Goal: Task Accomplishment & Management: Use online tool/utility

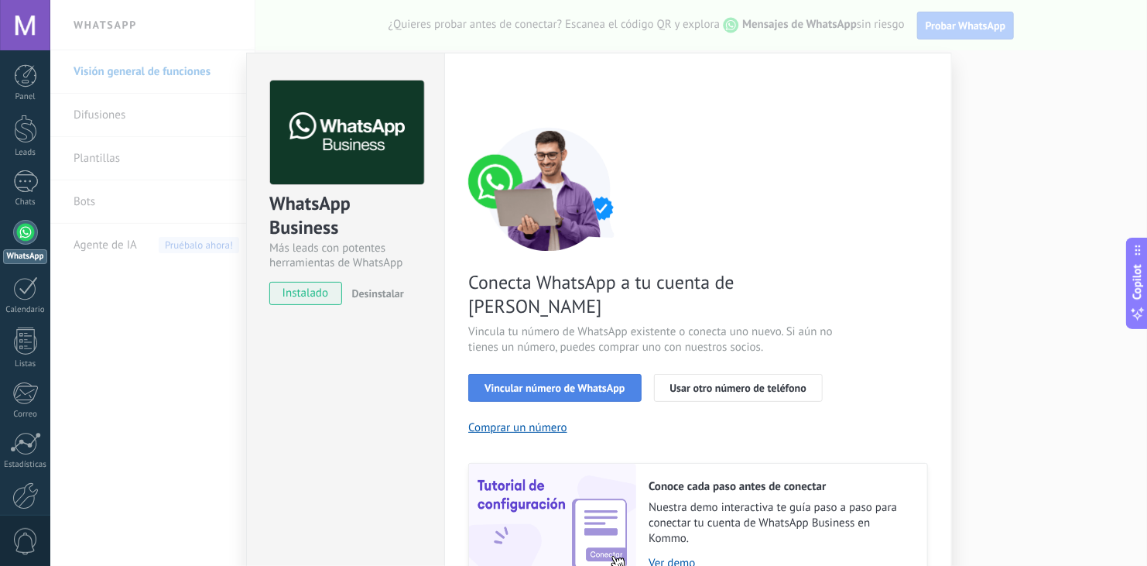
click at [569, 374] on button "Vincular número de WhatsApp" at bounding box center [554, 388] width 173 height 28
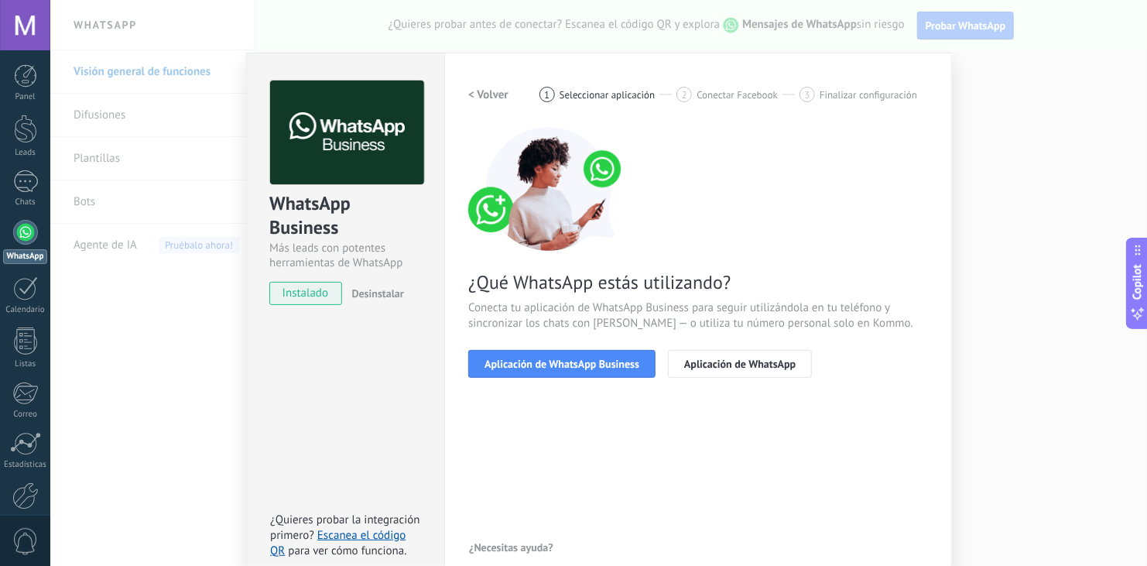
click at [569, 372] on button "Aplicación de WhatsApp Business" at bounding box center [561, 364] width 187 height 28
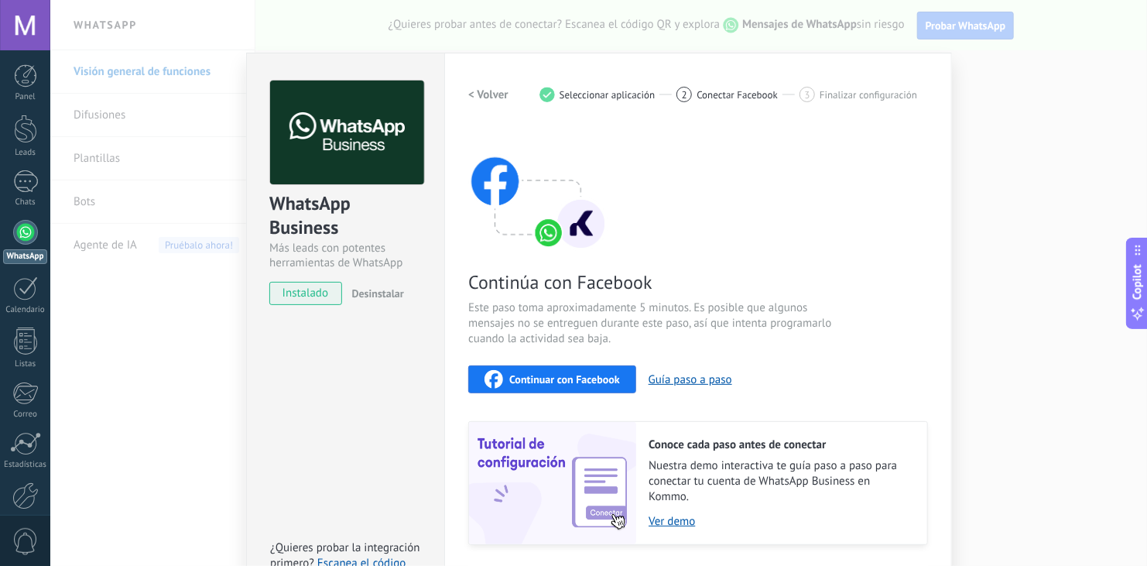
click at [560, 381] on span "Continuar con Facebook" at bounding box center [564, 379] width 111 height 11
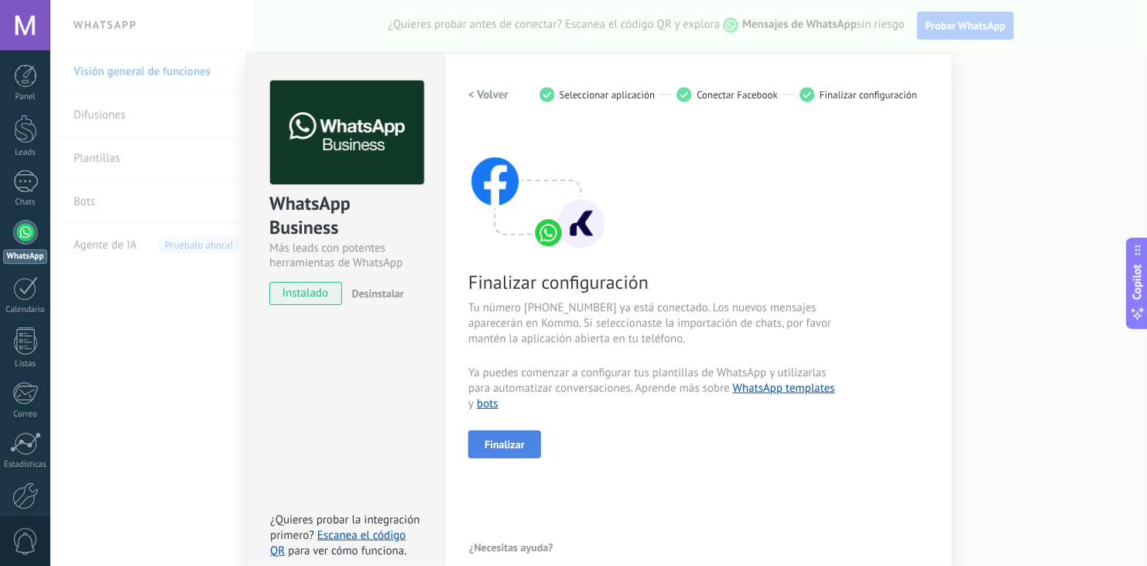
click at [510, 444] on span "Finalizar" at bounding box center [504, 444] width 40 height 11
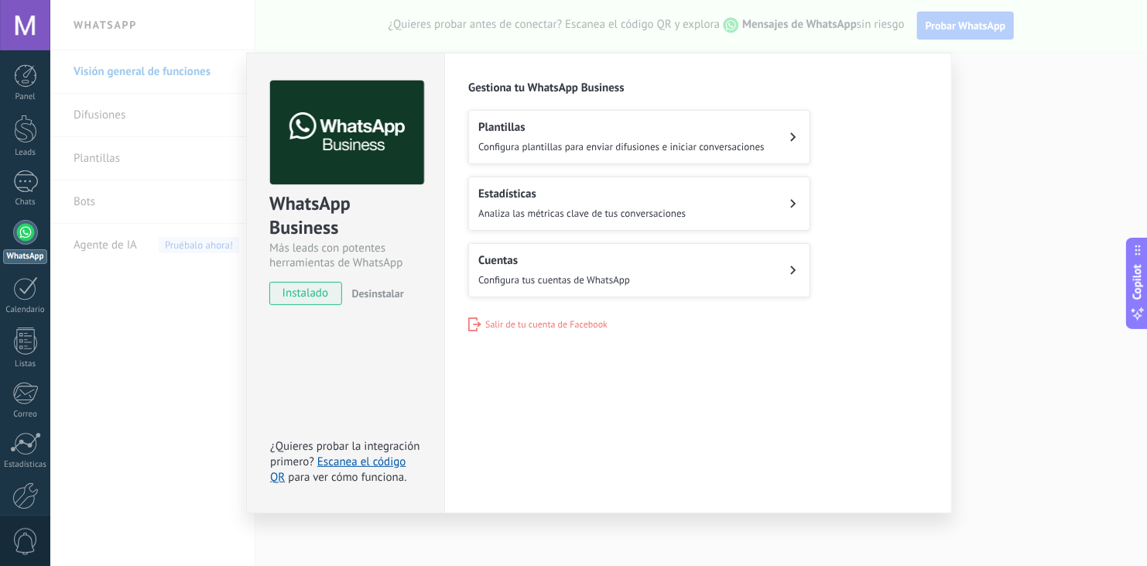
click at [703, 274] on button "Cuentas Configura tus cuentas de WhatsApp" at bounding box center [639, 270] width 342 height 54
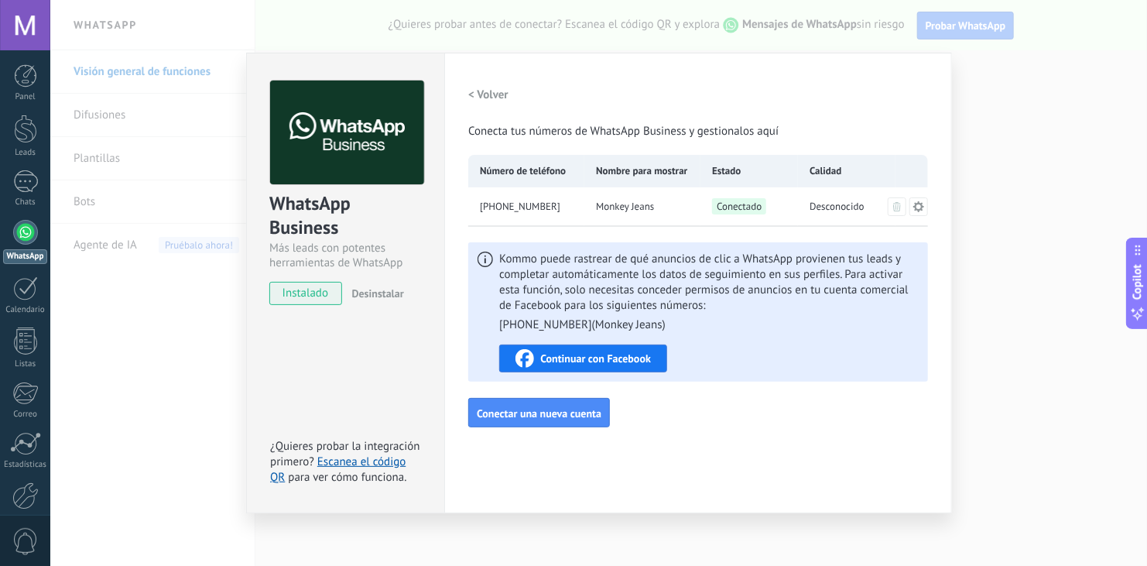
click at [919, 207] on icon at bounding box center [918, 206] width 12 height 12
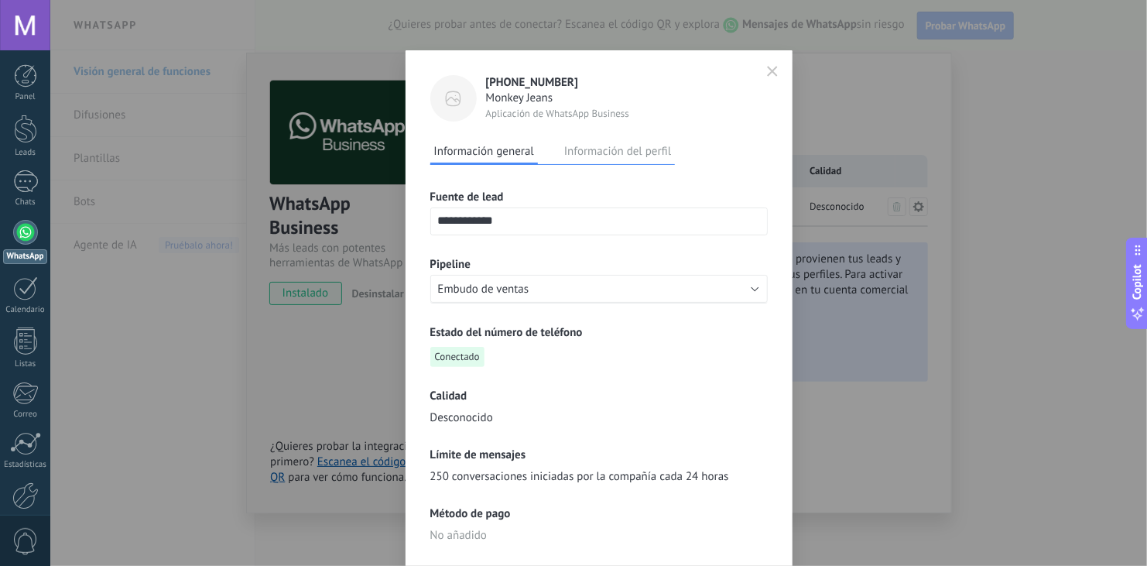
click at [767, 423] on div "**********" at bounding box center [598, 435] width 387 height 771
click at [638, 149] on button "Información del perfil" at bounding box center [617, 150] width 115 height 23
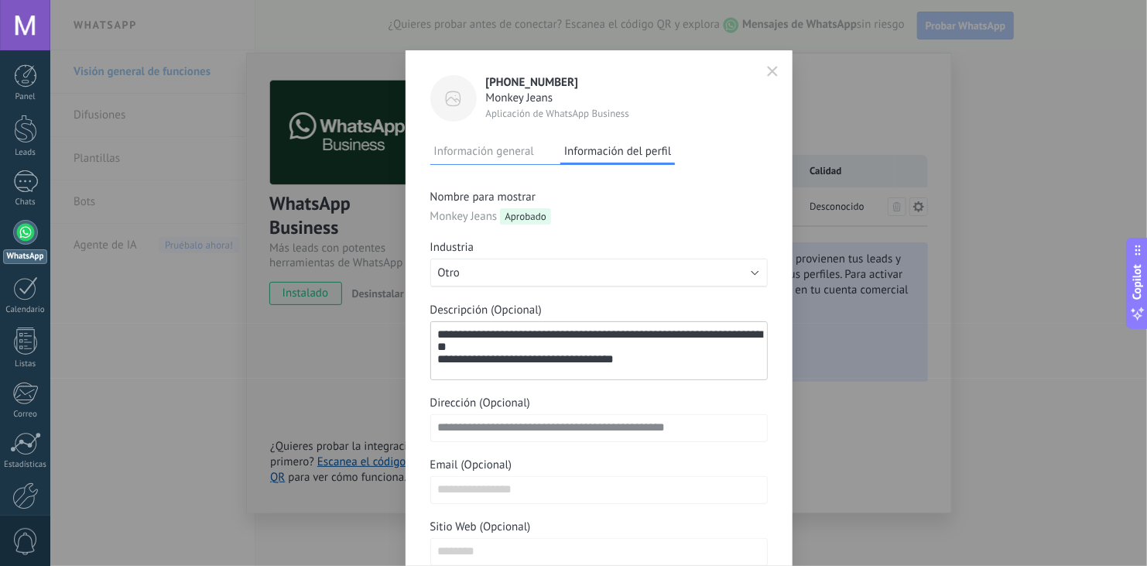
click at [774, 306] on div "**********" at bounding box center [598, 335] width 387 height 571
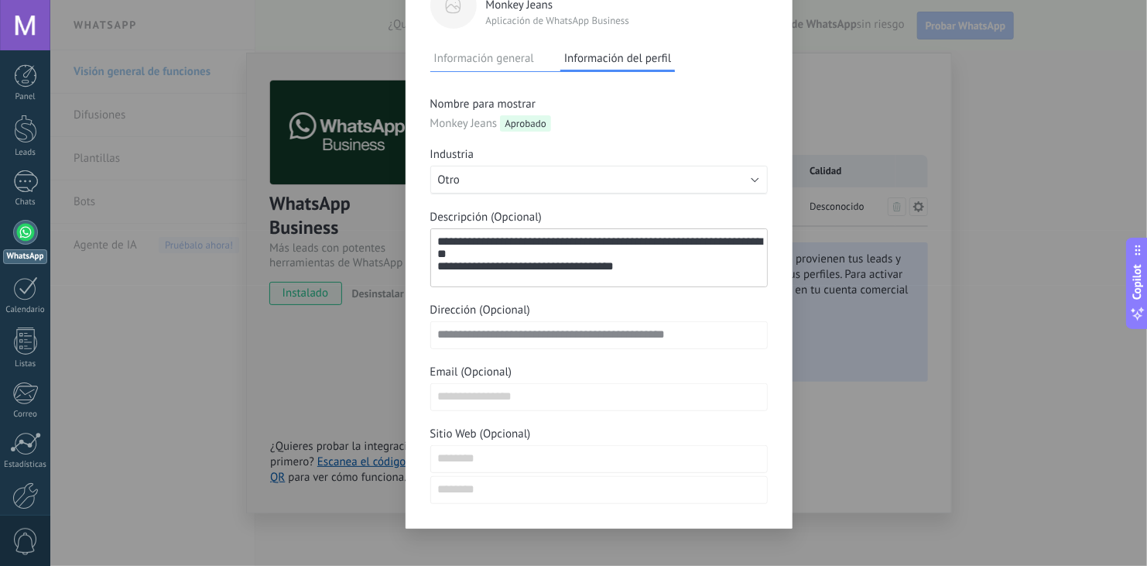
scroll to position [105, 0]
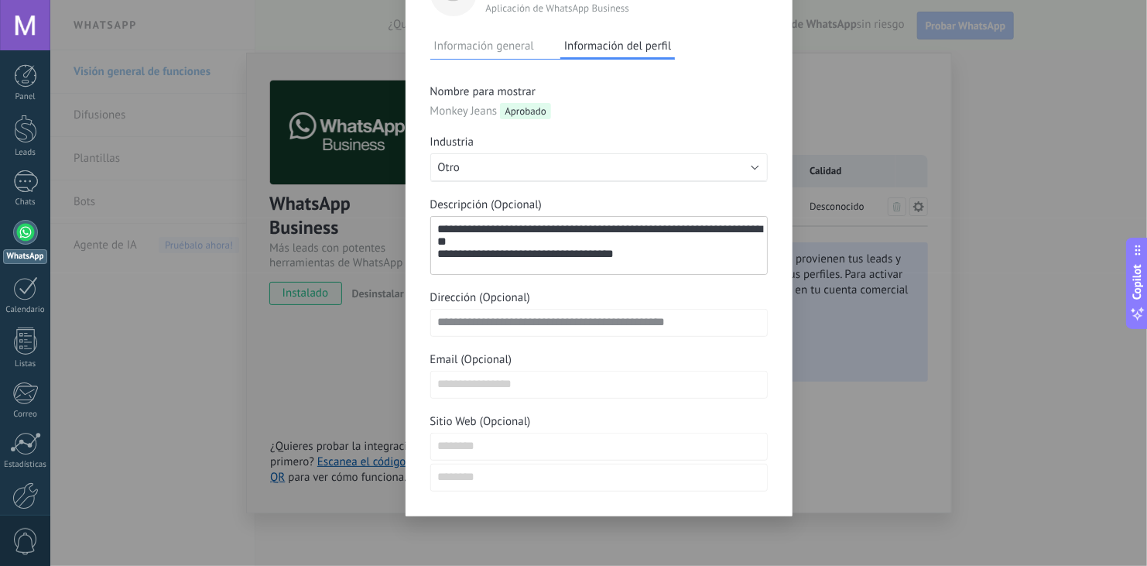
click at [756, 121] on div "**********" at bounding box center [598, 287] width 337 height 407
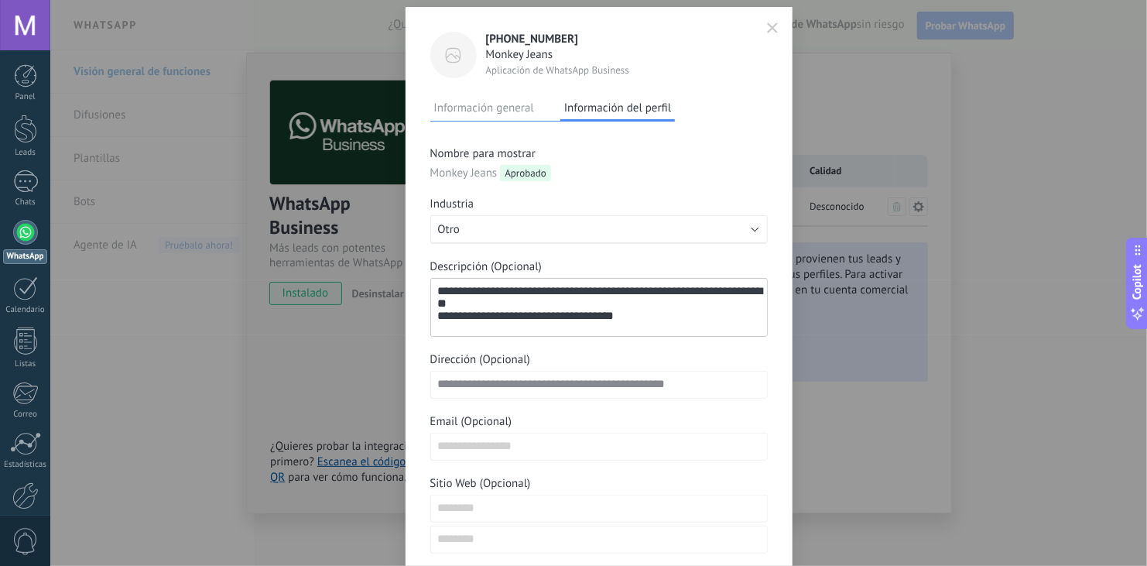
scroll to position [12, 0]
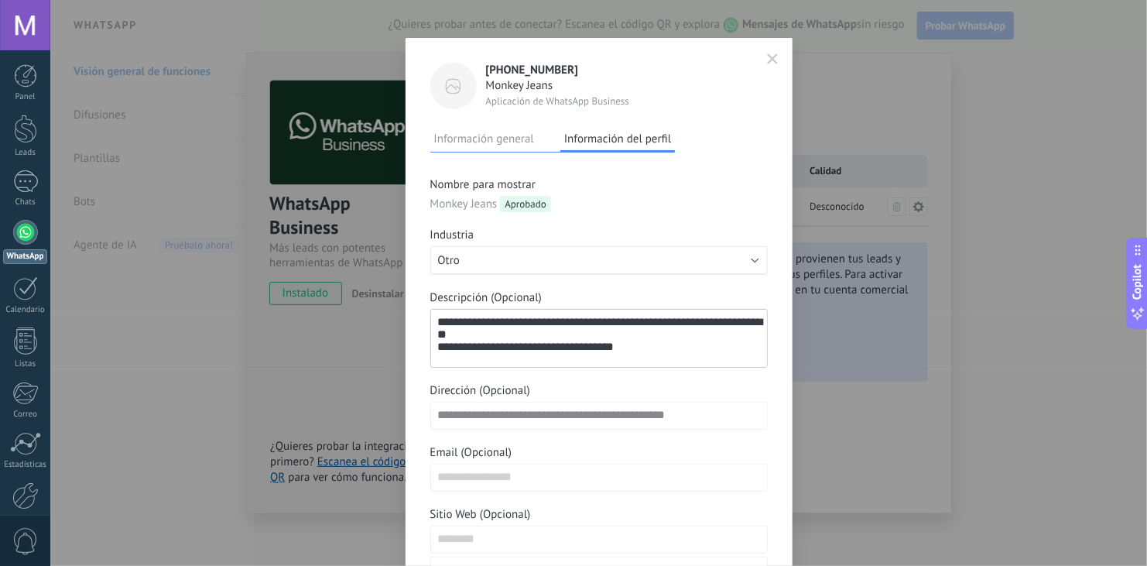
click at [767, 58] on icon "button" at bounding box center [772, 58] width 11 height 11
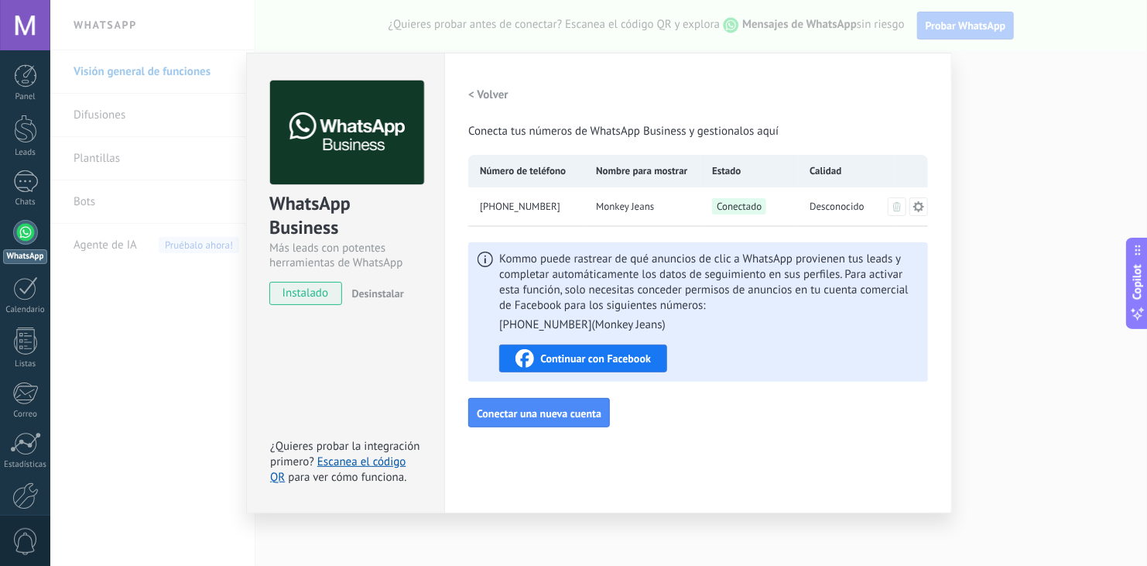
click at [145, 411] on div "WhatsApp Business Más leads con potentes herramientas de WhatsApp instalado Des…" at bounding box center [598, 283] width 1096 height 566
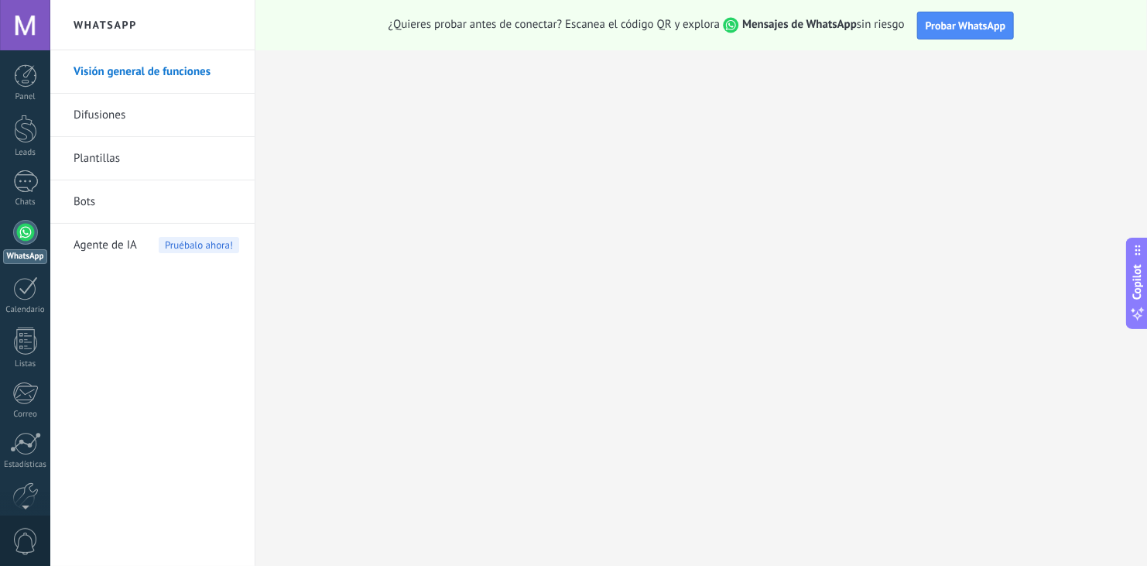
click at [29, 227] on div at bounding box center [25, 232] width 25 height 25
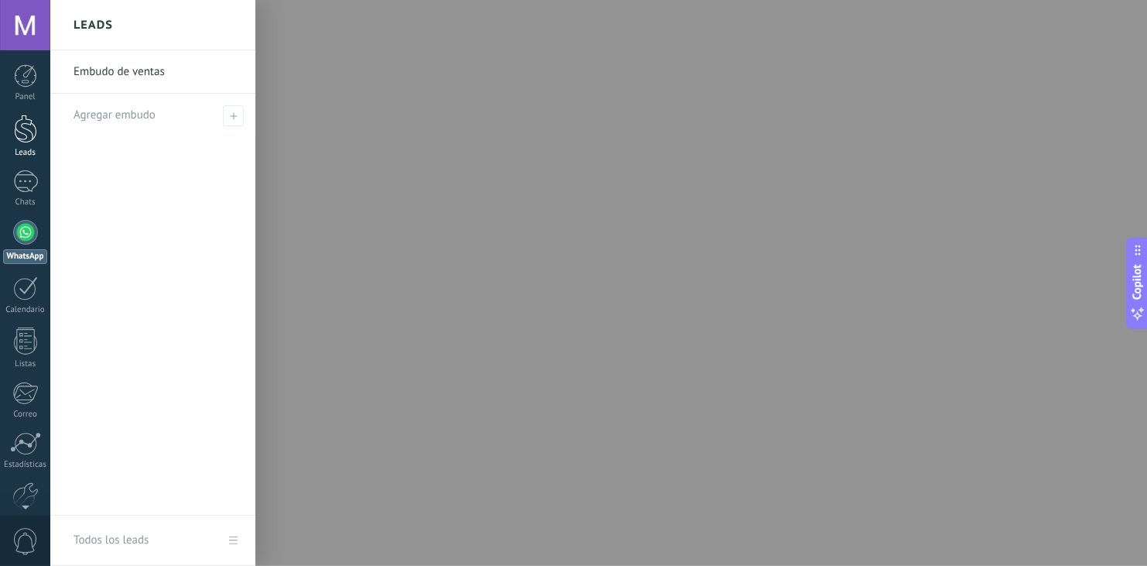
click at [29, 122] on div at bounding box center [25, 129] width 23 height 29
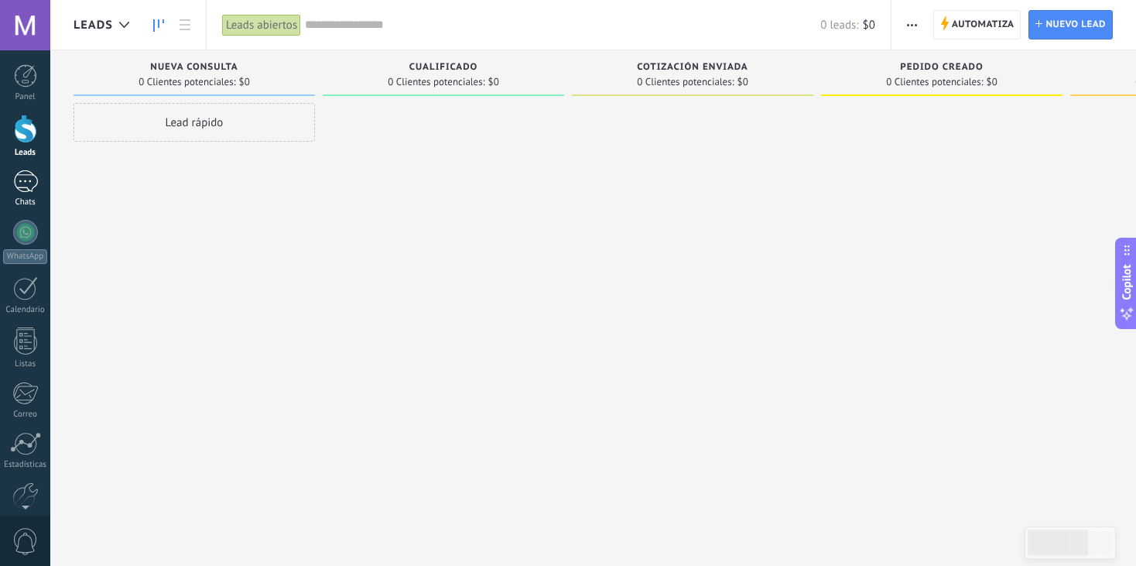
click at [27, 207] on div "Chats" at bounding box center [25, 202] width 45 height 10
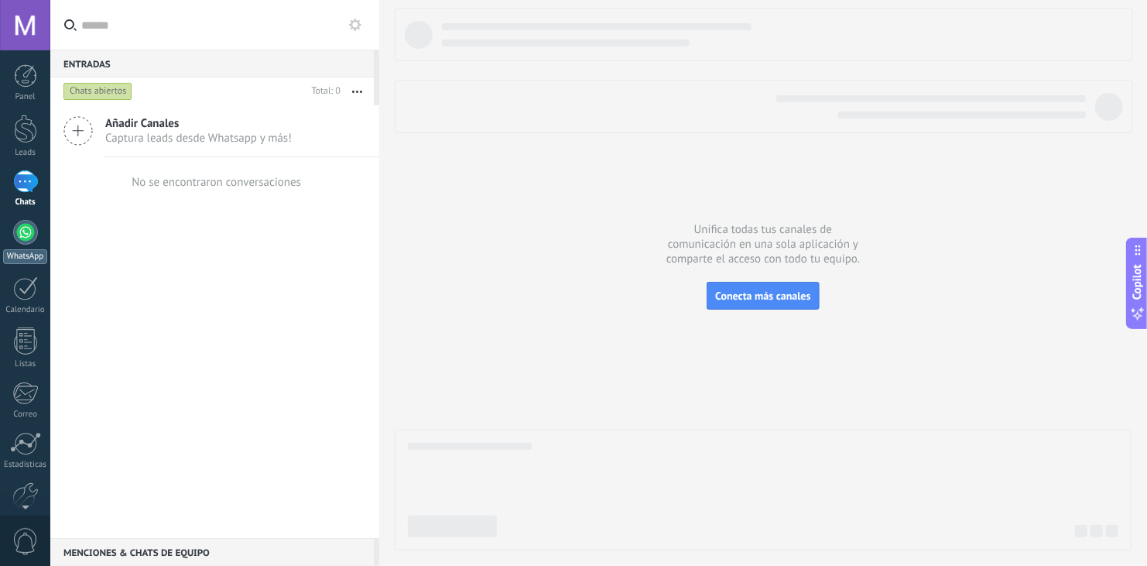
click at [29, 238] on div at bounding box center [25, 232] width 25 height 25
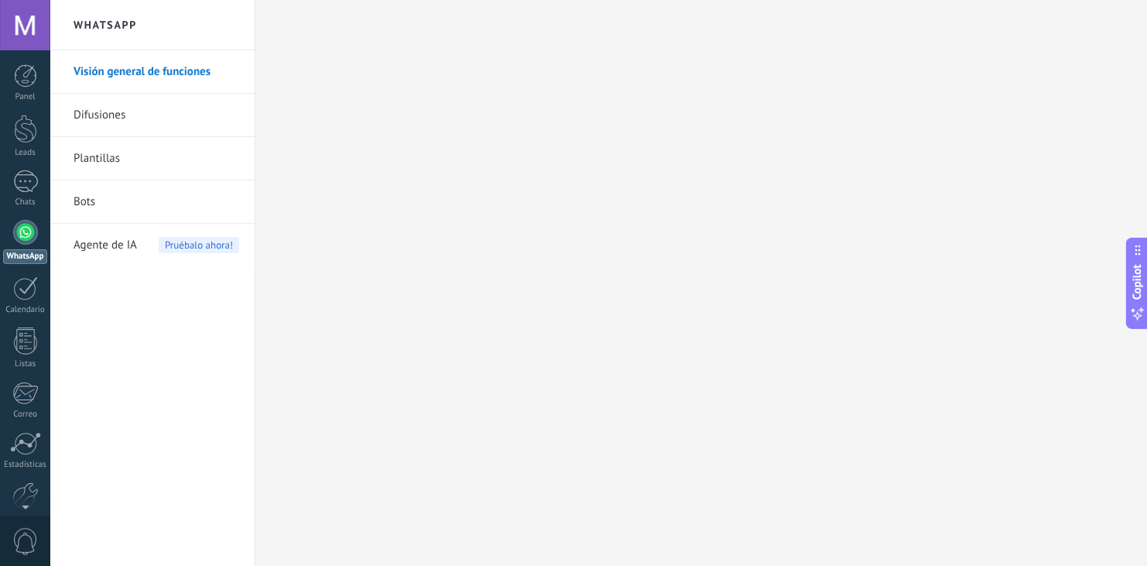
click at [102, 130] on link "Difusiones" at bounding box center [157, 115] width 166 height 43
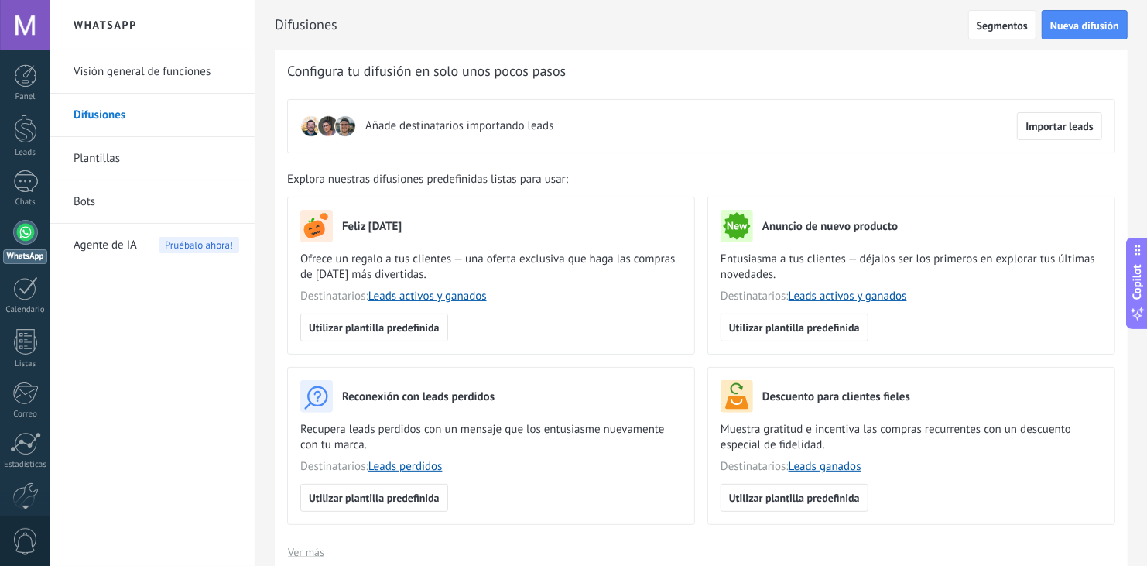
click at [106, 150] on link "Plantillas" at bounding box center [157, 158] width 166 height 43
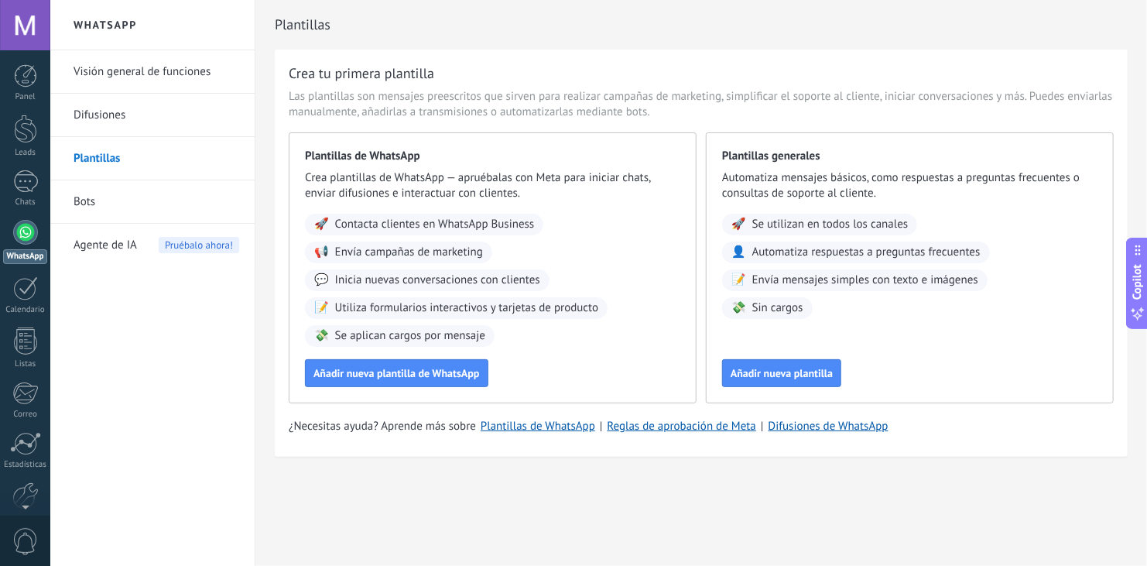
click at [129, 197] on link "Bots" at bounding box center [157, 201] width 166 height 43
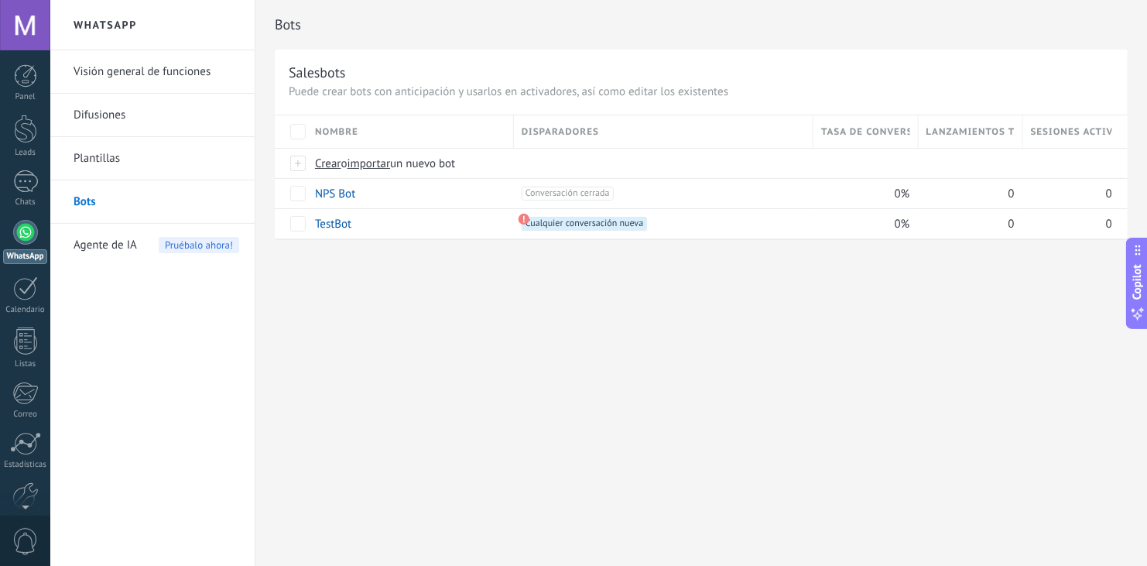
click at [121, 243] on span "Agente de IA" at bounding box center [105, 245] width 63 height 43
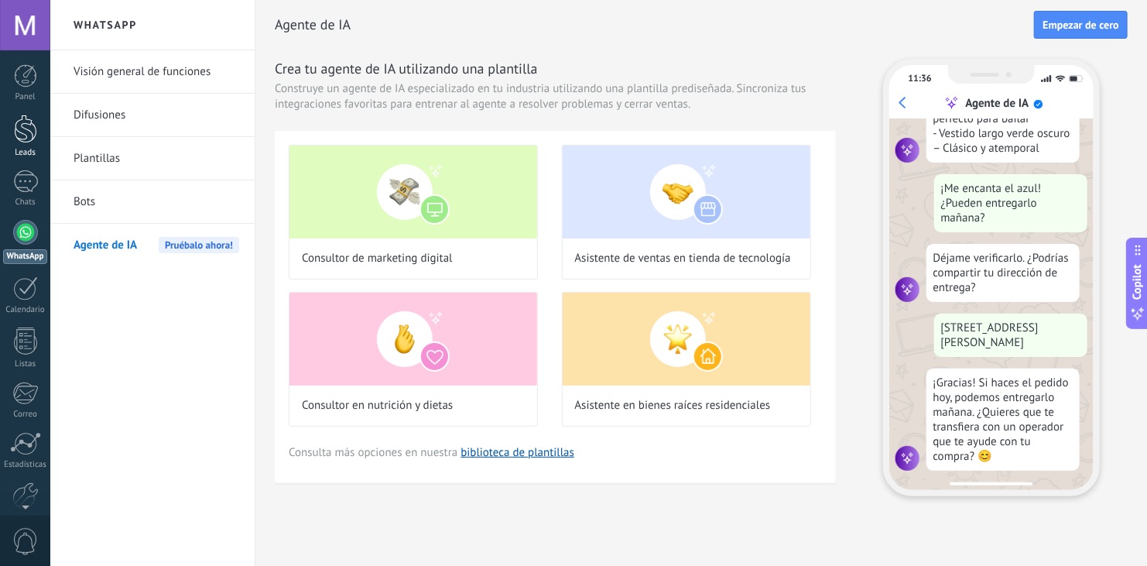
scroll to position [400, 0]
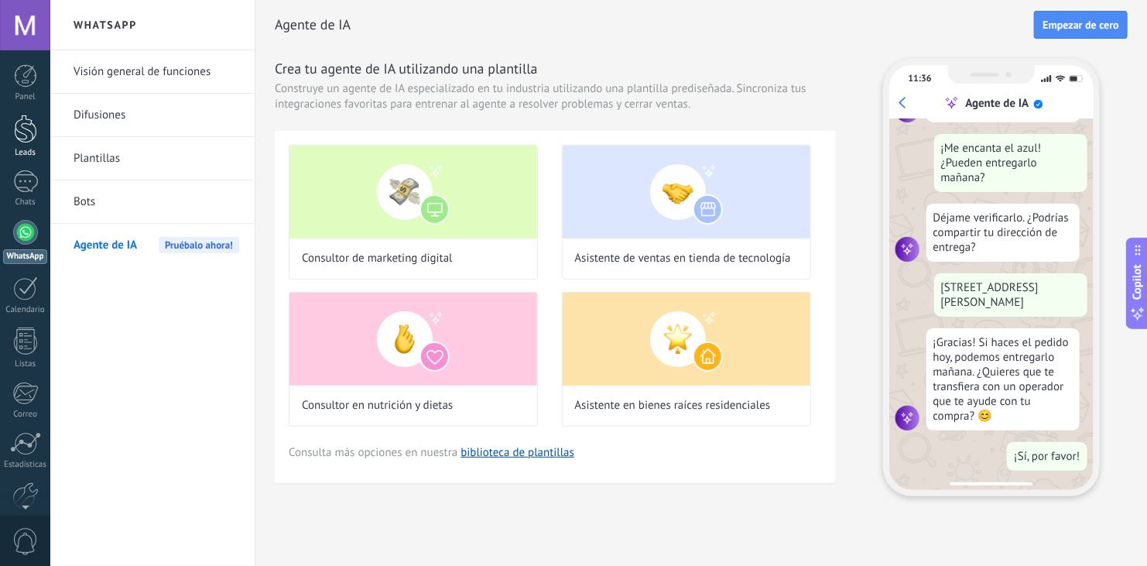
click at [22, 125] on div at bounding box center [25, 129] width 23 height 29
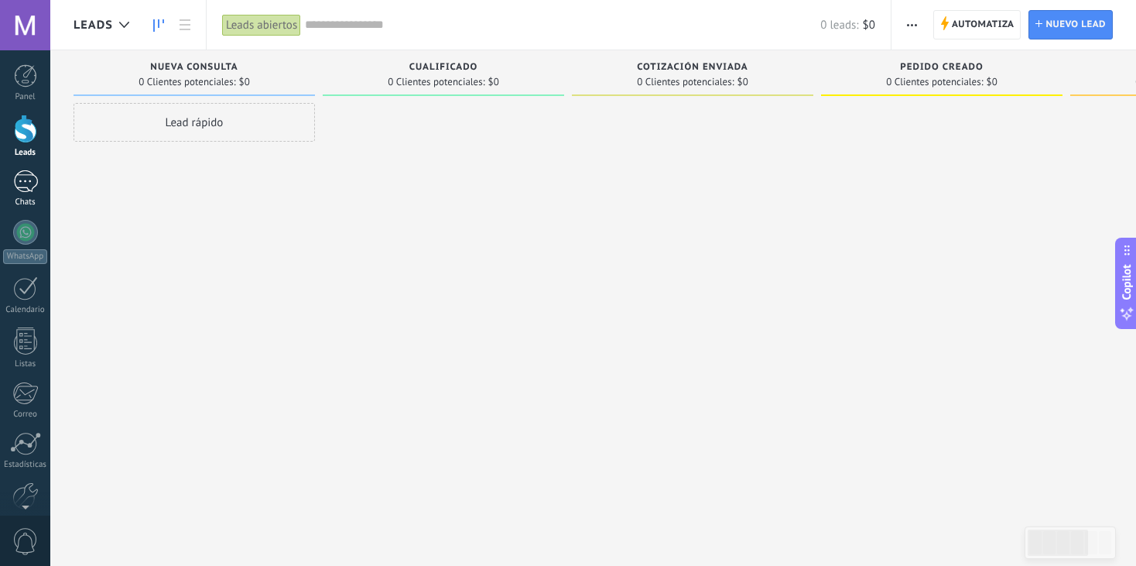
click at [25, 174] on div at bounding box center [25, 181] width 25 height 22
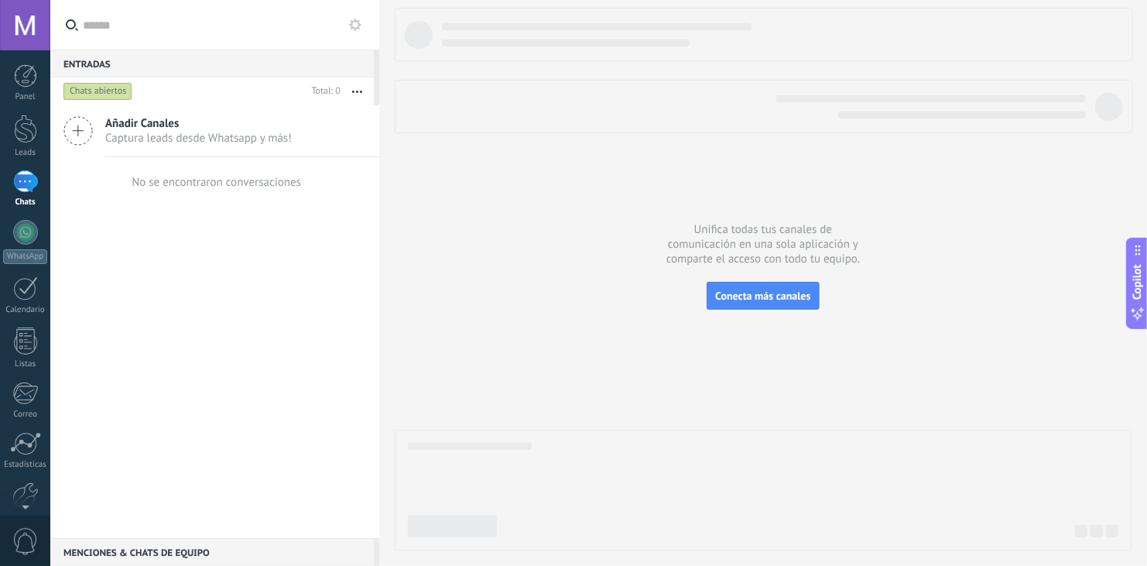
click at [355, 28] on use at bounding box center [355, 25] width 12 height 12
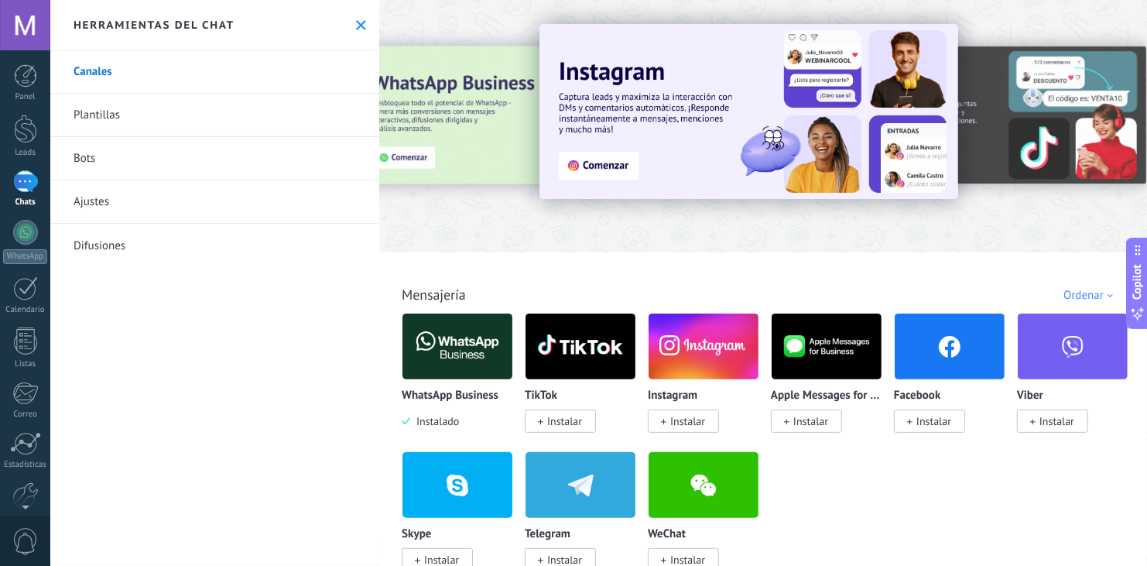
click at [522, 255] on div "Todo Bandeja de entrada Soluciones de IA Automatizaciones Fuentes de leads Inst…" at bounding box center [763, 277] width 758 height 50
click at [28, 235] on div at bounding box center [25, 232] width 25 height 25
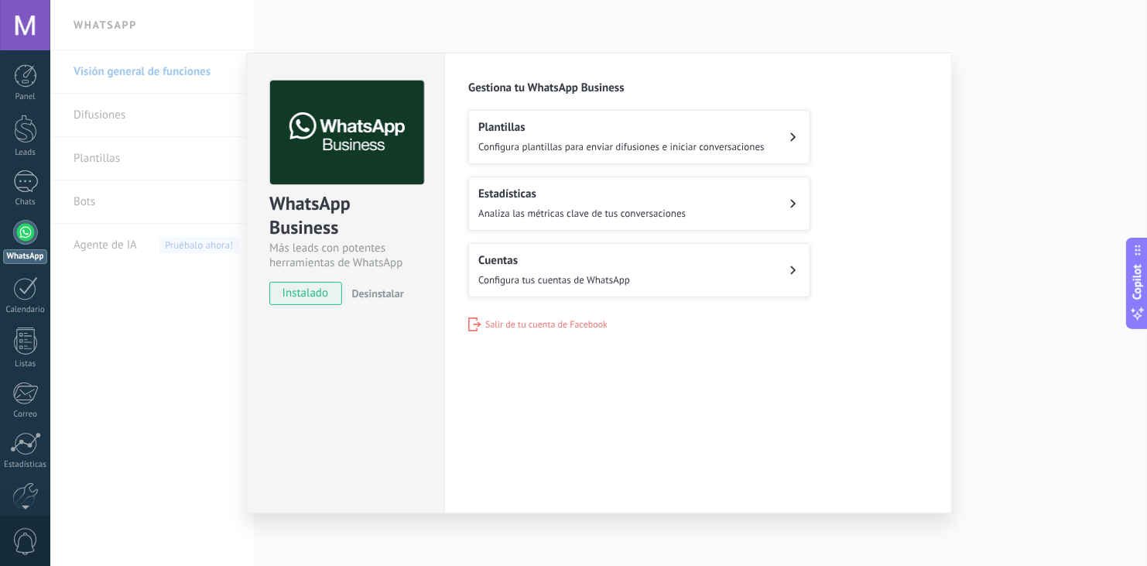
click at [652, 272] on button "Cuentas Configura tus cuentas de WhatsApp" at bounding box center [639, 270] width 342 height 54
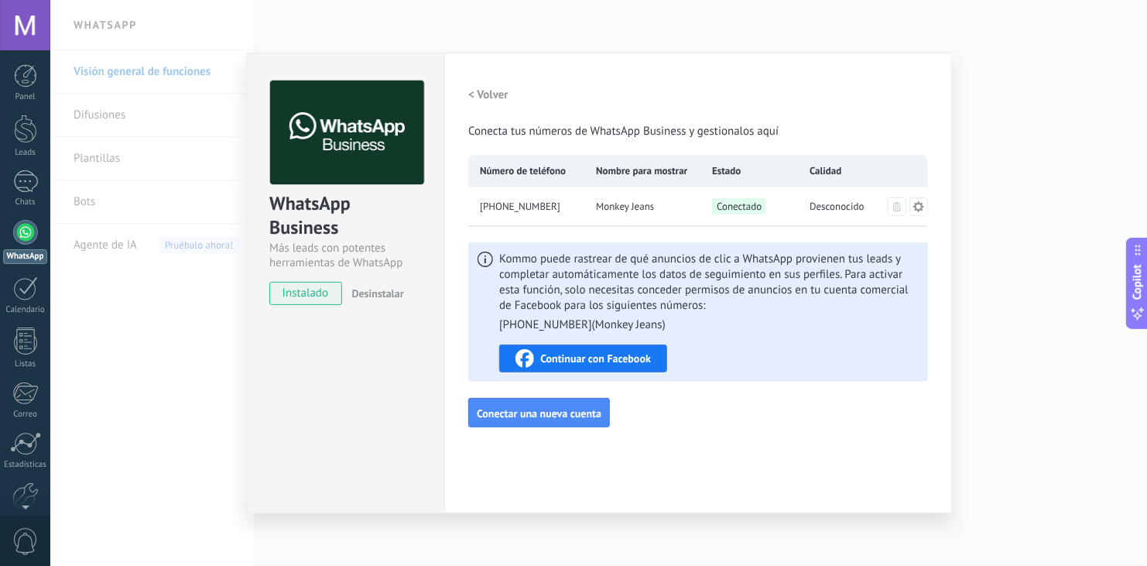
click at [1078, 337] on div "WhatsApp Business Más leads con potentes herramientas de WhatsApp instalado Des…" at bounding box center [598, 283] width 1096 height 566
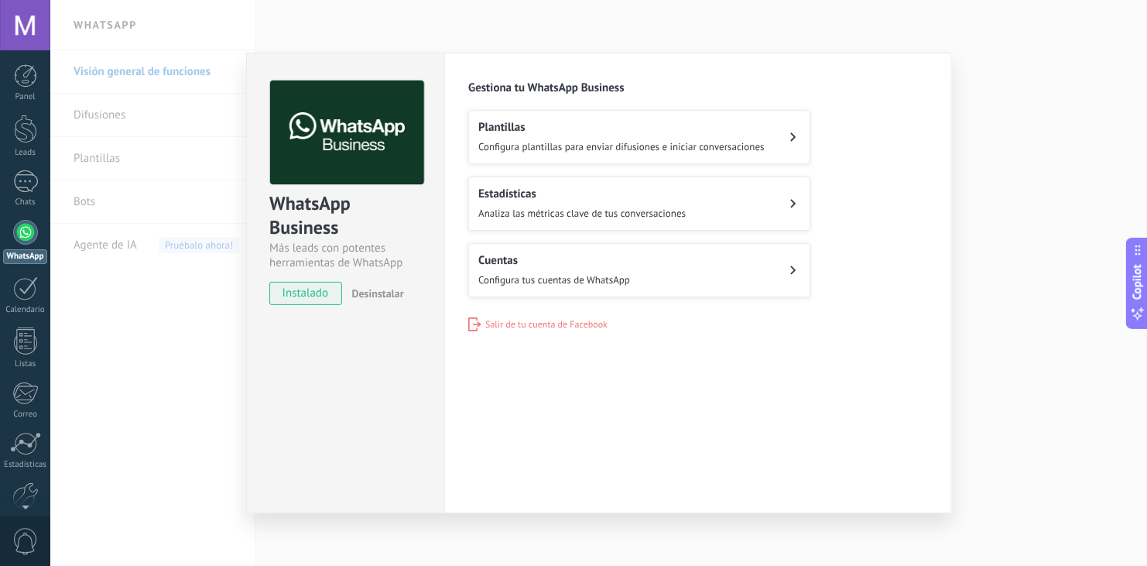
click at [619, 204] on div "Estadísticas Analiza las métricas clave de tus conversaciones" at bounding box center [581, 203] width 207 height 34
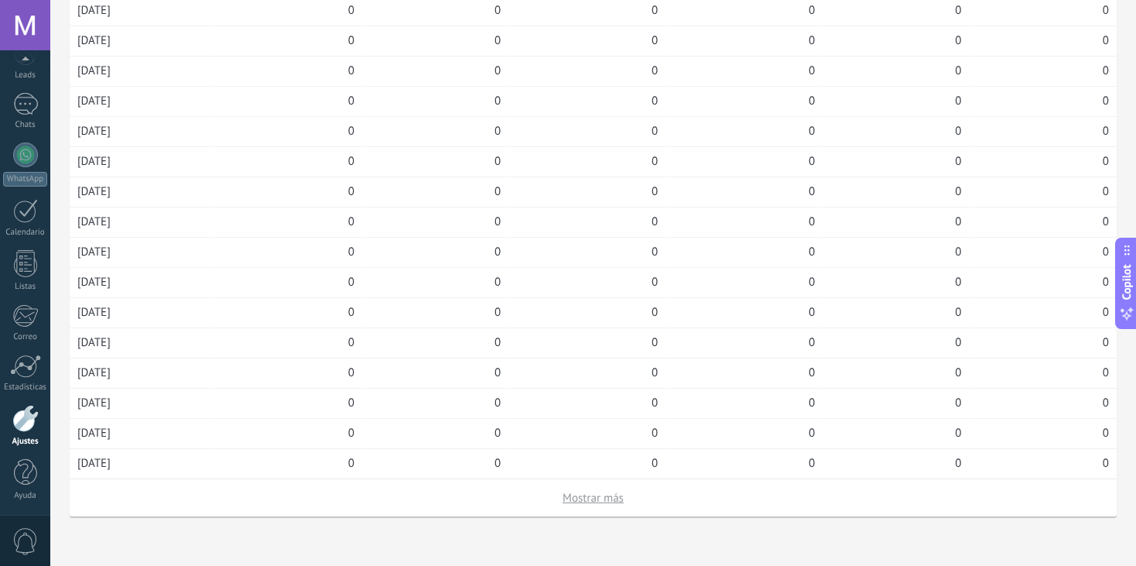
scroll to position [577, 0]
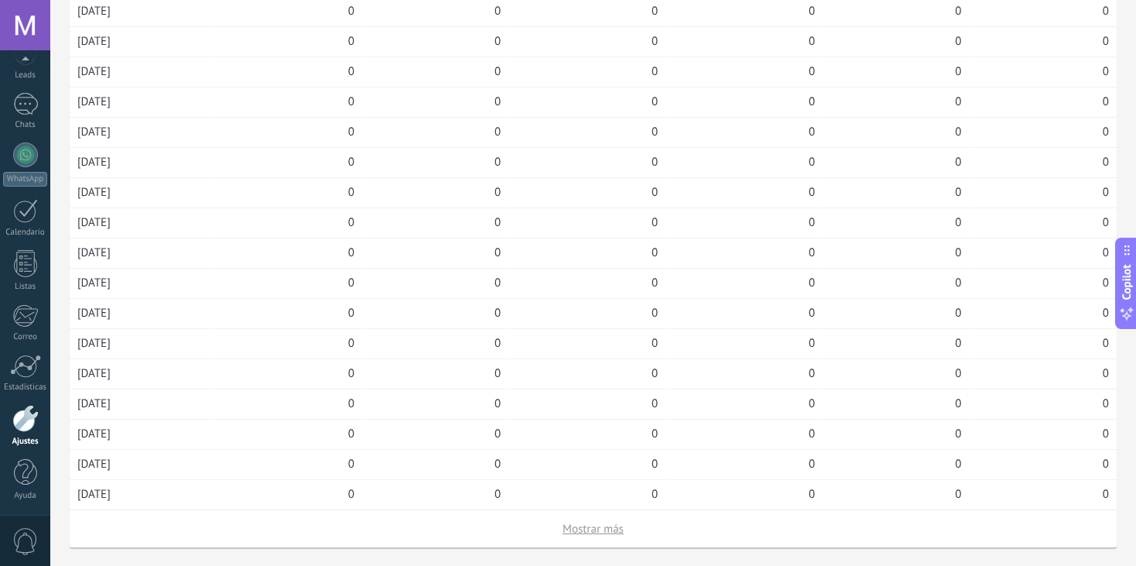
click at [603, 535] on button "Mostrar más" at bounding box center [593, 529] width 61 height 15
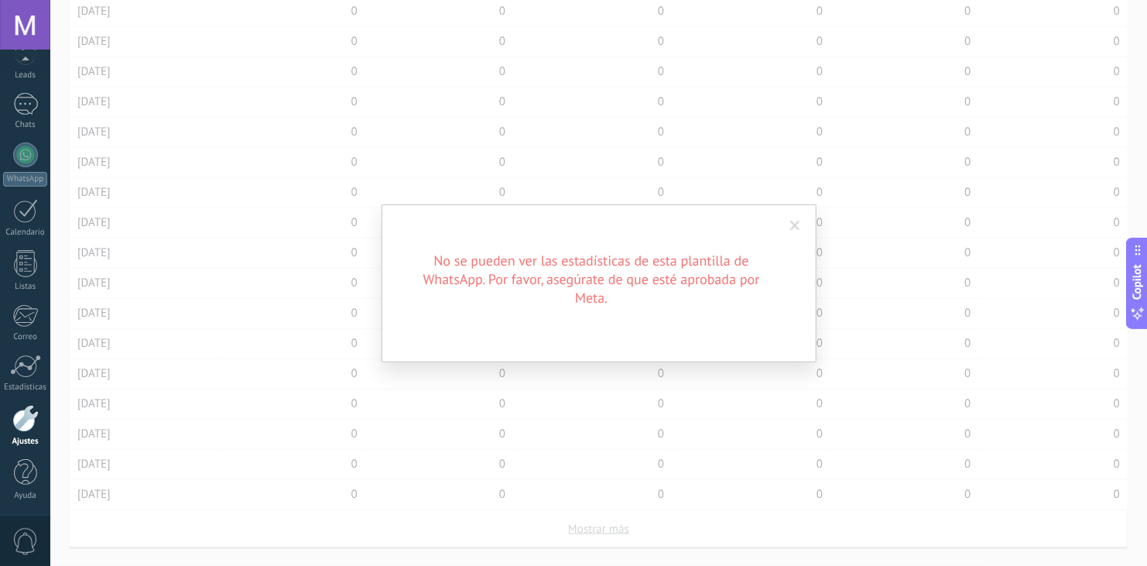
click at [793, 228] on span at bounding box center [795, 226] width 10 height 11
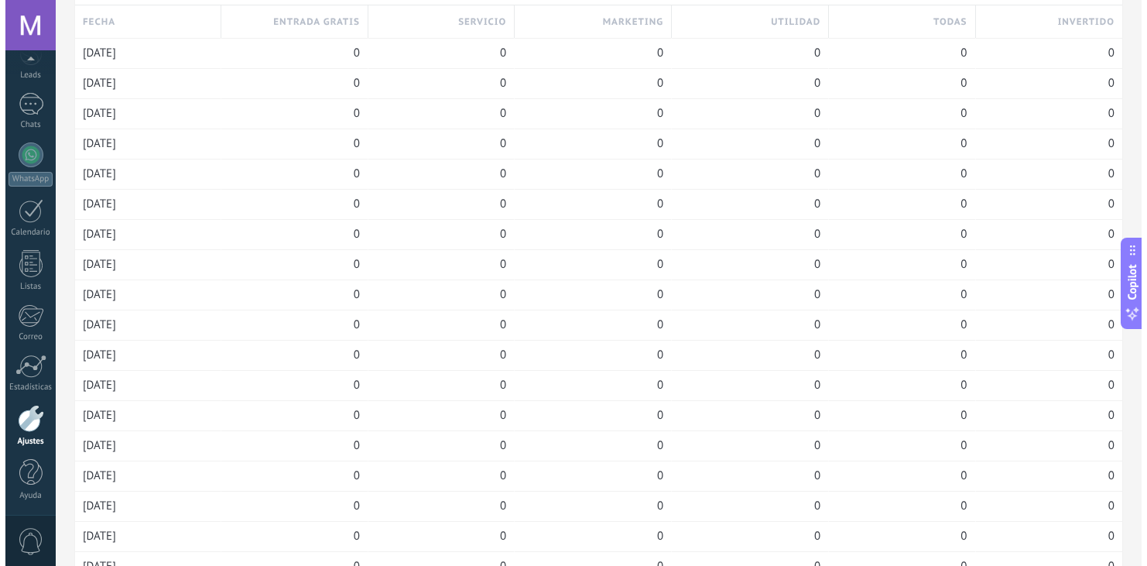
scroll to position [0, 0]
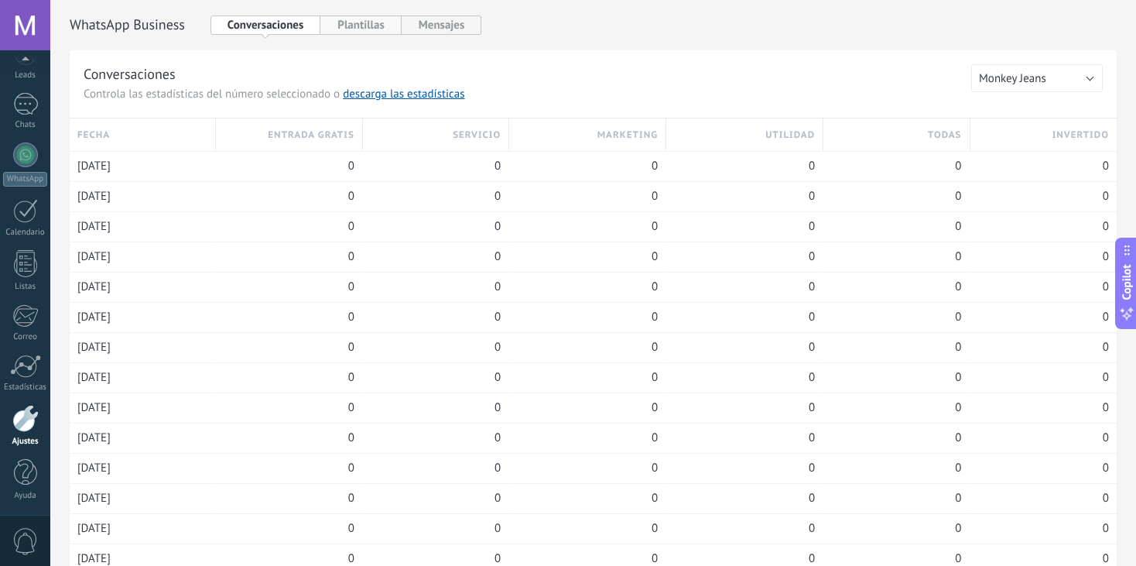
click at [357, 32] on button "Plantillas" at bounding box center [360, 24] width 80 height 19
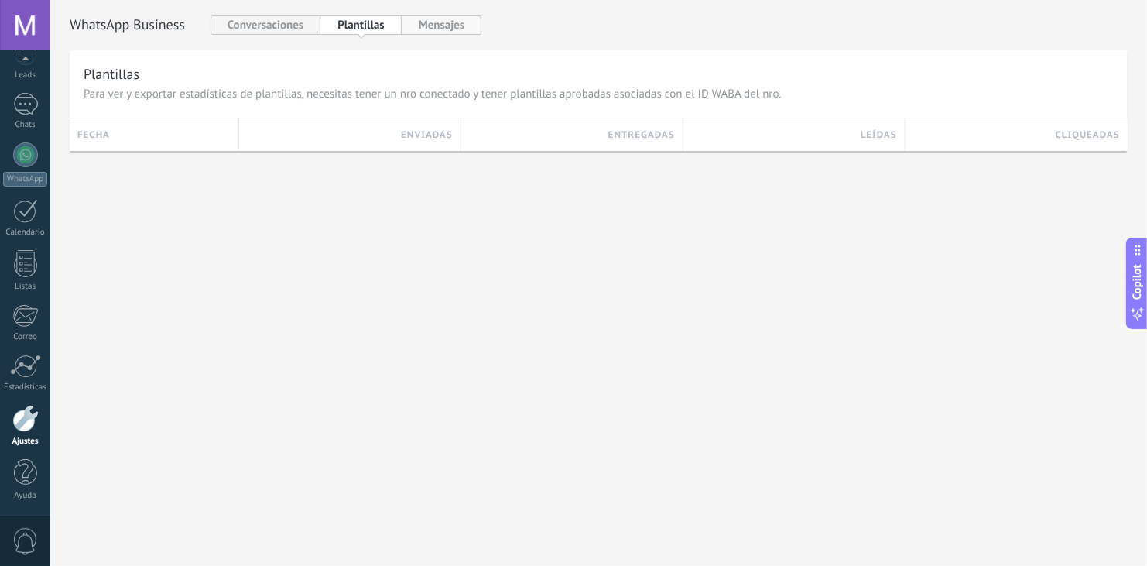
click at [427, 23] on button "Mensajes" at bounding box center [442, 24] width 80 height 19
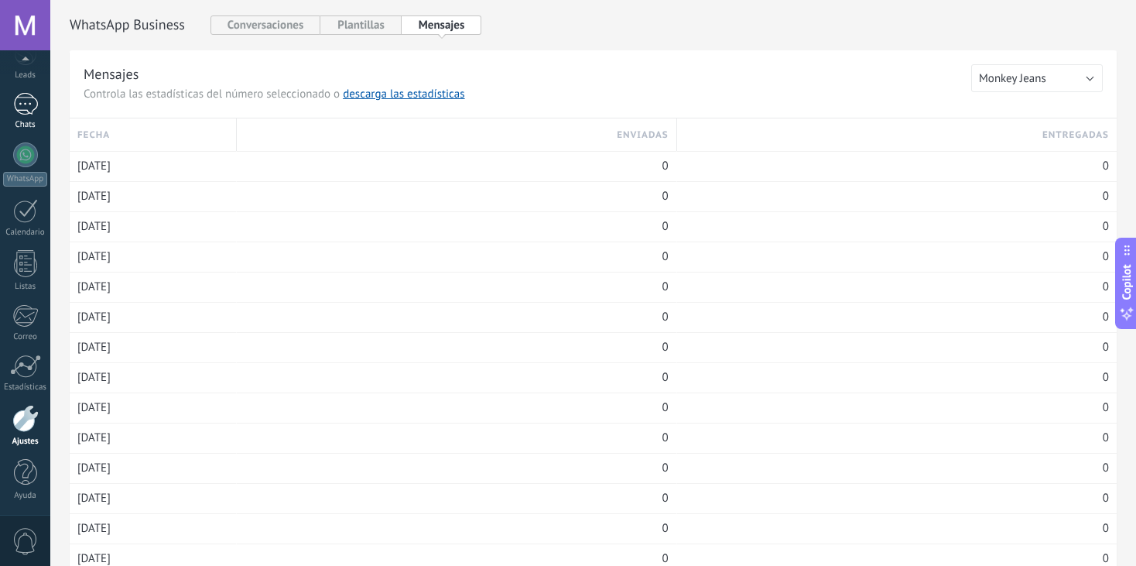
click at [32, 110] on div at bounding box center [25, 104] width 25 height 22
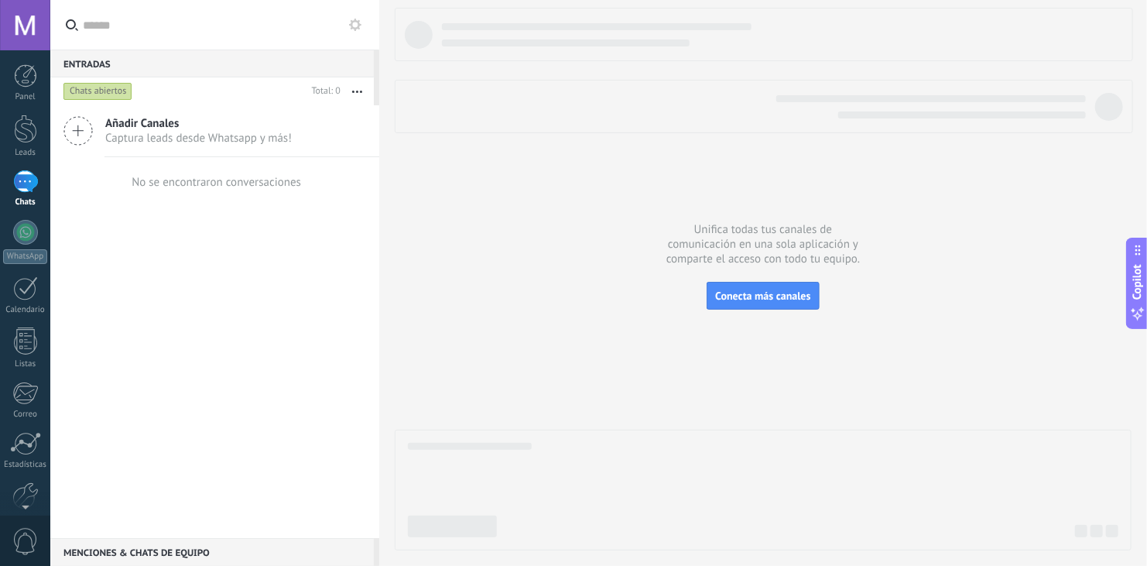
click at [173, 133] on span "Captura leads desde Whatsapp y más!" at bounding box center [198, 138] width 186 height 15
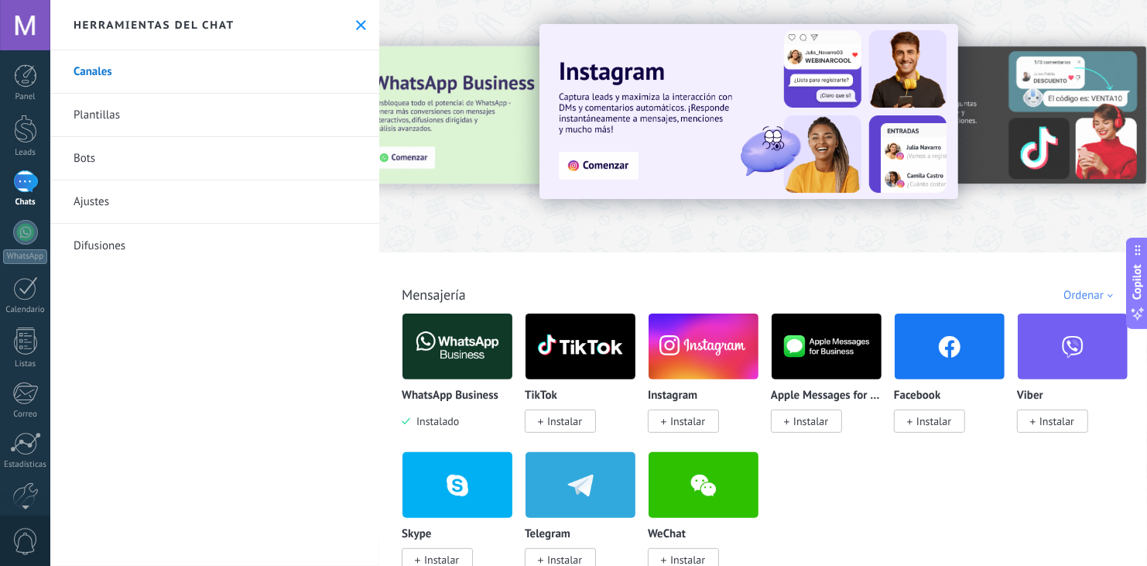
click at [453, 343] on img at bounding box center [457, 346] width 110 height 75
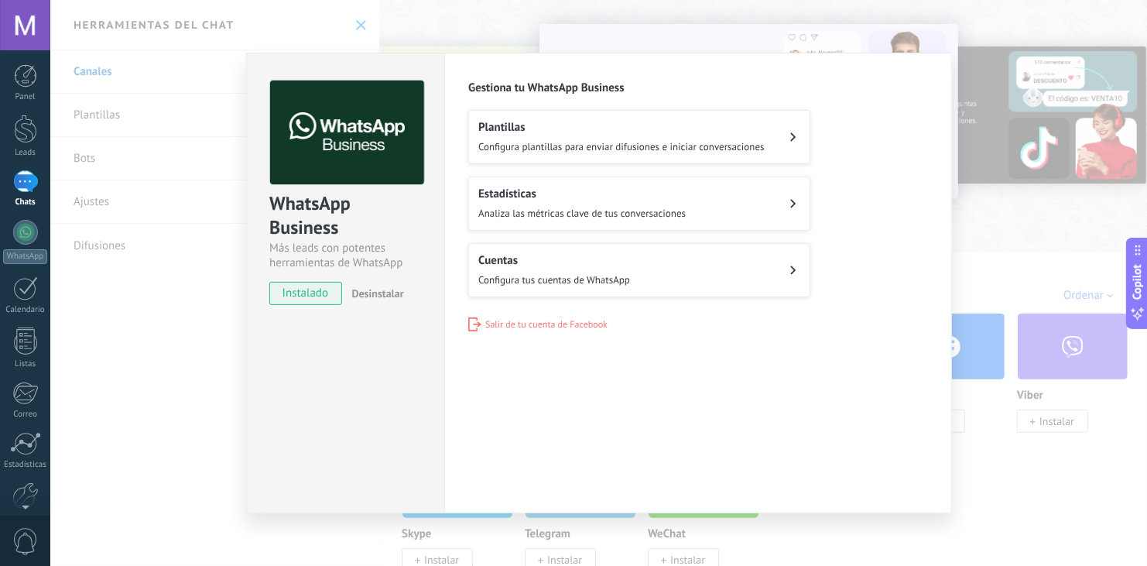
click at [631, 258] on button "Cuentas Configura tus cuentas de WhatsApp" at bounding box center [639, 270] width 342 height 54
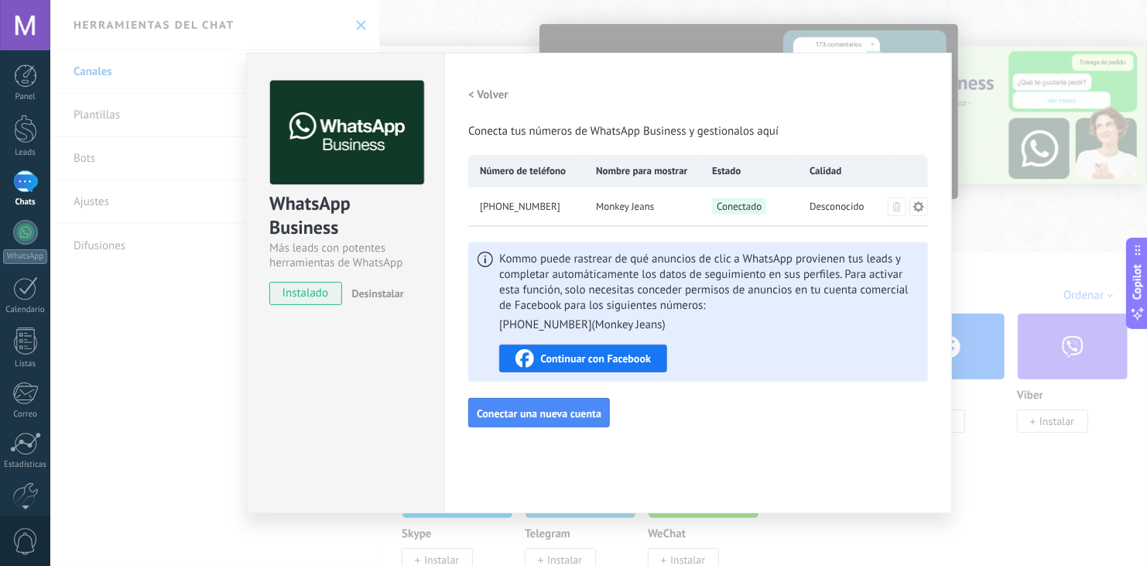
click at [843, 199] on span "Desconocido" at bounding box center [836, 206] width 55 height 15
click at [487, 97] on h2 "< Volver" at bounding box center [488, 94] width 40 height 15
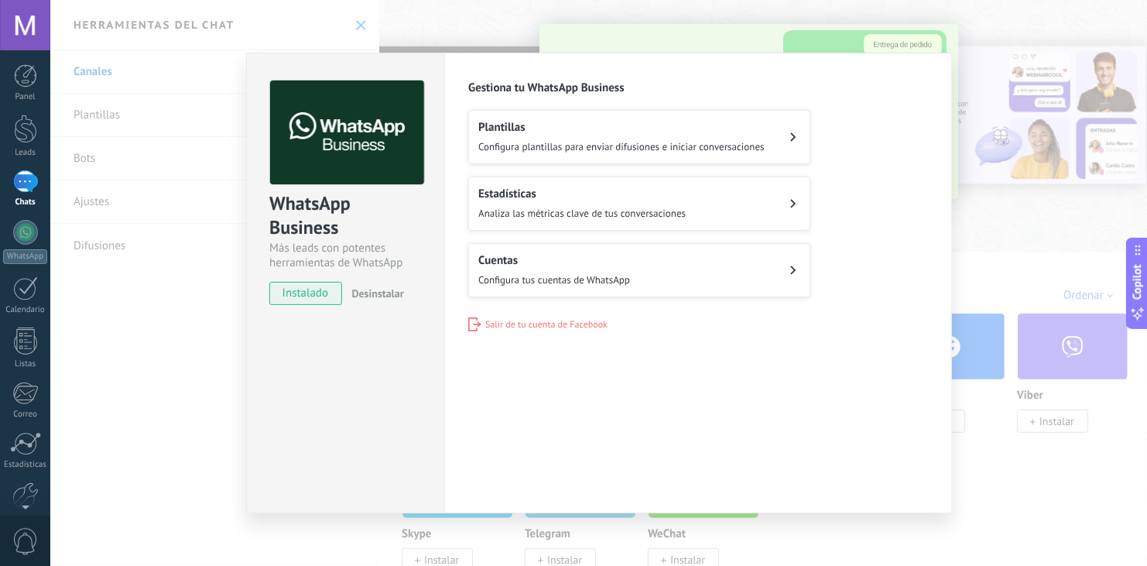
click at [205, 352] on div "WhatsApp Business Más leads con potentes herramientas de WhatsApp instalado Des…" at bounding box center [598, 283] width 1096 height 566
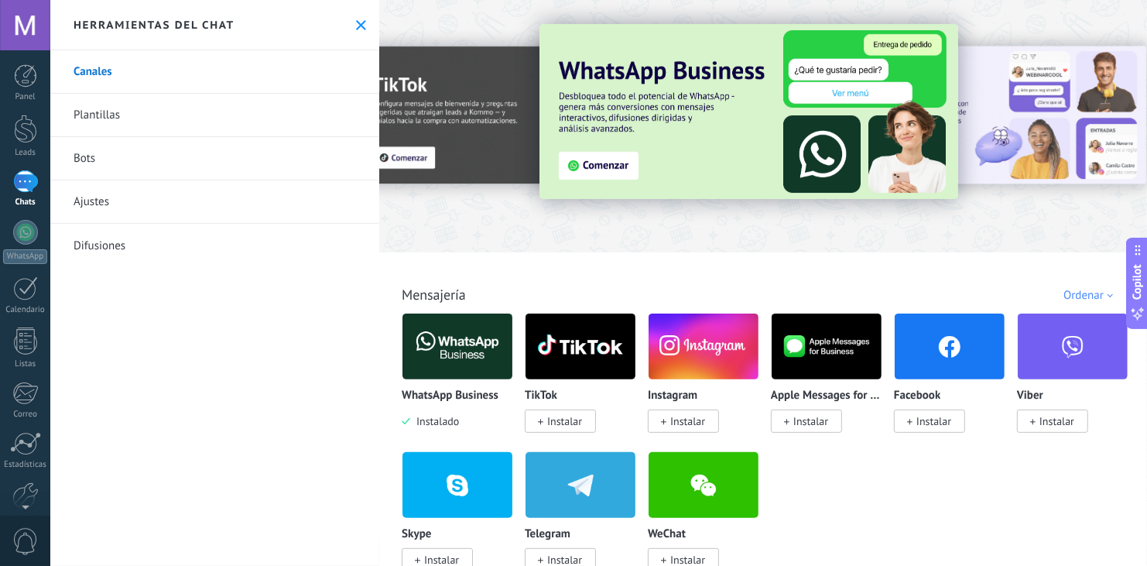
click at [1073, 399] on div "WhatsApp Business Instalado TikTok Instalar Instagram Instalar Apple Messages f…" at bounding box center [771, 451] width 739 height 277
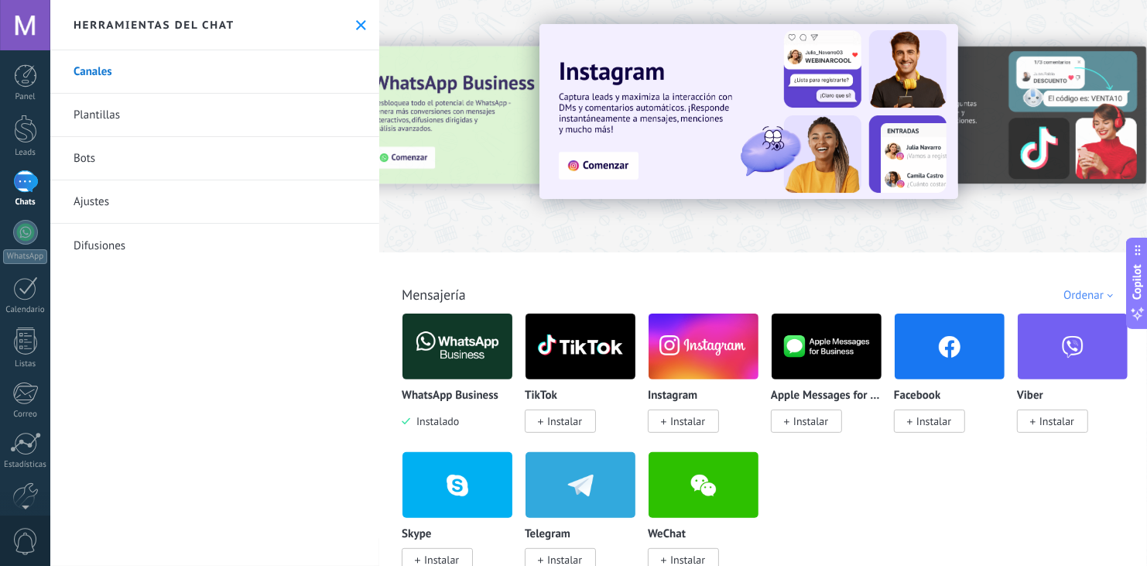
click at [118, 118] on link "Plantillas" at bounding box center [214, 115] width 329 height 43
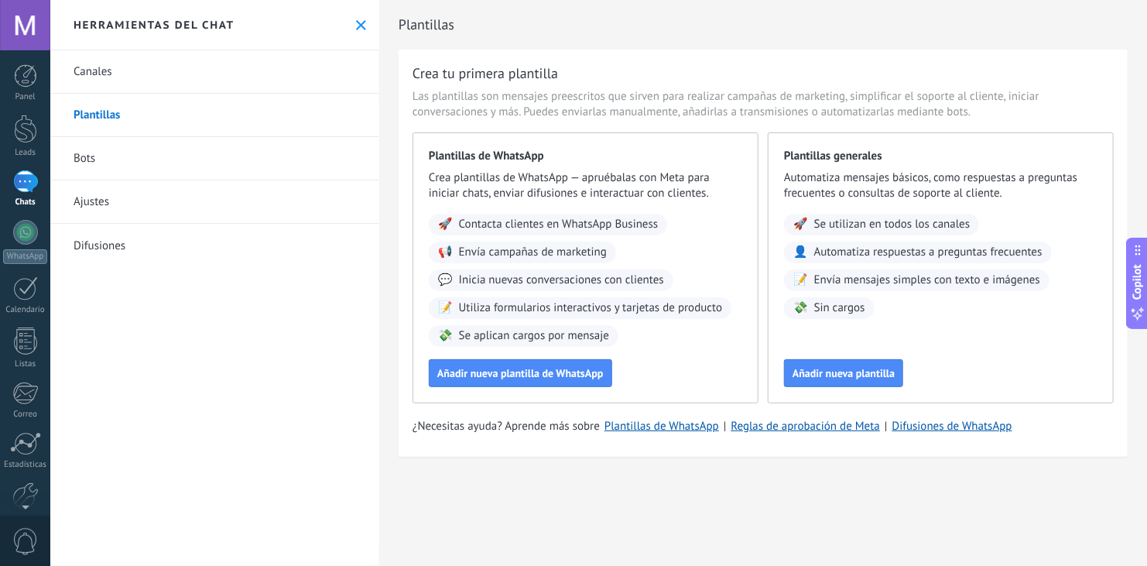
click at [115, 154] on link "Bots" at bounding box center [214, 158] width 329 height 43
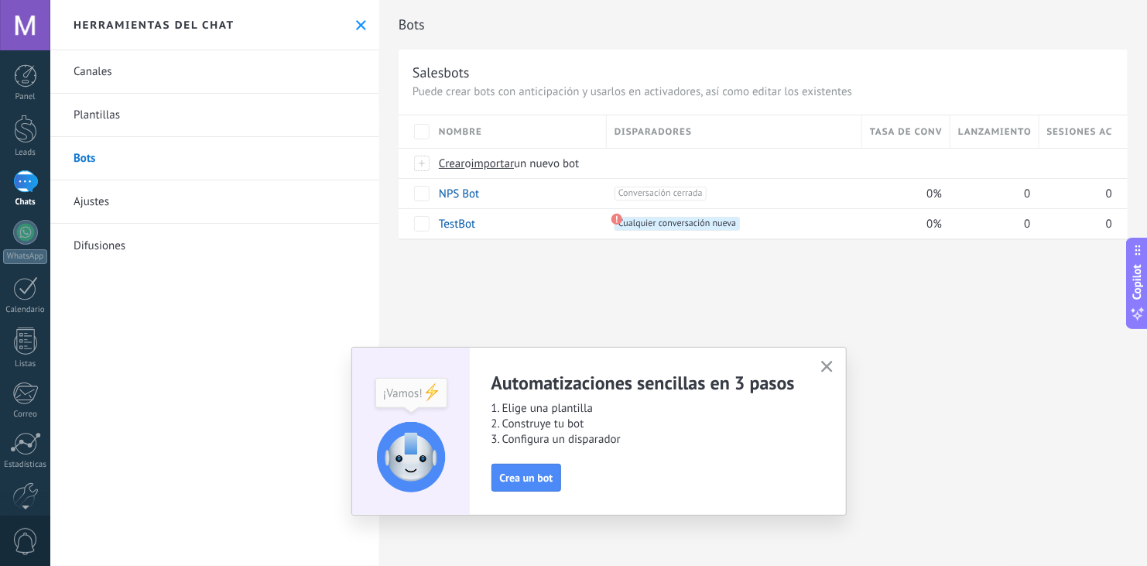
click at [129, 200] on link "Ajustes" at bounding box center [214, 201] width 329 height 43
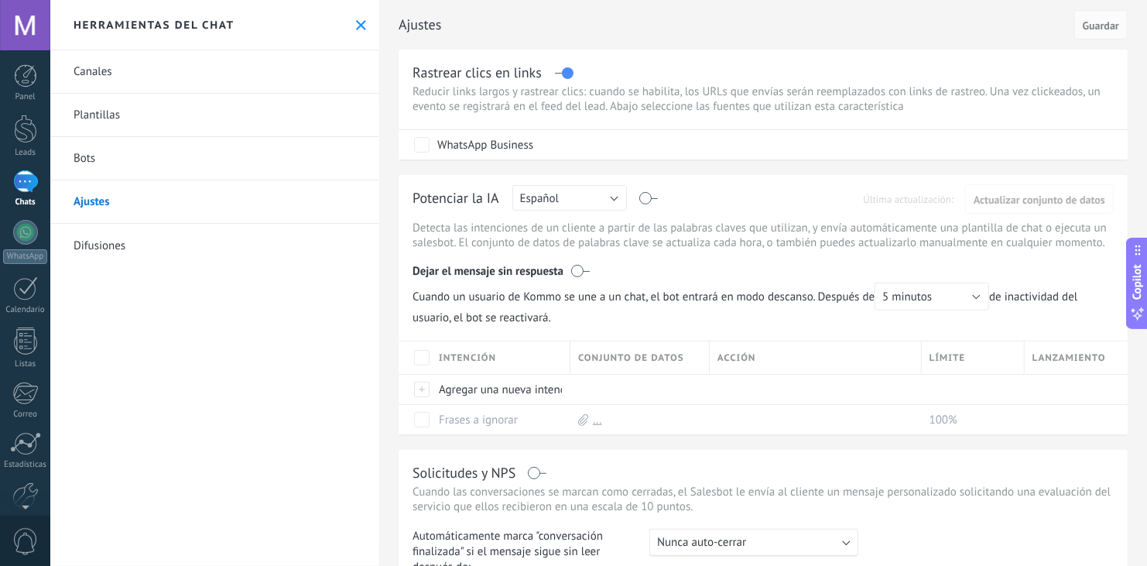
click at [101, 239] on link "Difusiones" at bounding box center [214, 245] width 329 height 43
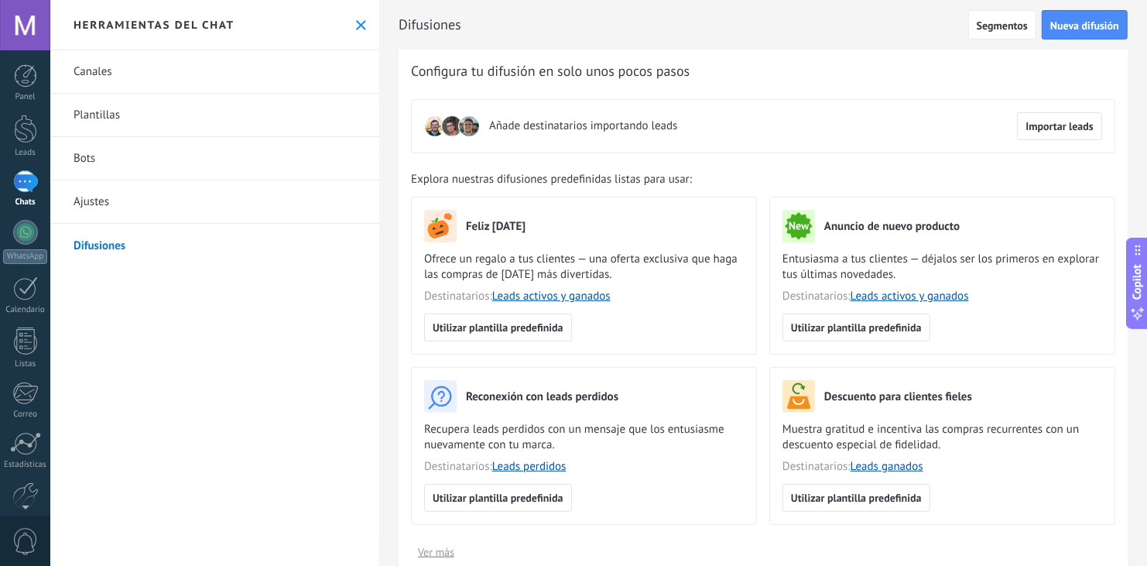
click at [96, 197] on link "Ajustes" at bounding box center [214, 201] width 329 height 43
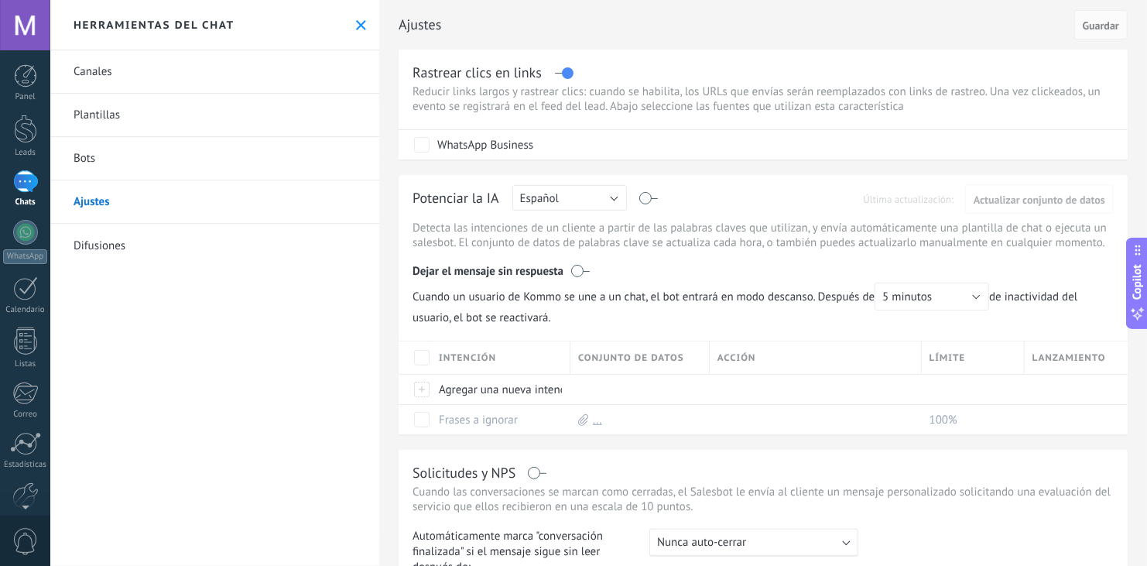
click at [200, 413] on div "Canales Plantillas Bots Ajustes Difusiones" at bounding box center [214, 307] width 329 height 515
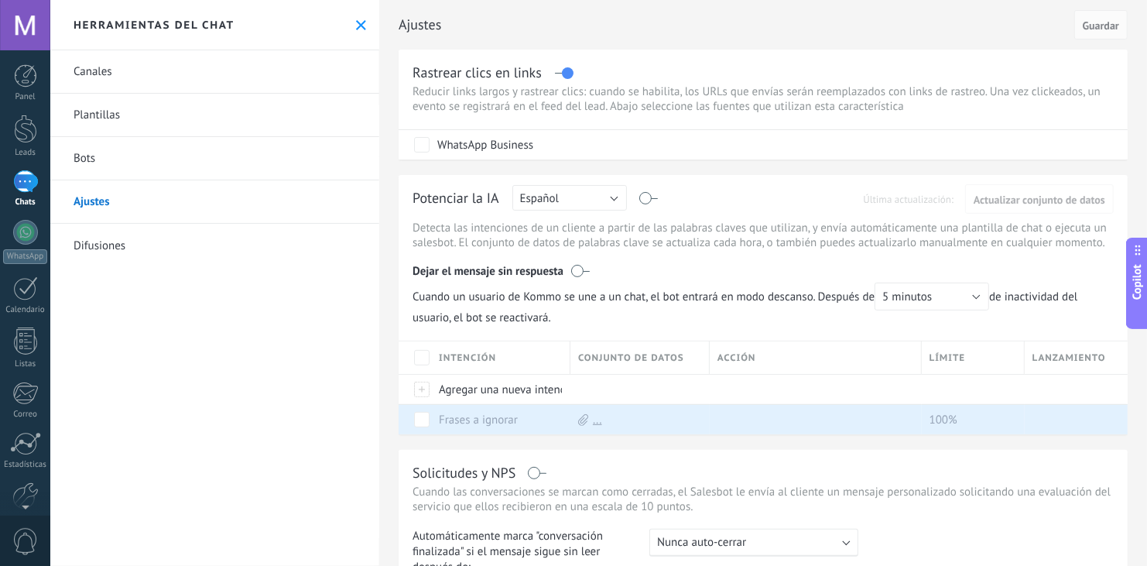
click at [141, 153] on link "Bots" at bounding box center [214, 158] width 329 height 43
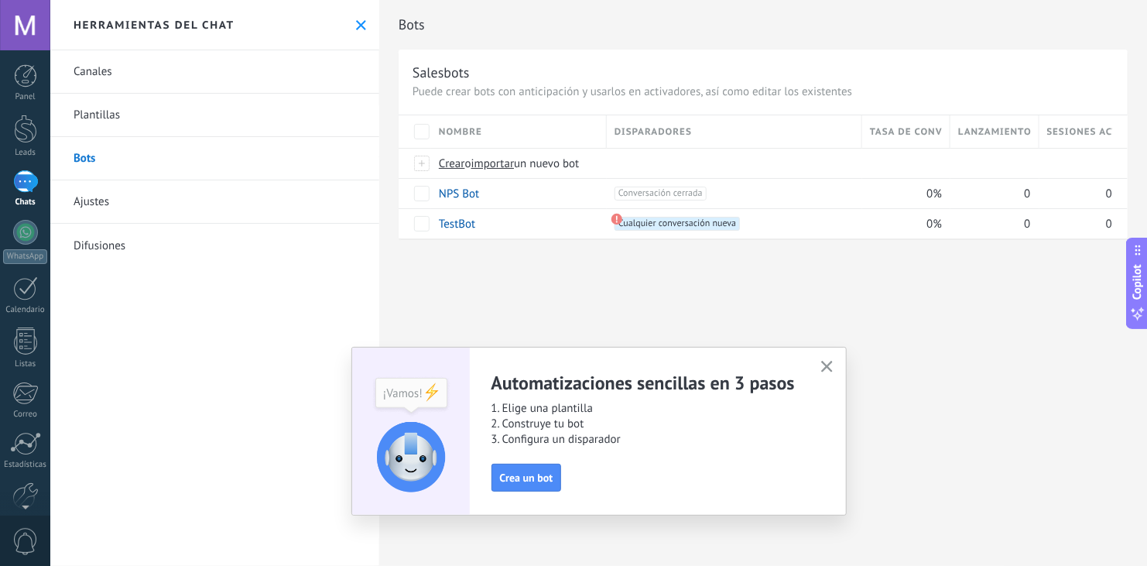
click at [141, 109] on link "Plantillas" at bounding box center [214, 115] width 329 height 43
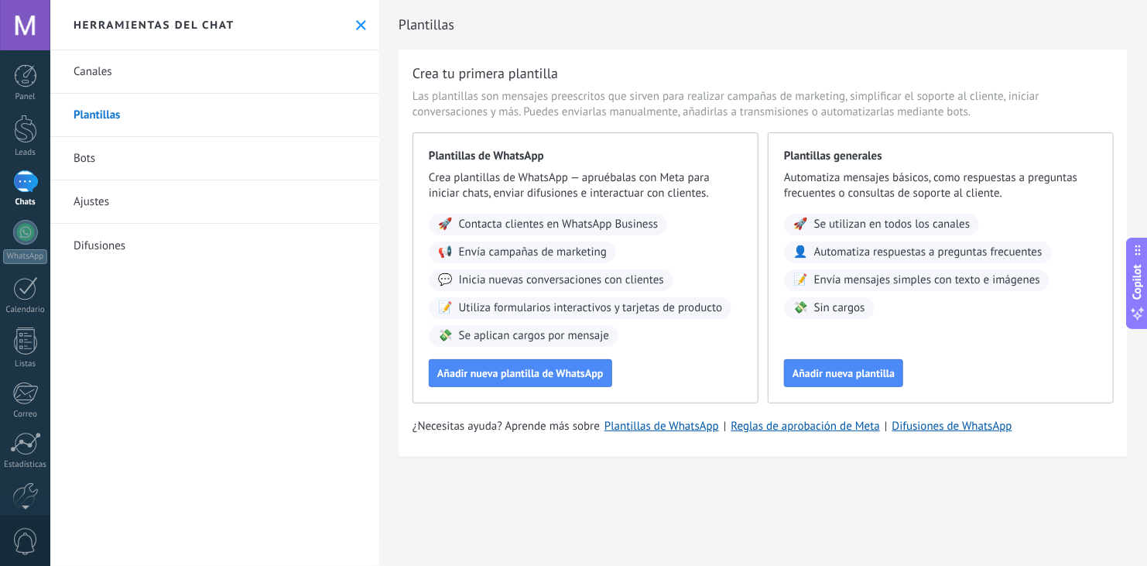
click at [132, 84] on link "Canales" at bounding box center [214, 71] width 329 height 43
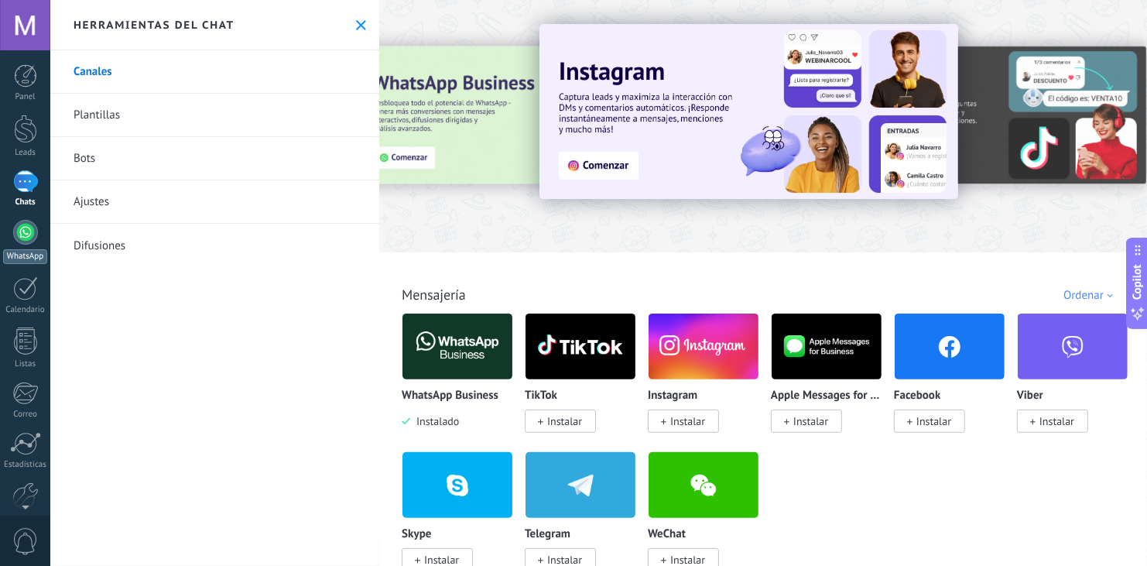
click at [12, 244] on link "WhatsApp" at bounding box center [25, 242] width 50 height 44
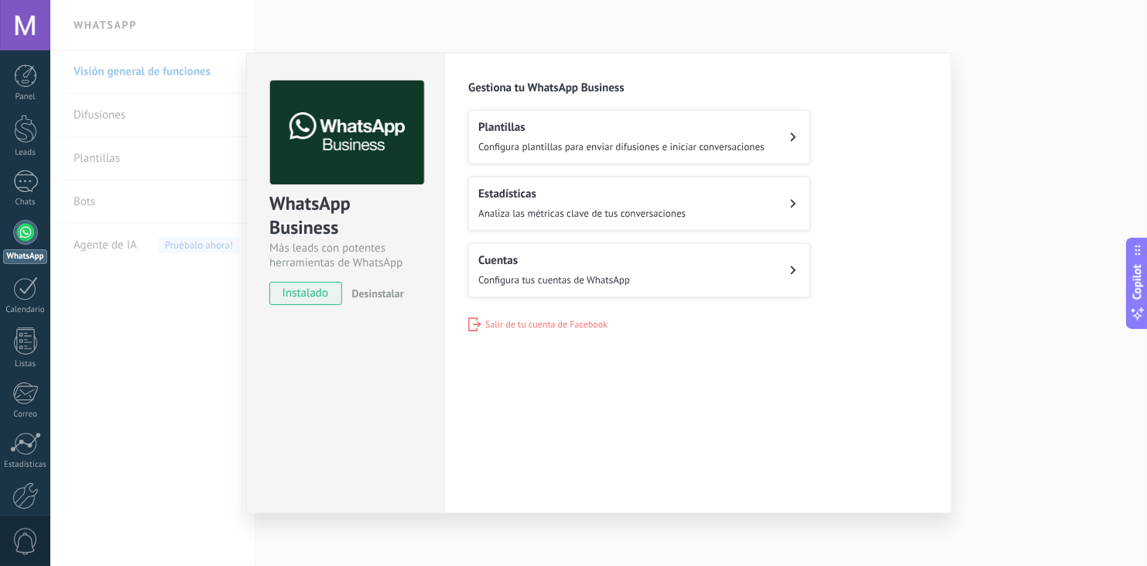
click at [594, 274] on span "Configura tus cuentas de WhatsApp" at bounding box center [554, 279] width 152 height 13
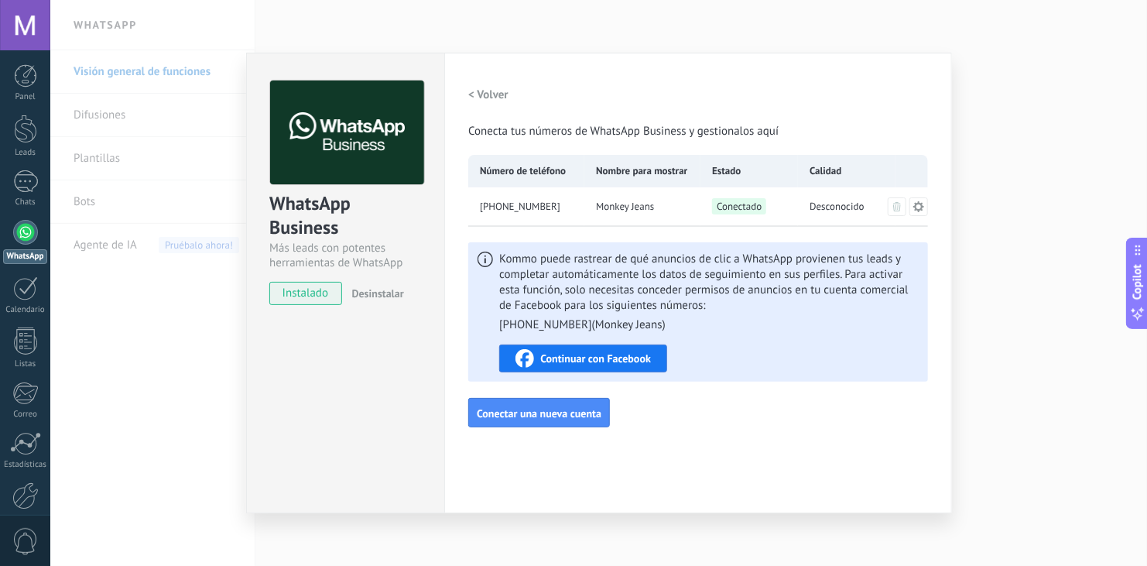
click at [925, 204] on button at bounding box center [918, 206] width 19 height 19
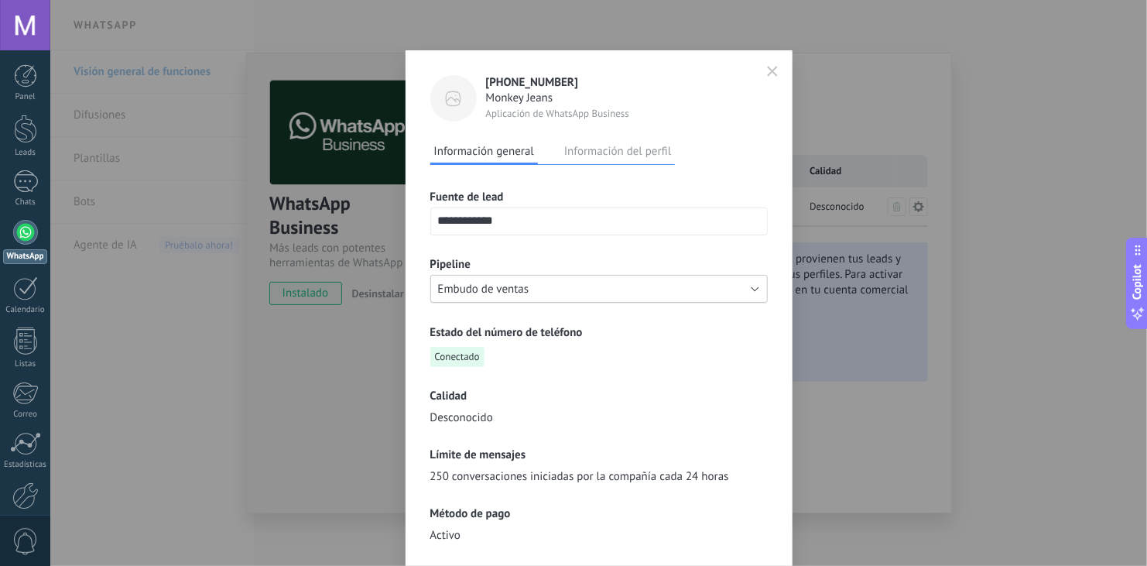
click at [754, 288] on button "Embudo de ventas" at bounding box center [598, 289] width 337 height 28
click at [754, 288] on span "Embudo de ventas" at bounding box center [591, 289] width 341 height 15
click at [726, 340] on div "Estado del número de teléfono Conectado" at bounding box center [598, 346] width 337 height 42
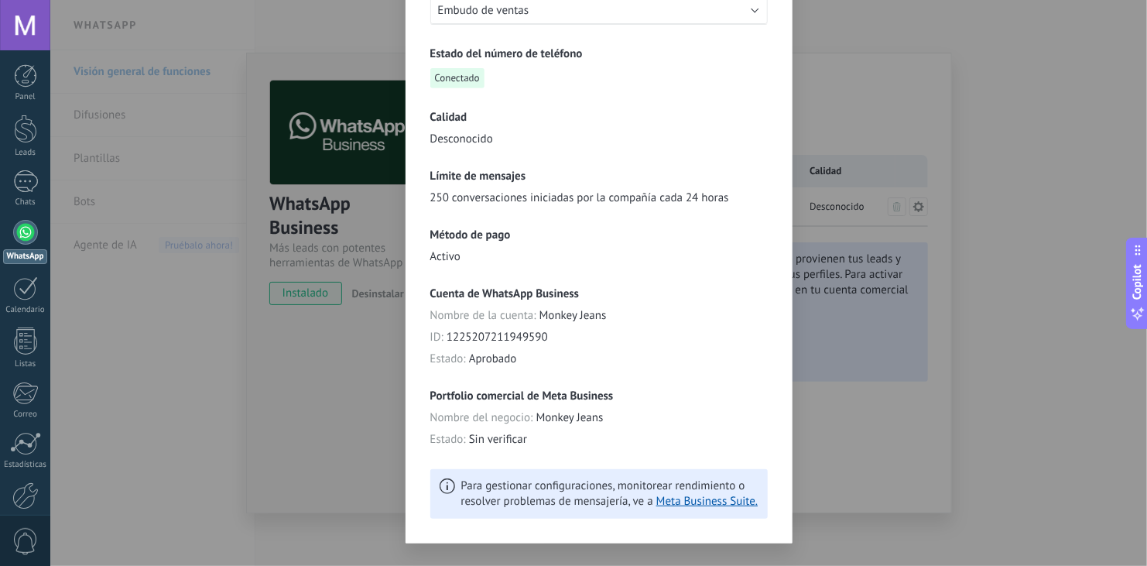
scroll to position [306, 0]
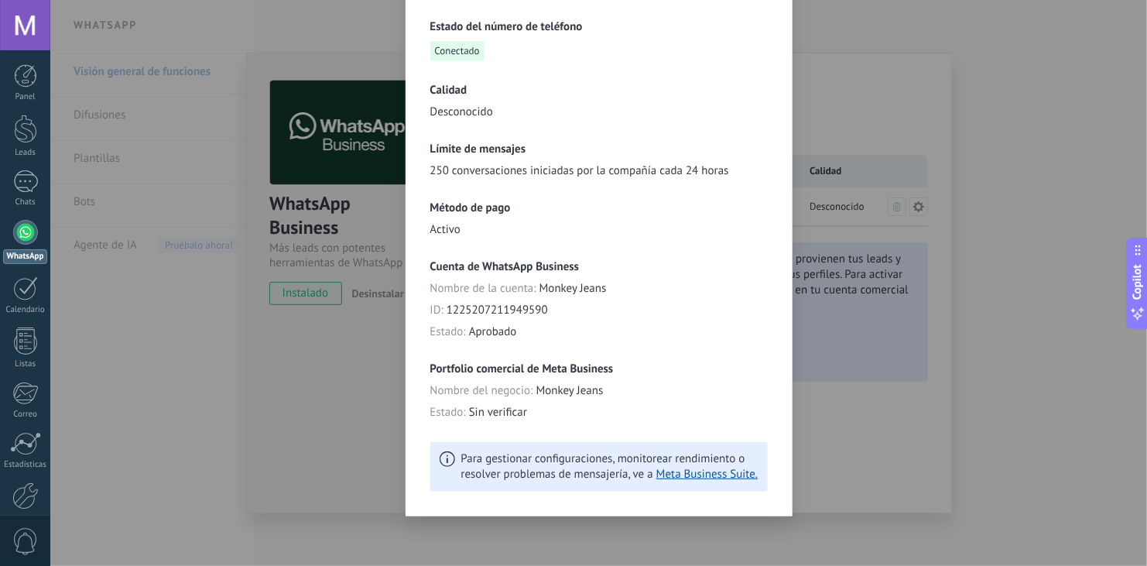
click at [736, 383] on div "Nombre del negocio : Monkey Jeans" at bounding box center [598, 390] width 337 height 15
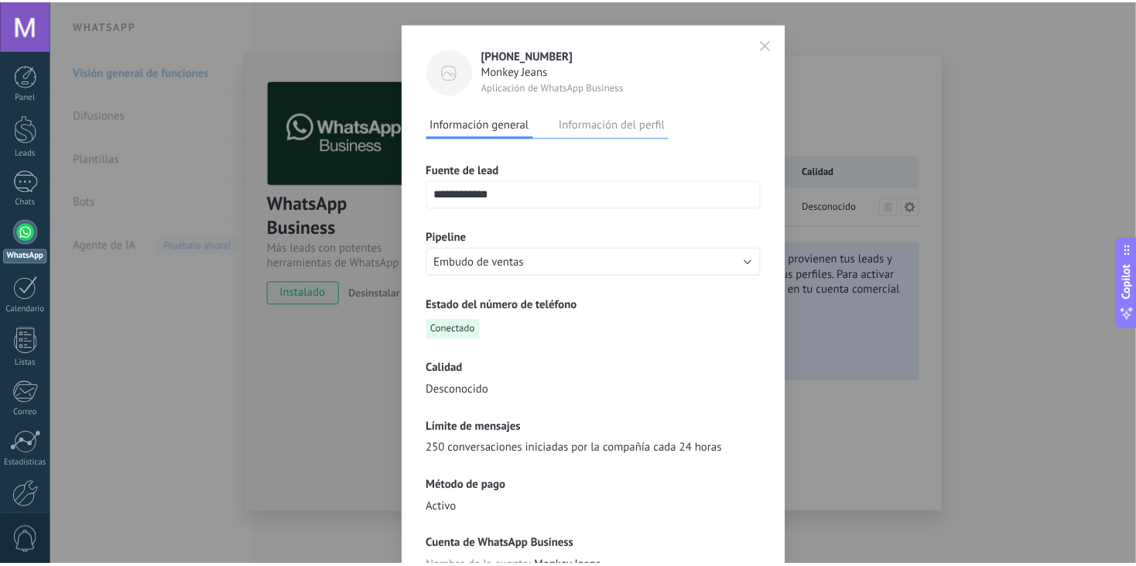
scroll to position [0, 0]
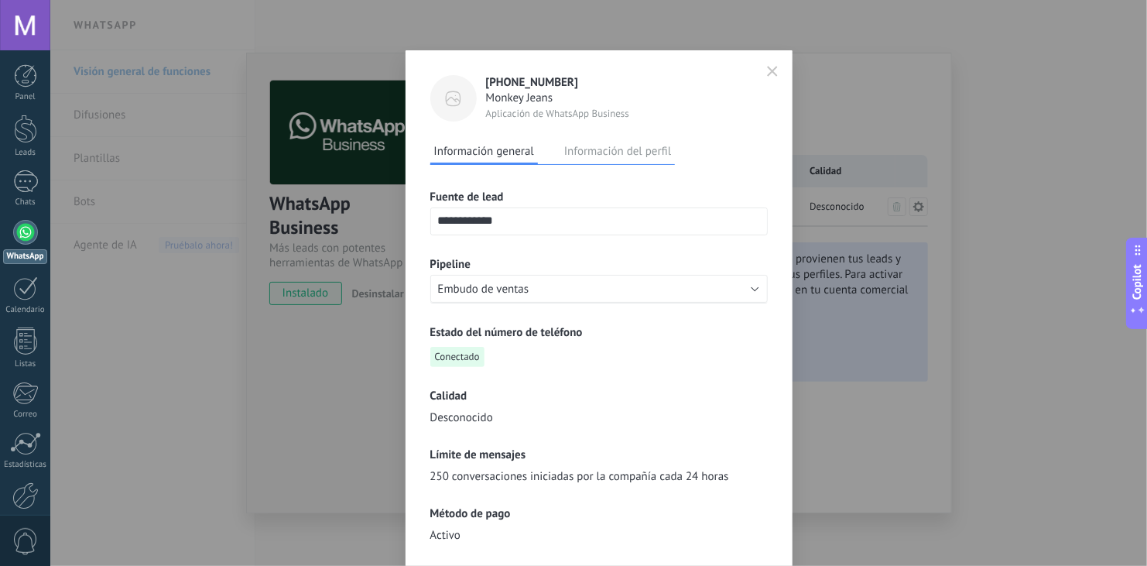
click at [183, 433] on div "**********" at bounding box center [598, 283] width 1096 height 566
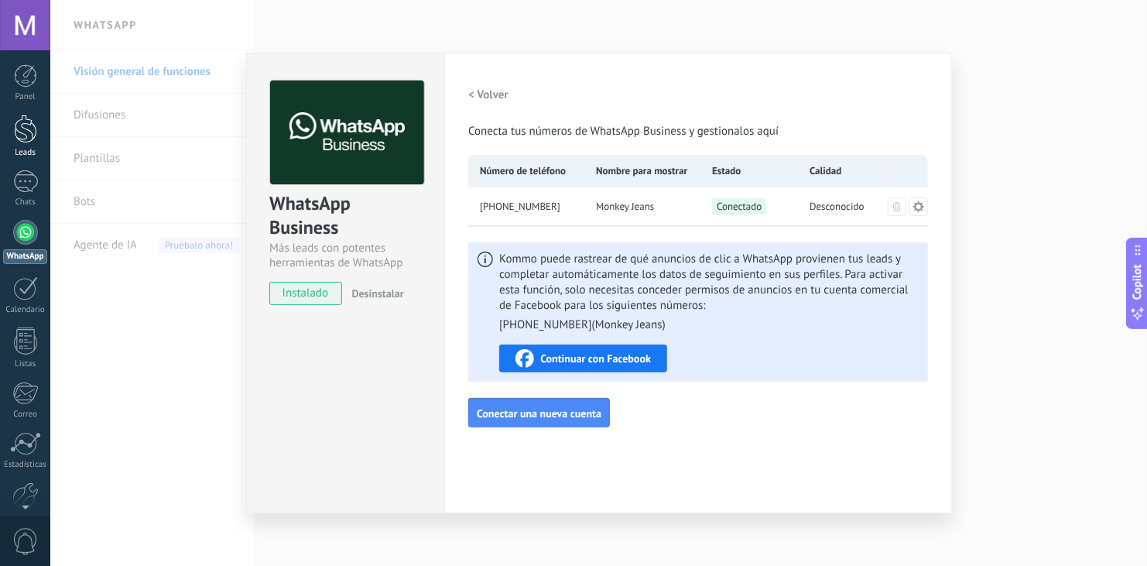
click at [24, 139] on div at bounding box center [25, 129] width 23 height 29
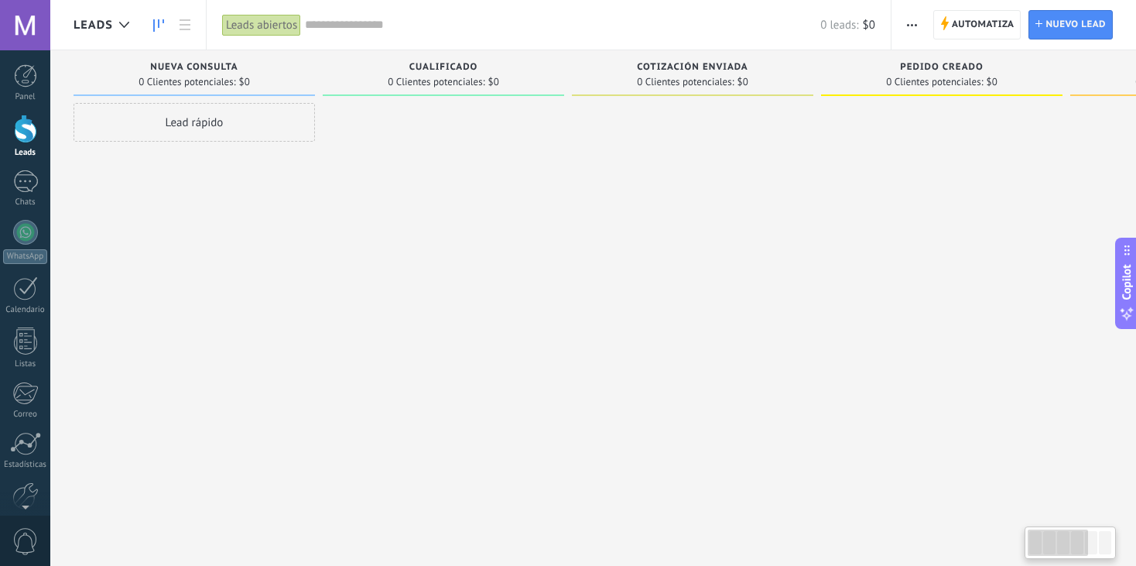
click at [453, 266] on div at bounding box center [443, 285] width 241 height 364
click at [125, 26] on use at bounding box center [124, 25] width 10 height 6
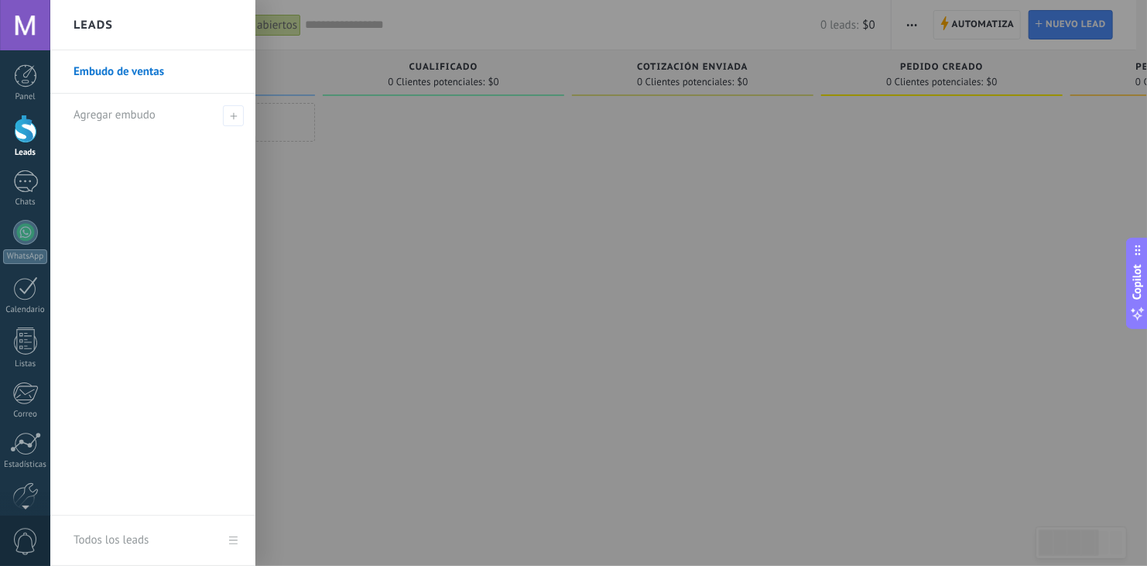
click at [533, 241] on div at bounding box center [623, 283] width 1147 height 566
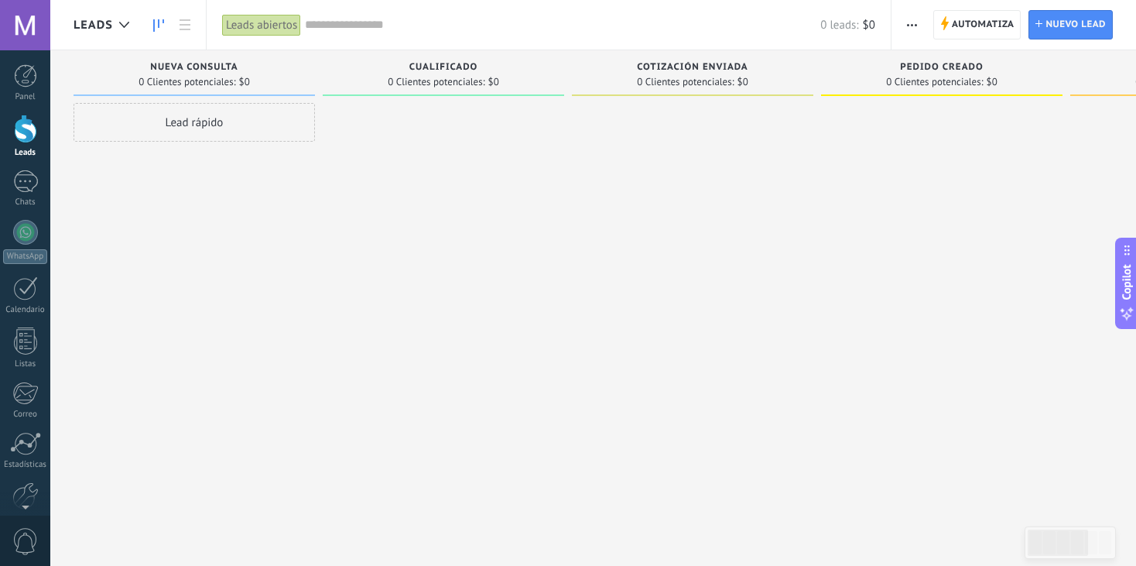
click at [912, 22] on span "button" at bounding box center [912, 24] width 10 height 29
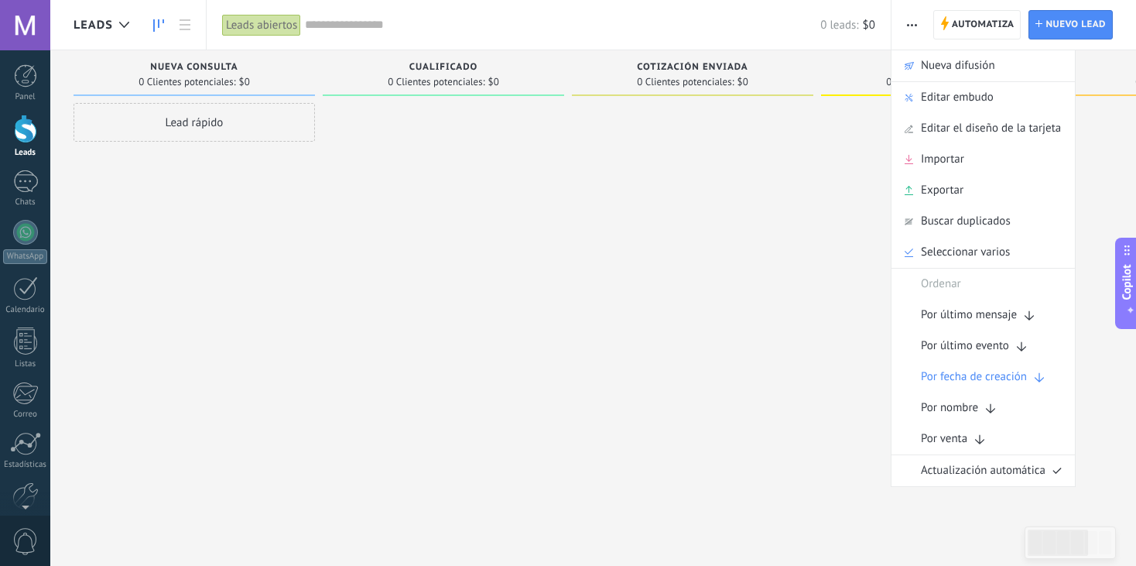
click at [482, 275] on div at bounding box center [443, 285] width 241 height 364
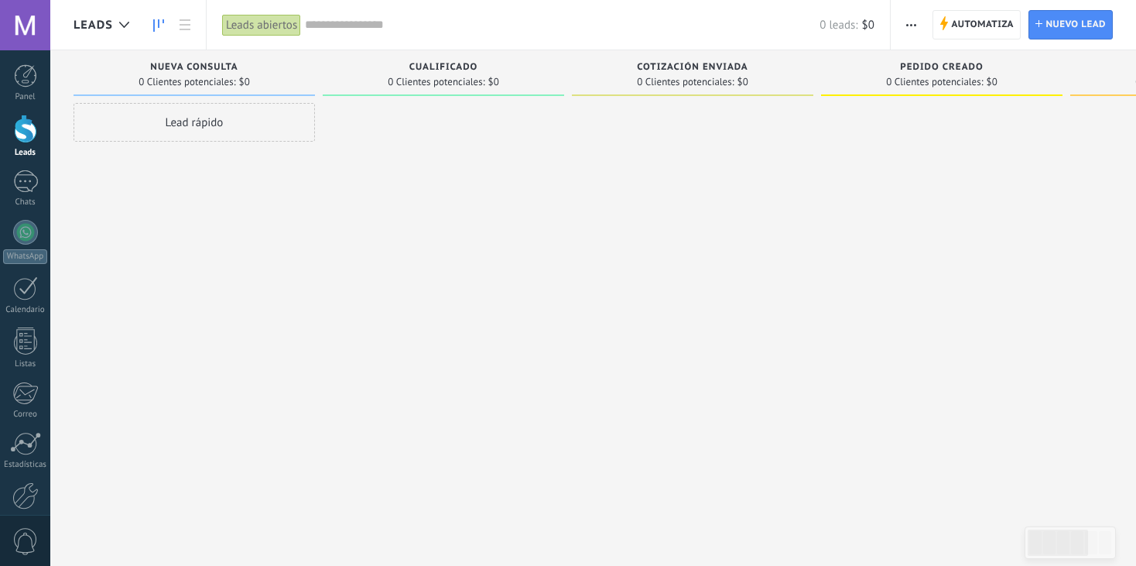
click at [289, 25] on div "Leads abiertos" at bounding box center [261, 25] width 79 height 22
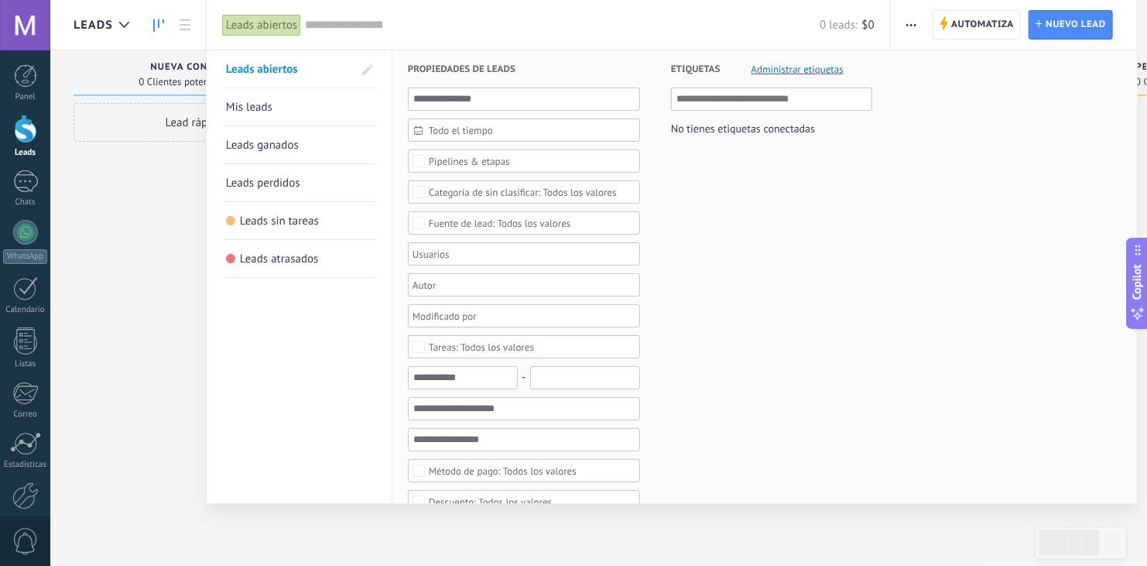
click at [122, 306] on div at bounding box center [573, 283] width 1147 height 566
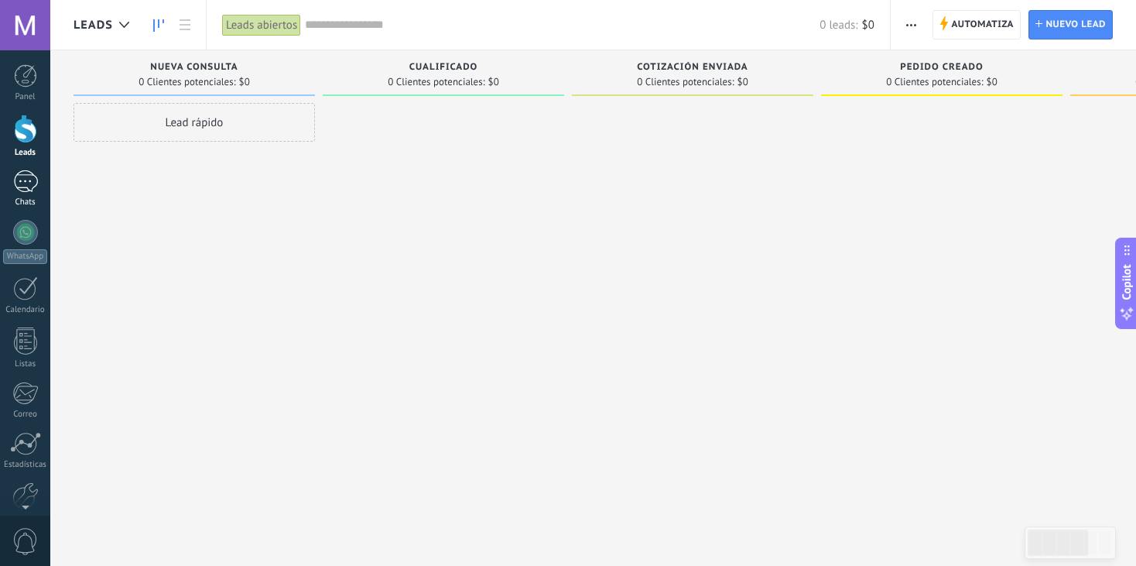
click at [18, 177] on div at bounding box center [25, 181] width 25 height 22
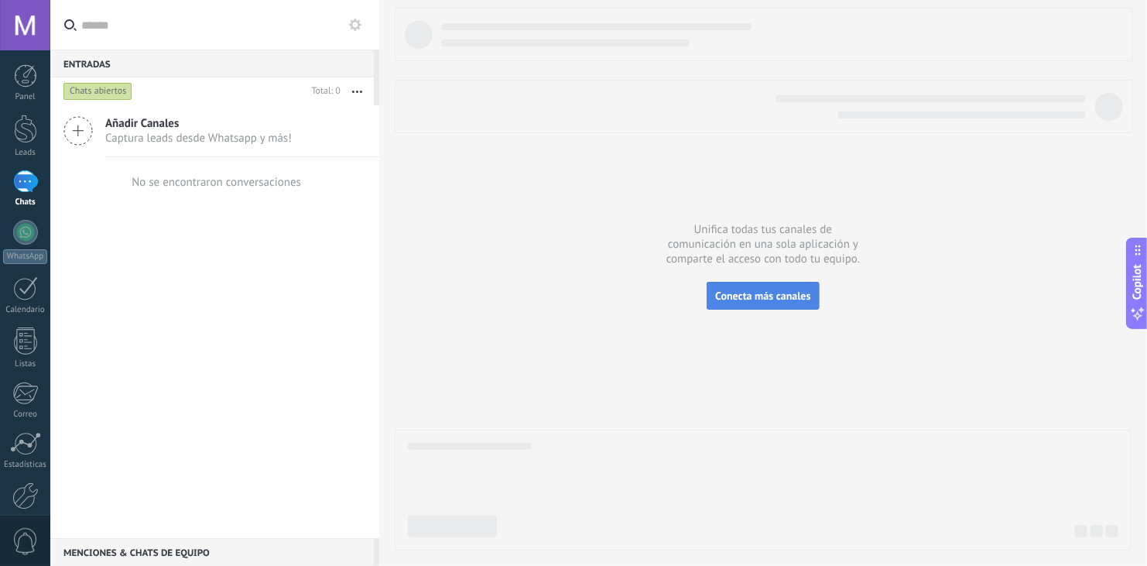
click at [782, 302] on span "Conecta más canales" at bounding box center [762, 296] width 95 height 14
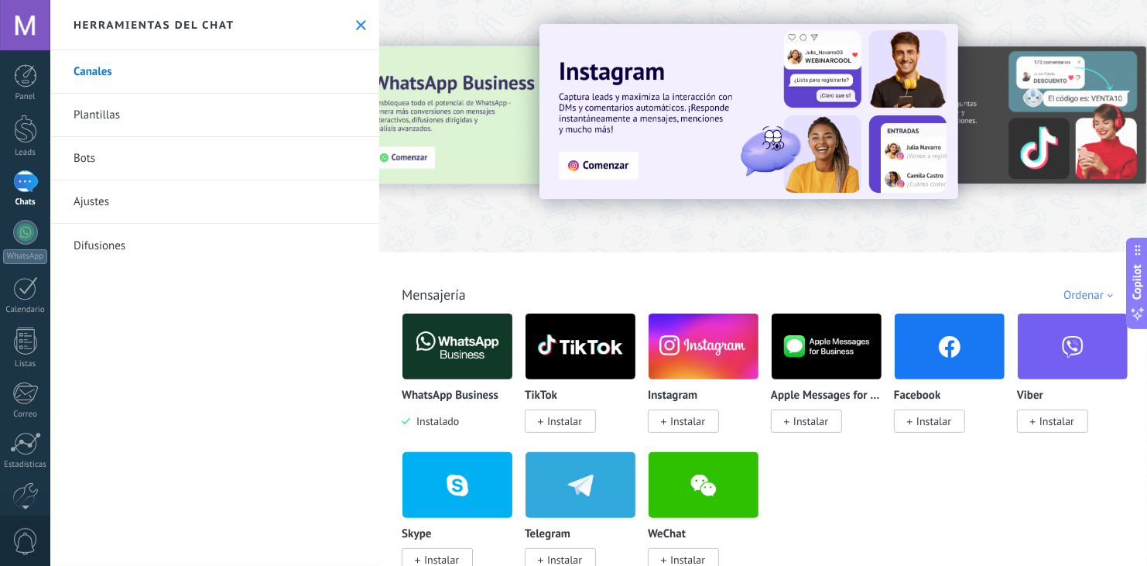
click at [355, 31] on div "Herramientas del chat" at bounding box center [214, 25] width 329 height 50
click at [356, 24] on use at bounding box center [361, 25] width 10 height 10
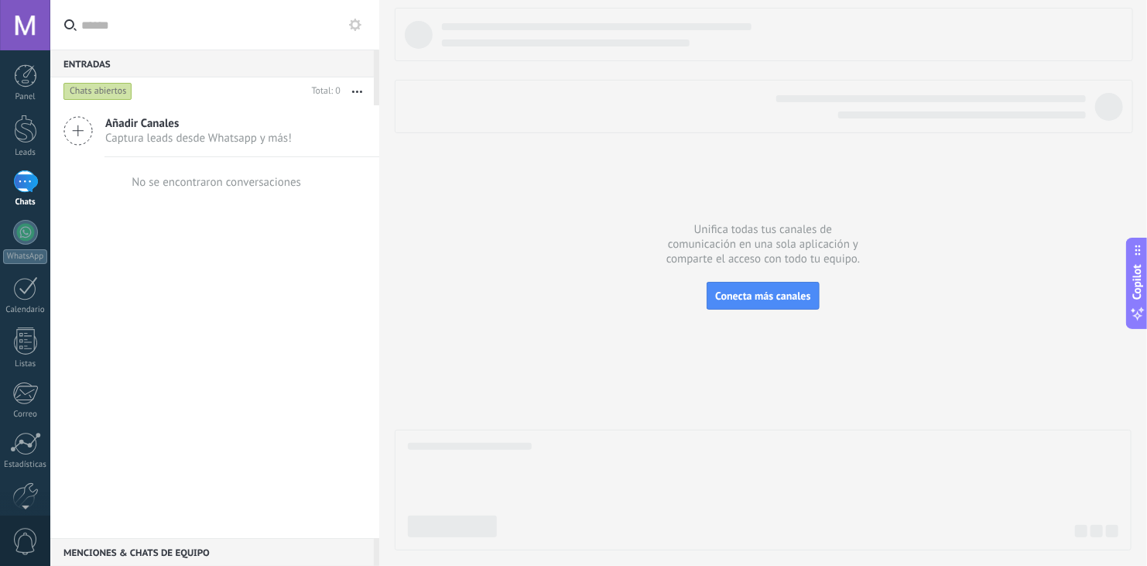
click at [547, 281] on div at bounding box center [763, 279] width 737 height 542
click at [221, 376] on div "Añadir Canales Captura leads desde Whatsapp y más! No se encontraron conversaci…" at bounding box center [214, 321] width 329 height 433
click at [20, 136] on div at bounding box center [25, 129] width 23 height 29
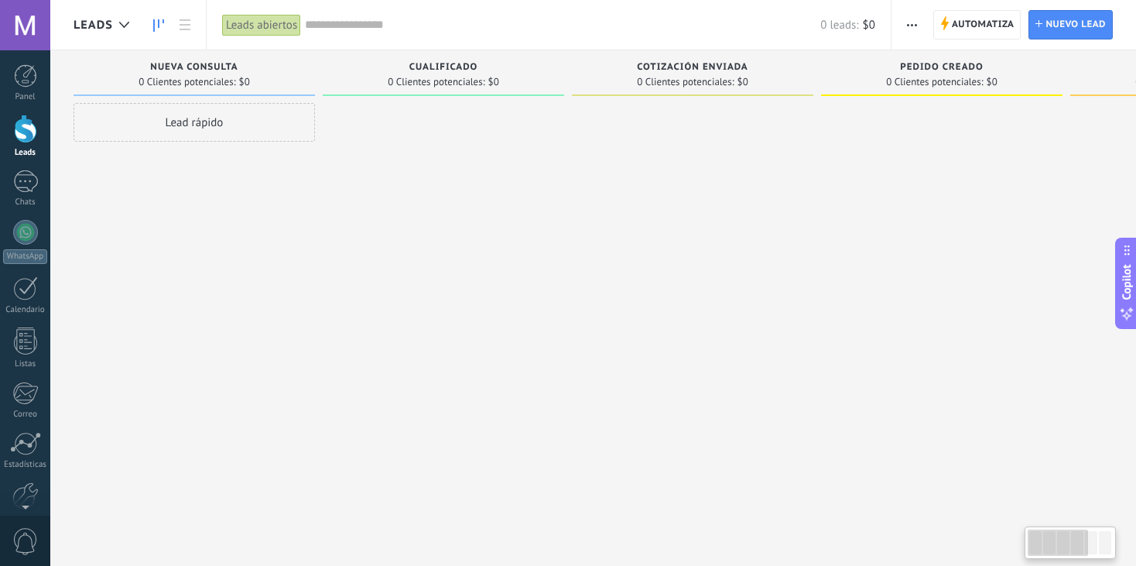
click at [1083, 546] on div at bounding box center [1058, 542] width 60 height 26
drag, startPoint x: 1102, startPoint y: 546, endPoint x: 1042, endPoint y: 548, distance: 59.6
click at [1042, 548] on div at bounding box center [1070, 542] width 85 height 26
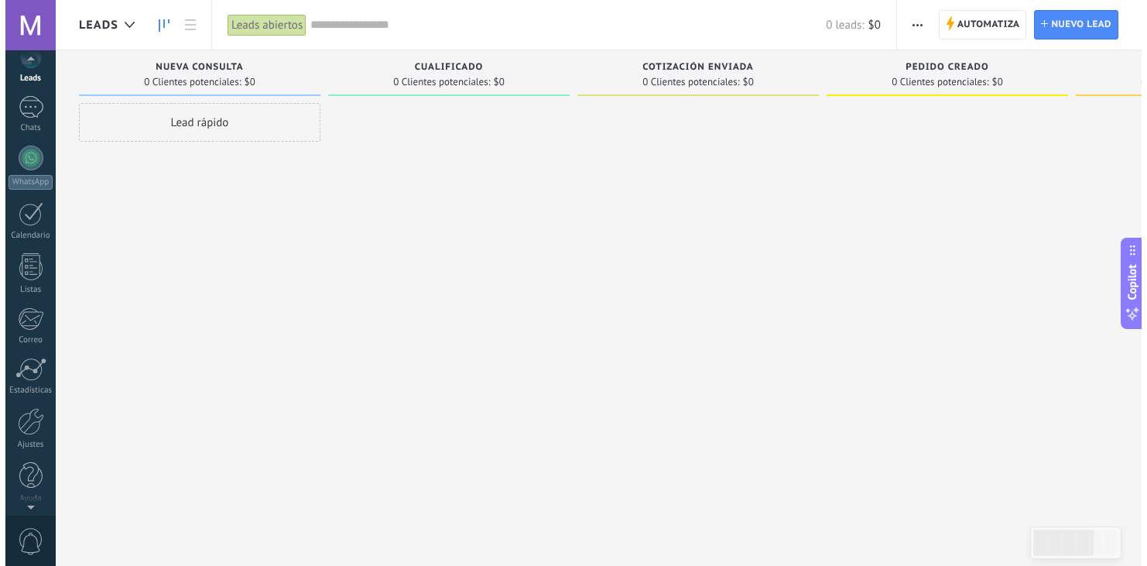
scroll to position [77, 0]
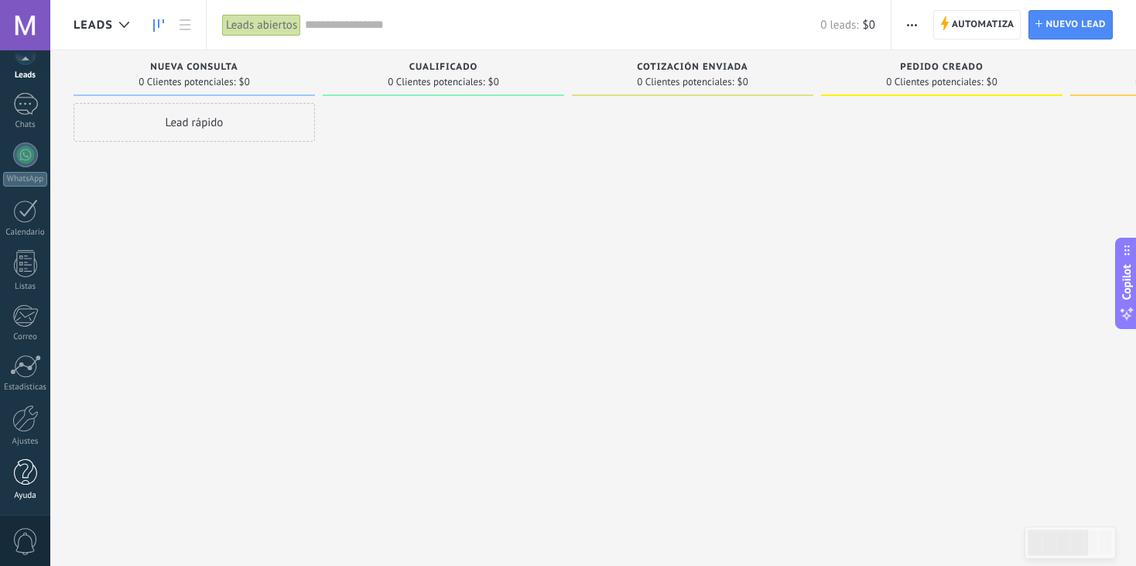
click at [27, 487] on link "Ayuda" at bounding box center [25, 480] width 50 height 42
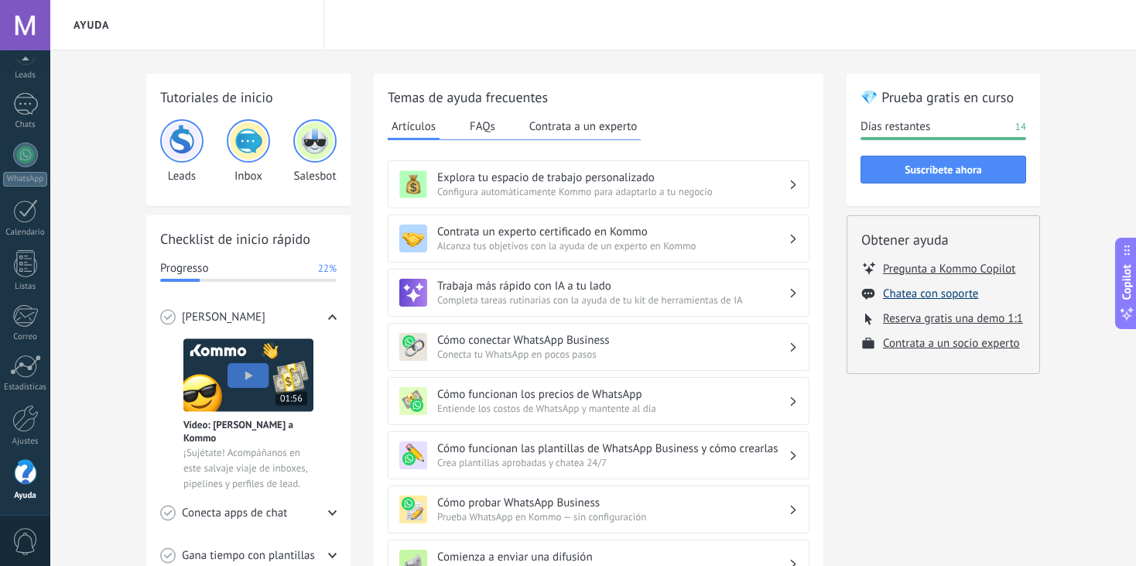
click at [929, 291] on button "Chatea con soporte" at bounding box center [930, 293] width 95 height 15
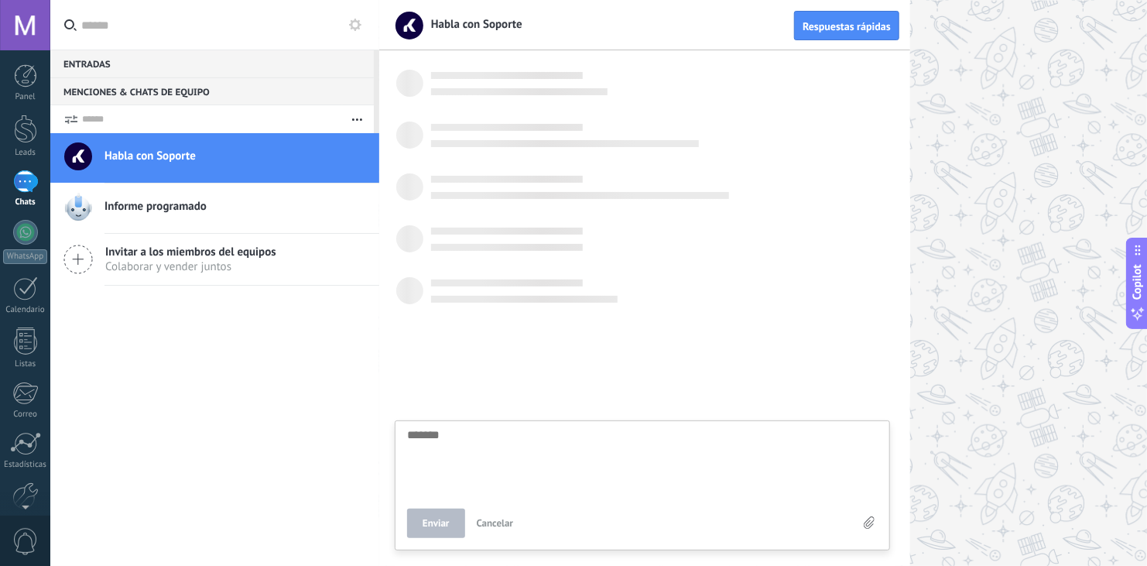
scroll to position [15, 0]
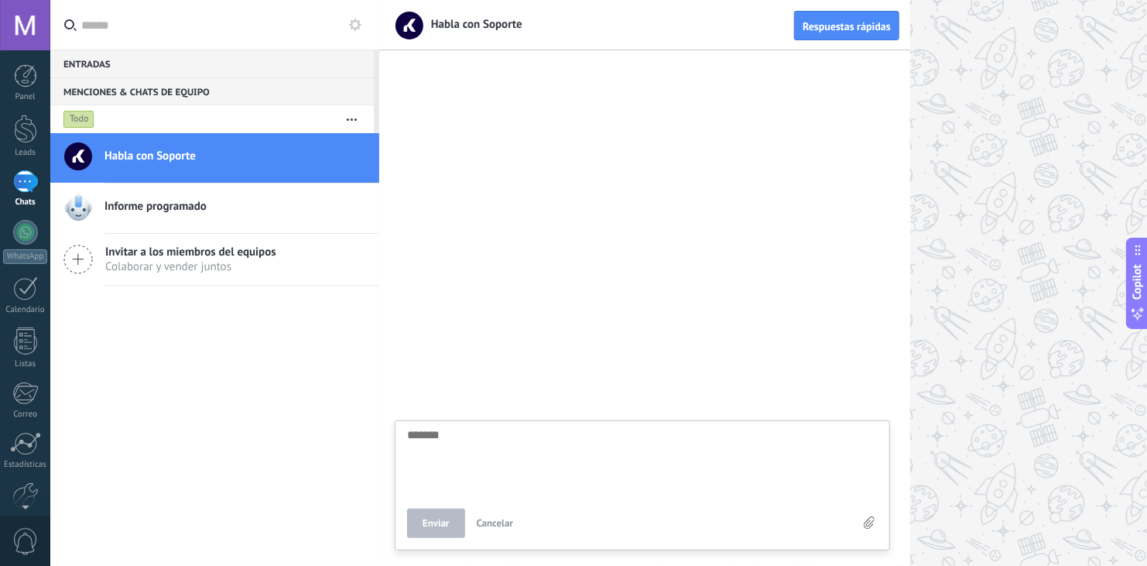
type textarea "*"
type textarea "**"
type textarea "***"
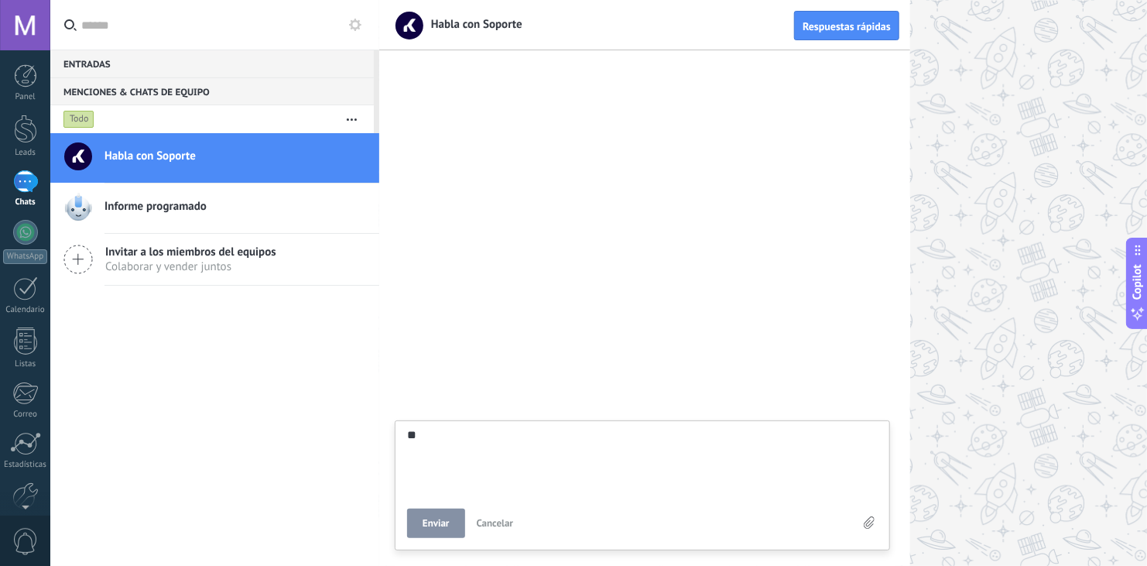
type textarea "***"
type textarea "****"
type textarea "*****"
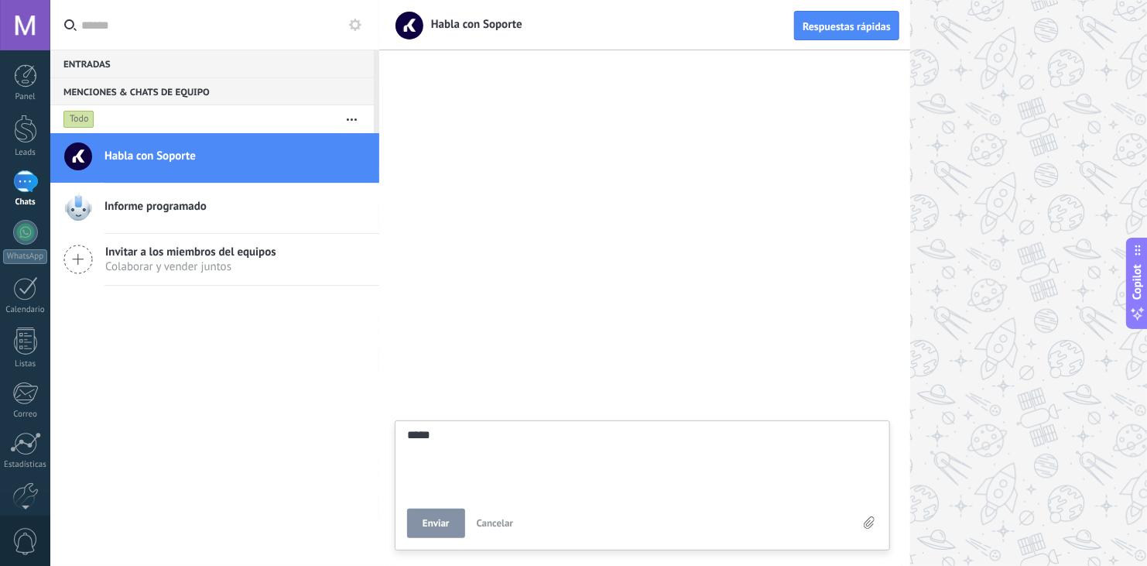
type textarea "******"
type textarea "********"
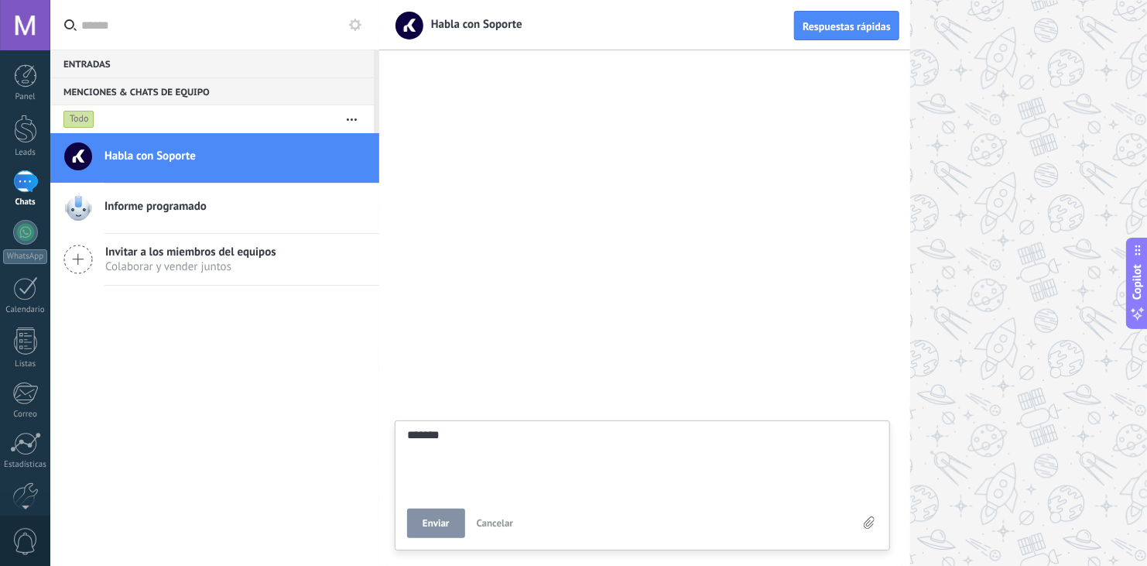
type textarea "********"
type textarea "*********"
type textarea "**********"
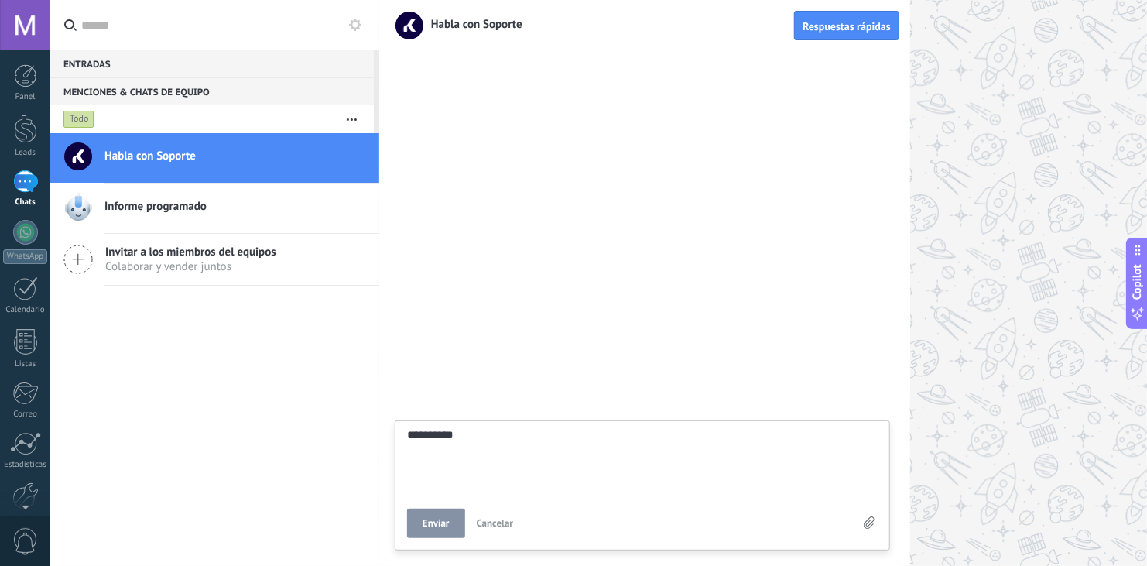
type textarea "**********"
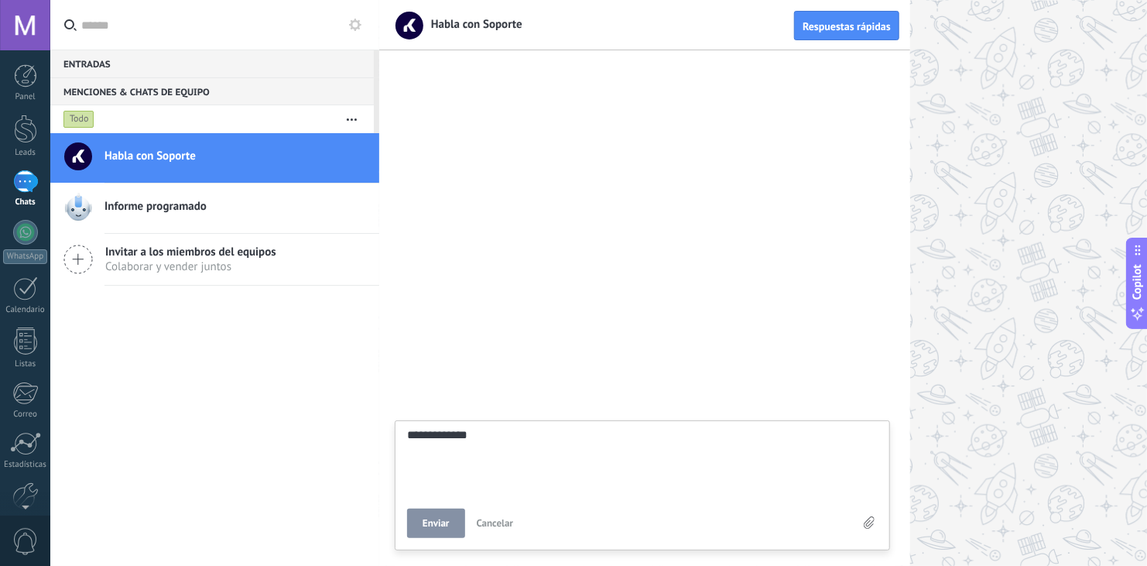
scroll to position [29, 0]
type textarea "**********"
click at [447, 523] on span "Enviar" at bounding box center [435, 523] width 27 height 11
type textarea "*******"
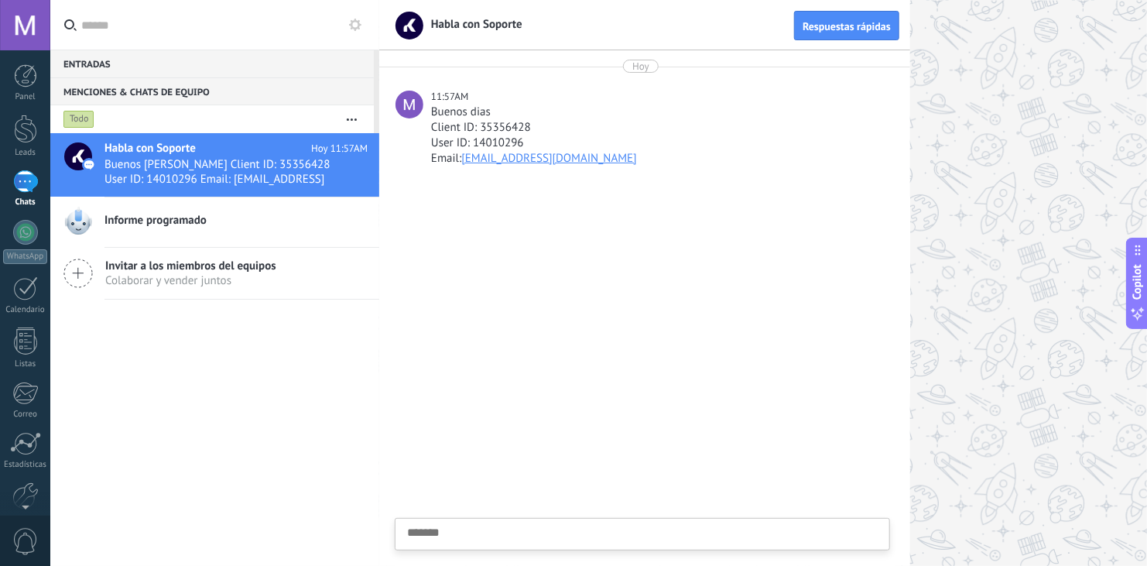
type textarea "*"
type textarea "**"
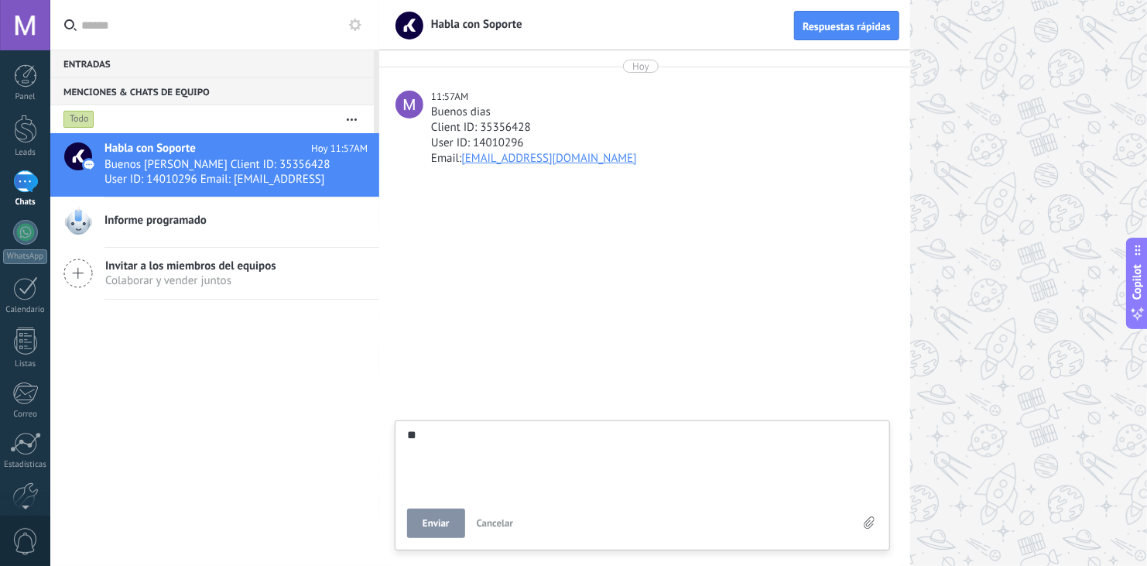
type textarea "**"
type textarea "****"
type textarea "*****"
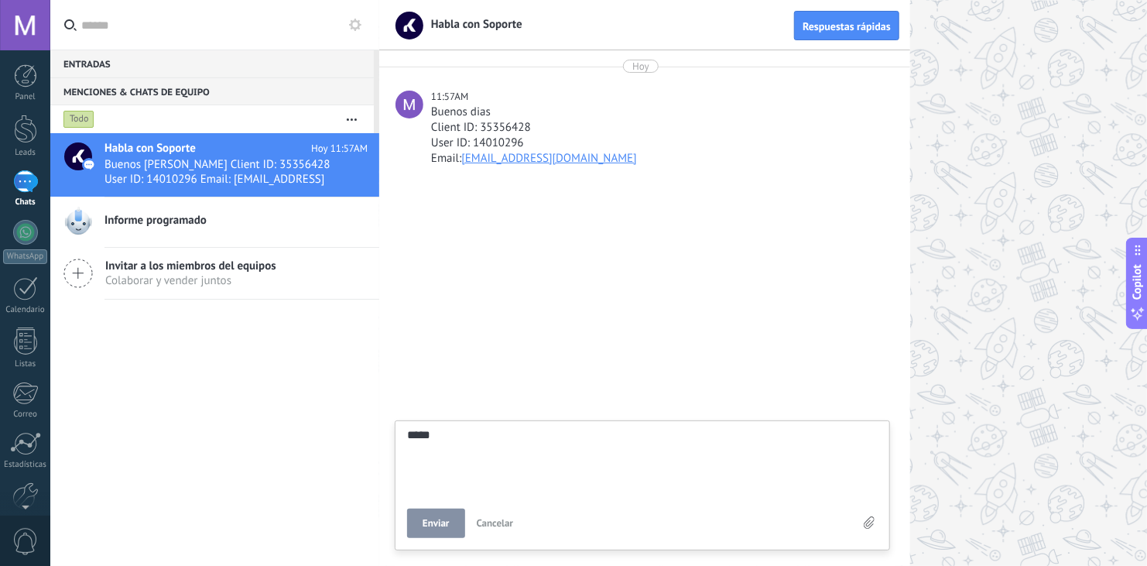
type textarea "******"
type textarea "*******"
type textarea "********"
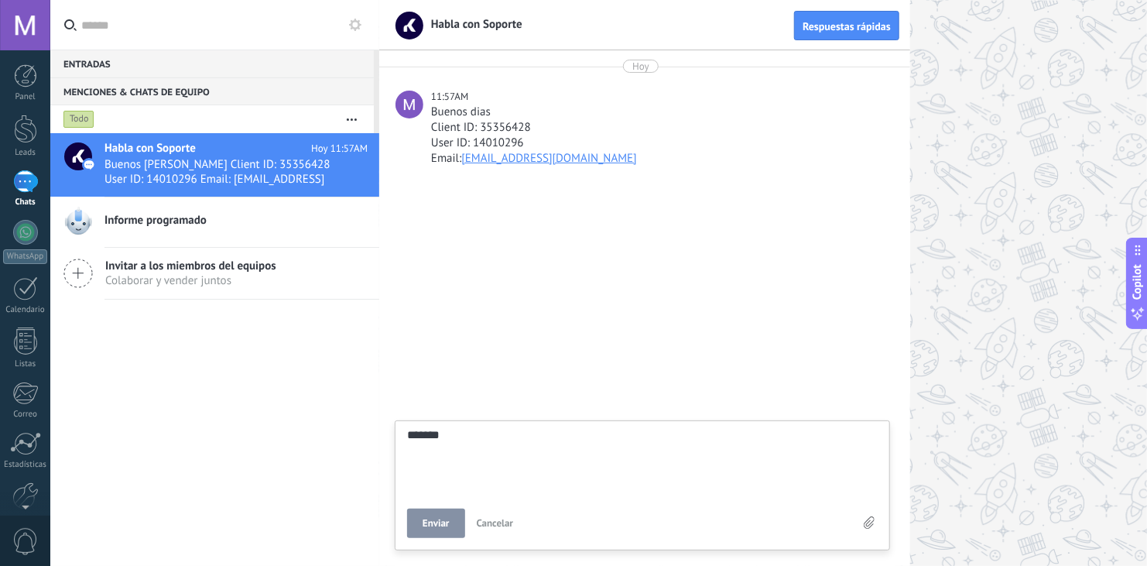
type textarea "********"
type textarea "*********"
type textarea "**********"
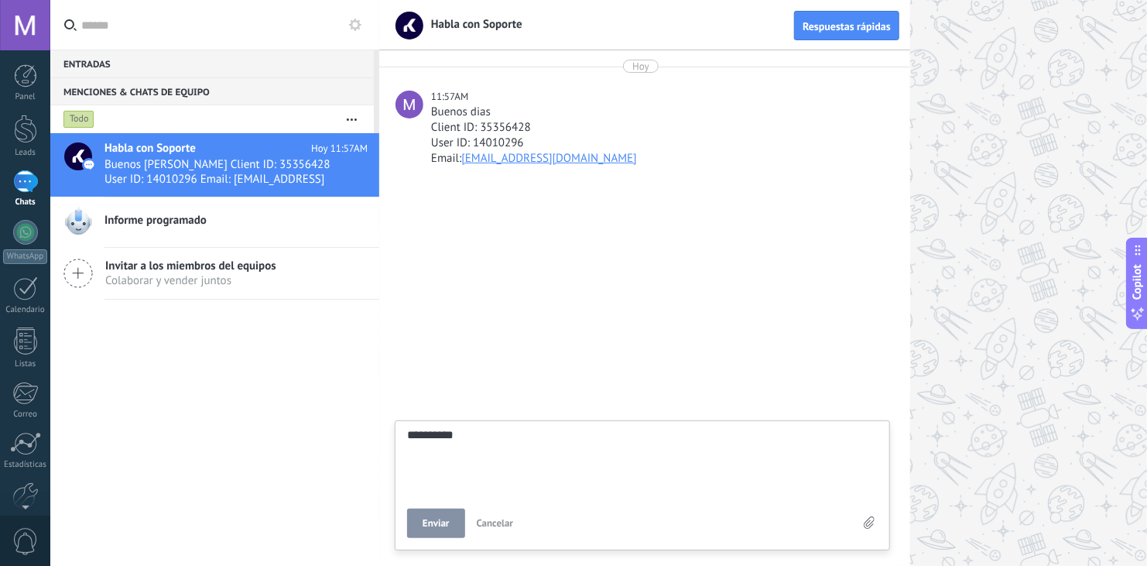
type textarea "**********"
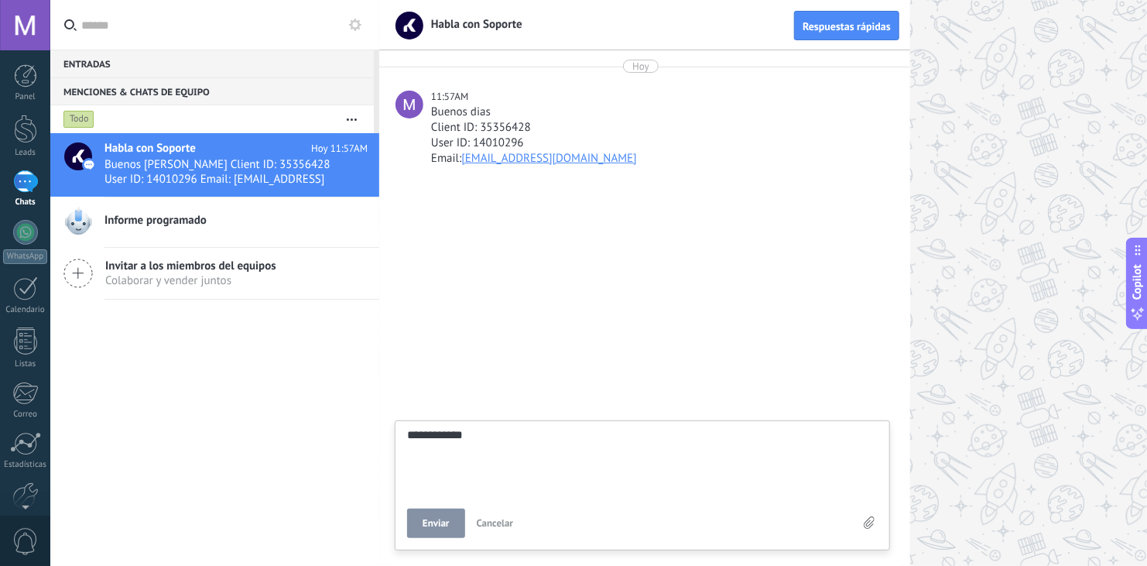
type textarea "**********"
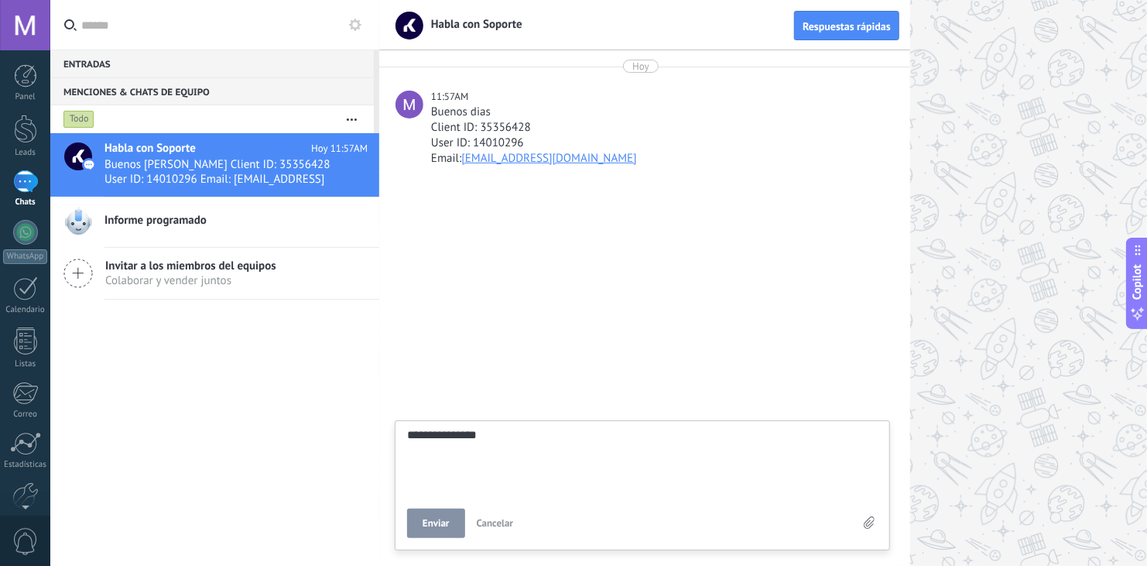
type textarea "**********"
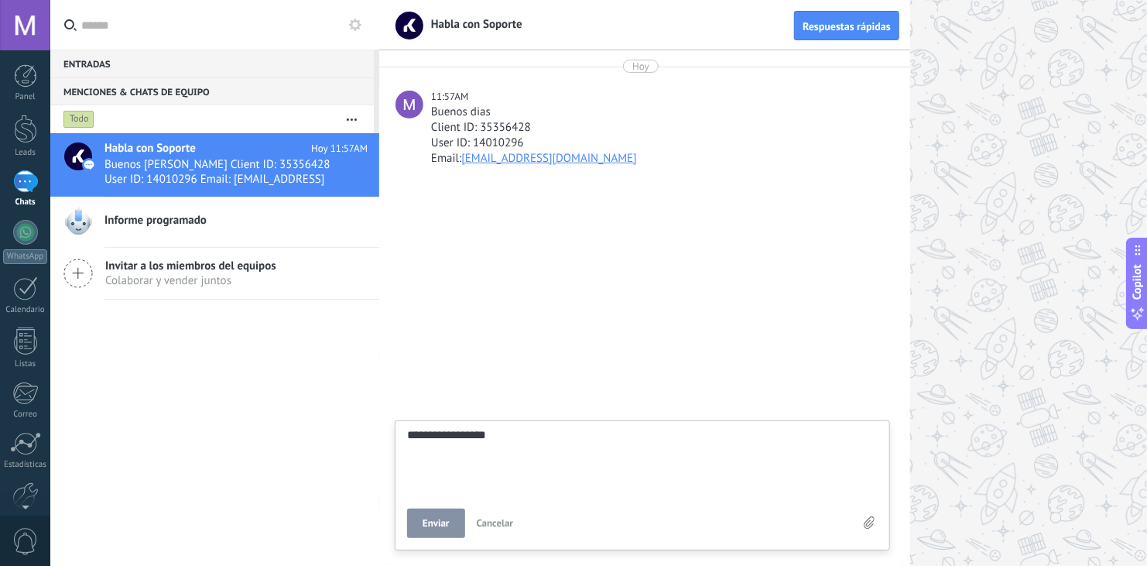
type textarea "**********"
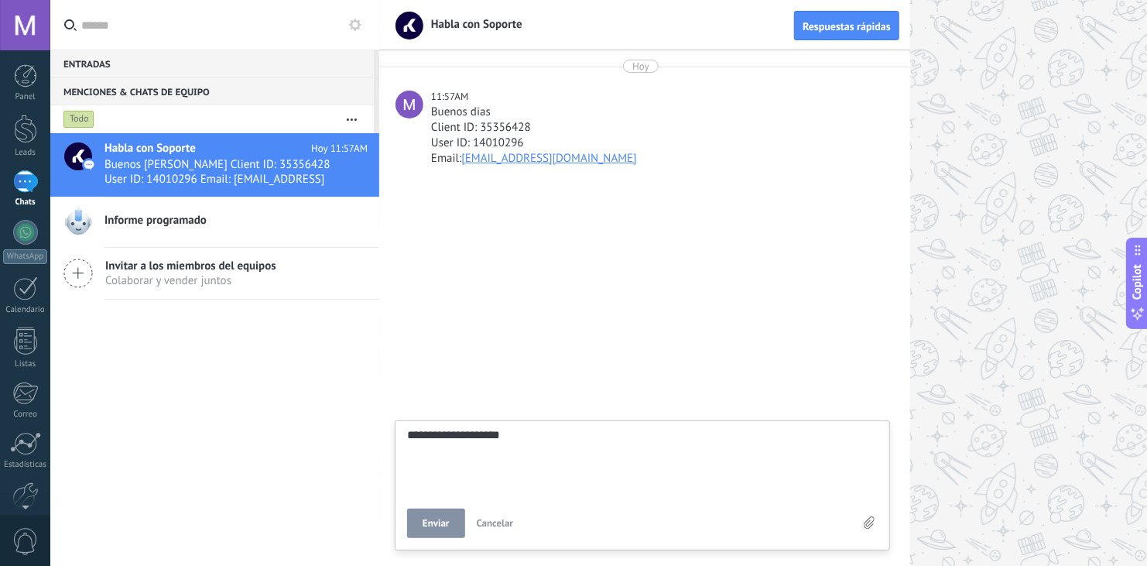
type textarea "**********"
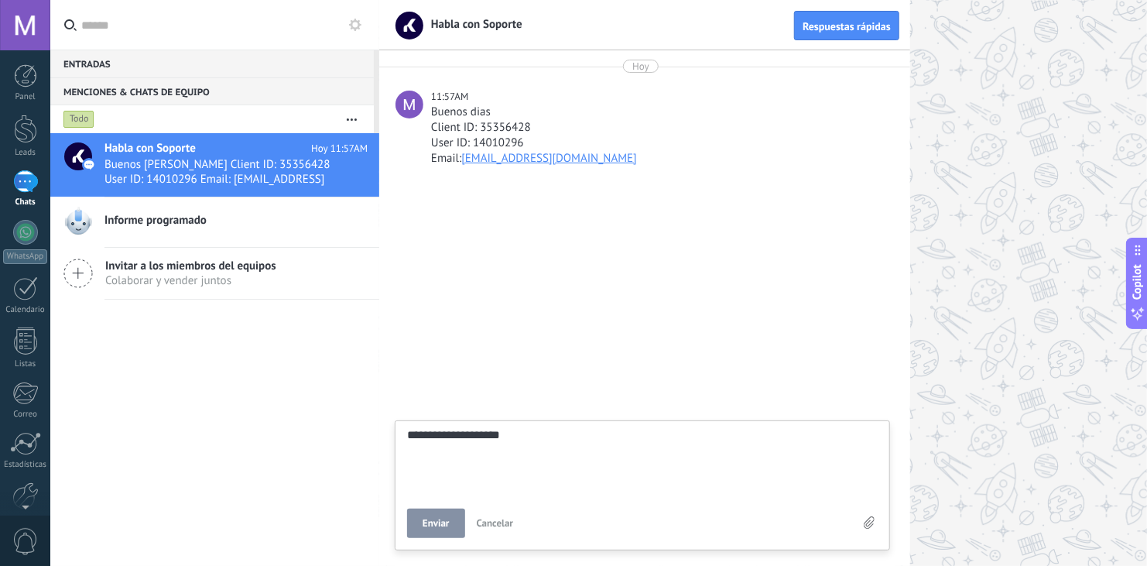
type textarea "**********"
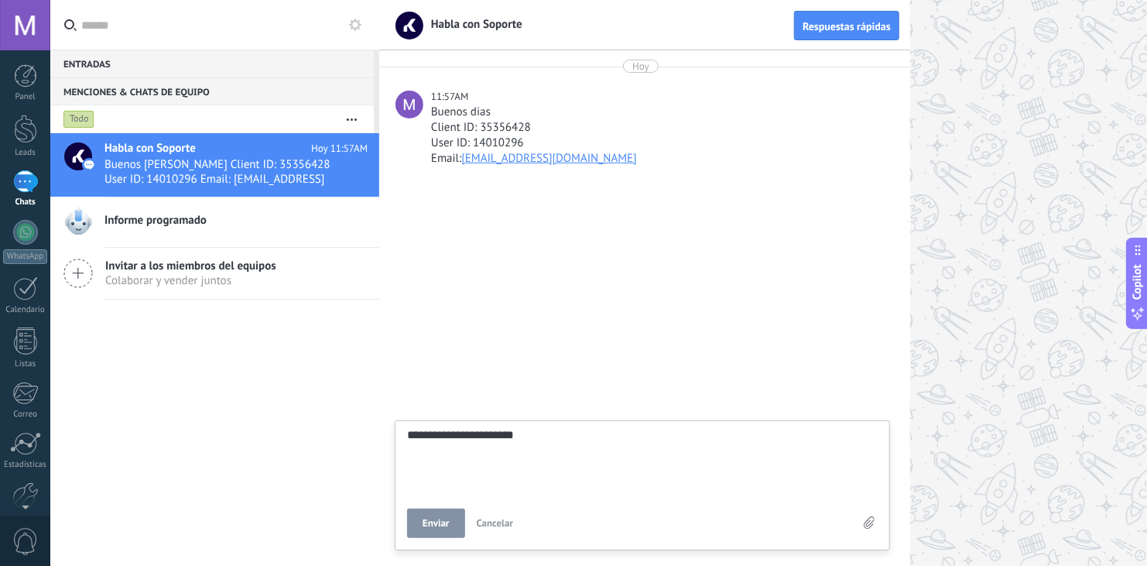
type textarea "**********"
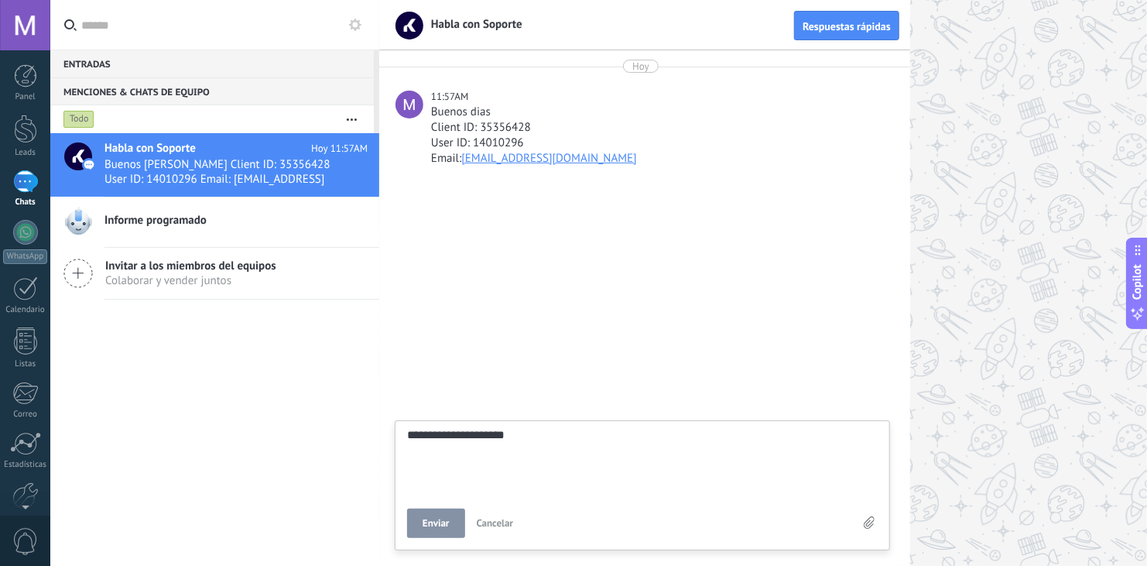
type textarea "**********"
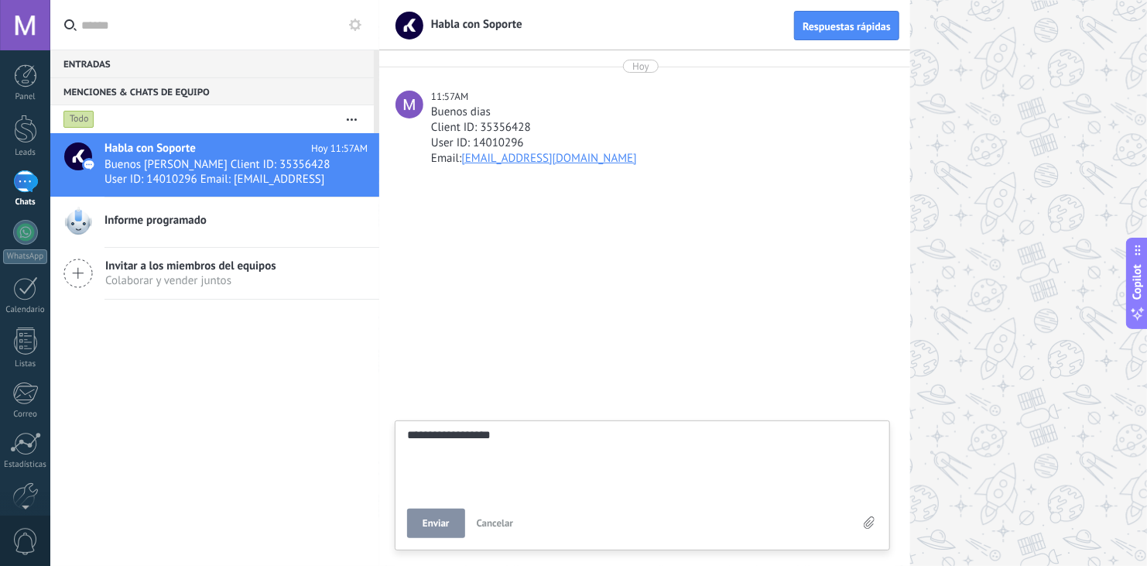
type textarea "**********"
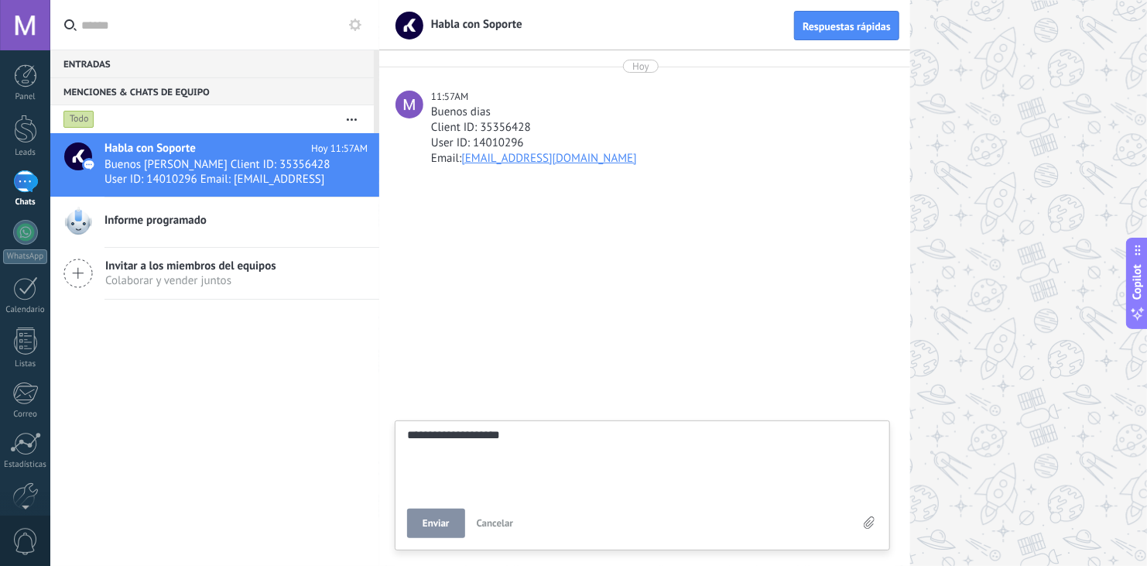
type textarea "**********"
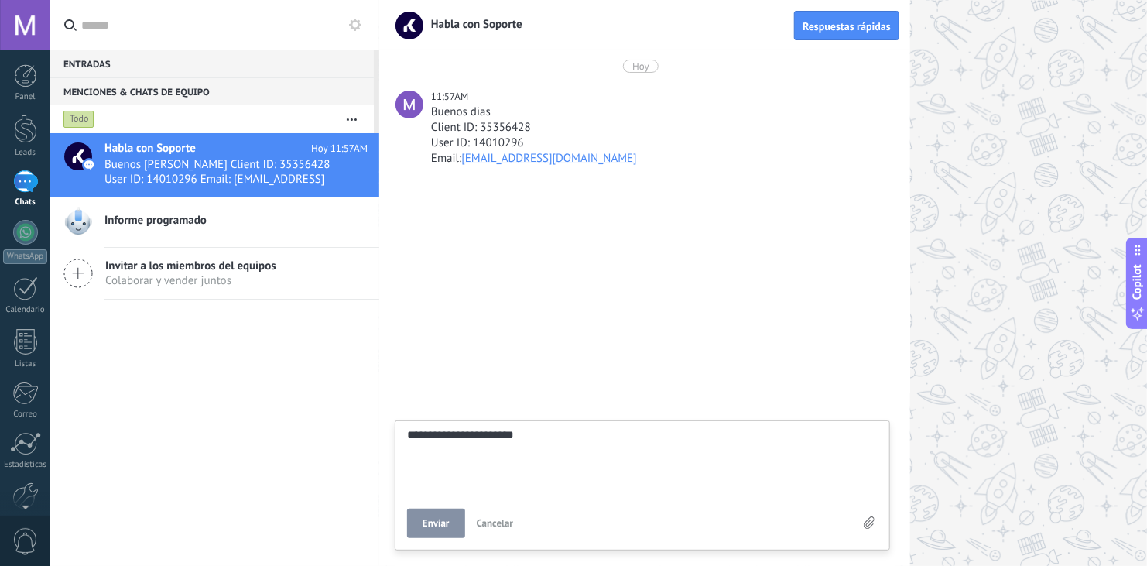
type textarea "**********"
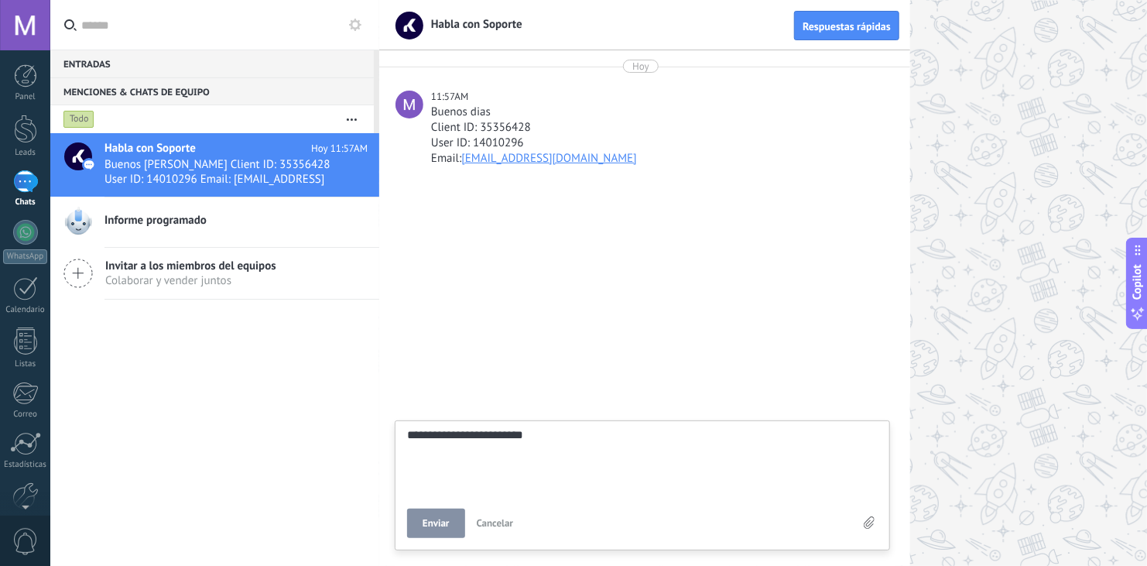
type textarea "**********"
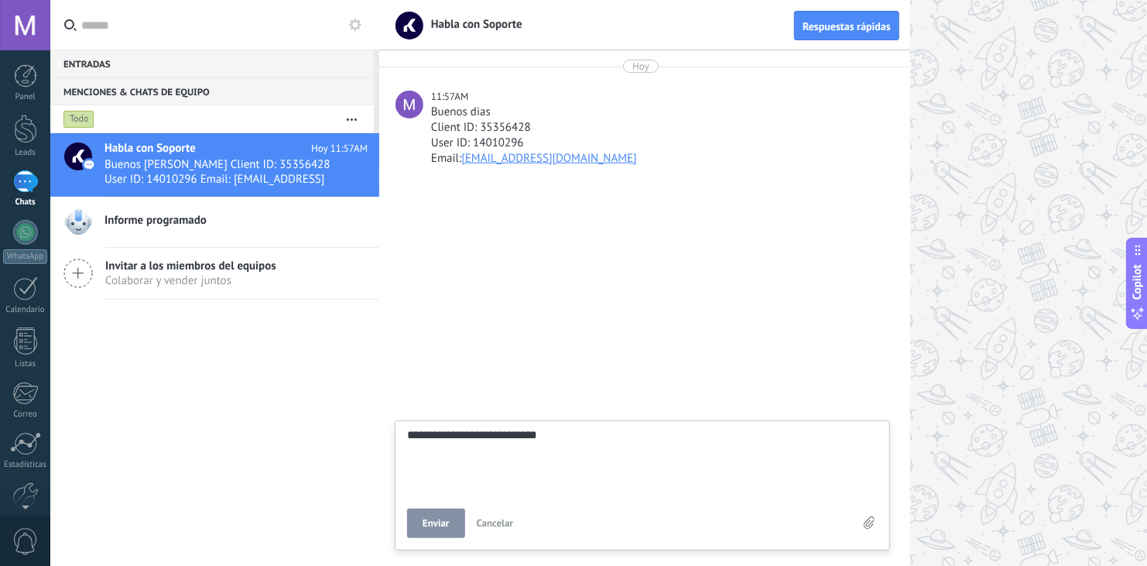
type textarea "**********"
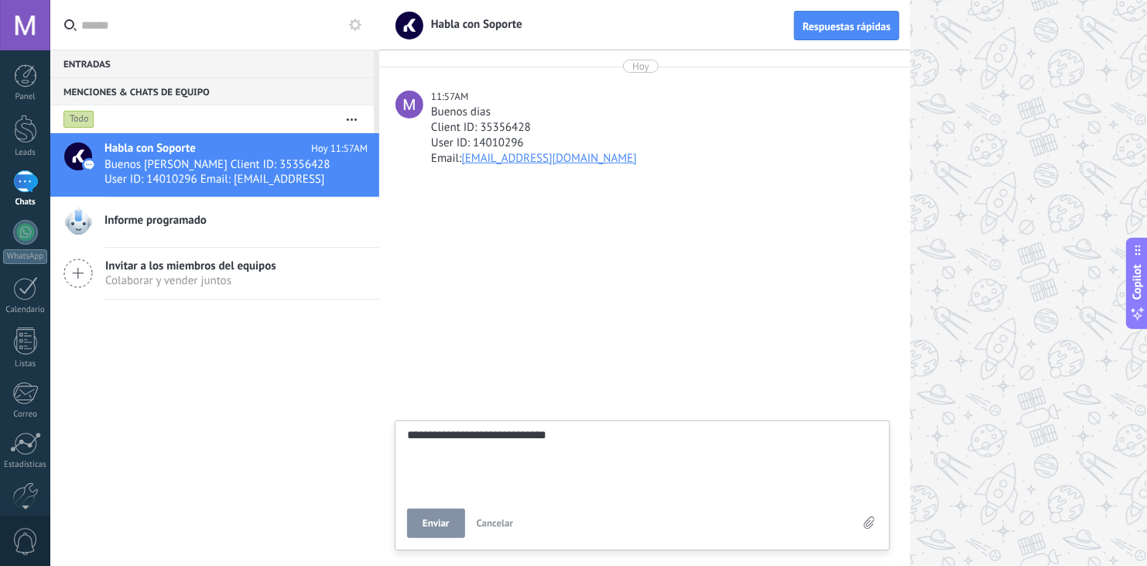
type textarea "**********"
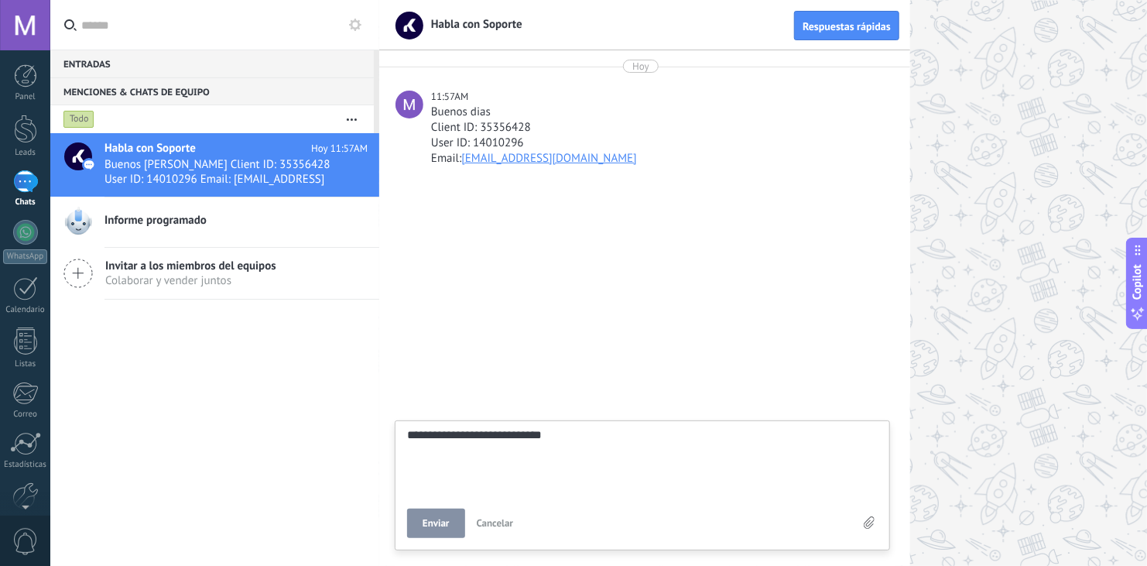
type textarea "**********"
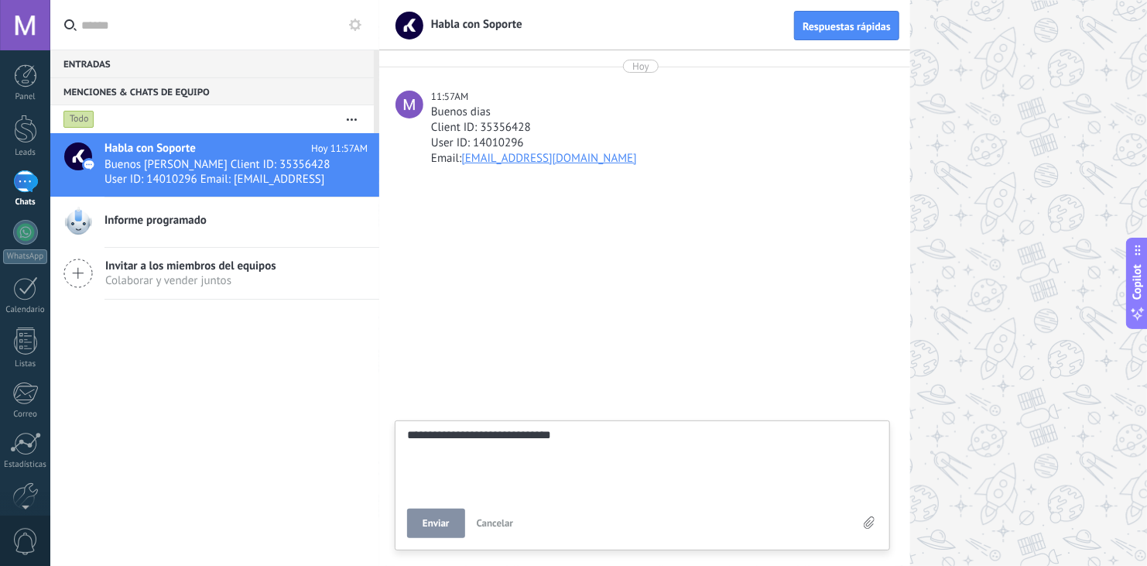
type textarea "**********"
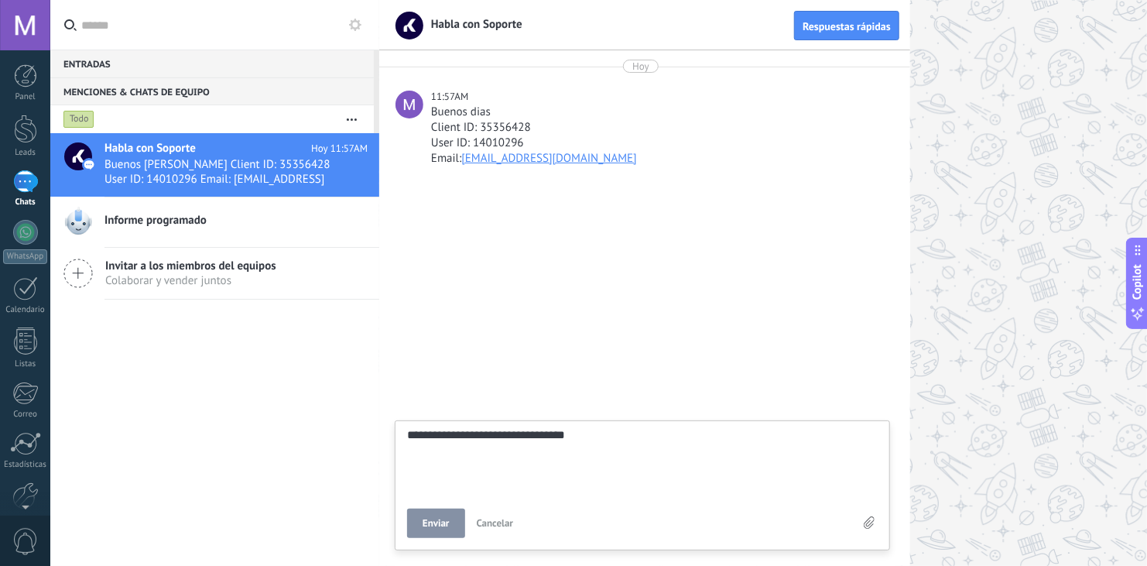
type textarea "**********"
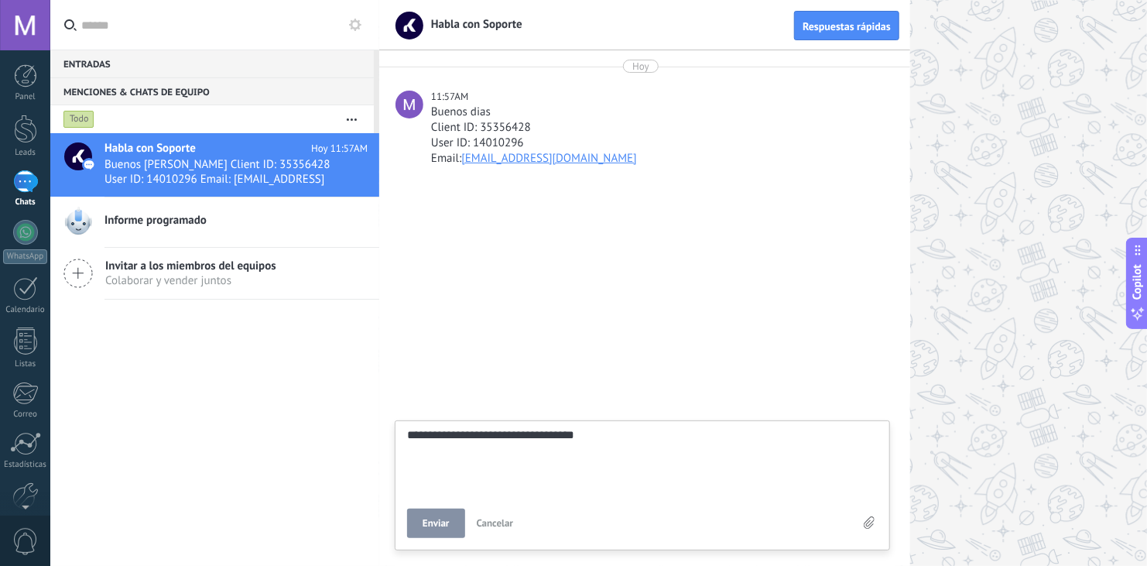
type textarea "**********"
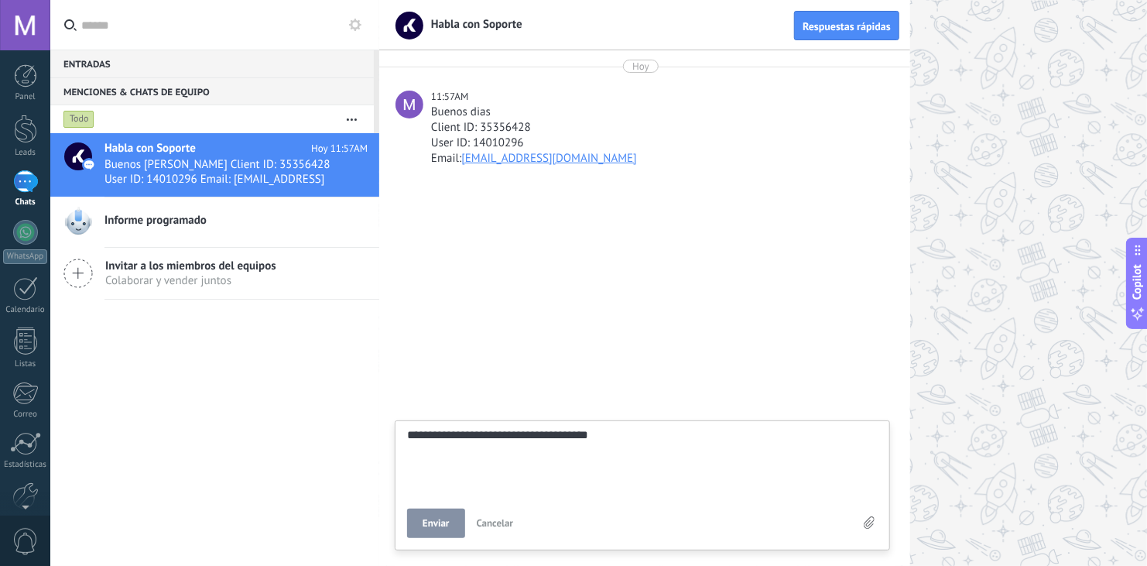
type textarea "**********"
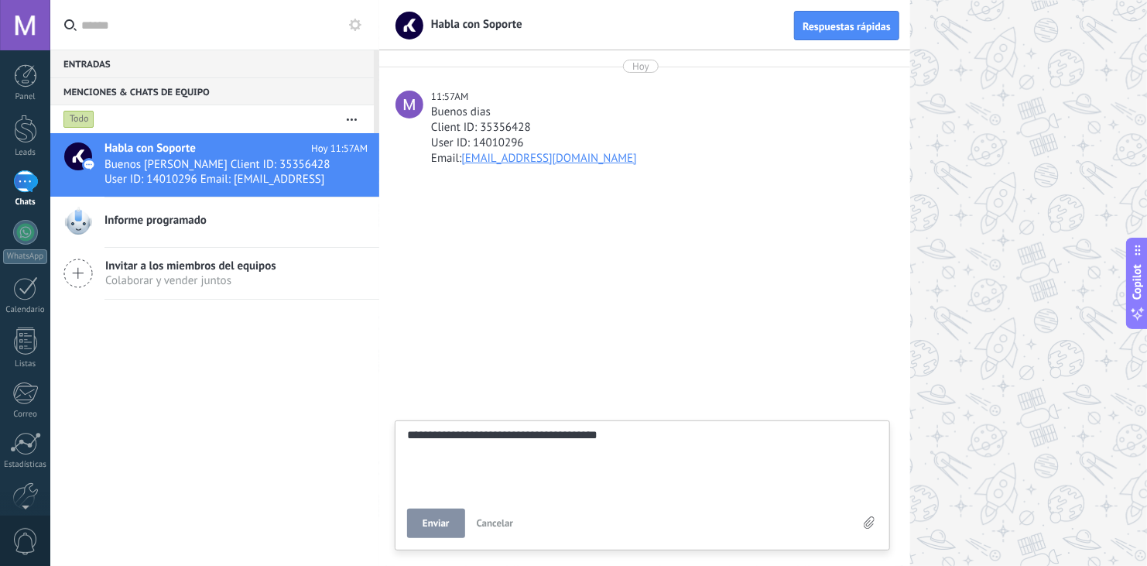
type textarea "**********"
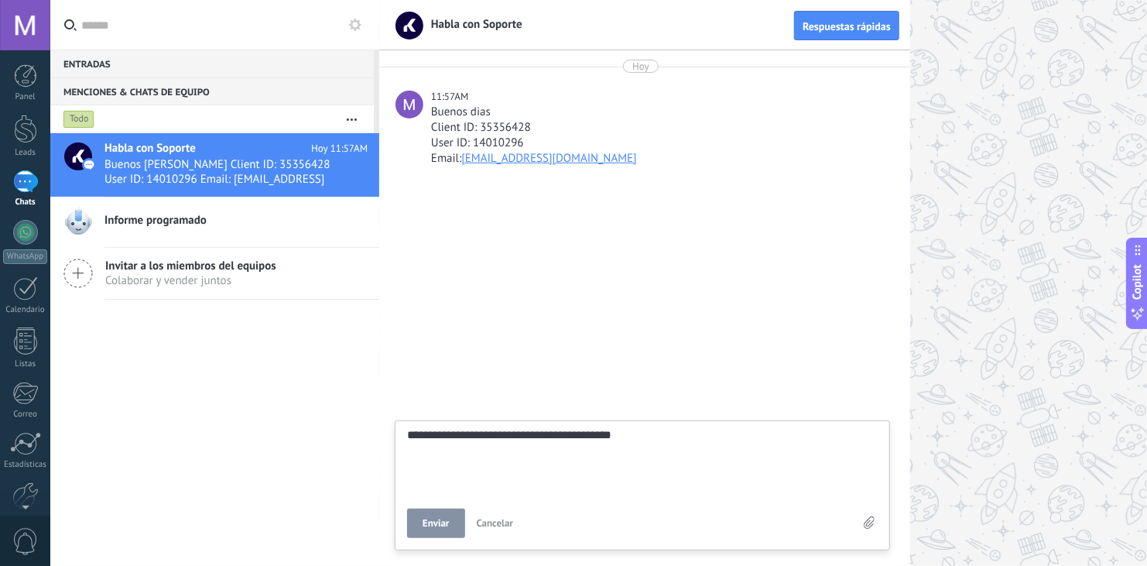
type textarea "**********"
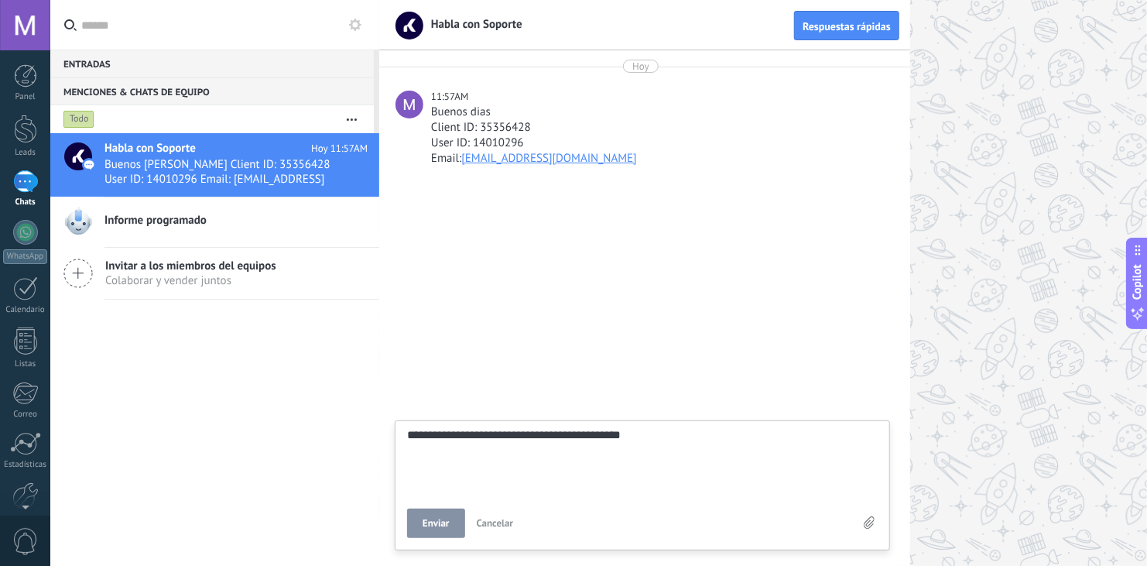
type textarea "**********"
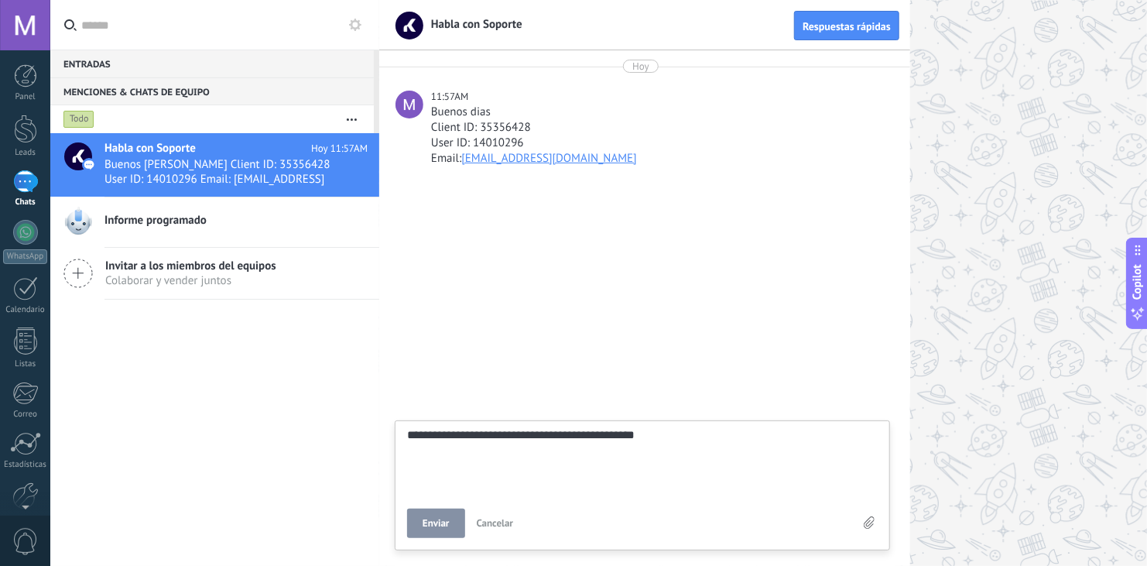
type textarea "**********"
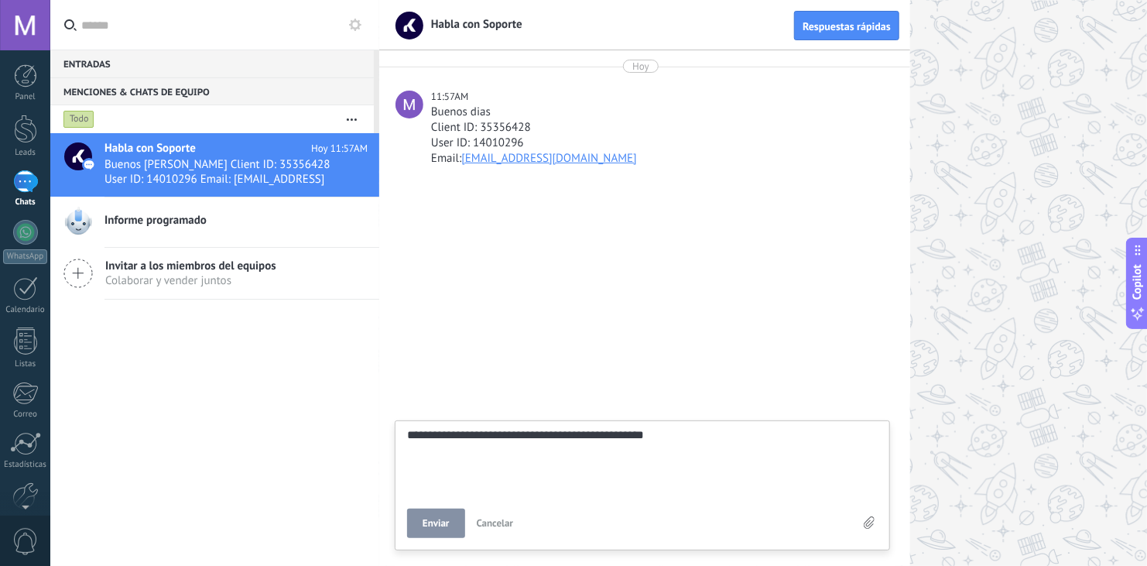
type textarea "**********"
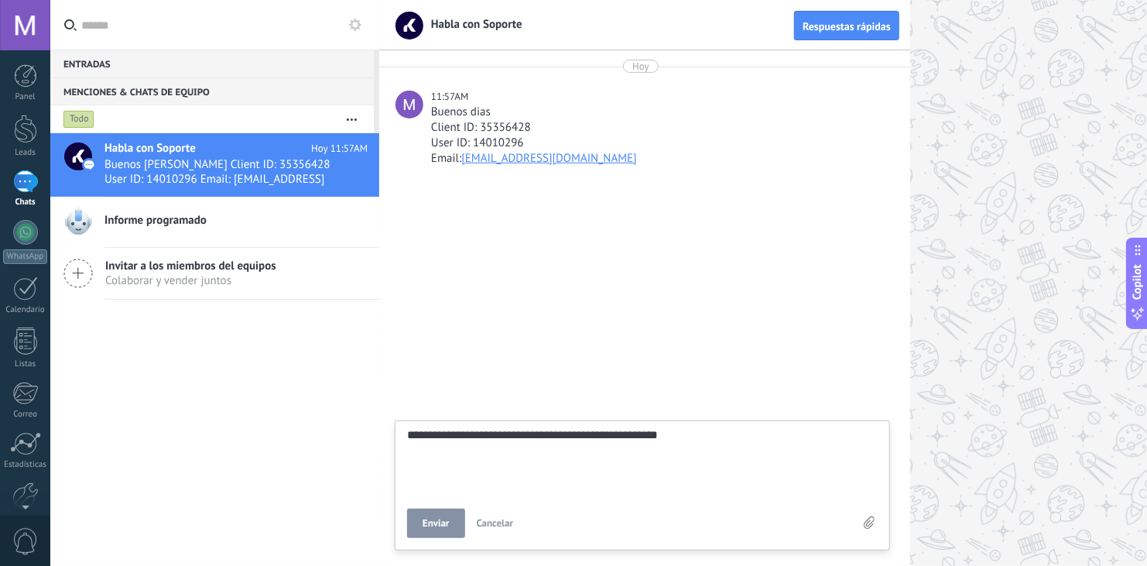
type textarea "**********"
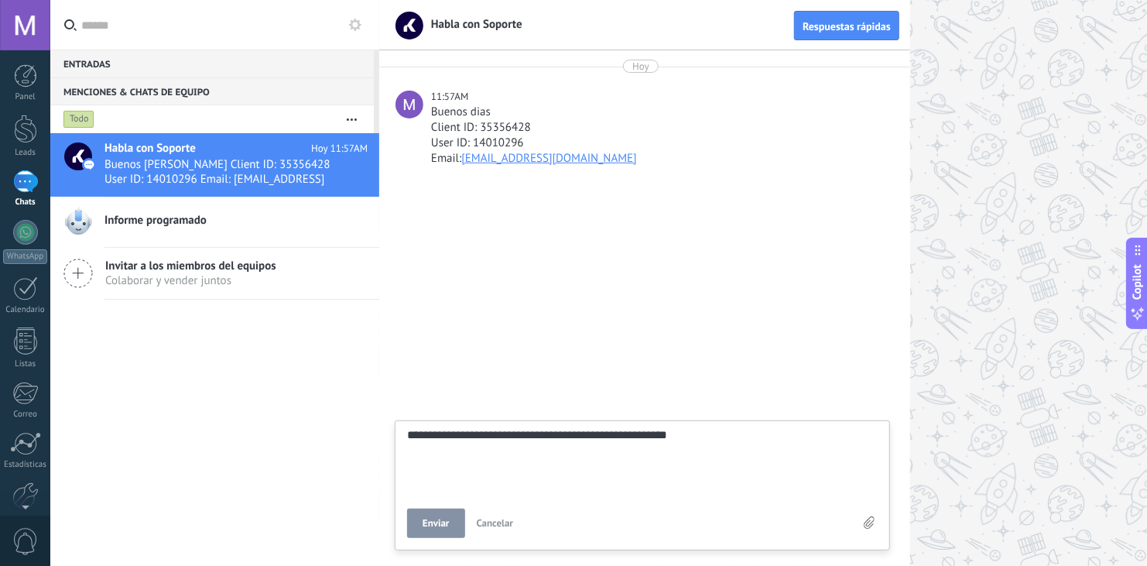
type textarea "**********"
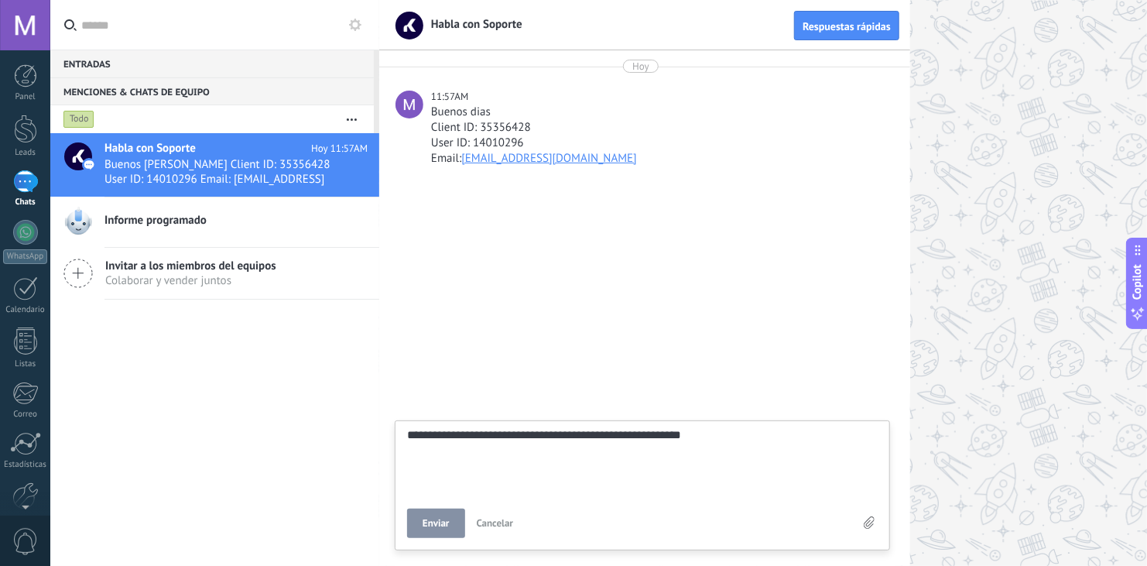
type textarea "**********"
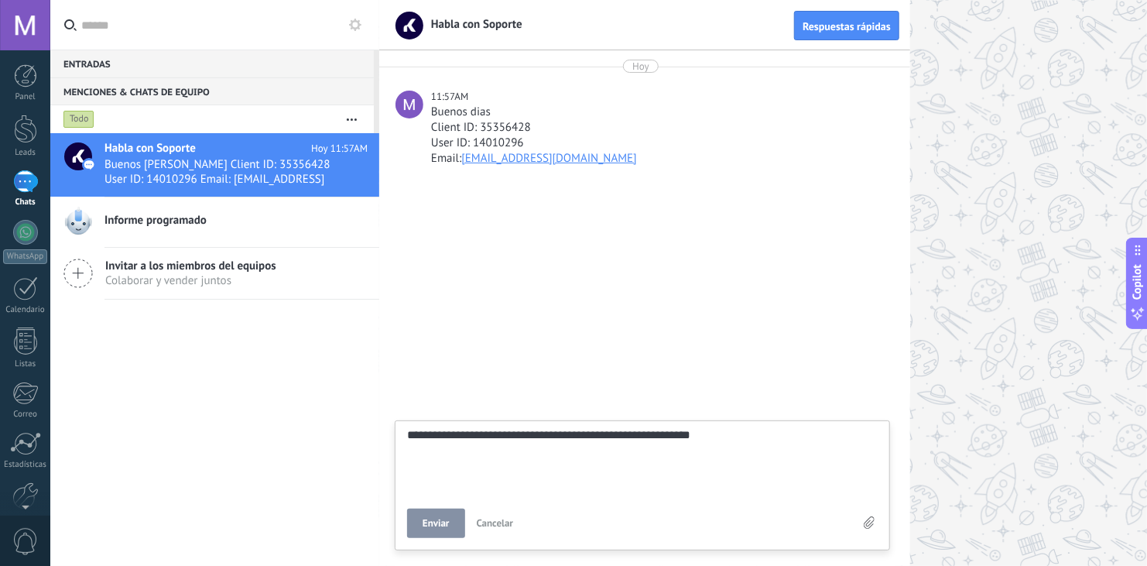
type textarea "**********"
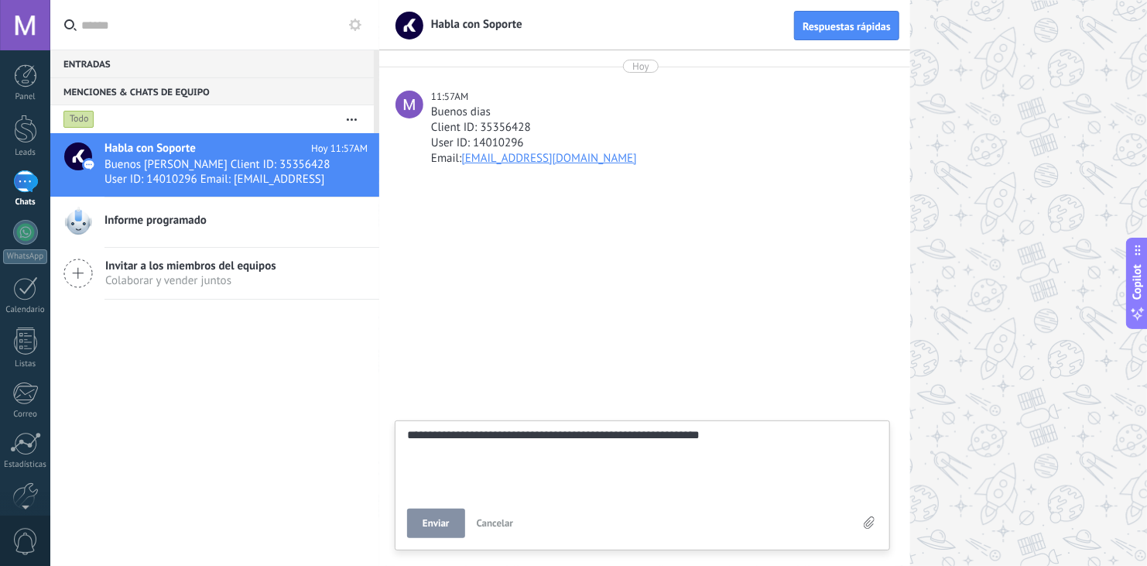
type textarea "**********"
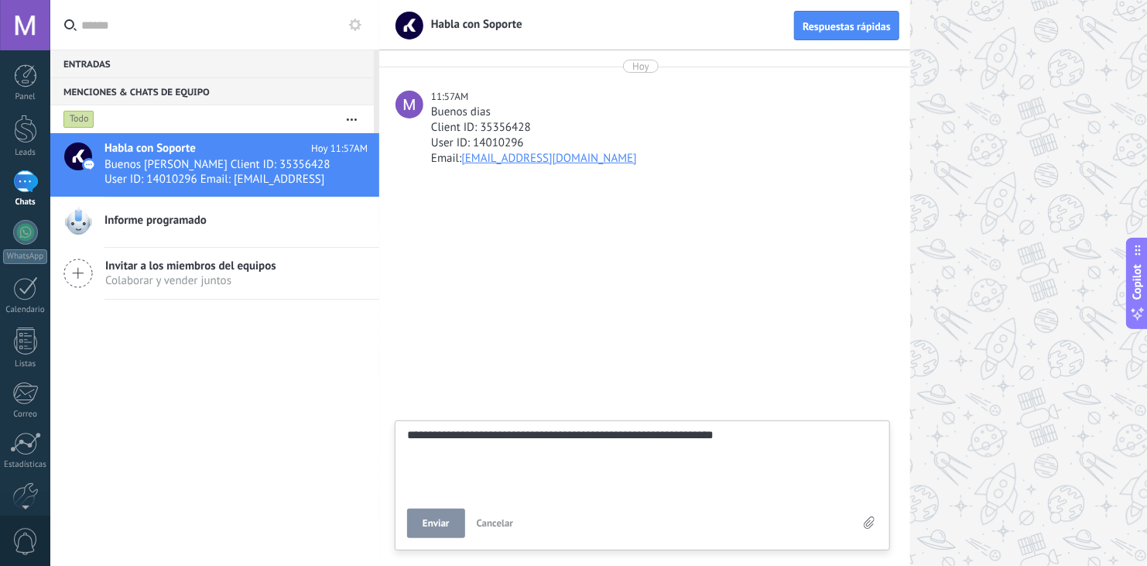
type textarea "**********"
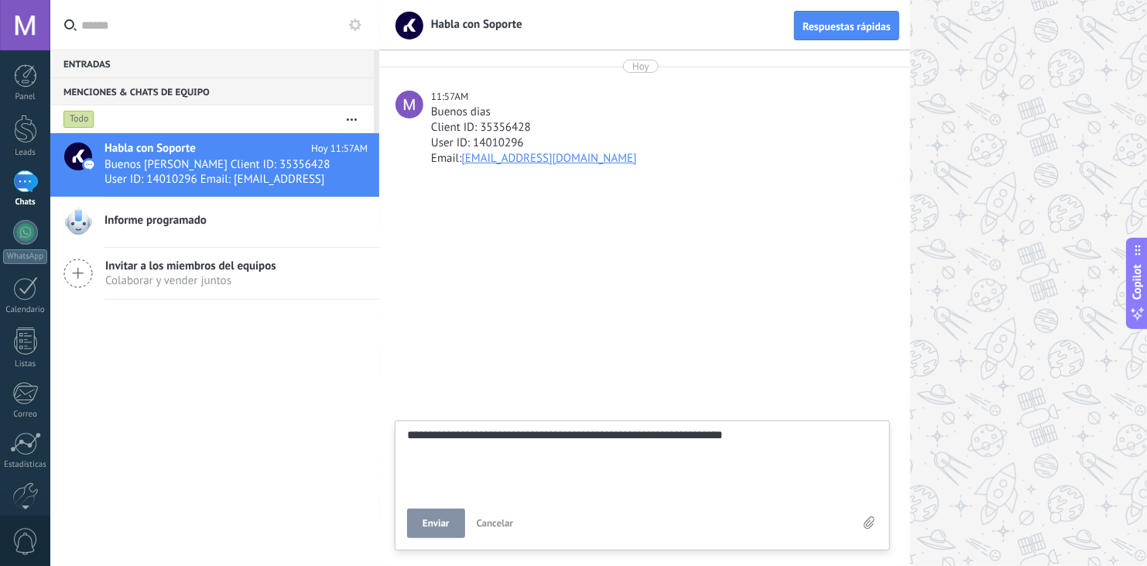
type textarea "**********"
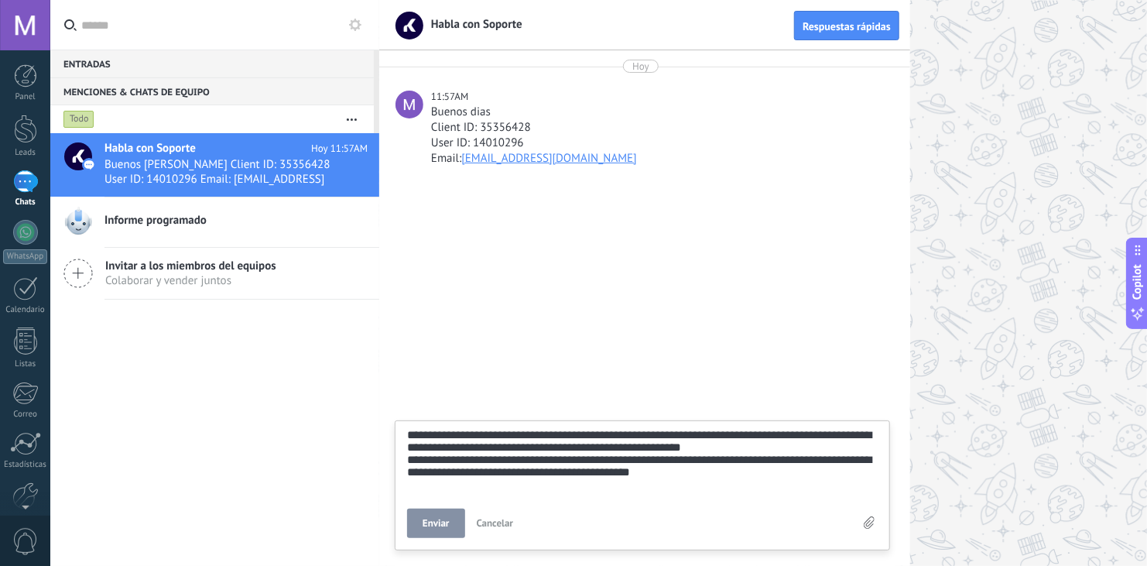
scroll to position [59, 0]
click at [447, 523] on span "Enviar" at bounding box center [435, 523] width 27 height 11
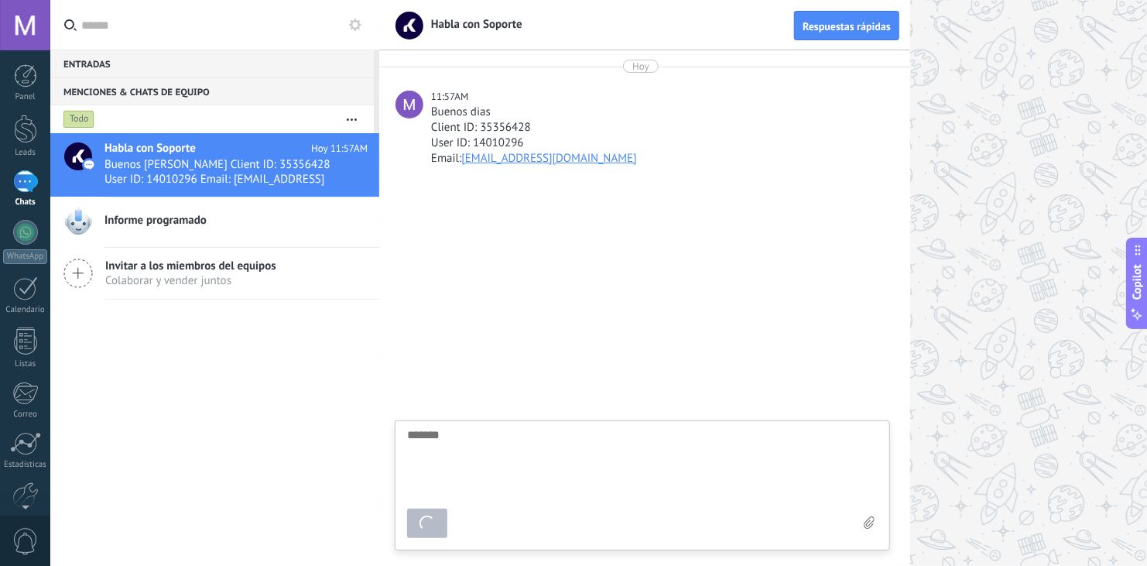
scroll to position [15, 0]
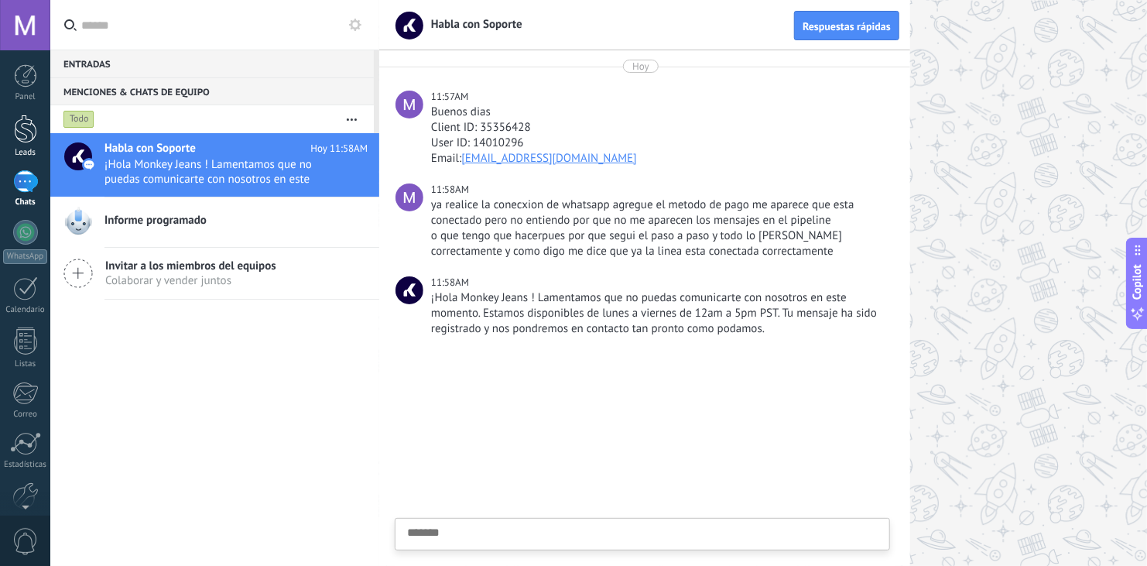
click at [23, 125] on div at bounding box center [25, 129] width 23 height 29
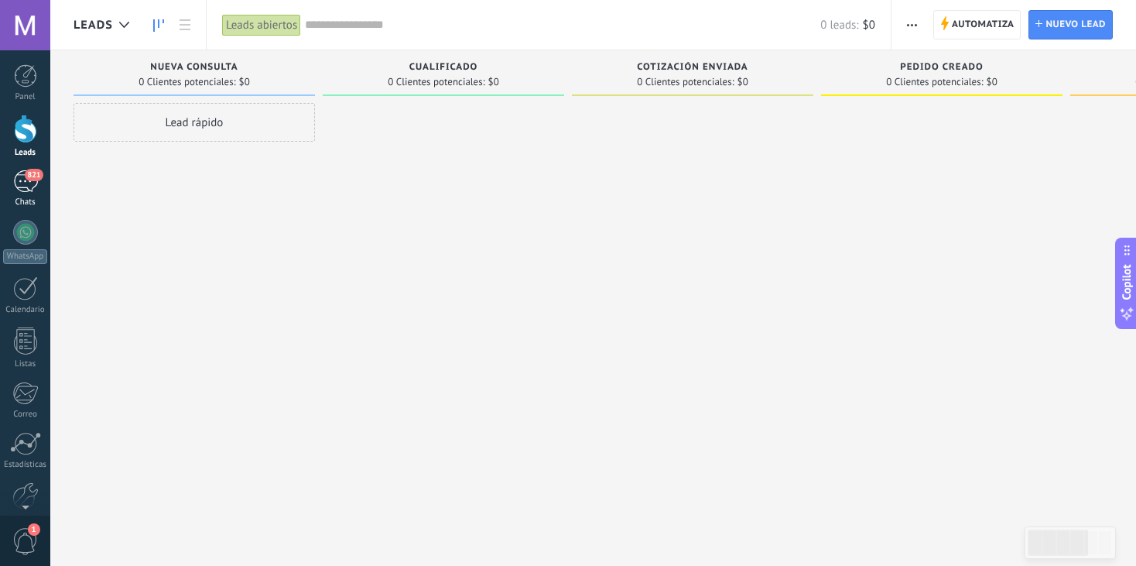
click at [33, 181] on div "821" at bounding box center [25, 181] width 25 height 22
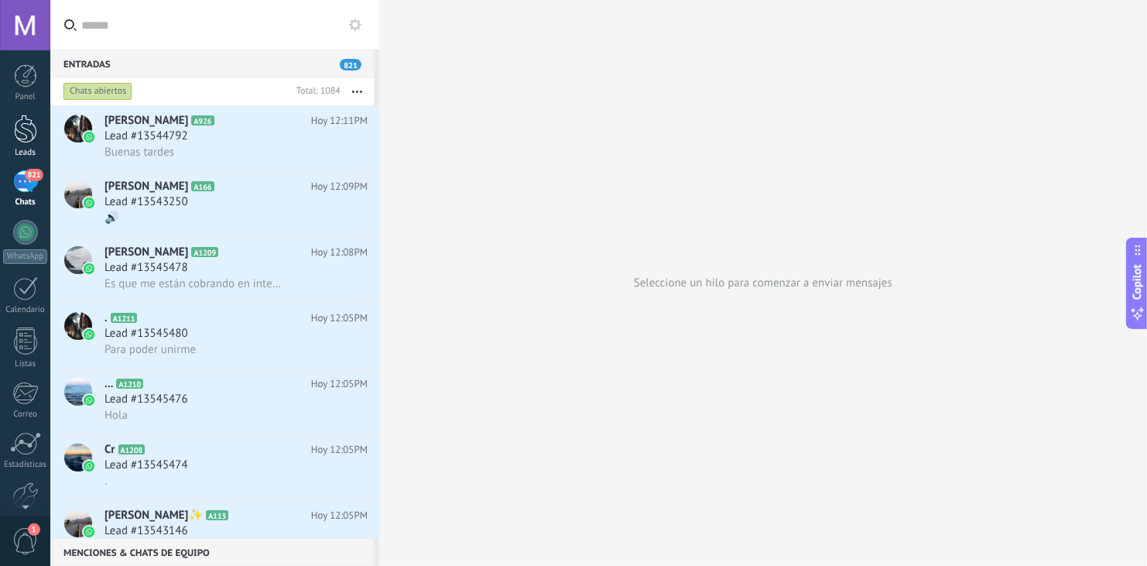
click at [32, 142] on div at bounding box center [25, 129] width 23 height 29
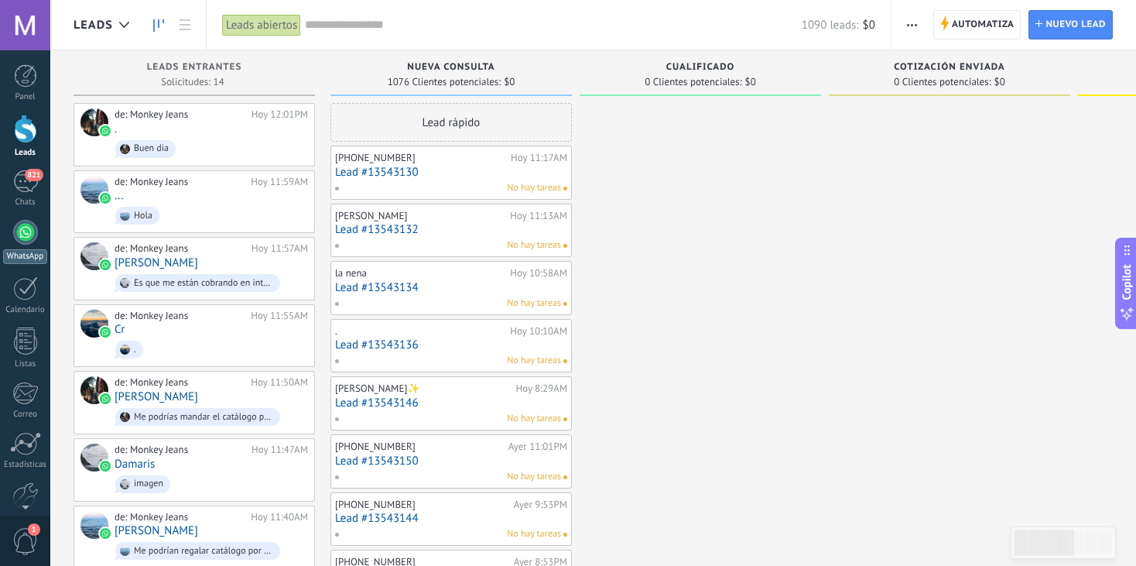
click at [34, 237] on div at bounding box center [25, 232] width 25 height 25
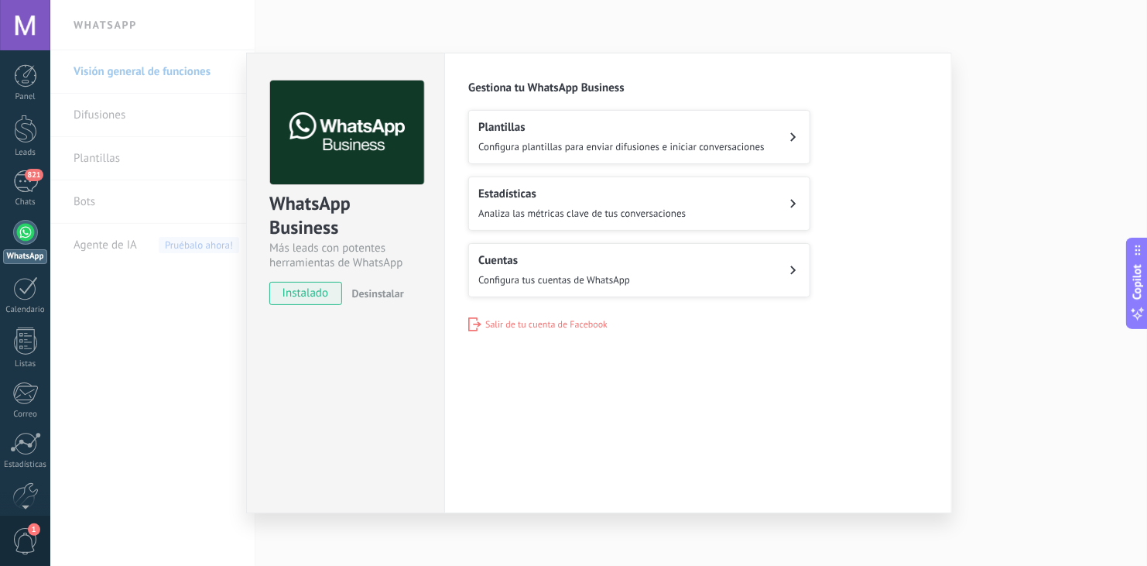
click at [674, 266] on button "Cuentas Configura tus cuentas de WhatsApp" at bounding box center [639, 270] width 342 height 54
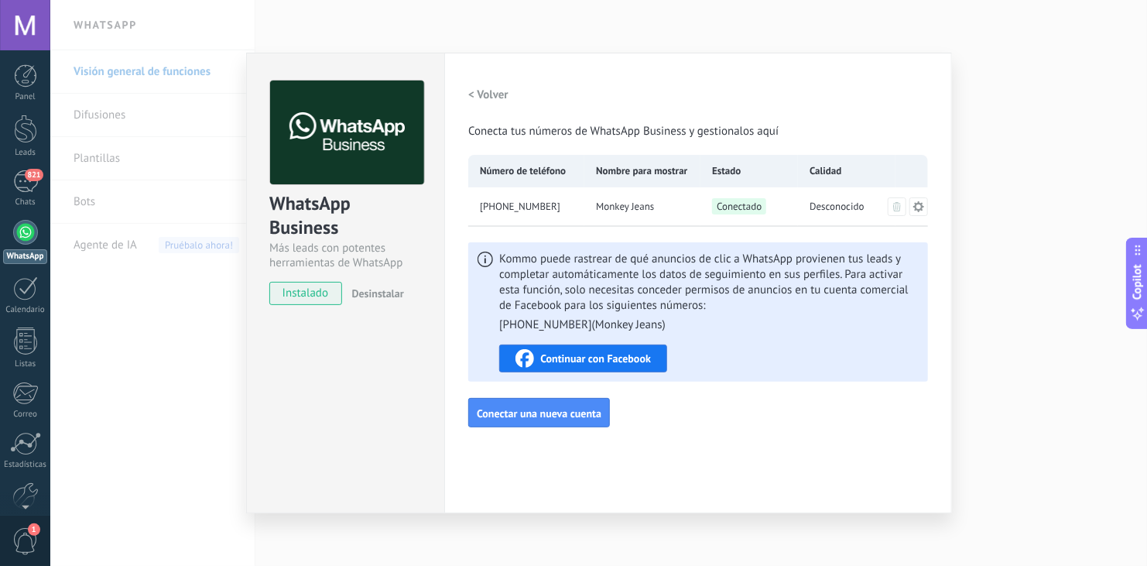
click at [919, 206] on icon at bounding box center [918, 206] width 12 height 12
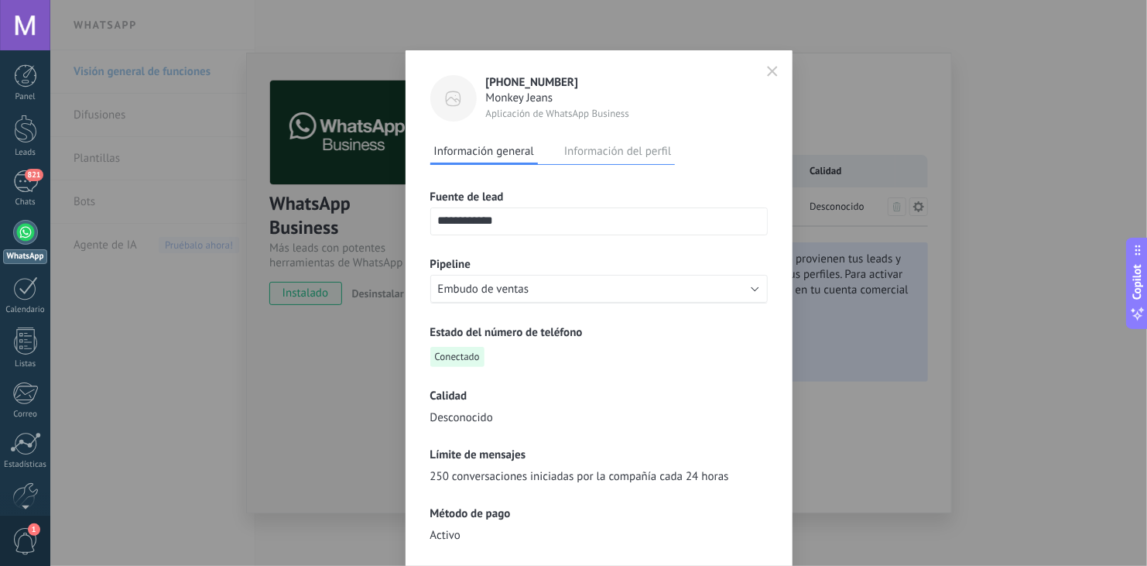
click at [748, 328] on h3 "Estado del número de teléfono" at bounding box center [598, 332] width 337 height 15
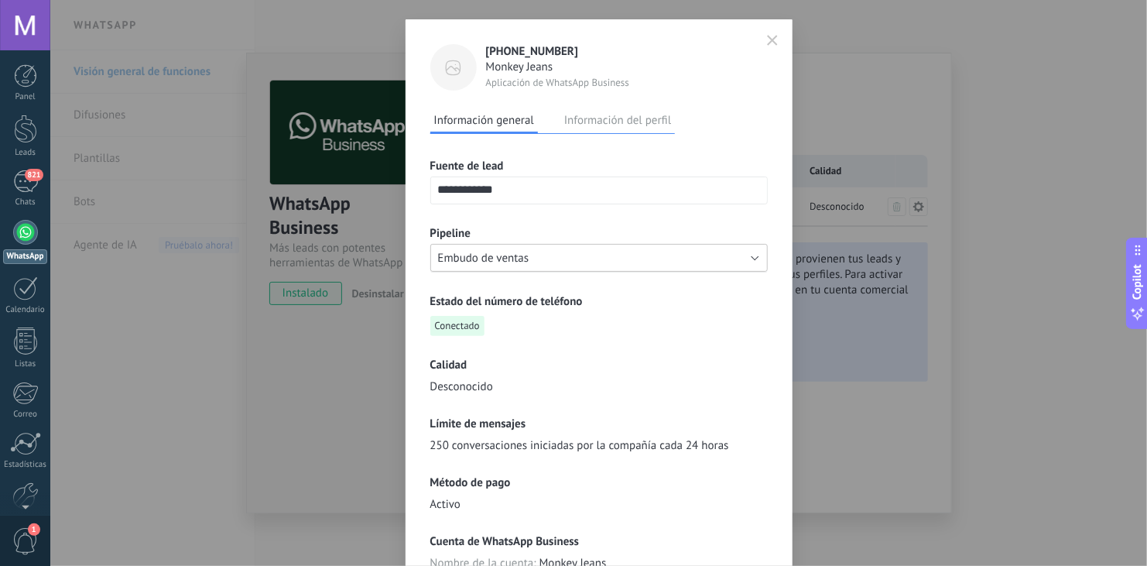
click at [754, 256] on button "Embudo de ventas" at bounding box center [598, 258] width 337 height 28
click at [754, 256] on span "Embudo de ventas" at bounding box center [591, 258] width 341 height 15
click at [748, 330] on div "Estado del número de teléfono Conectado" at bounding box center [598, 315] width 337 height 42
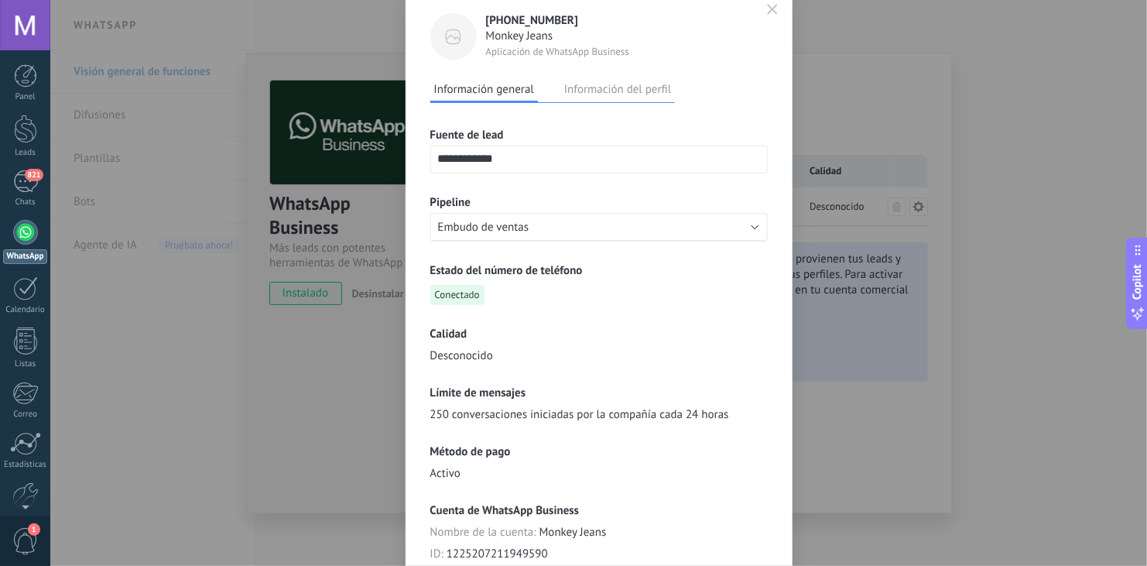
scroll to position [306, 0]
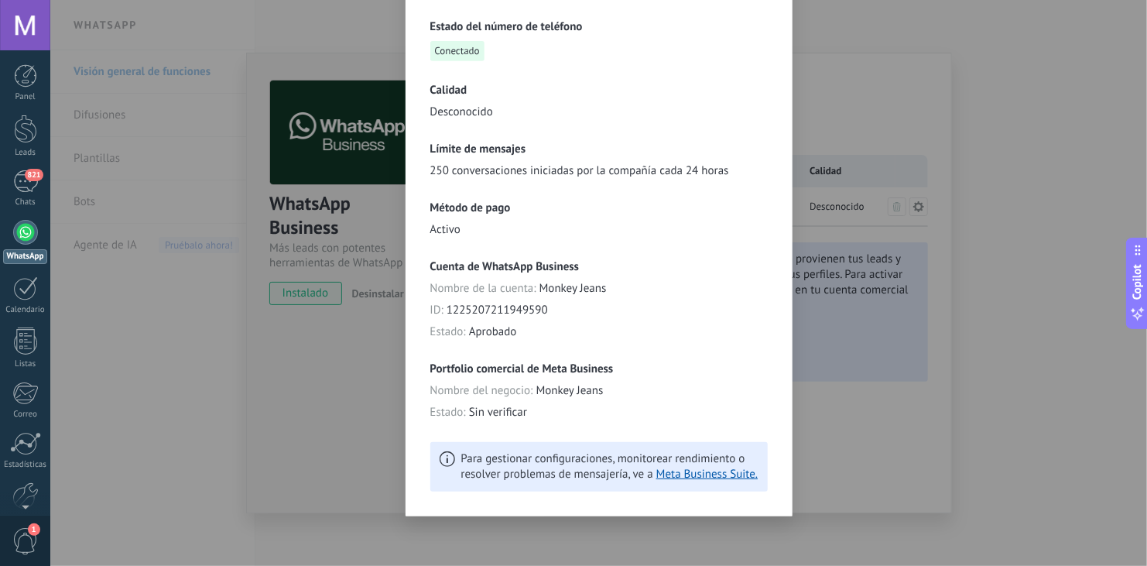
click at [918, 339] on div "**********" at bounding box center [598, 283] width 1096 height 566
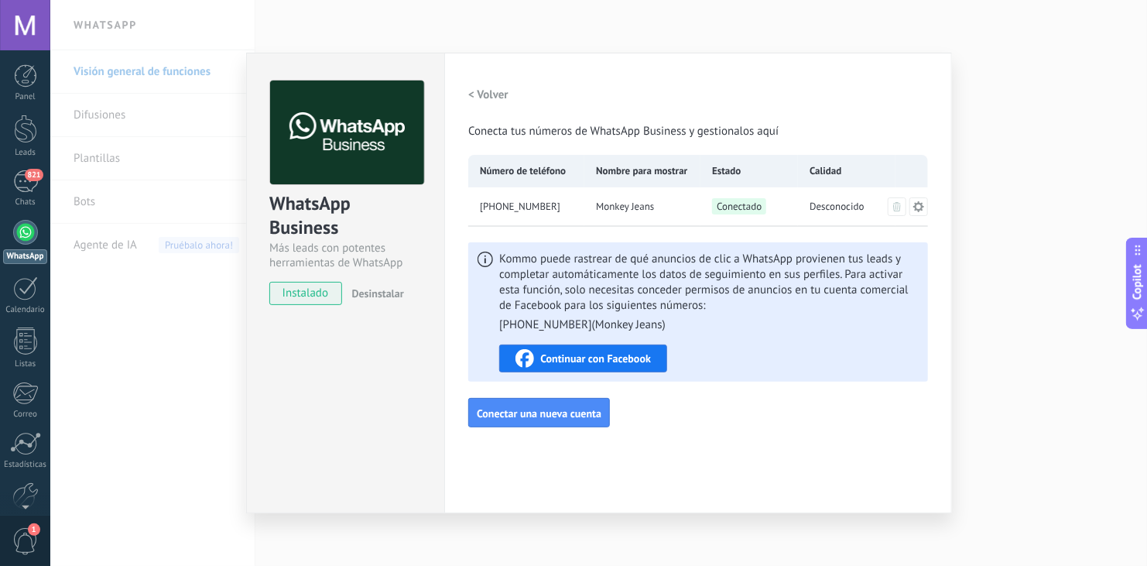
click at [210, 243] on div "WhatsApp Business Más leads con potentes herramientas de WhatsApp instalado Des…" at bounding box center [598, 283] width 1096 height 566
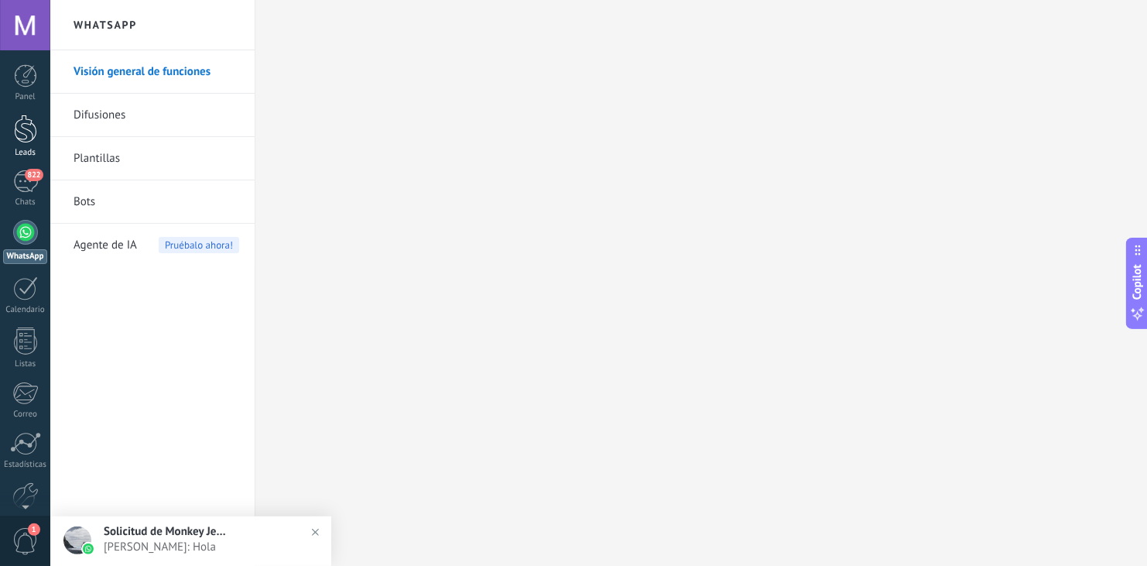
click at [26, 133] on div at bounding box center [25, 129] width 23 height 29
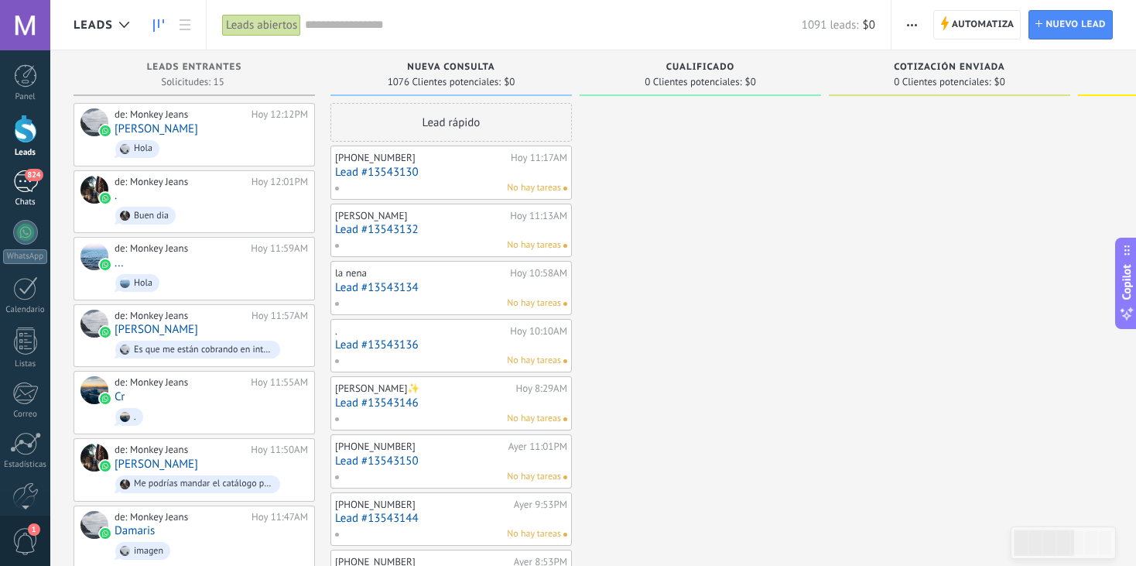
click at [45, 189] on link "824 Chats" at bounding box center [25, 188] width 50 height 37
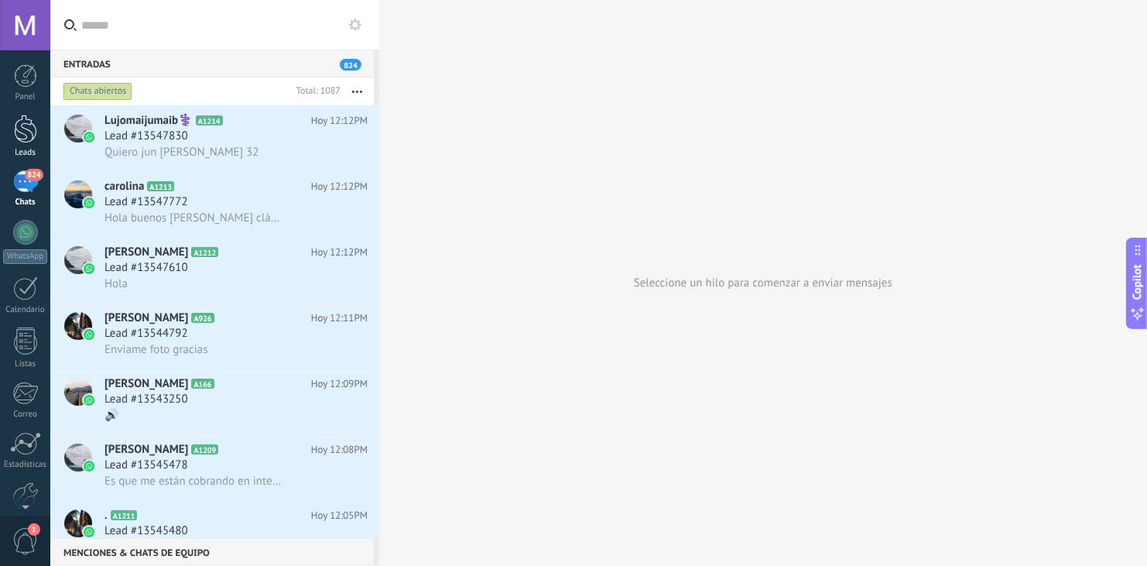
click at [19, 132] on div at bounding box center [25, 129] width 23 height 29
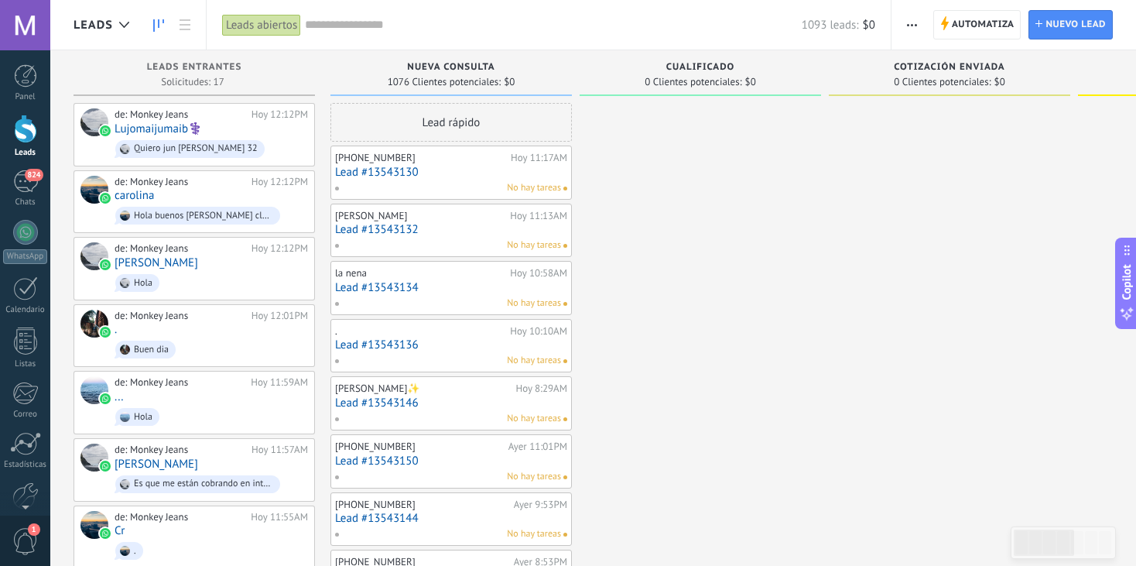
click at [970, 30] on span "Automatiza" at bounding box center [983, 25] width 63 height 28
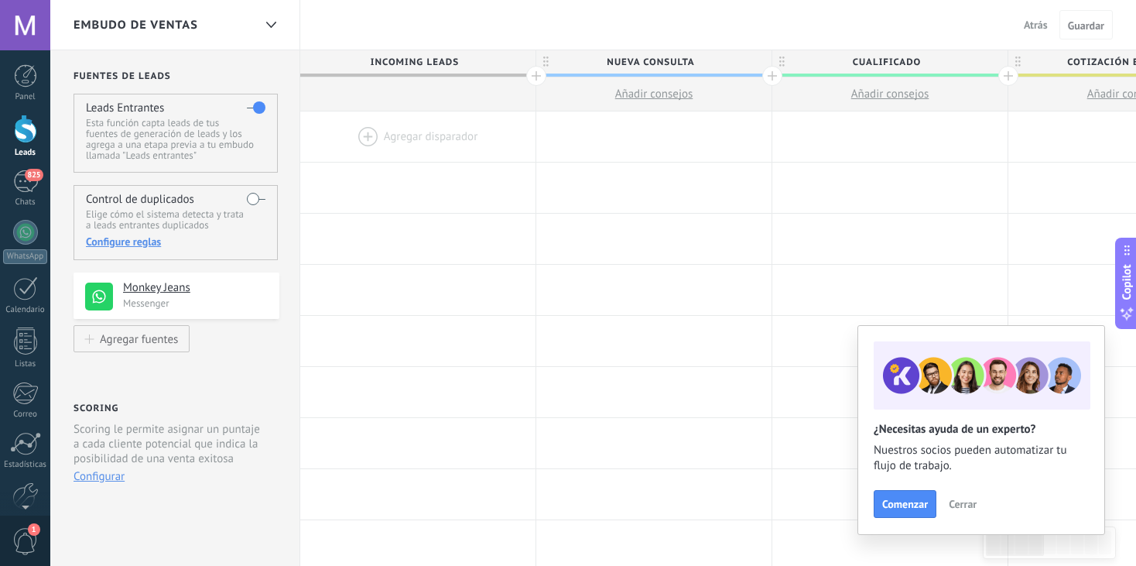
click at [971, 500] on span "Cerrar" at bounding box center [963, 503] width 28 height 11
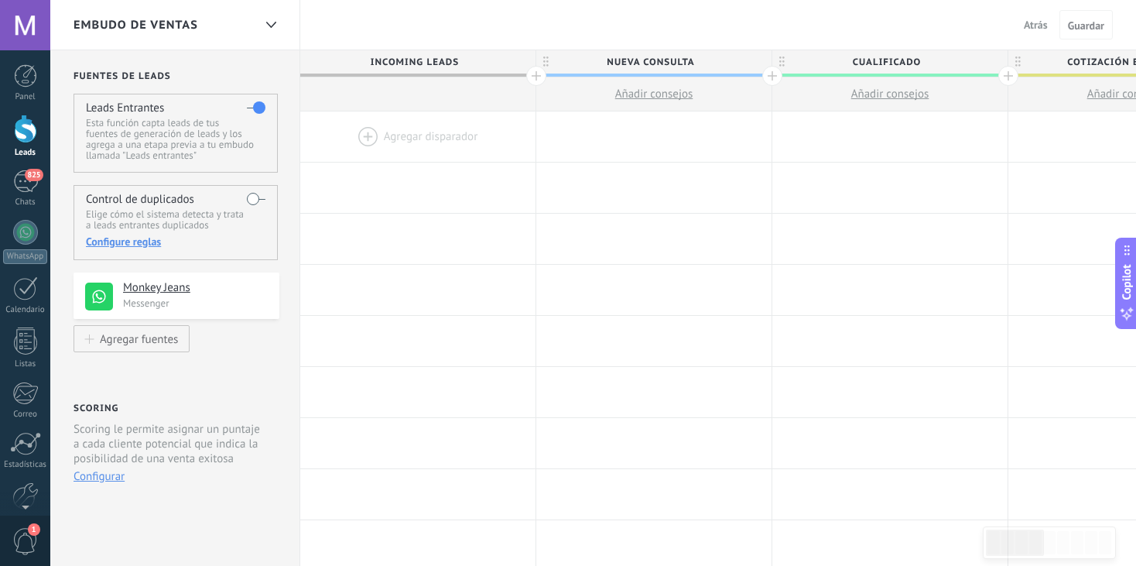
click at [24, 135] on div at bounding box center [25, 129] width 23 height 29
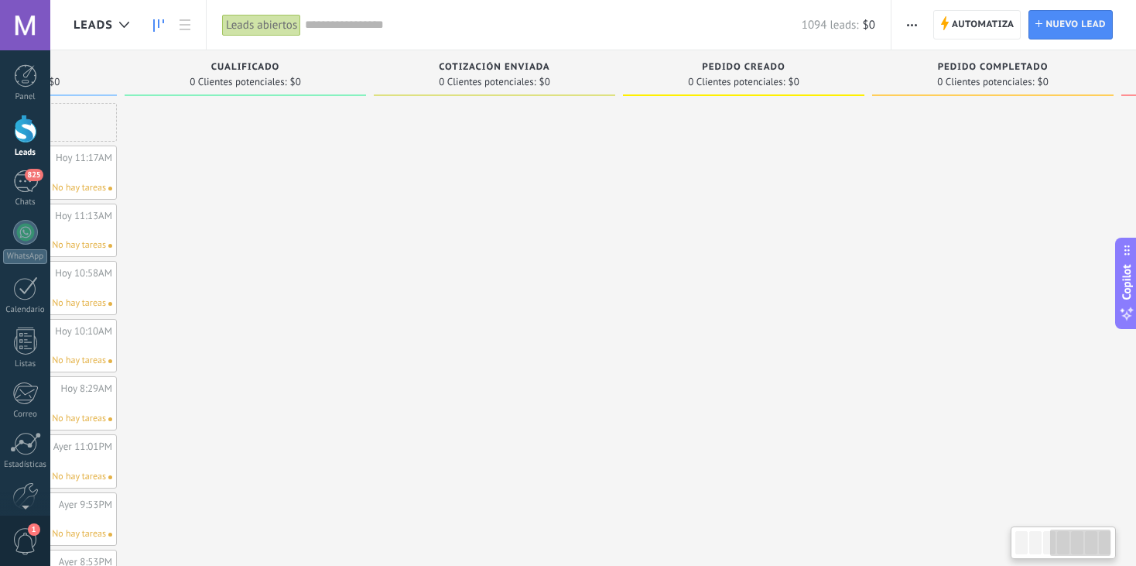
scroll to position [0, 665]
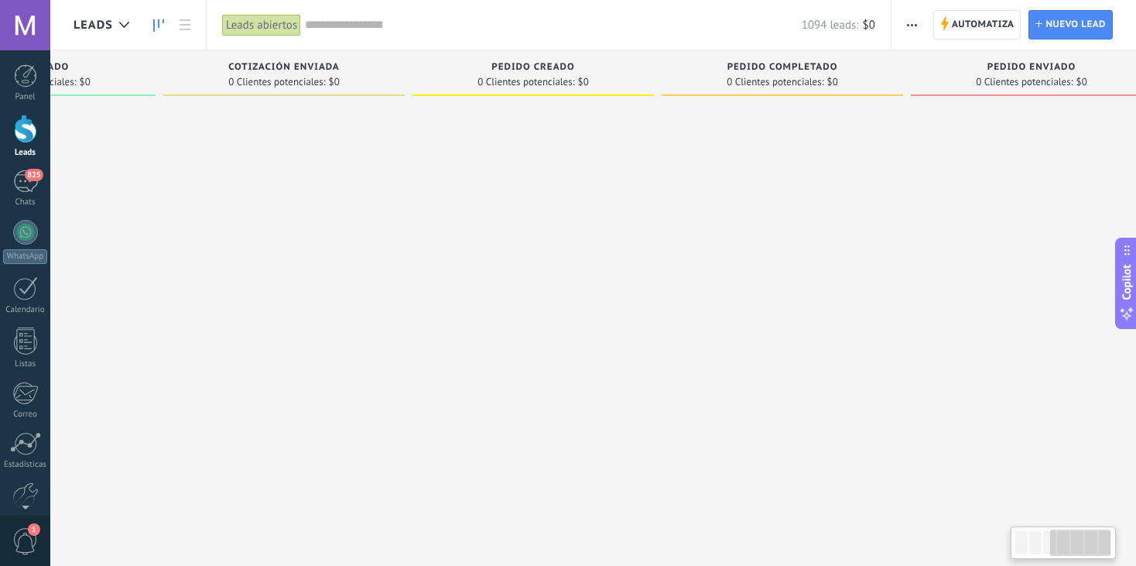
drag, startPoint x: 739, startPoint y: 74, endPoint x: 779, endPoint y: 75, distance: 40.3
click at [779, 75] on div "Pedido completado 0 Clientes potenciales: $0" at bounding box center [782, 73] width 241 height 46
drag, startPoint x: 1015, startPoint y: 80, endPoint x: 880, endPoint y: 74, distance: 135.6
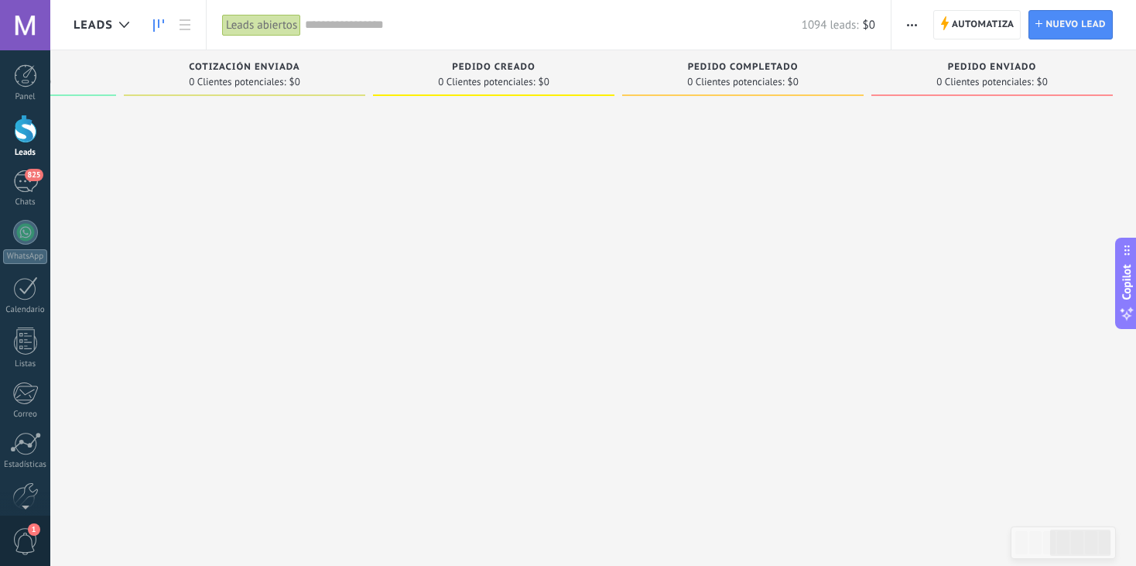
drag, startPoint x: 1070, startPoint y: 158, endPoint x: 906, endPoint y: 178, distance: 165.3
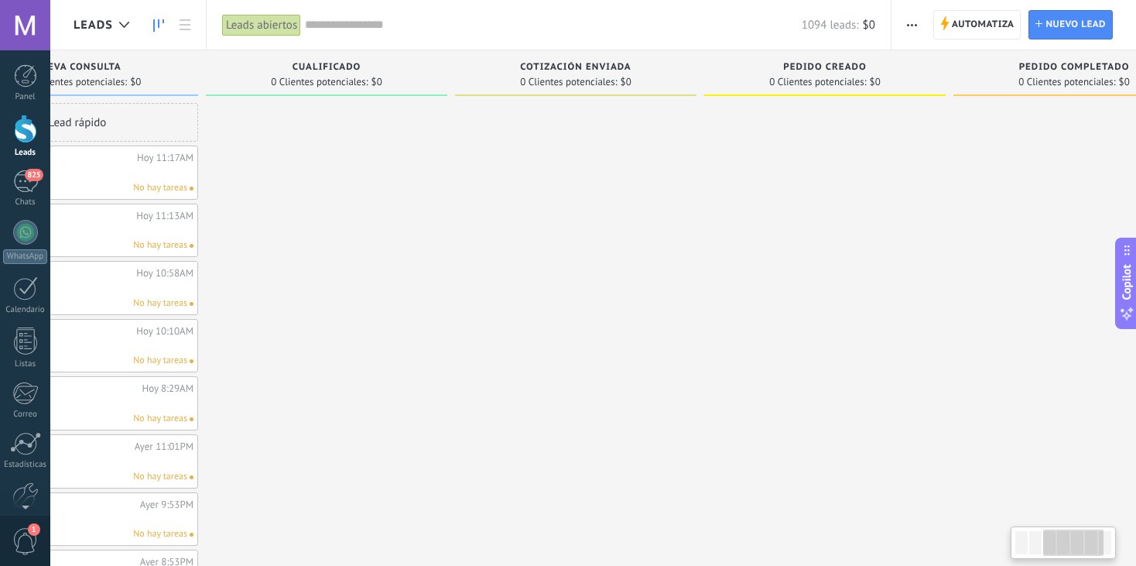
drag, startPoint x: 763, startPoint y: 229, endPoint x: 1146, endPoint y: 164, distance: 388.5
click at [1136, 164] on html ".abecls-1,.abecls-2{fill-rule:evenodd}.abecls-2{fill:#fff} .abhcls-1{fill:none}…" at bounding box center [568, 283] width 1136 height 566
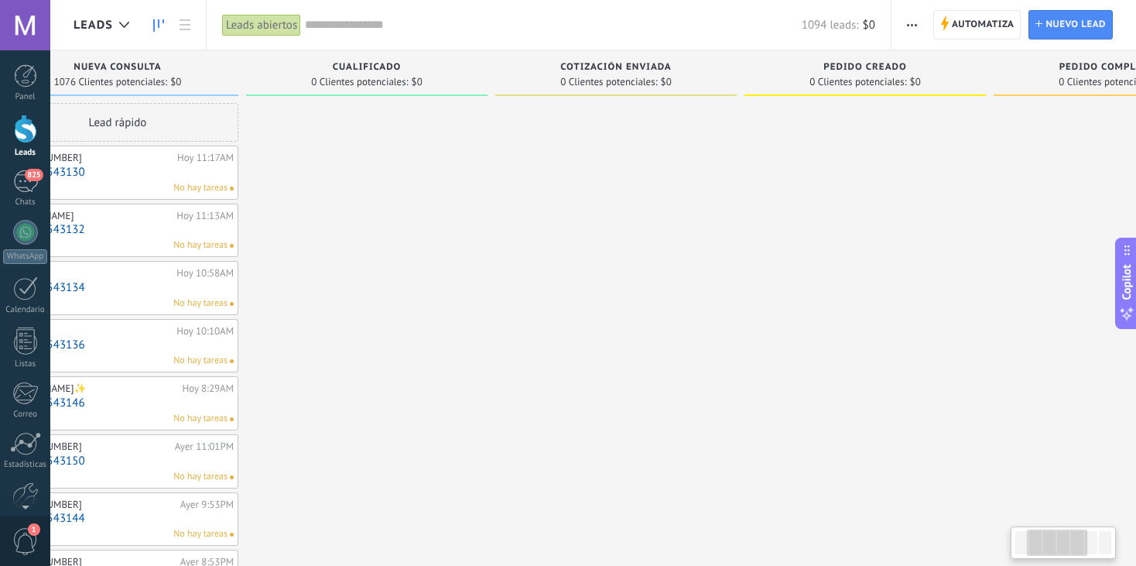
scroll to position [0, 84]
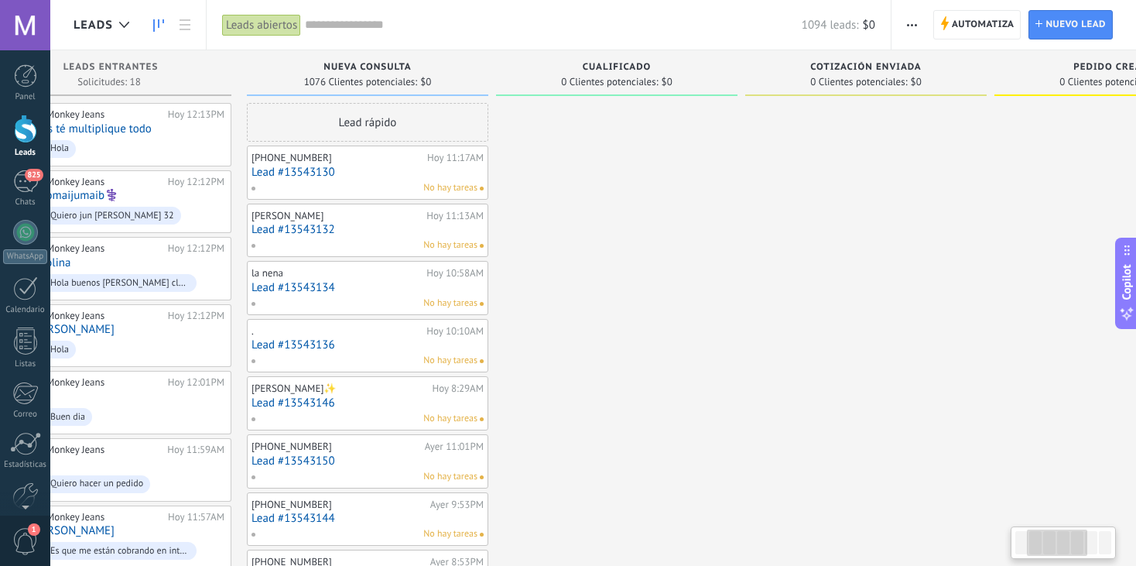
drag, startPoint x: 609, startPoint y: 247, endPoint x: 859, endPoint y: 256, distance: 250.1
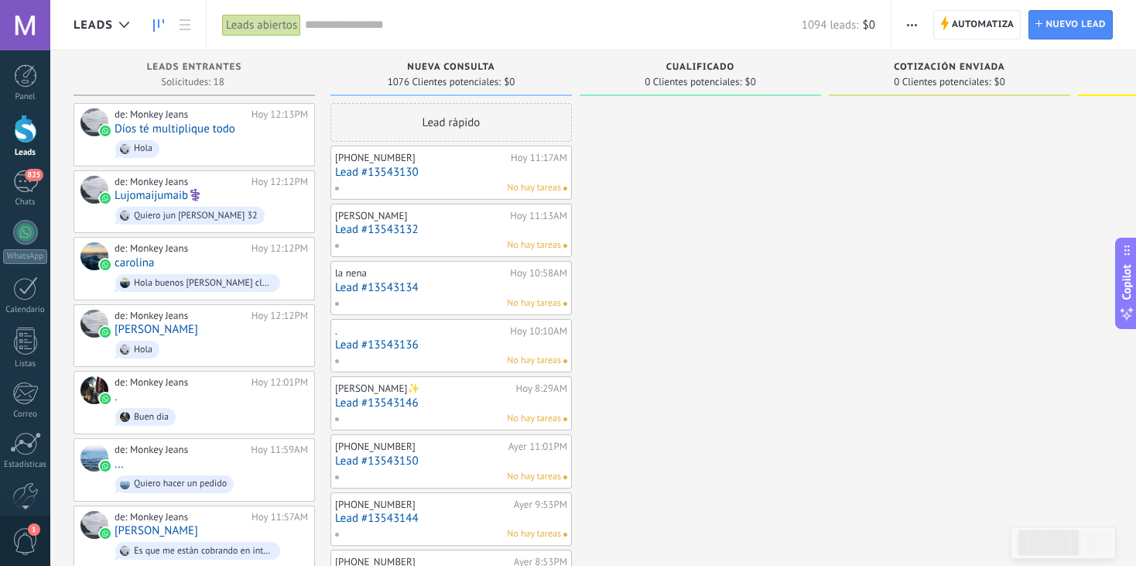
drag, startPoint x: 727, startPoint y: 249, endPoint x: 1009, endPoint y: 289, distance: 285.3
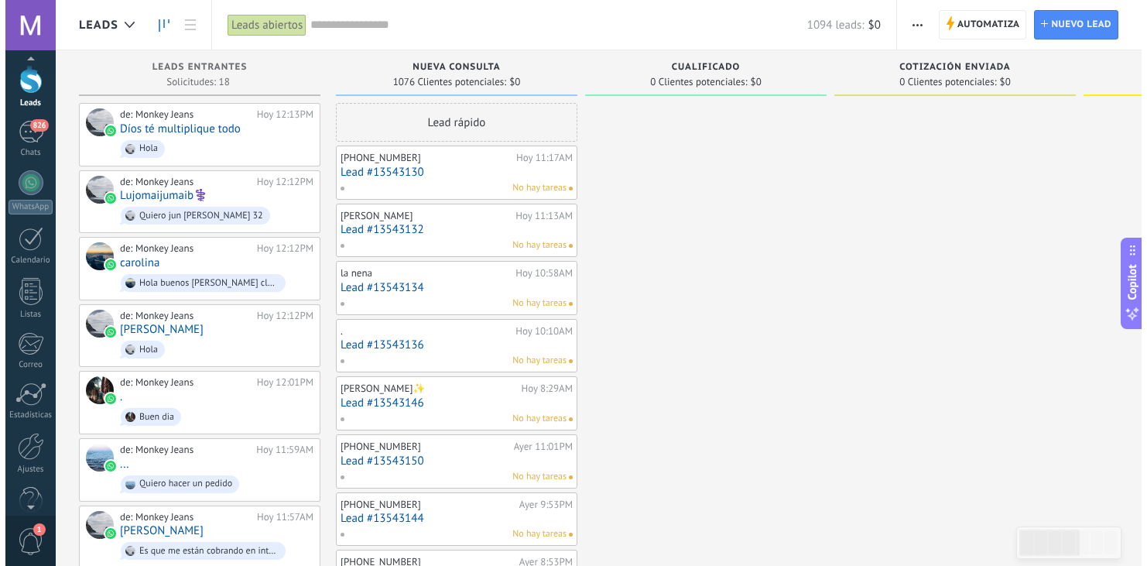
scroll to position [77, 0]
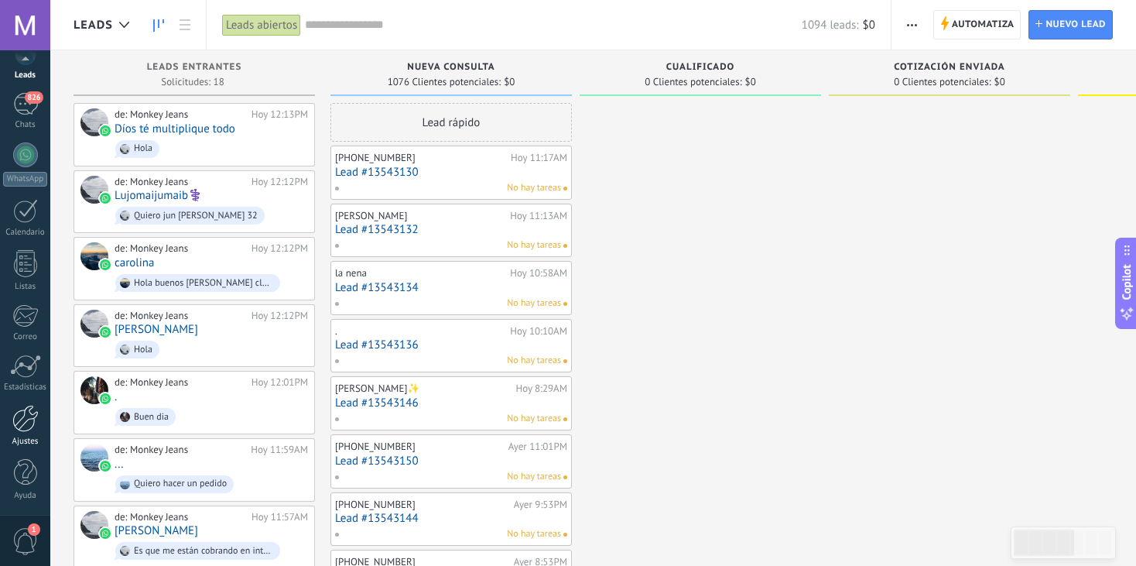
click at [27, 418] on div at bounding box center [25, 418] width 26 height 27
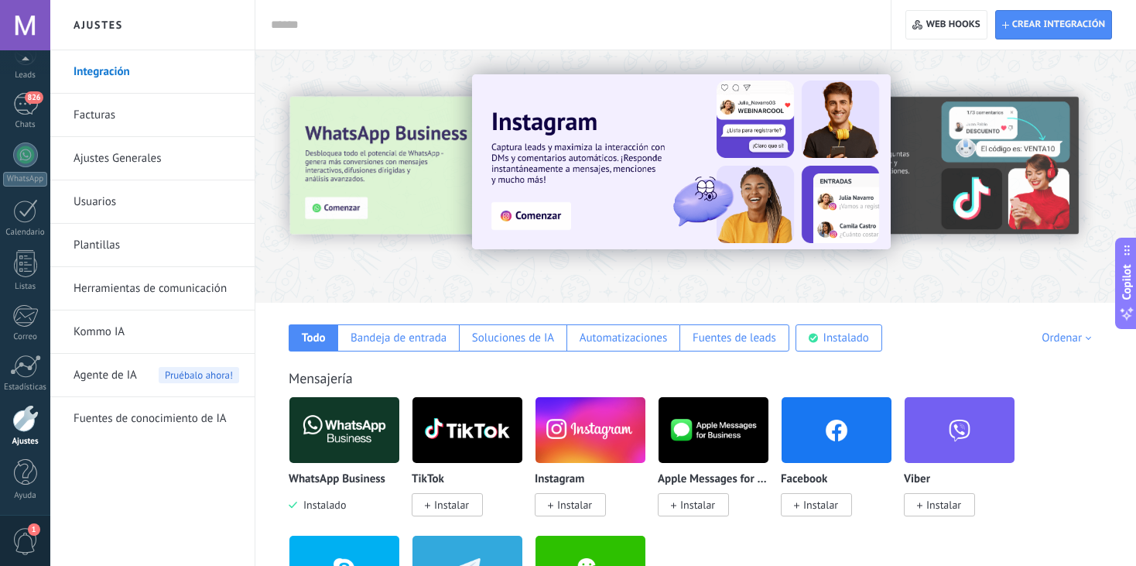
click at [145, 284] on link "Herramientas de comunicación" at bounding box center [157, 288] width 166 height 43
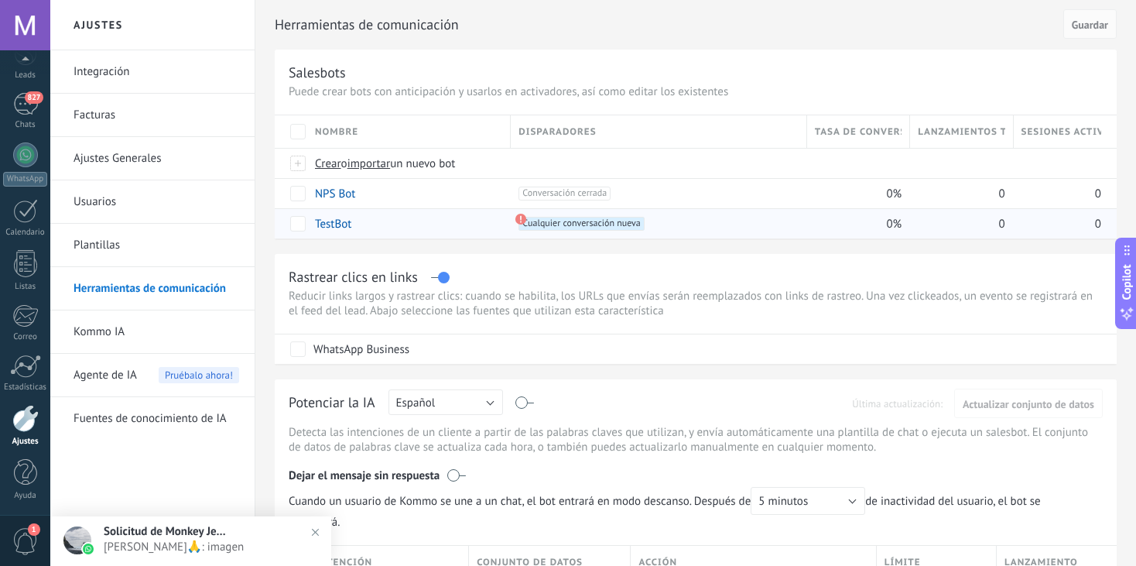
click at [556, 217] on span "Cualquier conversación nueva +0" at bounding box center [580, 224] width 125 height 14
click at [330, 223] on link "TestBot" at bounding box center [333, 224] width 36 height 15
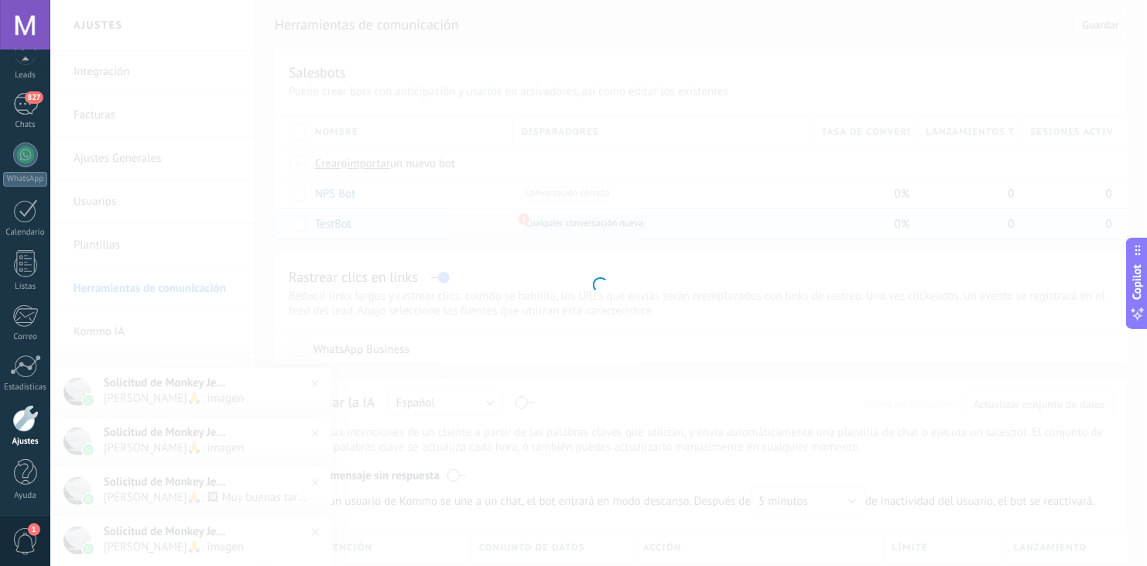
type input "*******"
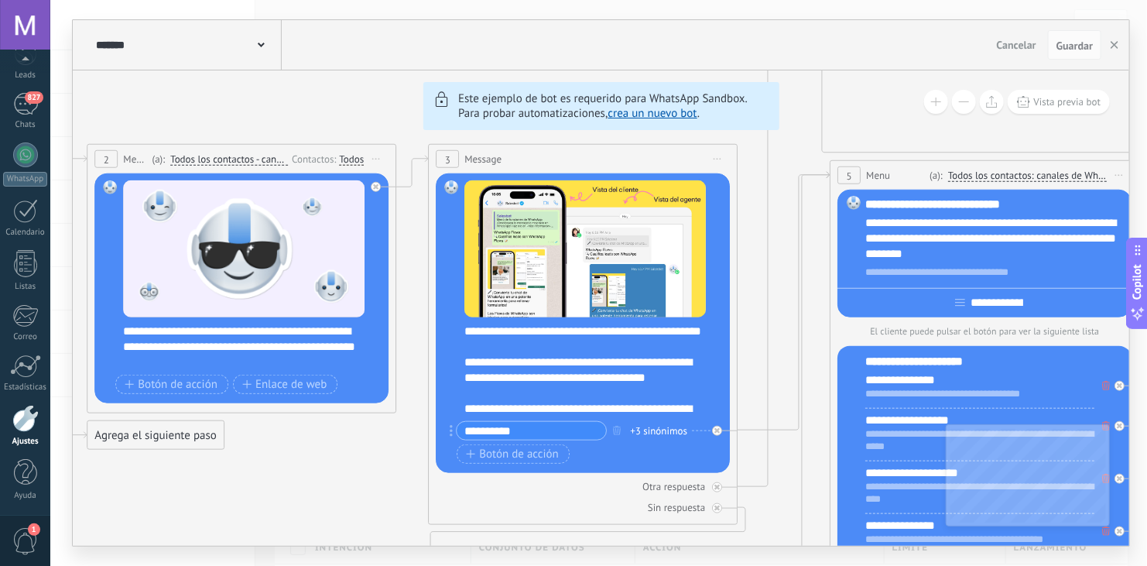
drag, startPoint x: 696, startPoint y: 193, endPoint x: 506, endPoint y: 123, distance: 202.2
click at [506, 123] on div "6 Flows 7 List 8 Buttons 9 AI 10 Broadcast 11 Ads 12 Carousel 13 Verification 1…" at bounding box center [601, 307] width 1056 height 475
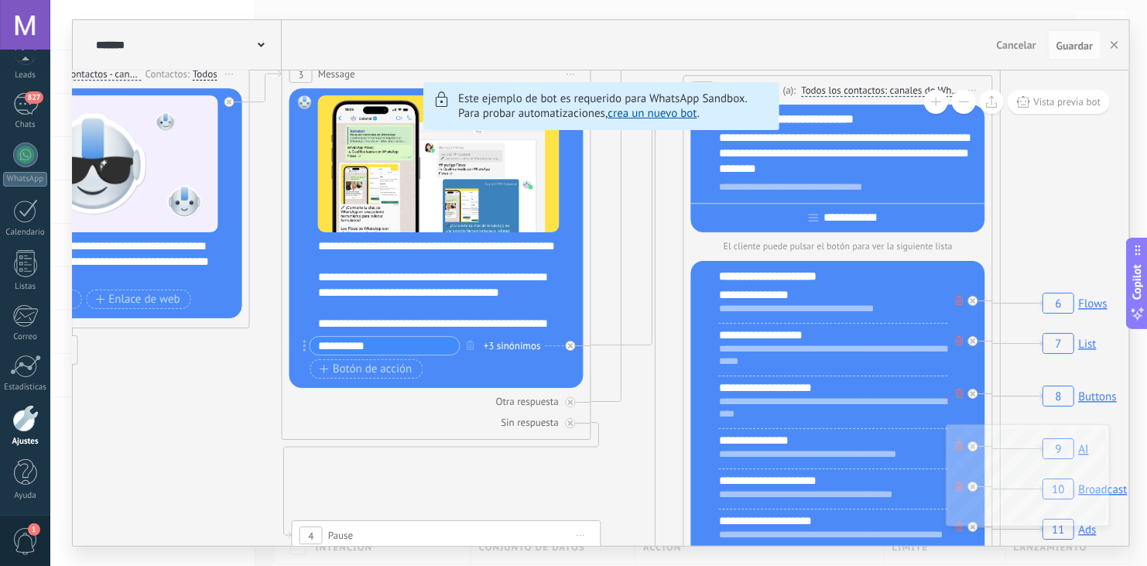
drag, startPoint x: 357, startPoint y: 483, endPoint x: 210, endPoint y: 398, distance: 169.9
click at [1108, 41] on button "button" at bounding box center [1114, 44] width 23 height 29
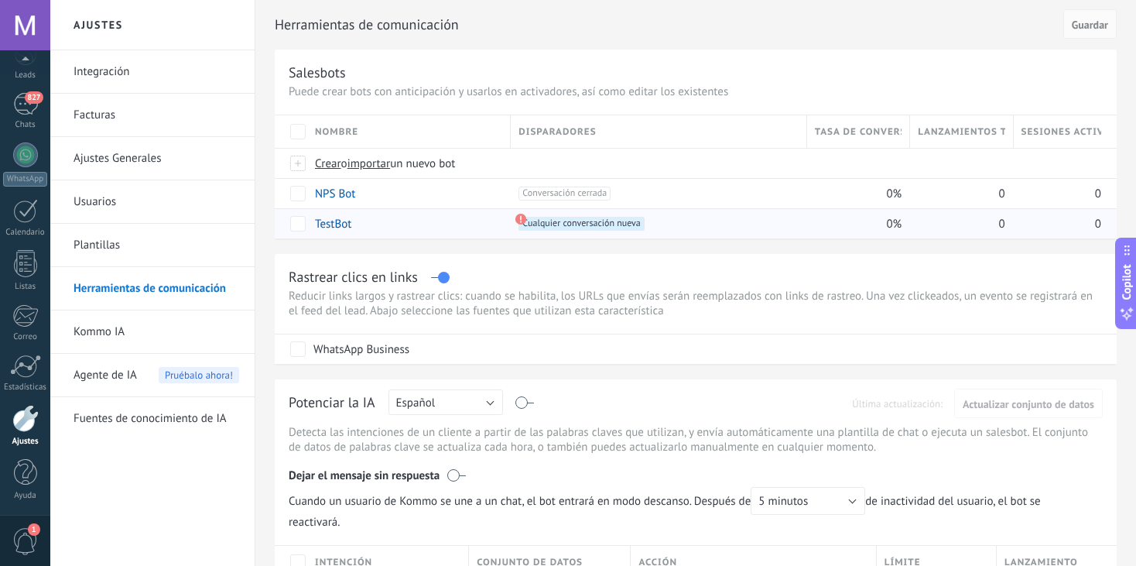
click at [529, 218] on span "Cualquier conversación nueva +0" at bounding box center [580, 224] width 125 height 14
click at [535, 222] on span "Cualquier conversación nueva +0" at bounding box center [580, 224] width 125 height 14
click at [549, 221] on span "Cualquier conversación nueva +0" at bounding box center [580, 224] width 125 height 14
click at [587, 220] on span "Cualquier conversación nueva +0" at bounding box center [580, 224] width 125 height 14
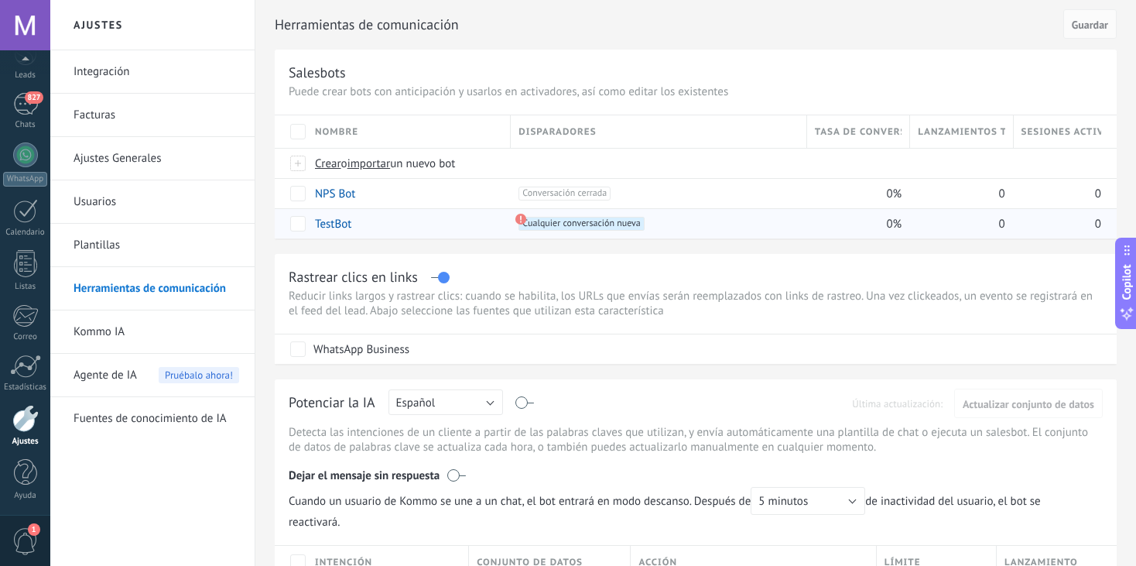
click at [639, 227] on span "Cualquier conversación nueva +0" at bounding box center [580, 224] width 125 height 14
click at [580, 226] on span "Cualquier conversación nueva +0" at bounding box center [580, 224] width 125 height 14
click at [321, 225] on link "TestBot" at bounding box center [333, 224] width 36 height 15
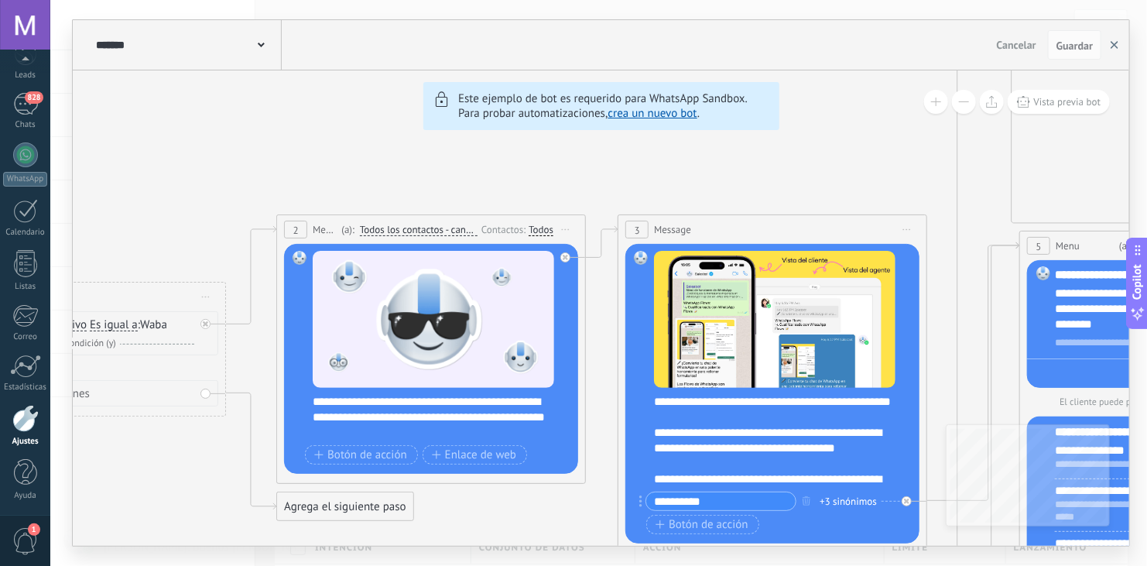
click at [1113, 51] on button "button" at bounding box center [1114, 44] width 23 height 29
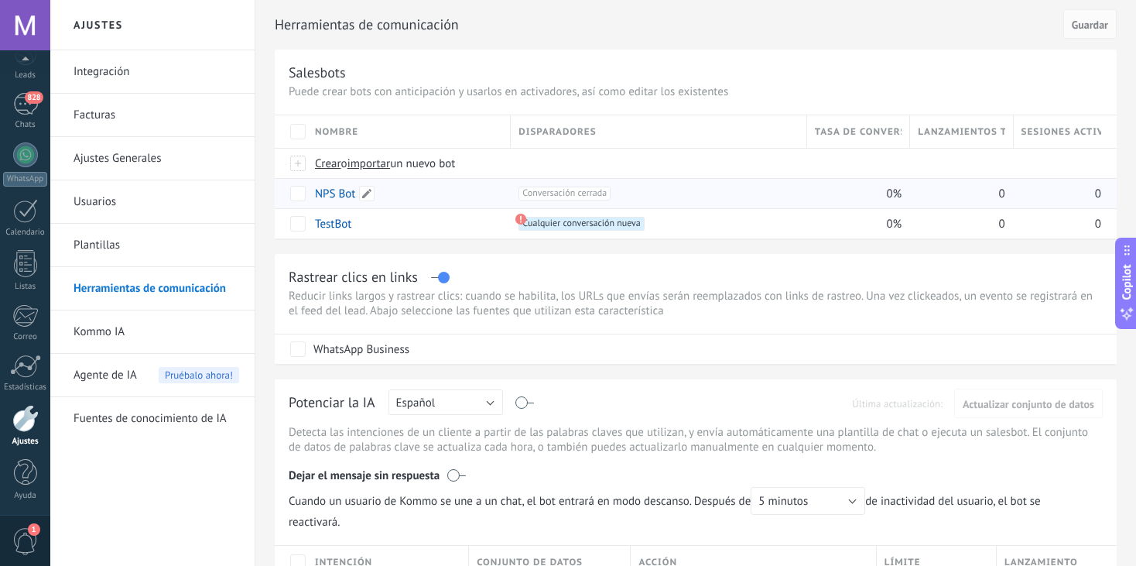
click at [334, 195] on link "NPS Bot" at bounding box center [335, 193] width 40 height 15
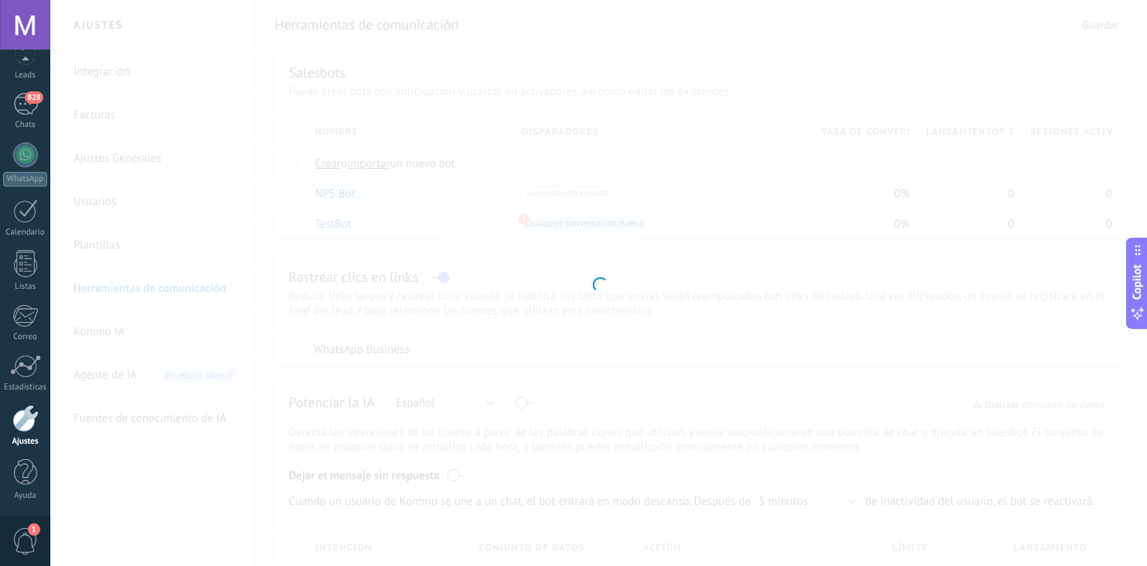
type input "*******"
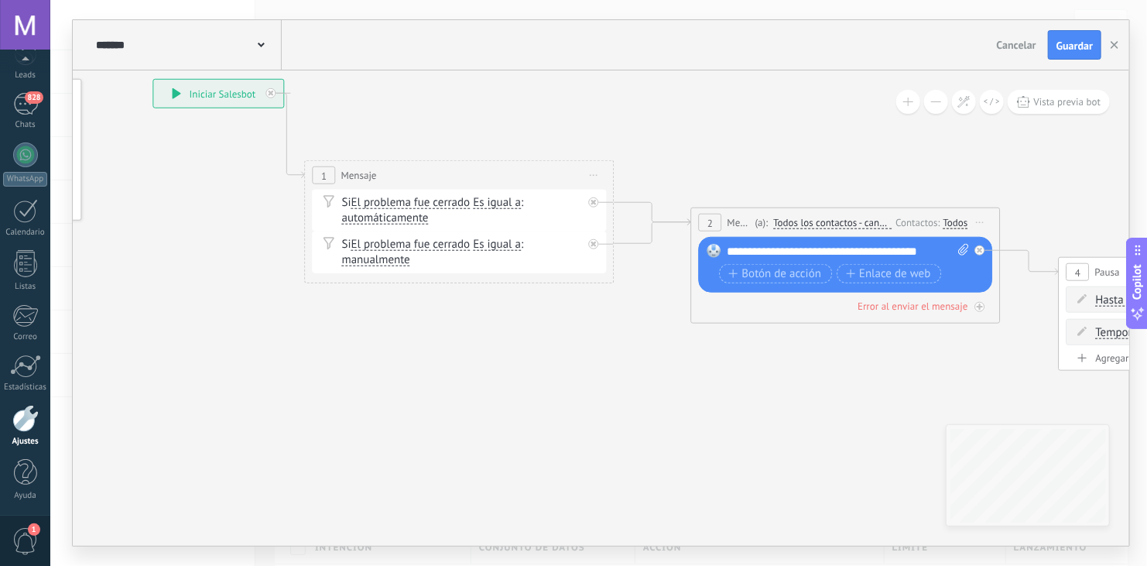
drag, startPoint x: 665, startPoint y: 455, endPoint x: 408, endPoint y: 344, distance: 280.0
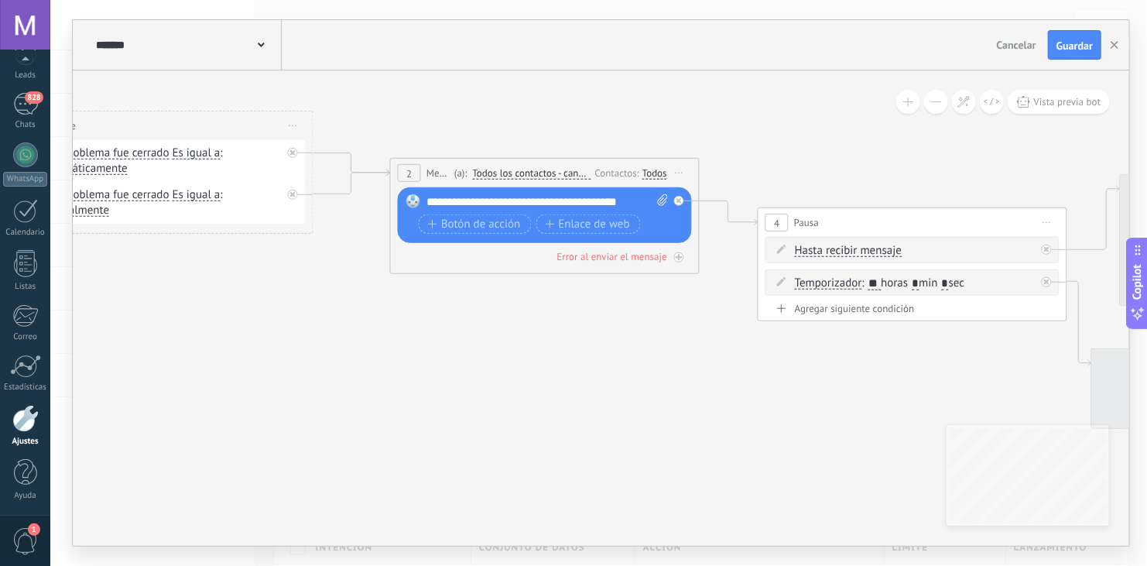
drag, startPoint x: 744, startPoint y: 440, endPoint x: 241, endPoint y: 393, distance: 504.3
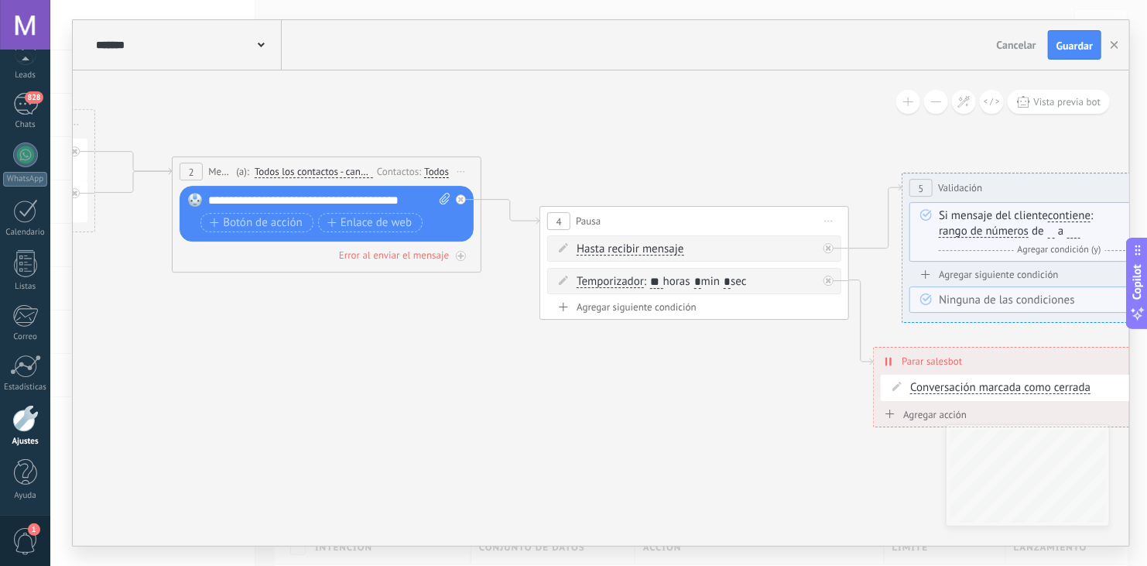
drag, startPoint x: 651, startPoint y: 391, endPoint x: 190, endPoint y: 292, distance: 470.8
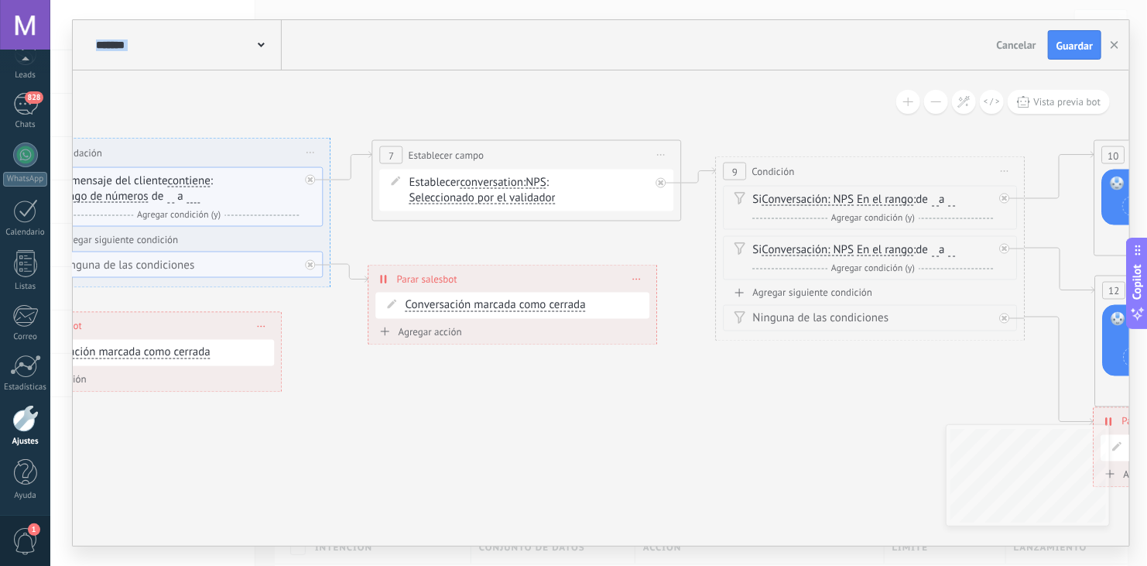
drag, startPoint x: 775, startPoint y: 411, endPoint x: 346, endPoint y: 473, distance: 433.1
click at [346, 473] on icon at bounding box center [416, 240] width 4098 height 1268
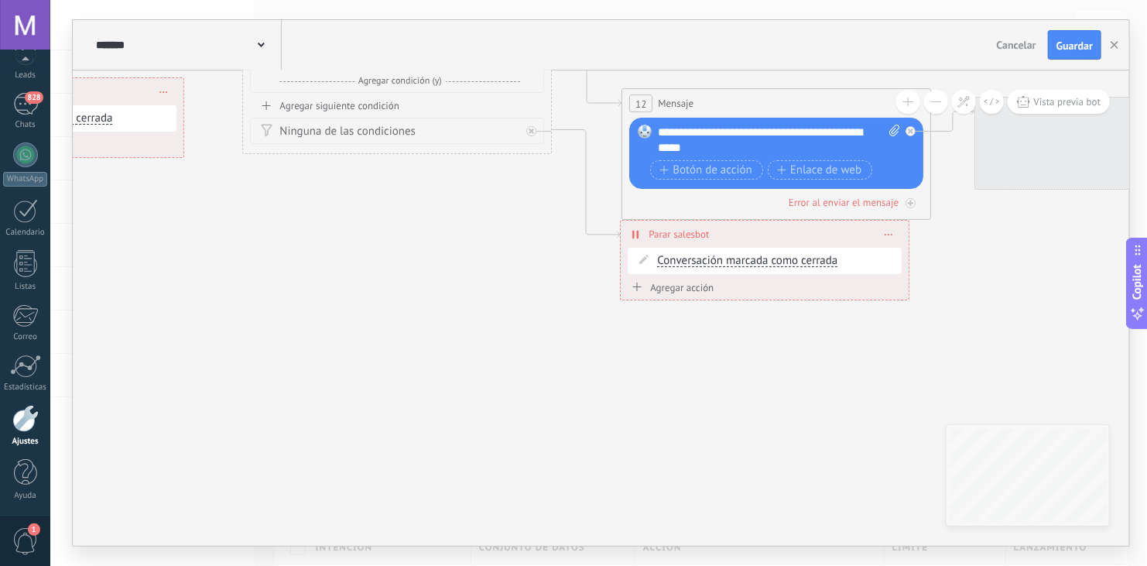
drag, startPoint x: 804, startPoint y: 383, endPoint x: 271, endPoint y: 189, distance: 567.4
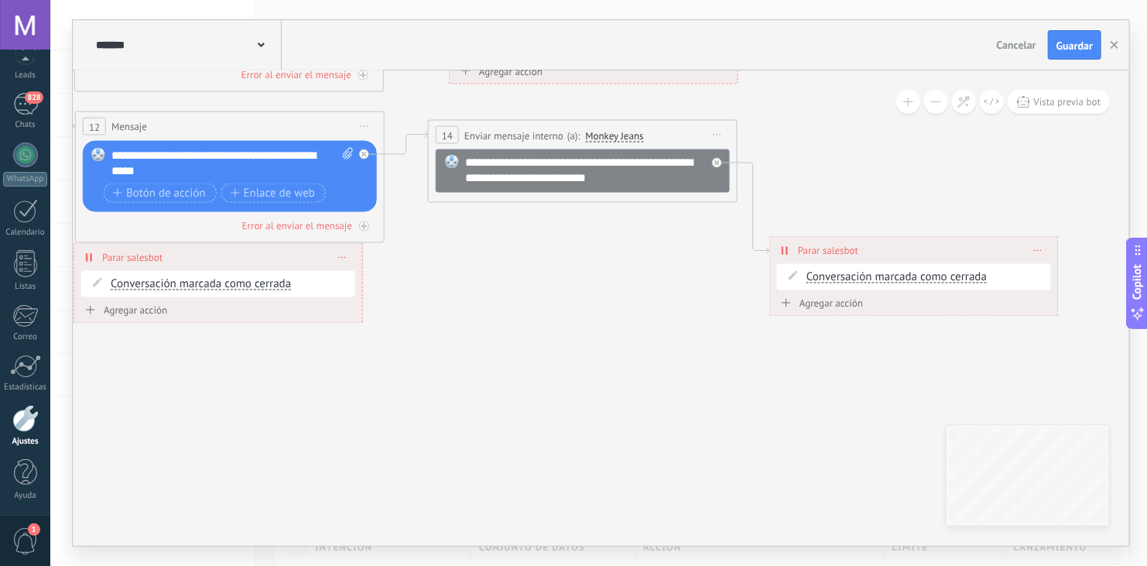
drag, startPoint x: 804, startPoint y: 396, endPoint x: 289, endPoint y: 431, distance: 515.8
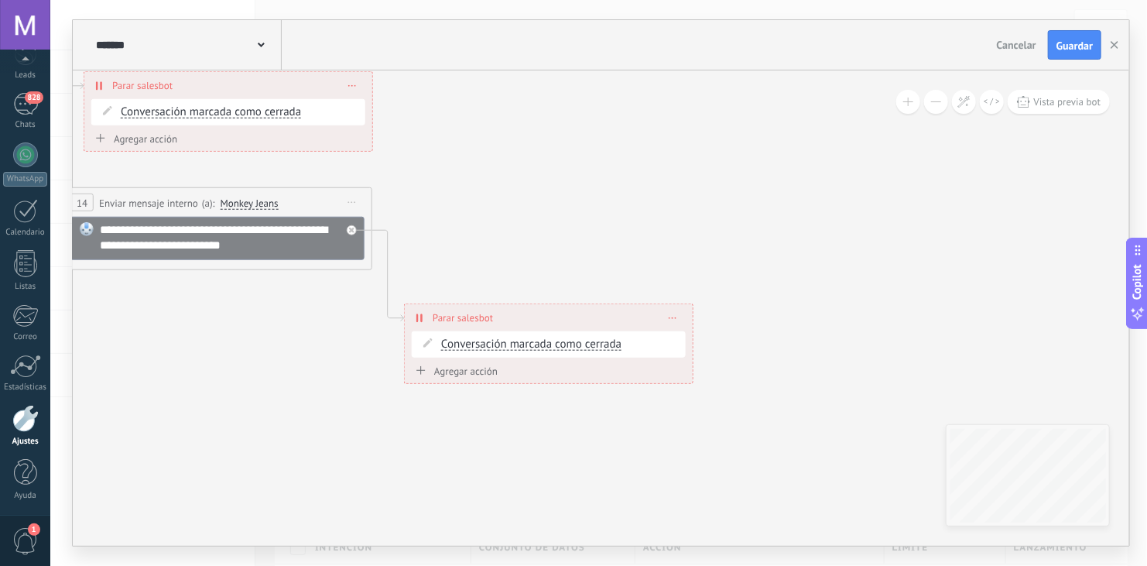
drag, startPoint x: 730, startPoint y: 411, endPoint x: 392, endPoint y: 474, distance: 343.1
click at [1018, 38] on span "Cancelar" at bounding box center [1016, 45] width 39 height 14
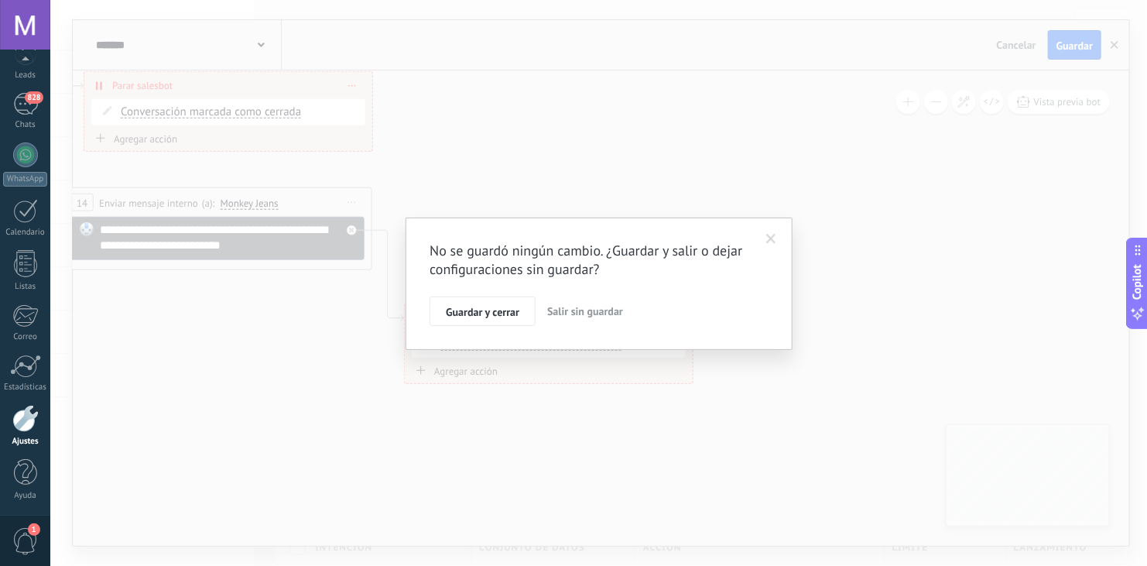
click at [585, 314] on span "Salir sin guardar" at bounding box center [585, 311] width 76 height 14
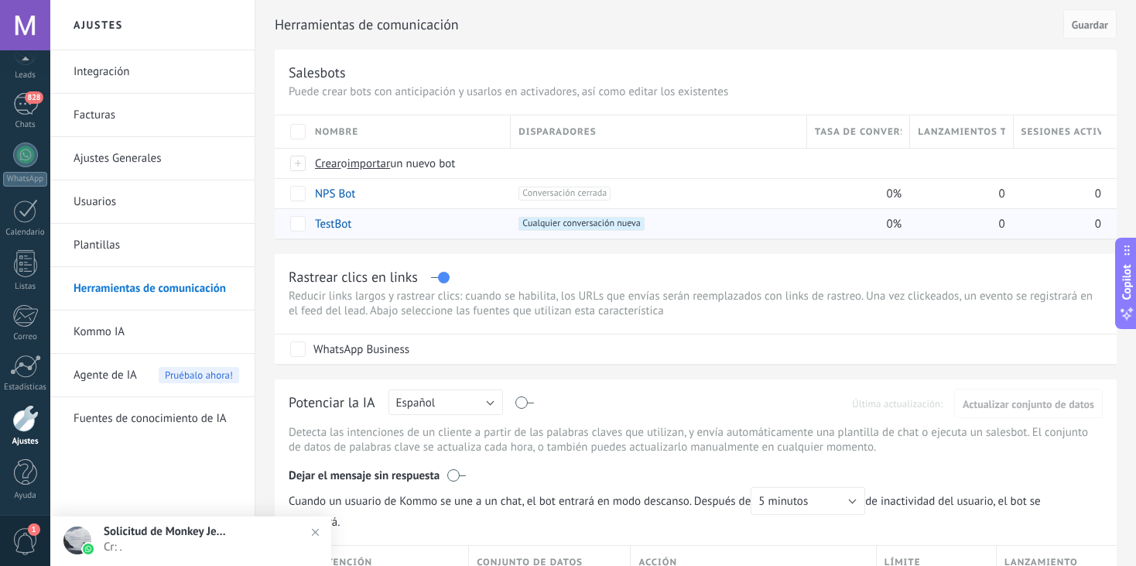
click at [329, 221] on link "TestBot" at bounding box center [333, 224] width 36 height 15
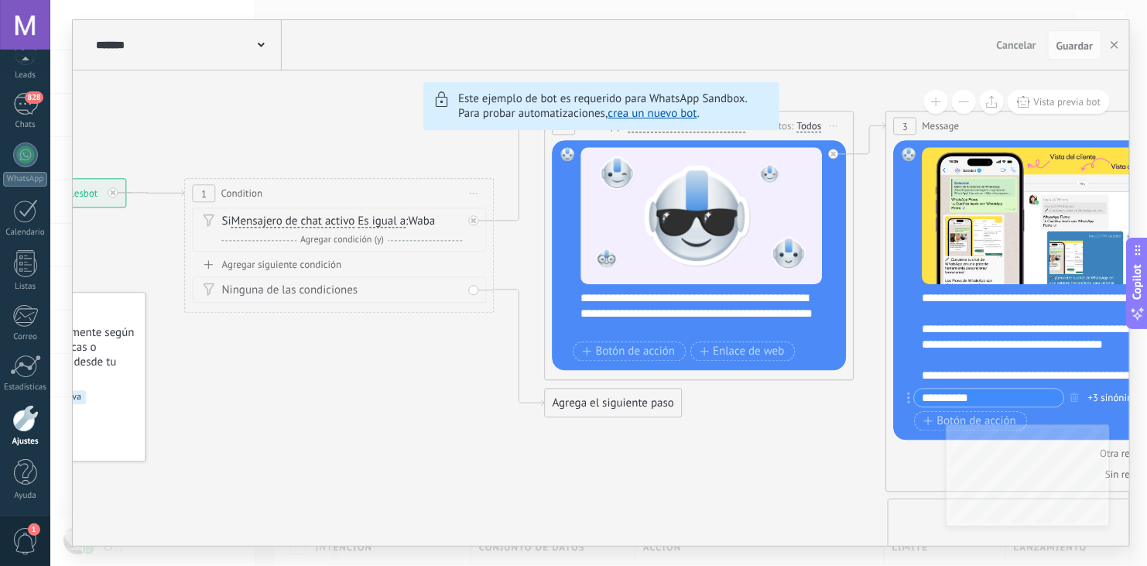
drag, startPoint x: 334, startPoint y: 155, endPoint x: 602, endPoint y: 52, distance: 287.6
click at [602, 52] on div "******* TestBot Cancelar Actualización Cancelar Guardar 6 Flows 7 List 8 Button…" at bounding box center [601, 282] width 1056 height 525
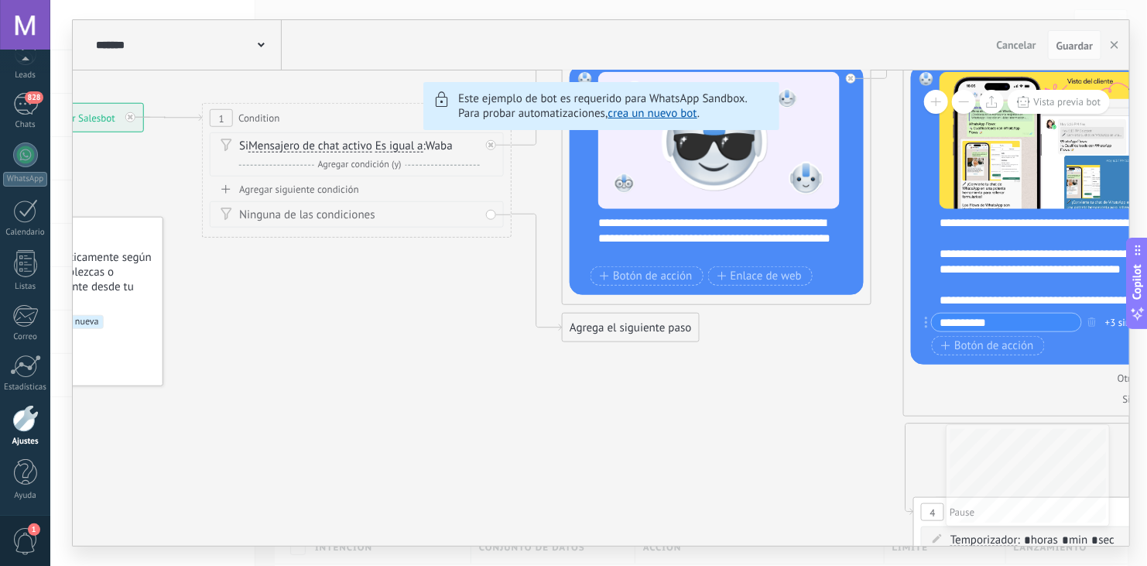
drag, startPoint x: 210, startPoint y: 501, endPoint x: 176, endPoint y: 368, distance: 137.6
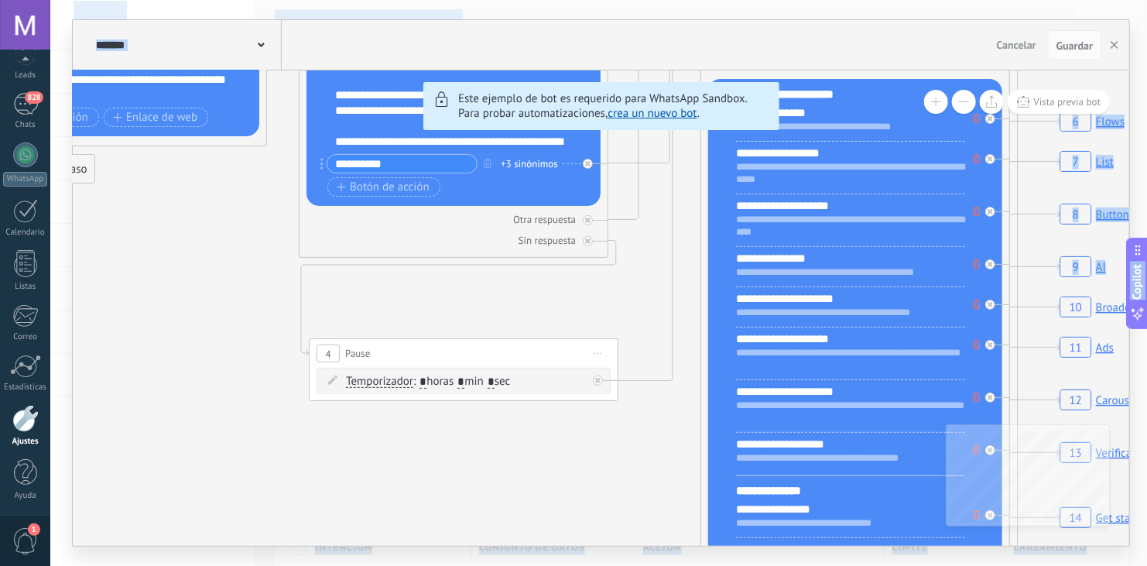
drag, startPoint x: 528, startPoint y: 404, endPoint x: -27, endPoint y: 301, distance: 564.3
click at [0, 301] on html ".abecls-1,.abecls-2{fill-rule:evenodd}.abecls-2{fill:#fff} .abhcls-1{fill:none}…" at bounding box center [573, 283] width 1147 height 566
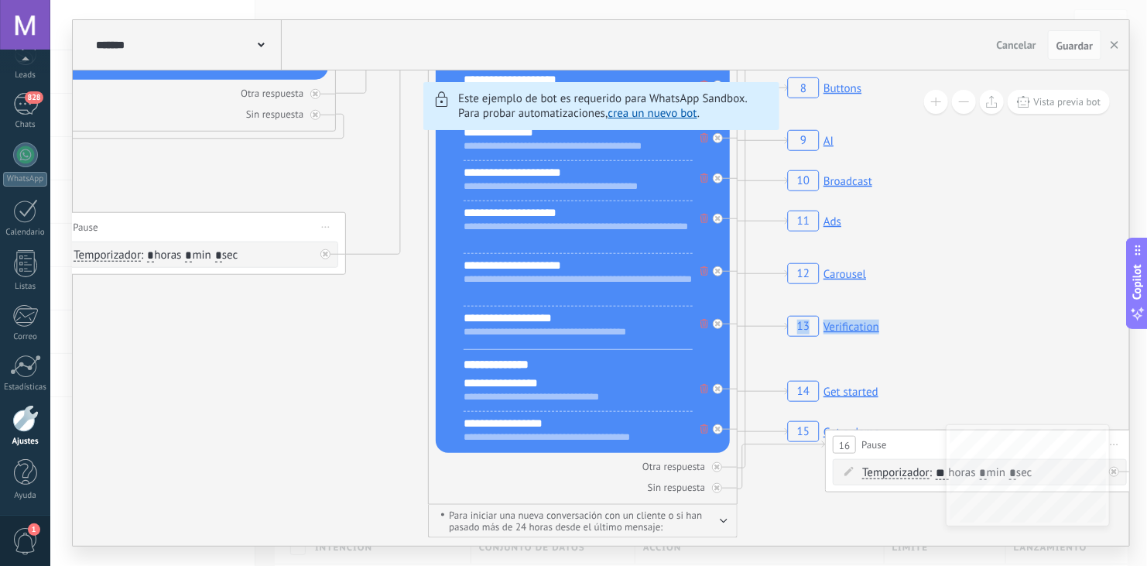
drag, startPoint x: 637, startPoint y: 485, endPoint x: 166, endPoint y: 321, distance: 498.2
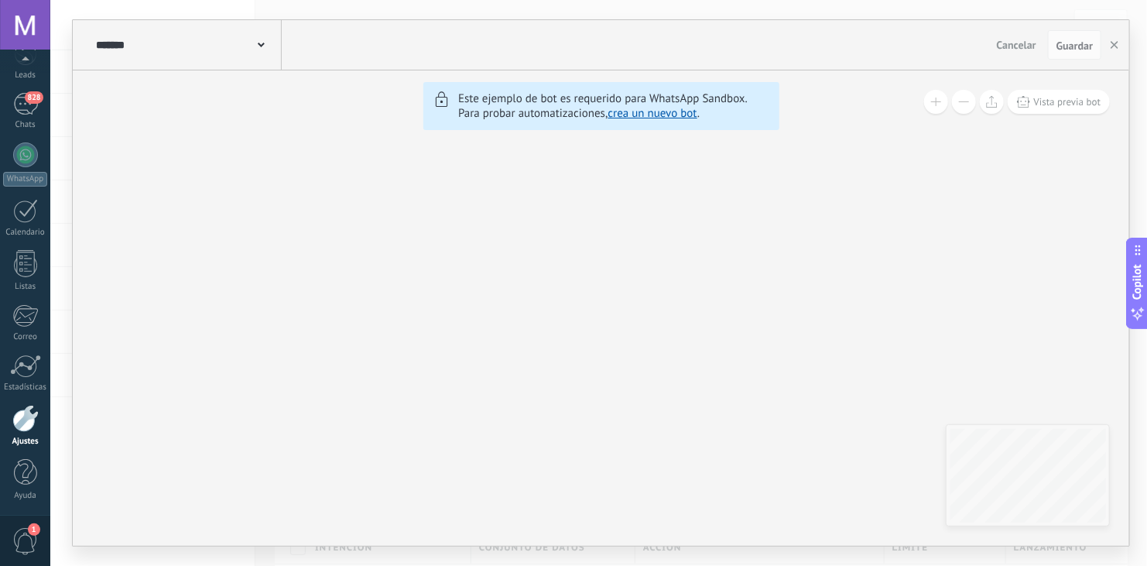
drag, startPoint x: 994, startPoint y: 244, endPoint x: 383, endPoint y: 533, distance: 675.6
click at [383, 533] on icon "6 Flows 7 List 8 Buttons 9 AI 10 Broadcast 11 Ads 12 Carousel 13 Verification 1…" at bounding box center [591, 81] width 5301 height 4550
drag, startPoint x: 801, startPoint y: 388, endPoint x: 411, endPoint y: 322, distance: 395.5
click at [411, 322] on icon "6 Flows 7 List 8 Buttons 9 AI 10 Broadcast 11 Ads 12 Carousel 13 Verification 1…" at bounding box center [664, 11] width 5301 height 4550
drag, startPoint x: 696, startPoint y: 311, endPoint x: 185, endPoint y: 364, distance: 513.4
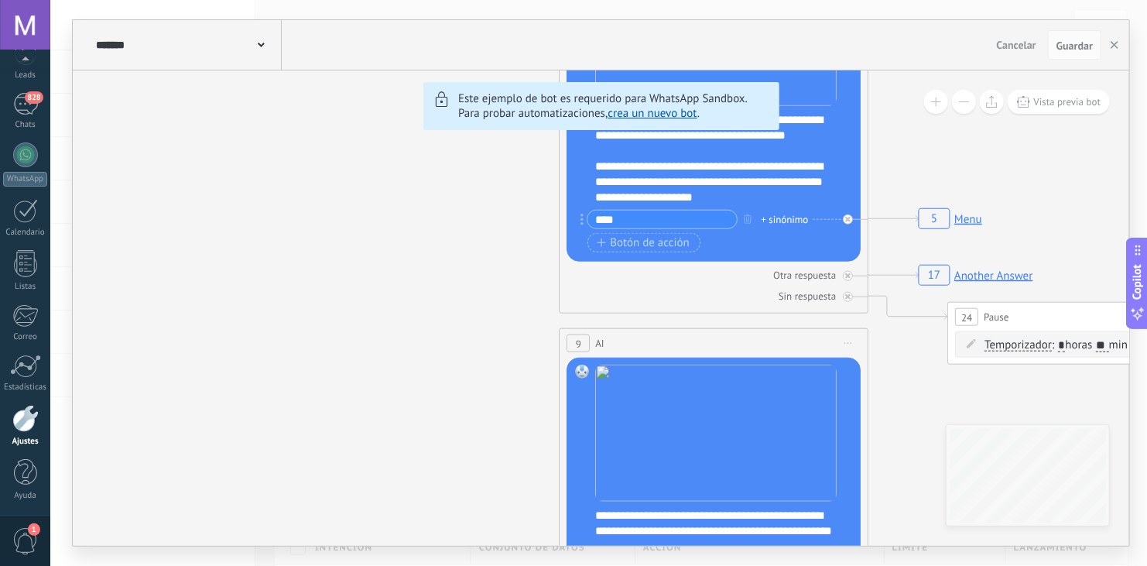
drag, startPoint x: 674, startPoint y: 265, endPoint x: 127, endPoint y: 334, distance: 551.4
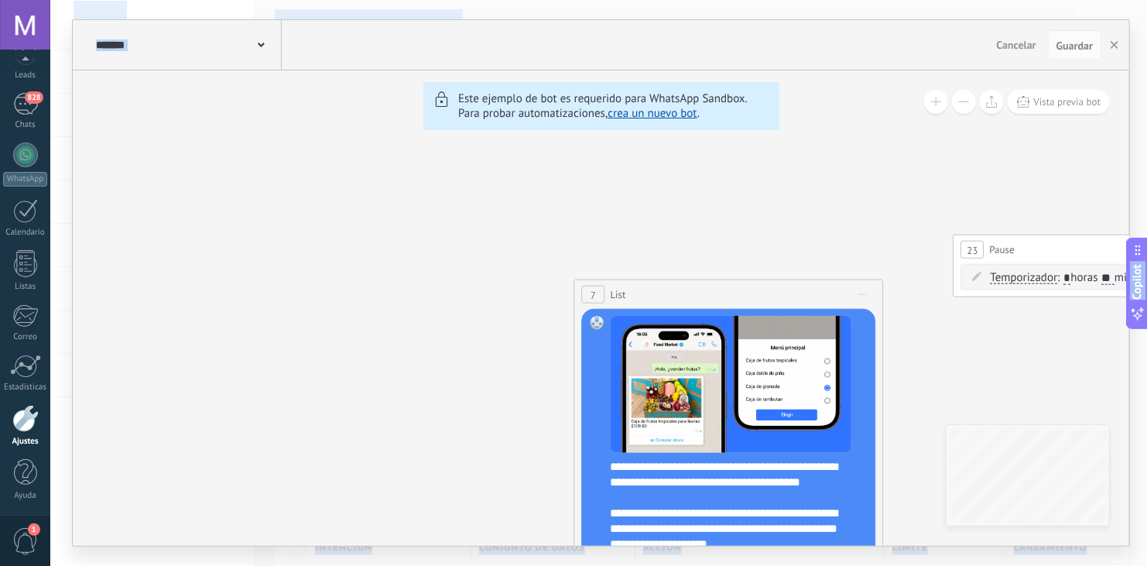
drag, startPoint x: 373, startPoint y: 269, endPoint x: 405, endPoint y: 603, distance: 335.1
click at [405, 565] on html ".abecls-1,.abecls-2{fill-rule:evenodd}.abecls-2{fill:#fff} .abhcls-1{fill:none}…" at bounding box center [573, 283] width 1147 height 566
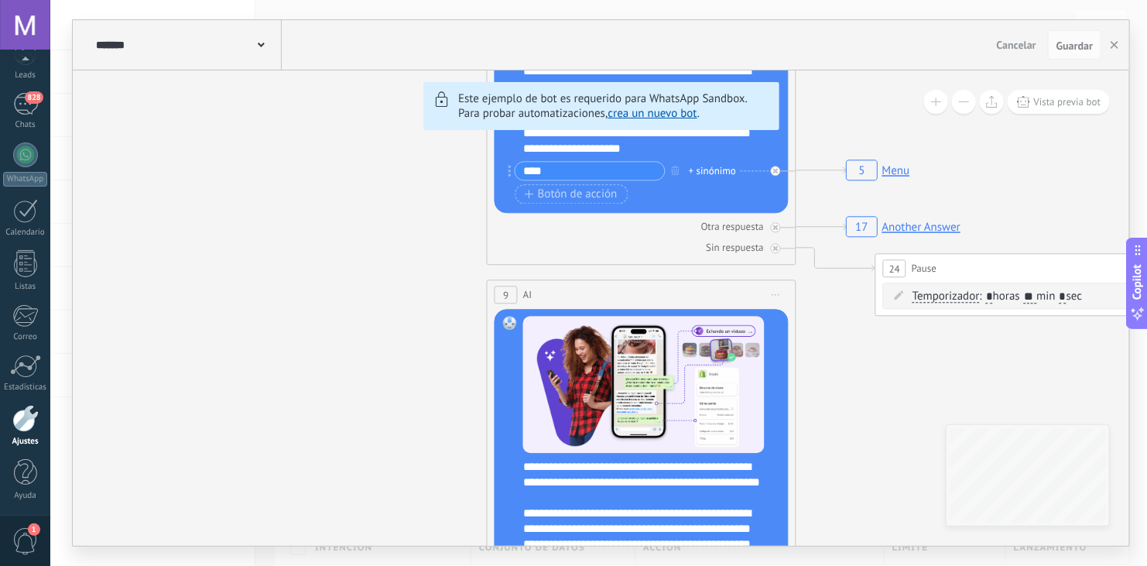
drag, startPoint x: 487, startPoint y: 358, endPoint x: 397, endPoint y: -65, distance: 432.8
click at [396, 0] on html ".abecls-1,.abecls-2{fill-rule:evenodd}.abecls-2{fill:#fff} .abhcls-1{fill:none}…" at bounding box center [573, 283] width 1147 height 566
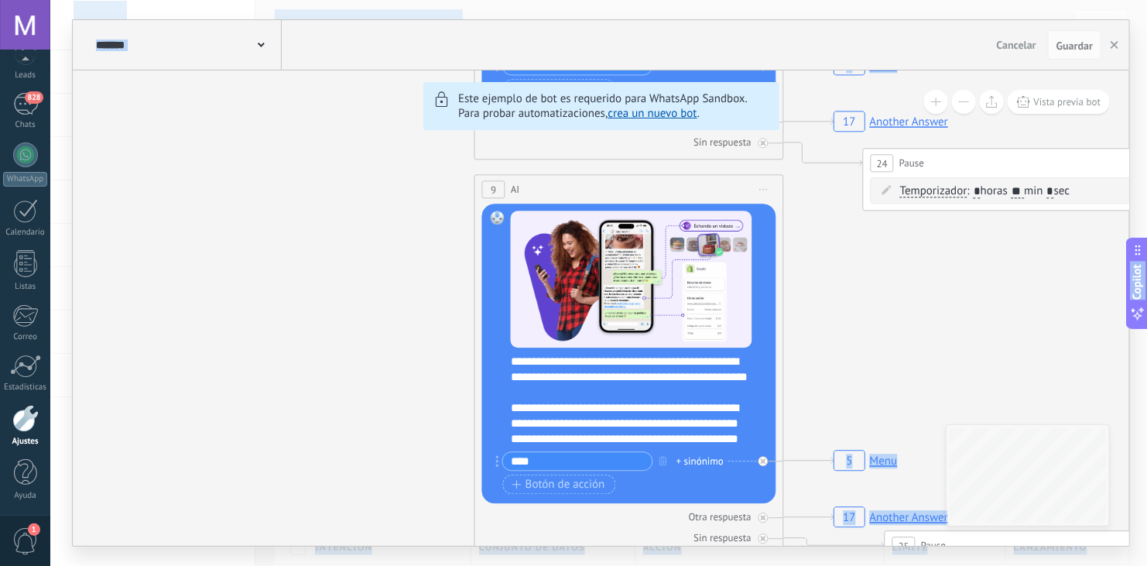
drag, startPoint x: 392, startPoint y: 254, endPoint x: 399, endPoint y: -65, distance: 318.9
click at [440, 0] on html ".abecls-1,.abecls-2{fill-rule:evenodd}.abecls-2{fill:#fff} .abhcls-1{fill:none}…" at bounding box center [573, 283] width 1147 height 566
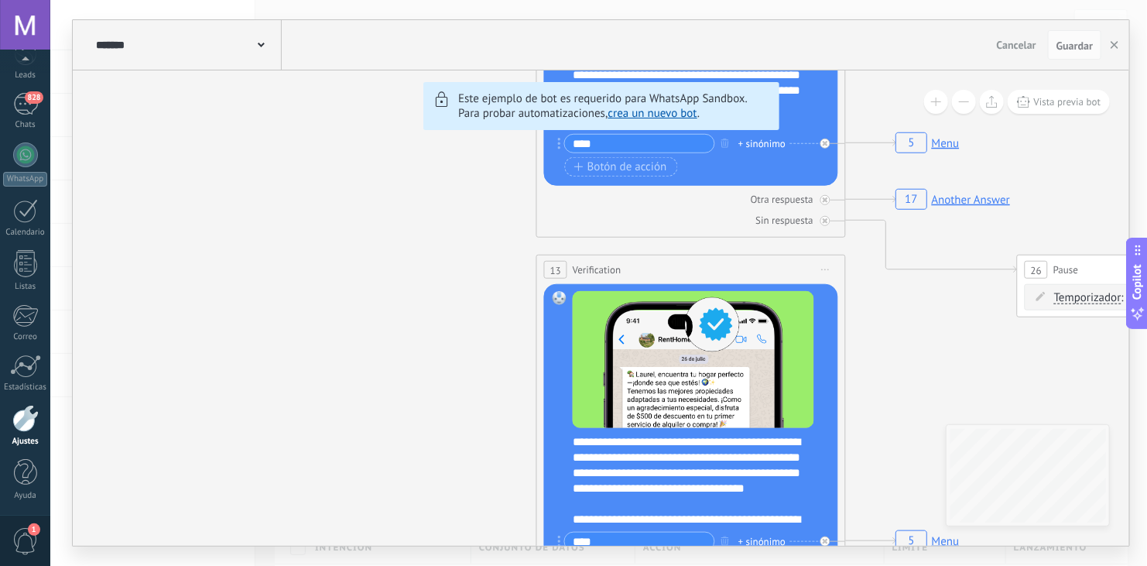
drag, startPoint x: 346, startPoint y: 498, endPoint x: 391, endPoint y: 27, distance: 472.6
click at [391, 27] on div "**********" at bounding box center [601, 282] width 1056 height 525
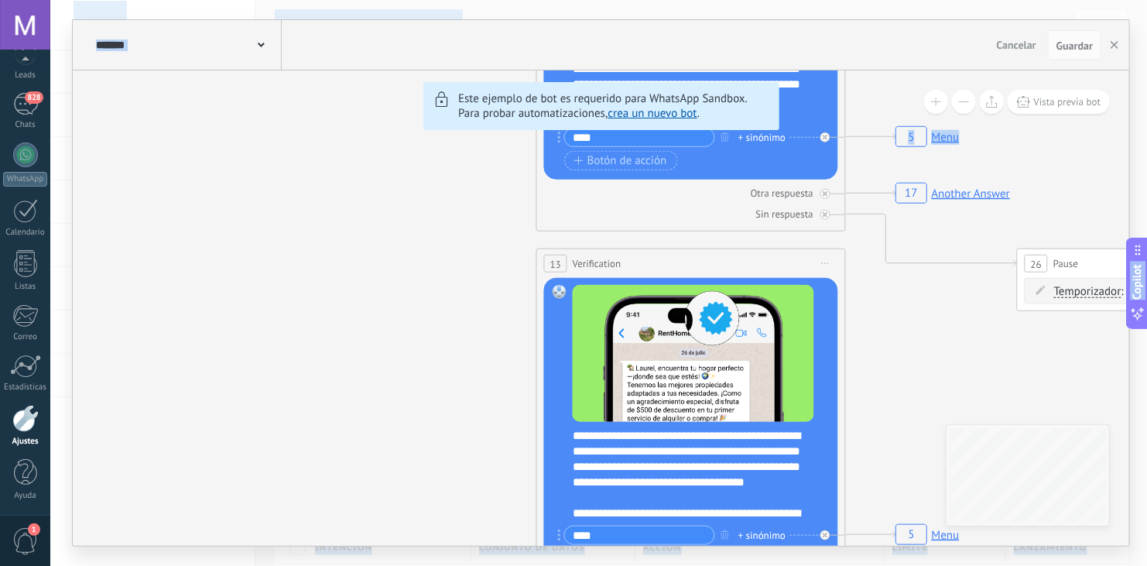
drag, startPoint x: 412, startPoint y: 304, endPoint x: 451, endPoint y: -65, distance: 371.1
click at [470, 0] on html ".abecls-1,.abecls-2{fill-rule:evenodd}.abecls-2{fill:#fff} .abhcls-1{fill:none}…" at bounding box center [573, 283] width 1147 height 566
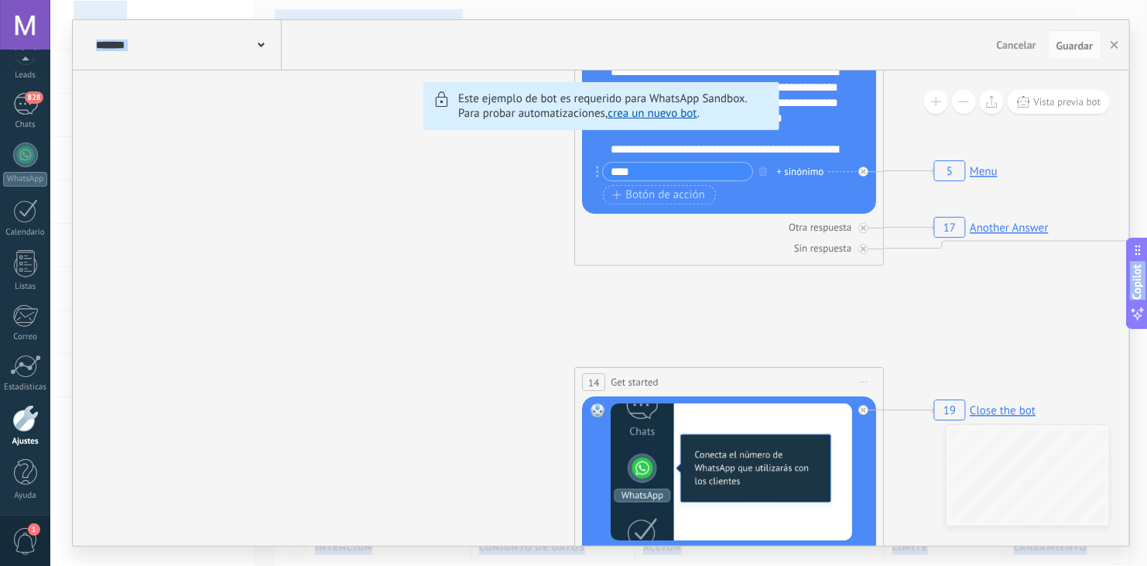
click at [1014, 46] on span "Cancelar" at bounding box center [1016, 45] width 39 height 14
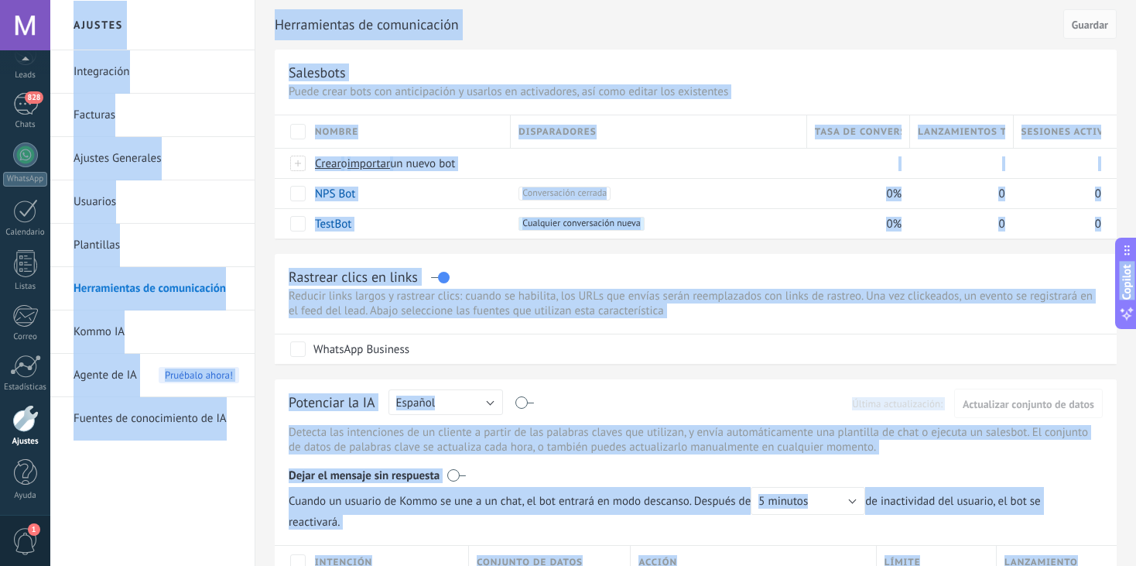
click at [746, 271] on div "Rastrear clics en links" at bounding box center [696, 277] width 814 height 18
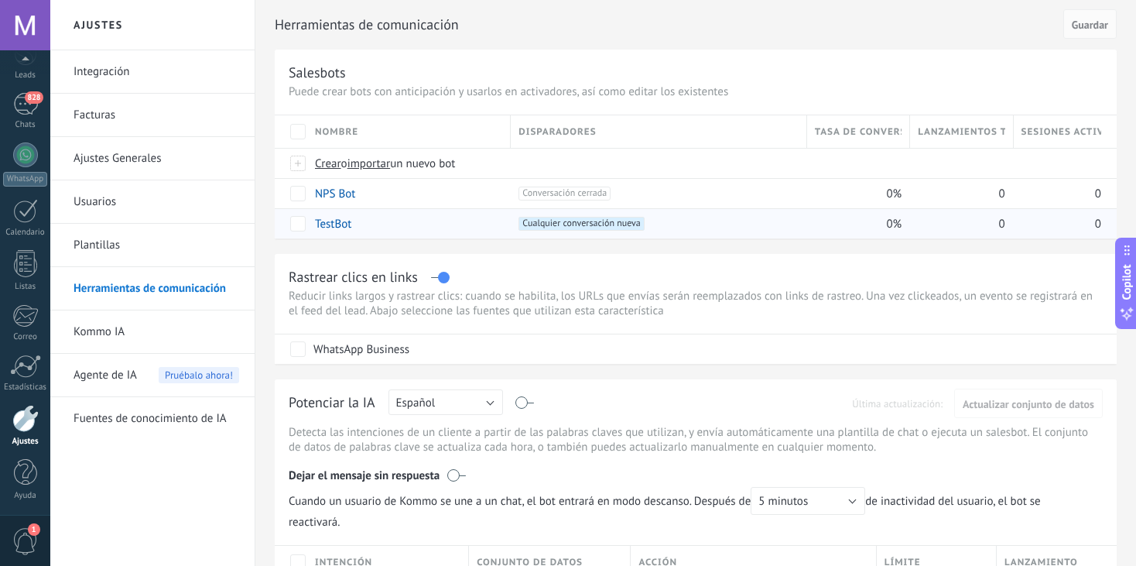
click at [541, 224] on span "Cualquier conversación nueva +0" at bounding box center [580, 224] width 125 height 14
click at [327, 161] on span "Crear" at bounding box center [328, 163] width 26 height 15
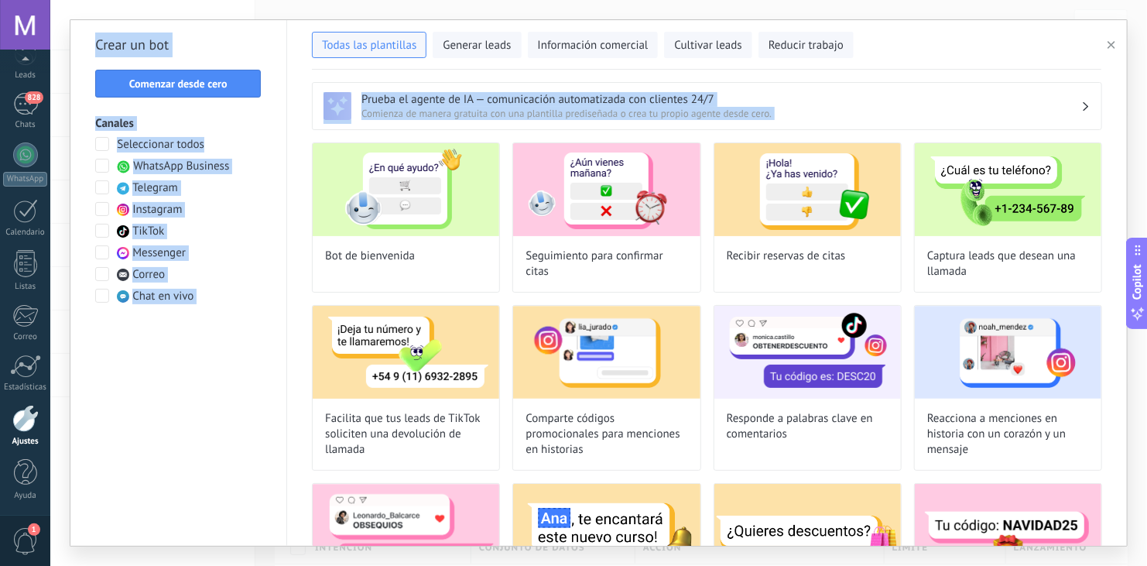
drag, startPoint x: 1129, startPoint y: 164, endPoint x: 1124, endPoint y: 202, distance: 38.2
click at [1124, 202] on div "**********" at bounding box center [598, 283] width 1096 height 566
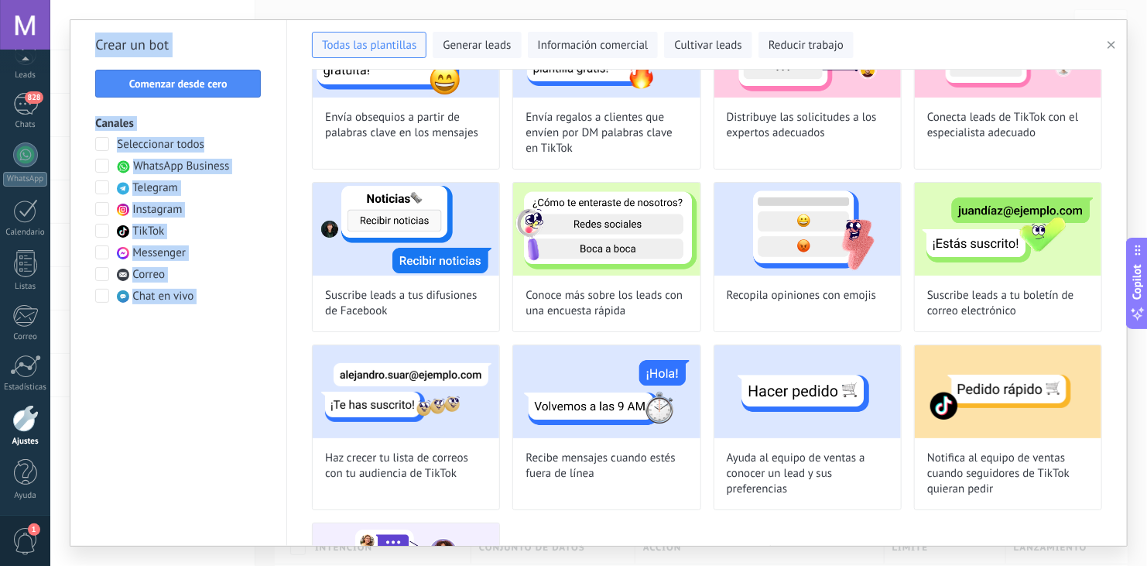
scroll to position [836, 0]
click at [460, 467] on span "Haz crecer tu lista de correos con tu audiencia de TikTok" at bounding box center [406, 465] width 162 height 31
type input "**********"
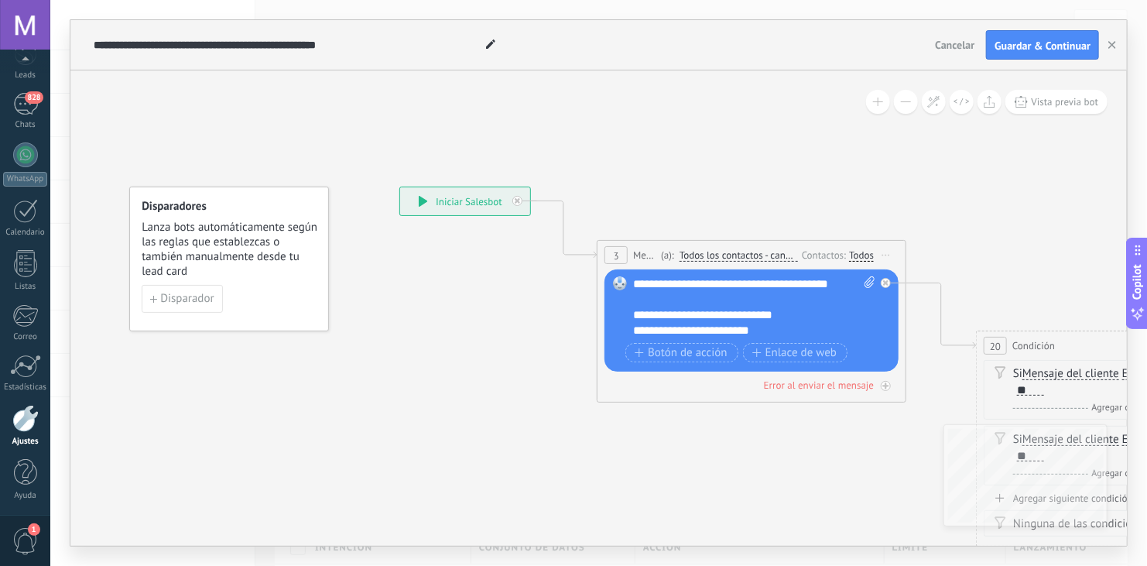
click at [940, 46] on span "Cancelar" at bounding box center [954, 45] width 39 height 14
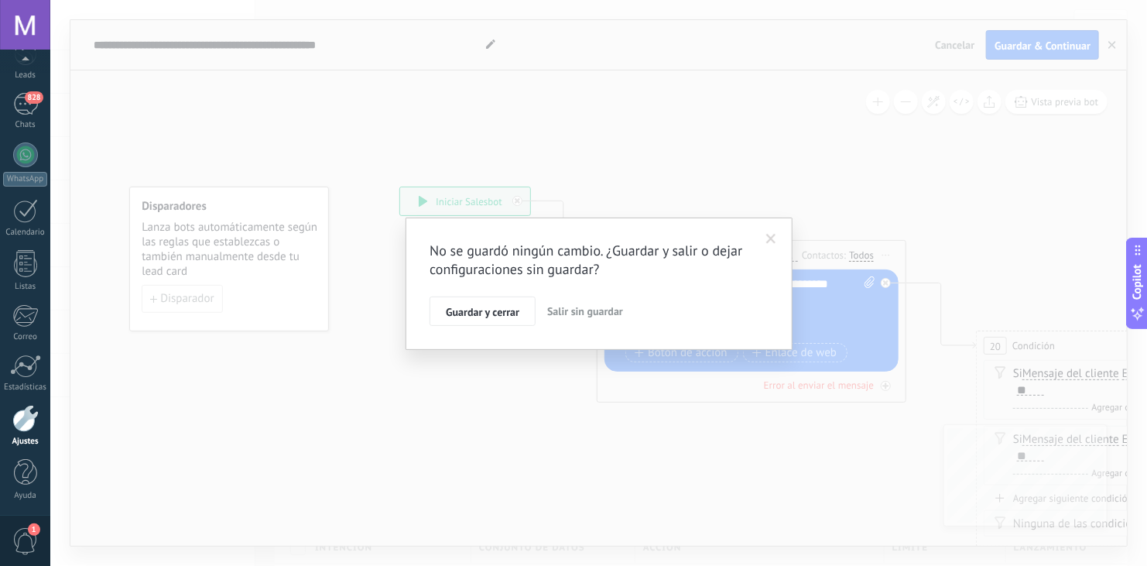
click at [572, 310] on span "Salir sin guardar" at bounding box center [585, 311] width 76 height 14
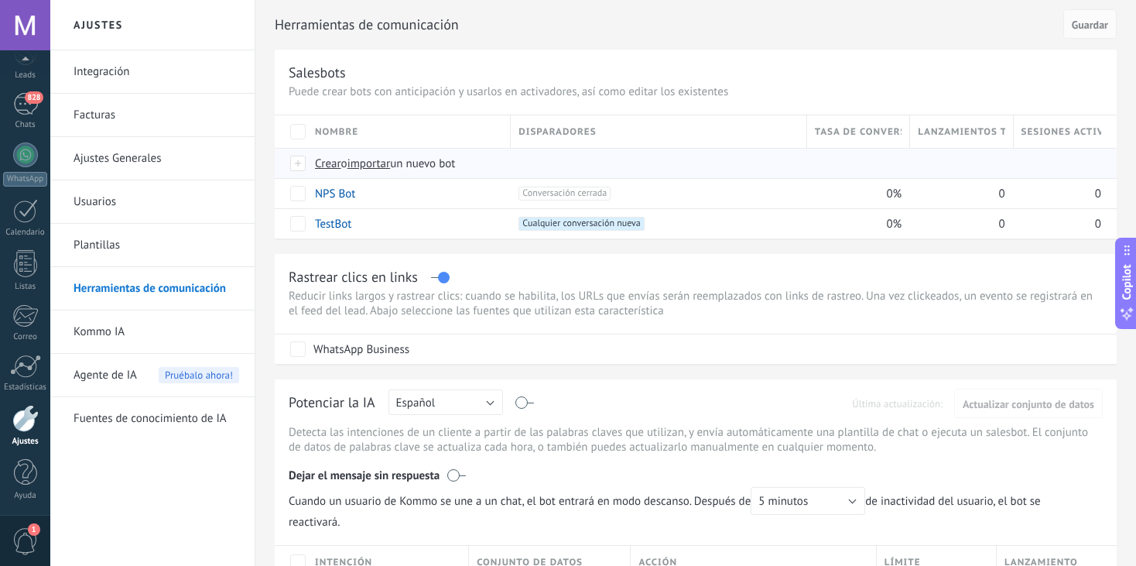
click at [327, 166] on span "Crear" at bounding box center [328, 163] width 26 height 15
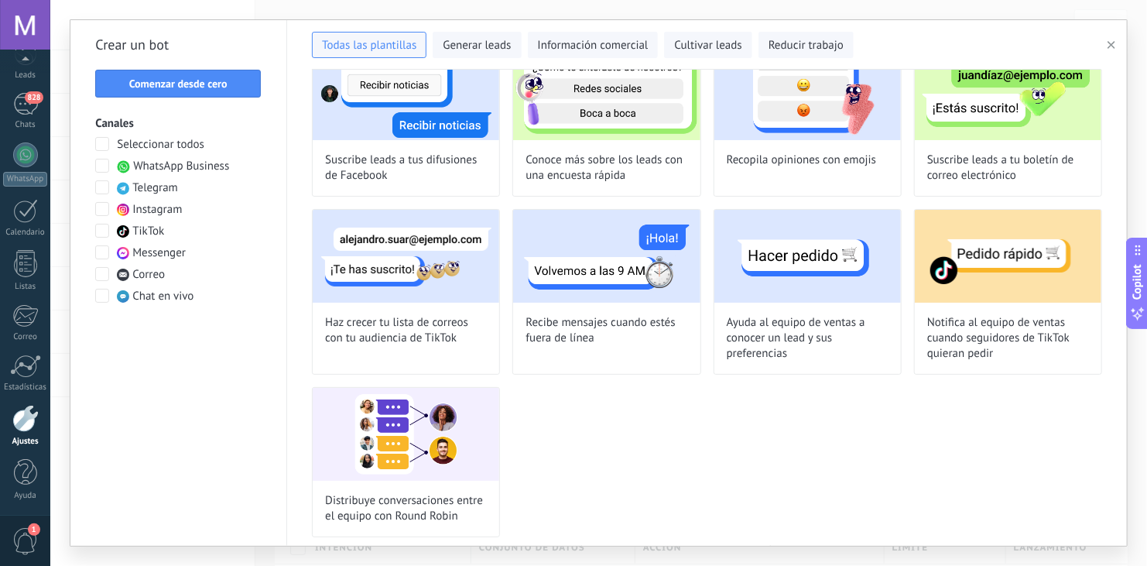
scroll to position [0, 0]
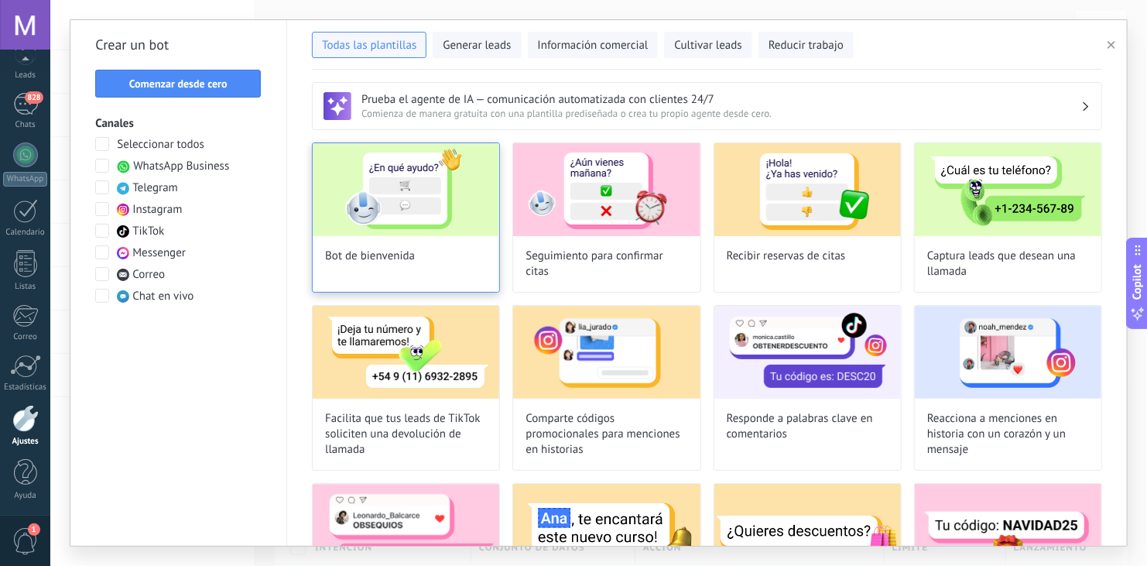
click at [422, 189] on img at bounding box center [406, 189] width 186 height 93
type input "**********"
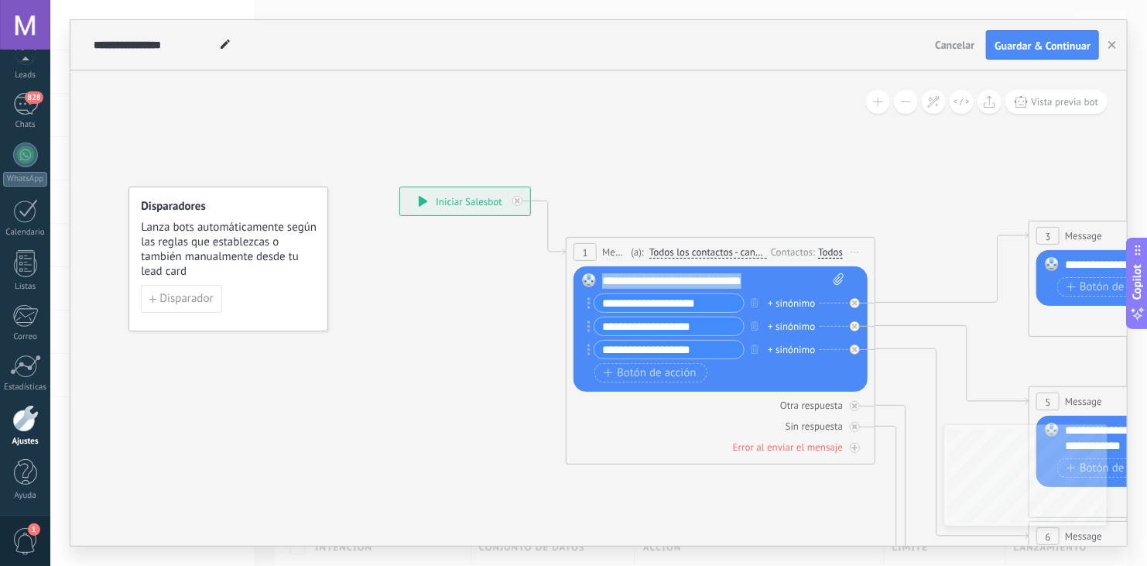
drag, startPoint x: 779, startPoint y: 278, endPoint x: 491, endPoint y: 286, distance: 288.0
click at [399, 186] on div "**********" at bounding box center [399, 186] width 0 height 0
click at [631, 279] on div "**********" at bounding box center [723, 280] width 243 height 15
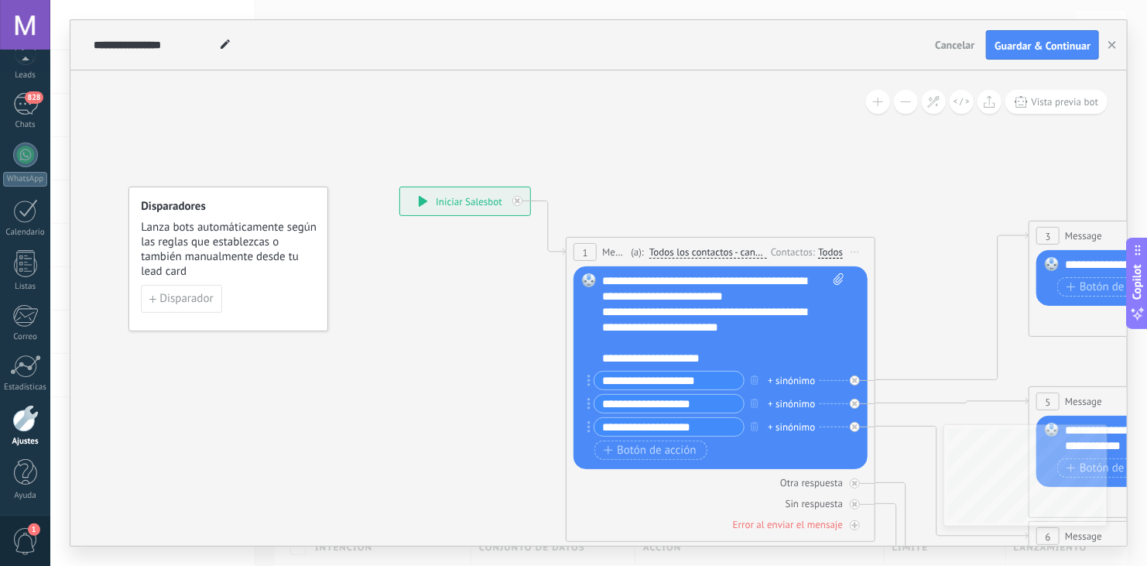
click at [640, 282] on div "**********" at bounding box center [723, 319] width 243 height 93
click at [800, 316] on div "**********" at bounding box center [710, 319] width 216 height 31
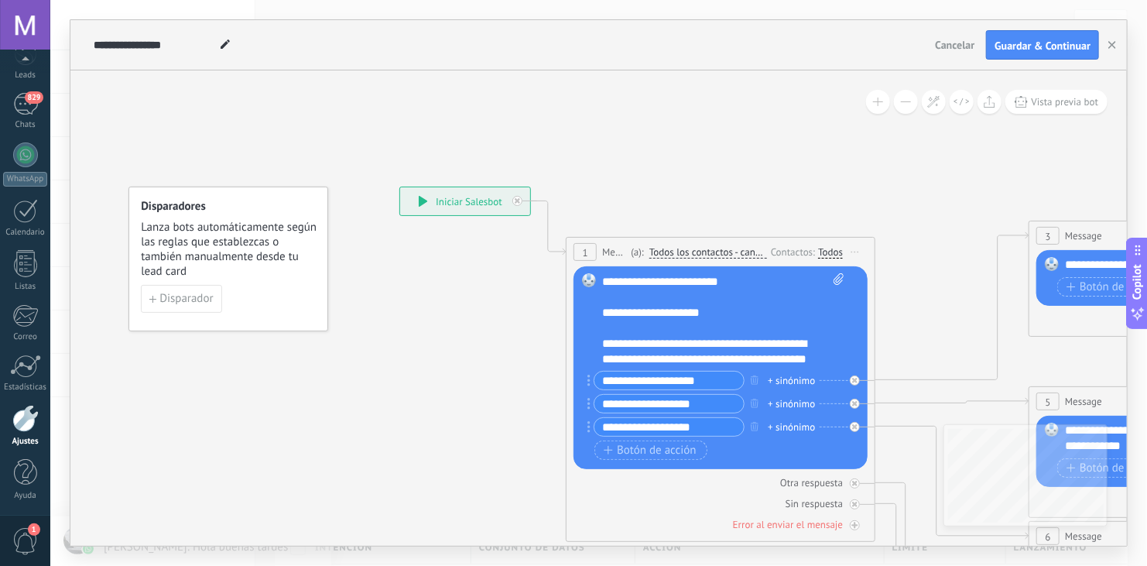
scroll to position [61, 0]
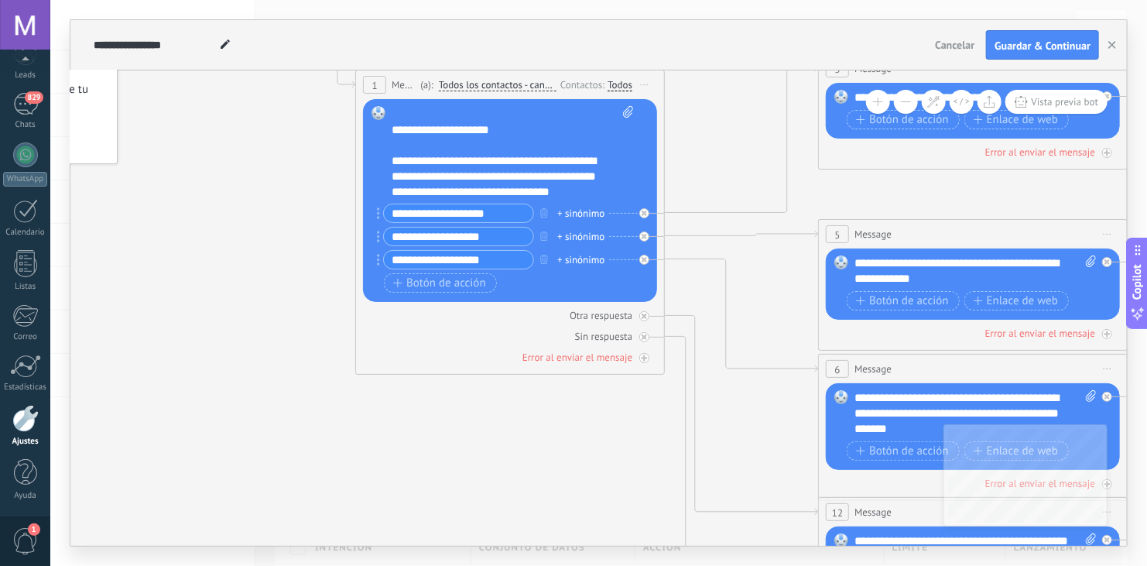
drag, startPoint x: 488, startPoint y: 410, endPoint x: 248, endPoint y: 251, distance: 288.0
click at [248, 251] on icon at bounding box center [1008, 413] width 2412 height 1562
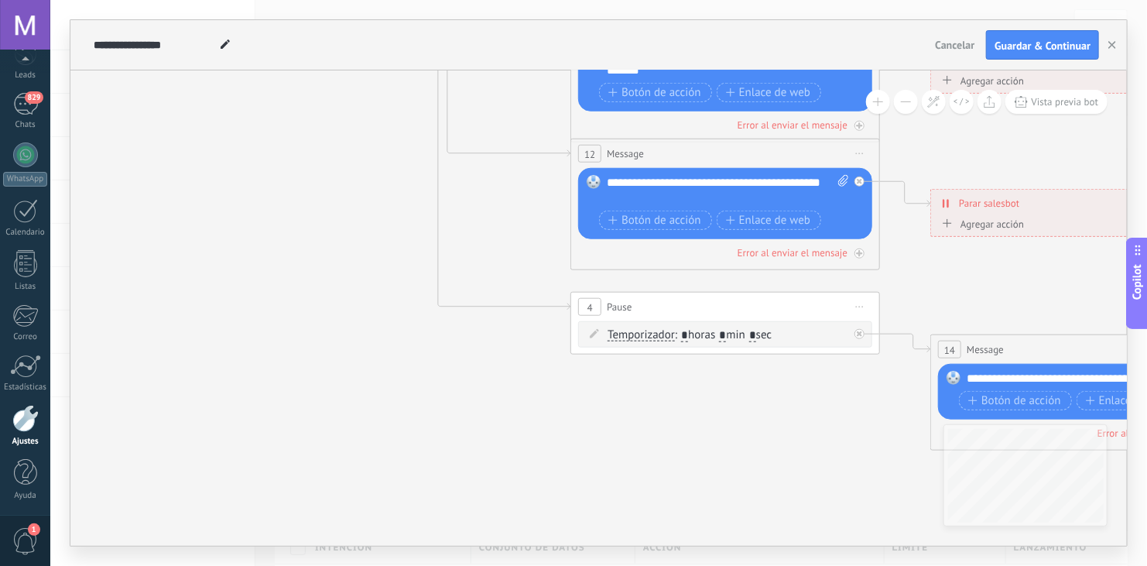
drag, startPoint x: 489, startPoint y: 447, endPoint x: 272, endPoint y: 80, distance: 426.4
click at [272, 80] on icon at bounding box center [760, 55] width 2412 height 1562
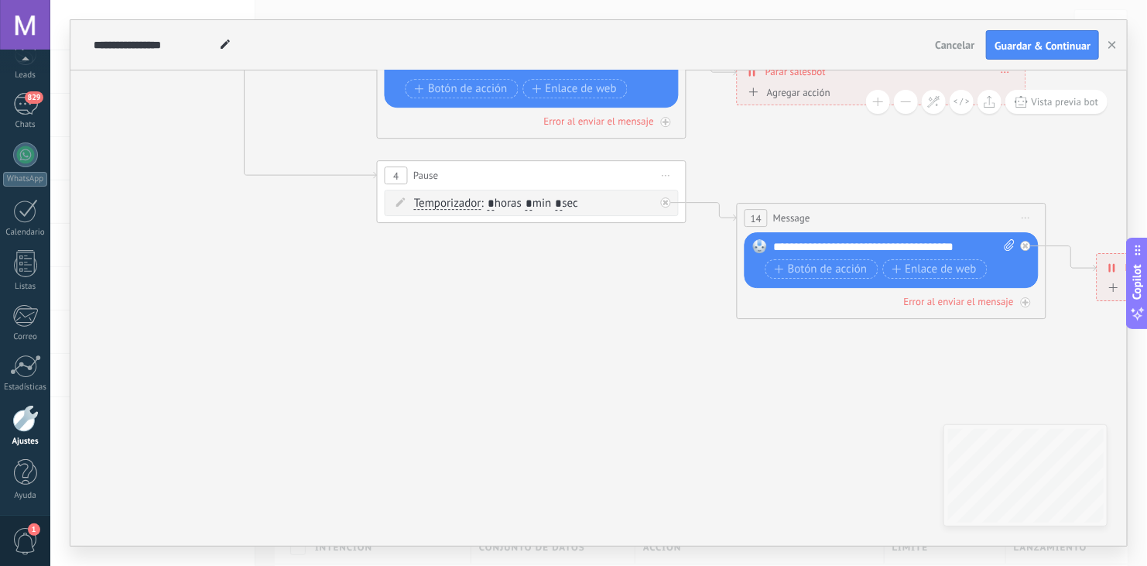
drag, startPoint x: 783, startPoint y: 441, endPoint x: 443, endPoint y: 220, distance: 406.1
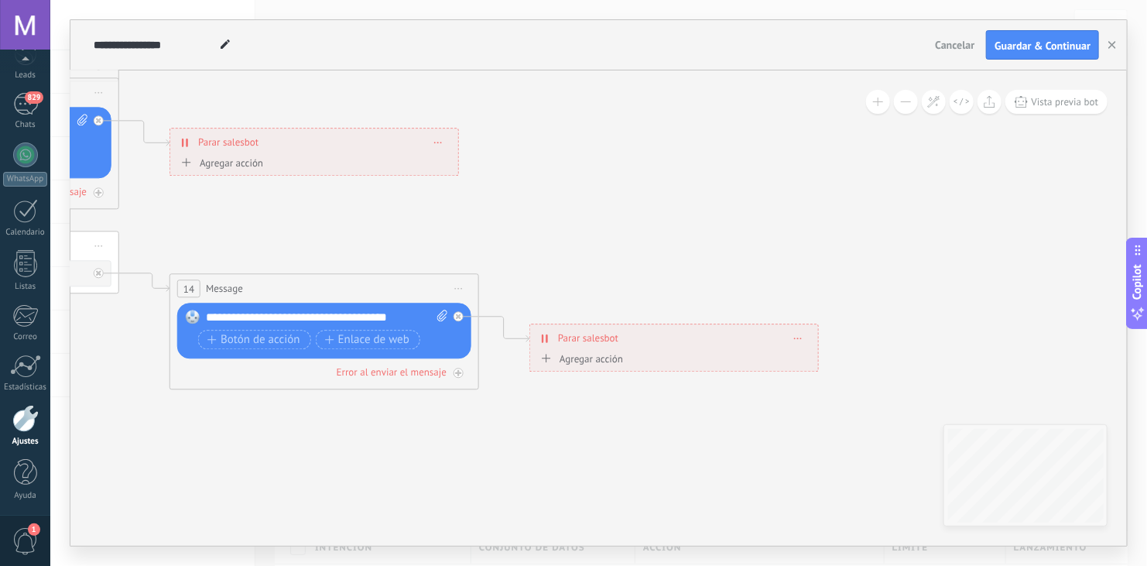
drag, startPoint x: 932, startPoint y: 357, endPoint x: 520, endPoint y: 544, distance: 453.0
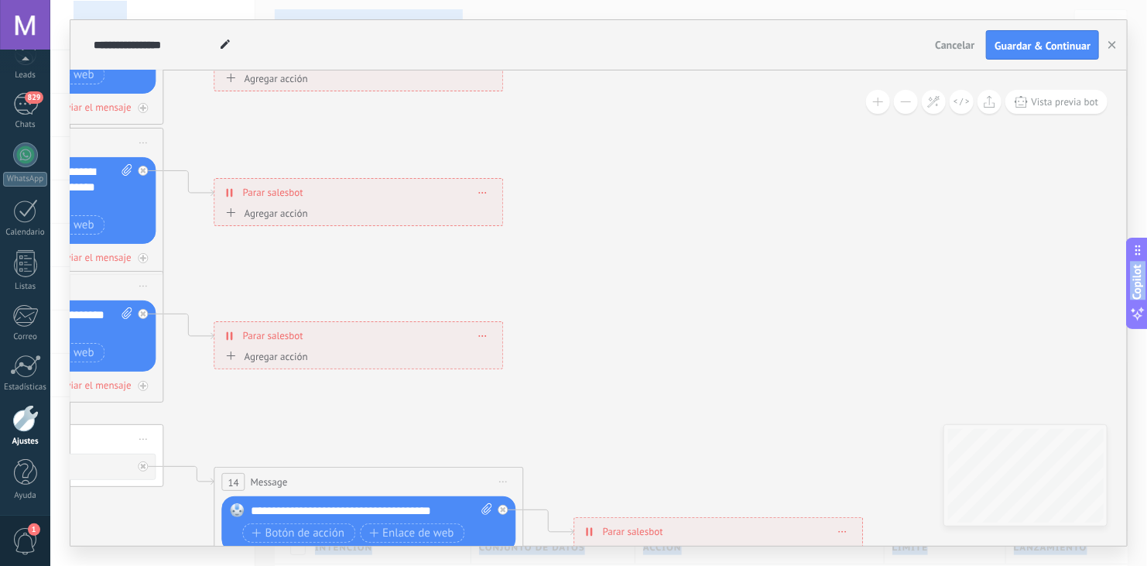
drag, startPoint x: 751, startPoint y: 267, endPoint x: 810, endPoint y: 603, distance: 341.1
click at [810, 565] on html ".abecls-1,.abecls-2{fill-rule:evenodd}.abecls-2{fill:#fff} .abhcls-1{fill:none}…" at bounding box center [573, 283] width 1147 height 566
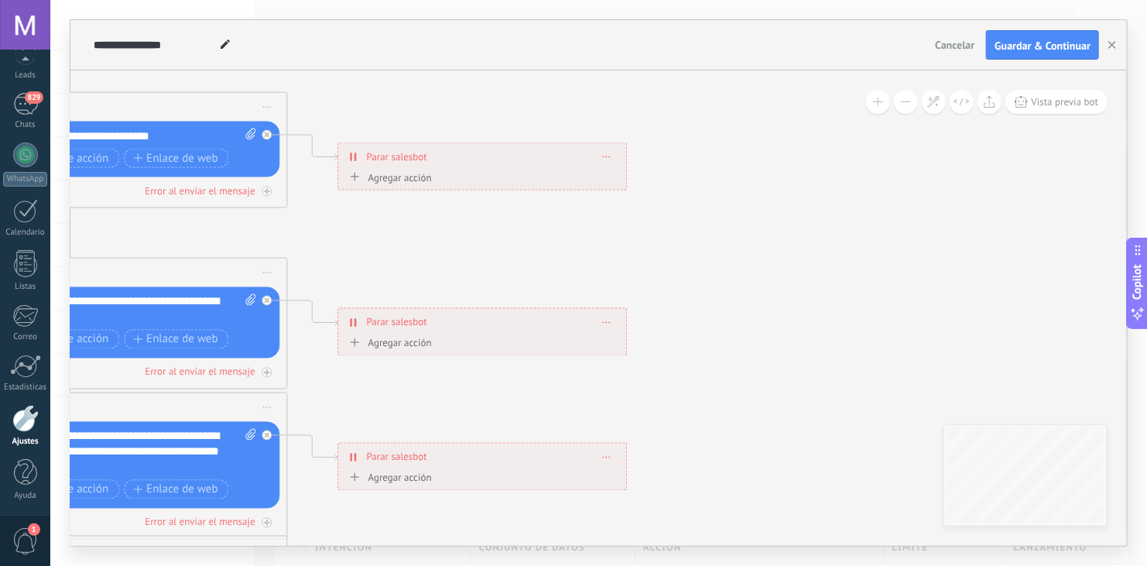
click at [966, 505] on div "**********" at bounding box center [598, 307] width 1056 height 475
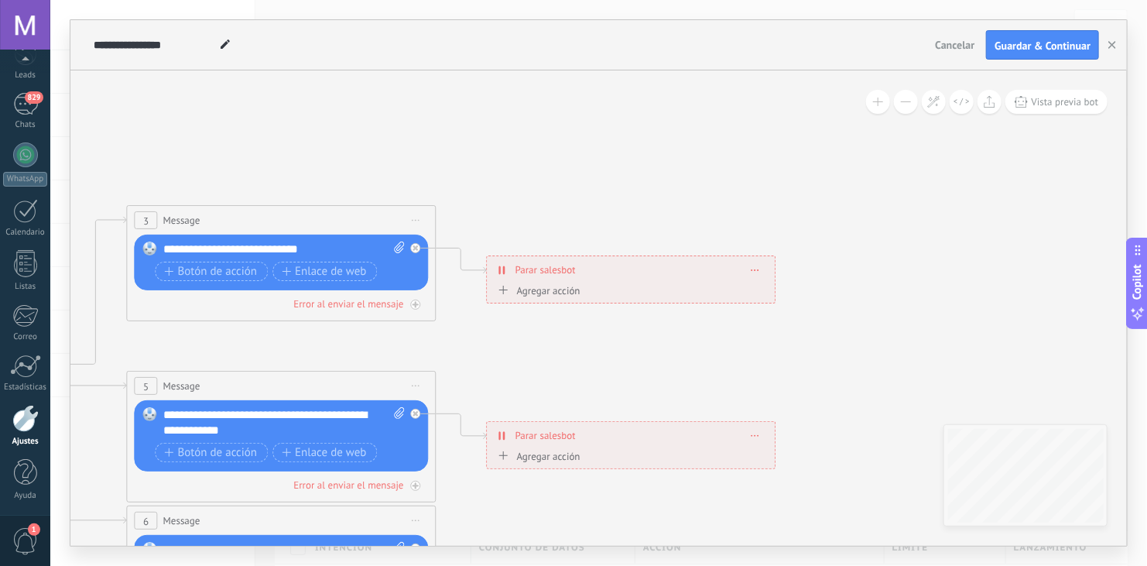
drag, startPoint x: 689, startPoint y: 192, endPoint x: 1117, endPoint y: 139, distance: 431.1
click at [1121, 142] on icon at bounding box center [317, 565] width 2412 height 1562
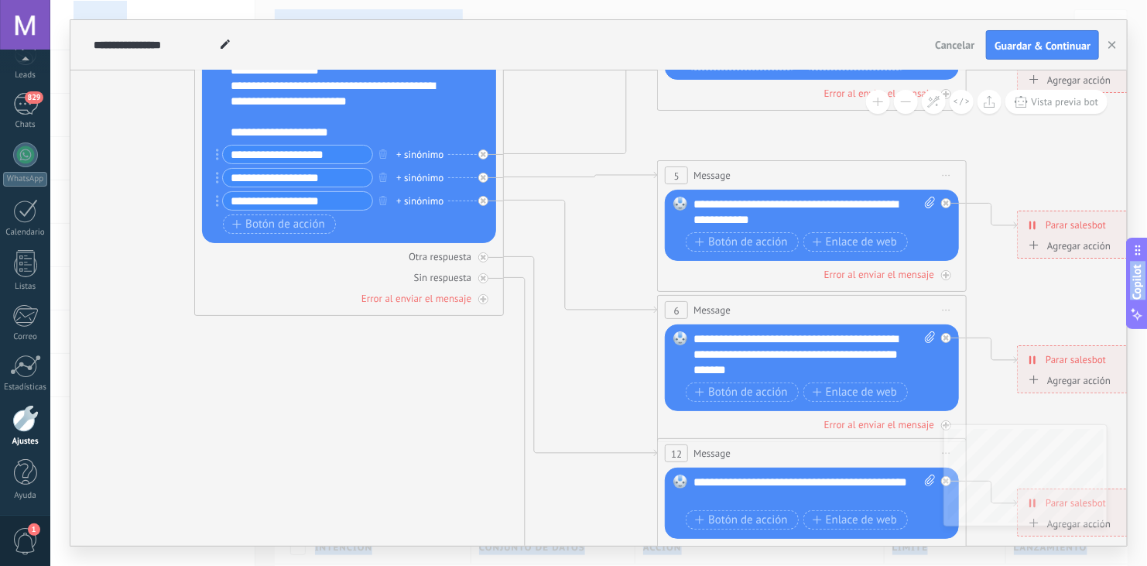
drag, startPoint x: 435, startPoint y: 153, endPoint x: 590, endPoint y: -63, distance: 266.1
click at [590, 0] on html ".abecls-1,.abecls-2{fill-rule:evenodd}.abecls-2{fill:#fff} .abhcls-1{fill:none}…" at bounding box center [573, 283] width 1147 height 566
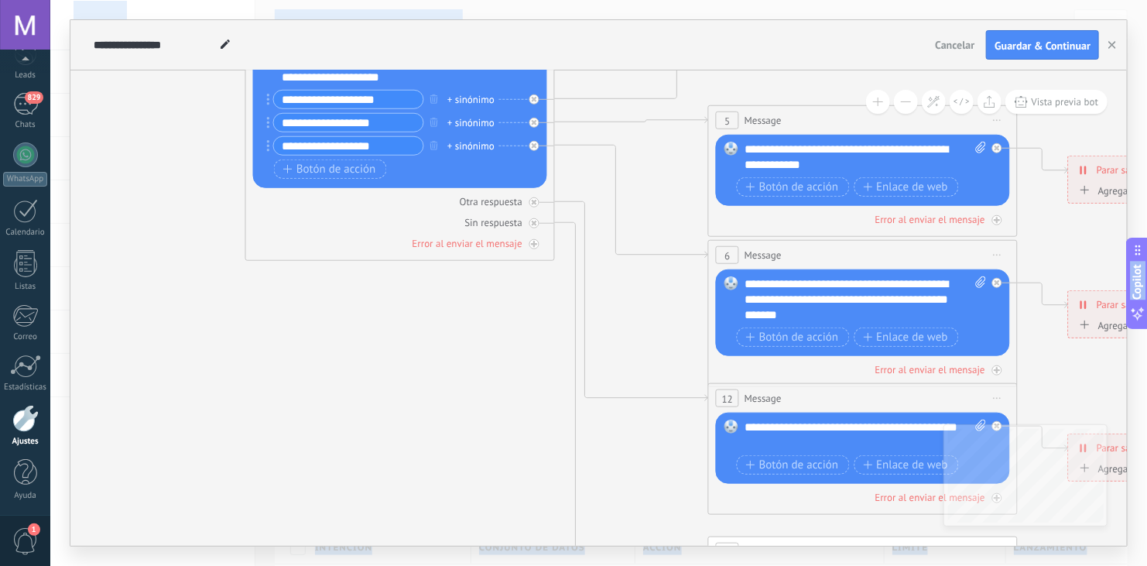
drag, startPoint x: 315, startPoint y: 481, endPoint x: 545, endPoint y: 597, distance: 257.1
click at [545, 565] on html ".abecls-1,.abecls-2{fill-rule:evenodd}.abecls-2{fill:#fff} .abhcls-1{fill:none}…" at bounding box center [573, 283] width 1147 height 566
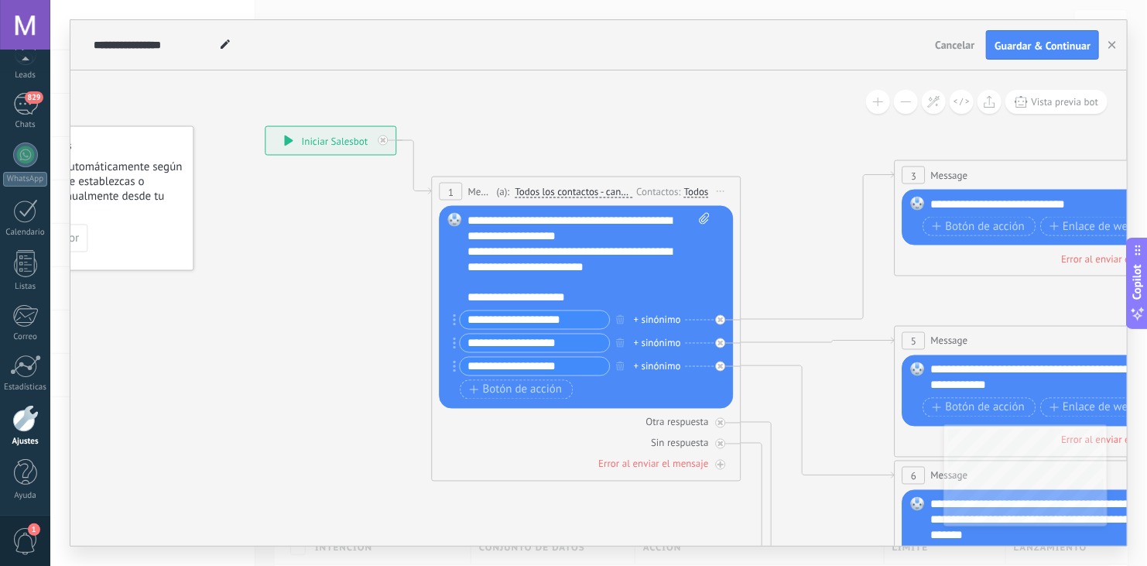
drag, startPoint x: 375, startPoint y: 310, endPoint x: 335, endPoint y: 418, distance: 114.6
click at [335, 418] on icon at bounding box center [1085, 520] width 2412 height 1562
click at [645, 241] on div "**********" at bounding box center [589, 259] width 243 height 93
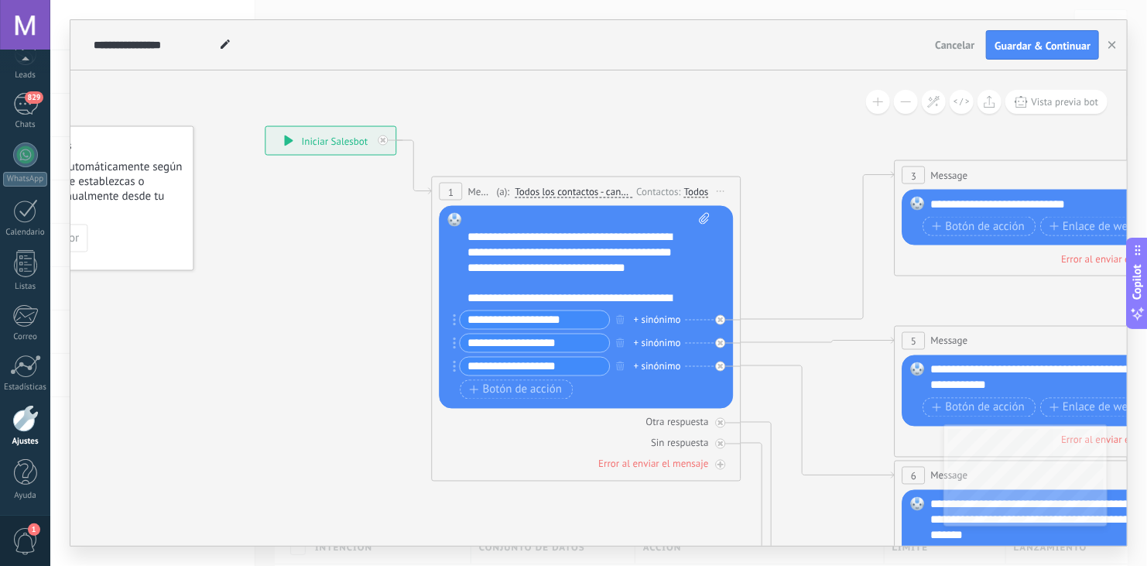
scroll to position [139, 0]
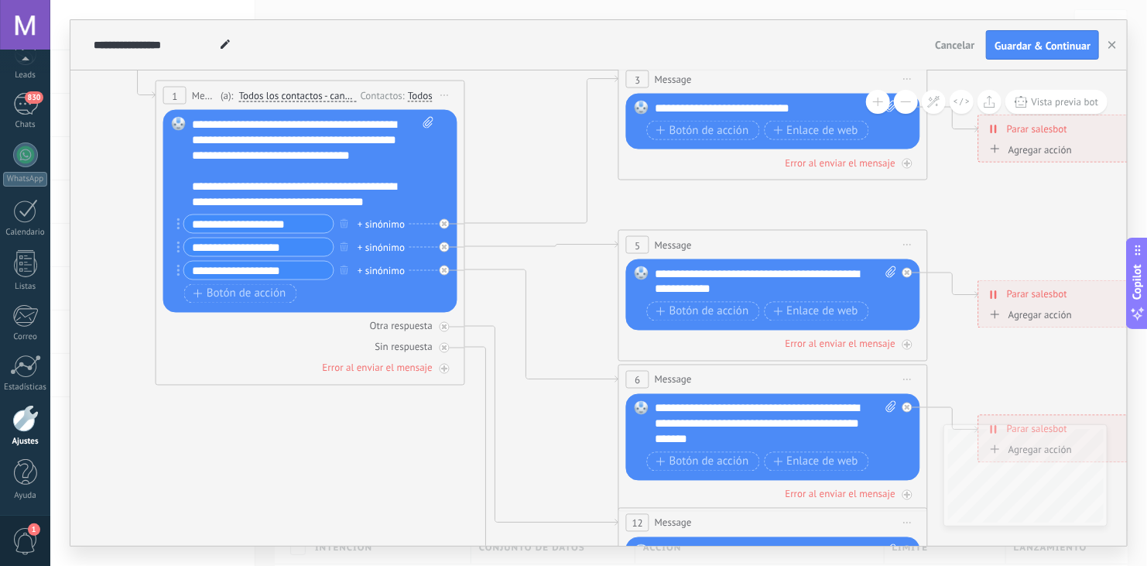
drag, startPoint x: 777, startPoint y: 130, endPoint x: 494, endPoint y: 33, distance: 299.3
click at [494, 33] on div "**********" at bounding box center [598, 282] width 1056 height 525
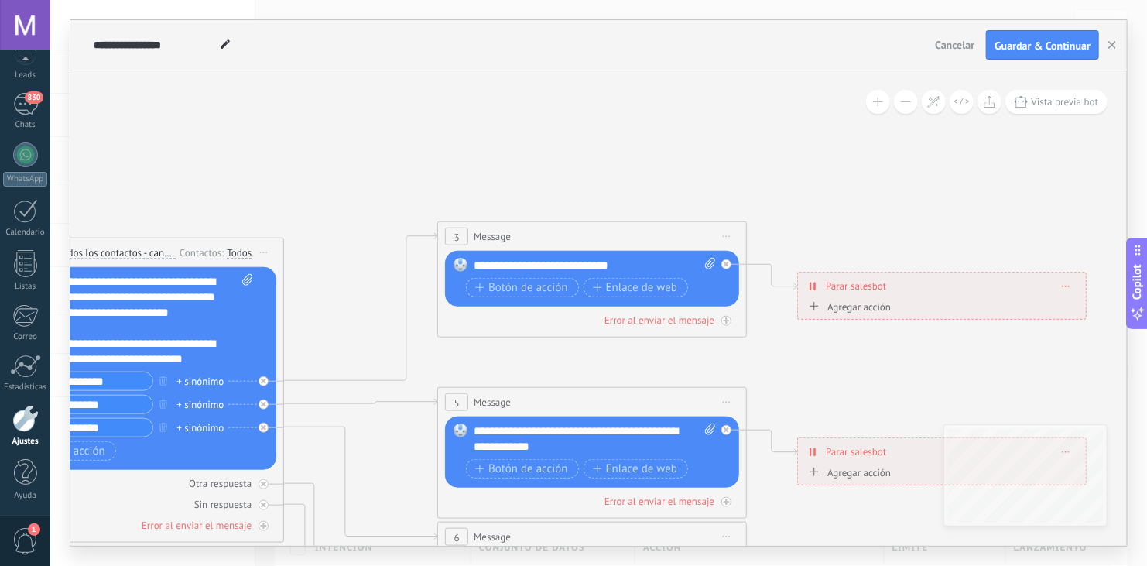
drag, startPoint x: 532, startPoint y: 132, endPoint x: 359, endPoint y: 290, distance: 234.4
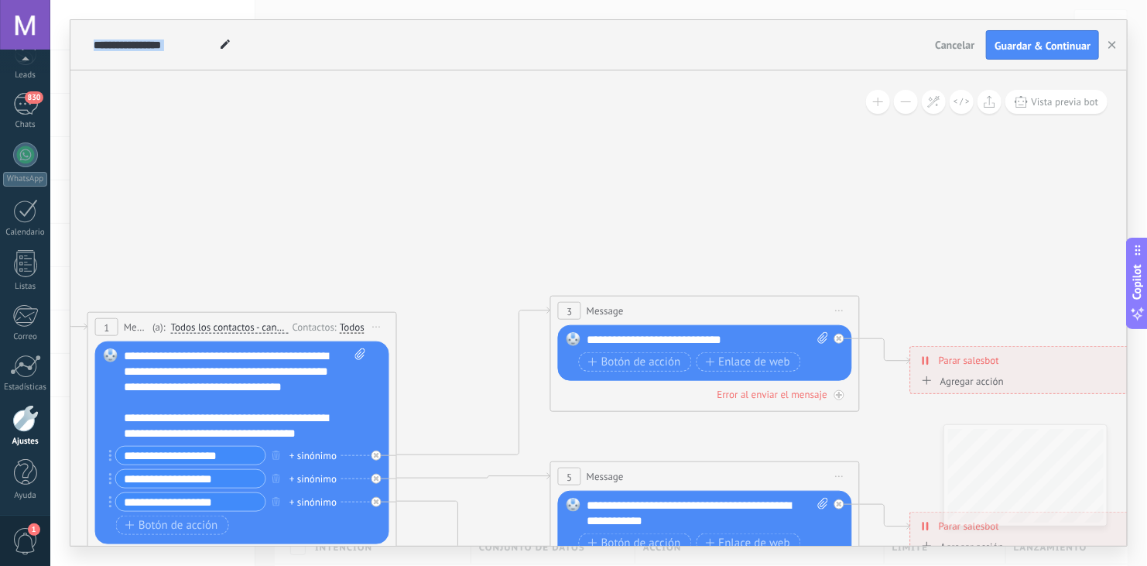
drag, startPoint x: 392, startPoint y: 167, endPoint x: 484, endPoint y: 165, distance: 91.3
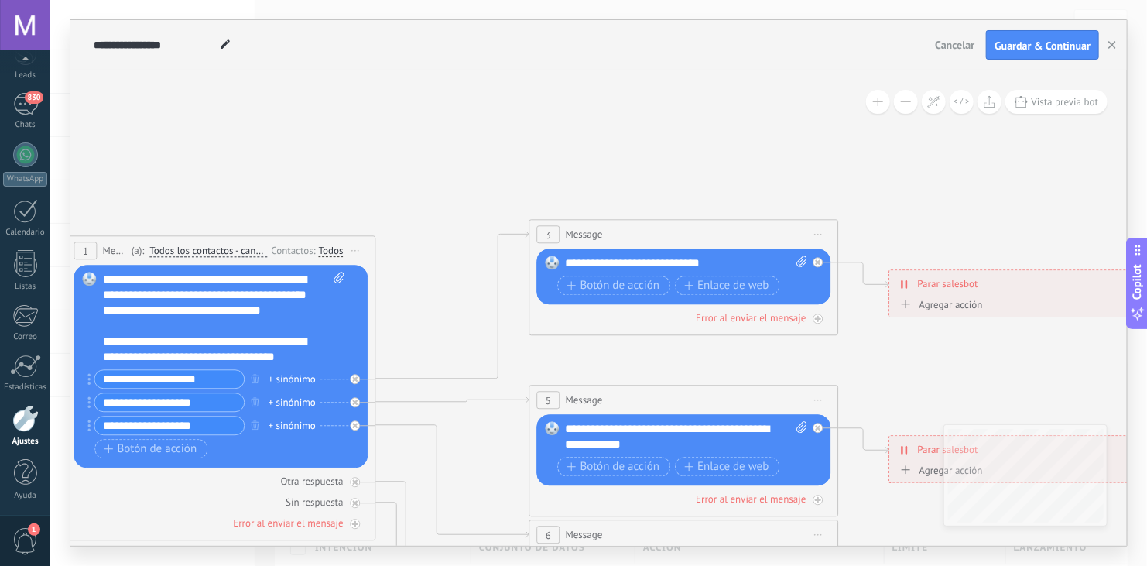
click at [592, 221] on div "3 Message ******* (a): Todos los contactos - canales seleccionados Todos los co…" at bounding box center [684, 235] width 308 height 29
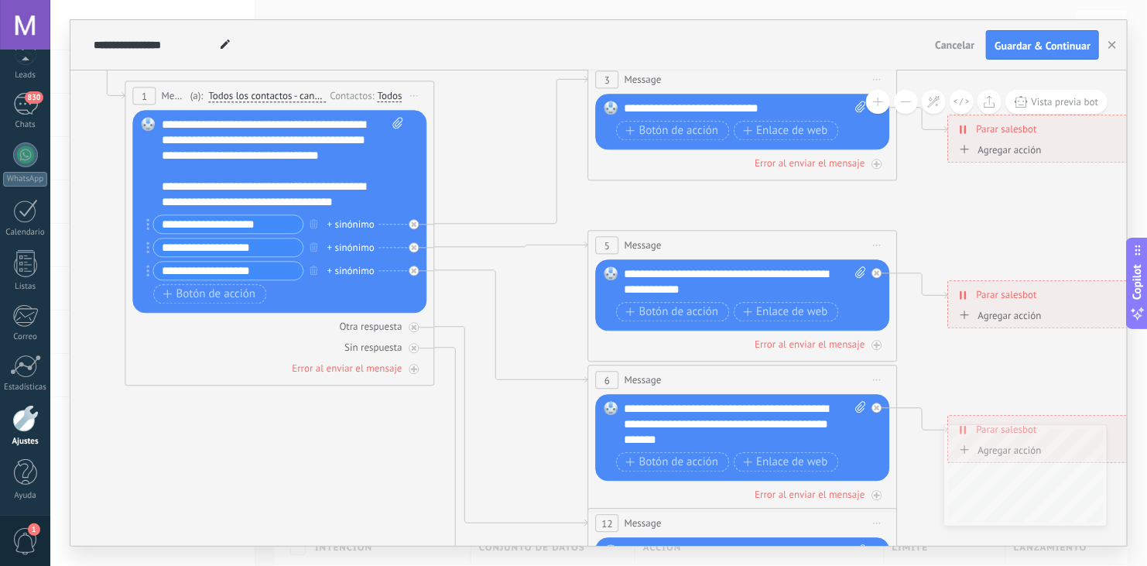
drag, startPoint x: 434, startPoint y: 313, endPoint x: 492, endPoint y: 160, distance: 163.8
click at [492, 160] on icon at bounding box center [778, 425] width 2412 height 1562
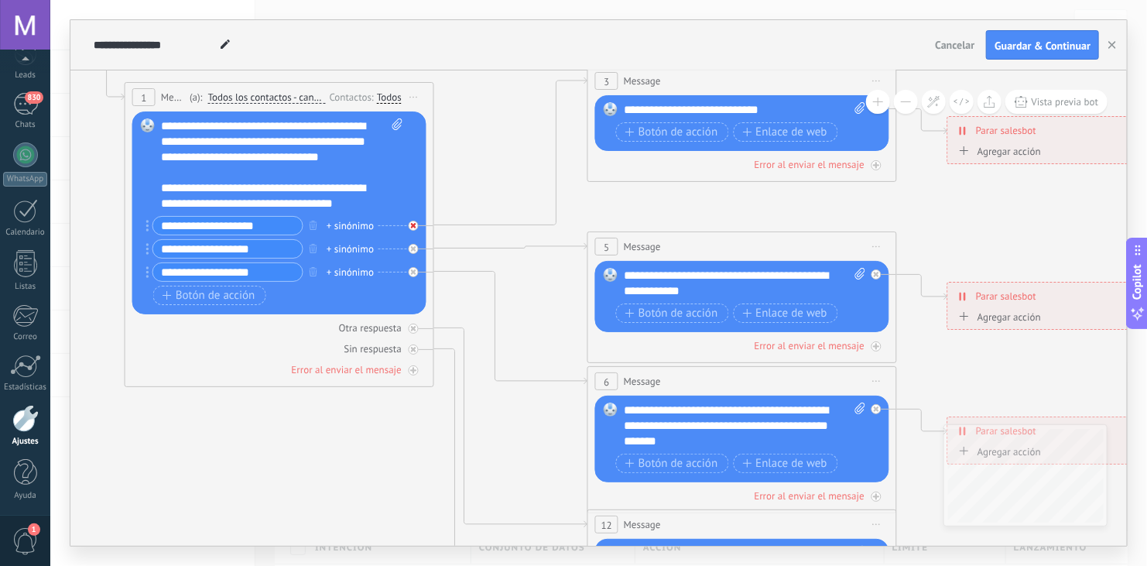
click at [415, 227] on icon at bounding box center [413, 225] width 5 height 5
click at [414, 249] on icon at bounding box center [413, 248] width 5 height 5
click at [306, 222] on button "button" at bounding box center [313, 224] width 17 height 19
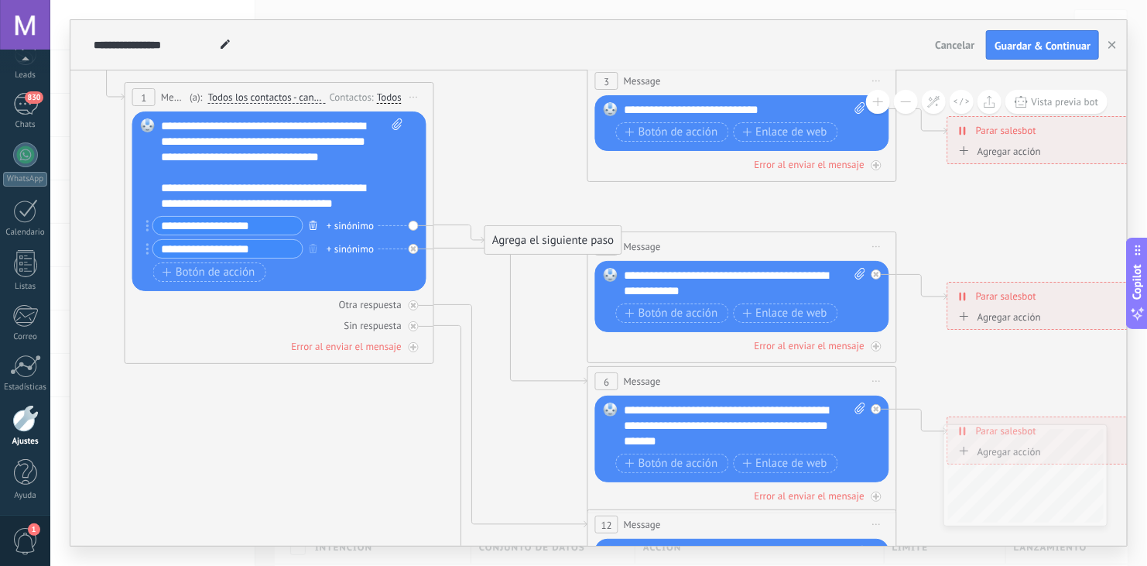
click at [312, 225] on icon "button" at bounding box center [314, 225] width 8 height 9
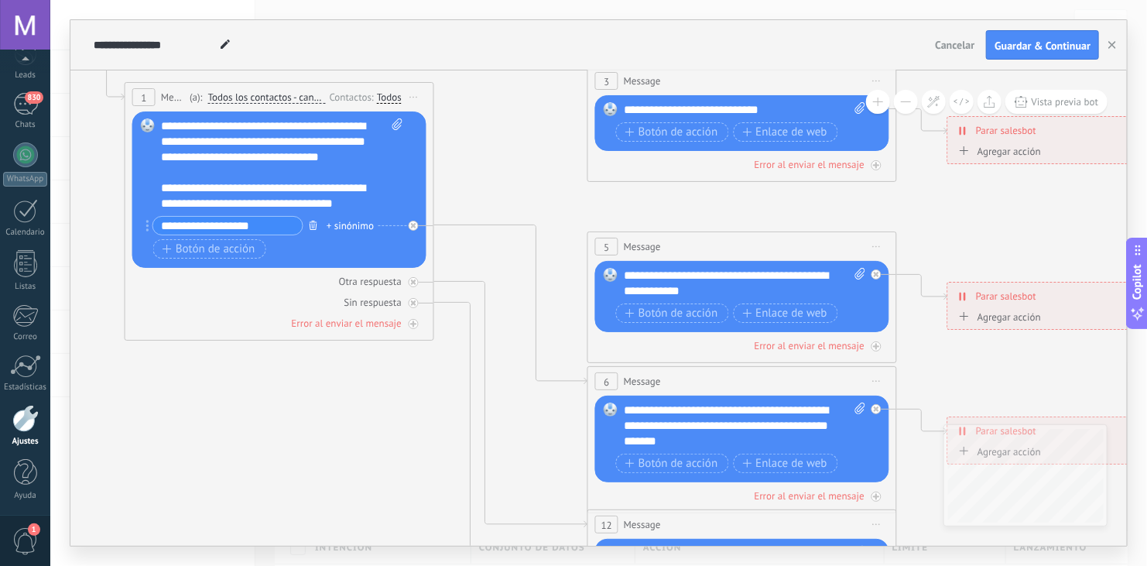
click at [312, 225] on icon "button" at bounding box center [314, 225] width 8 height 9
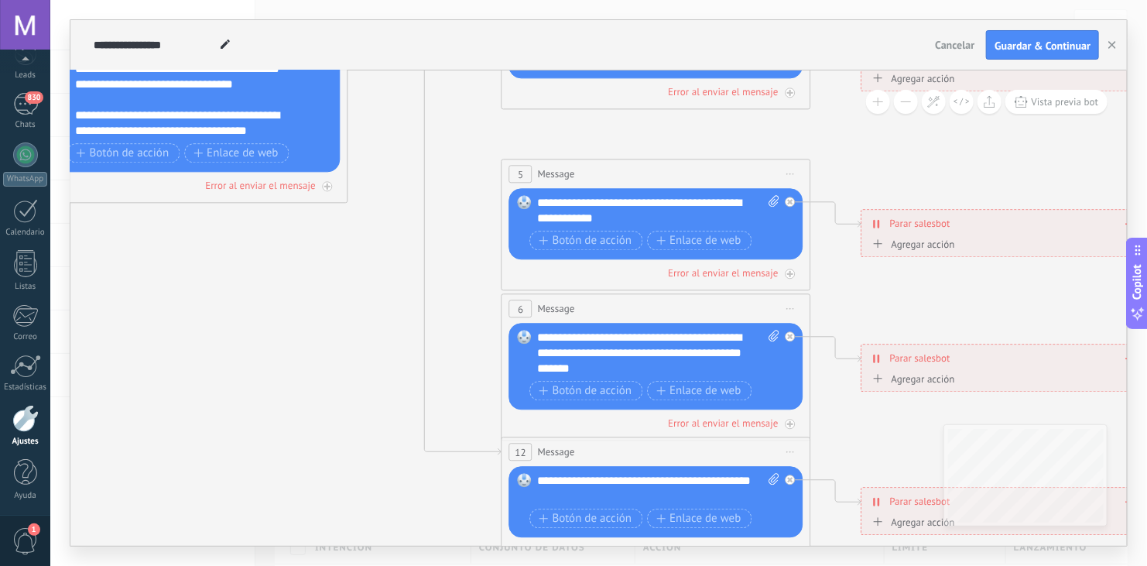
drag, startPoint x: 573, startPoint y: 223, endPoint x: 487, endPoint y: 150, distance: 112.6
click at [487, 150] on icon at bounding box center [691, 354] width 2412 height 1562
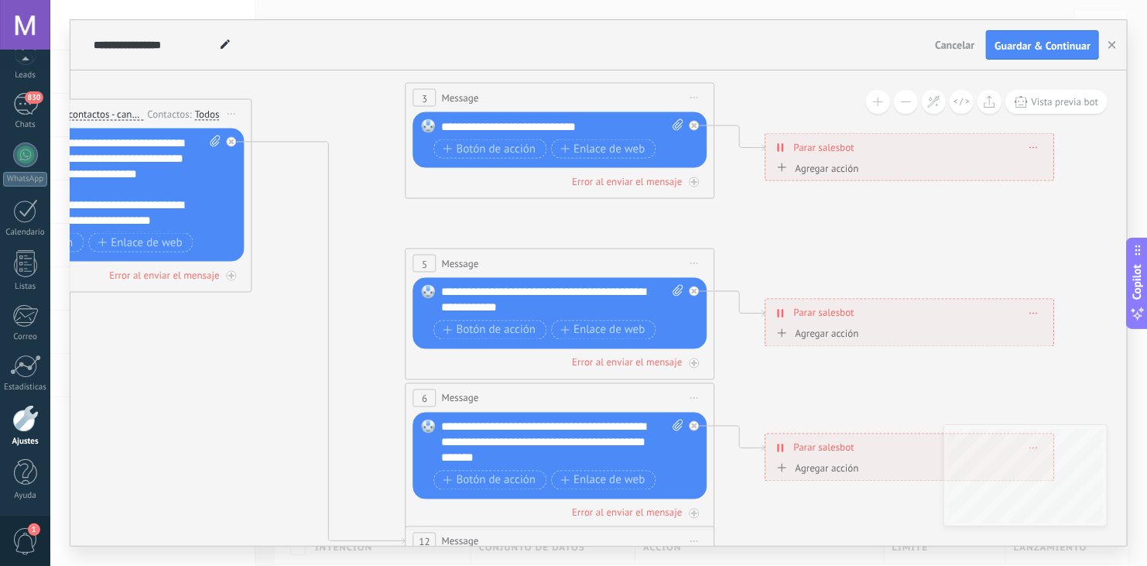
drag, startPoint x: 479, startPoint y: 250, endPoint x: 383, endPoint y: 340, distance: 131.4
click at [383, 340] on icon at bounding box center [595, 443] width 2412 height 1562
click at [694, 399] on icon at bounding box center [695, 399] width 8 height 2
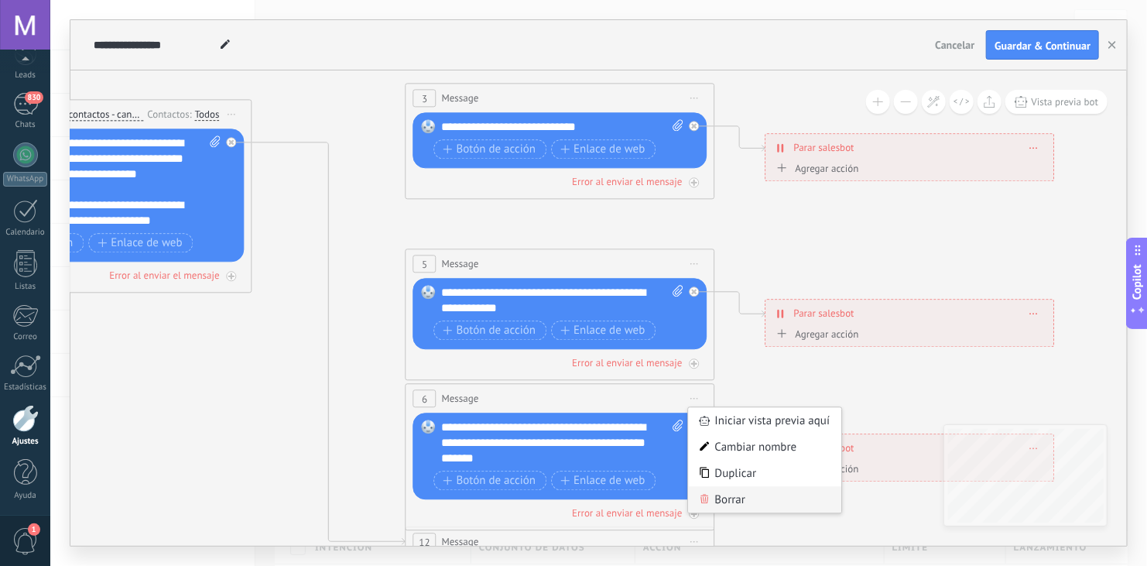
click at [717, 491] on div "Borrar" at bounding box center [765, 500] width 153 height 26
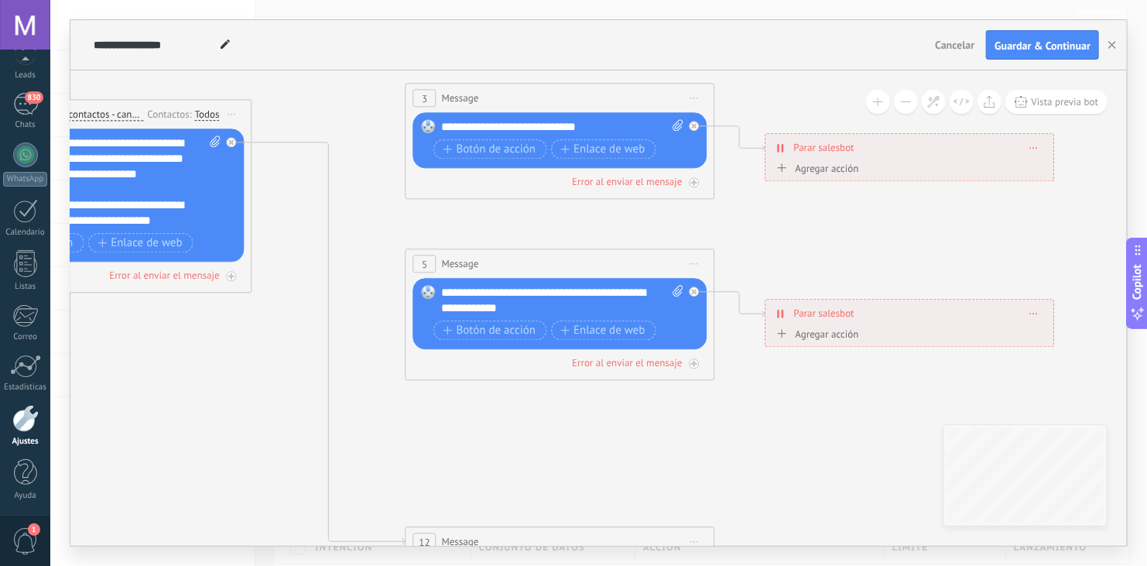
click at [690, 258] on span "Iniciar vista previa aquí Cambiar nombre Duplicar Borrar" at bounding box center [694, 264] width 25 height 22
click at [727, 365] on div "Borrar" at bounding box center [765, 365] width 153 height 26
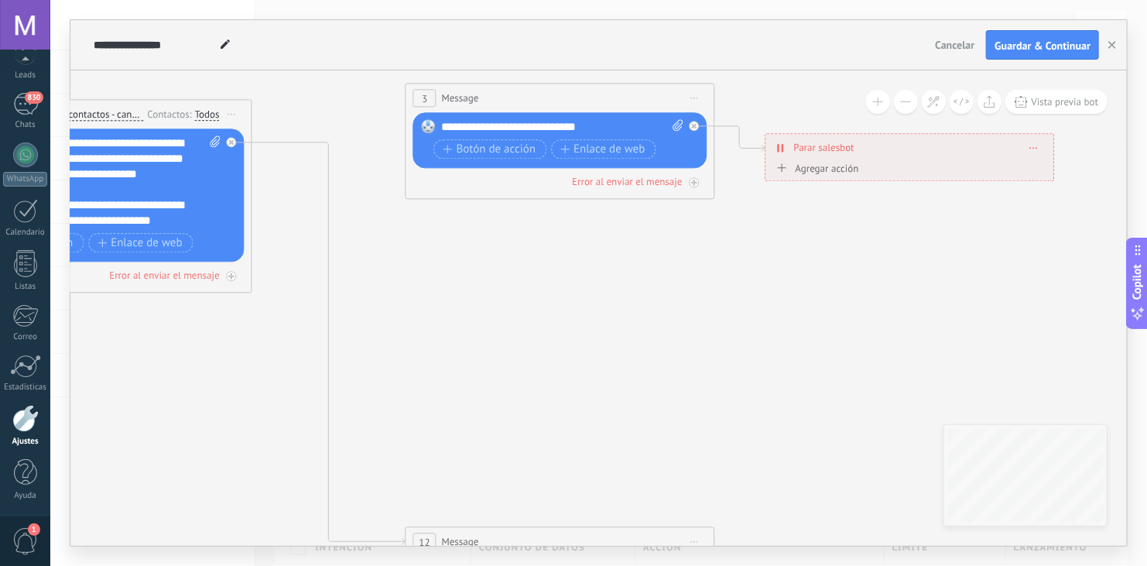
click at [696, 91] on span "Iniciar vista previa aquí Cambiar nombre Duplicar Borrar" at bounding box center [694, 98] width 25 height 22
click at [734, 199] on div "Borrar" at bounding box center [765, 199] width 153 height 26
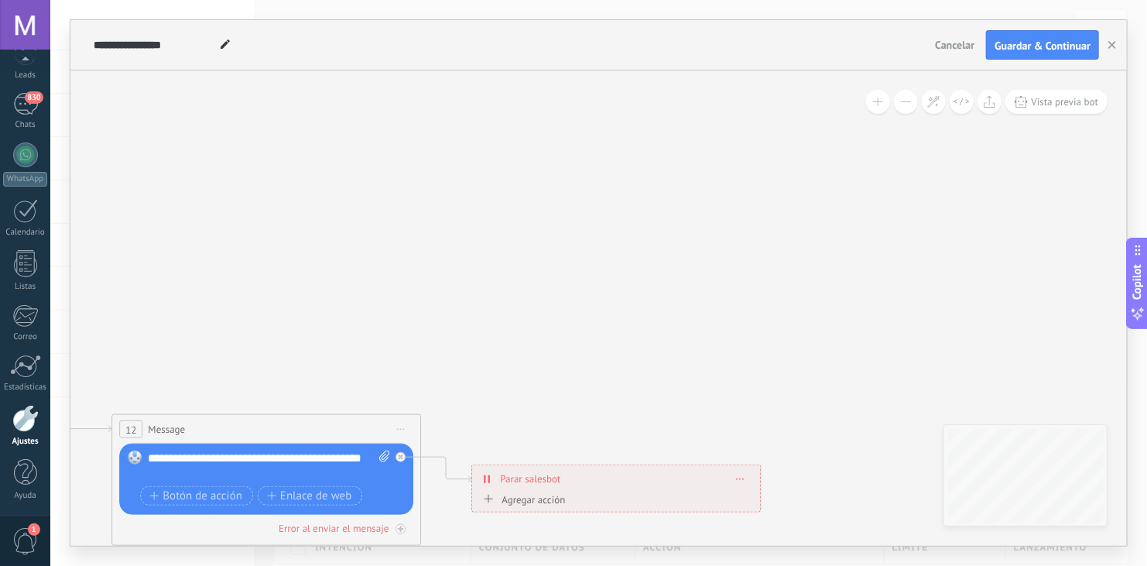
drag, startPoint x: 658, startPoint y: 368, endPoint x: 296, endPoint y: 289, distance: 369.9
click at [296, 289] on icon at bounding box center [301, 331] width 2412 height 1562
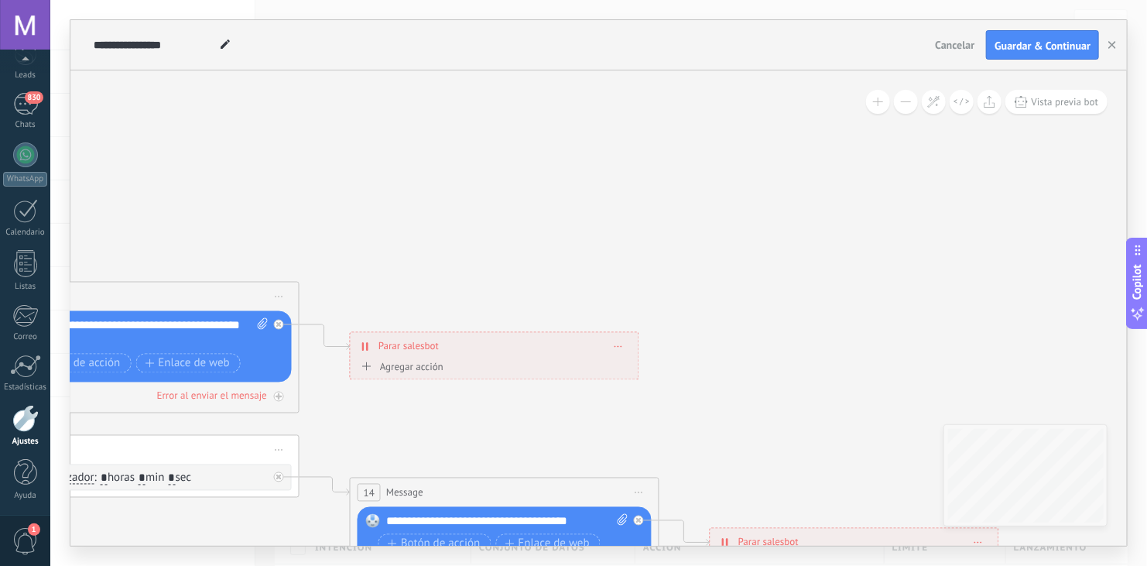
drag, startPoint x: 446, startPoint y: 341, endPoint x: 389, endPoint y: 90, distance: 257.8
click at [389, 90] on icon at bounding box center [180, 198] width 2412 height 1562
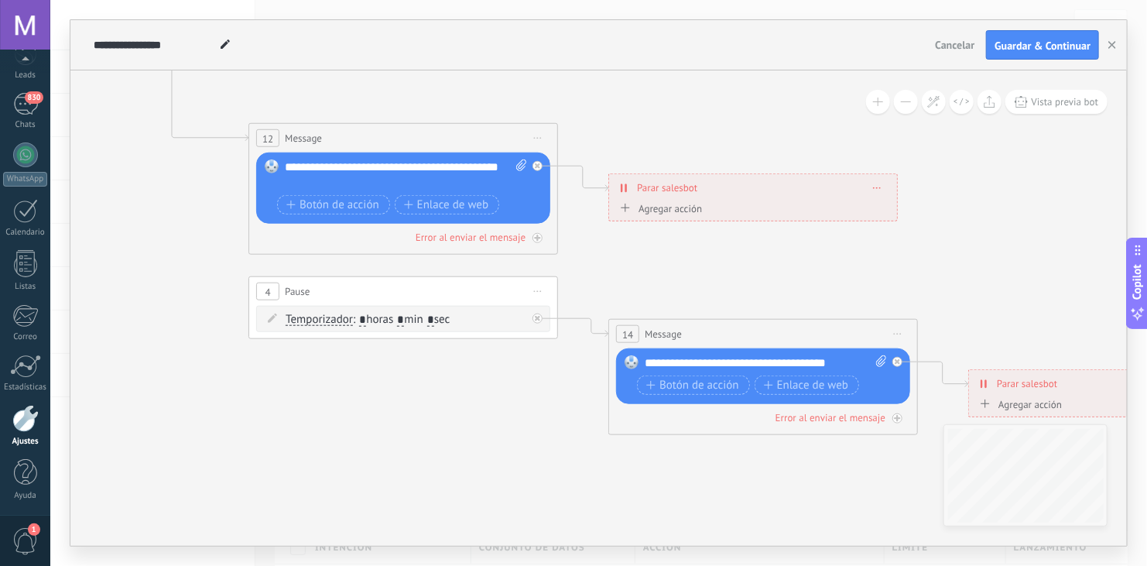
drag, startPoint x: 578, startPoint y: 359, endPoint x: 840, endPoint y: 286, distance: 272.4
click at [840, 286] on icon at bounding box center [438, 40] width 2412 height 1562
click at [895, 331] on span "Iniciar vista previa aquí Cambiar nombre Duplicar Borrar" at bounding box center [897, 334] width 25 height 22
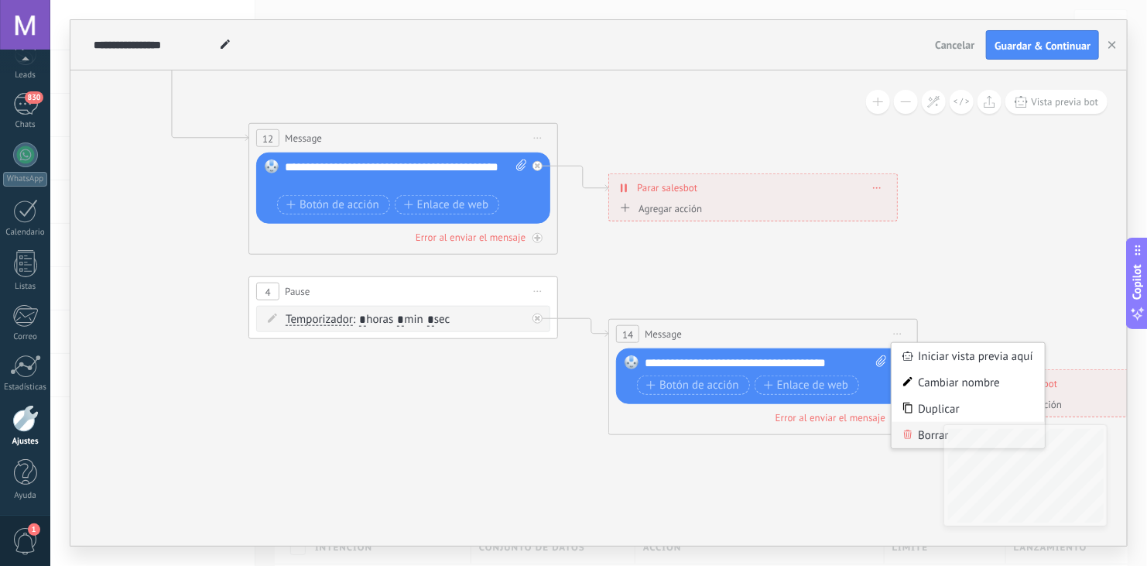
click at [917, 436] on div "Borrar" at bounding box center [967, 435] width 153 height 26
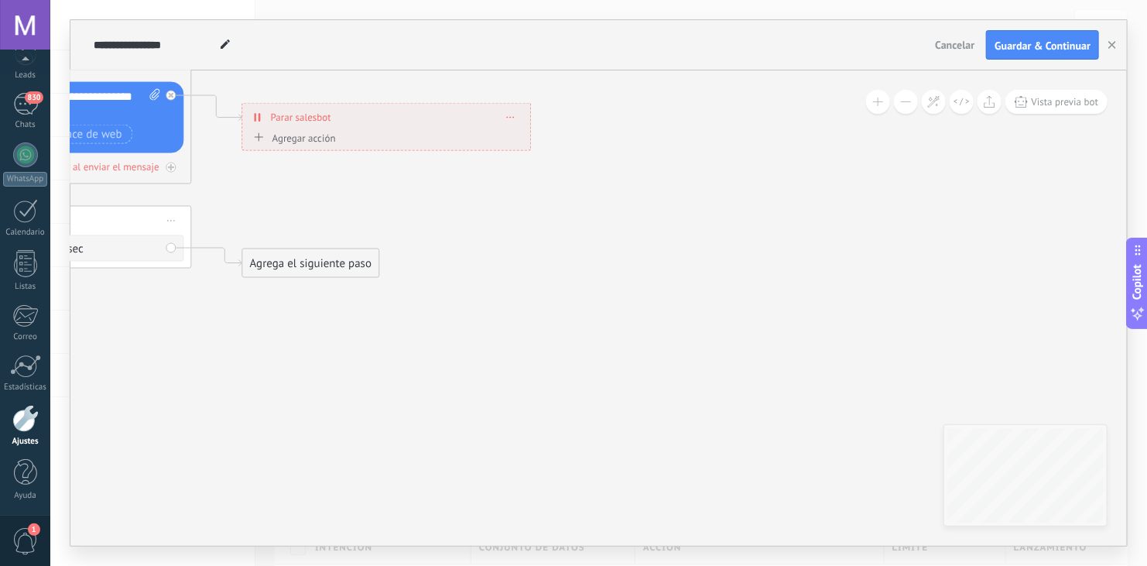
drag, startPoint x: 1076, startPoint y: 344, endPoint x: 699, endPoint y: 273, distance: 383.4
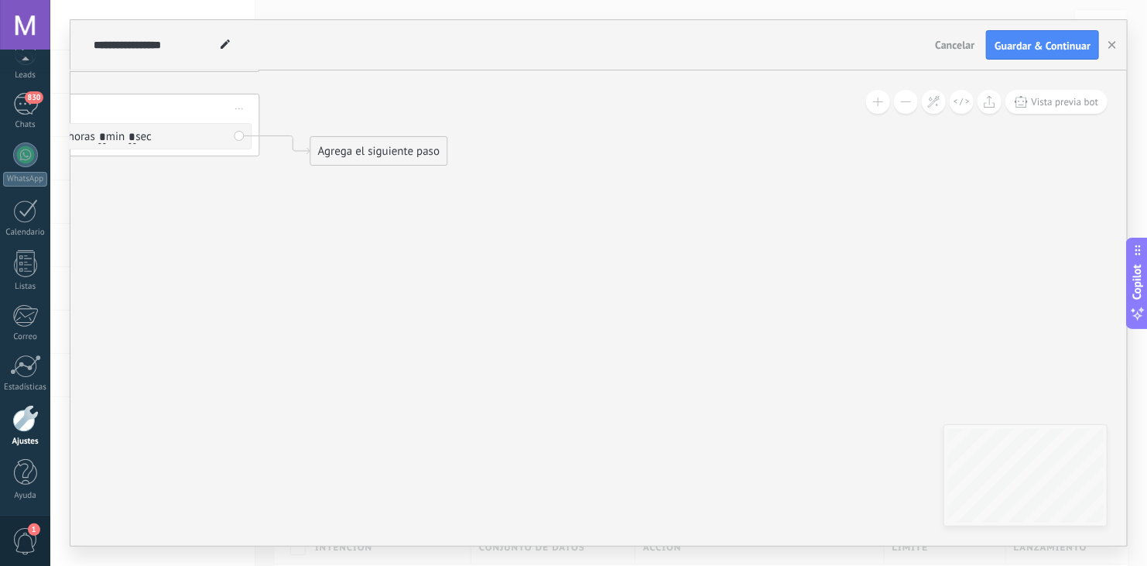
drag, startPoint x: 812, startPoint y: 282, endPoint x: 973, endPoint y: 227, distance: 170.3
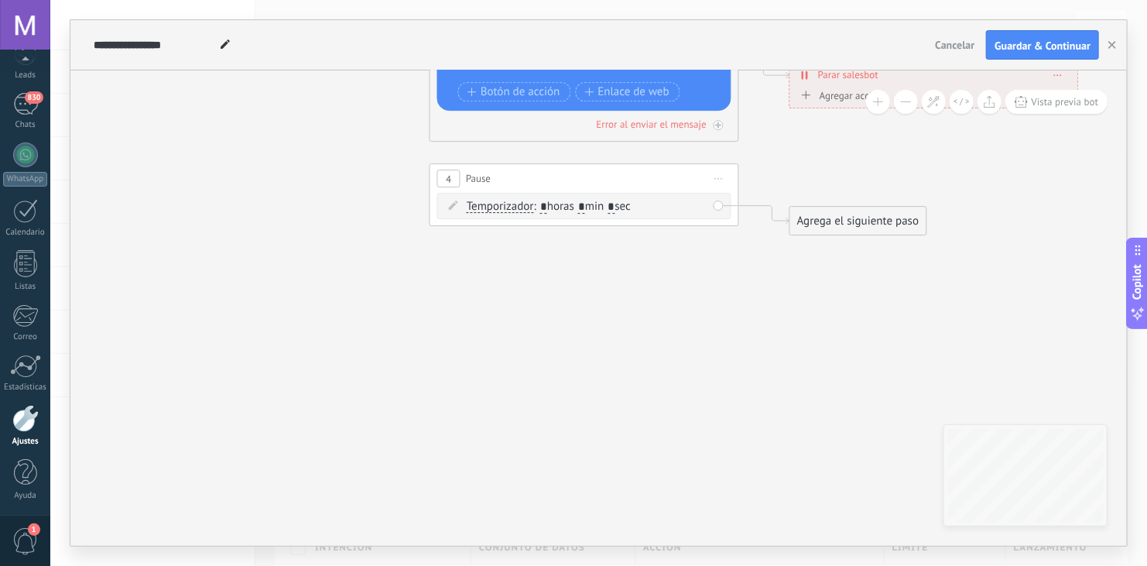
drag, startPoint x: 361, startPoint y: 461, endPoint x: 761, endPoint y: 518, distance: 403.3
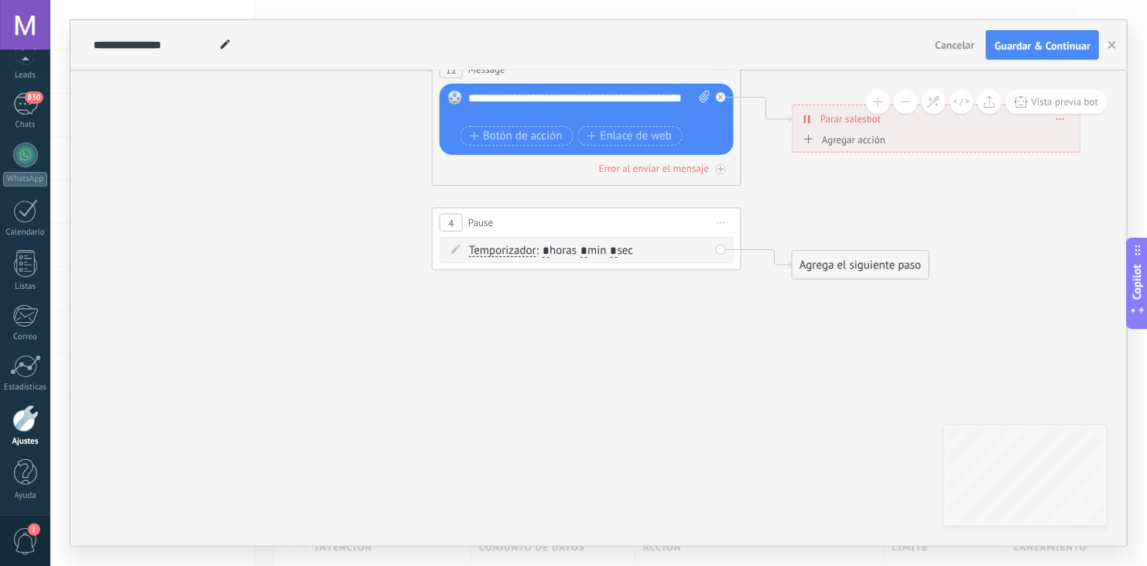
click at [719, 219] on span "Iniciar vista previa aquí Cambiar nombre Duplicar Borrar" at bounding box center [721, 222] width 25 height 22
click at [756, 322] on div "Borrar" at bounding box center [791, 323] width 153 height 26
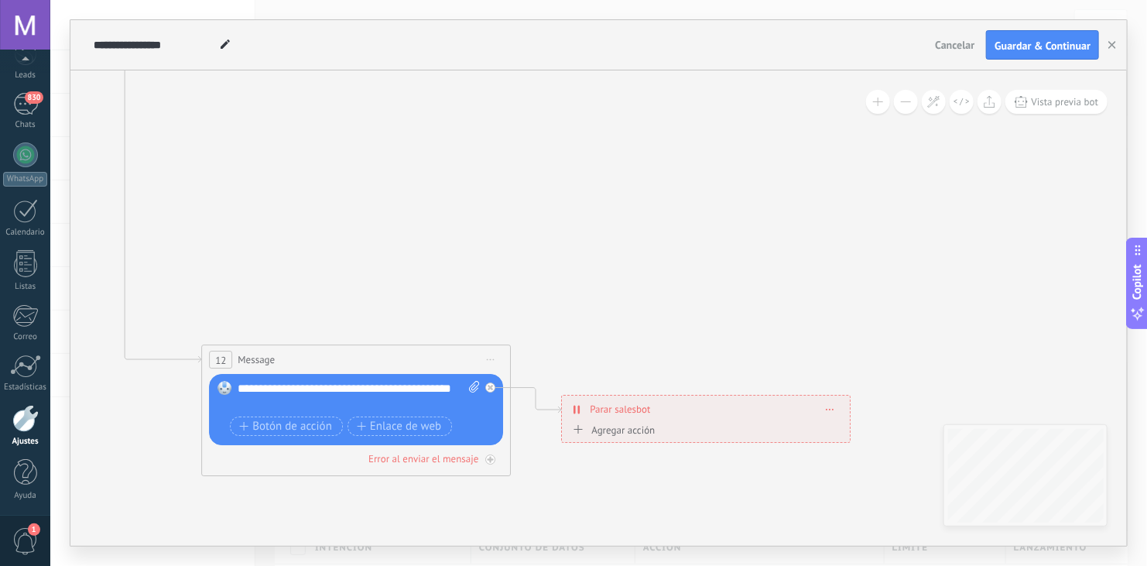
drag, startPoint x: 971, startPoint y: 195, endPoint x: 736, endPoint y: 481, distance: 370.5
click at [736, 481] on icon at bounding box center [211, 218] width 2052 height 1476
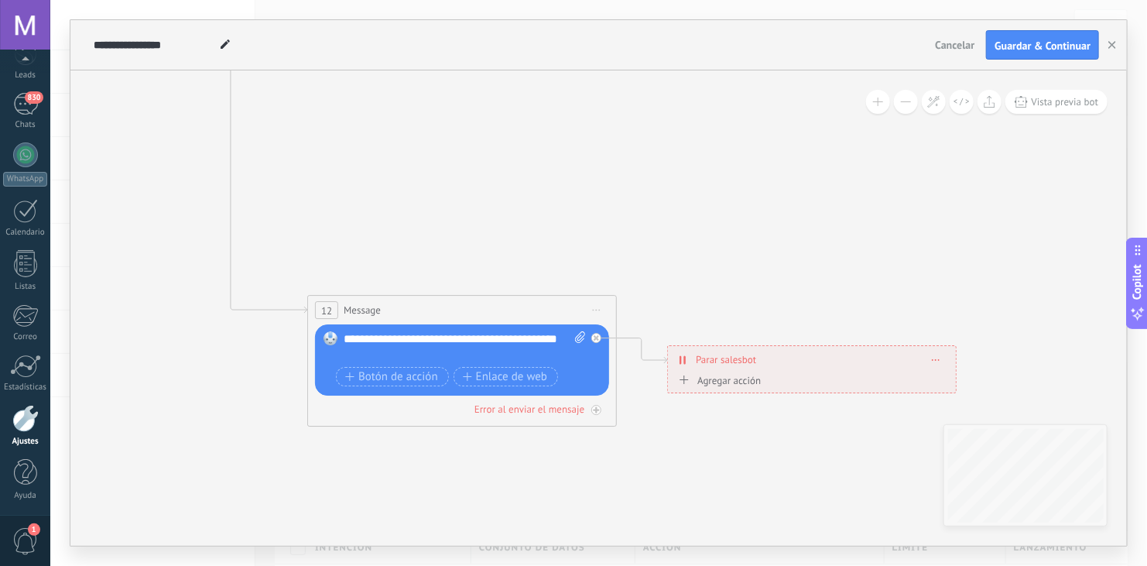
drag, startPoint x: 762, startPoint y: 263, endPoint x: 901, endPoint y: 222, distance: 145.2
click at [901, 222] on icon at bounding box center [317, 168] width 2052 height 1476
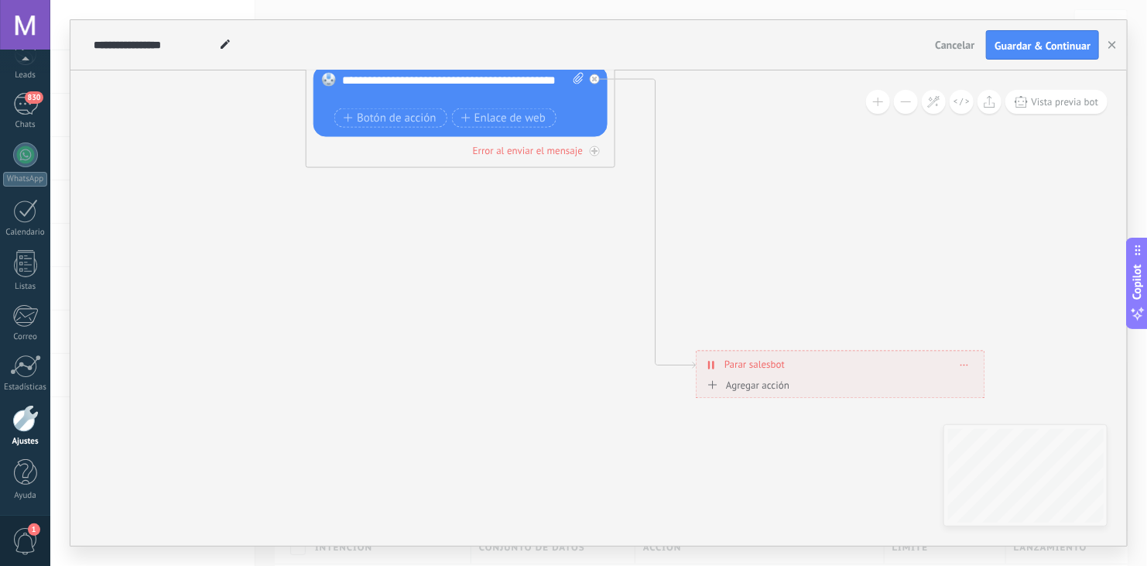
drag, startPoint x: 519, startPoint y: 306, endPoint x: 489, endPoint y: 42, distance: 265.6
click at [489, 42] on div "**********" at bounding box center [598, 282] width 1056 height 525
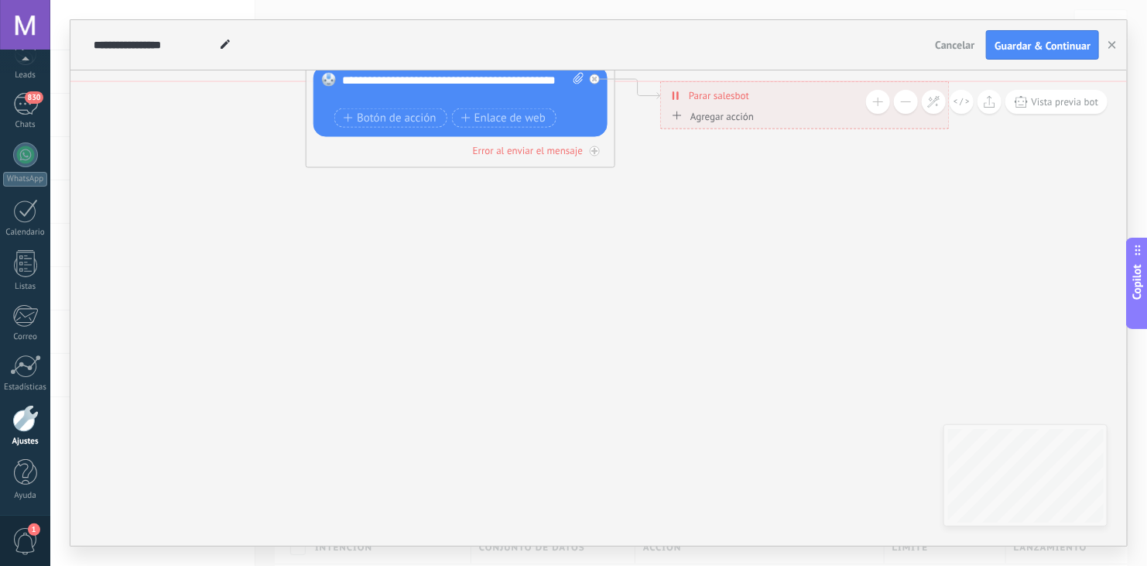
drag, startPoint x: 860, startPoint y: 361, endPoint x: 831, endPoint y: 59, distance: 303.1
click at [831, 59] on div "**********" at bounding box center [598, 282] width 1056 height 525
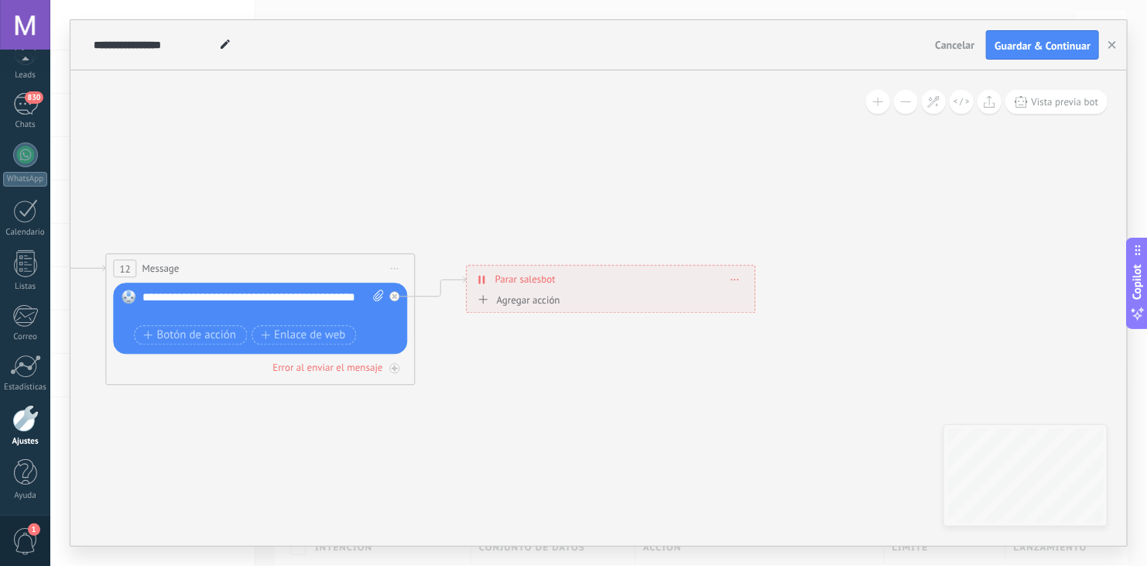
drag, startPoint x: 767, startPoint y: 308, endPoint x: 567, endPoint y: 525, distance: 295.2
click at [567, 525] on icon at bounding box center [131, 212] width 2022 height 1118
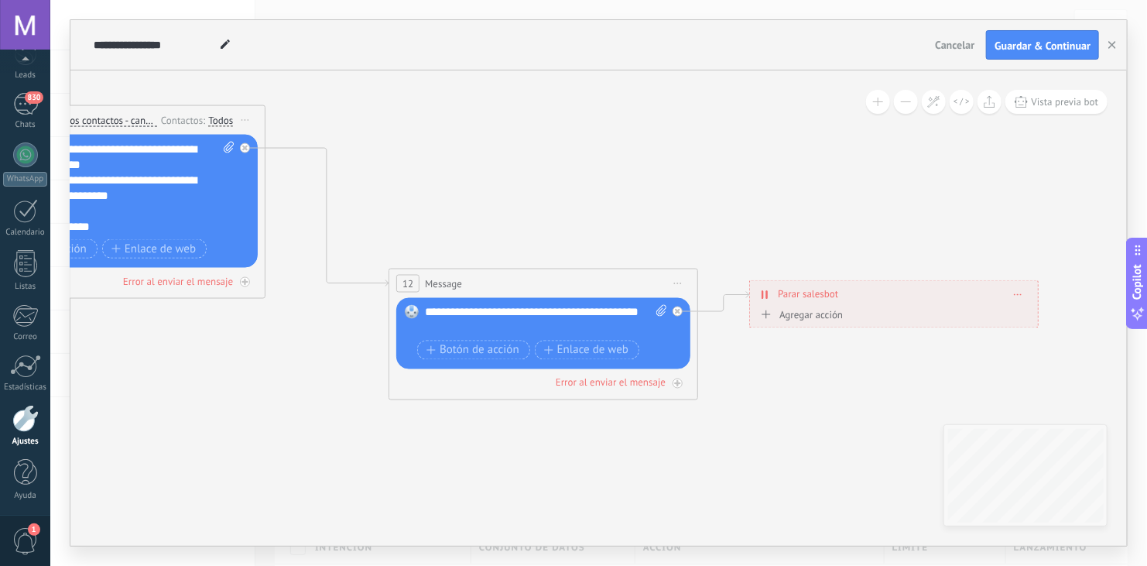
drag, startPoint x: 405, startPoint y: 193, endPoint x: 983, endPoint y: 241, distance: 580.8
click at [983, 241] on icon at bounding box center [414, 227] width 2022 height 1118
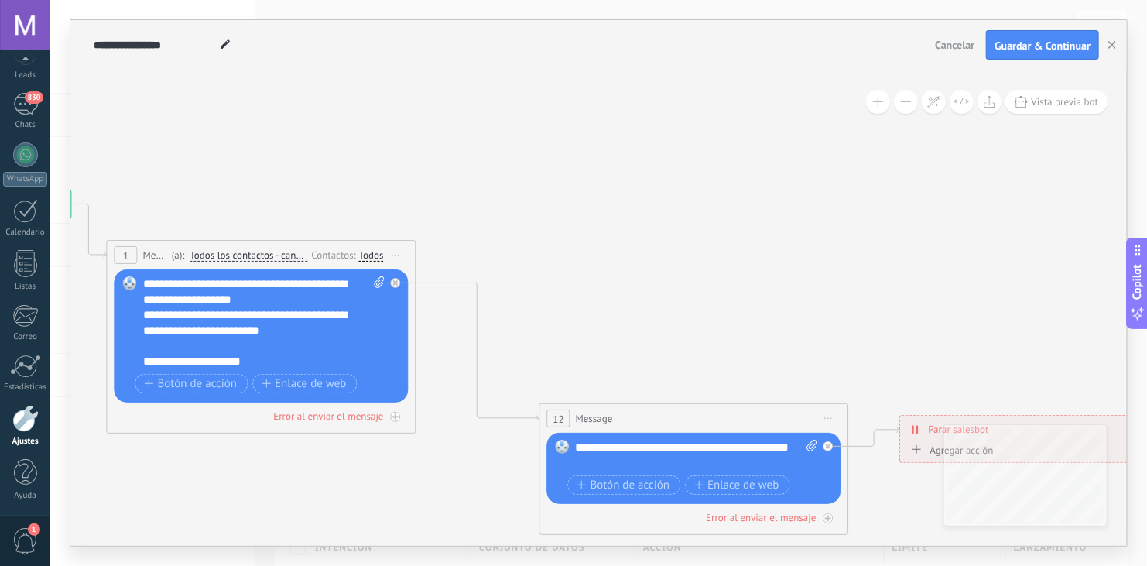
drag, startPoint x: 861, startPoint y: 159, endPoint x: 717, endPoint y: 260, distance: 176.2
click at [717, 260] on icon at bounding box center [565, 362] width 2022 height 1118
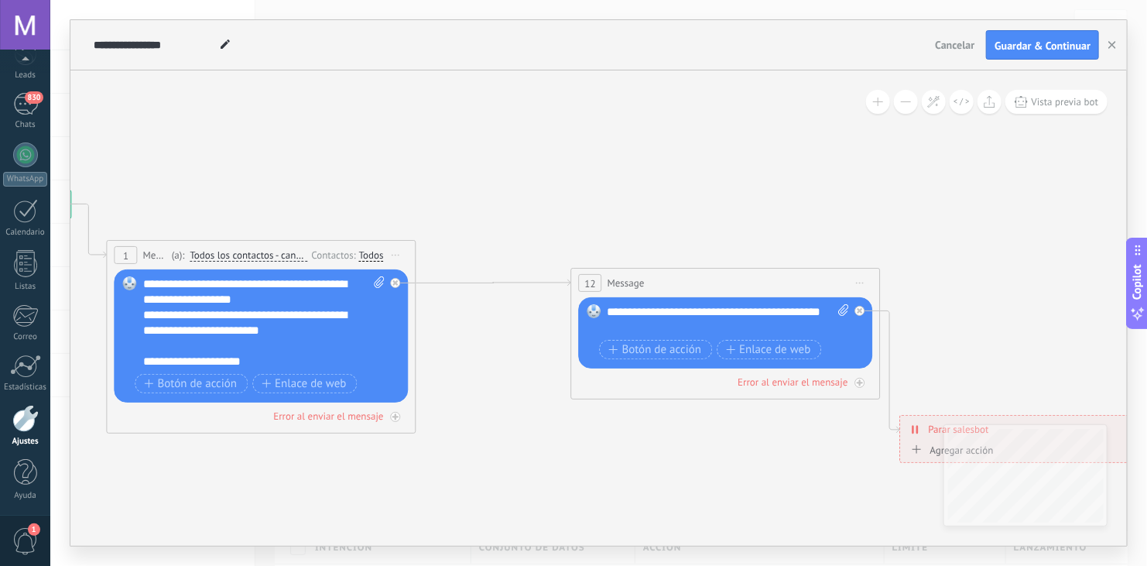
drag, startPoint x: 698, startPoint y: 414, endPoint x: 730, endPoint y: 279, distance: 139.1
click at [730, 279] on div "12 Message ******* (a): Todos los contactos - canales seleccionados Todos los c…" at bounding box center [726, 283] width 308 height 29
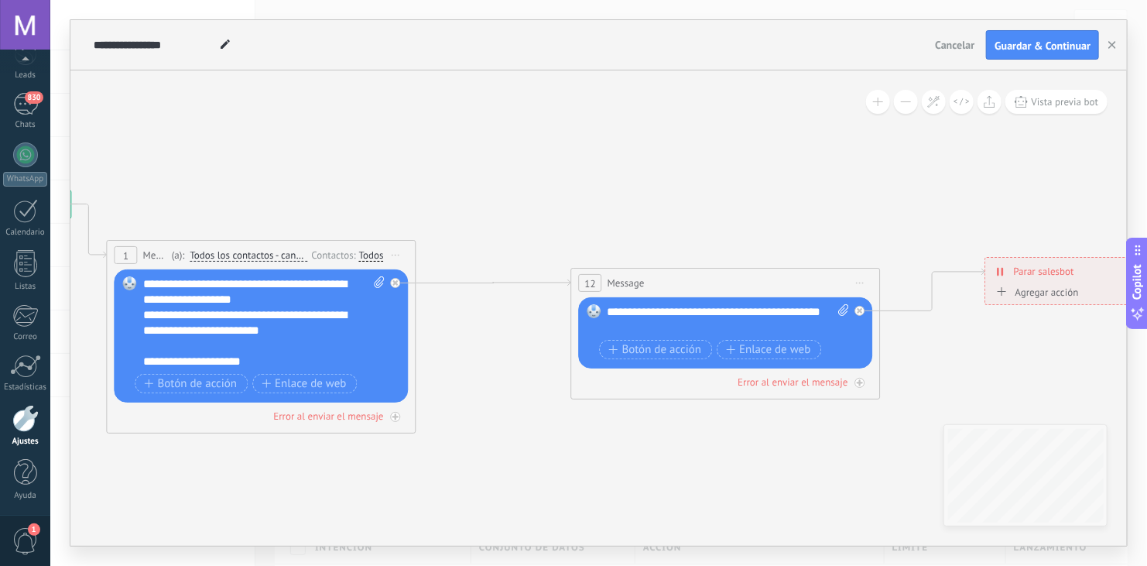
drag, startPoint x: 939, startPoint y: 418, endPoint x: 1024, endPoint y: 259, distance: 179.7
click at [1024, 259] on div "**********" at bounding box center [1130, 271] width 288 height 27
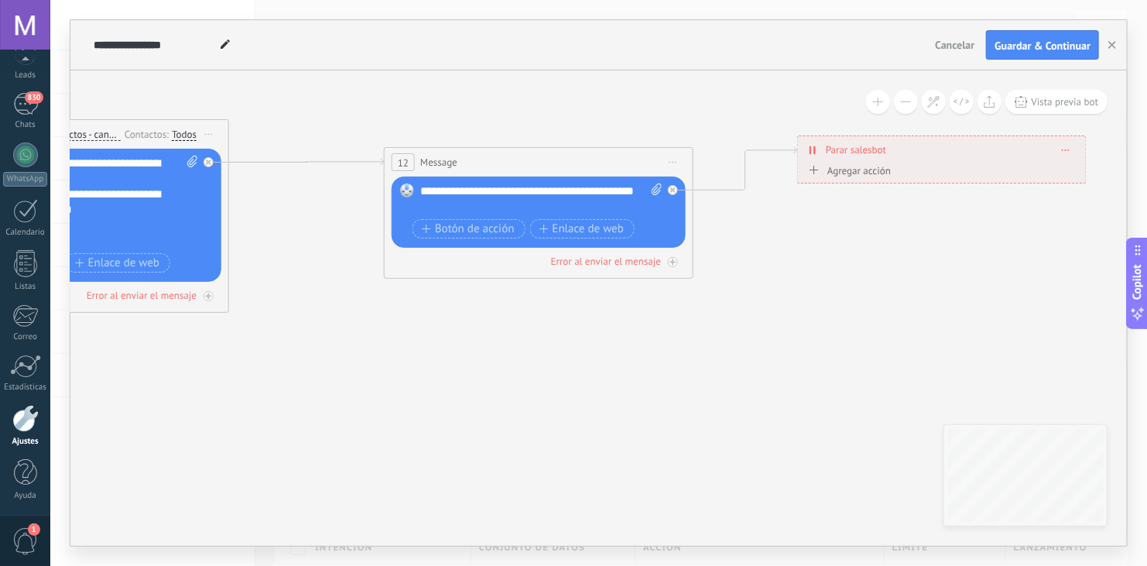
drag, startPoint x: 838, startPoint y: 477, endPoint x: 641, endPoint y: 345, distance: 237.1
click at [641, 345] on icon at bounding box center [420, 190] width 2108 height 1017
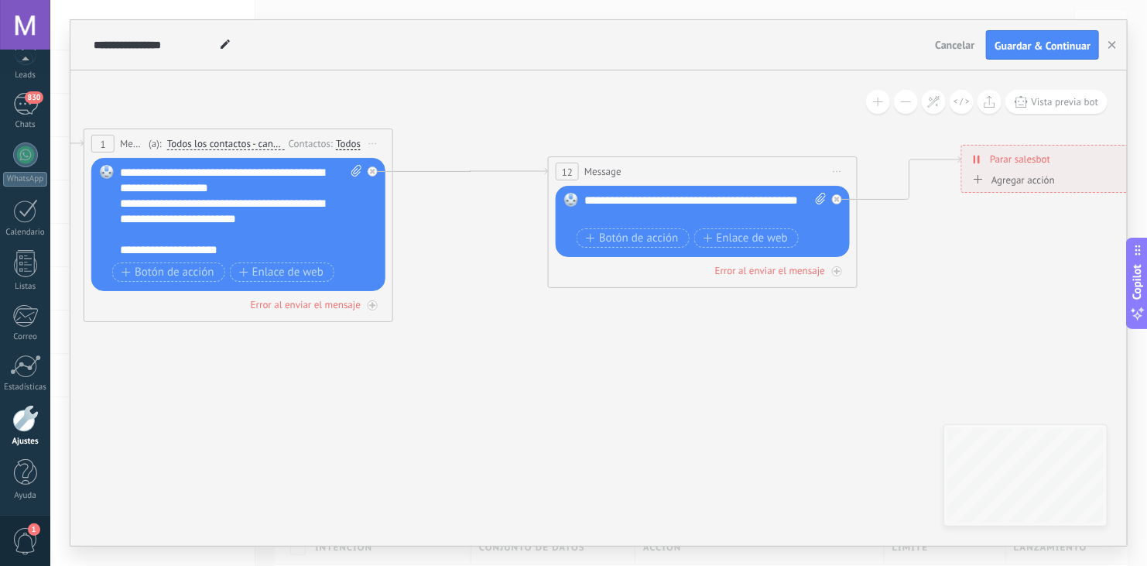
drag, startPoint x: 584, startPoint y: 396, endPoint x: 758, endPoint y: 416, distance: 175.3
click at [758, 416] on icon at bounding box center [584, 199] width 2108 height 1017
drag, startPoint x: 723, startPoint y: 222, endPoint x: 530, endPoint y: 183, distance: 196.7
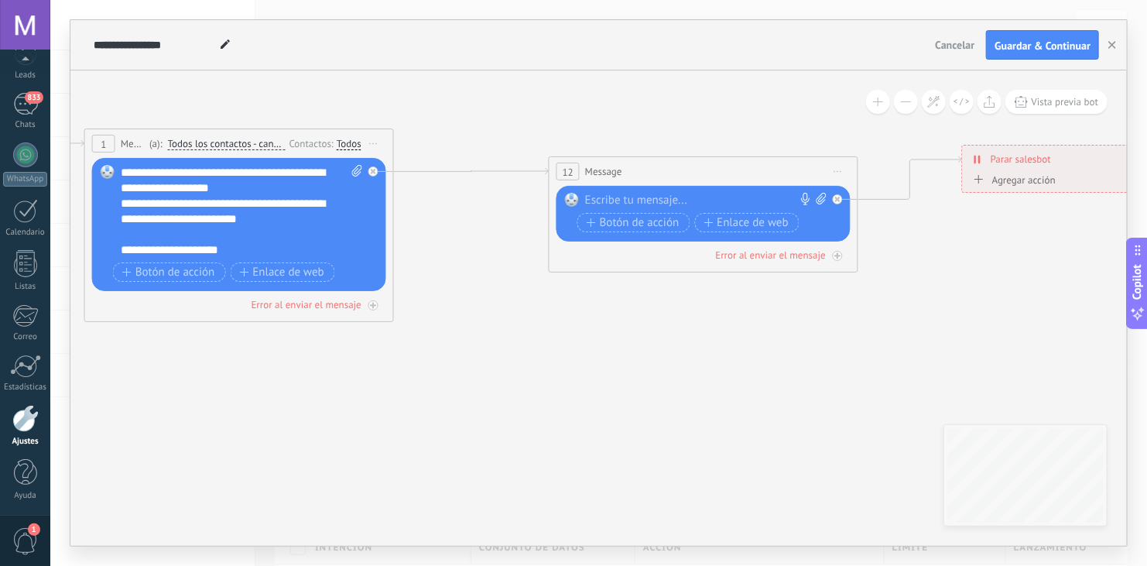
click at [819, 195] on icon at bounding box center [821, 199] width 10 height 12
click input "Subir" at bounding box center [0, 0] width 0 height 0
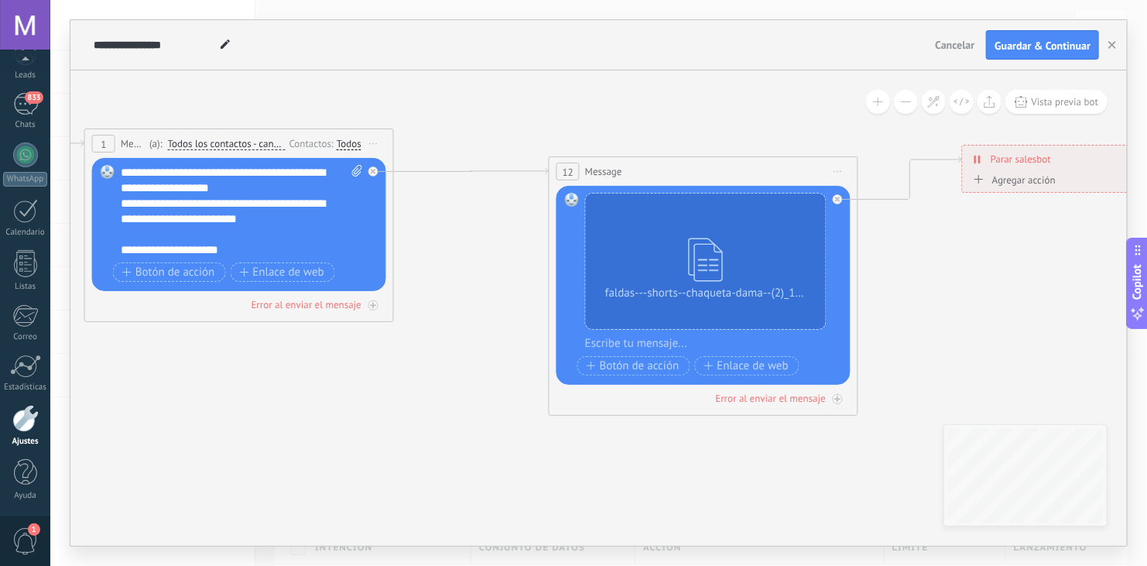
click at [838, 167] on span "Iniciar vista previa aquí Cambiar nombre Duplicar Borrar" at bounding box center [838, 171] width 25 height 22
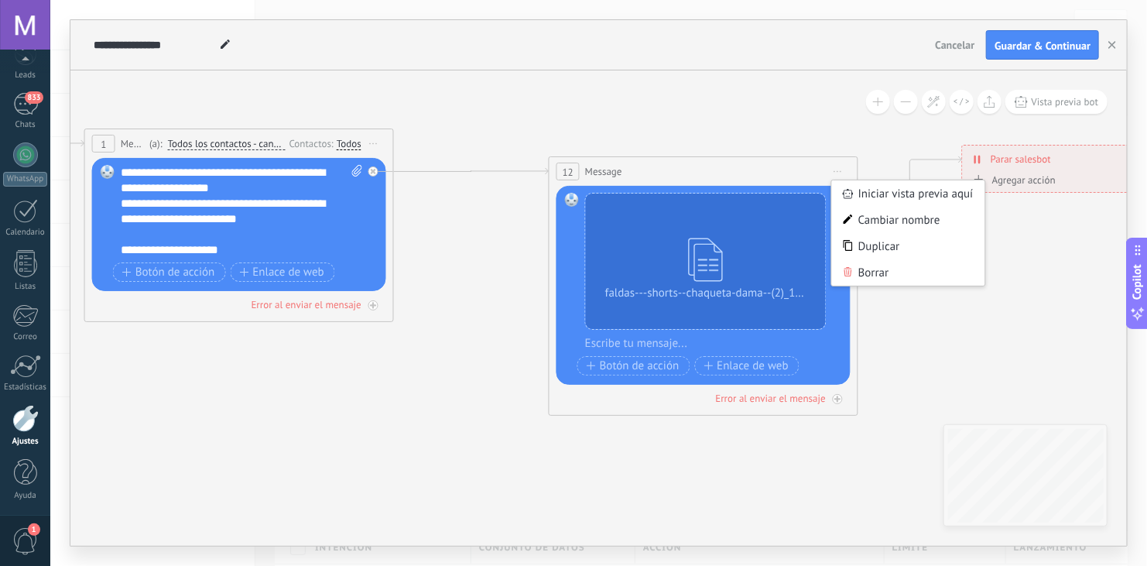
click at [899, 316] on icon at bounding box center [585, 199] width 2108 height 1017
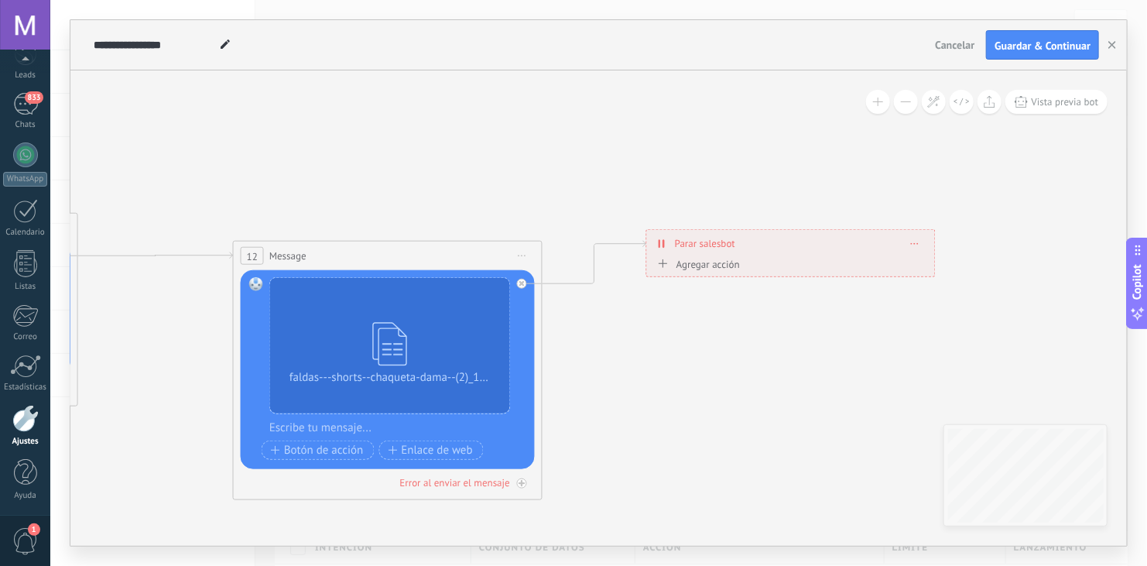
drag, startPoint x: 977, startPoint y: 329, endPoint x: 661, endPoint y: 417, distance: 328.5
click at [661, 417] on icon at bounding box center [269, 284] width 2108 height 1017
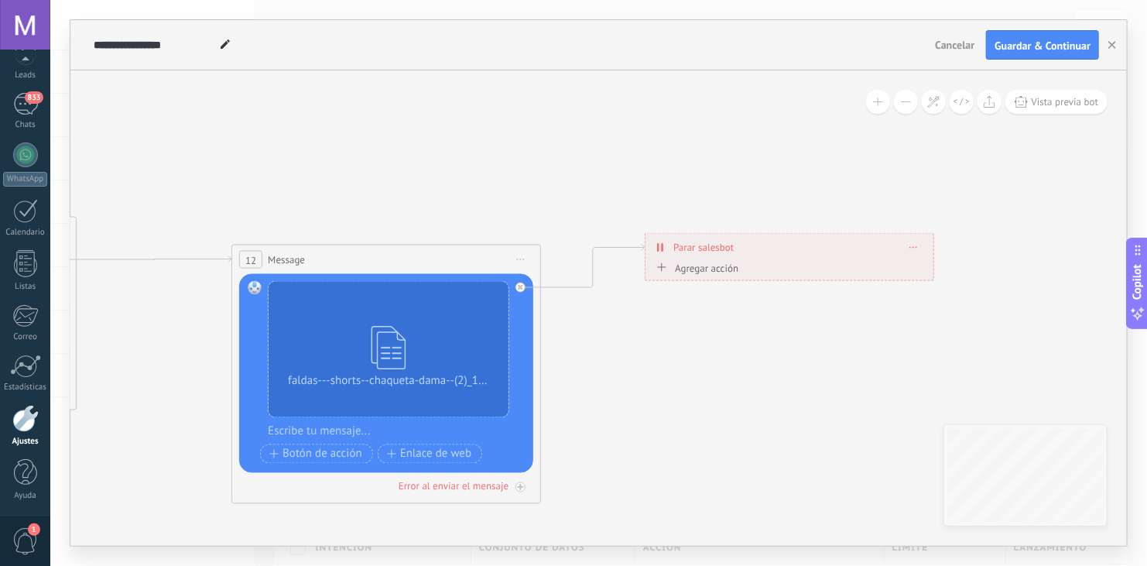
click at [912, 246] on icon at bounding box center [914, 247] width 8 height 2
click at [934, 266] on div "Borrar" at bounding box center [942, 269] width 69 height 26
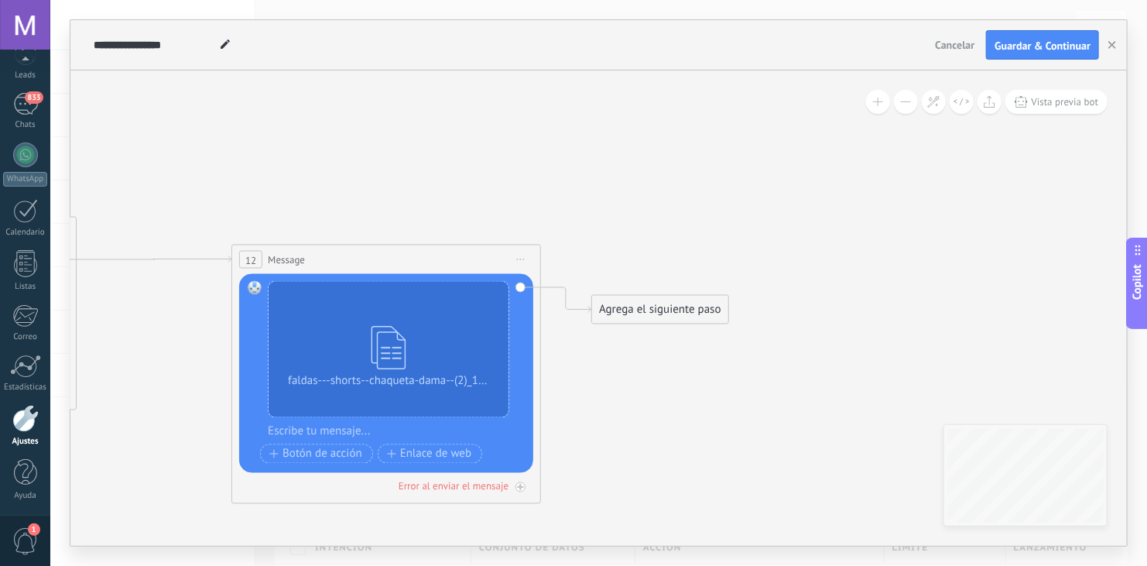
click at [637, 307] on div "Agrega el siguiente paso" at bounding box center [659, 310] width 135 height 26
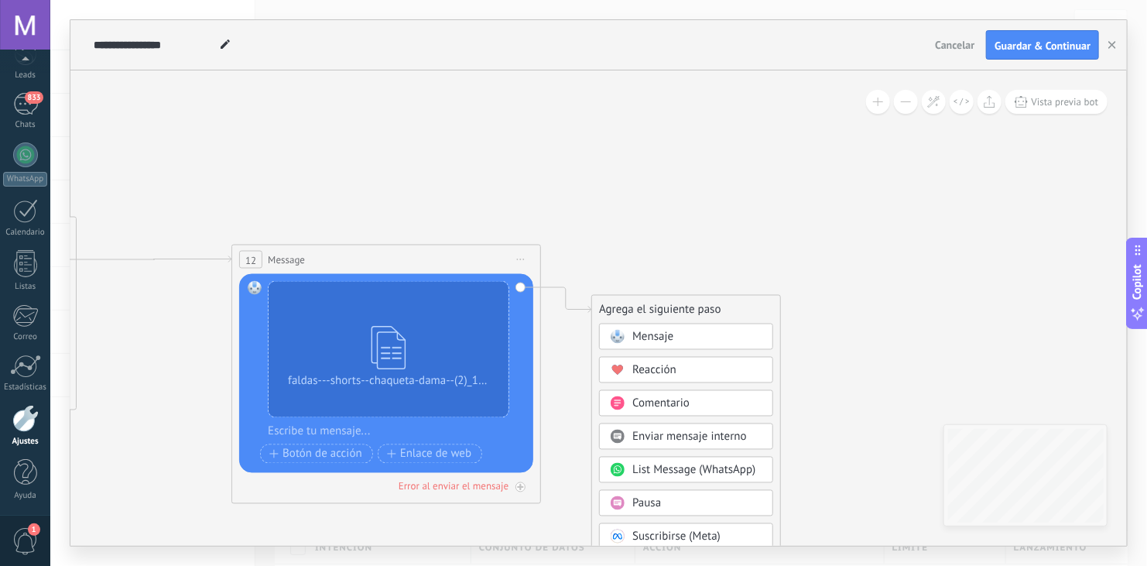
click at [708, 326] on div "Mensaje" at bounding box center [686, 336] width 174 height 26
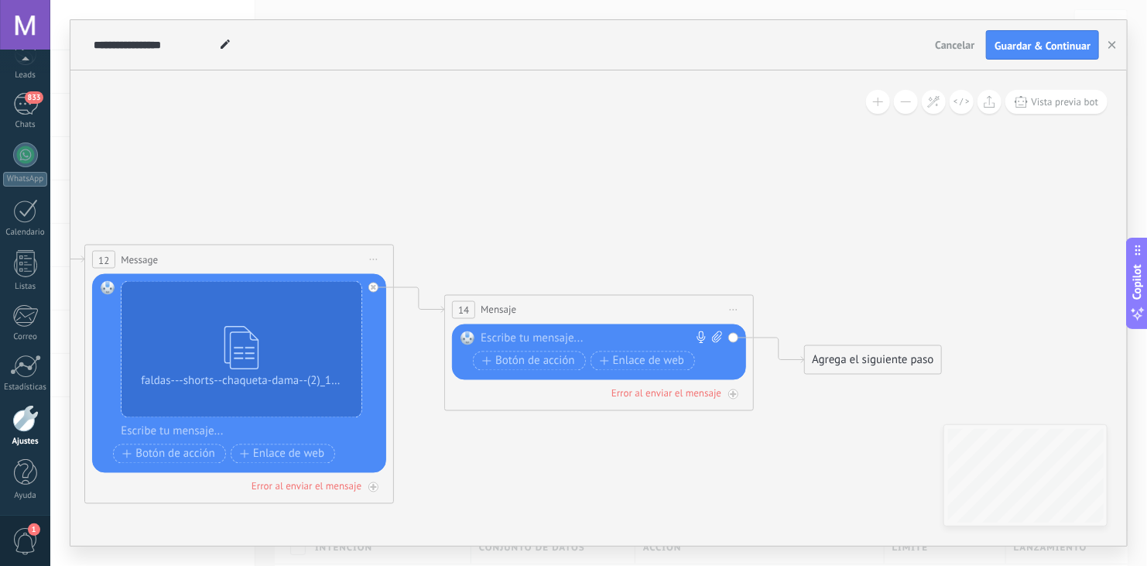
click at [719, 331] on icon at bounding box center [717, 337] width 10 height 12
click input "Subir" at bounding box center [0, 0] width 0 height 0
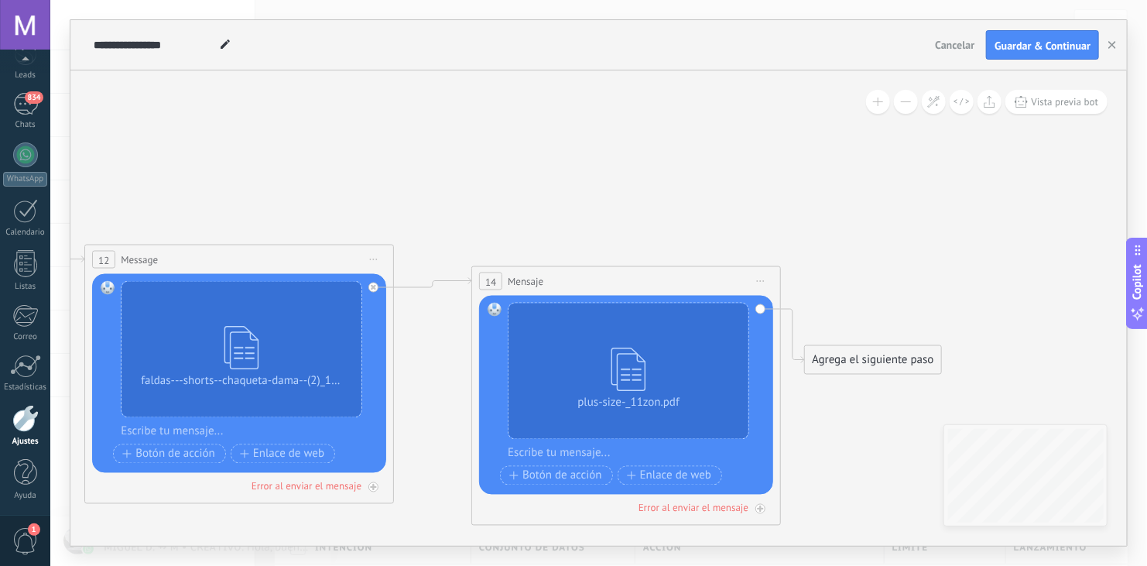
drag, startPoint x: 599, startPoint y: 306, endPoint x: 624, endPoint y: 276, distance: 38.9
click at [624, 276] on div "14 Mensaje ******* (a): Todos los contactos - canales seleccionados Todos los c…" at bounding box center [626, 281] width 308 height 29
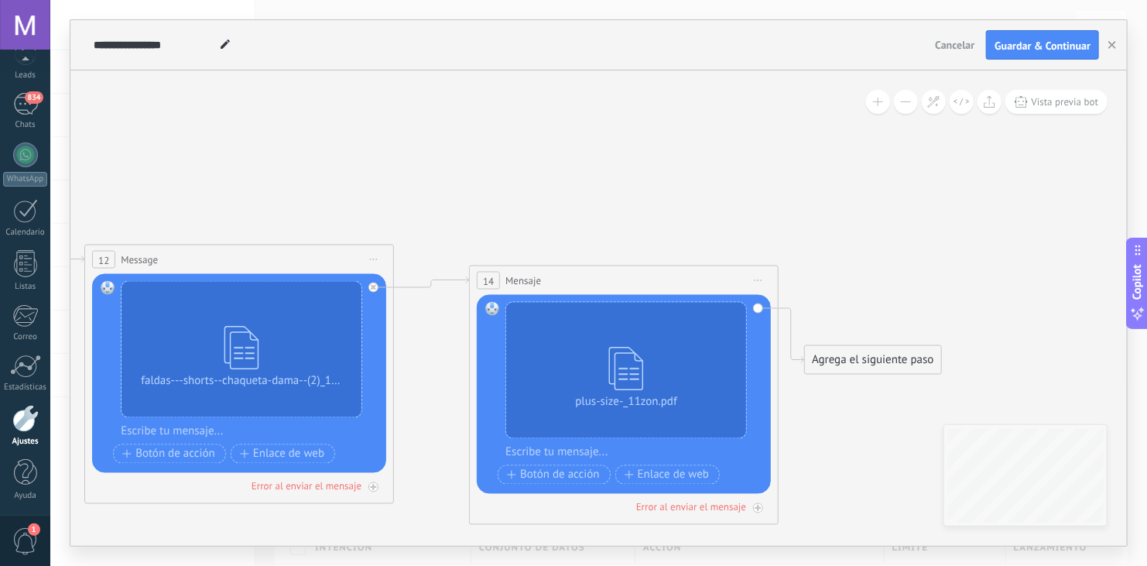
click at [856, 372] on div "Agrega el siguiente paso" at bounding box center [872, 360] width 135 height 26
click at [876, 385] on span "Mensaje" at bounding box center [865, 387] width 41 height 15
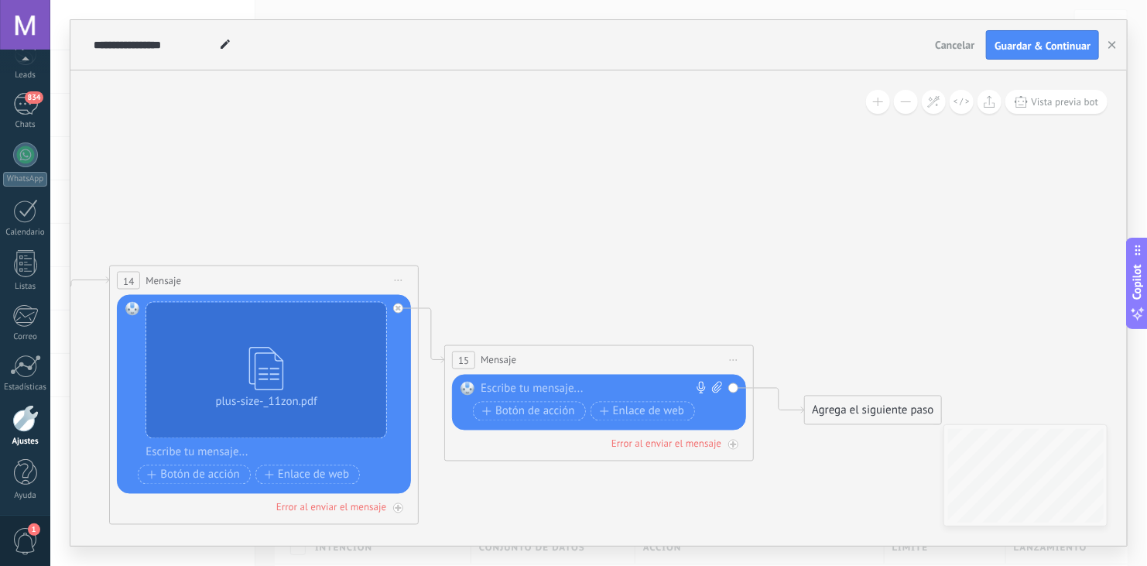
click at [717, 385] on icon at bounding box center [717, 387] width 10 height 12
click input "Subir" at bounding box center [0, 0] width 0 height 0
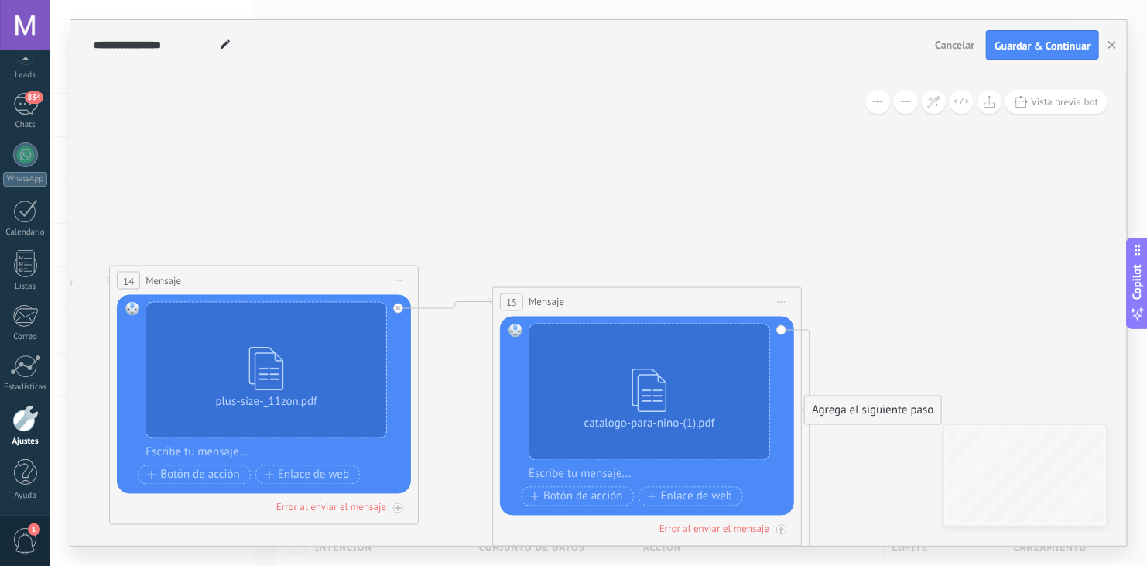
drag, startPoint x: 594, startPoint y: 352, endPoint x: 641, endPoint y: 294, distance: 75.3
click at [641, 294] on div "15 Mensaje ******* (a): Todos los contactos - canales seleccionados Todos los c…" at bounding box center [647, 302] width 308 height 29
click at [854, 408] on div "Agrega el siguiente paso" at bounding box center [872, 411] width 135 height 26
click at [880, 439] on span "Mensaje" at bounding box center [865, 437] width 41 height 15
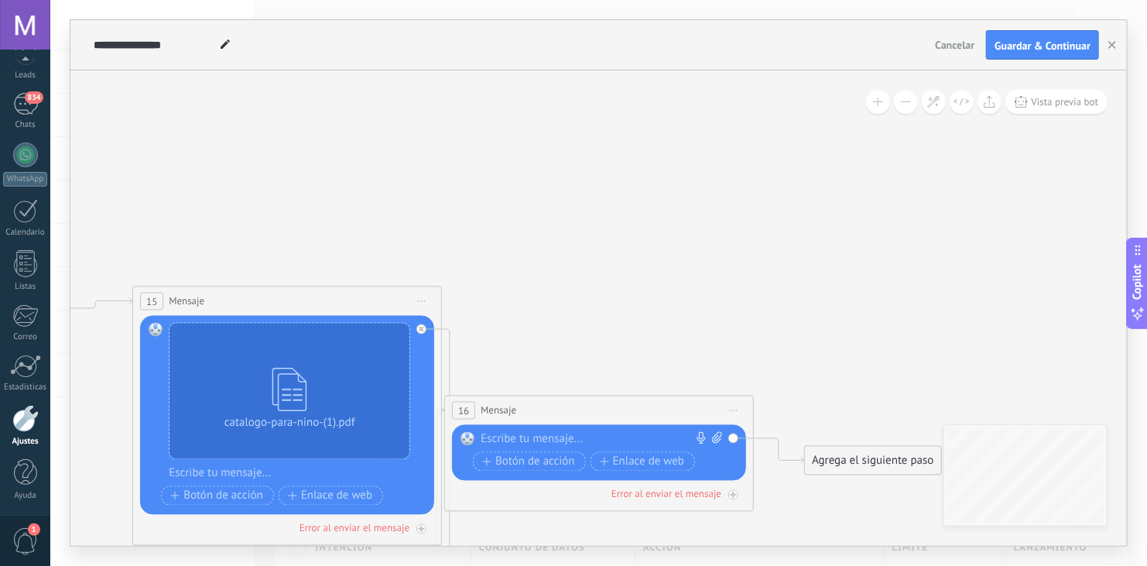
click at [717, 433] on icon at bounding box center [717, 438] width 10 height 12
click input "Subir" at bounding box center [0, 0] width 0 height 0
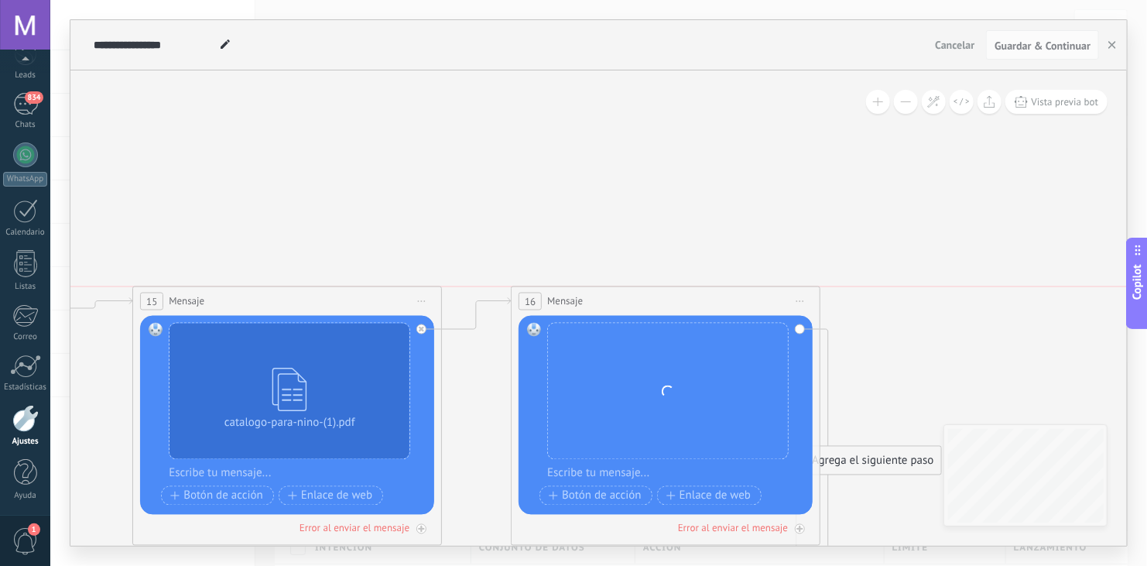
drag, startPoint x: 630, startPoint y: 412, endPoint x: 693, endPoint y: 294, distance: 133.3
click at [693, 294] on div "16 Mensaje ******* (a): Todos los contactos - canales seleccionados Todos los c…" at bounding box center [665, 301] width 308 height 29
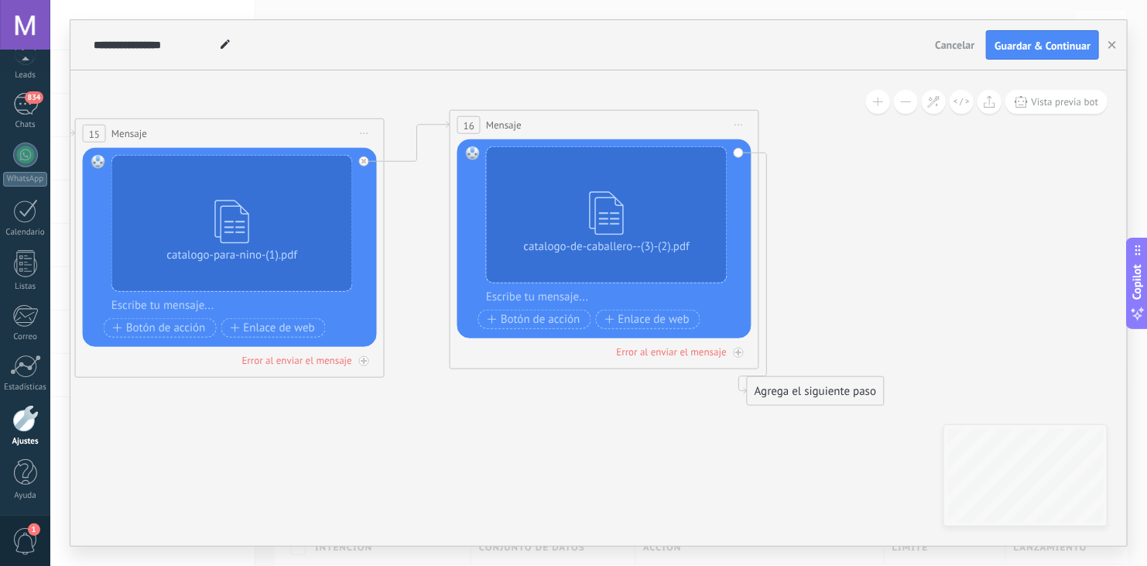
drag, startPoint x: 895, startPoint y: 359, endPoint x: 835, endPoint y: 170, distance: 198.2
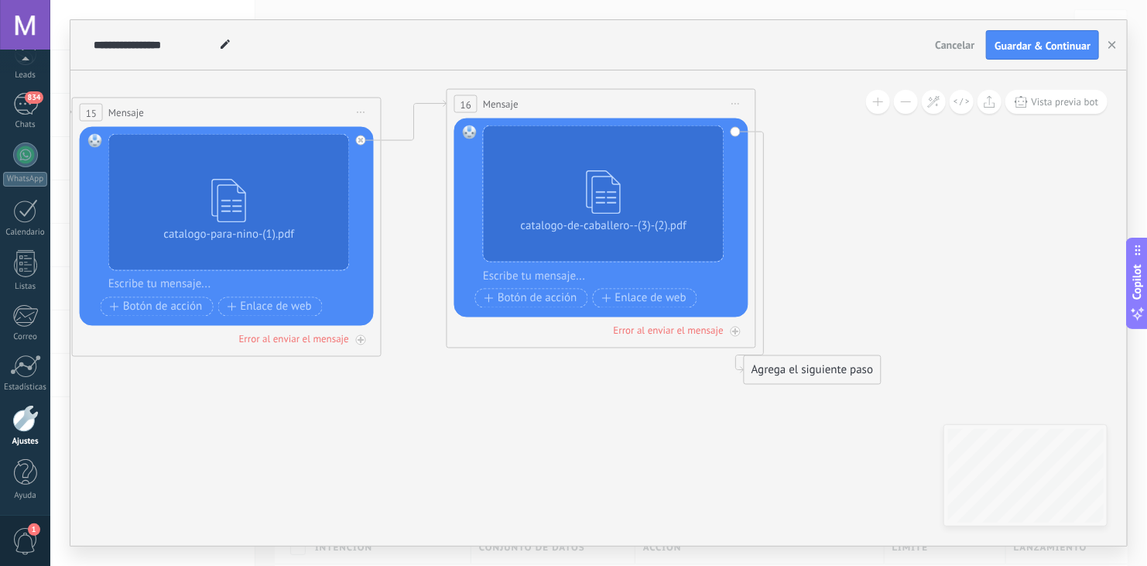
click at [801, 370] on div "Agrega el siguiente paso" at bounding box center [811, 370] width 135 height 26
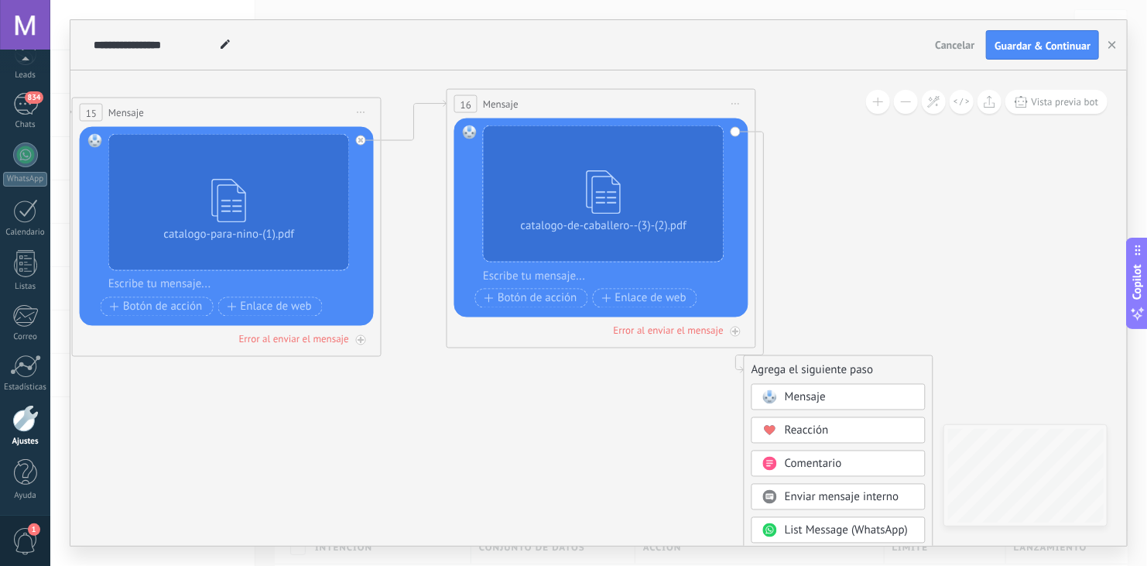
click at [803, 393] on span "Mensaje" at bounding box center [805, 397] width 41 height 15
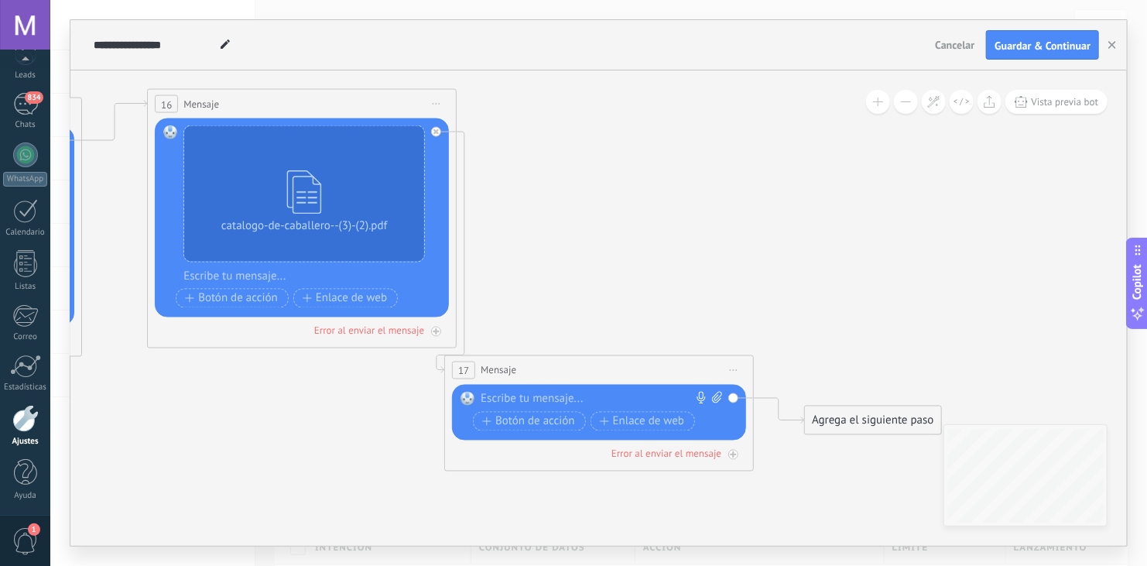
click at [717, 392] on icon at bounding box center [717, 398] width 10 height 12
click input "Subir" at bounding box center [0, 0] width 0 height 0
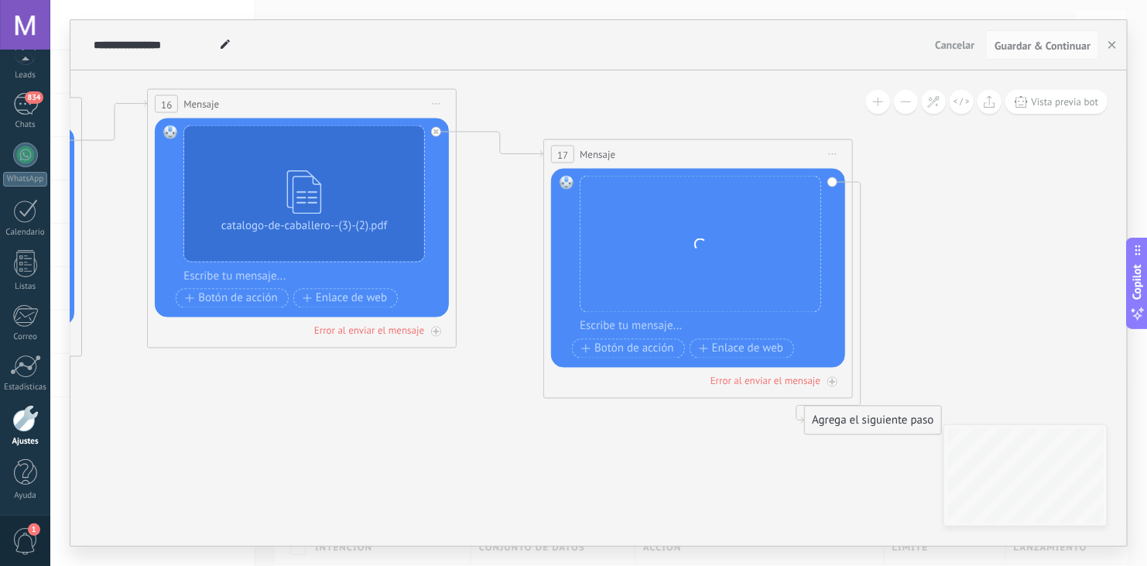
drag, startPoint x: 623, startPoint y: 367, endPoint x: 717, endPoint y: 148, distance: 238.5
click at [717, 148] on div "17 Mensaje ******* (a): Todos los contactos - canales seleccionados Todos los c…" at bounding box center [698, 154] width 308 height 29
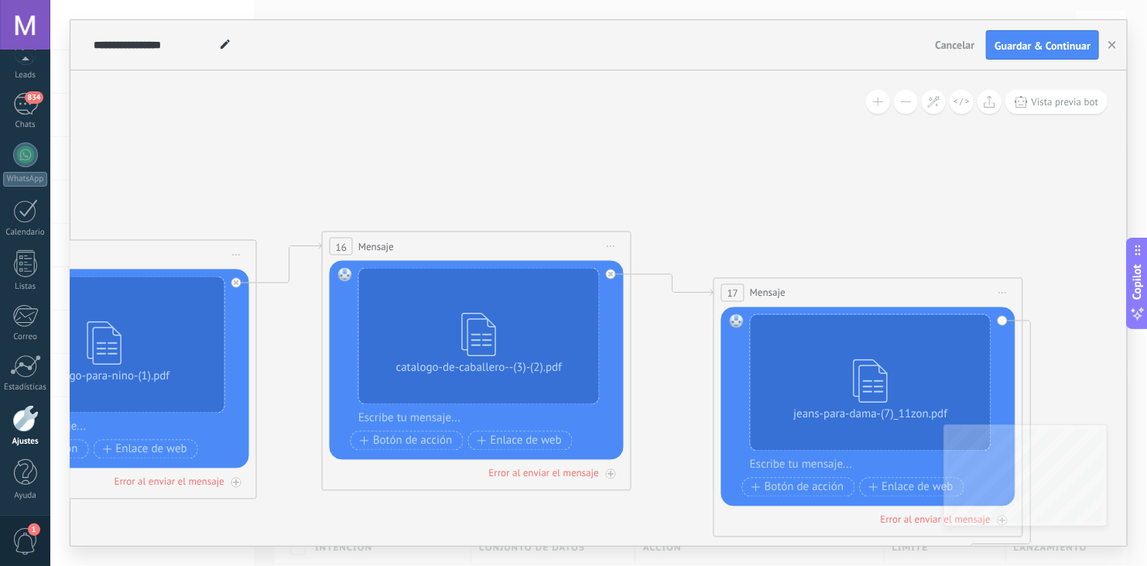
drag, startPoint x: 330, startPoint y: 406, endPoint x: 495, endPoint y: 559, distance: 225.0
click at [495, 559] on div "**********" at bounding box center [598, 283] width 1096 height 566
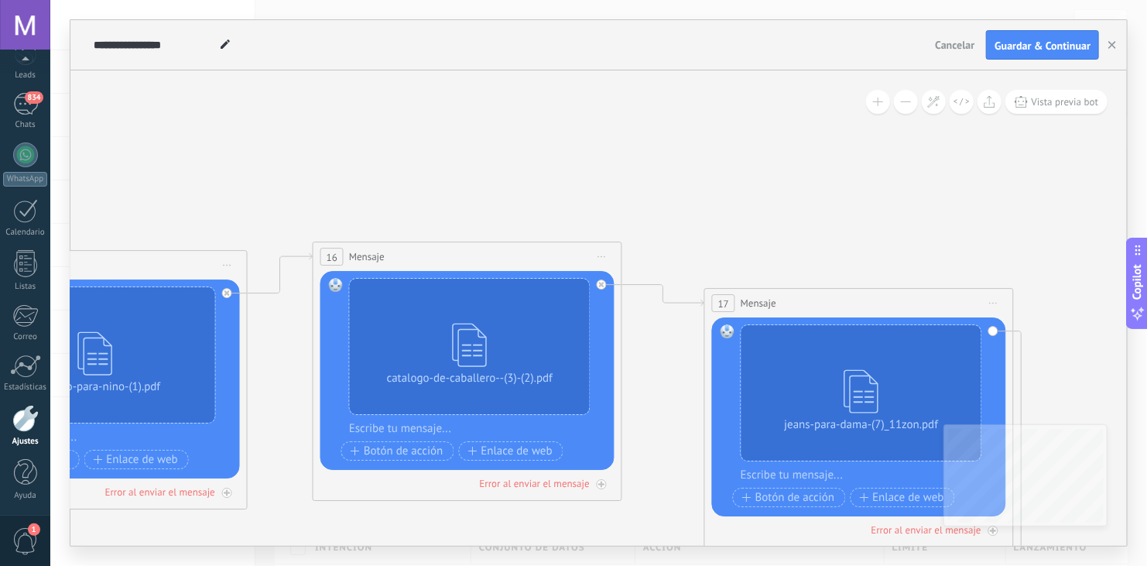
drag, startPoint x: 372, startPoint y: 160, endPoint x: 918, endPoint y: 83, distance: 551.8
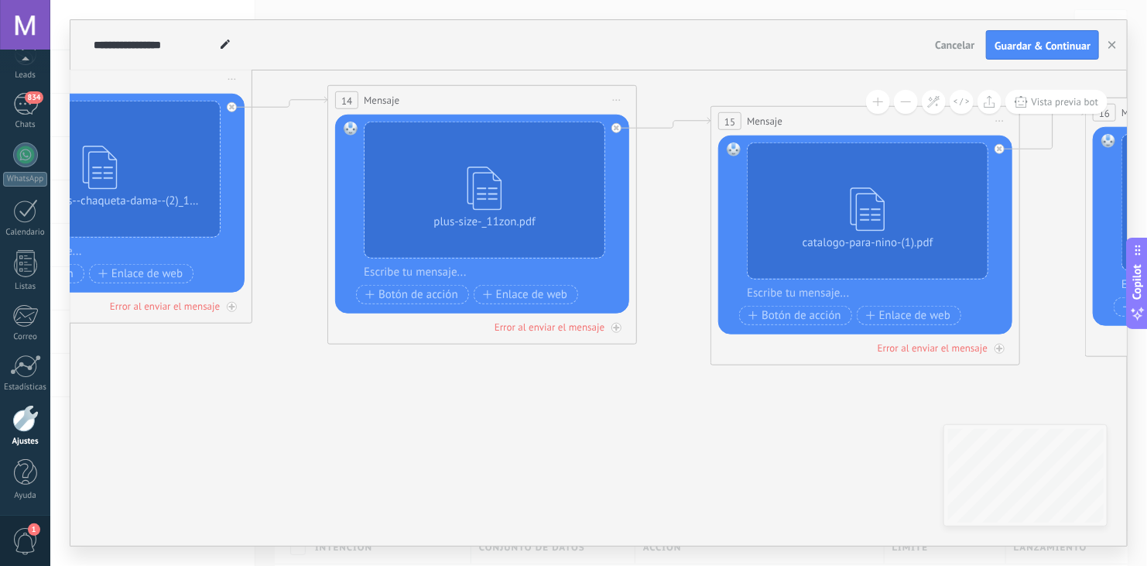
drag, startPoint x: 319, startPoint y: 498, endPoint x: 841, endPoint y: 384, distance: 534.7
click at [841, 384] on icon at bounding box center [569, 214] width 3288 height 1231
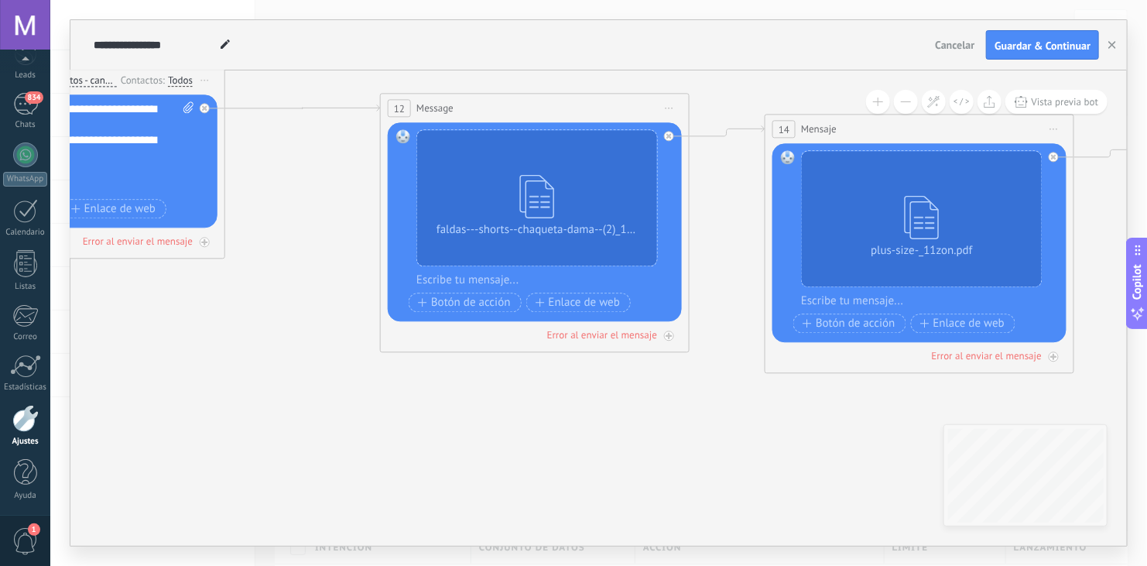
drag, startPoint x: 412, startPoint y: 319, endPoint x: 649, endPoint y: 464, distance: 278.6
click at [649, 464] on icon at bounding box center [1006, 244] width 3288 height 1231
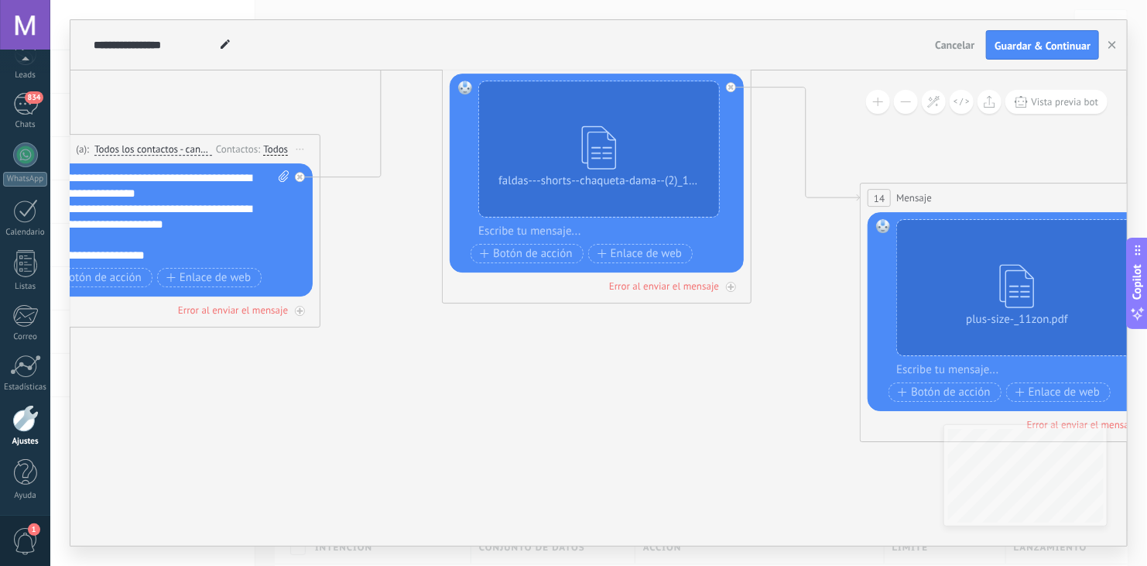
drag, startPoint x: 602, startPoint y: 169, endPoint x: 569, endPoint y: 53, distance: 121.5
click at [569, 53] on div "**********" at bounding box center [598, 282] width 1056 height 525
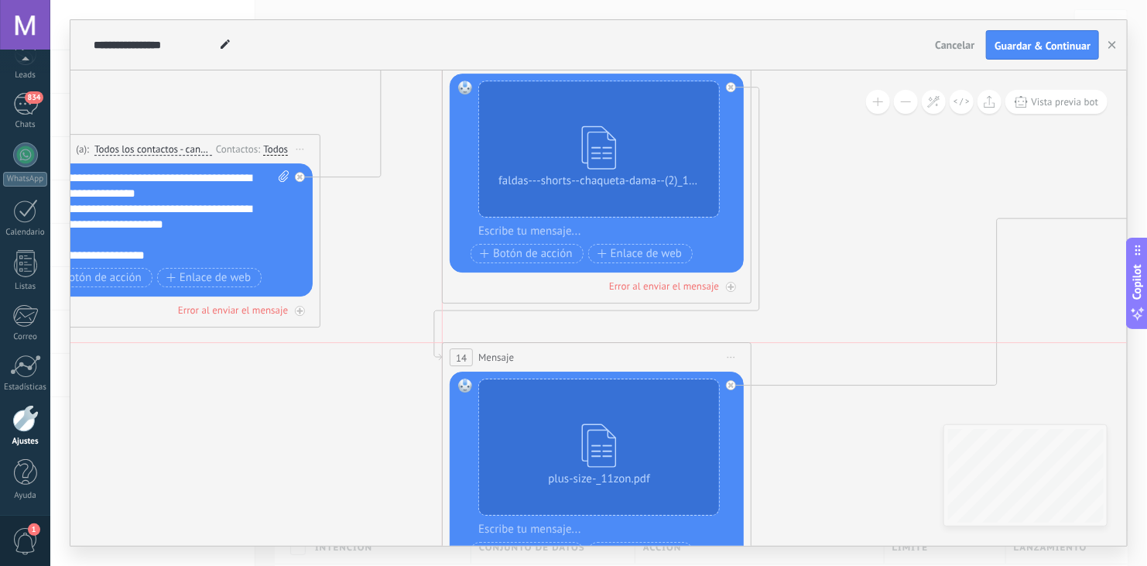
drag, startPoint x: 971, startPoint y: 187, endPoint x: 559, endPoint y: 353, distance: 443.7
click at [559, 353] on div "14 Mensaje ******* (a): Todos los contactos - canales seleccionados Todos los c…" at bounding box center [597, 357] width 308 height 29
drag, startPoint x: 888, startPoint y: 245, endPoint x: 612, endPoint y: 60, distance: 332.9
click at [612, 60] on div "**********" at bounding box center [598, 282] width 1056 height 525
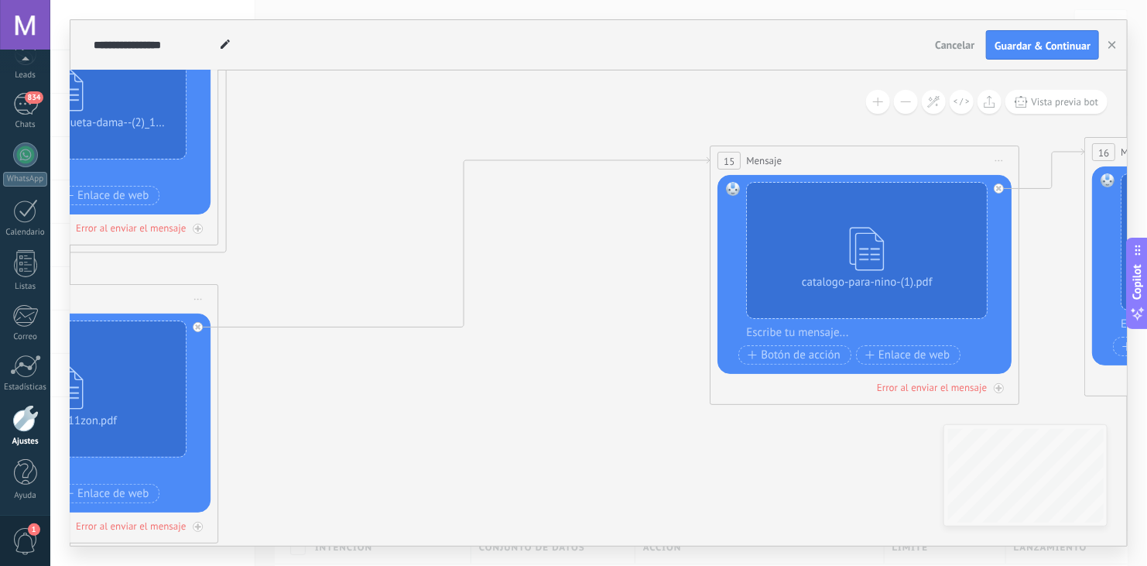
drag, startPoint x: 901, startPoint y: 272, endPoint x: 644, endPoint y: 399, distance: 287.2
click at [644, 399] on icon at bounding box center [568, 264] width 3288 height 1330
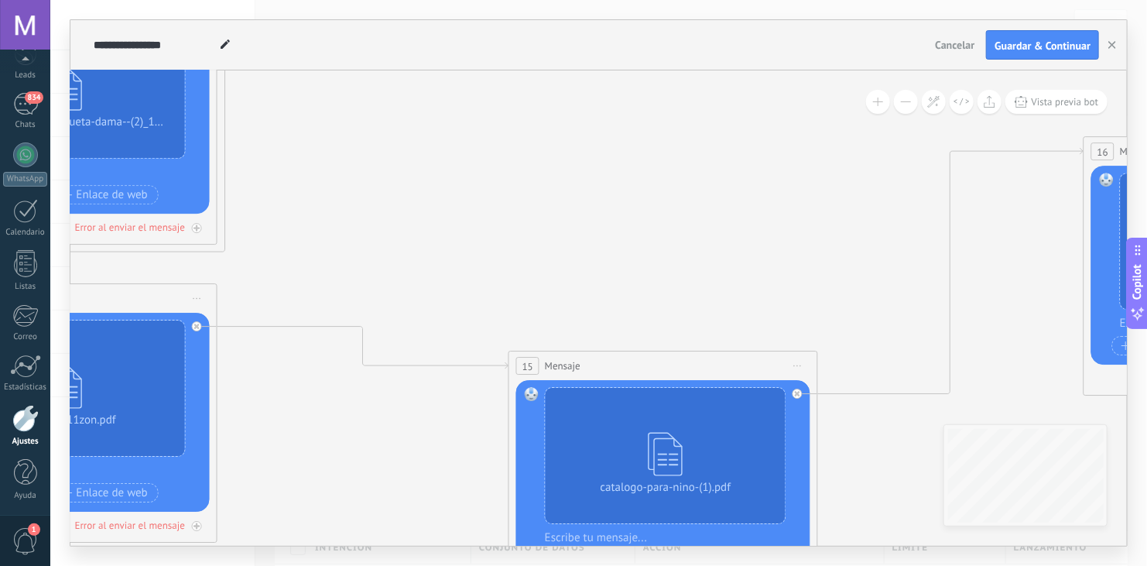
drag, startPoint x: 856, startPoint y: 161, endPoint x: 549, endPoint y: 505, distance: 460.9
click at [549, 380] on div "15 Mensaje ******* (a): Todos los contactos - canales seleccionados Todos los c…" at bounding box center [663, 365] width 308 height 29
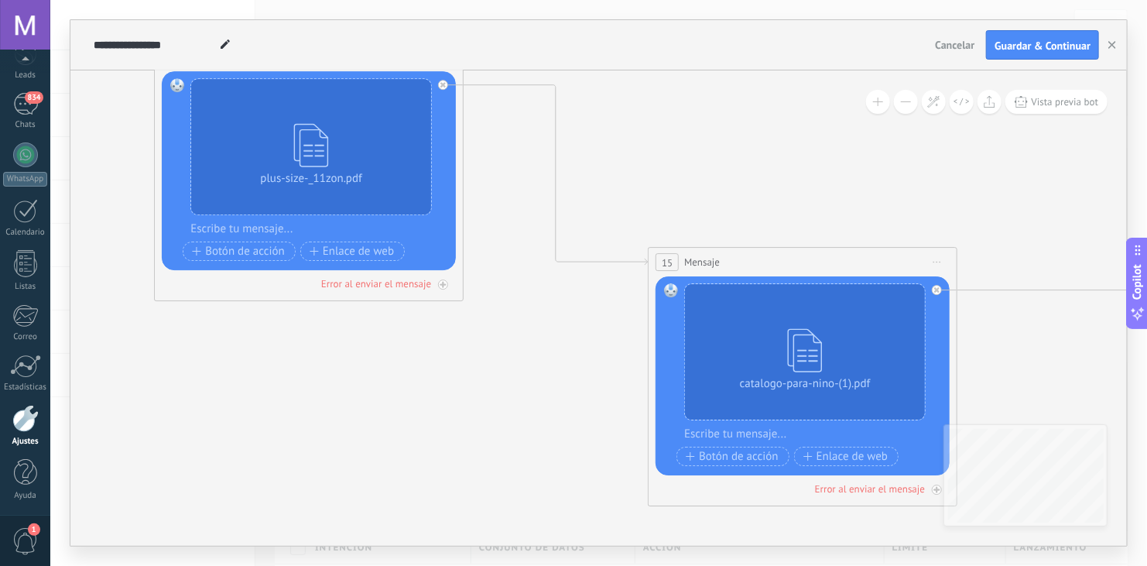
drag, startPoint x: 543, startPoint y: 279, endPoint x: 790, endPoint y: 37, distance: 345.3
click at [790, 37] on div "**********" at bounding box center [598, 282] width 1056 height 525
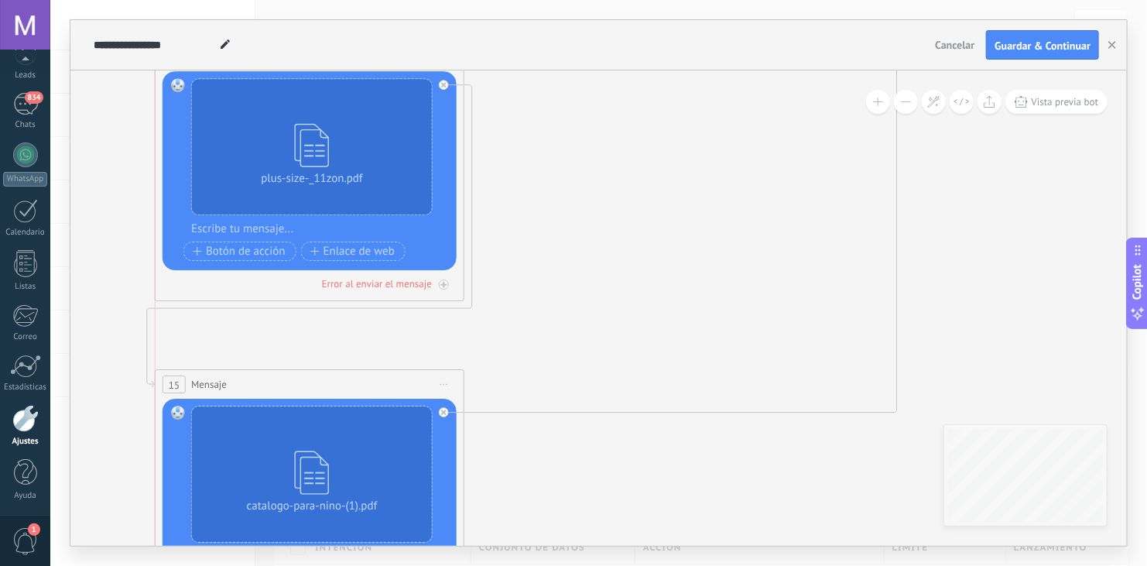
drag, startPoint x: 802, startPoint y: 255, endPoint x: 314, endPoint y: 378, distance: 502.8
click at [314, 378] on div "15 Mensaje ******* (a): Todos los contactos - canales seleccionados Todos los c…" at bounding box center [310, 384] width 308 height 29
click at [594, 255] on icon at bounding box center [814, 185] width 3288 height 1657
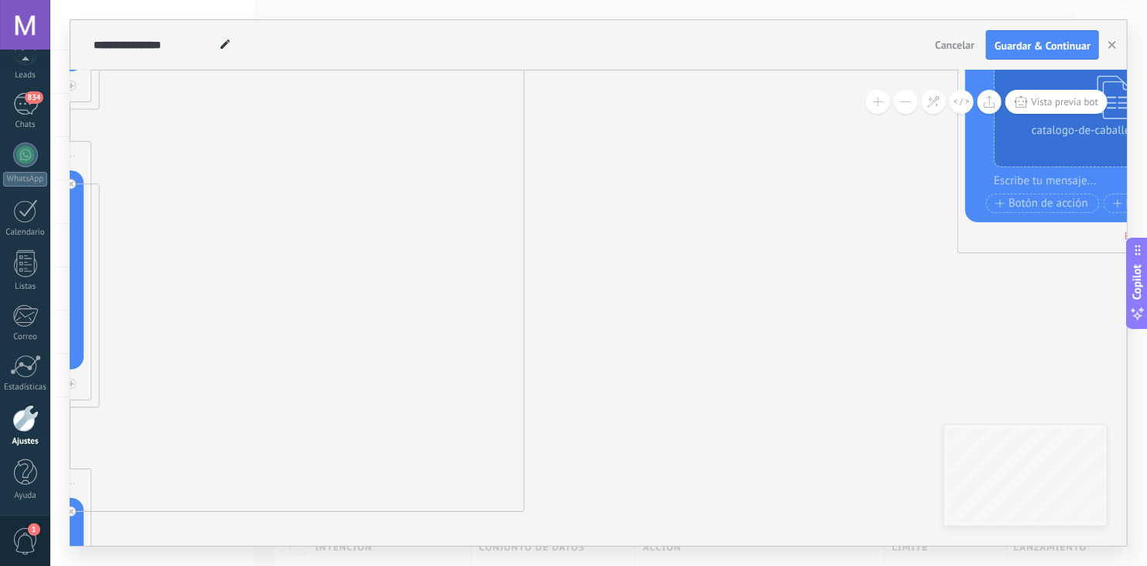
drag, startPoint x: 747, startPoint y: 259, endPoint x: 374, endPoint y: 360, distance: 386.3
click at [374, 360] on icon at bounding box center [442, 284] width 3288 height 1657
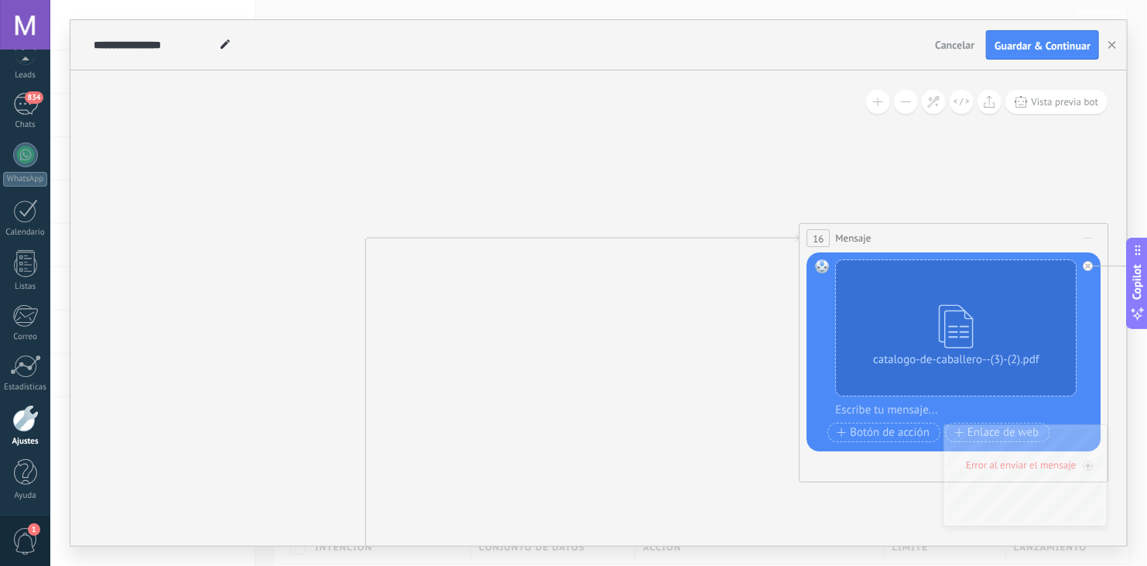
drag, startPoint x: 826, startPoint y: 248, endPoint x: 664, endPoint y: 481, distance: 283.6
click at [664, 481] on icon at bounding box center [284, 513] width 3288 height 1657
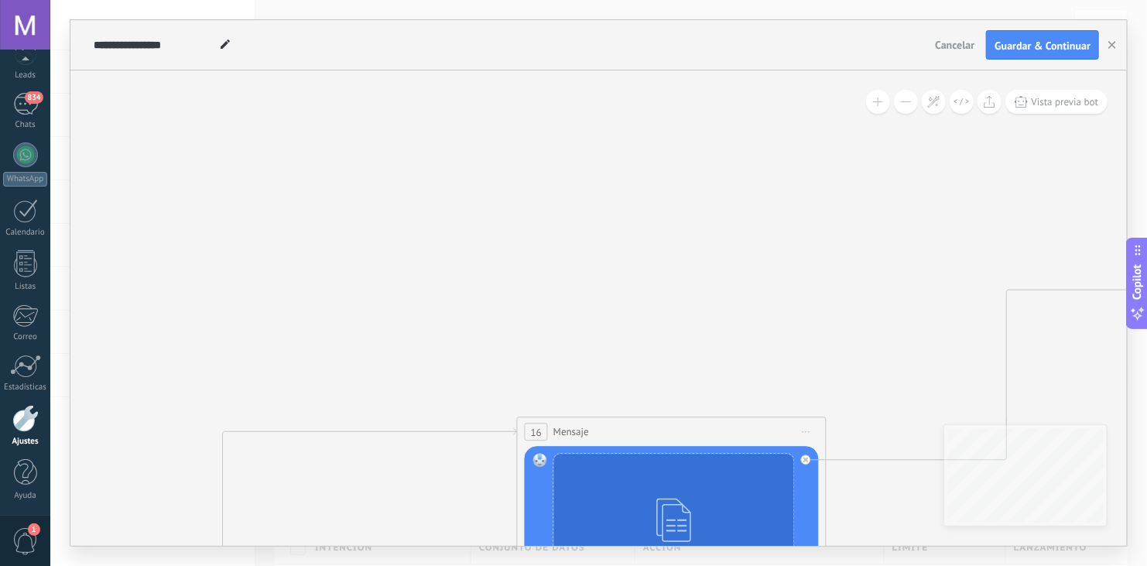
drag, startPoint x: 923, startPoint y: 238, endPoint x: 497, endPoint y: 465, distance: 482.9
click at [518, 446] on div "16 Mensaje ******* (a): Todos los contactos - canales seleccionados Todos los c…" at bounding box center [672, 432] width 308 height 29
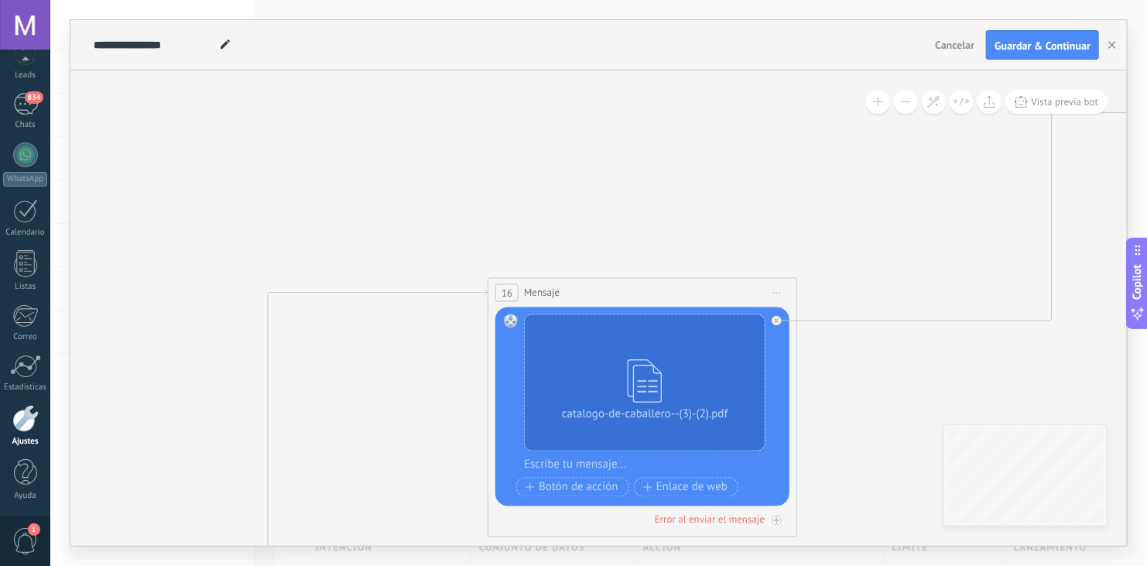
drag, startPoint x: 381, startPoint y: 364, endPoint x: 573, endPoint y: 84, distance: 339.5
click at [573, 84] on icon at bounding box center [399, 342] width 3288 height 1657
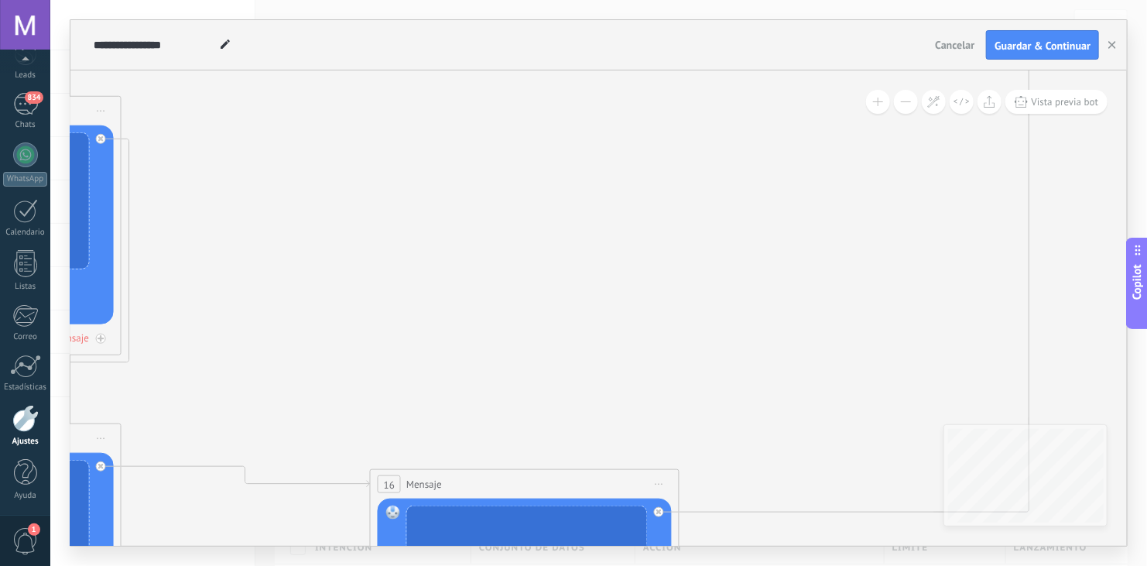
drag, startPoint x: 730, startPoint y: 188, endPoint x: 537, endPoint y: 484, distance: 353.5
click at [537, 484] on div "16 Mensaje ******* (a): Todos los contactos - canales seleccionados Todos los c…" at bounding box center [525, 484] width 308 height 29
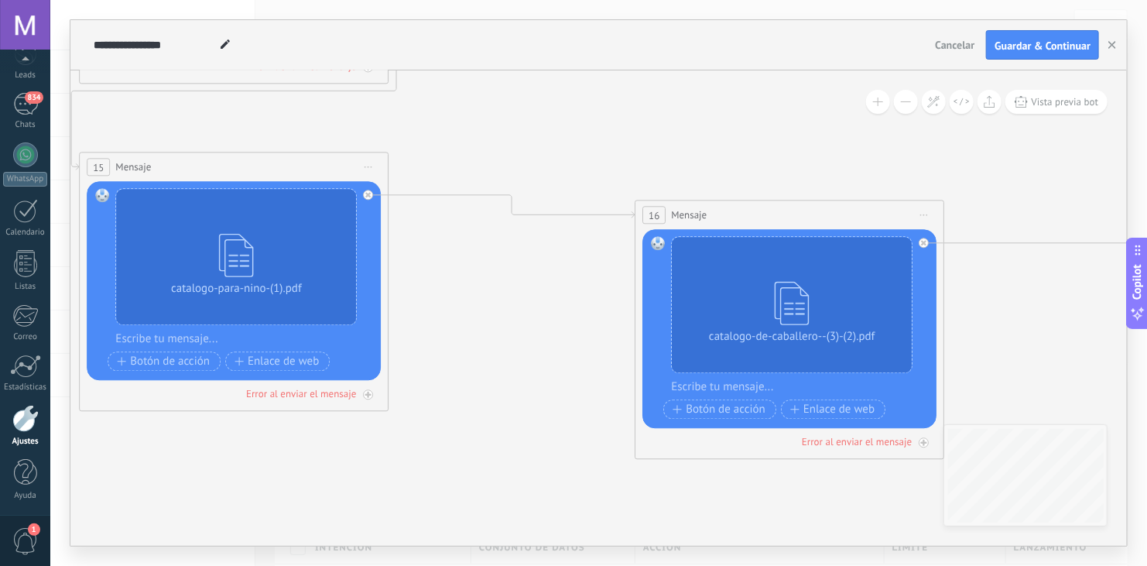
drag, startPoint x: 411, startPoint y: 359, endPoint x: 679, endPoint y: 88, distance: 380.8
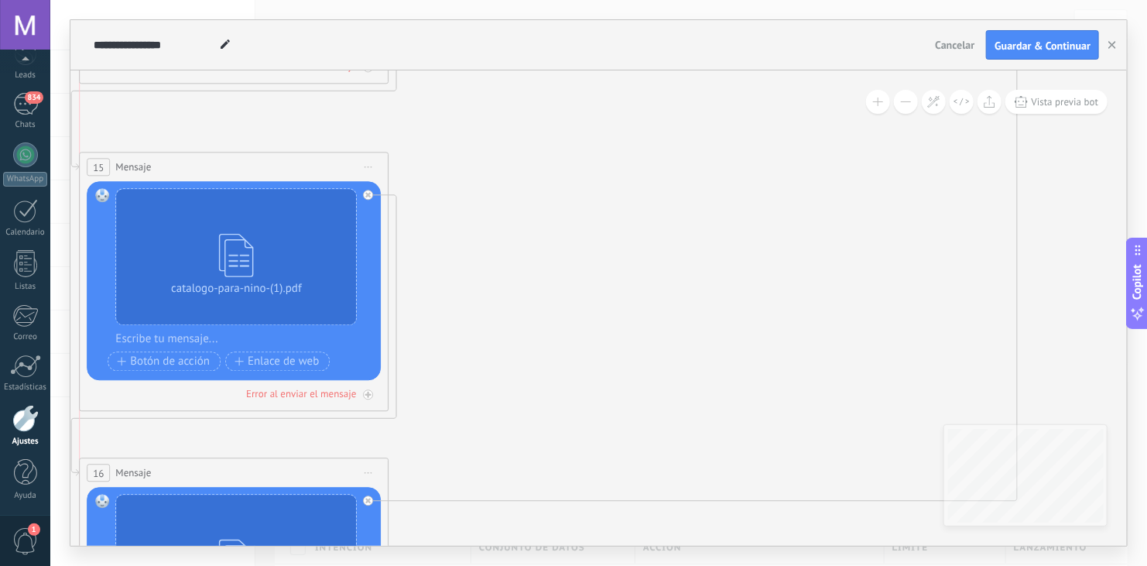
drag, startPoint x: 801, startPoint y: 213, endPoint x: 248, endPoint y: 470, distance: 609.6
click at [248, 470] on div "16 Mensaje ******* (a): Todos los contactos - canales seleccionados Todos los c…" at bounding box center [234, 473] width 308 height 29
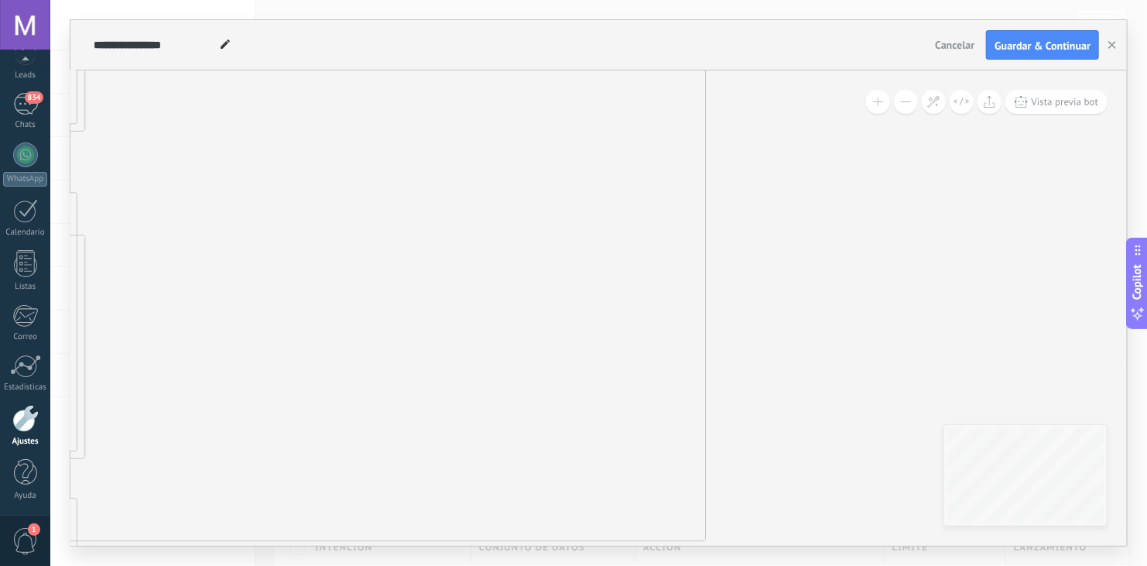
drag, startPoint x: 627, startPoint y: 210, endPoint x: 315, endPoint y: 251, distance: 314.4
click at [315, 251] on icon at bounding box center [428, 162] width 3288 height 1963
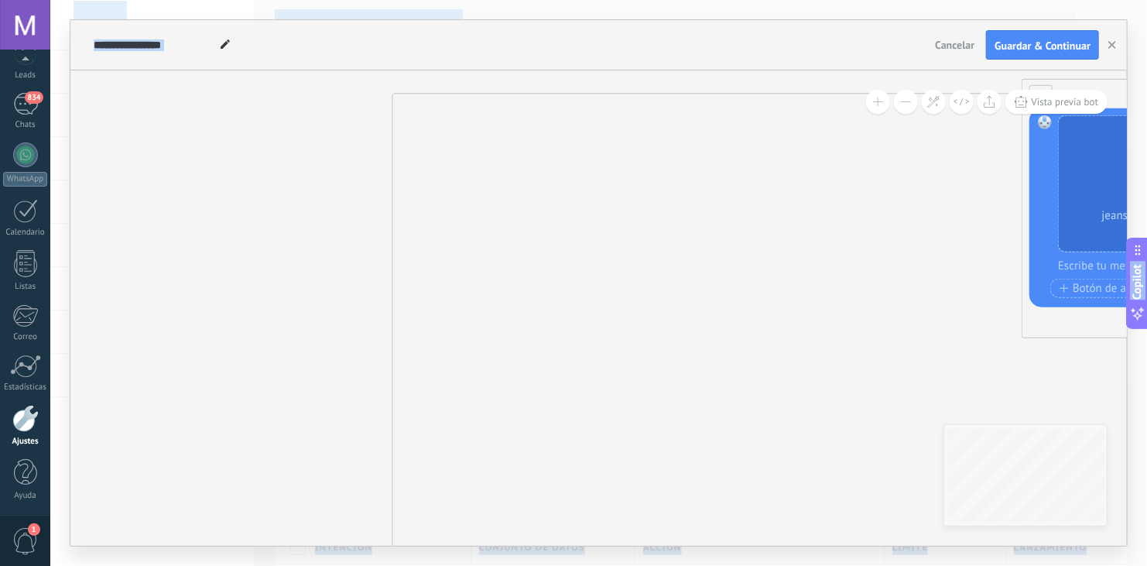
drag, startPoint x: 821, startPoint y: 278, endPoint x: 488, endPoint y: 603, distance: 465.1
click at [488, 565] on html ".abecls-1,.abecls-2{fill-rule:evenodd}.abecls-2{fill:#fff} .abhcls-1{fill:none}…" at bounding box center [573, 283] width 1147 height 566
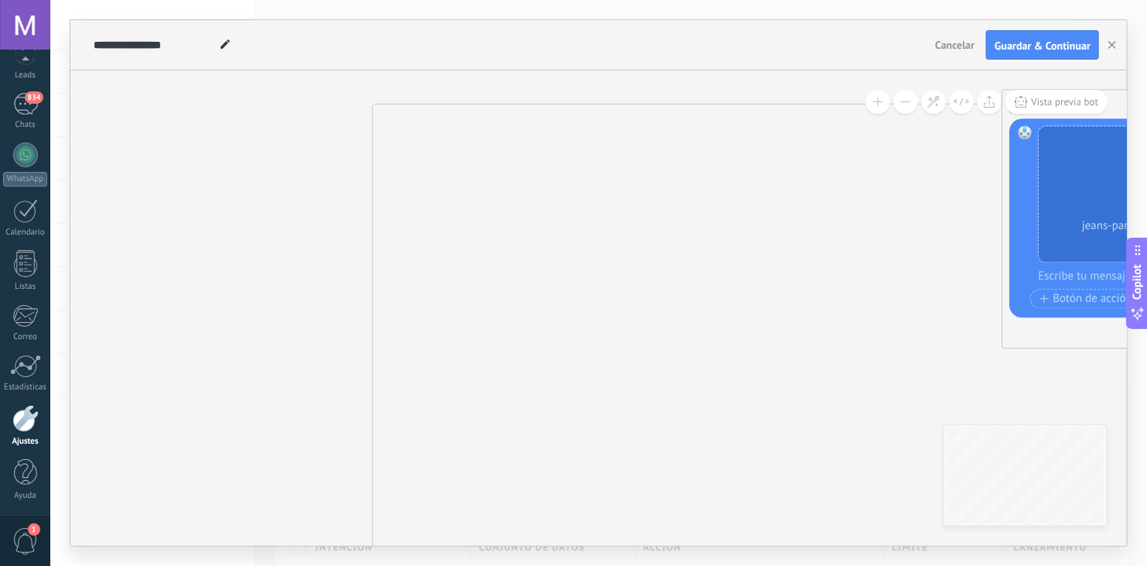
drag, startPoint x: 712, startPoint y: 422, endPoint x: 284, endPoint y: 531, distance: 441.6
click at [284, 531] on icon at bounding box center [95, 487] width 3288 height 1963
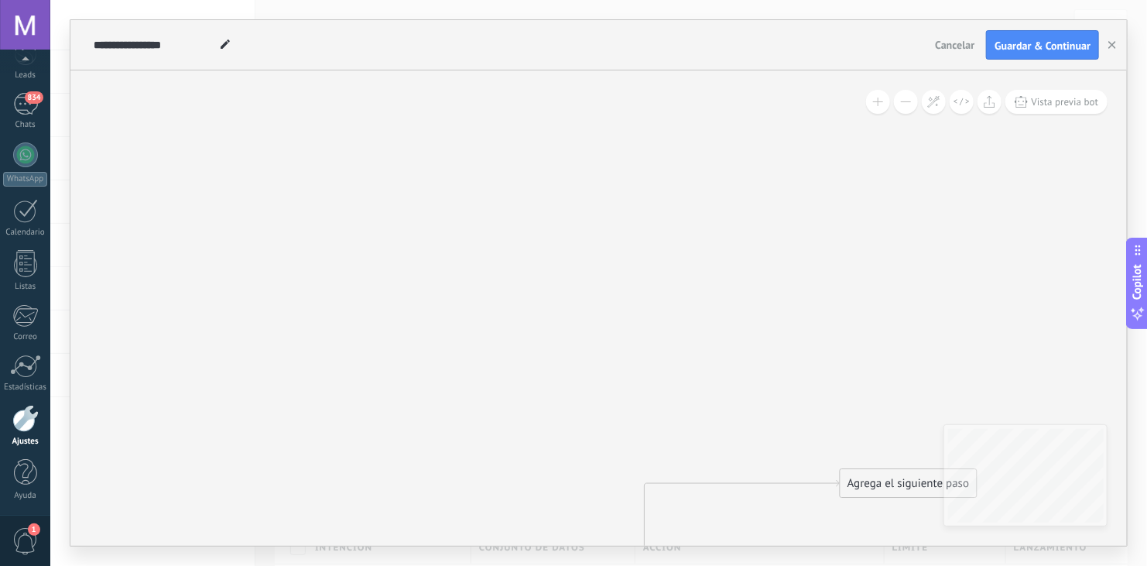
drag, startPoint x: 742, startPoint y: 214, endPoint x: 306, endPoint y: 566, distance: 561.2
click at [306, 565] on html ".abecls-1,.abecls-2{fill-rule:evenodd}.abecls-2{fill:#fff} .abhcls-1{fill:none}…" at bounding box center [573, 283] width 1147 height 566
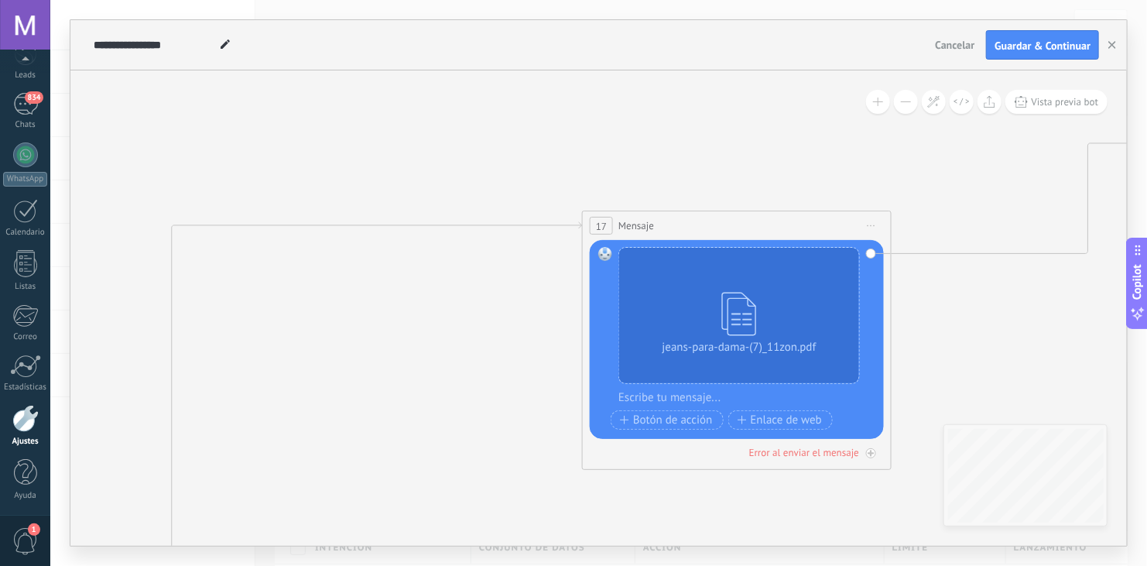
drag, startPoint x: 309, startPoint y: 356, endPoint x: 765, endPoint y: 9, distance: 572.6
click at [765, 9] on div "**********" at bounding box center [598, 283] width 1096 height 566
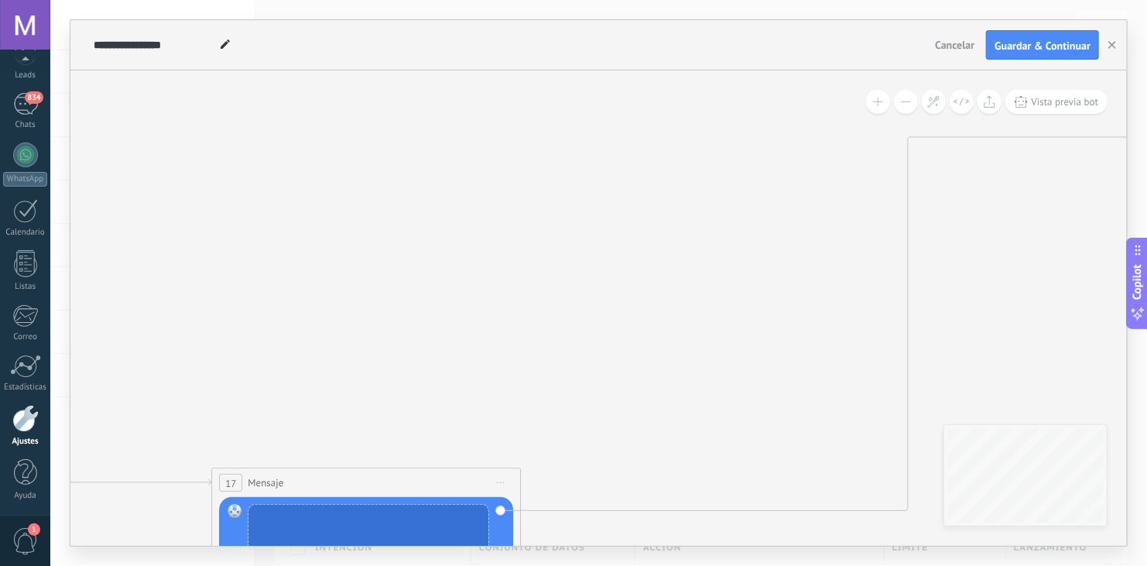
drag, startPoint x: 794, startPoint y: 211, endPoint x: 410, endPoint y: 477, distance: 466.6
click at [410, 477] on div "17 Mensaje ******* (a): Todos los contactos - canales seleccionados Todos los c…" at bounding box center [366, 482] width 308 height 29
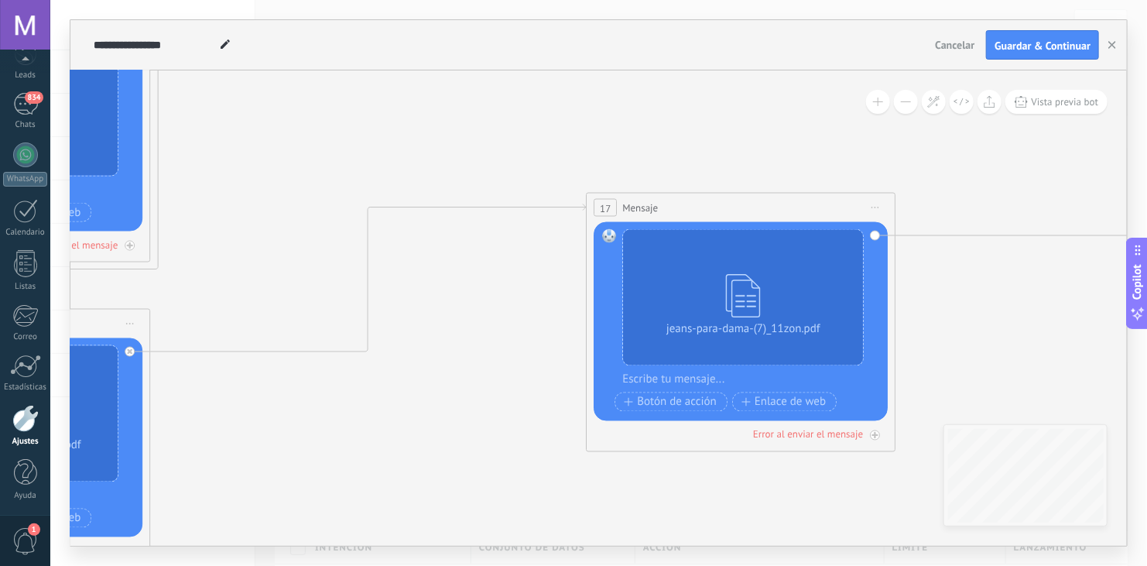
drag, startPoint x: 344, startPoint y: 375, endPoint x: 742, endPoint y: 87, distance: 491.6
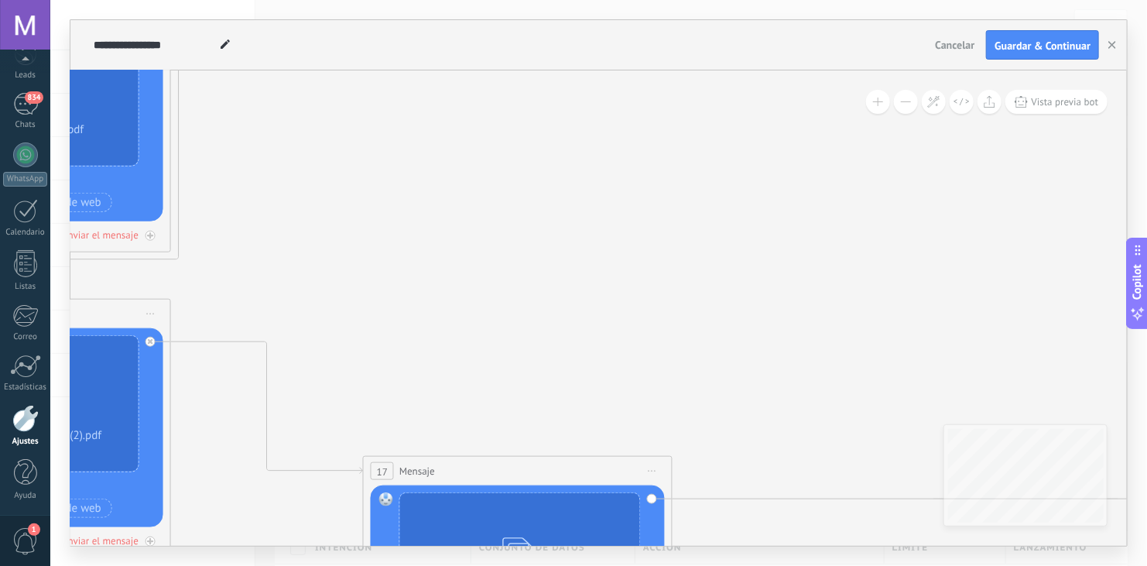
drag, startPoint x: 742, startPoint y: 195, endPoint x: 494, endPoint y: 474, distance: 373.3
click at [494, 474] on div "17 Mensaje ******* (a): Todos los contactos - canales seleccionados Todos los c…" at bounding box center [518, 471] width 308 height 29
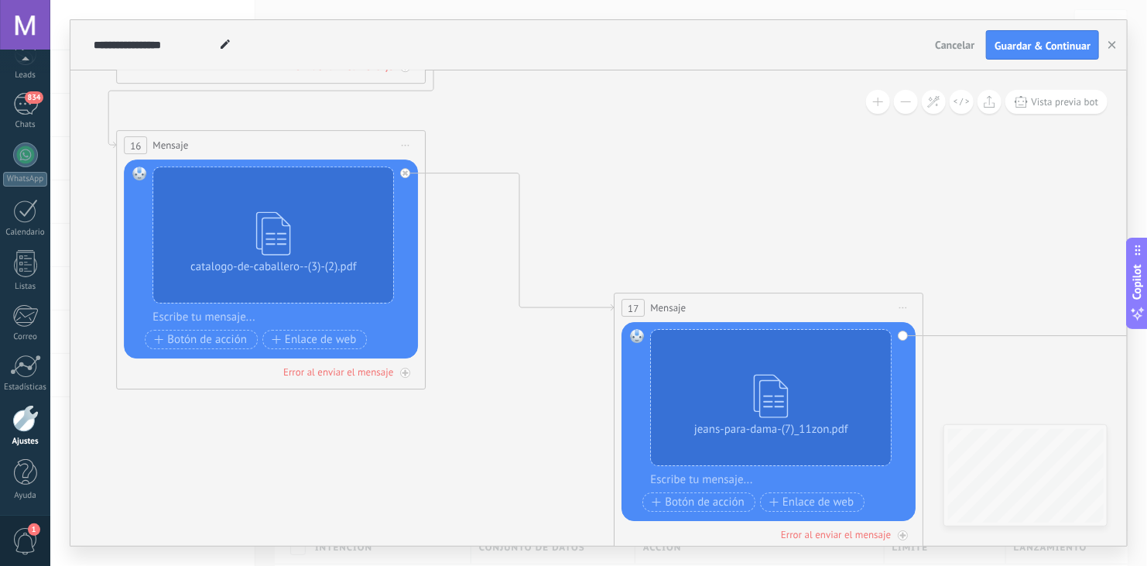
drag, startPoint x: 516, startPoint y: 257, endPoint x: 828, endPoint y: 54, distance: 371.9
click at [828, 54] on div "**********" at bounding box center [598, 282] width 1056 height 525
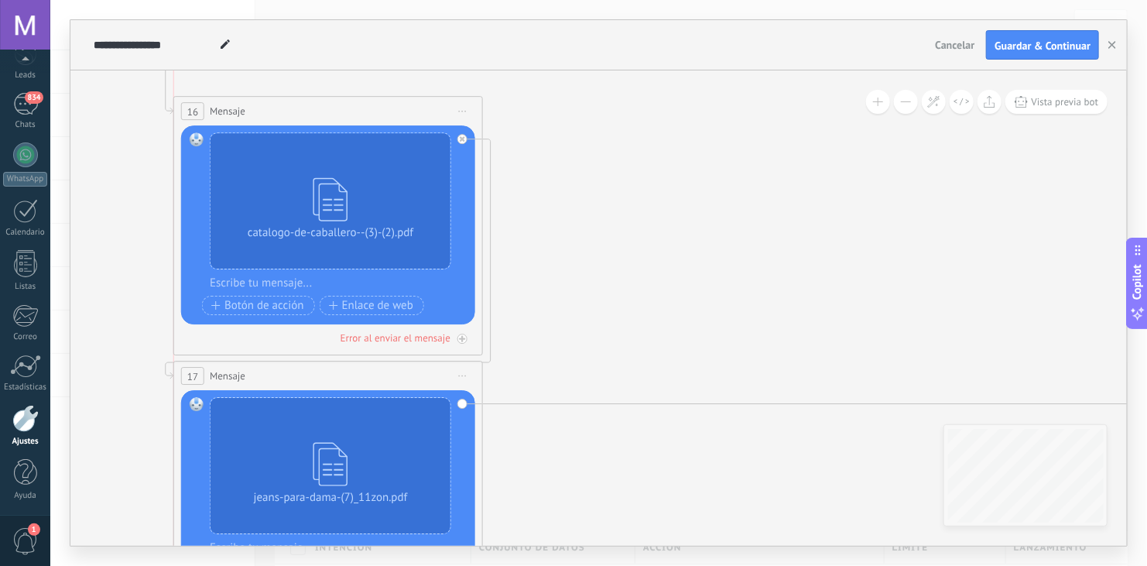
drag
click at [306, 379] on div "17 Mensaje ******* (a): Todos los contactos - canales seleccionados Todos los c…" at bounding box center [328, 375] width 308 height 29
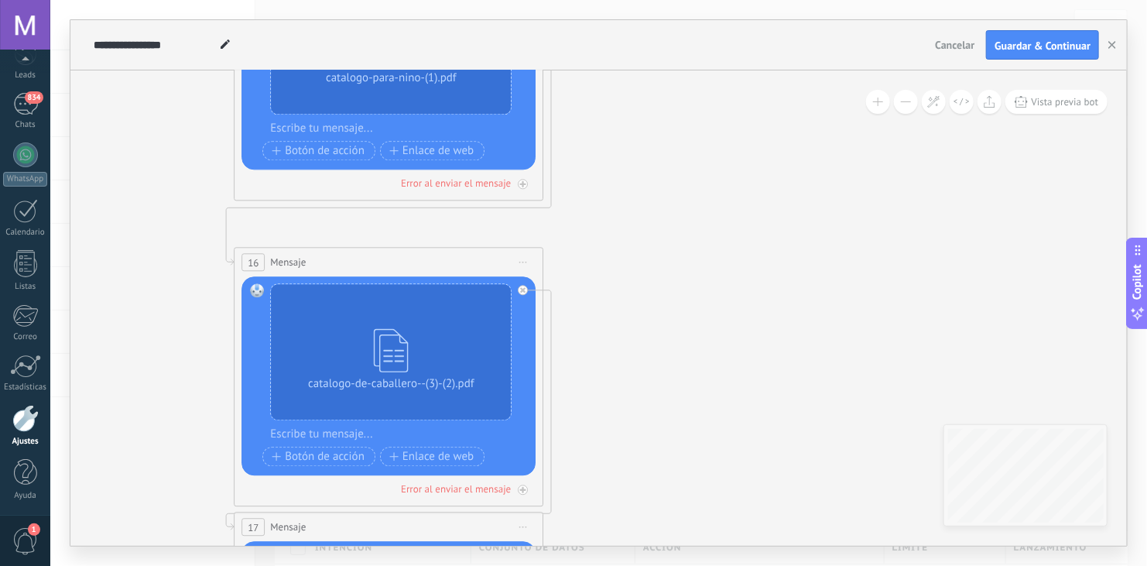
click at [738, 362] on icon at bounding box center [893, 44] width 3288 height 2228
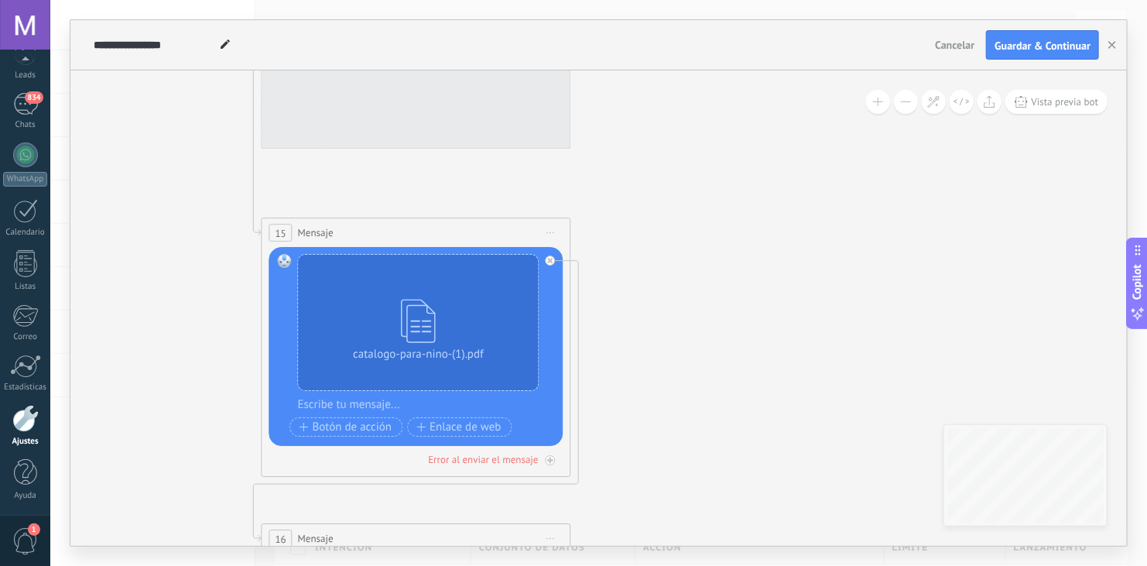
click at [703, 474] on icon at bounding box center [921, 319] width 3288 height 2228
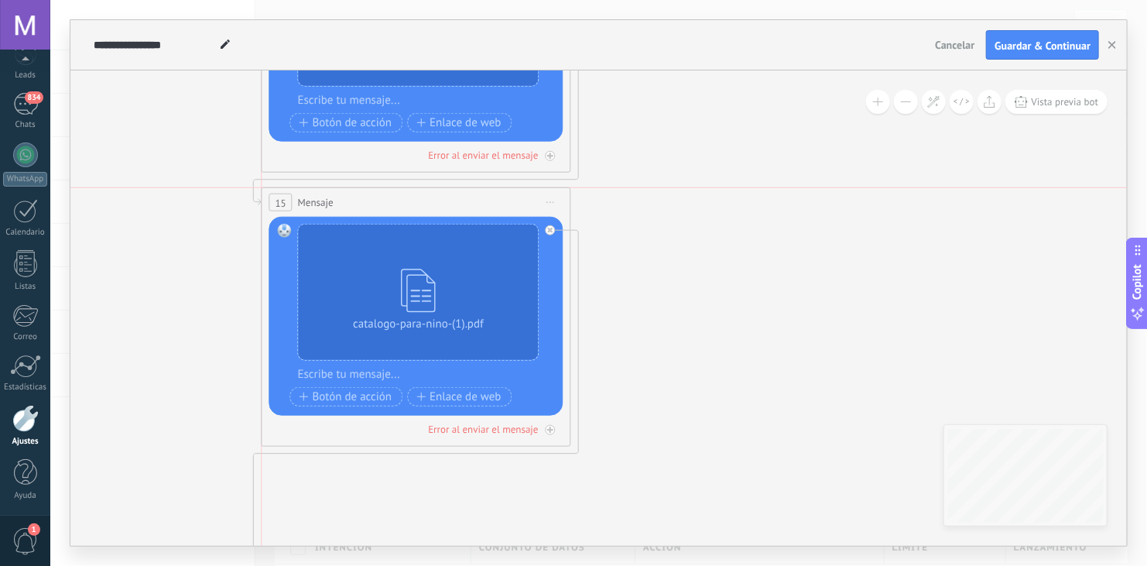
click at [426, 199] on div "15 Mensaje ******* (a): Todos los contactos - canales seleccionados Todos los c…" at bounding box center [416, 202] width 308 height 29
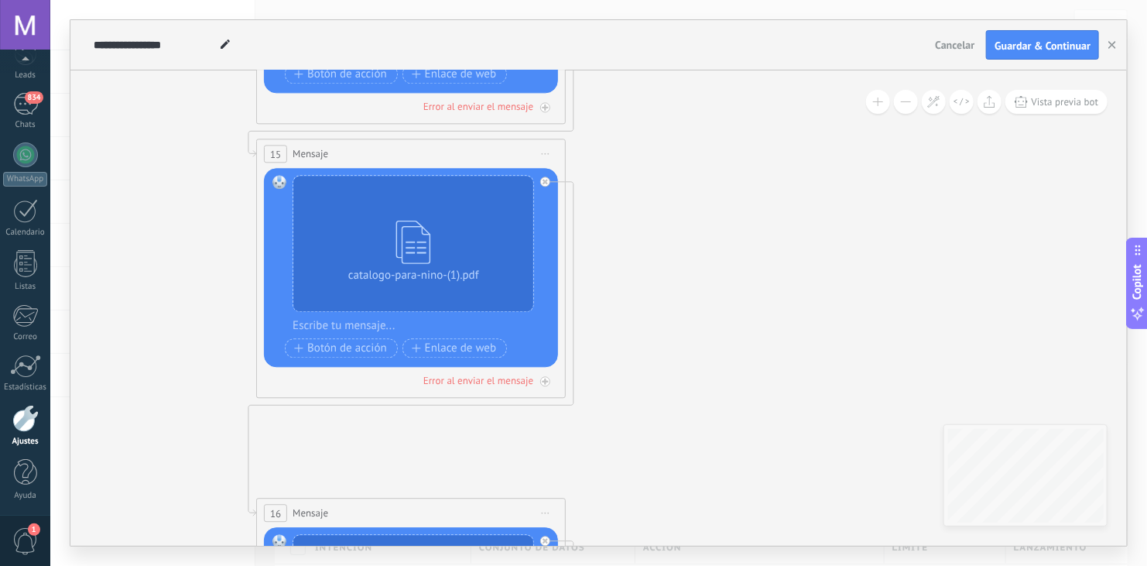
click at [742, 164] on icon at bounding box center [916, 295] width 3288 height 2228
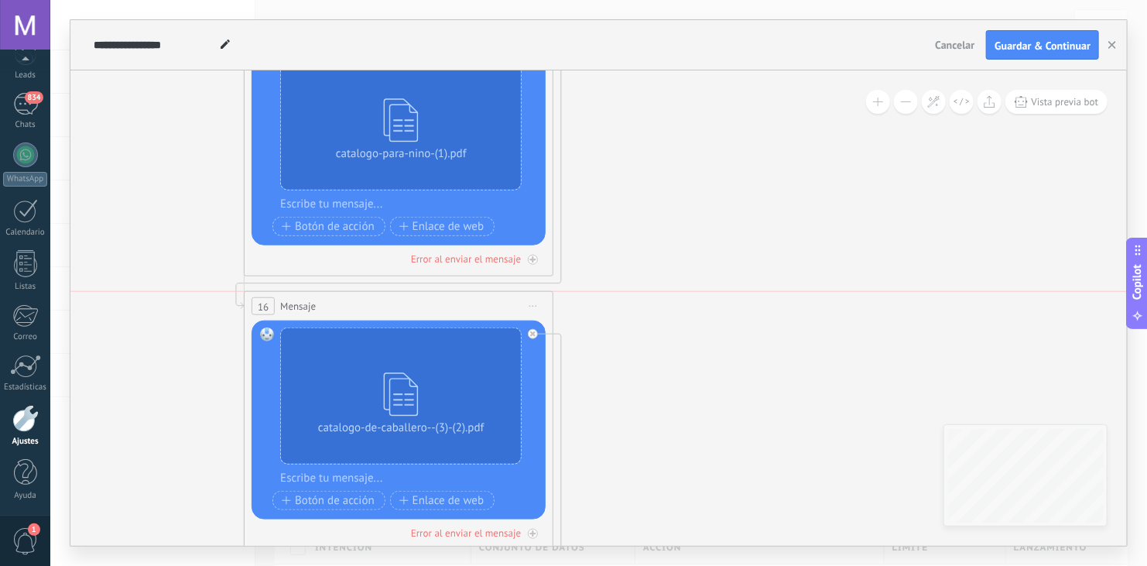
click at [414, 303] on div "16 Mensaje ******* (a): Todos los contactos - canales seleccionados Todos los c…" at bounding box center [399, 306] width 308 height 29
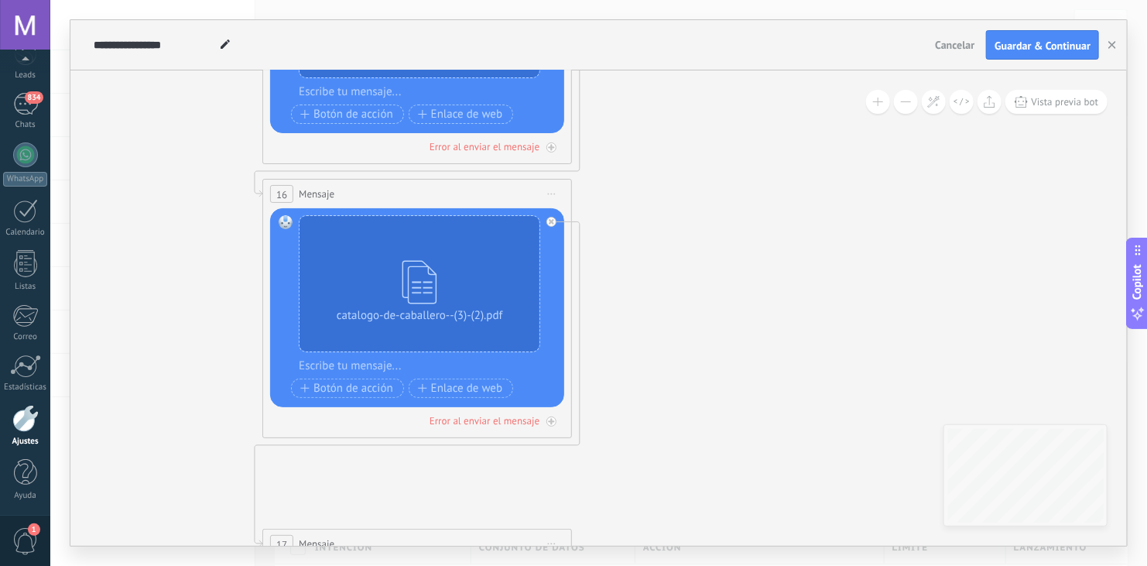
click at [702, 101] on icon at bounding box center [922, 60] width 3288 height 2228
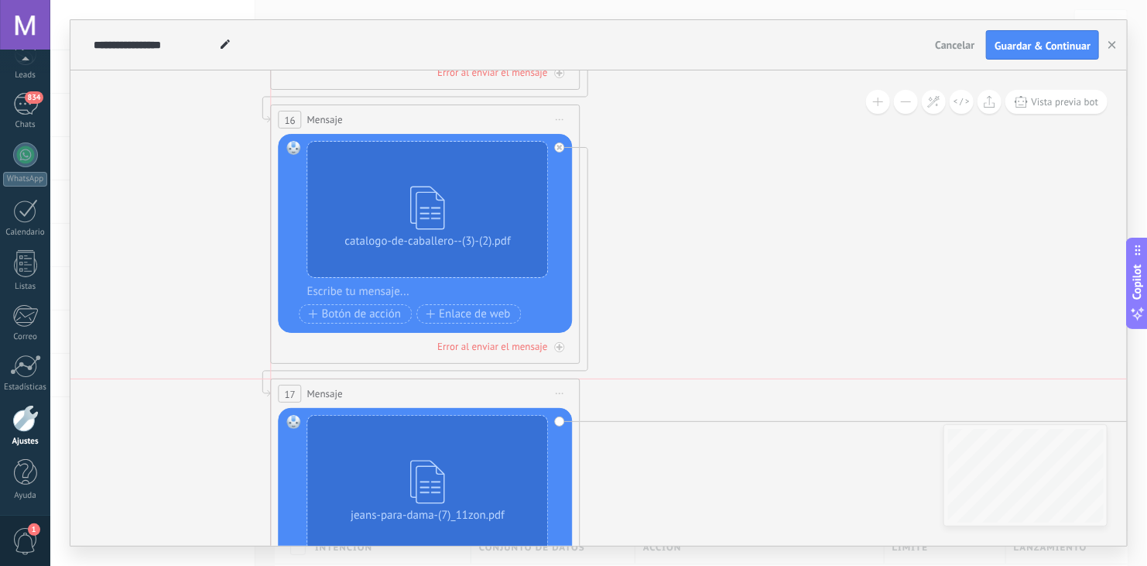
click at [433, 385] on div "17 Mensaje ******* (a): Todos los contactos - canales seleccionados Todos los c…" at bounding box center [426, 393] width 308 height 29
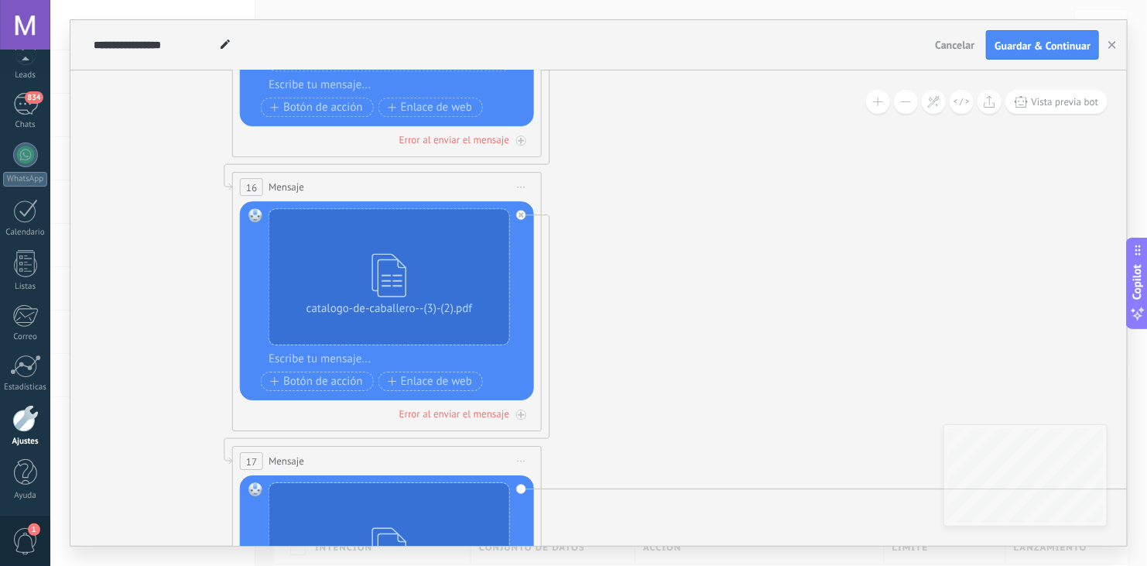
click at [736, 354] on icon at bounding box center [892, 15] width 3288 height 2152
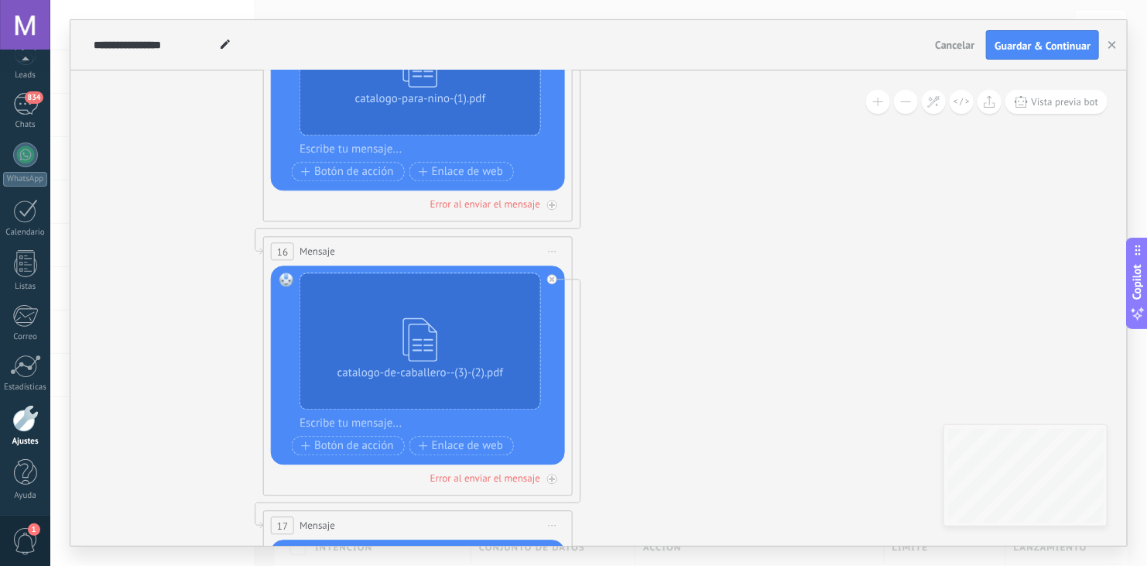
click at [894, 508] on icon at bounding box center [923, 80] width 3288 height 2152
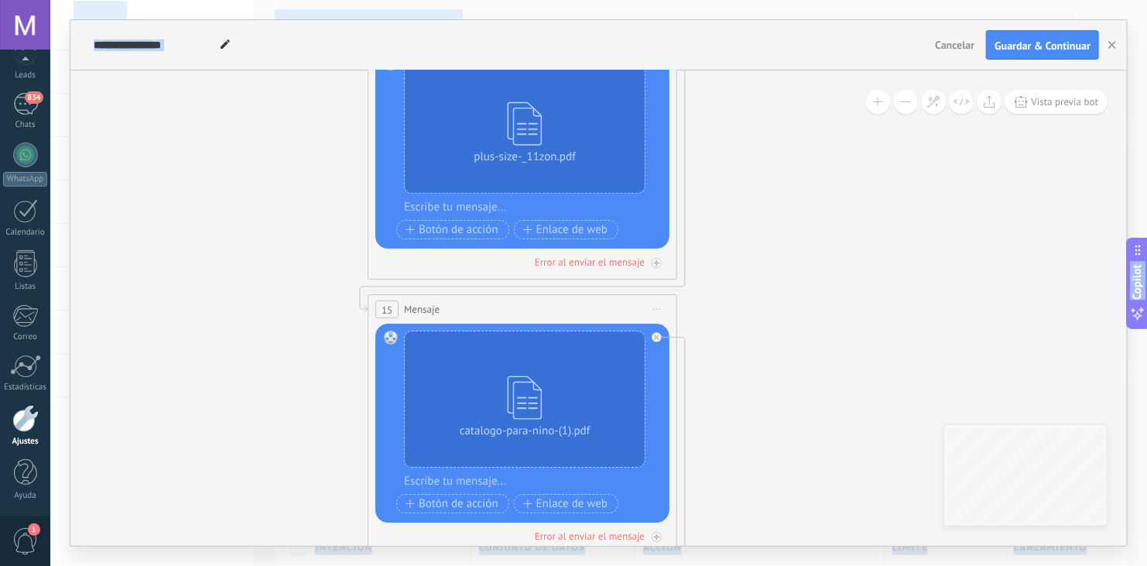
click at [925, 565] on html ".abecls-1,.abecls-2{fill-rule:evenodd}.abecls-2{fill:#fff} .abhcls-1{fill:none}…" at bounding box center [573, 283] width 1147 height 566
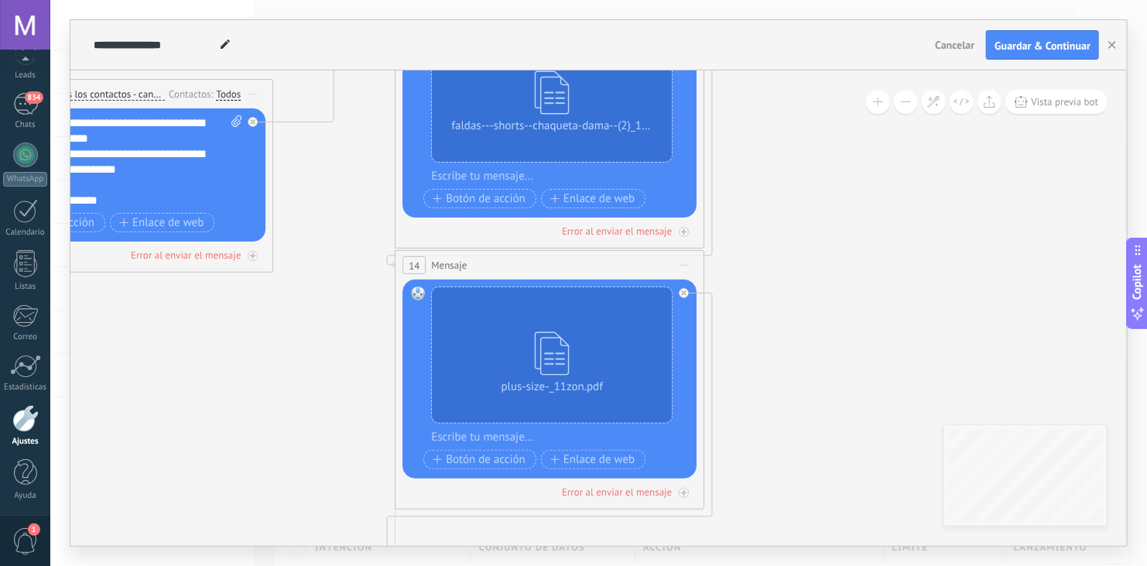
click at [535, 260] on div "14 Mensaje ******* (a): Todos los contactos - canales seleccionados Todos los c…" at bounding box center [549, 265] width 308 height 29
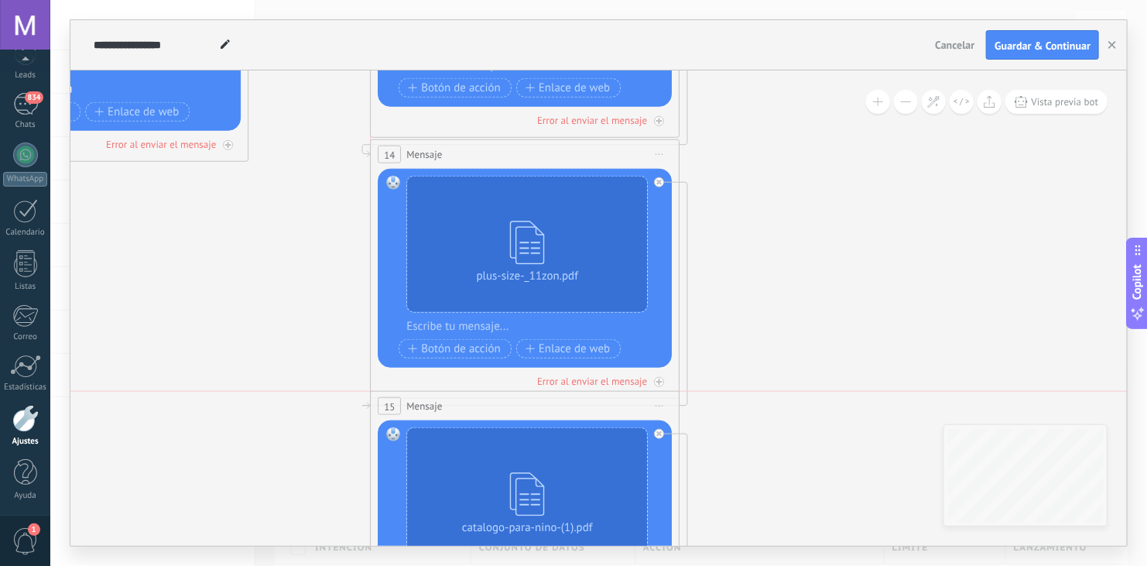
click at [538, 405] on div "15 Mensaje ******* (a): Todos los contactos - canales seleccionados Todos los c…" at bounding box center [525, 406] width 308 height 29
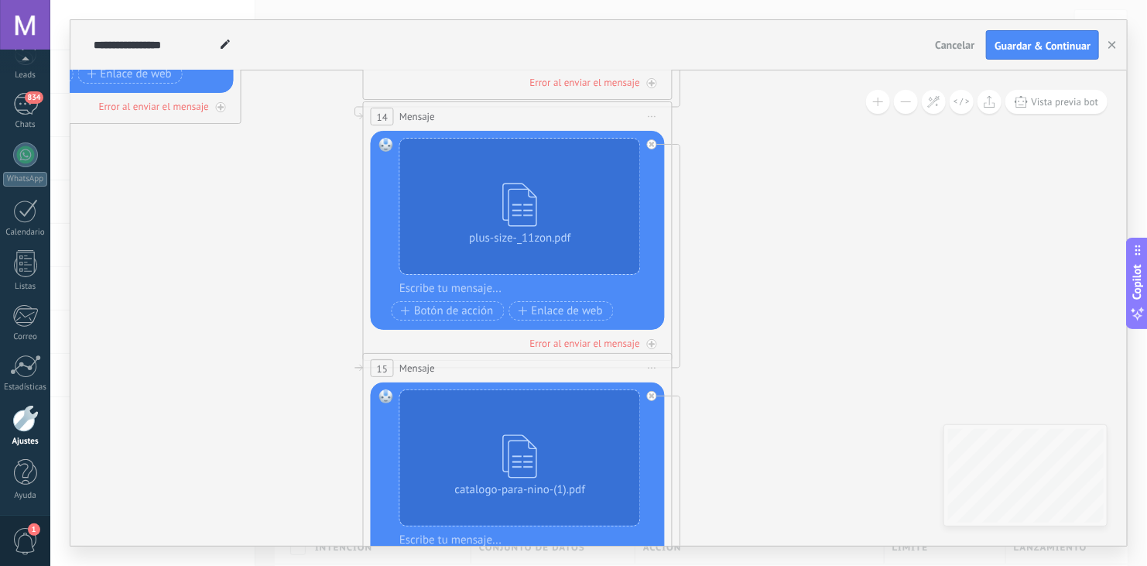
click at [830, 134] on icon at bounding box center [1023, 530] width 3288 height 2152
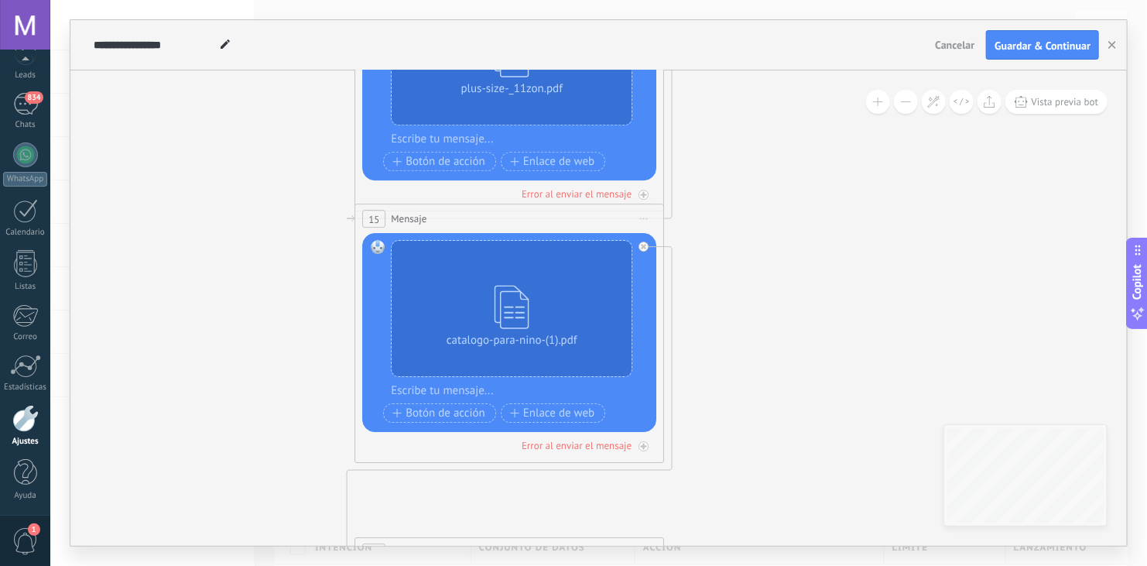
click at [798, 216] on icon at bounding box center [1014, 380] width 3288 height 2152
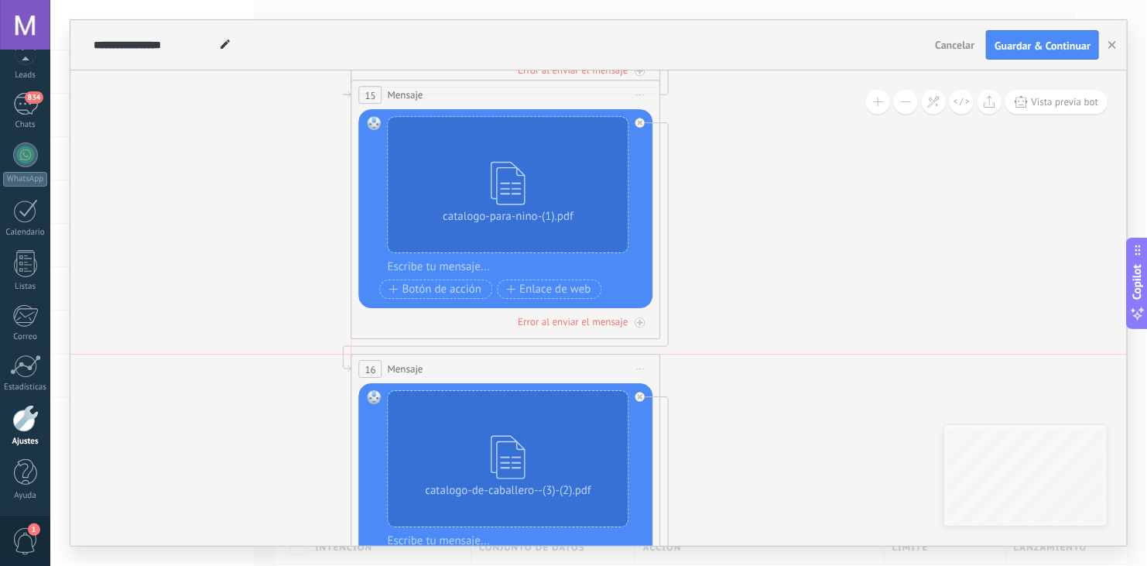
click at [496, 362] on div "16 Mensaje ******* (a): Todos los contactos - canales seleccionados Todos los c…" at bounding box center [506, 368] width 308 height 29
click at [770, 311] on icon at bounding box center [1011, 257] width 3288 height 2152
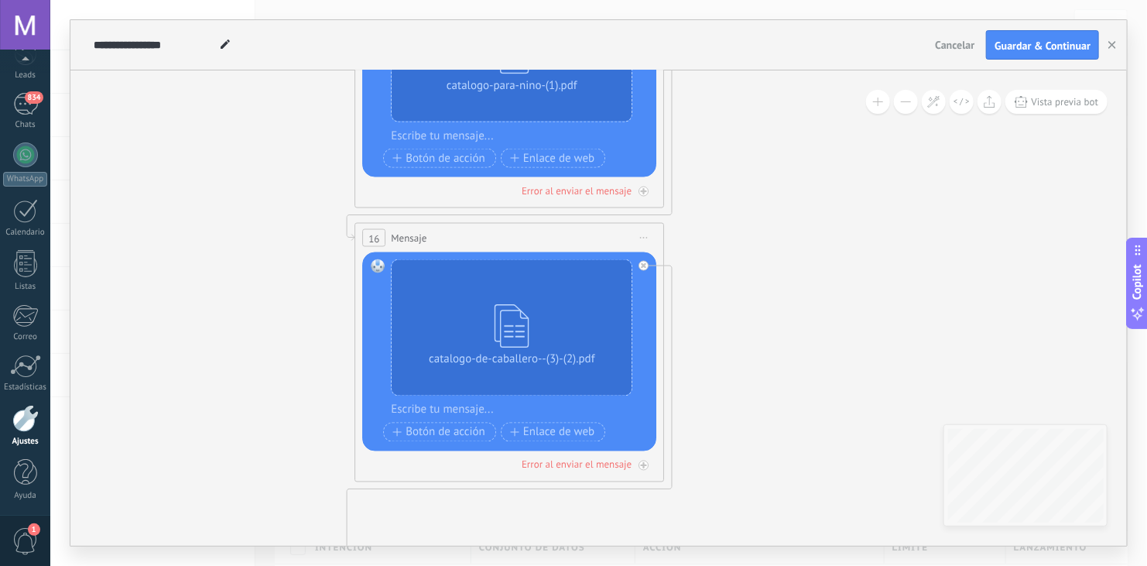
click at [785, 254] on icon at bounding box center [1014, 126] width 3288 height 2152
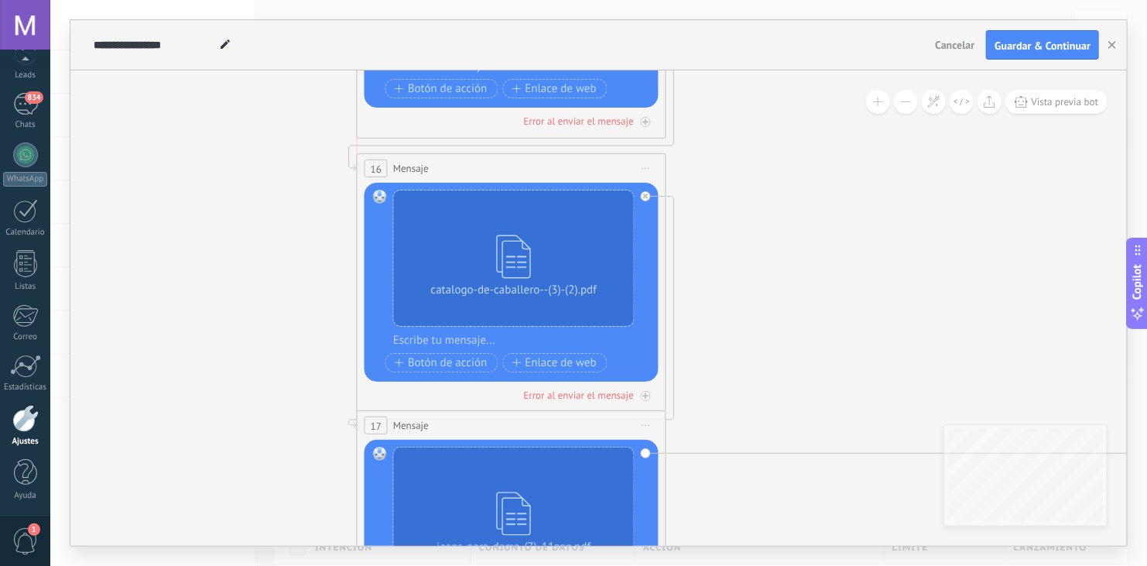
click at [510, 414] on div "17 Mensaje ******* (a): Todos los contactos - canales seleccionados Todos los c…" at bounding box center [511, 425] width 308 height 29
click at [816, 322] on icon at bounding box center [1016, 18] width 3288 height 2076
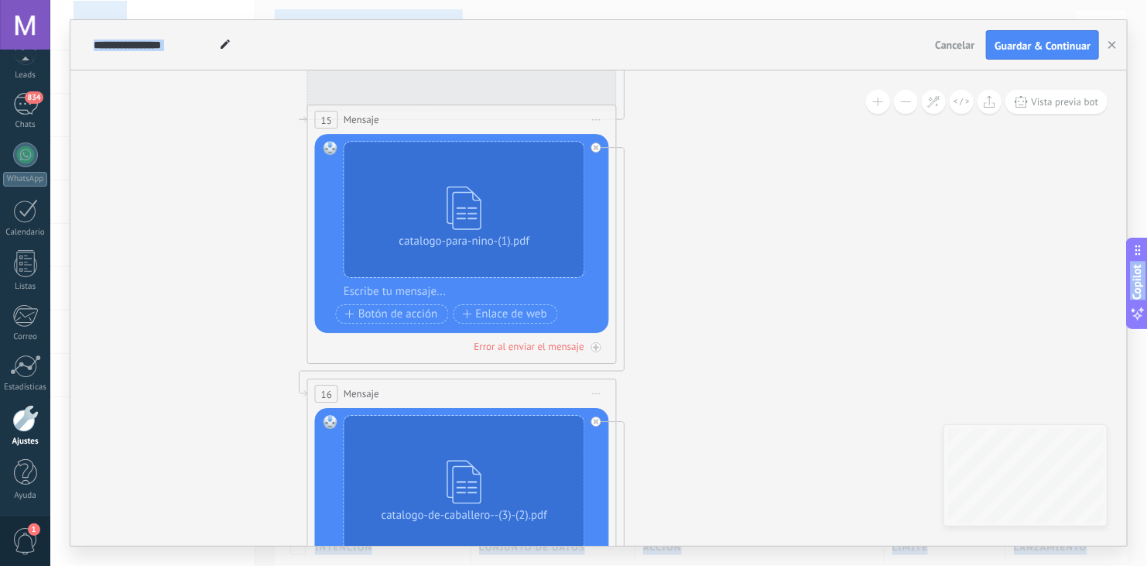
click at [809, 565] on html ".abecls-1,.abecls-2{fill-rule:evenodd}.abecls-2{fill:#fff} .abhcls-1{fill:none}…" at bounding box center [573, 283] width 1147 height 566
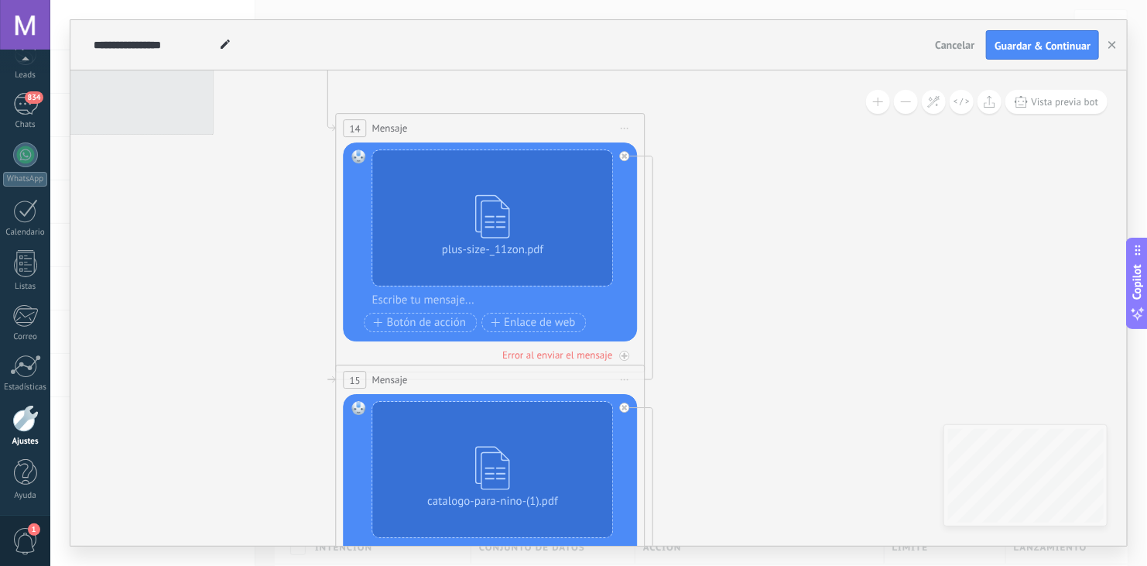
click at [839, 499] on icon at bounding box center [996, 503] width 3288 height 2076
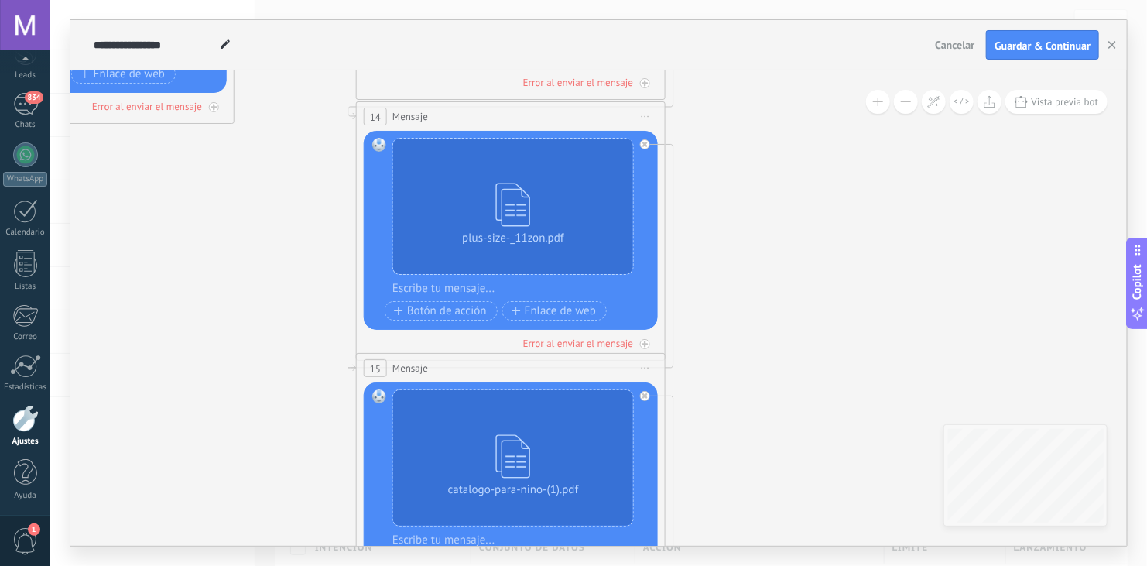
click at [813, 134] on icon at bounding box center [1016, 492] width 3288 height 2076
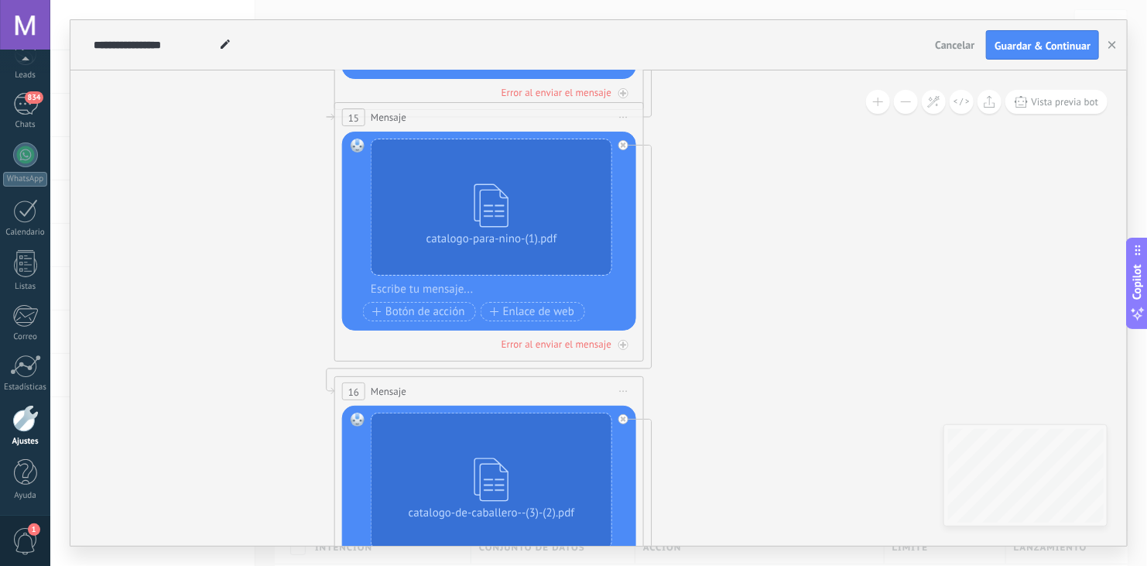
click at [807, 44] on div "**********" at bounding box center [598, 282] width 1056 height 525
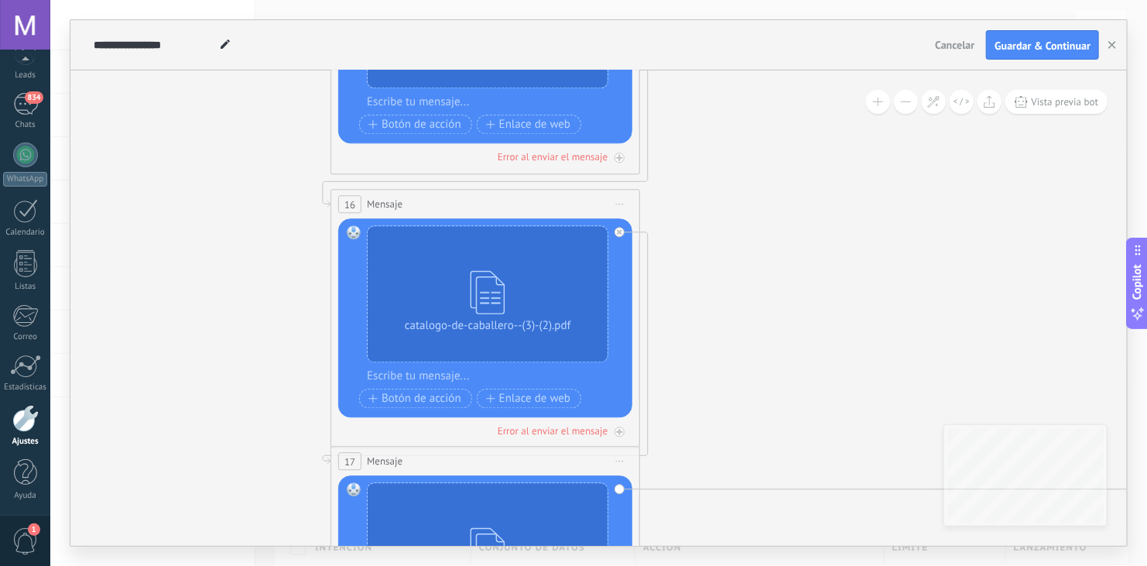
click at [806, 108] on icon at bounding box center [990, 55] width 3288 height 2076
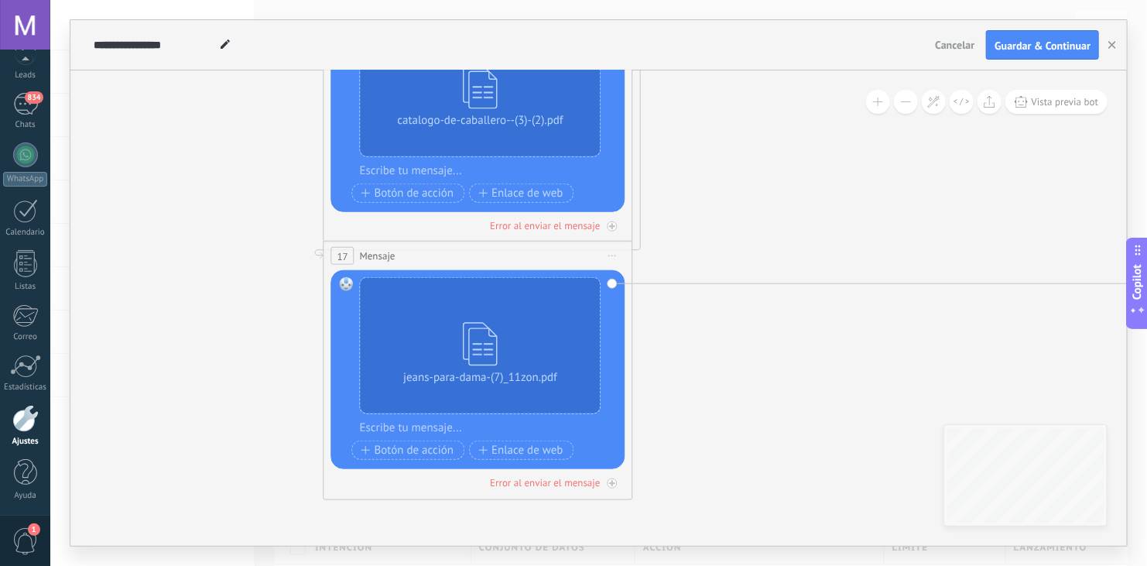
click at [810, 67] on div "**********" at bounding box center [598, 282] width 1056 height 525
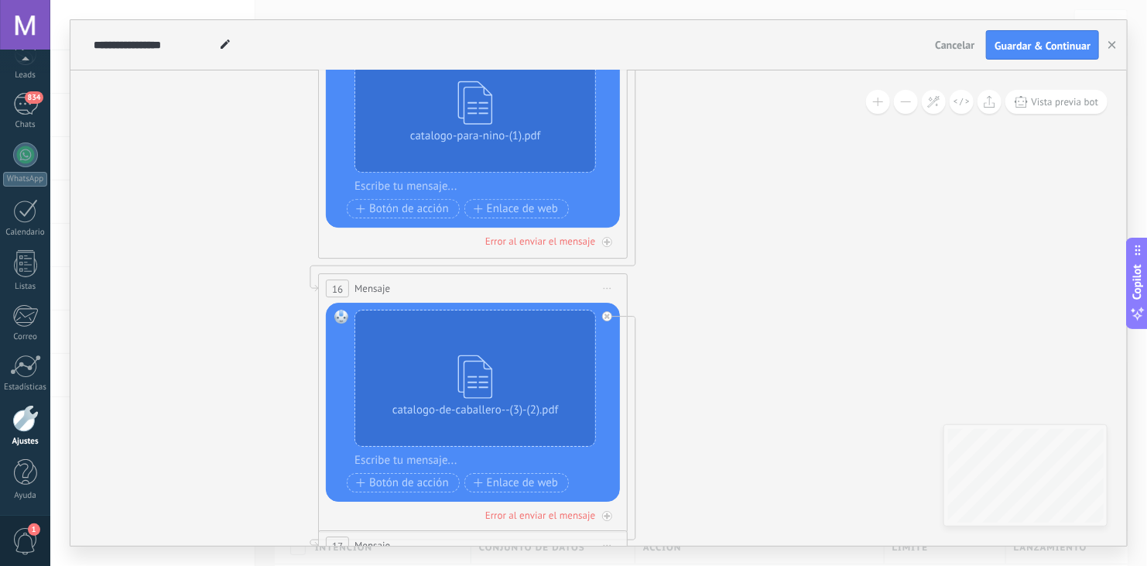
click at [738, 549] on div "**********" at bounding box center [598, 283] width 1096 height 566
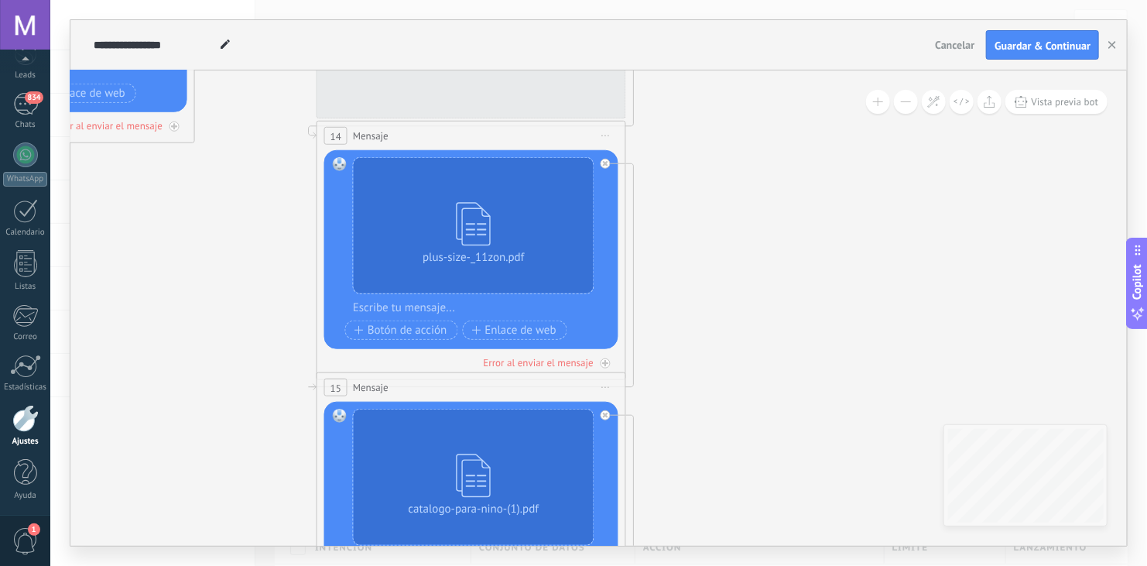
click at [804, 554] on div "**********" at bounding box center [598, 283] width 1096 height 566
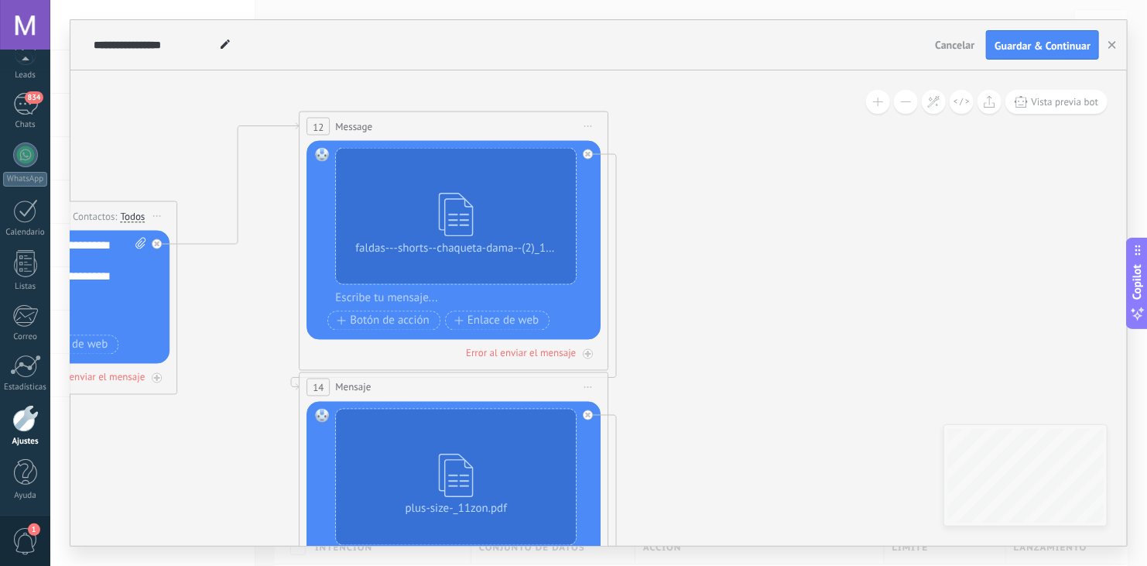
click at [809, 559] on div "**********" at bounding box center [598, 283] width 1096 height 566
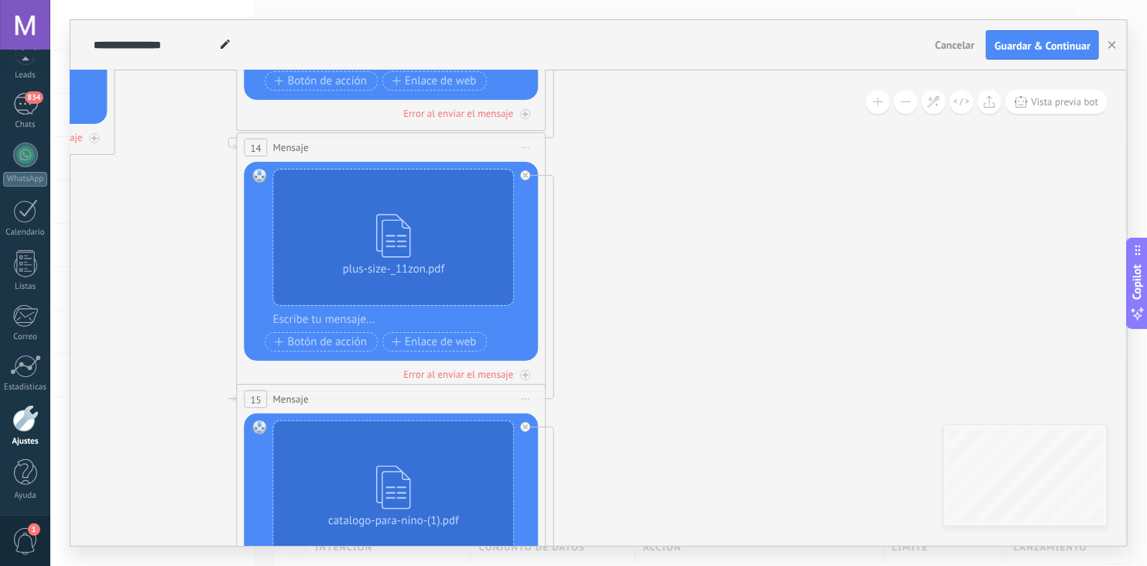
drag, startPoint x: 764, startPoint y: 300, endPoint x: 720, endPoint y: 165, distance: 142.4
click at [720, 165] on icon at bounding box center [897, 523] width 3288 height 2076
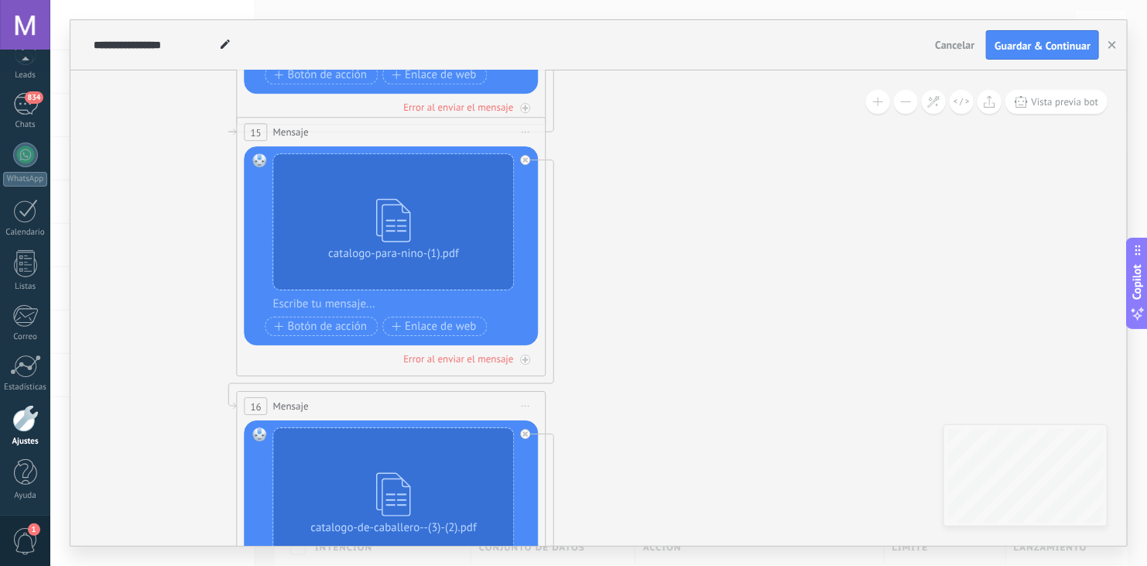
drag, startPoint x: 765, startPoint y: 344, endPoint x: 762, endPoint y: 99, distance: 244.5
click at [762, 99] on icon at bounding box center [897, 256] width 3288 height 2076
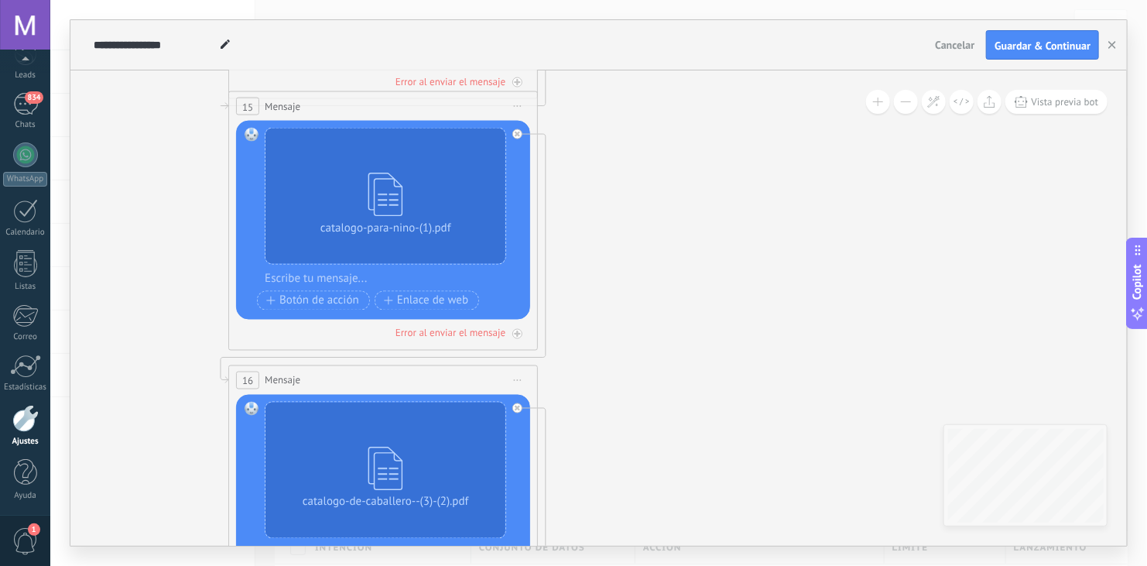
click at [726, 22] on div "**********" at bounding box center [598, 282] width 1056 height 525
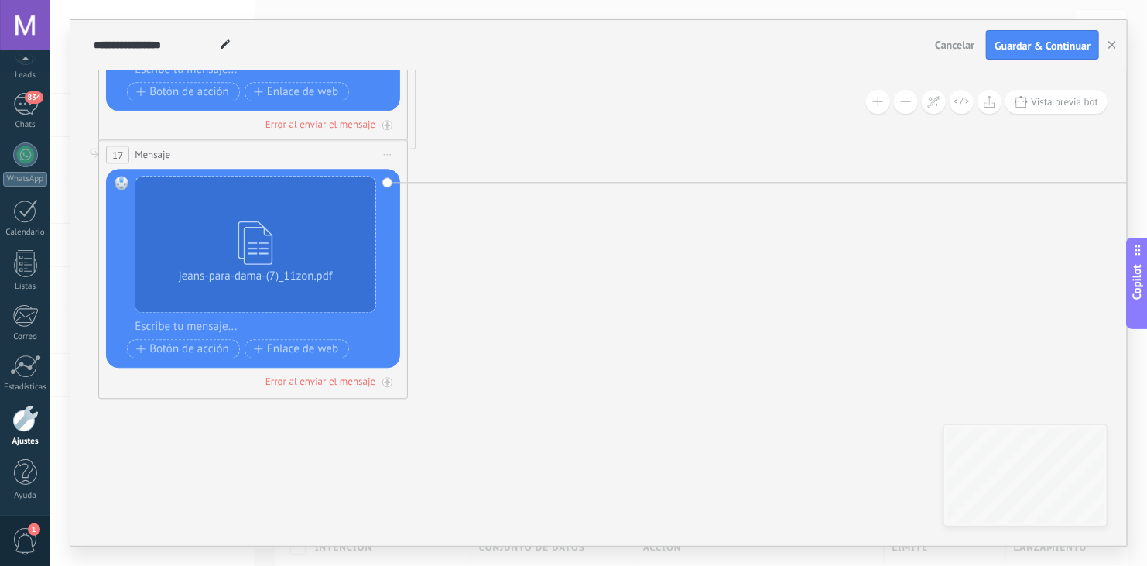
click at [597, 31] on div "**********" at bounding box center [598, 282] width 1056 height 525
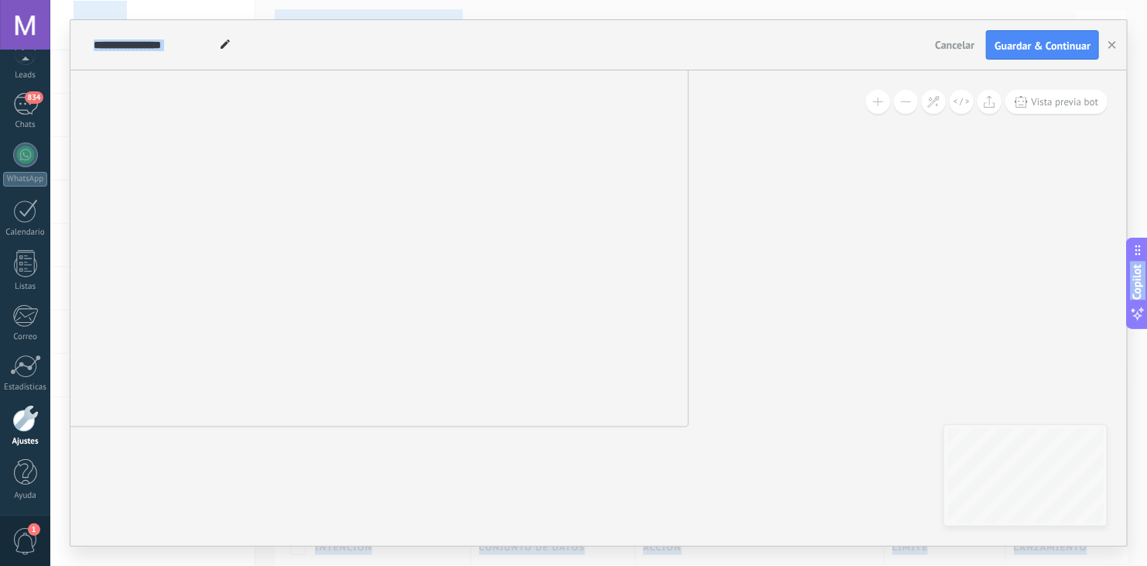
click at [535, 565] on html ".abecls-1,.abecls-2{fill-rule:evenodd}.abecls-2{fill:#fff} .abhcls-1{fill:none}…" at bounding box center [573, 283] width 1147 height 566
click at [549, 565] on html ".abecls-1,.abecls-2{fill-rule:evenodd}.abecls-2{fill:#fff} .abhcls-1{fill:none}…" at bounding box center [573, 283] width 1147 height 566
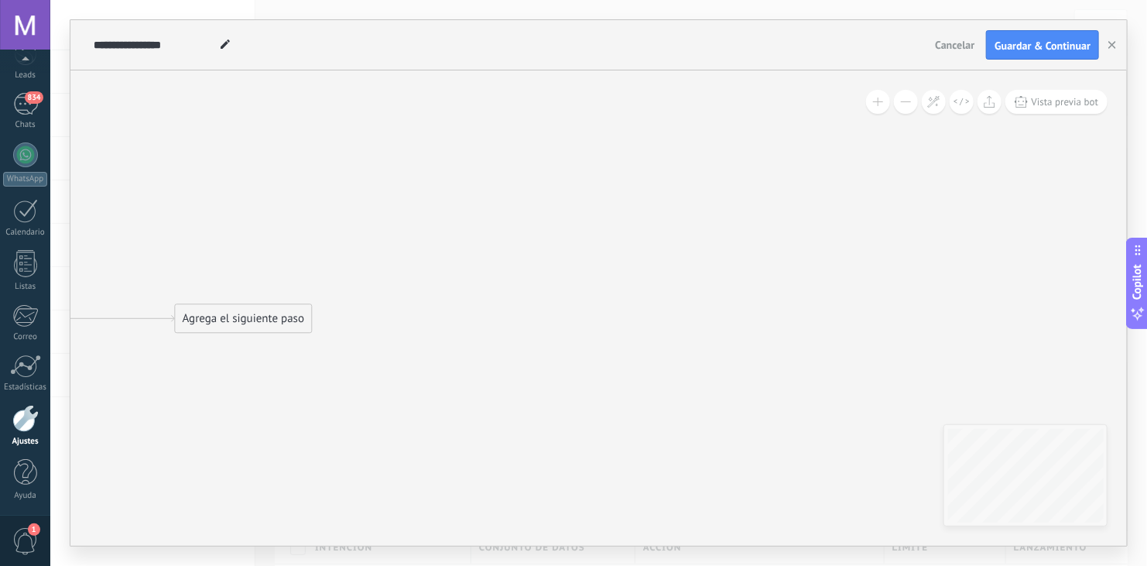
click at [176, 332] on div "Agrega el siguiente paso" at bounding box center [243, 319] width 135 height 26
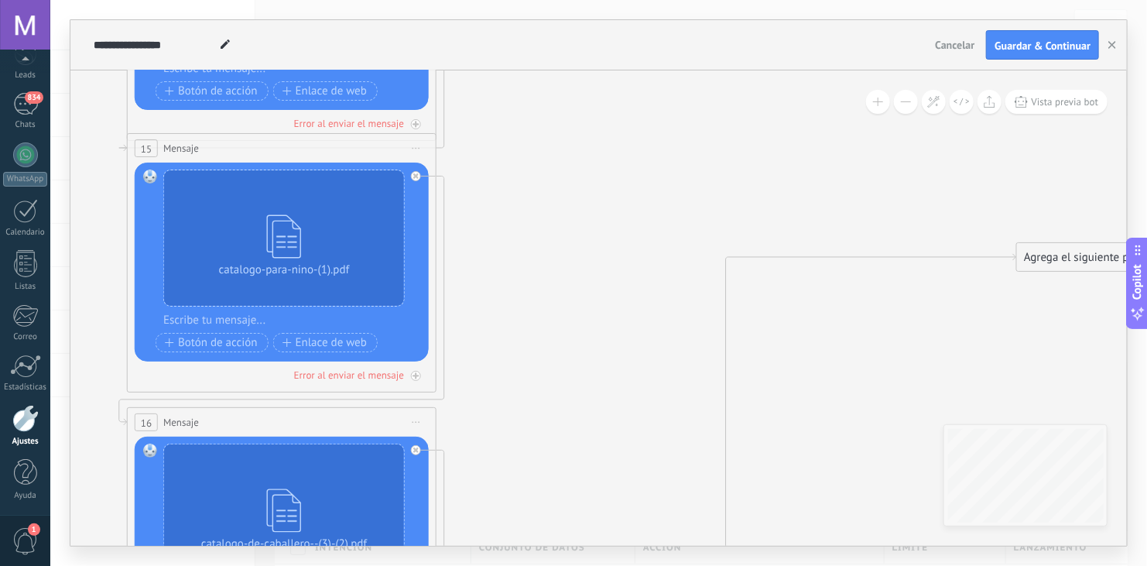
click at [1044, 116] on icon at bounding box center [316, 142] width 2346 height 1817
click at [634, 337] on div "Agrega el siguiente paso" at bounding box center [676, 335] width 135 height 26
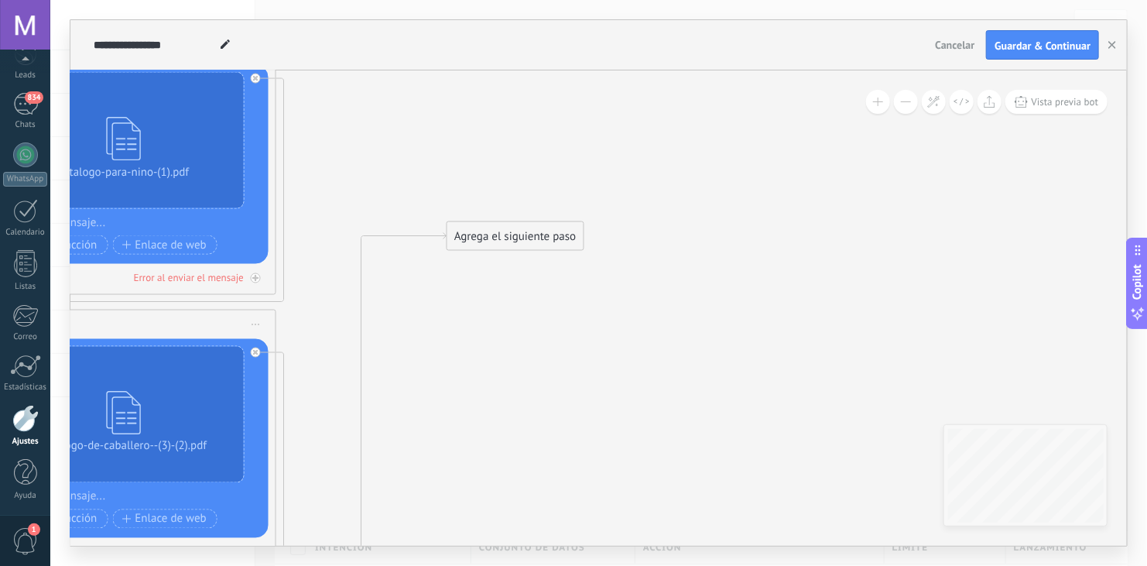
click at [519, 233] on div "Agrega el siguiente paso" at bounding box center [514, 237] width 135 height 26
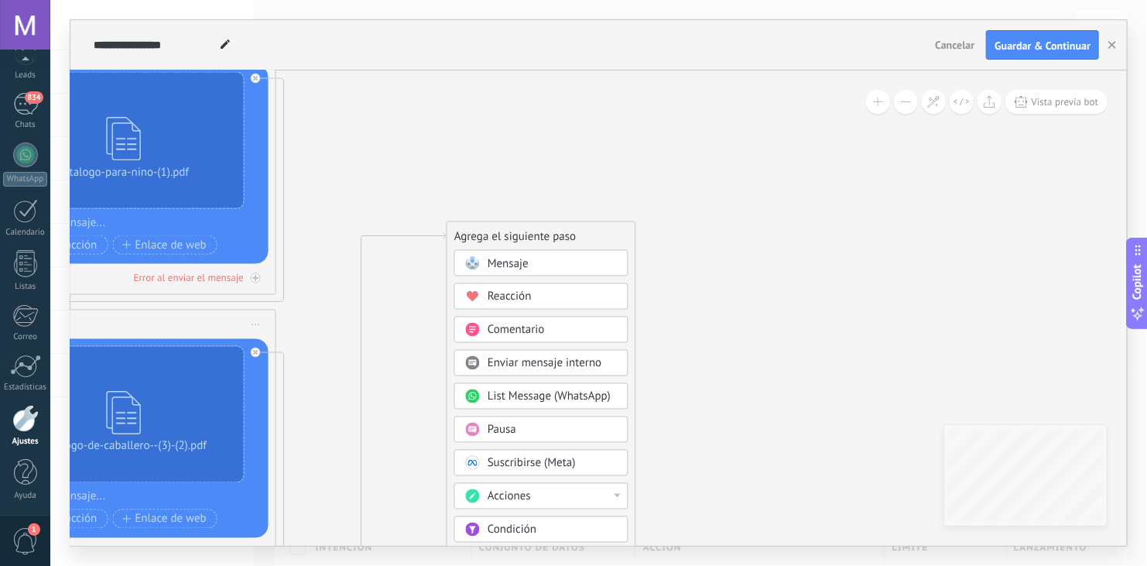
click at [507, 435] on span "Pausa" at bounding box center [501, 429] width 29 height 15
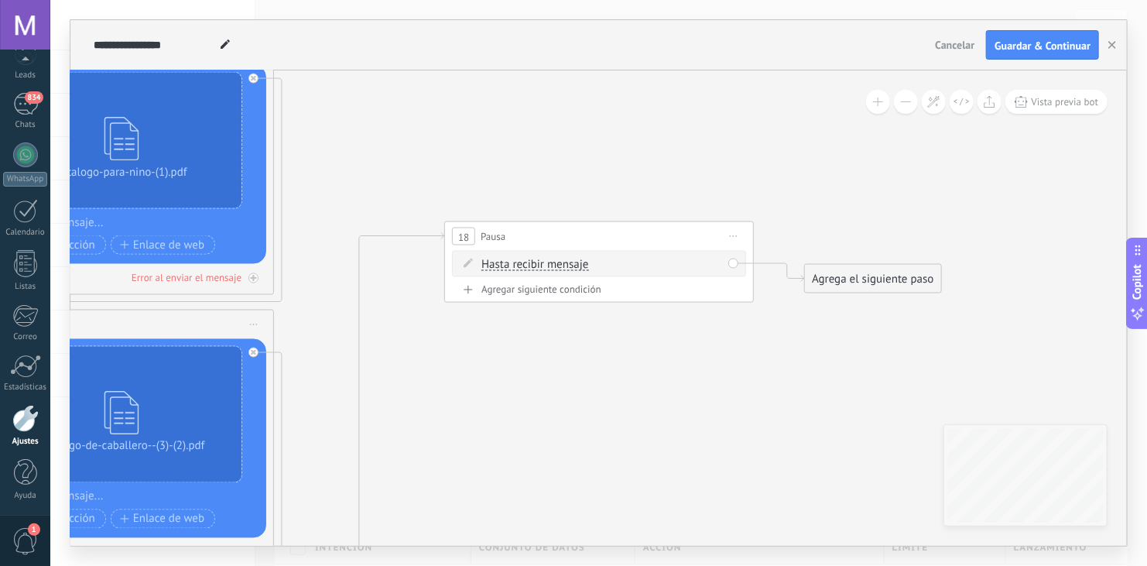
click at [544, 265] on span "Hasta recibir mensaje" at bounding box center [534, 264] width 107 height 12
click at [544, 265] on button "Hasta recibir mensaje" at bounding box center [570, 265] width 193 height 28
click at [528, 289] on span "Temporizador" at bounding box center [557, 292] width 187 height 15
click at [600, 262] on input "*" at bounding box center [596, 264] width 7 height 12
type input "*"
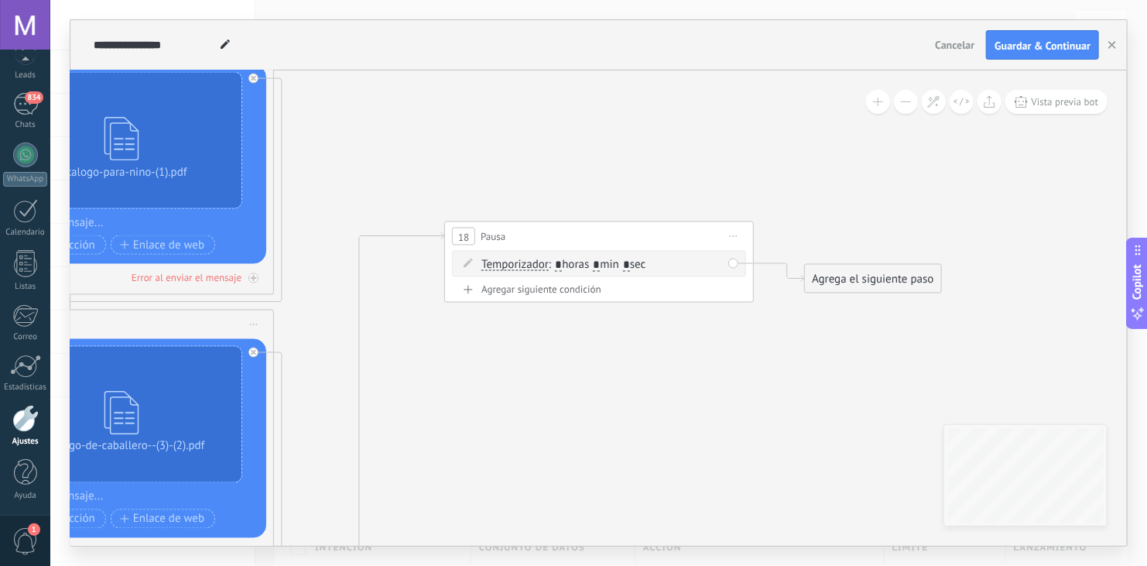
click at [630, 263] on input "*" at bounding box center [626, 264] width 7 height 12
type input "*"
click at [728, 354] on icon at bounding box center [127, 173] width 2295 height 2075
click at [862, 286] on div "Agrega el siguiente paso" at bounding box center [872, 279] width 135 height 26
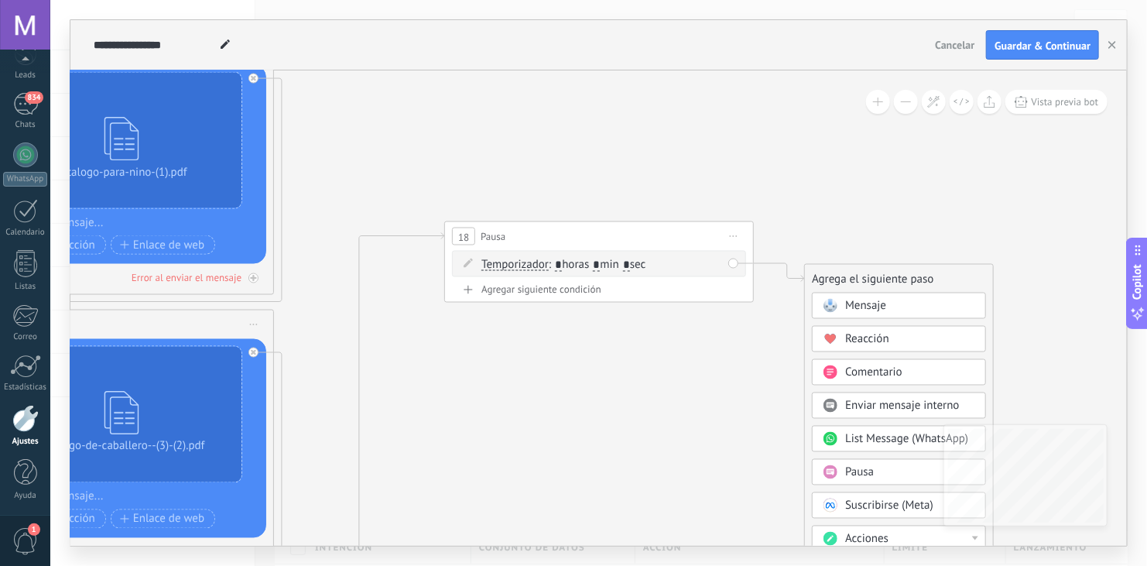
click at [866, 310] on span "Mensaje" at bounding box center [865, 306] width 41 height 15
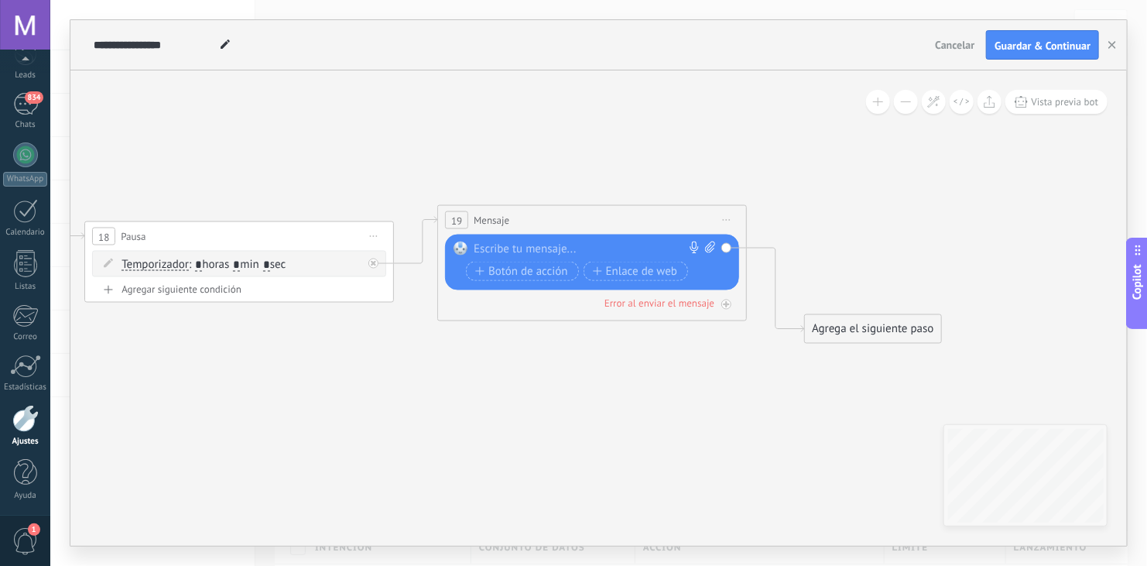
drag, startPoint x: 646, startPoint y: 270, endPoint x: 640, endPoint y: 211, distance: 59.1
click at [640, 211] on div "19 Mensaje ******* (a): Todos los contactos - canales seleccionados Todos los c…" at bounding box center [592, 220] width 308 height 29
click at [708, 247] on icon at bounding box center [710, 247] width 10 height 12
click input "Subir" at bounding box center [0, 0] width 0 height 0
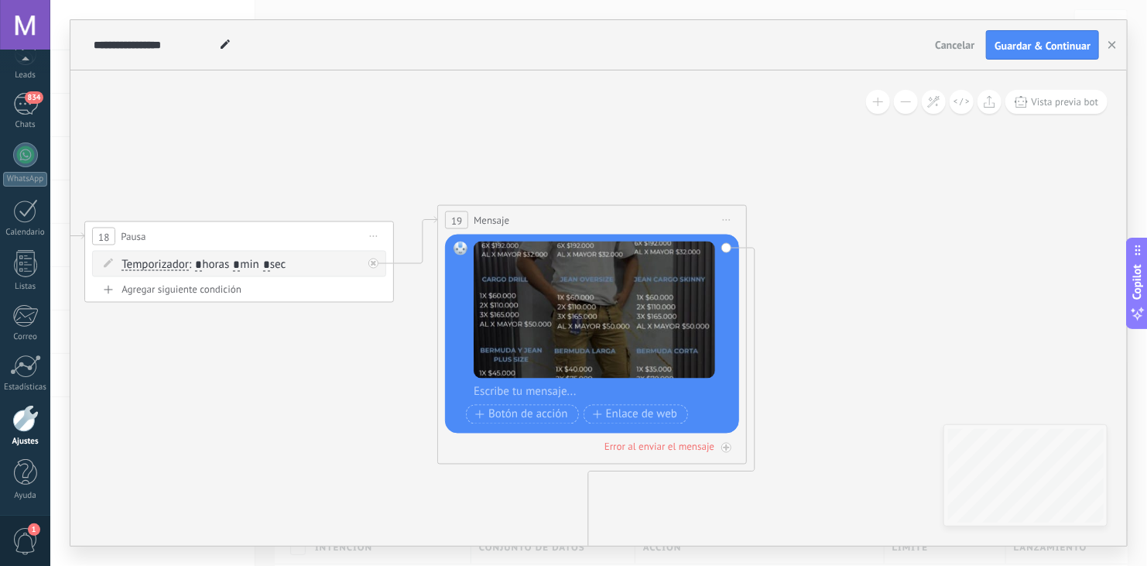
drag, startPoint x: 853, startPoint y: 331, endPoint x: 645, endPoint y: 563, distance: 311.8
click at [645, 563] on div "**********" at bounding box center [598, 283] width 1096 height 566
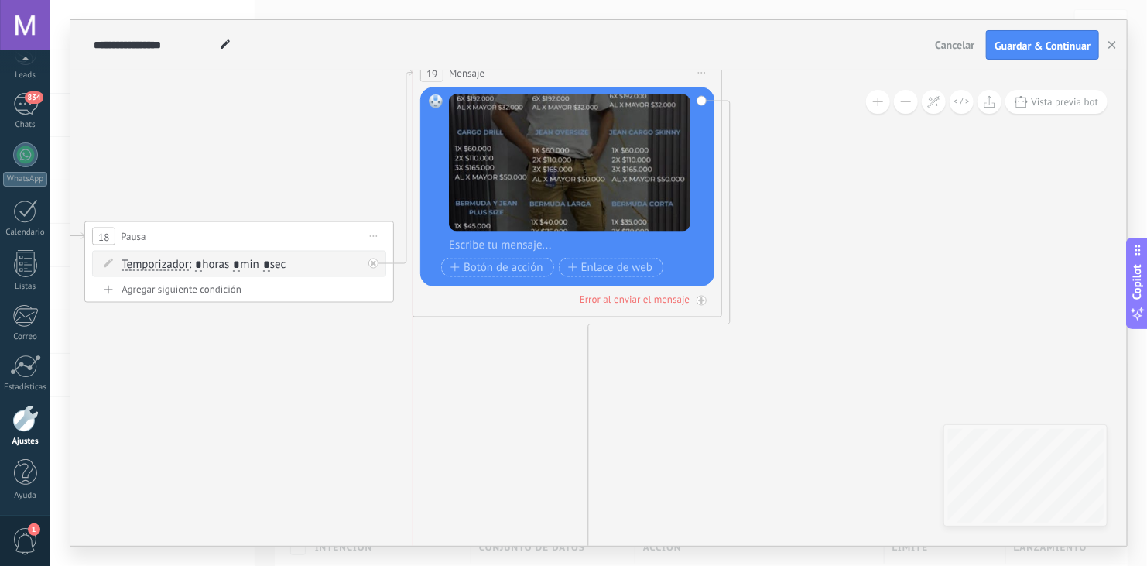
drag, startPoint x: 580, startPoint y: 221, endPoint x: 559, endPoint y: 68, distance: 154.0
click at [559, 68] on div "**********" at bounding box center [598, 282] width 1056 height 525
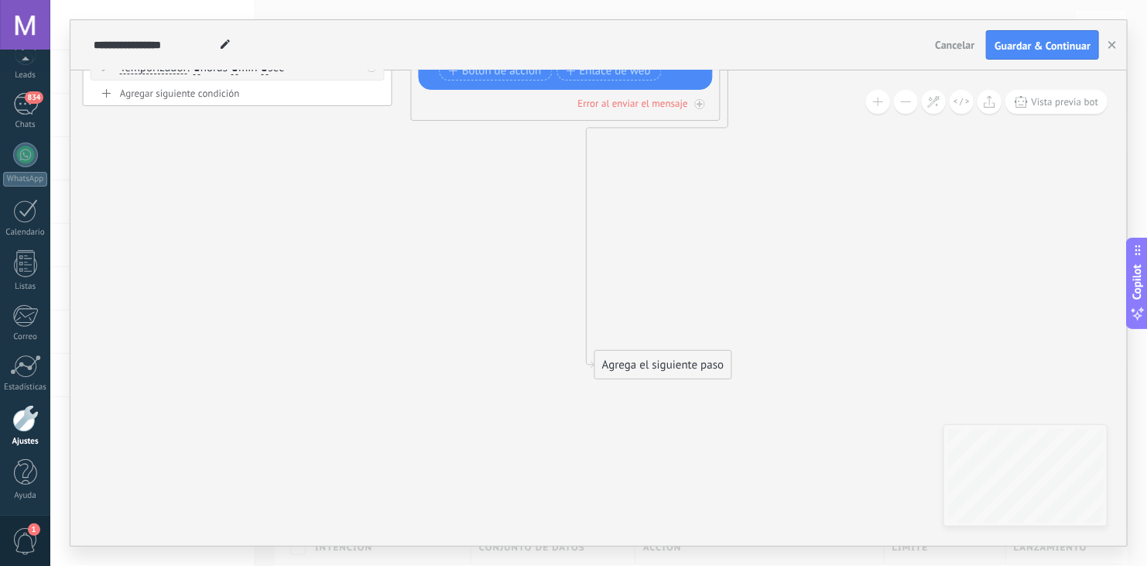
drag, startPoint x: 654, startPoint y: 442, endPoint x: 652, endPoint y: 242, distance: 199.7
drag, startPoint x: 655, startPoint y: 361, endPoint x: 554, endPoint y: 145, distance: 238.9
click at [554, 145] on div "Agrega el siguiente paso" at bounding box center [559, 148] width 135 height 26
click at [554, 145] on div "Agrega el siguiente paso" at bounding box center [561, 148] width 135 height 26
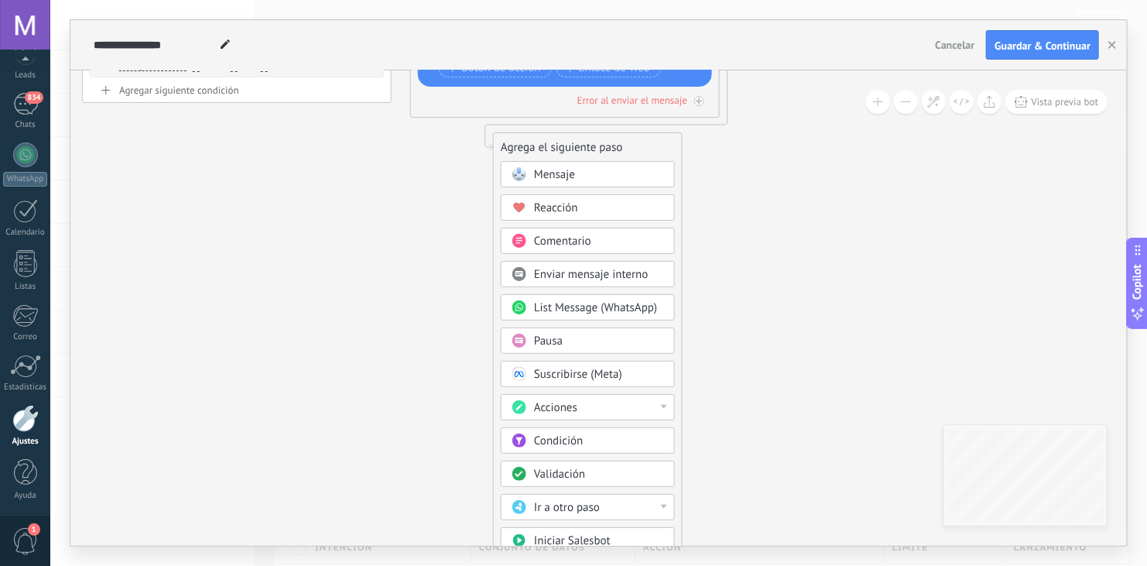
click at [578, 180] on div "Mensaje" at bounding box center [599, 174] width 130 height 15
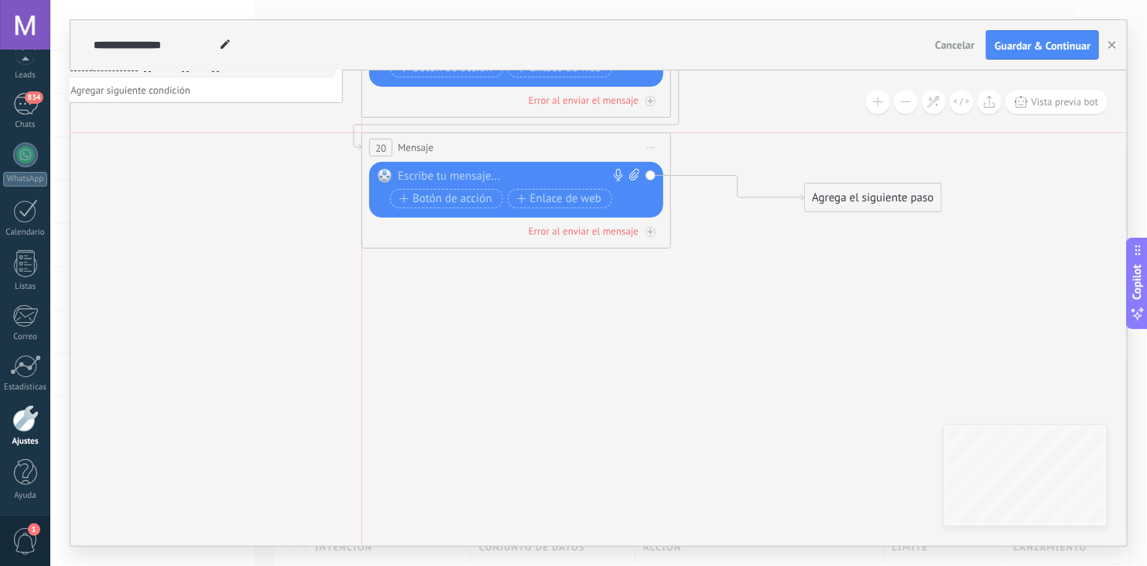
drag, startPoint x: 679, startPoint y: 142, endPoint x: 601, endPoint y: 137, distance: 78.3
click at [601, 137] on div "20 Mensaje ******* (a): Todos los contactos - canales seleccionados Todos los c…" at bounding box center [516, 147] width 308 height 29
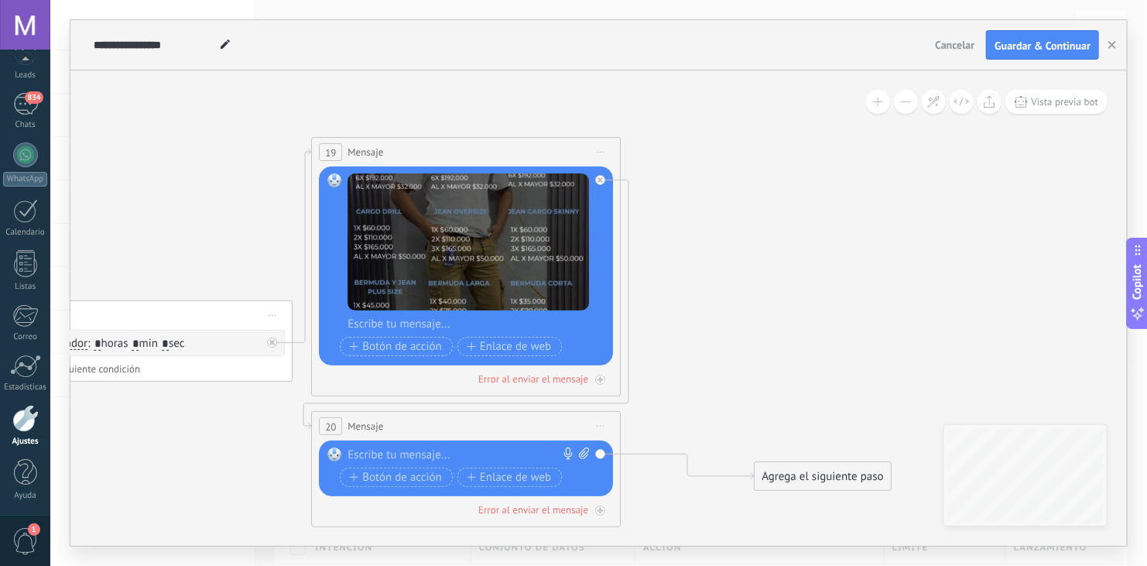
drag, startPoint x: 797, startPoint y: 107, endPoint x: 756, endPoint y: 313, distance: 210.6
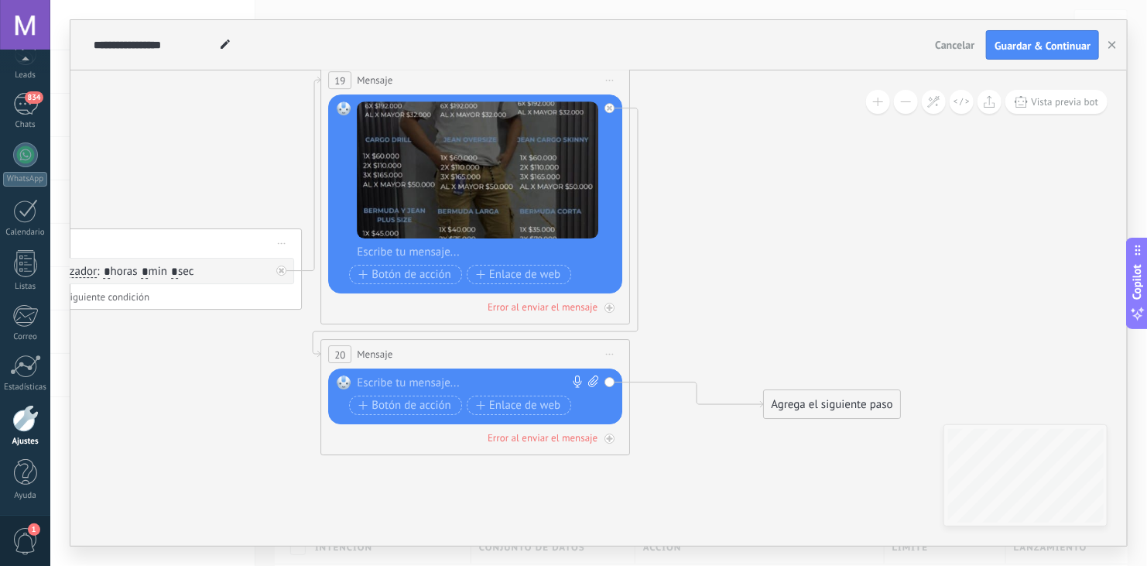
click at [594, 382] on icon at bounding box center [593, 381] width 10 height 12
click input "Subir" at bounding box center [0, 0] width 0 height 0
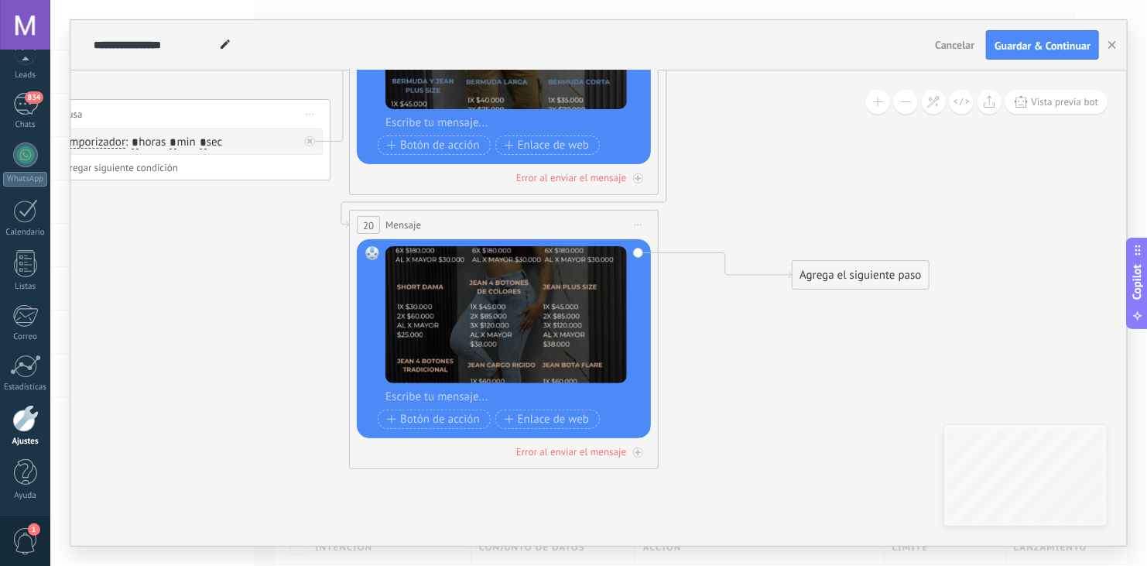
drag, startPoint x: 763, startPoint y: 292, endPoint x: 792, endPoint y: 162, distance: 132.4
drag, startPoint x: 854, startPoint y: 280, endPoint x: 536, endPoint y: 531, distance: 405.0
click at [536, 531] on div "Agrega el siguiente paso" at bounding box center [541, 526] width 135 height 26
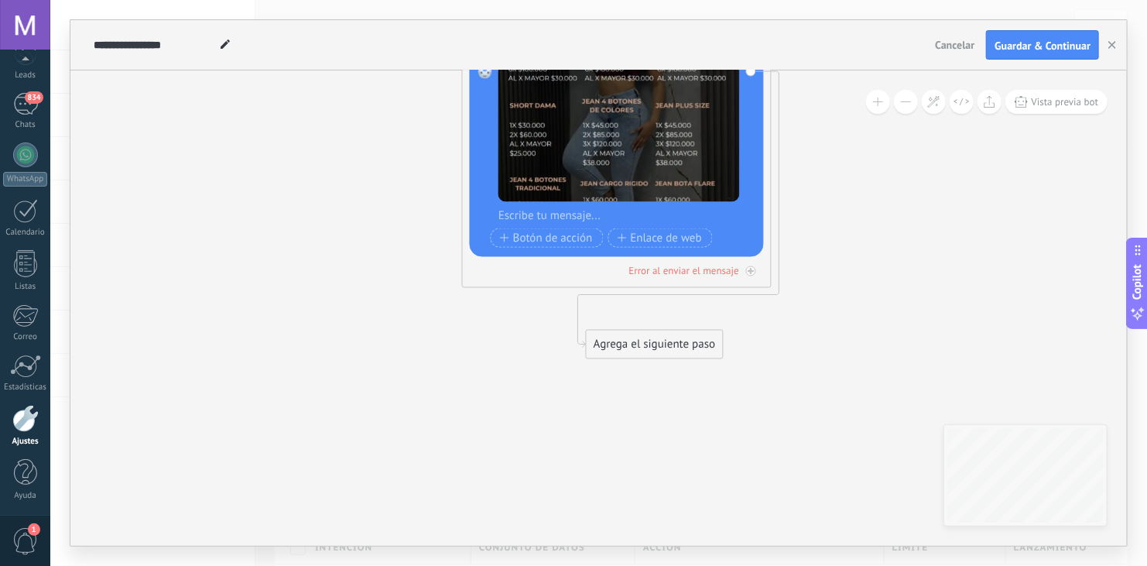
drag, startPoint x: 741, startPoint y: 315, endPoint x: 875, endPoint y: 117, distance: 239.1
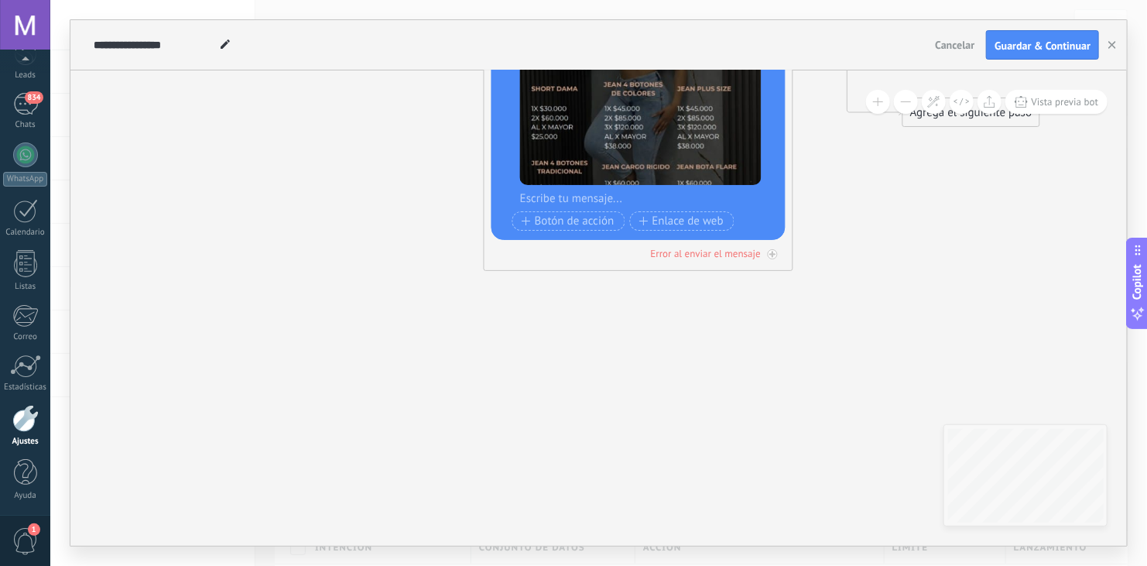
drag, startPoint x: 659, startPoint y: 336, endPoint x: 947, endPoint y: 117, distance: 362.3
click at [947, 117] on div "Agrega el siguiente paso" at bounding box center [970, 113] width 135 height 26
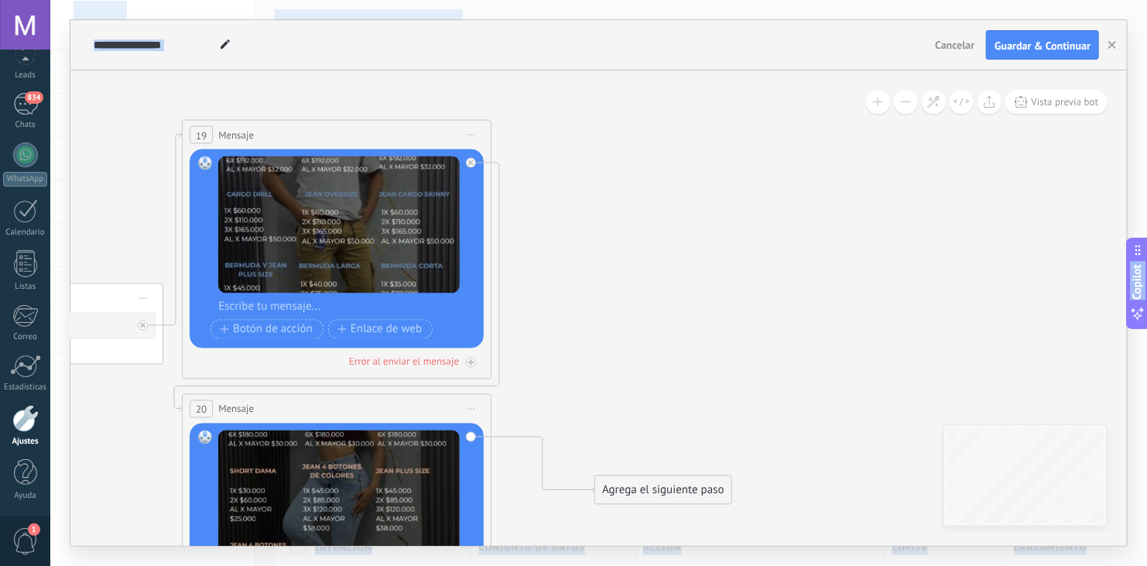
drag, startPoint x: 925, startPoint y: 195, endPoint x: 624, endPoint y: 577, distance: 486.5
click at [624, 565] on html ".abecls-1,.abecls-2{fill-rule:evenodd}.abecls-2{fill:#fff} .abhcls-1{fill:none}…" at bounding box center [573, 283] width 1147 height 566
drag, startPoint x: 675, startPoint y: 482, endPoint x: 647, endPoint y: 346, distance: 139.0
click at [647, 346] on div "Agrega el siguiente paso" at bounding box center [634, 354] width 135 height 26
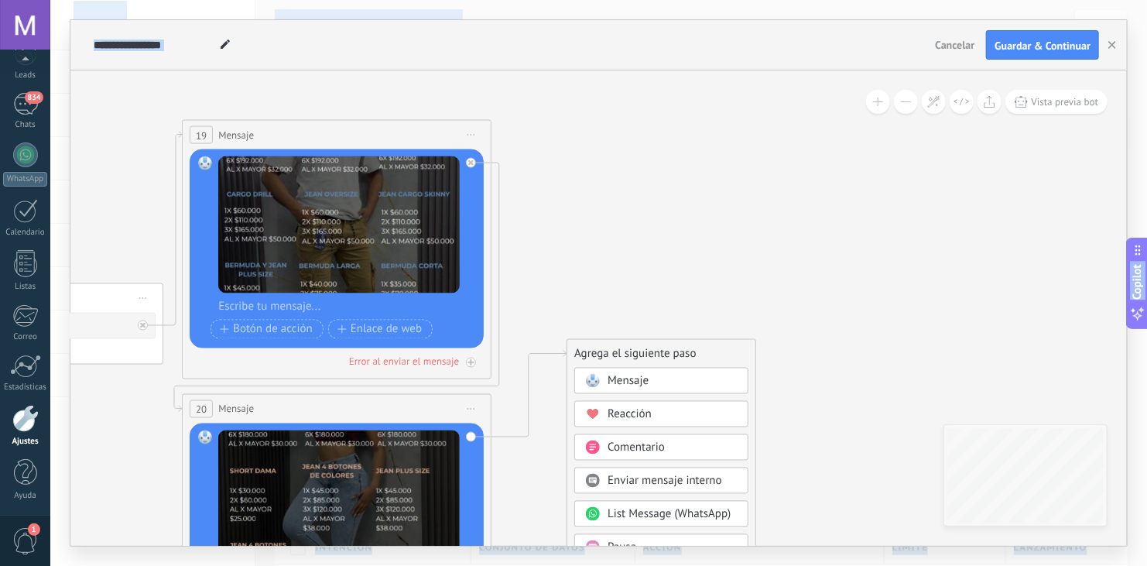
click at [666, 536] on div "Pausa" at bounding box center [661, 547] width 174 height 26
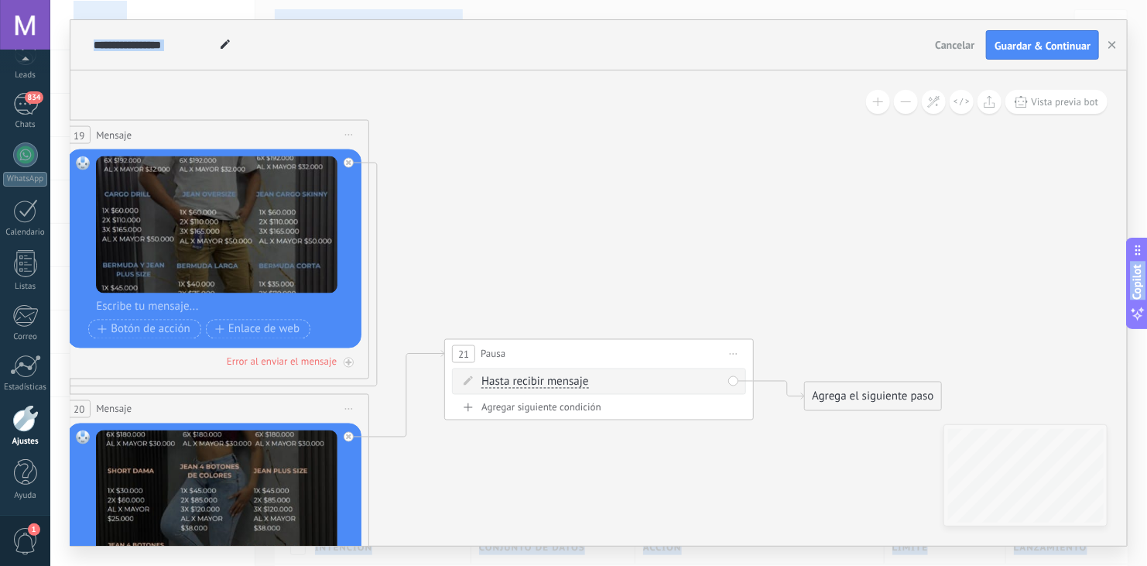
click at [556, 384] on span "Hasta recibir mensaje" at bounding box center [534, 382] width 107 height 12
click at [556, 384] on button "Hasta recibir mensaje" at bounding box center [570, 382] width 193 height 28
click at [550, 402] on span "Temporizador" at bounding box center [557, 409] width 187 height 15
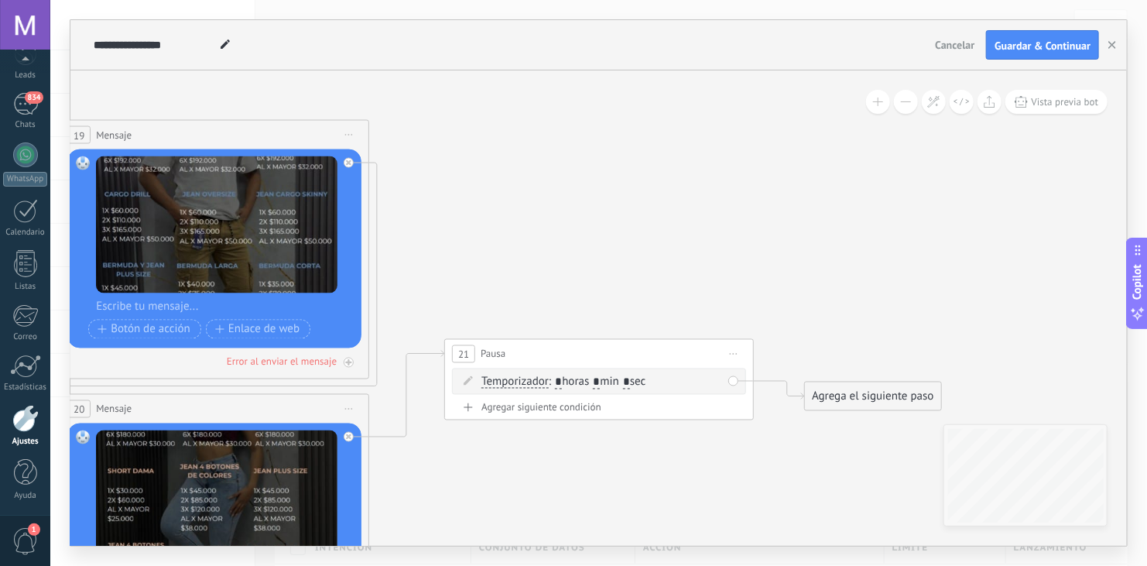
click at [600, 381] on input "*" at bounding box center [596, 382] width 7 height 12
type input "*"
click at [630, 385] on input "*" at bounding box center [626, 382] width 7 height 12
type input "*"
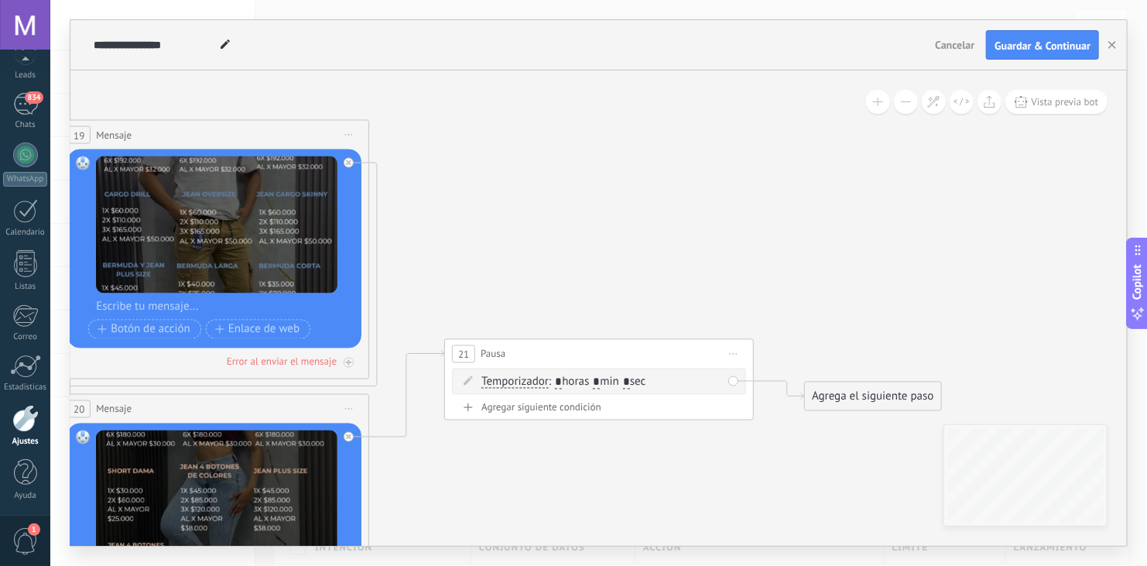
click at [853, 394] on div "Agrega el siguiente paso" at bounding box center [872, 397] width 135 height 26
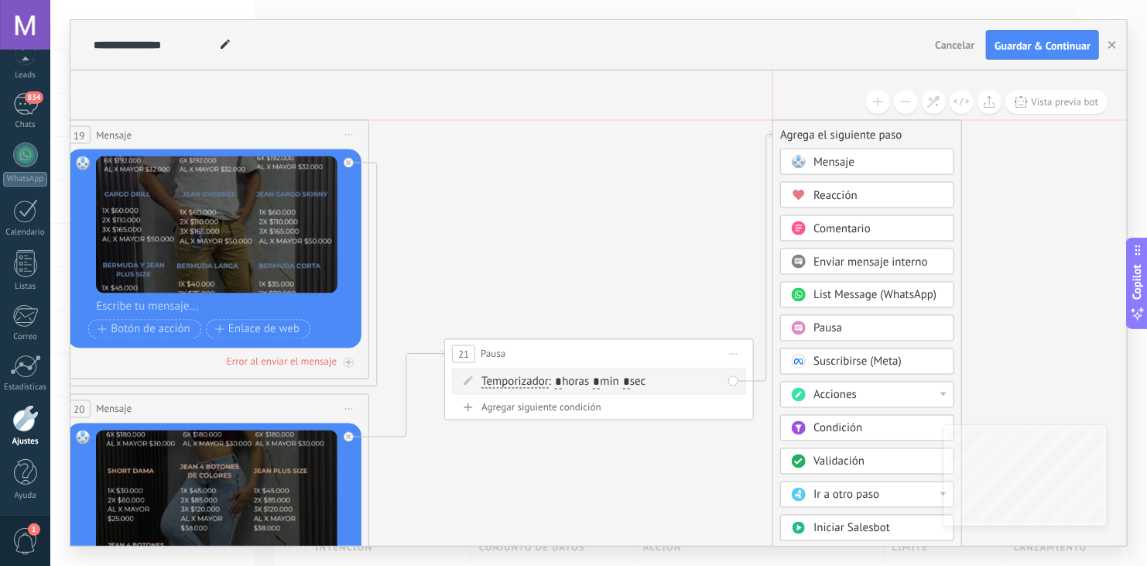
drag, startPoint x: 867, startPoint y: 389, endPoint x: 835, endPoint y: 128, distance: 263.5
click at [835, 128] on div "Agrega el siguiente paso" at bounding box center [867, 135] width 188 height 26
click at [872, 158] on div "Mensaje" at bounding box center [878, 162] width 130 height 15
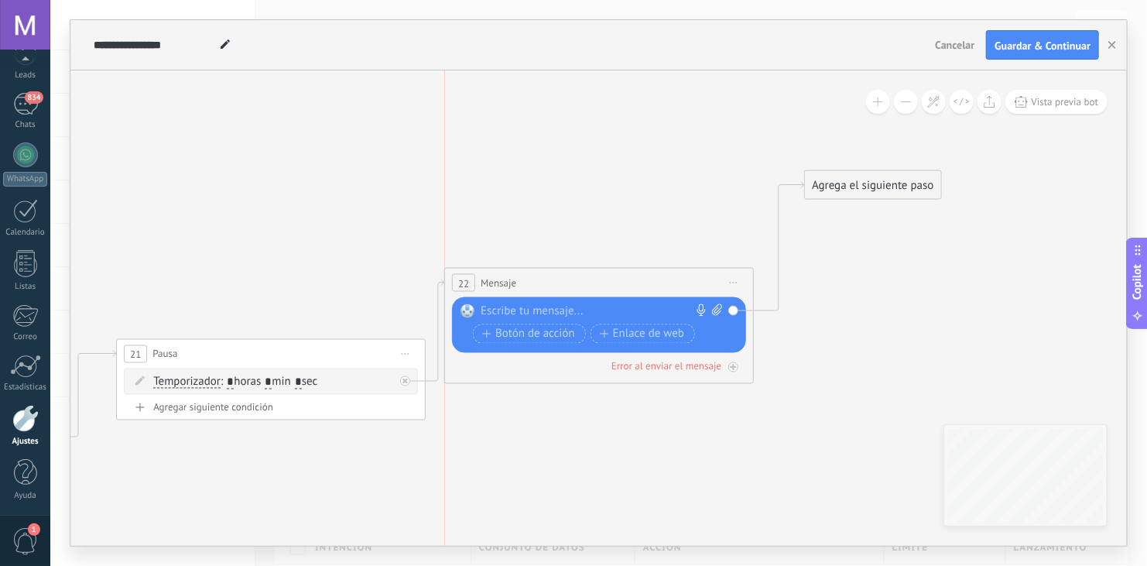
drag, startPoint x: 624, startPoint y: 130, endPoint x: 619, endPoint y: 282, distance: 151.7
click at [619, 282] on div "22 Mensaje ******* (a): Todos los contactos - canales seleccionados Todos los c…" at bounding box center [599, 283] width 308 height 29
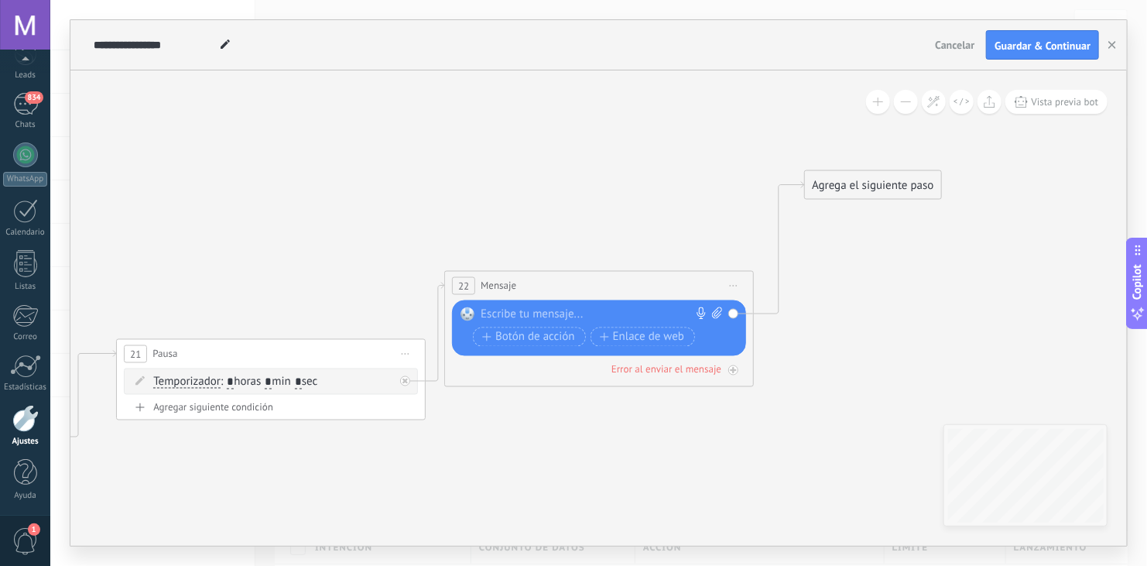
click at [714, 314] on icon at bounding box center [717, 313] width 10 height 12
click input "Subir" at bounding box center [0, 0] width 0 height 0
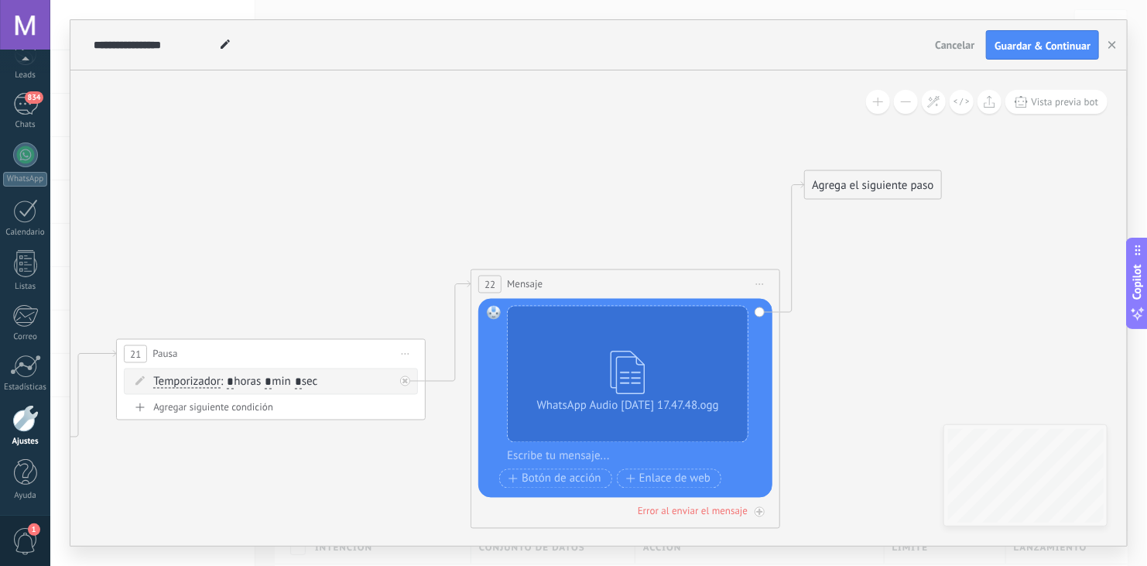
drag, startPoint x: 652, startPoint y: 278, endPoint x: 680, endPoint y: 276, distance: 27.9
click at [680, 276] on div "22 Mensaje ******* (a): Todos los contactos - canales seleccionados Todos los c…" at bounding box center [625, 284] width 308 height 29
click at [1052, 43] on span "Guardar & Continuar" at bounding box center [1042, 45] width 96 height 11
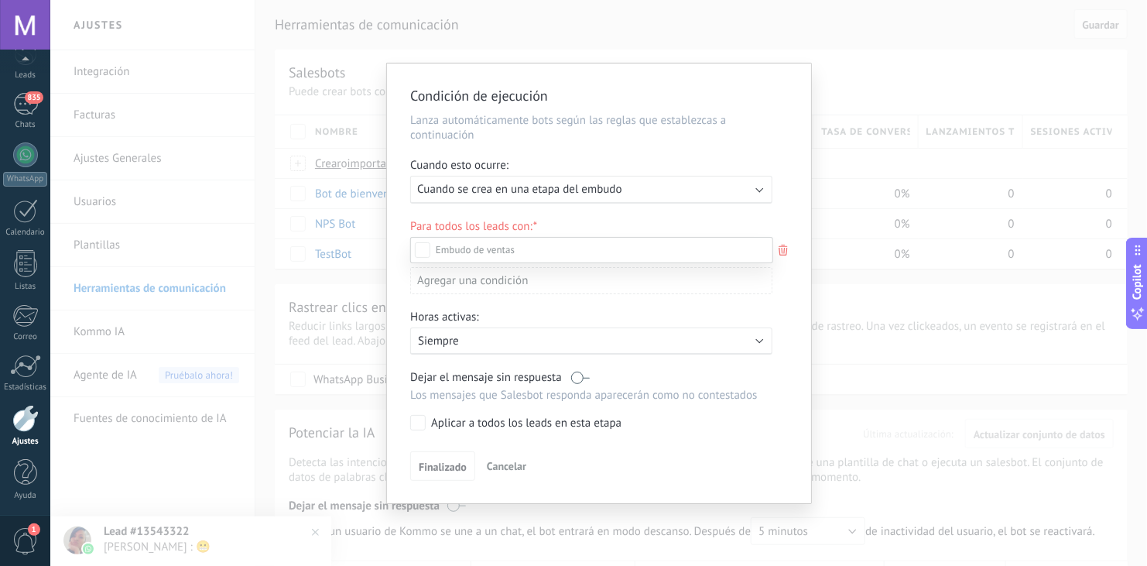
click at [741, 193] on div at bounding box center [598, 283] width 1096 height 566
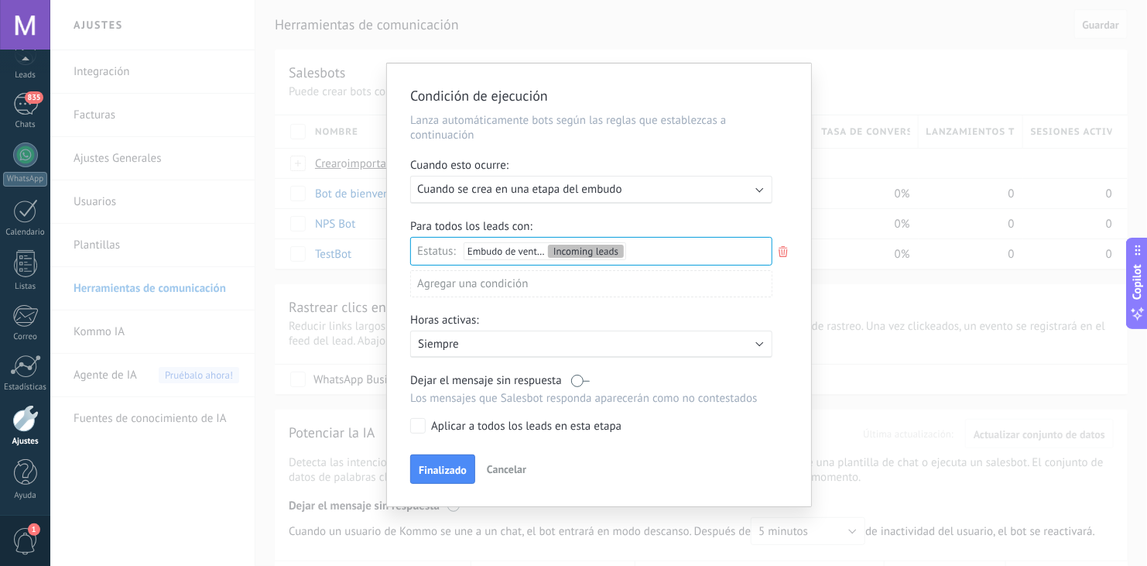
click at [762, 192] on div "Ejecutar: Cuando se crea en una etapa del embudo" at bounding box center [591, 190] width 362 height 28
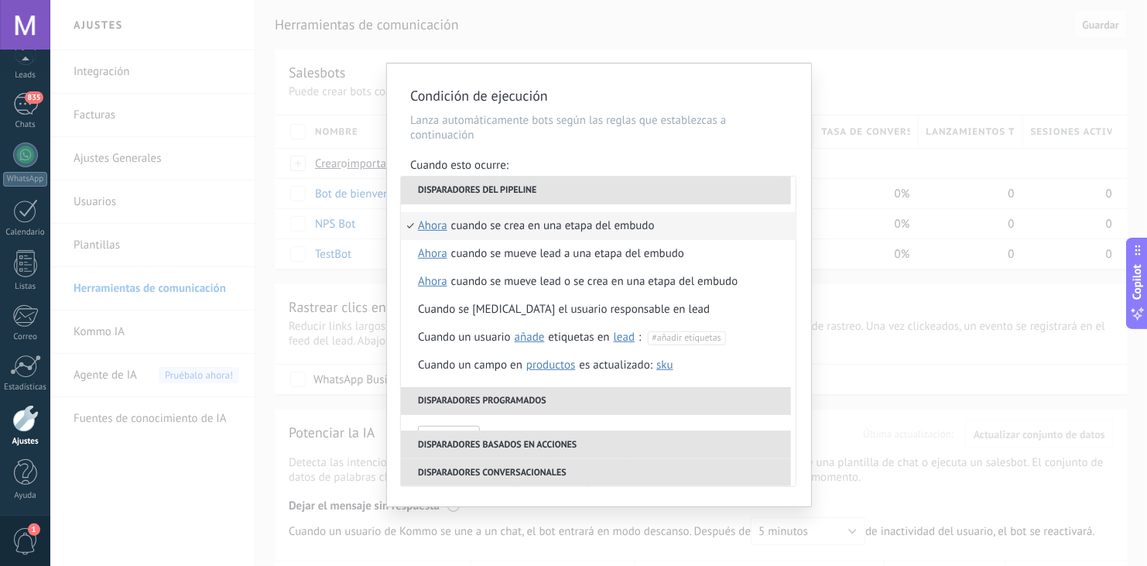
click at [762, 192] on li "Disparadores del pipeline" at bounding box center [596, 190] width 390 height 28
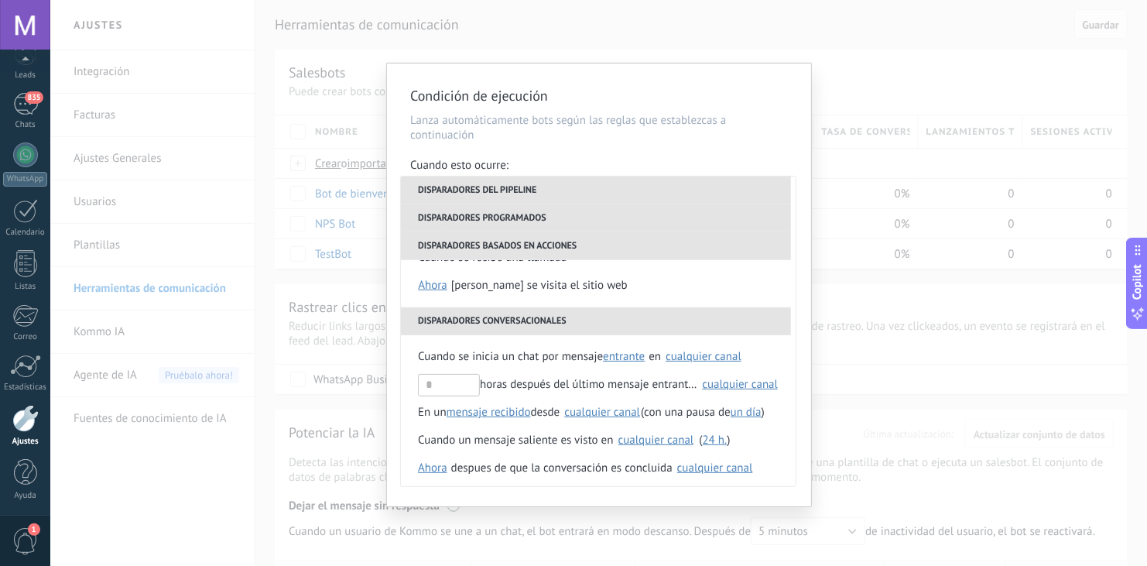
scroll to position [365, 0]
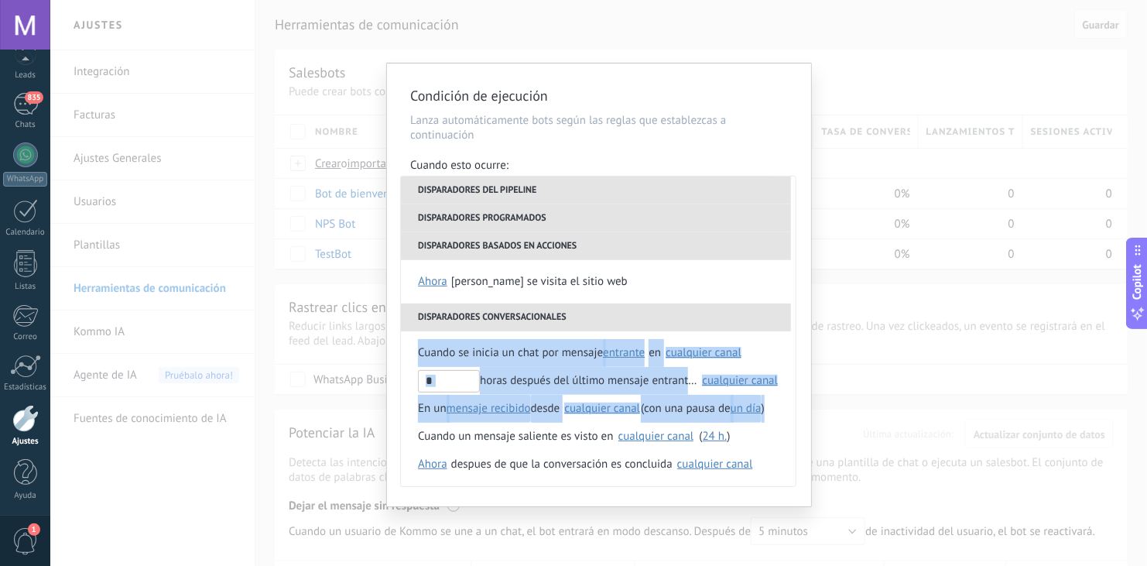
drag, startPoint x: 790, startPoint y: 407, endPoint x: 790, endPoint y: 310, distance: 97.5
click at [790, 310] on div "Disparadores conversacionales Cuando se inicia un chat por mensaje entrante sal…" at bounding box center [598, 394] width 395 height 183
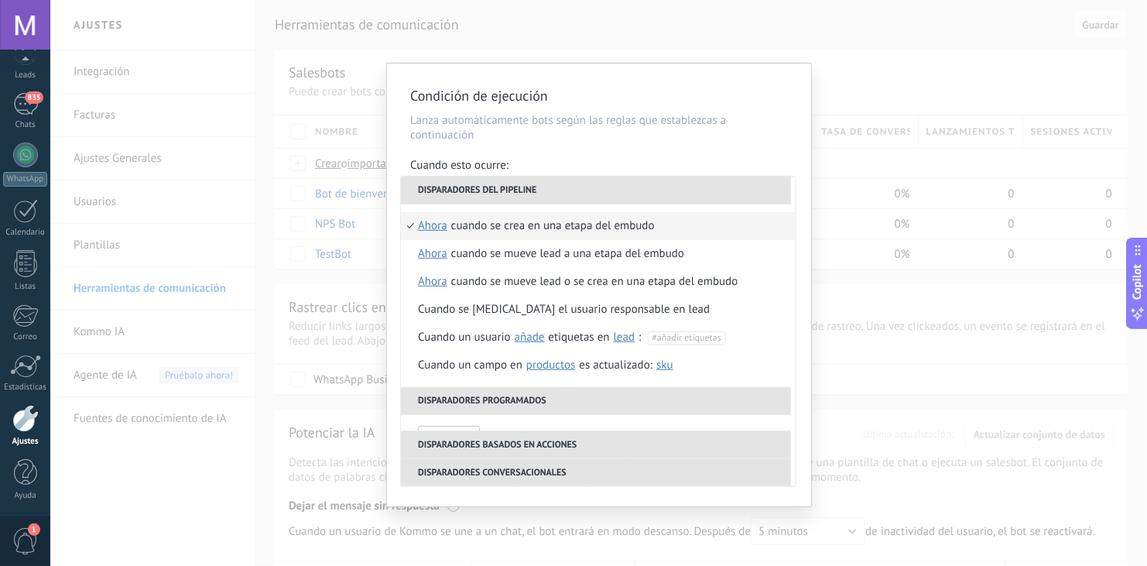
click at [779, 156] on div "Condición de ejecución Lanza automáticamente bots según las reglas que establez…" at bounding box center [599, 284] width 424 height 443
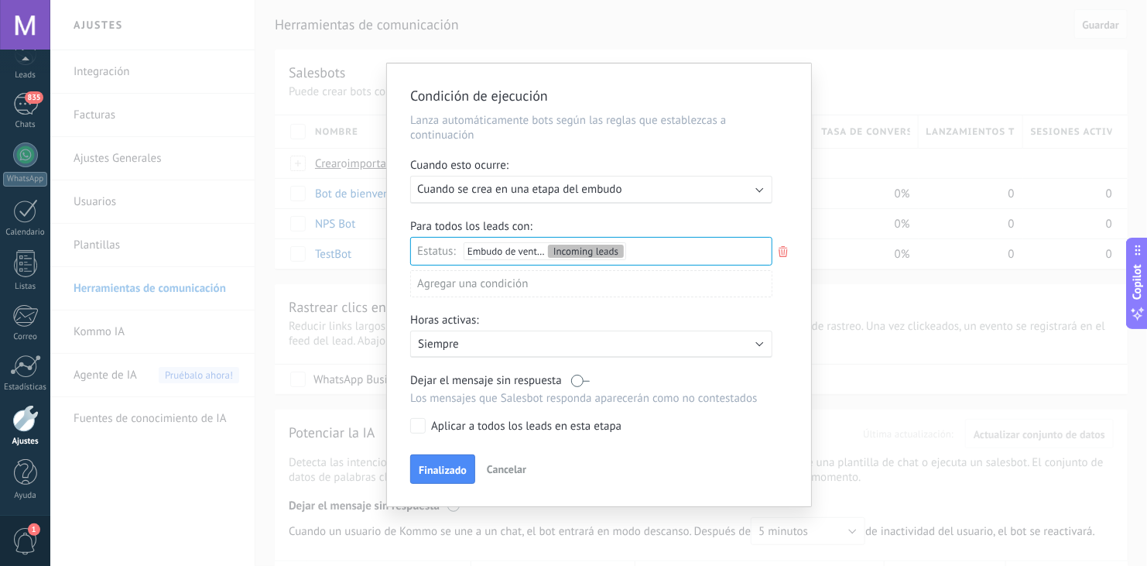
click at [747, 190] on div "Ejecutar: Cuando se crea en una etapa del embudo" at bounding box center [585, 189] width 336 height 15
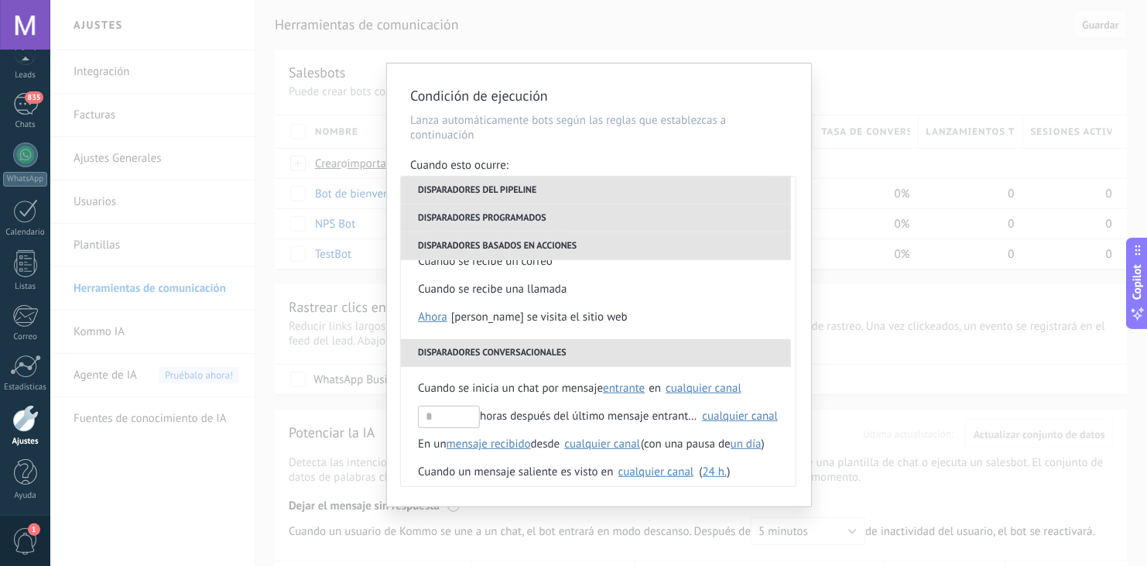
scroll to position [323, 0]
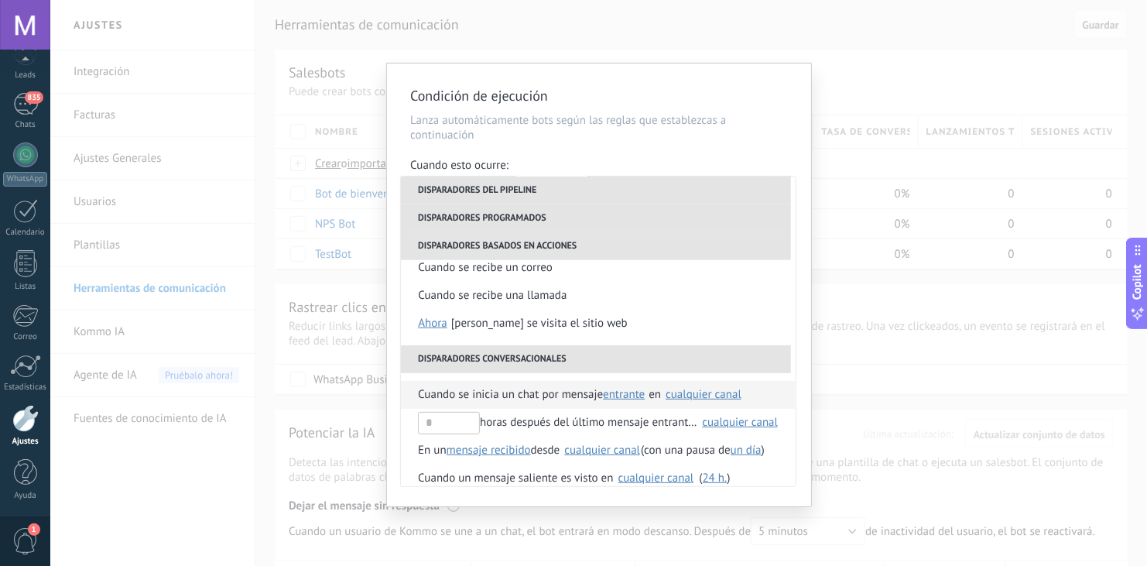
click at [517, 391] on span "Cuando se inicia un chat por mensaje" at bounding box center [510, 395] width 185 height 28
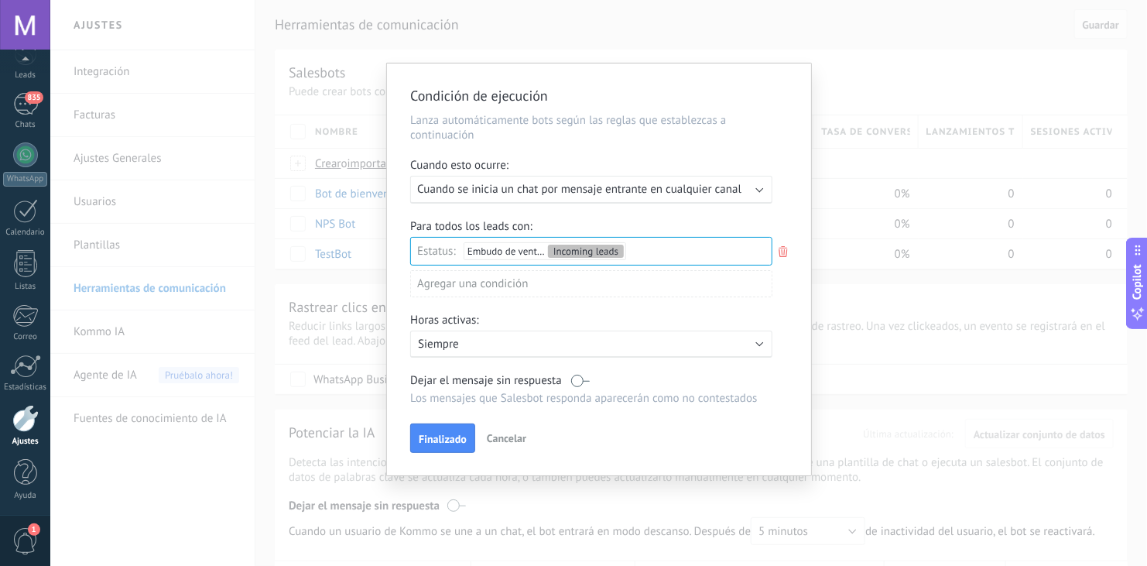
click at [782, 303] on div "Para todos los leads con: Estatus: Embudo de ventas Incoming leads Incoming lea…" at bounding box center [599, 264] width 378 height 90
click at [674, 280] on div "Agregar una condición" at bounding box center [591, 283] width 362 height 27
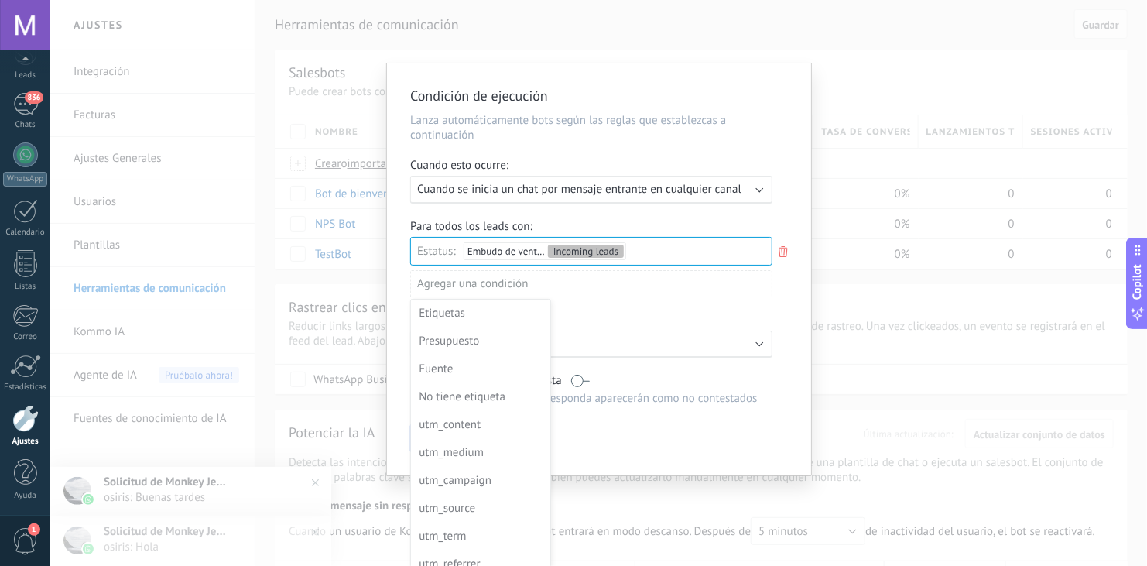
click at [788, 310] on div at bounding box center [599, 269] width 424 height 412
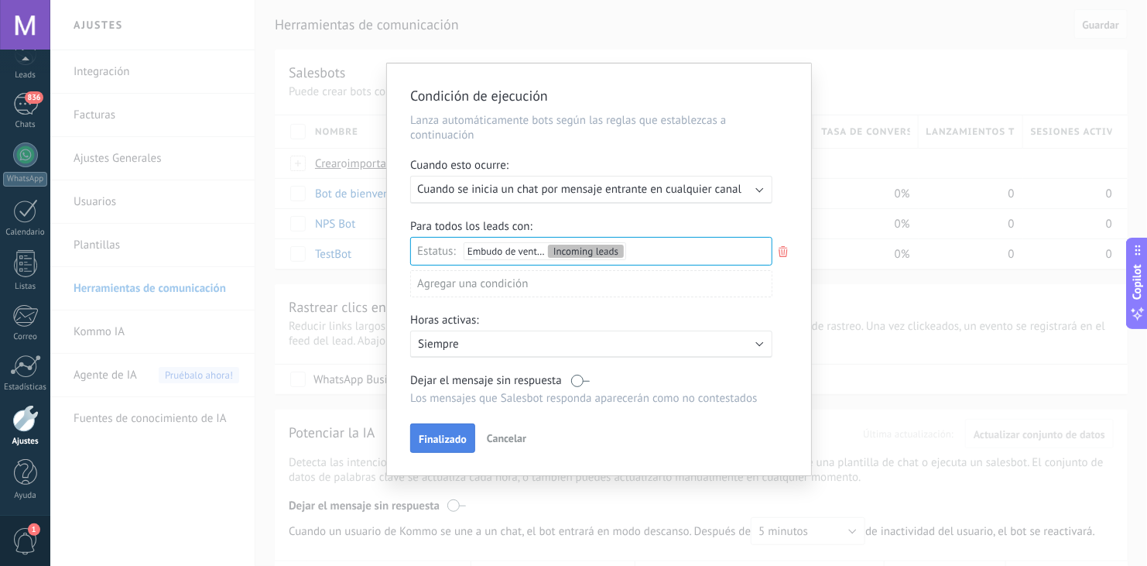
click at [449, 435] on span "Finalizado" at bounding box center [443, 438] width 48 height 11
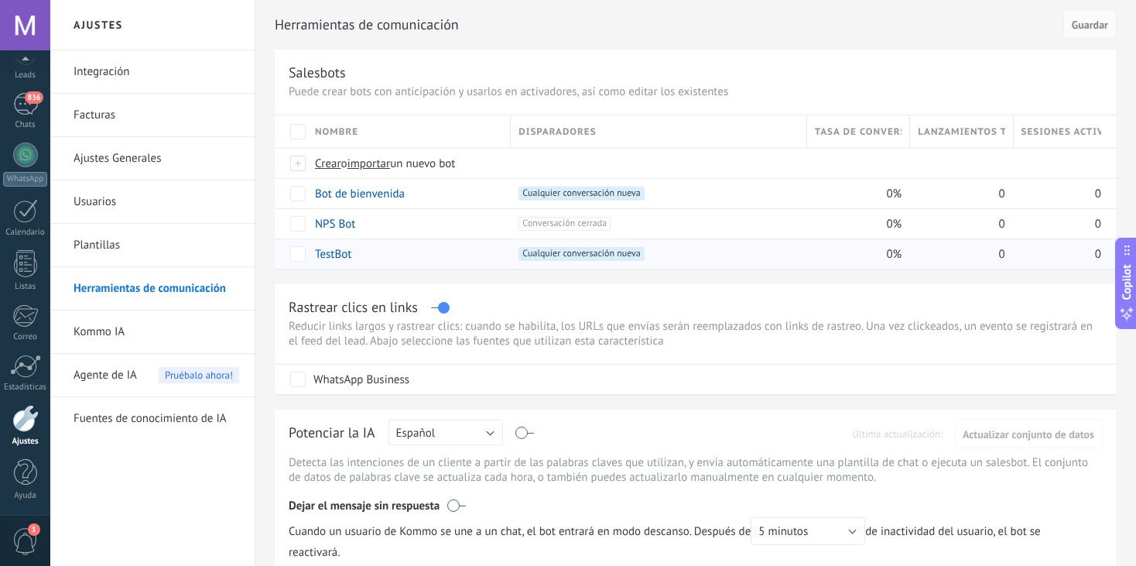
click at [590, 251] on span "Cualquier conversación nueva +0" at bounding box center [580, 254] width 125 height 14
click at [549, 255] on span "Cualquier conversación nueva +0" at bounding box center [580, 254] width 125 height 14
drag, startPoint x: 807, startPoint y: 306, endPoint x: 741, endPoint y: 307, distance: 65.8
click at [741, 307] on div "Rastrear clics en links" at bounding box center [696, 307] width 814 height 18
click at [1092, 21] on span "Guardar" at bounding box center [1090, 24] width 36 height 11
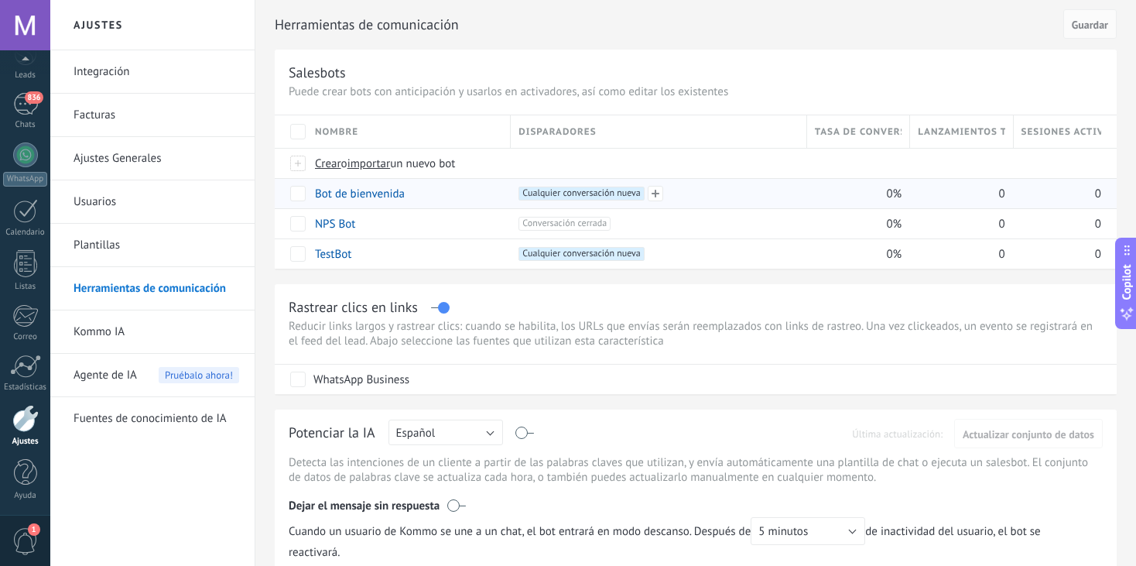
click at [598, 195] on span "Cualquier conversación nueva +0" at bounding box center [580, 193] width 125 height 14
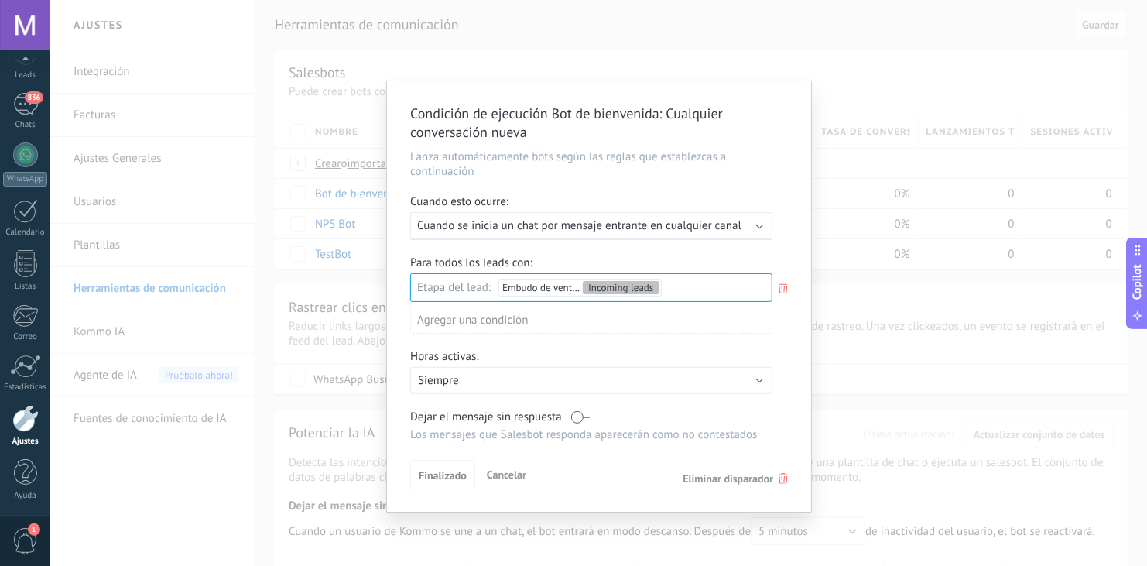
click at [881, 412] on div "Condición de ejecución Bot de bienvenida : Cualquier conversación nueva Lanza a…" at bounding box center [598, 283] width 1096 height 566
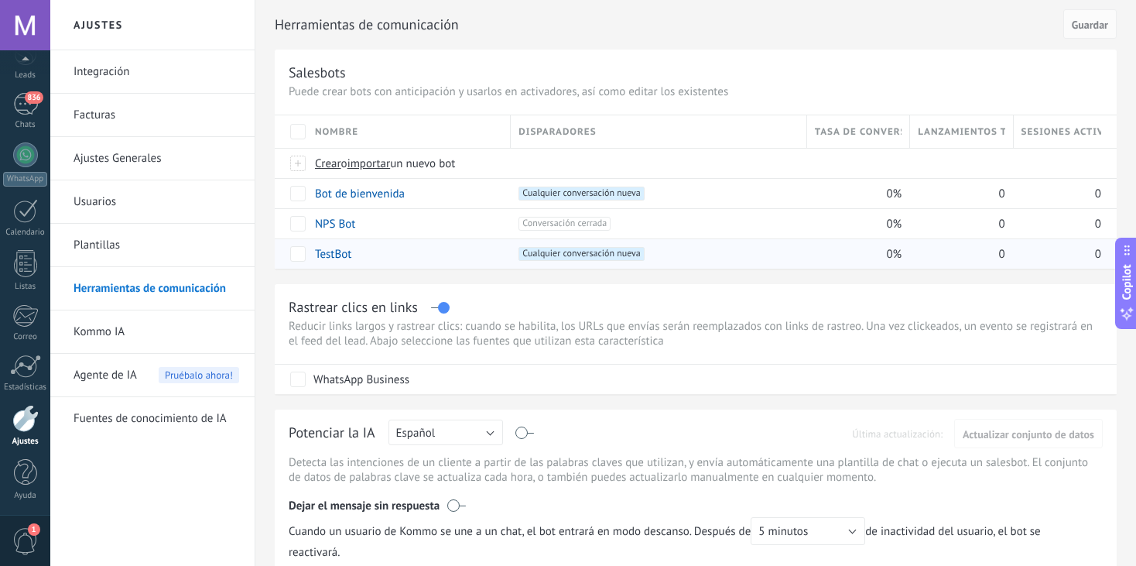
click at [573, 251] on span "Cualquier conversación nueva +0" at bounding box center [580, 254] width 125 height 14
click at [489, 255] on div "TestBot" at bounding box center [405, 253] width 196 height 29
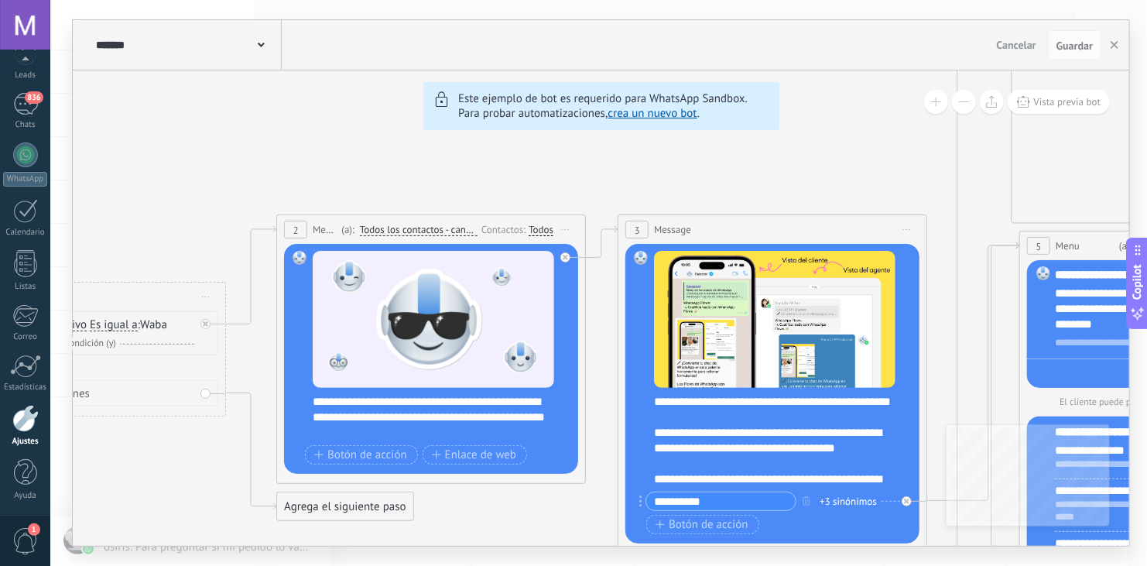
click at [1007, 40] on span "Cancelar" at bounding box center [1016, 45] width 39 height 14
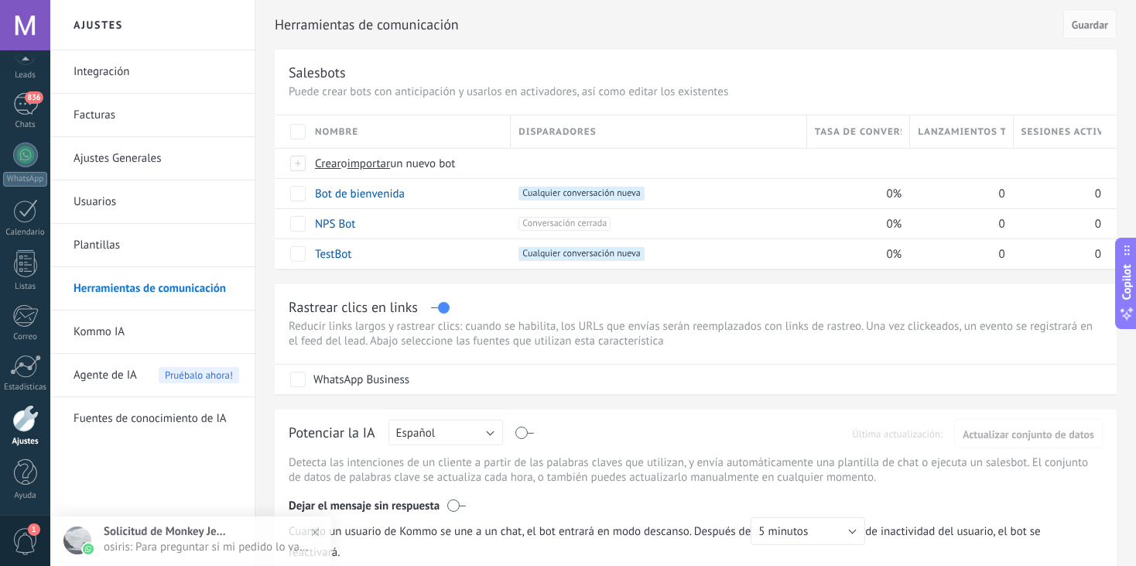
click at [800, 299] on div "Rastrear clics en links" at bounding box center [696, 307] width 814 height 18
click at [39, 104] on link "836 Chats" at bounding box center [25, 111] width 50 height 37
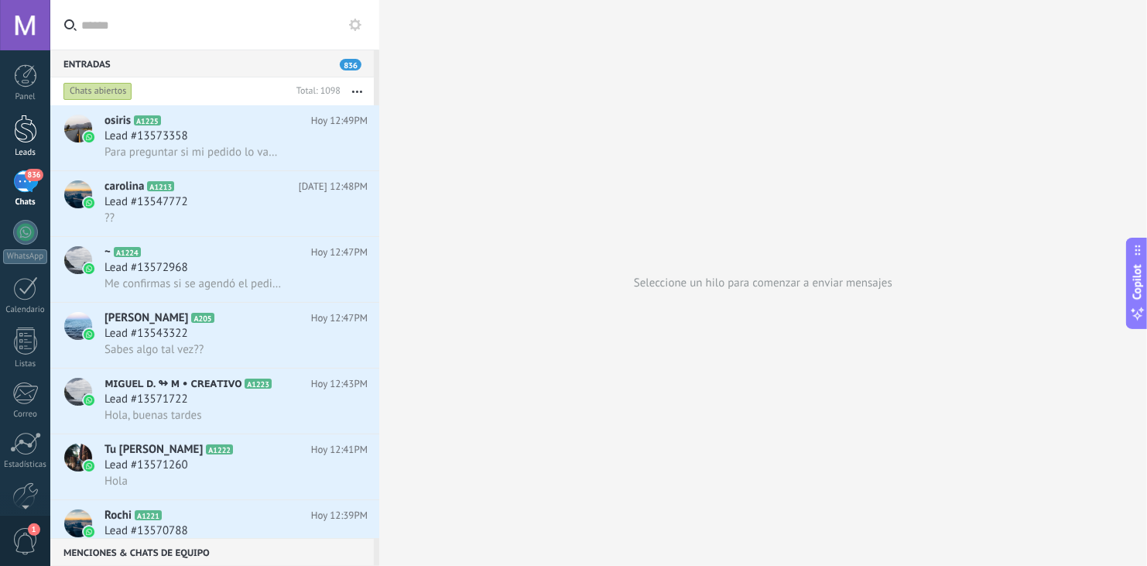
click at [27, 133] on div at bounding box center [25, 129] width 23 height 29
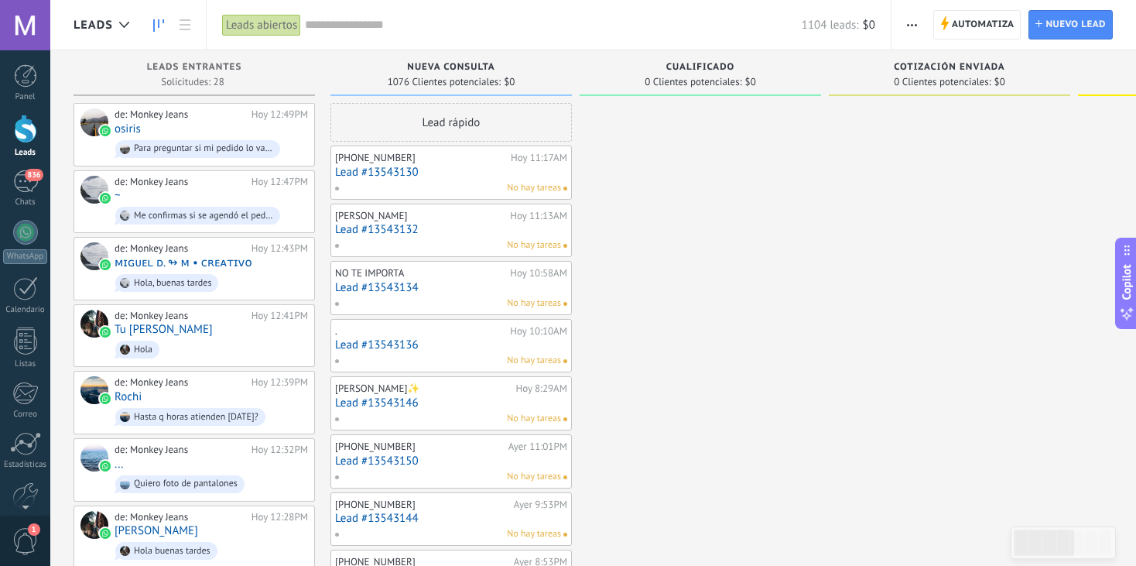
click at [905, 23] on button "button" at bounding box center [912, 24] width 22 height 29
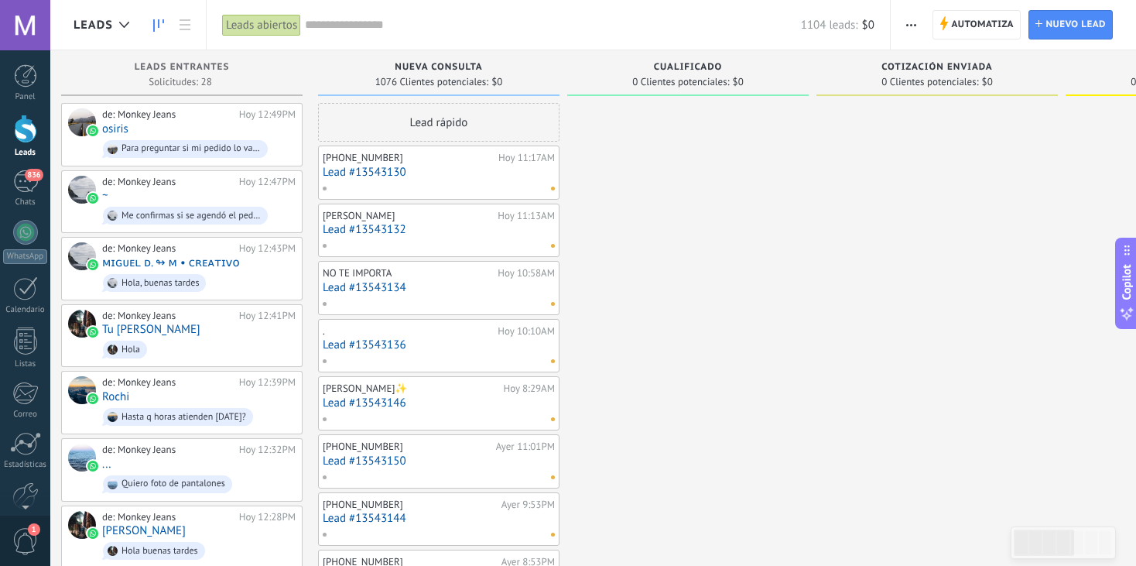
scroll to position [0, 16]
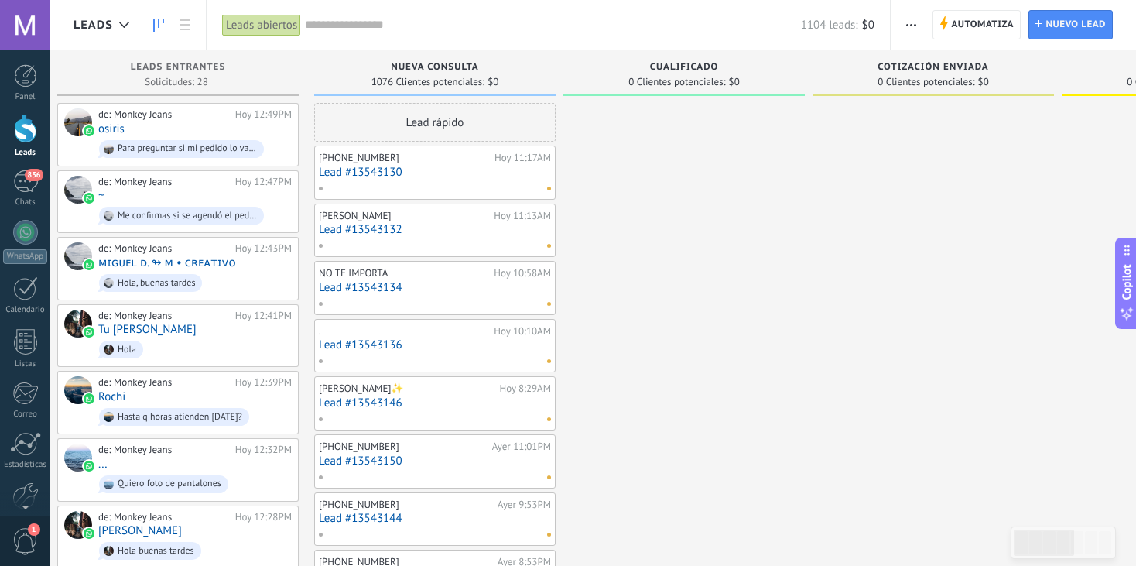
drag, startPoint x: 744, startPoint y: 425, endPoint x: 728, endPoint y: 294, distance: 131.8
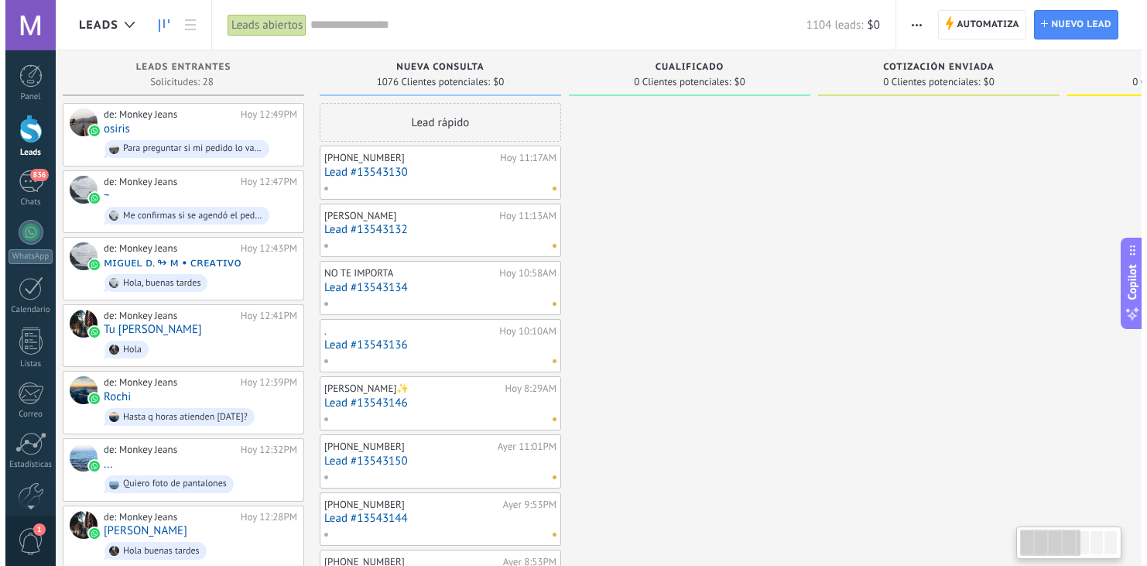
scroll to position [0, 0]
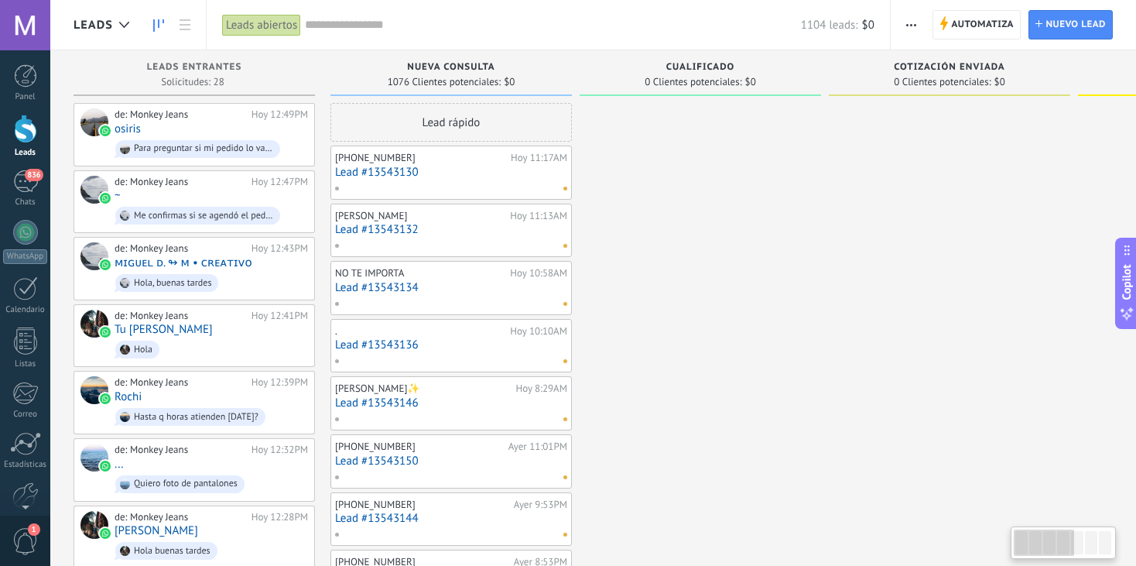
drag, startPoint x: 728, startPoint y: 294, endPoint x: 936, endPoint y: 211, distance: 223.3
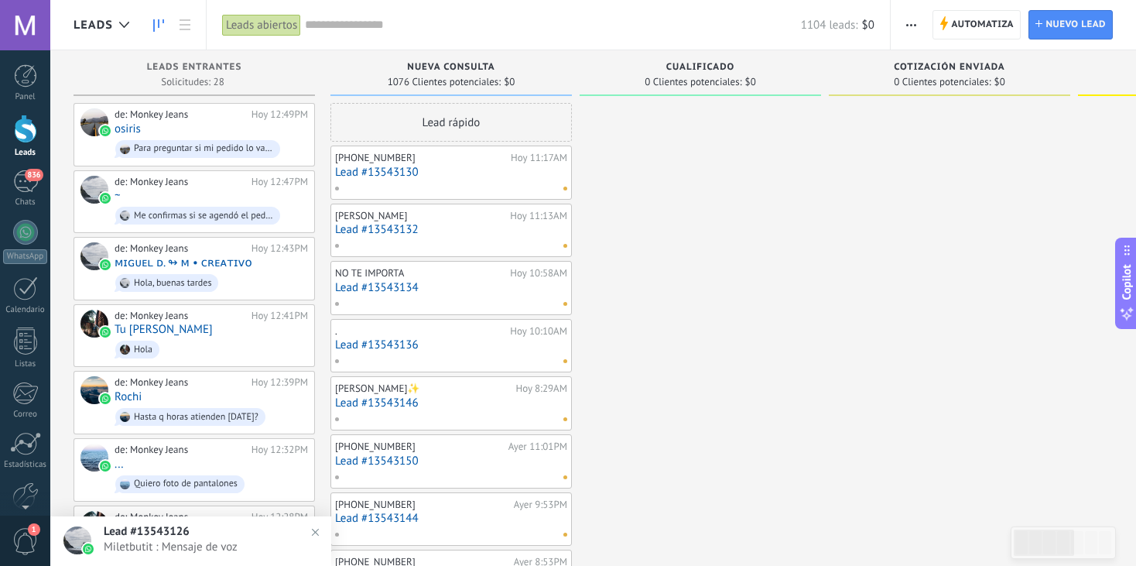
click at [368, 25] on input "text" at bounding box center [553, 25] width 496 height 16
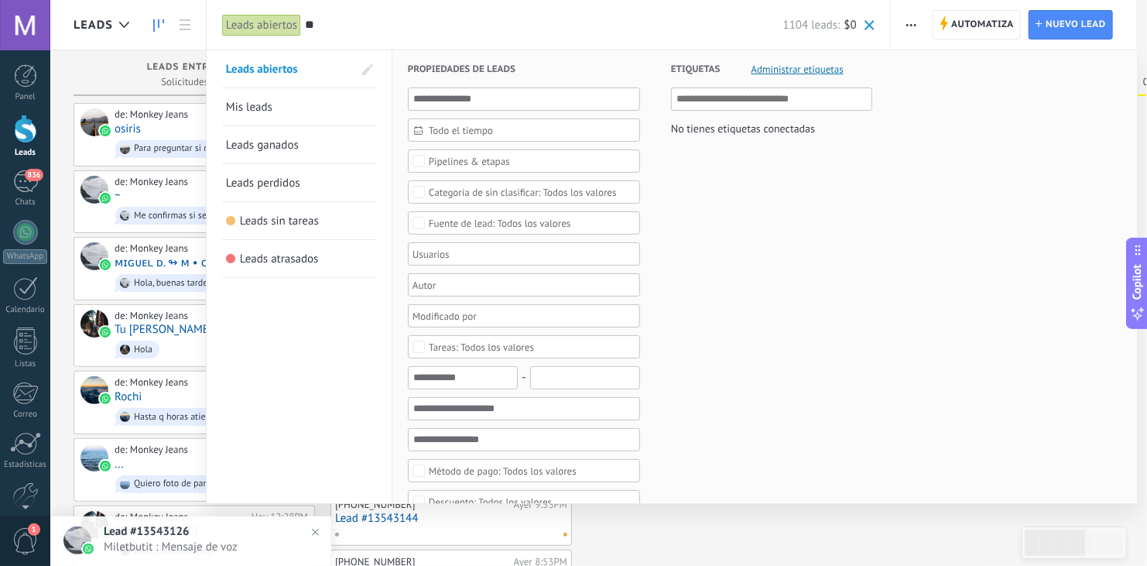
type input "**"
click at [476, 98] on input "text" at bounding box center [524, 98] width 232 height 23
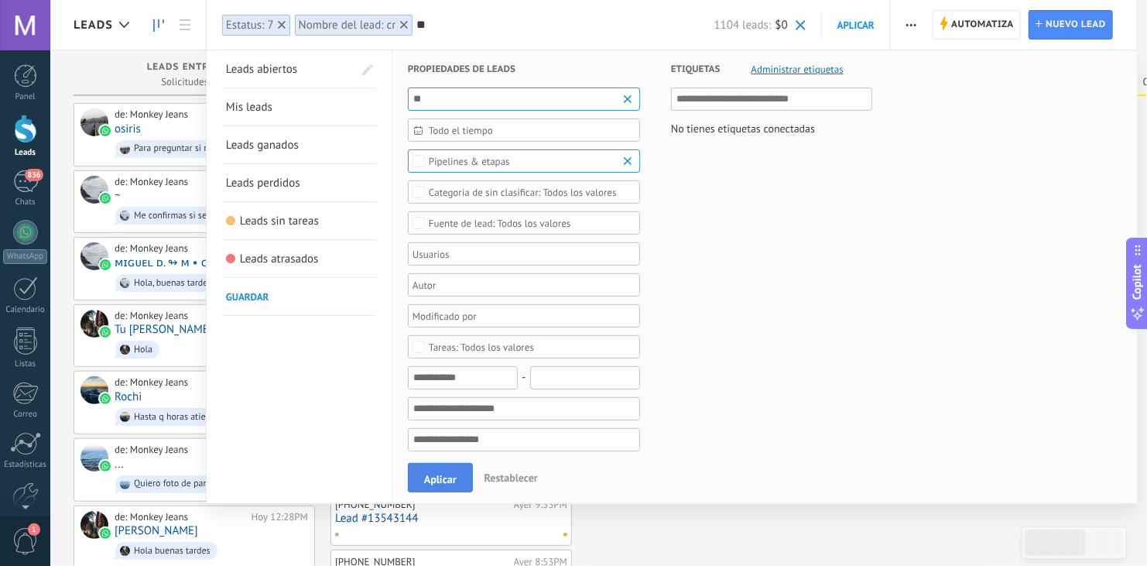
type input "**"
click at [433, 469] on button "Aplicar" at bounding box center [440, 477] width 65 height 29
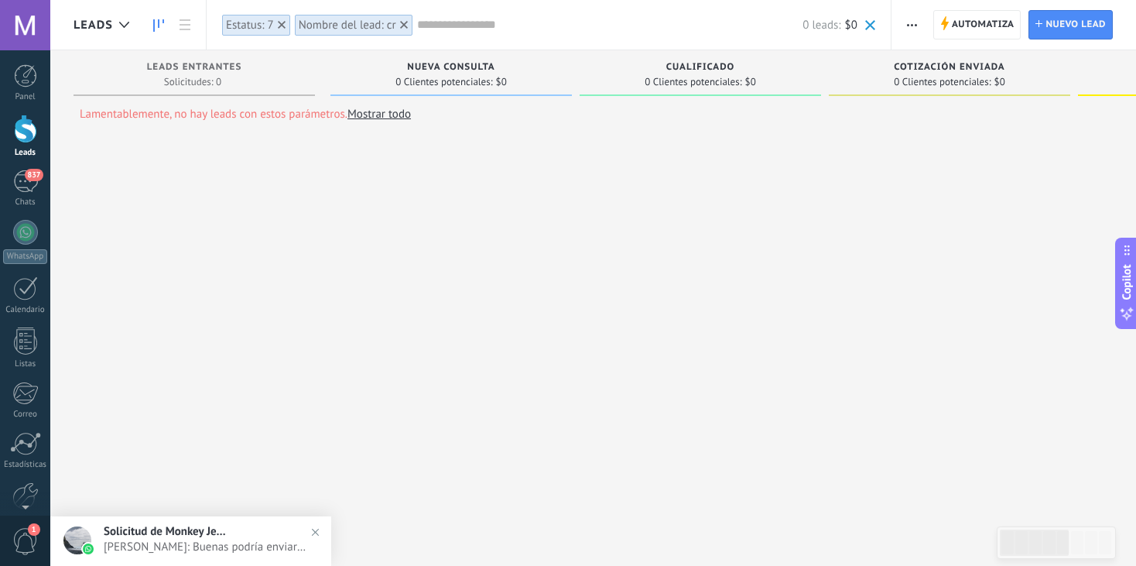
click at [278, 21] on icon at bounding box center [282, 25] width 8 height 8
click at [327, 28] on use at bounding box center [331, 25] width 8 height 8
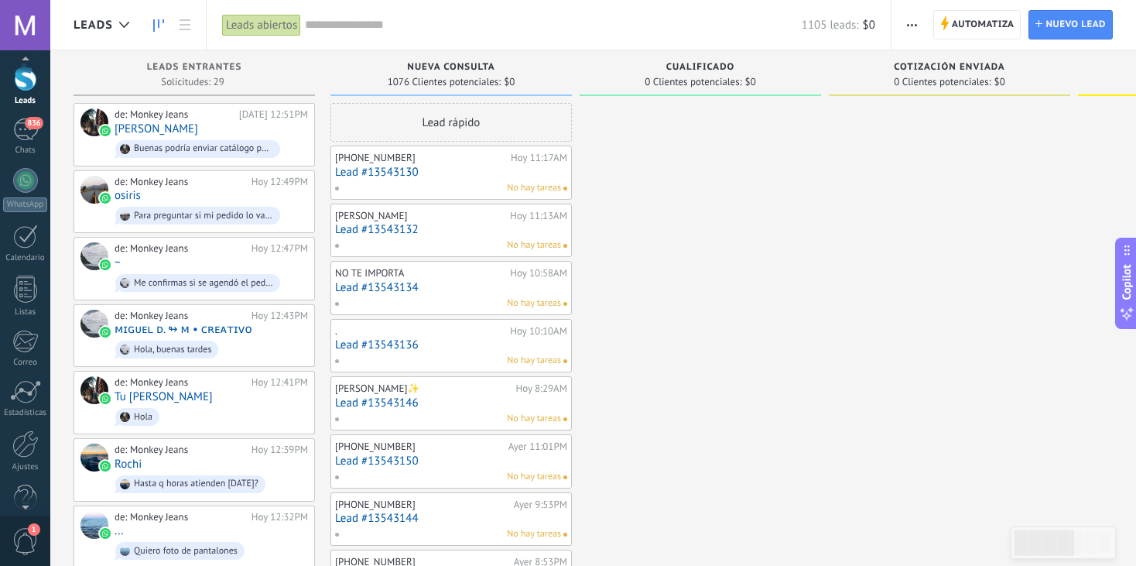
scroll to position [77, 0]
click at [22, 418] on div at bounding box center [25, 418] width 26 height 27
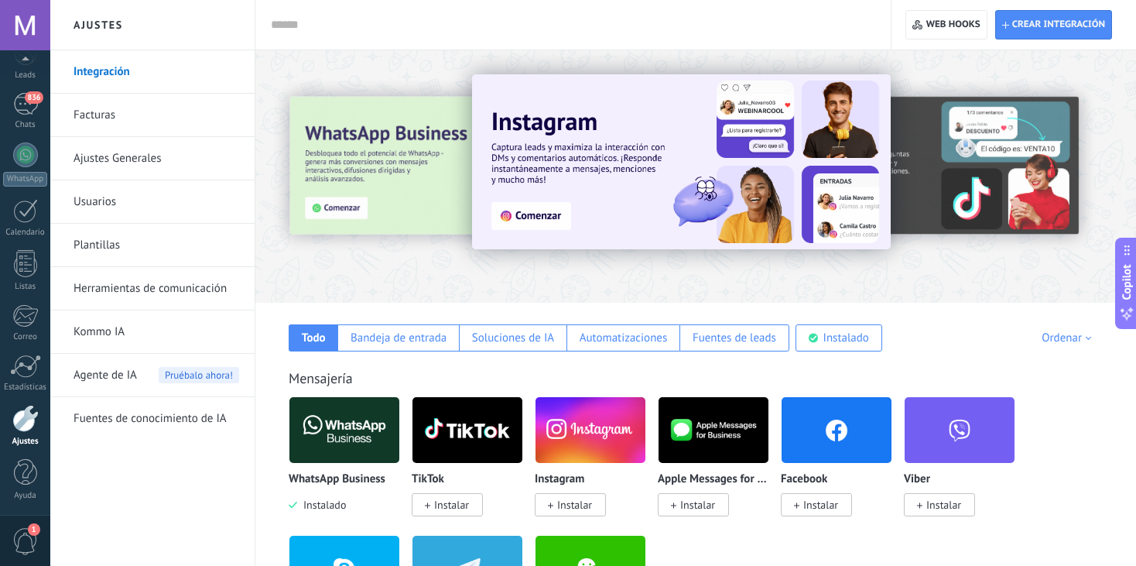
click at [186, 289] on link "Herramientas de comunicación" at bounding box center [157, 288] width 166 height 43
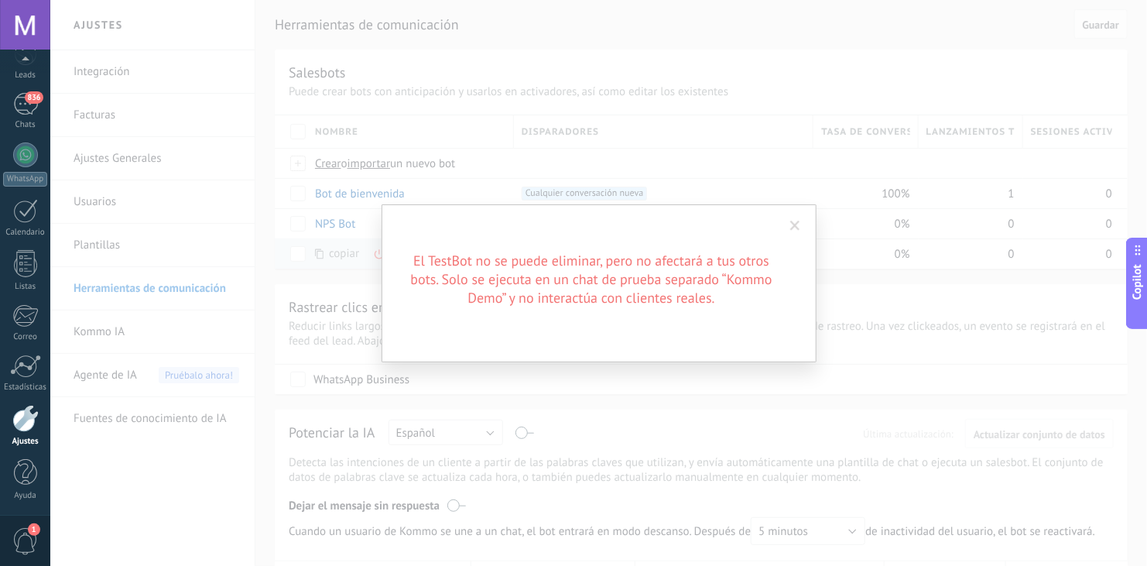
click at [802, 221] on span at bounding box center [795, 226] width 26 height 26
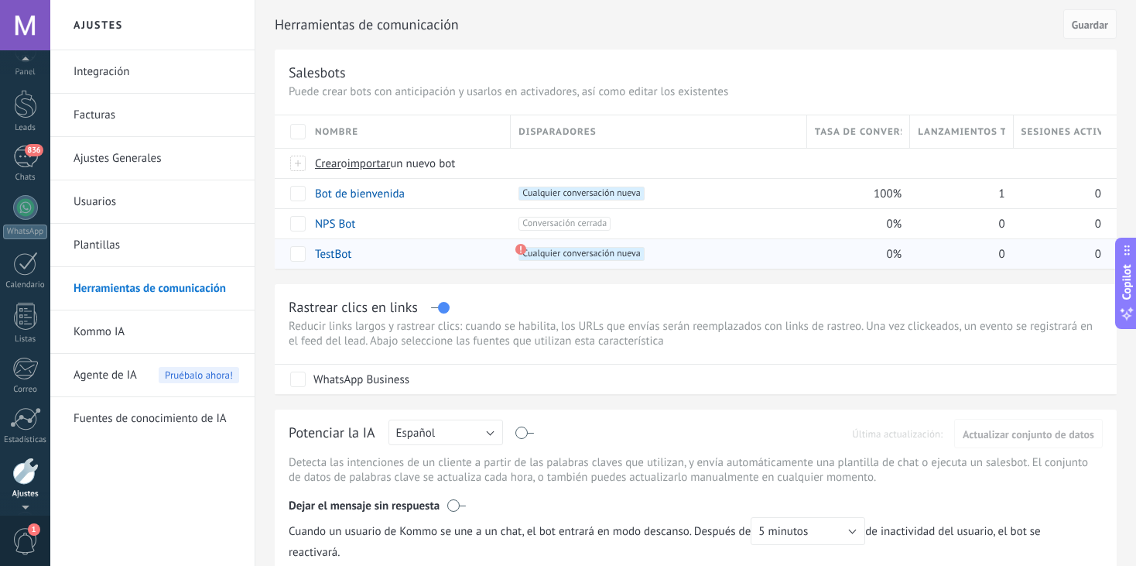
scroll to position [10, 0]
click at [26, 127] on div at bounding box center [25, 118] width 23 height 29
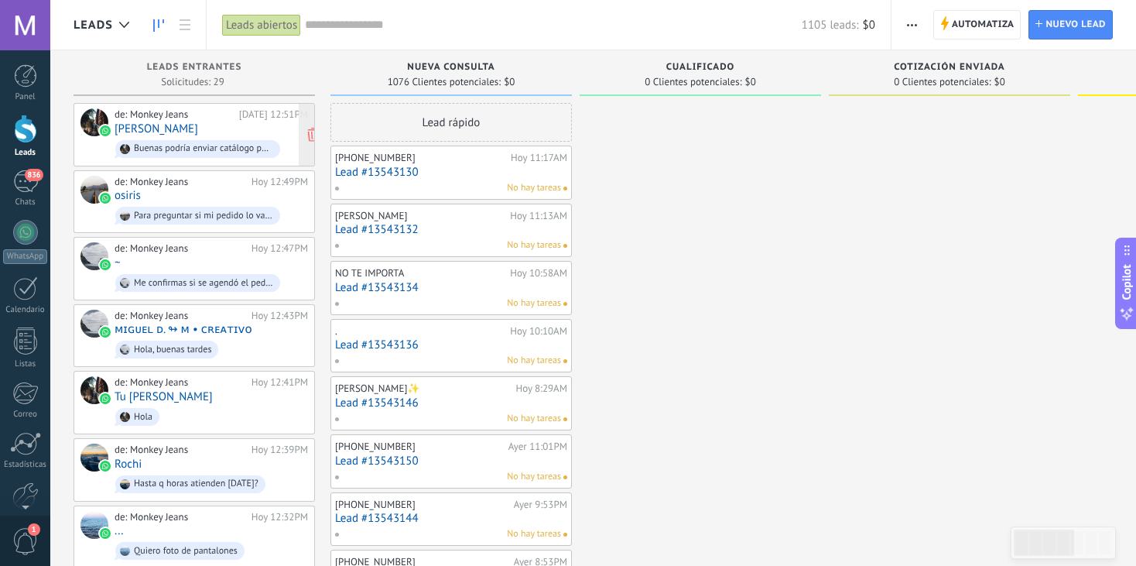
click at [166, 132] on link "[PERSON_NAME]" at bounding box center [157, 128] width 84 height 13
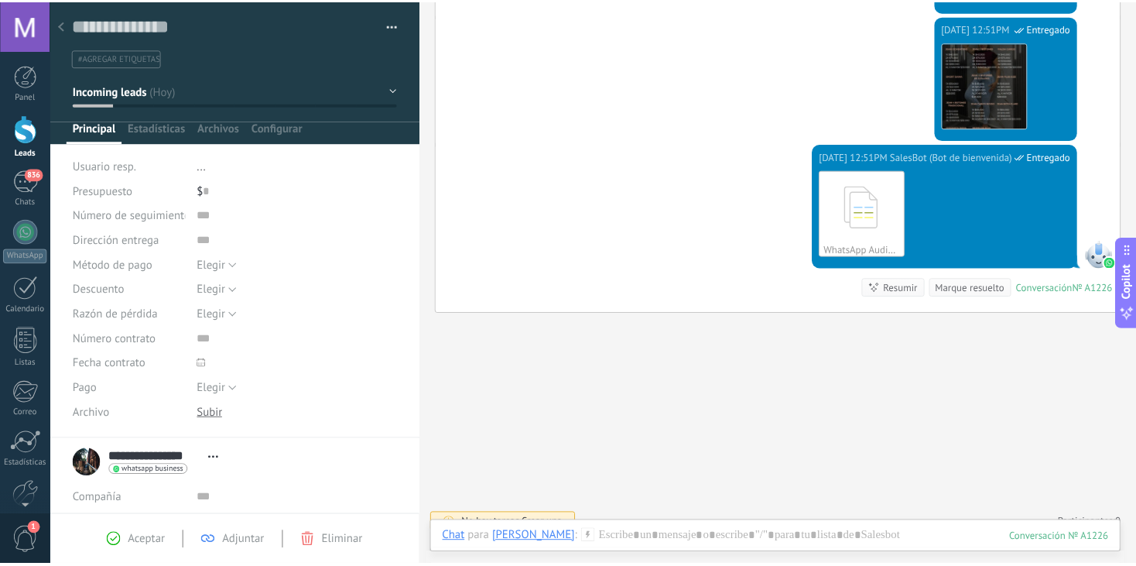
scroll to position [1222, 0]
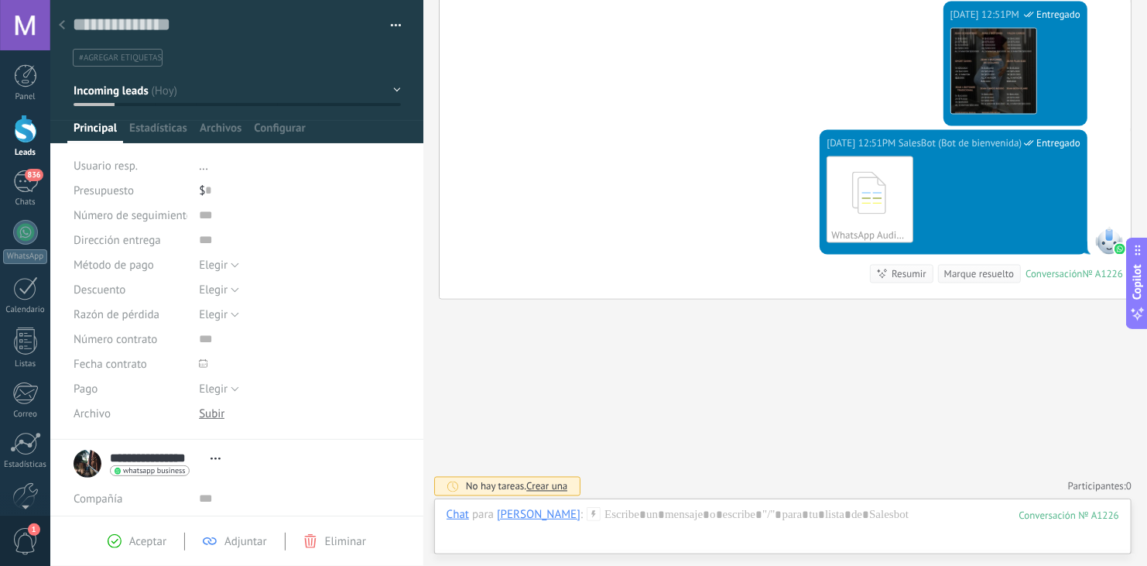
click at [27, 130] on div at bounding box center [25, 129] width 23 height 29
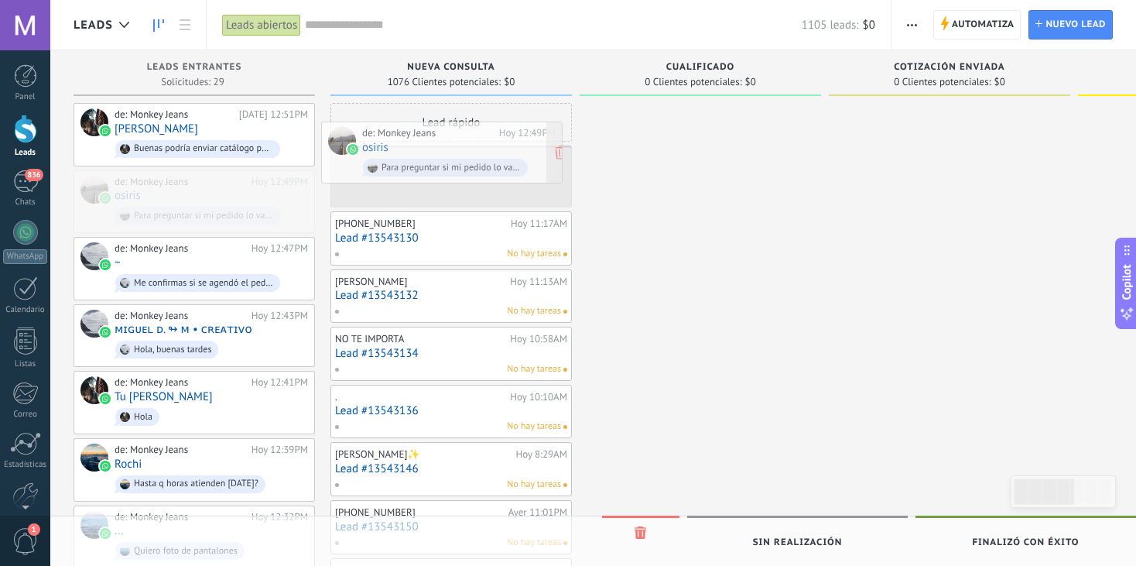
drag, startPoint x: 180, startPoint y: 198, endPoint x: 428, endPoint y: 151, distance: 252.1
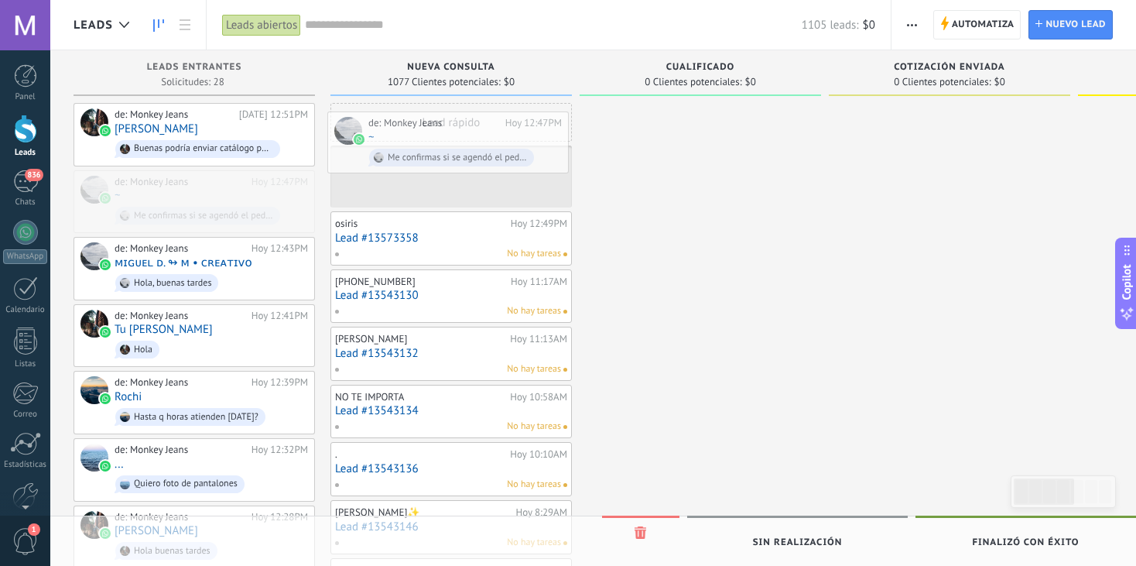
drag, startPoint x: 191, startPoint y: 197, endPoint x: 453, endPoint y: 136, distance: 268.6
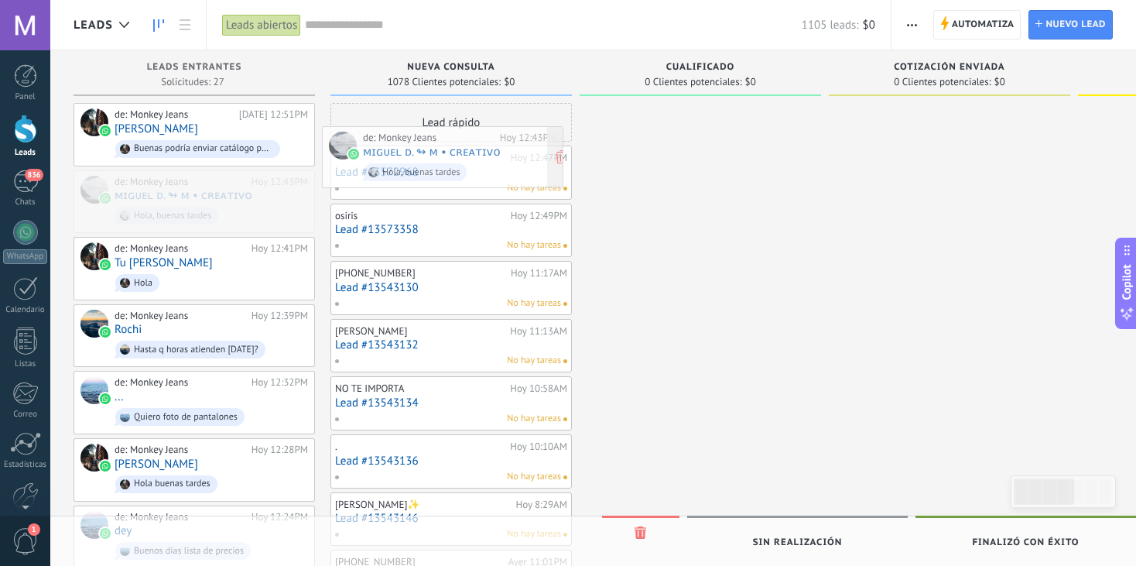
drag, startPoint x: 215, startPoint y: 200, endPoint x: 464, endPoint y: 158, distance: 252.0
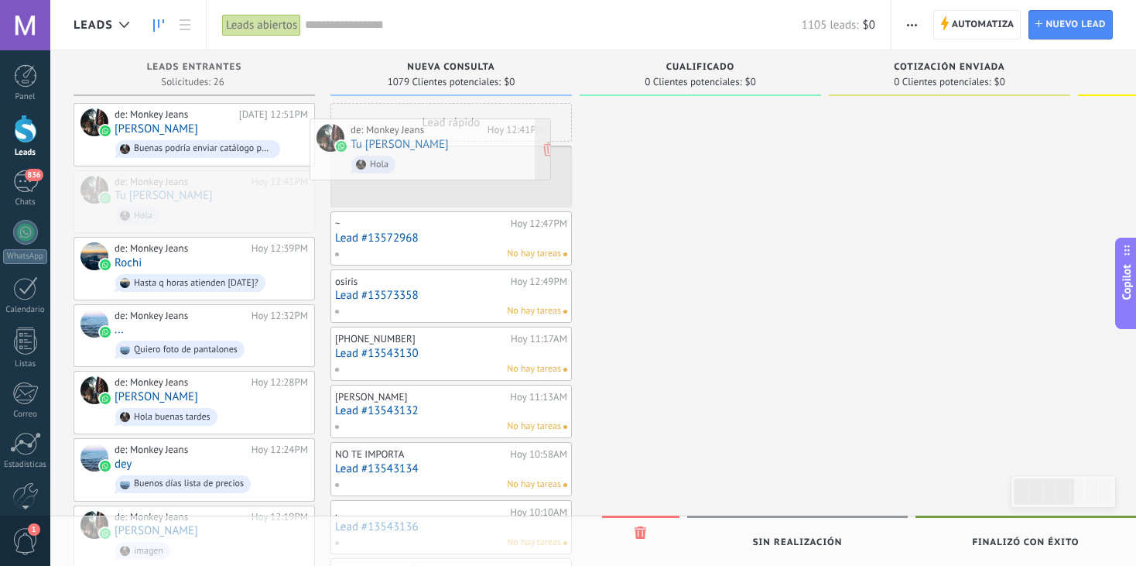
drag, startPoint x: 227, startPoint y: 210, endPoint x: 463, endPoint y: 160, distance: 241.3
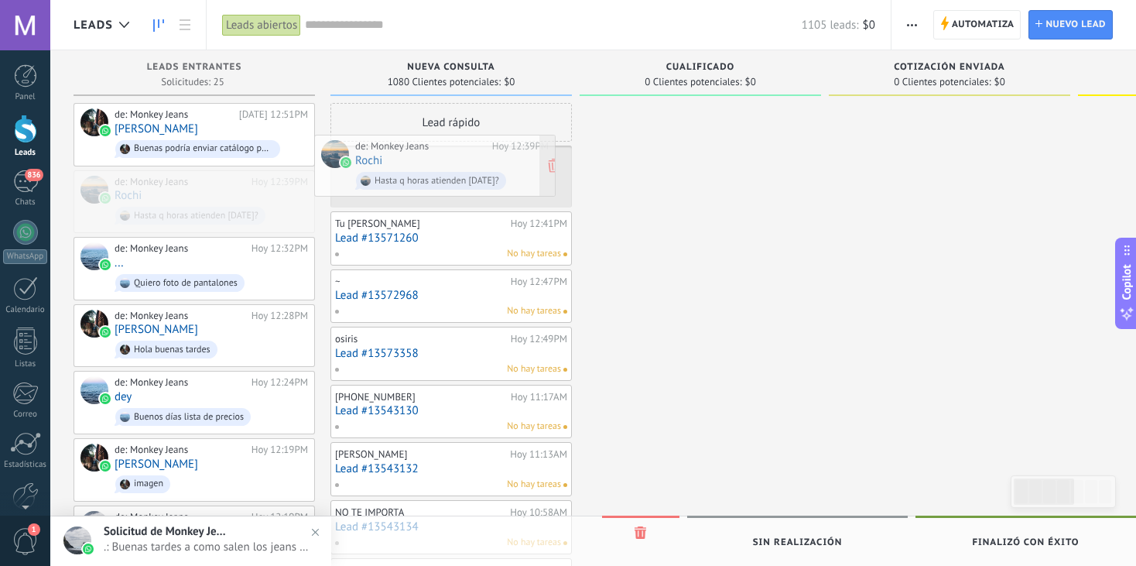
drag, startPoint x: 204, startPoint y: 194, endPoint x: 453, endPoint y: 157, distance: 251.2
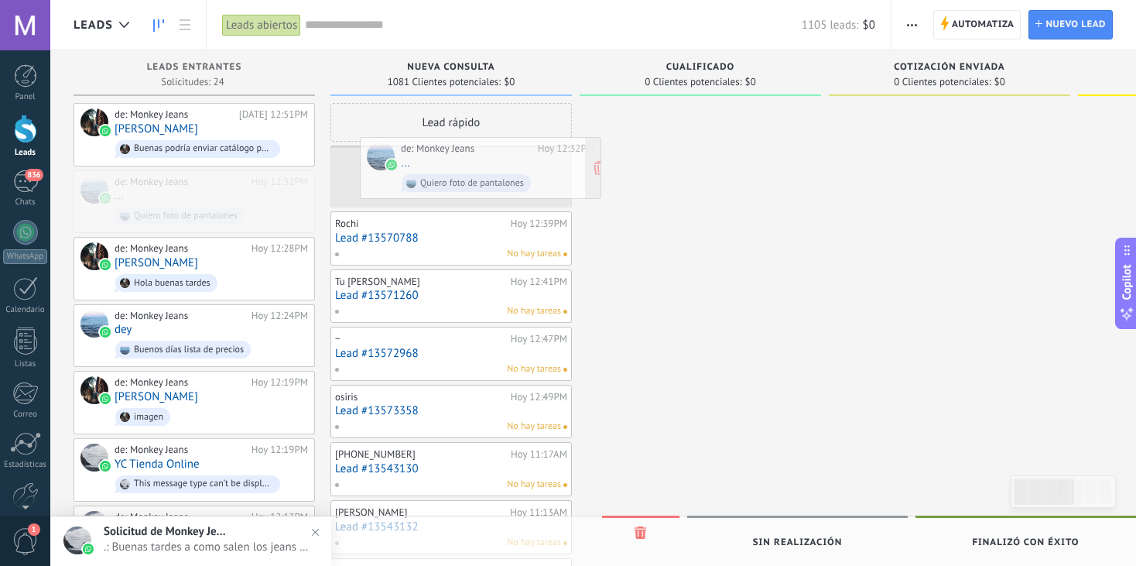
drag, startPoint x: 191, startPoint y: 189, endPoint x: 488, endPoint y: 151, distance: 299.5
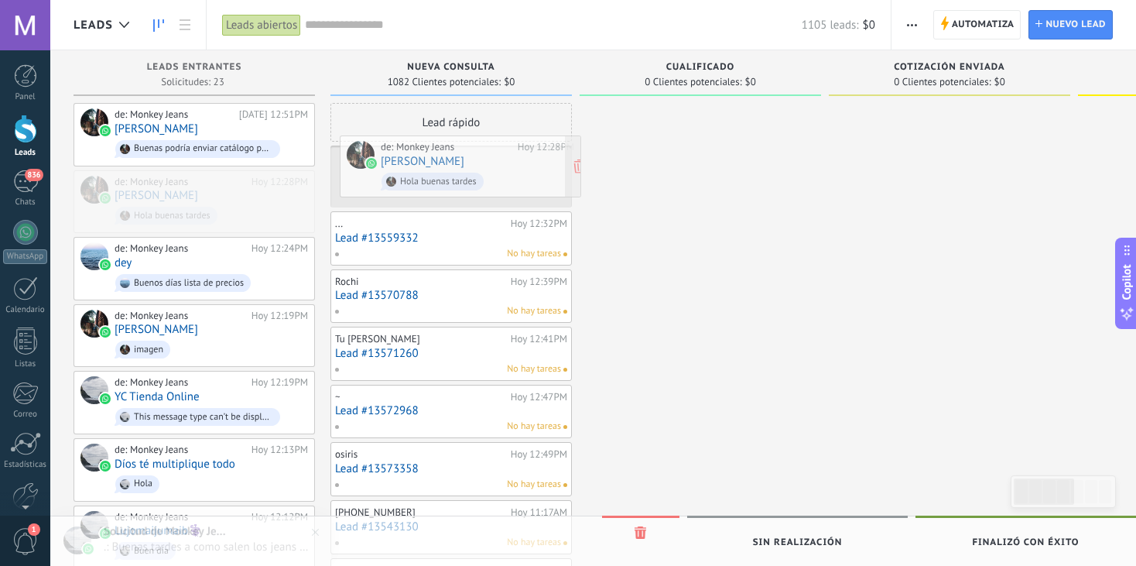
drag, startPoint x: 204, startPoint y: 191, endPoint x: 471, endPoint y: 156, distance: 270.0
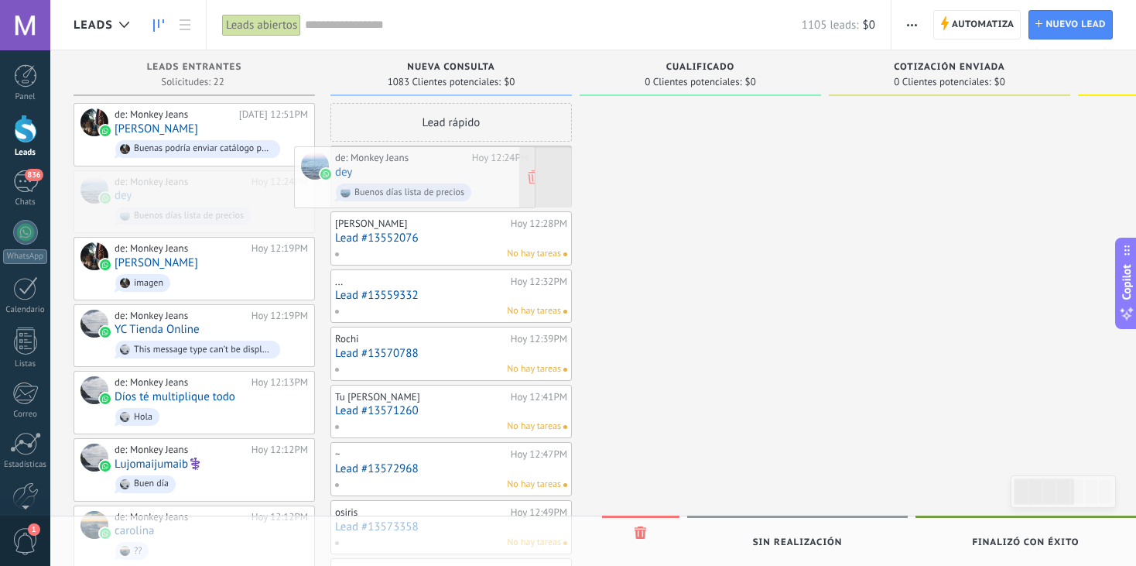
drag, startPoint x: 222, startPoint y: 190, endPoint x: 470, endPoint y: 158, distance: 249.6
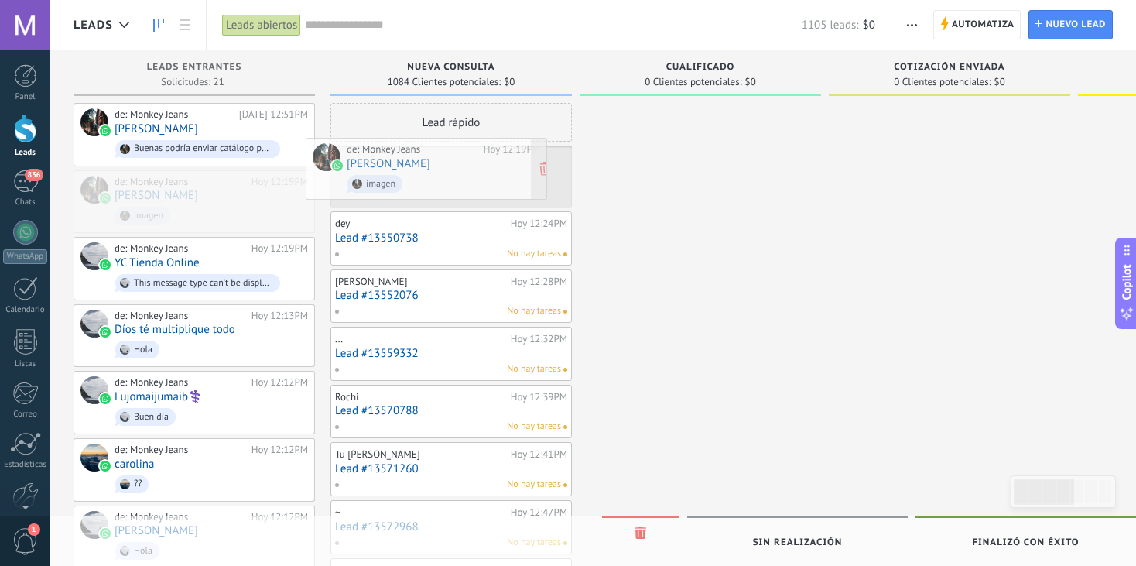
drag, startPoint x: 211, startPoint y: 192, endPoint x: 470, endPoint y: 154, distance: 262.0
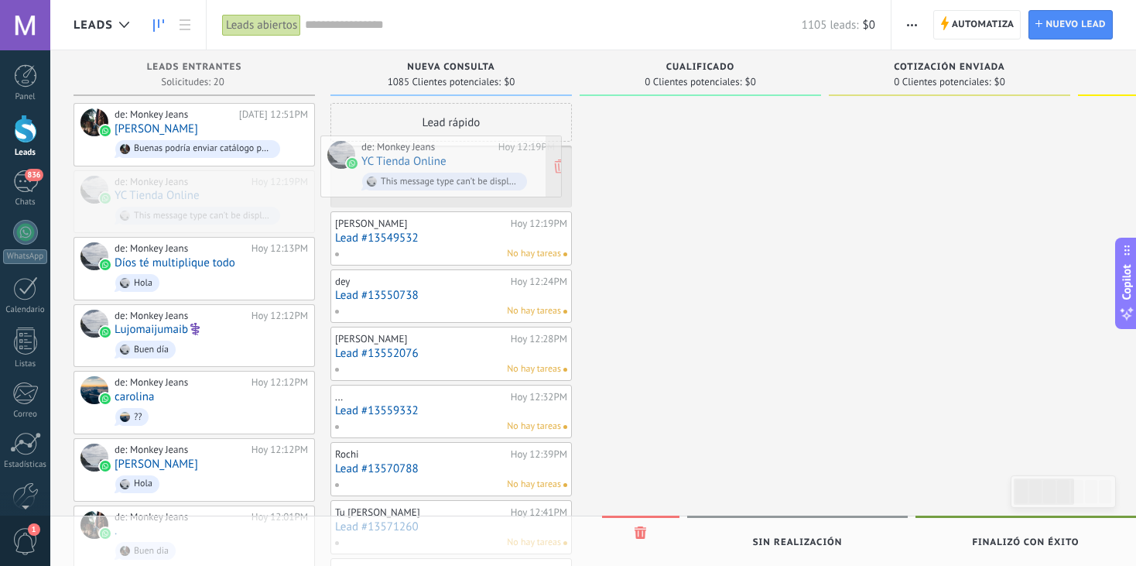
drag, startPoint x: 214, startPoint y: 176, endPoint x: 461, endPoint y: 143, distance: 249.1
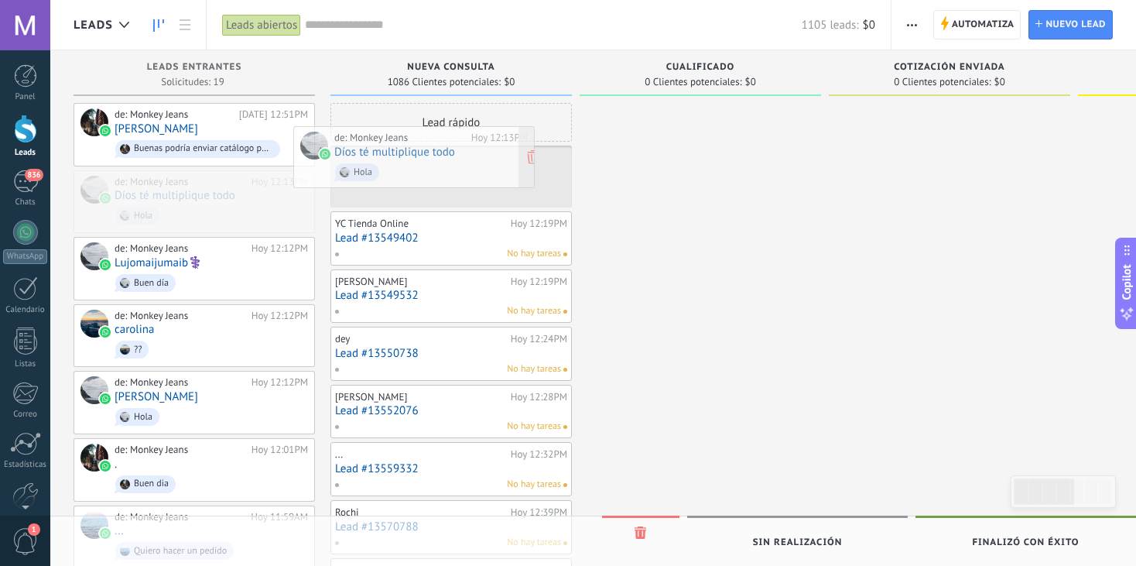
drag, startPoint x: 247, startPoint y: 189, endPoint x: 493, endPoint y: 144, distance: 250.1
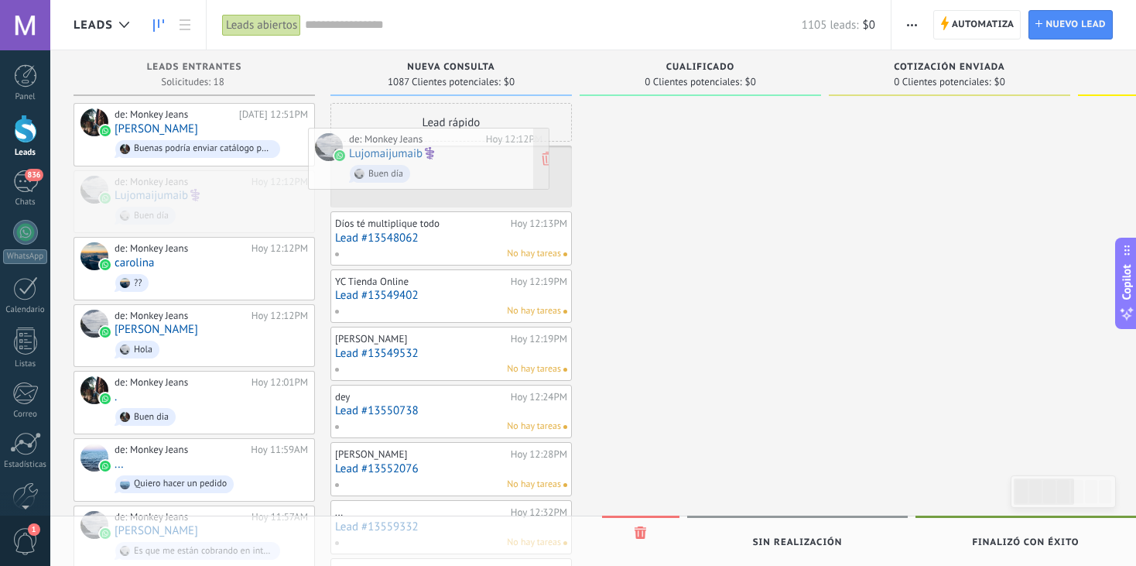
drag, startPoint x: 248, startPoint y: 187, endPoint x: 483, endPoint y: 146, distance: 238.8
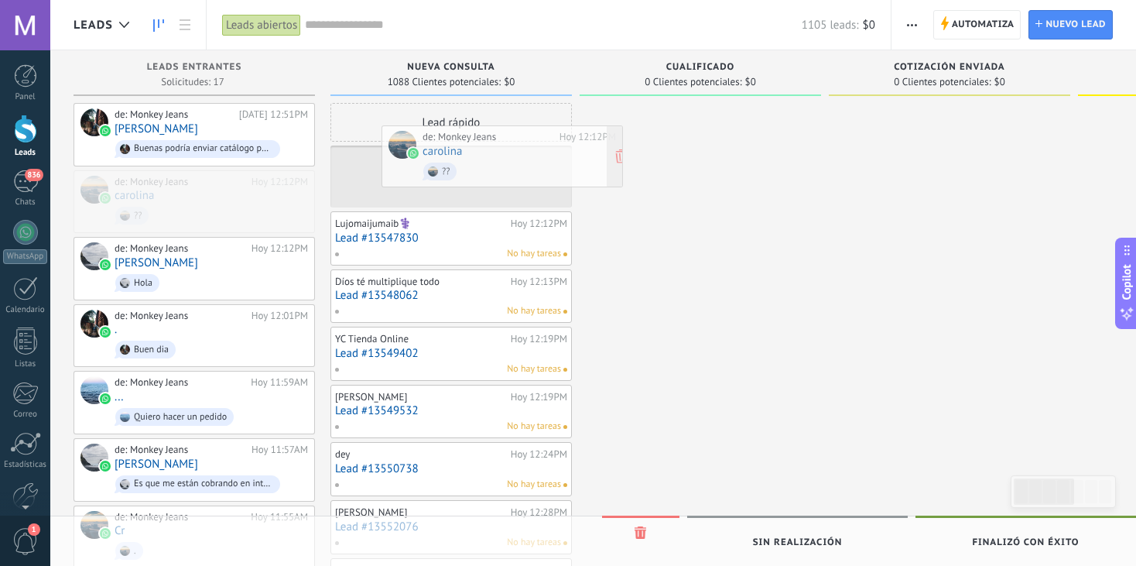
drag, startPoint x: 225, startPoint y: 189, endPoint x: 533, endPoint y: 145, distance: 311.0
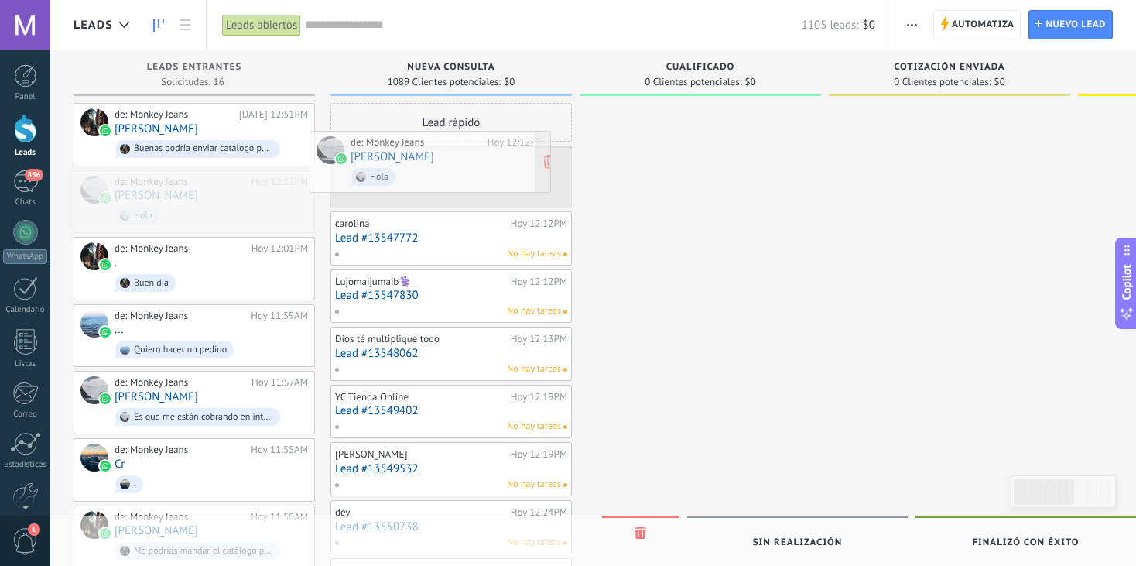
drag, startPoint x: 221, startPoint y: 193, endPoint x: 457, endPoint y: 155, distance: 239.0
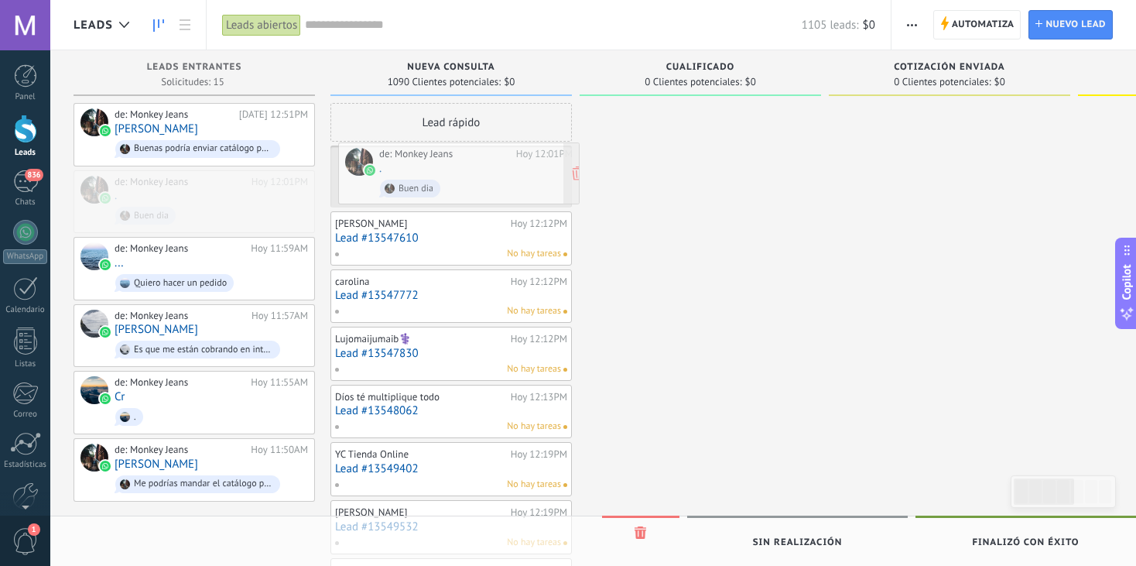
drag, startPoint x: 186, startPoint y: 203, endPoint x: 450, endPoint y: 176, distance: 265.9
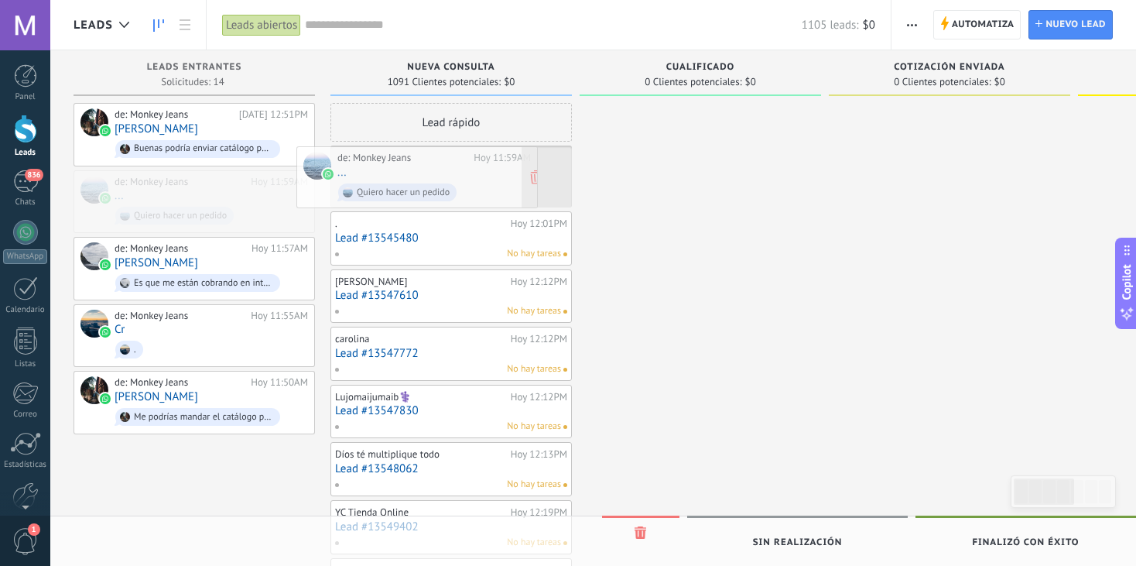
drag, startPoint x: 241, startPoint y: 196, endPoint x: 467, endPoint y: 173, distance: 227.1
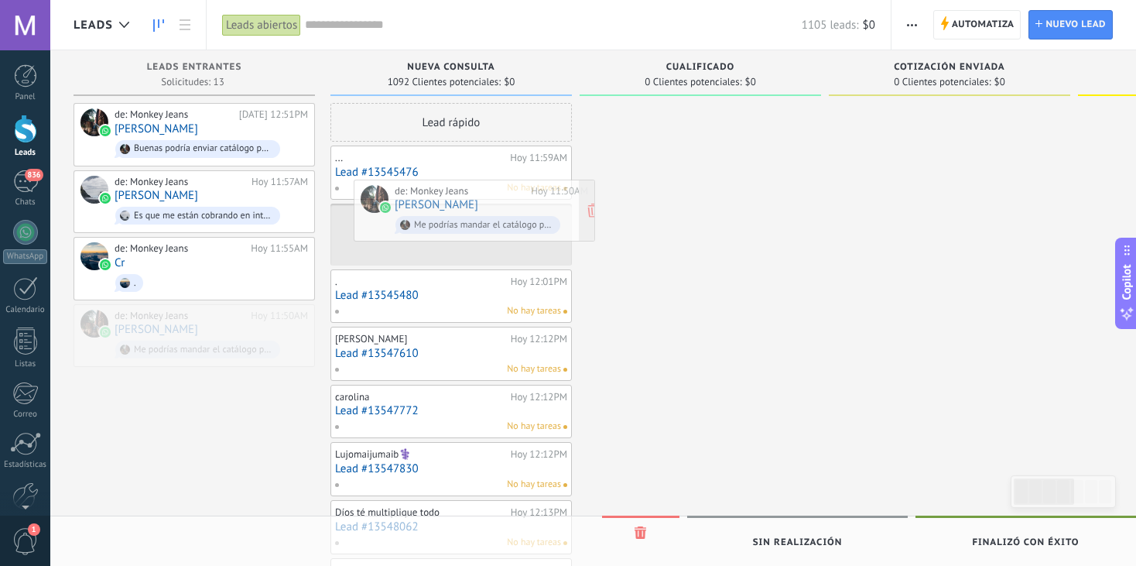
drag, startPoint x: 224, startPoint y: 326, endPoint x: 508, endPoint y: 198, distance: 310.7
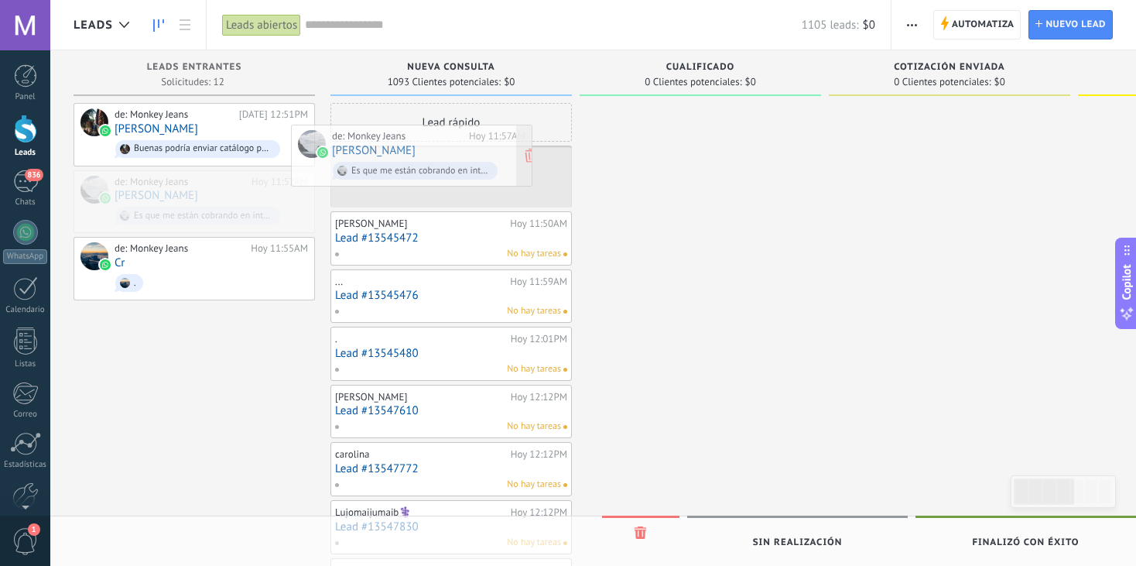
drag, startPoint x: 248, startPoint y: 180, endPoint x: 491, endPoint y: 133, distance: 248.1
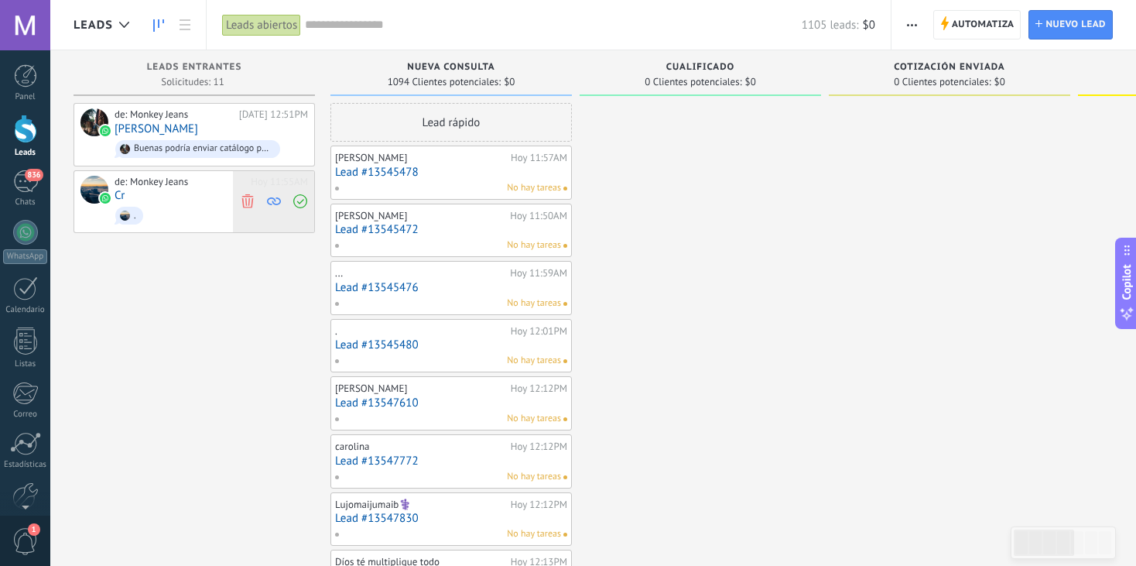
click at [244, 205] on use at bounding box center [247, 201] width 12 height 14
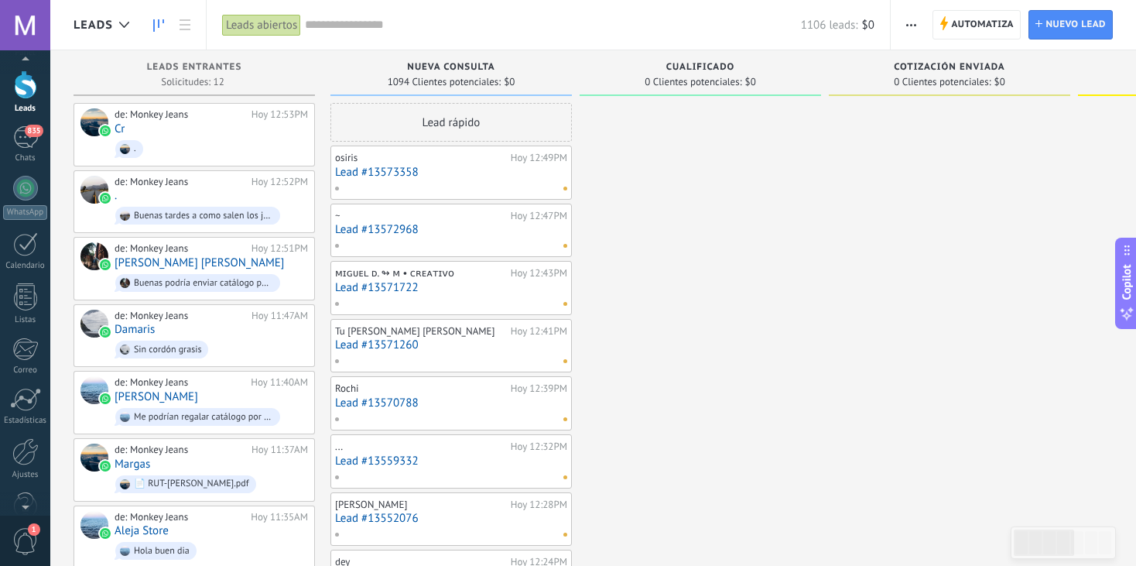
scroll to position [64, 0]
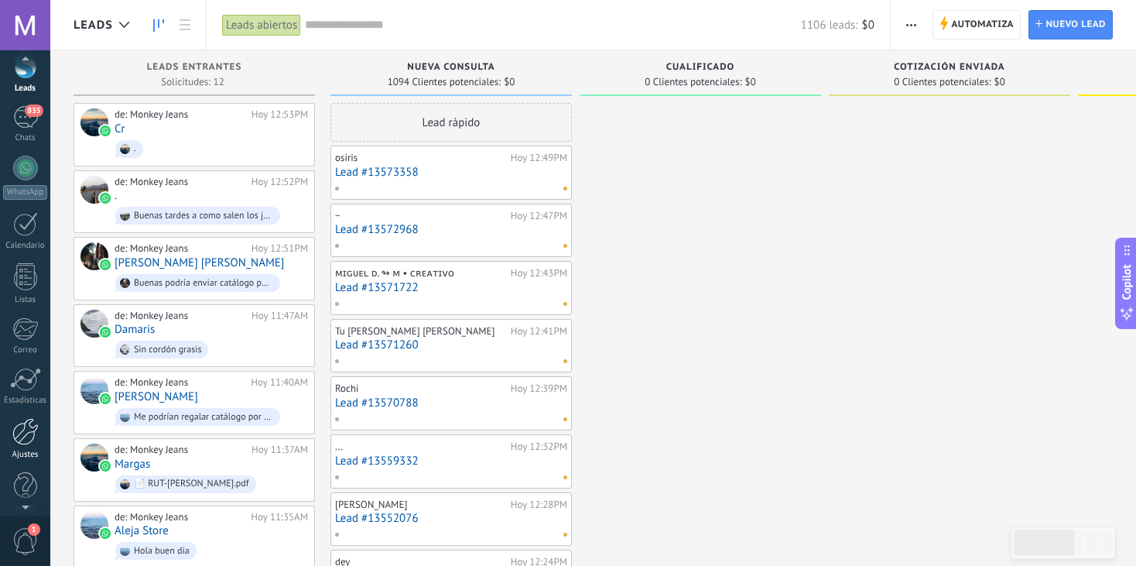
click at [26, 440] on div at bounding box center [25, 431] width 26 height 27
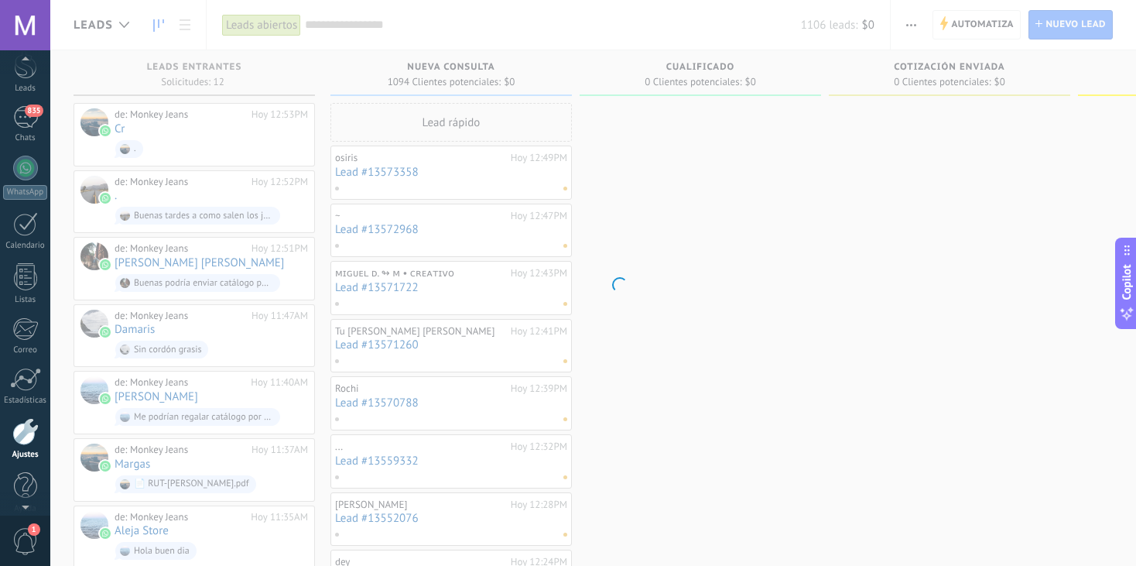
scroll to position [77, 0]
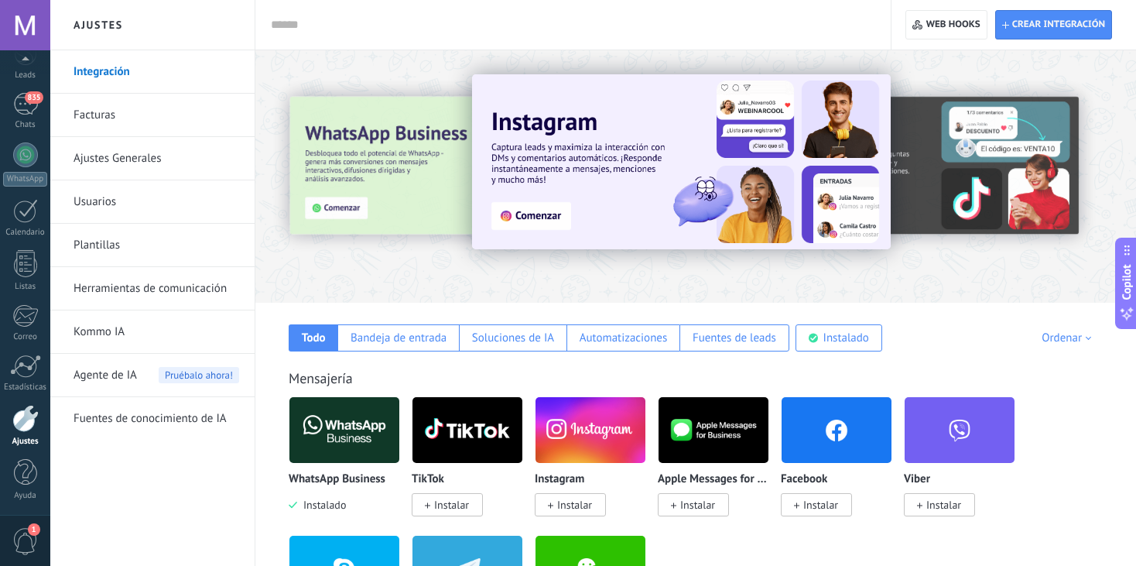
click at [166, 289] on link "Herramientas de comunicación" at bounding box center [157, 288] width 166 height 43
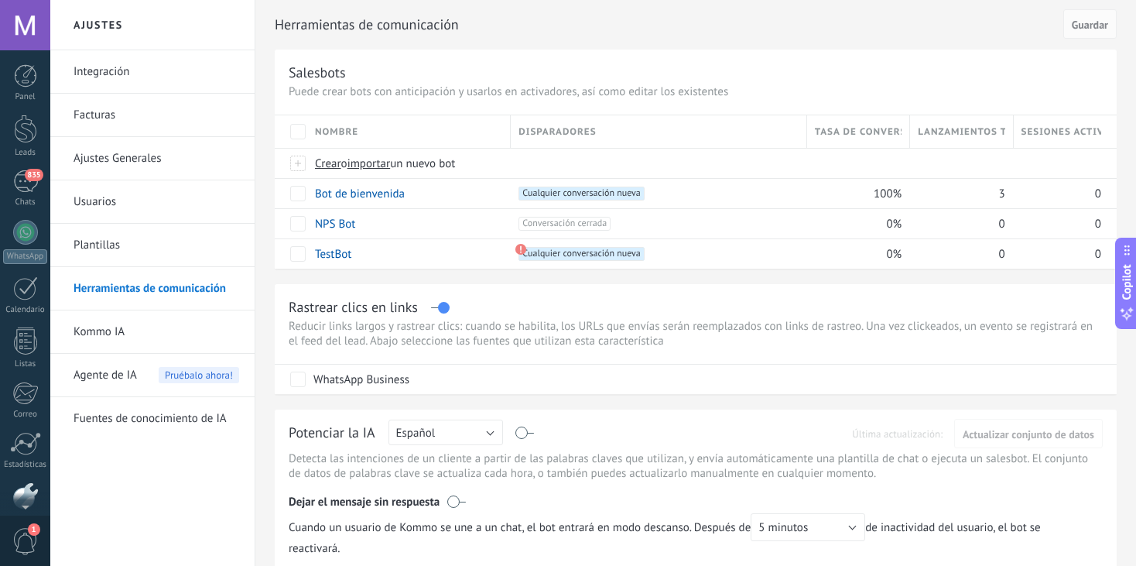
scroll to position [77, 0]
click at [606, 189] on span "Cualquier conversación nueva +0" at bounding box center [580, 193] width 125 height 14
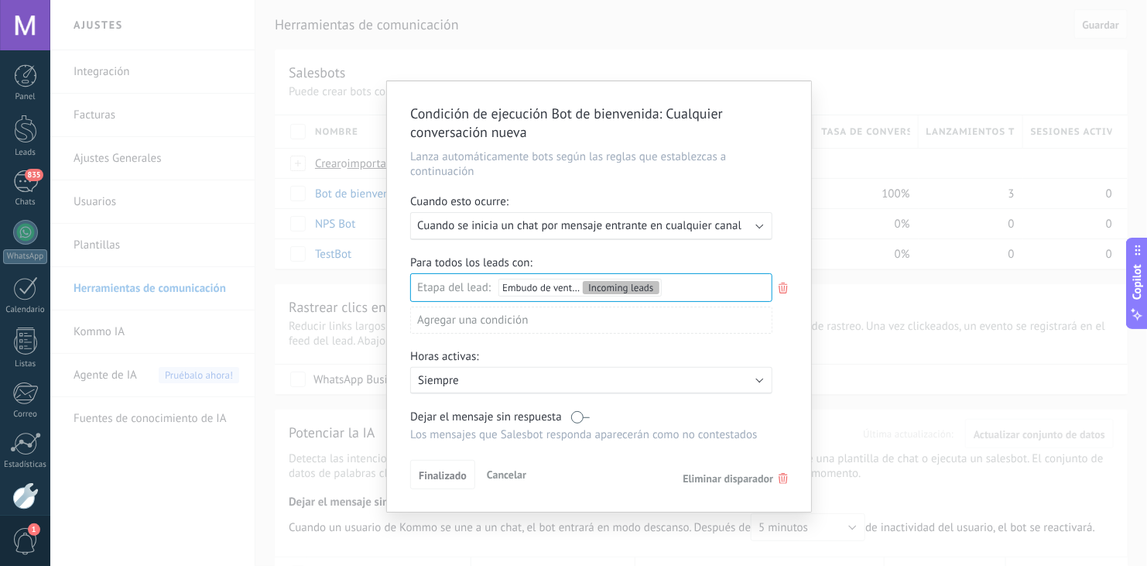
click at [494, 475] on span "Cancelar" at bounding box center [506, 474] width 39 height 14
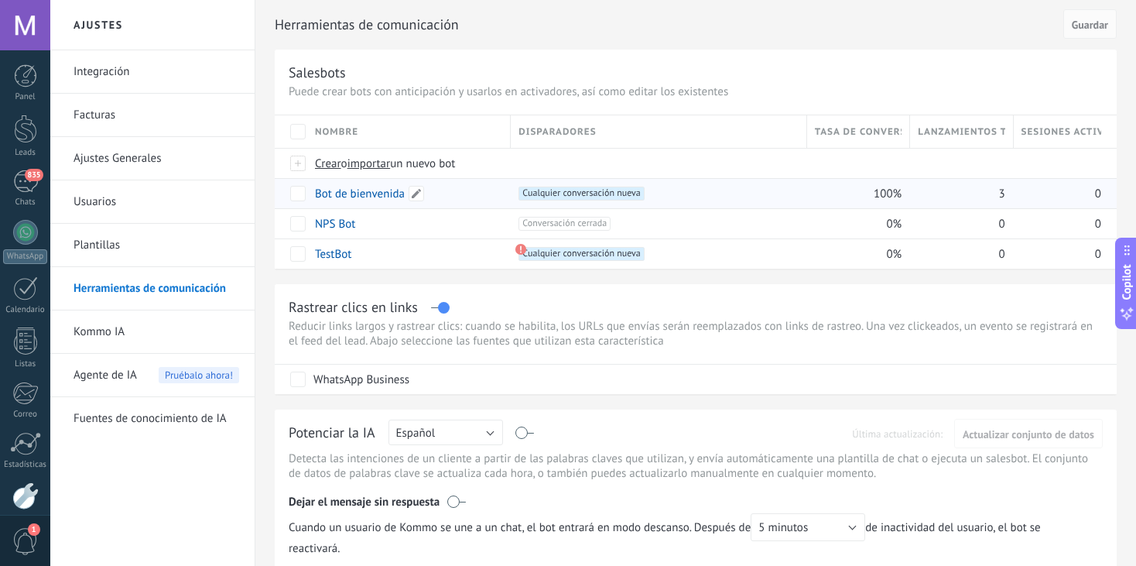
click at [382, 192] on link "Bot de bienvenida" at bounding box center [360, 193] width 90 height 15
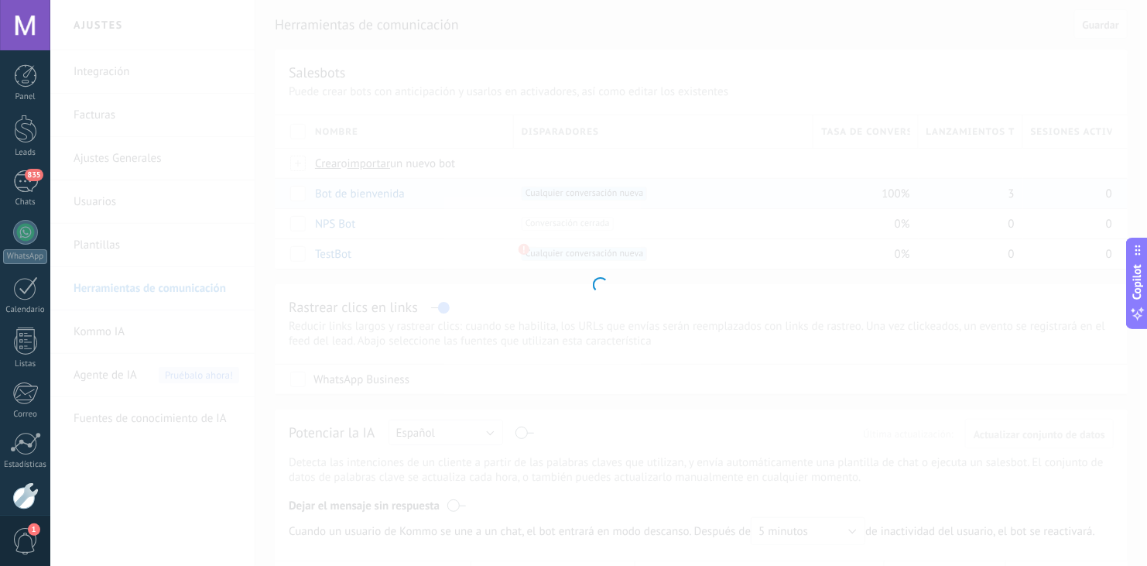
type input "**********"
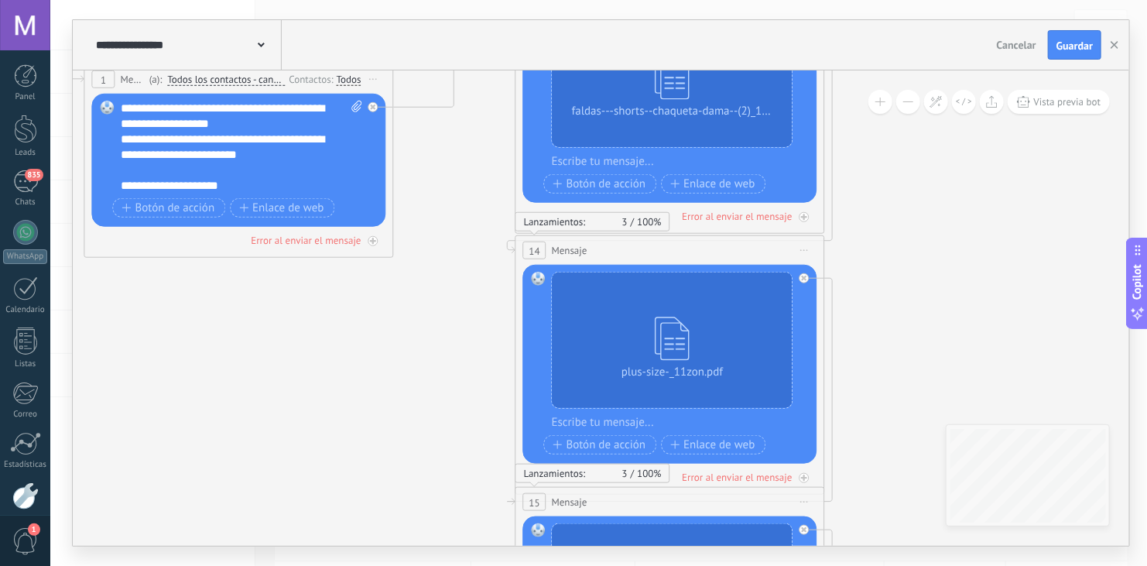
drag, startPoint x: 563, startPoint y: 489, endPoint x: 80, endPoint y: 316, distance: 513.5
click at [80, 316] on icon at bounding box center [1145, 508] width 3228 height 1841
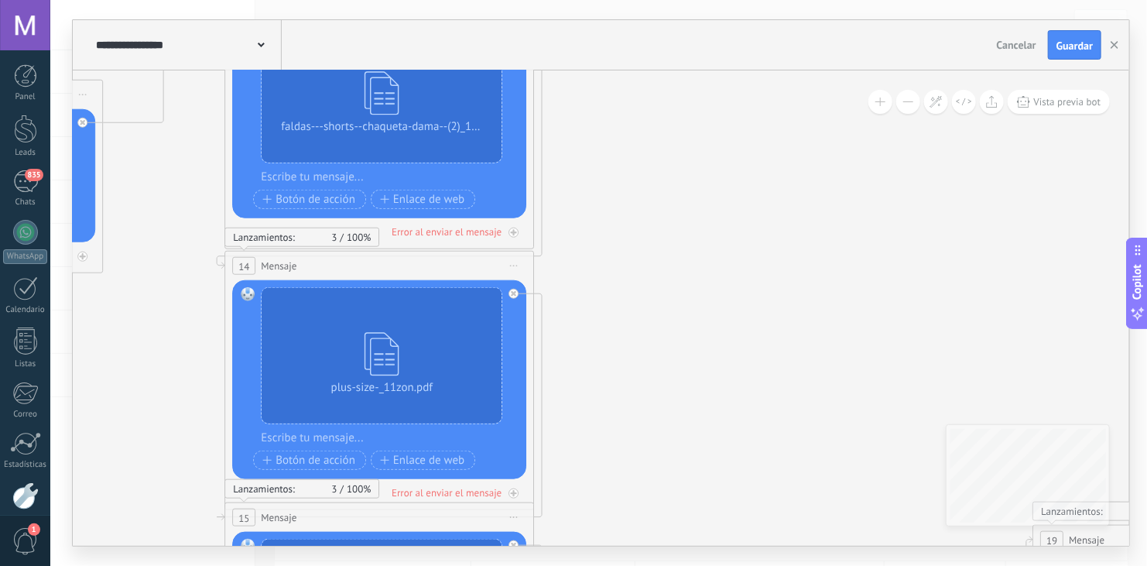
drag, startPoint x: 983, startPoint y: 233, endPoint x: 315, endPoint y: 311, distance: 672.3
click at [315, 311] on icon at bounding box center [854, 523] width 3228 height 1841
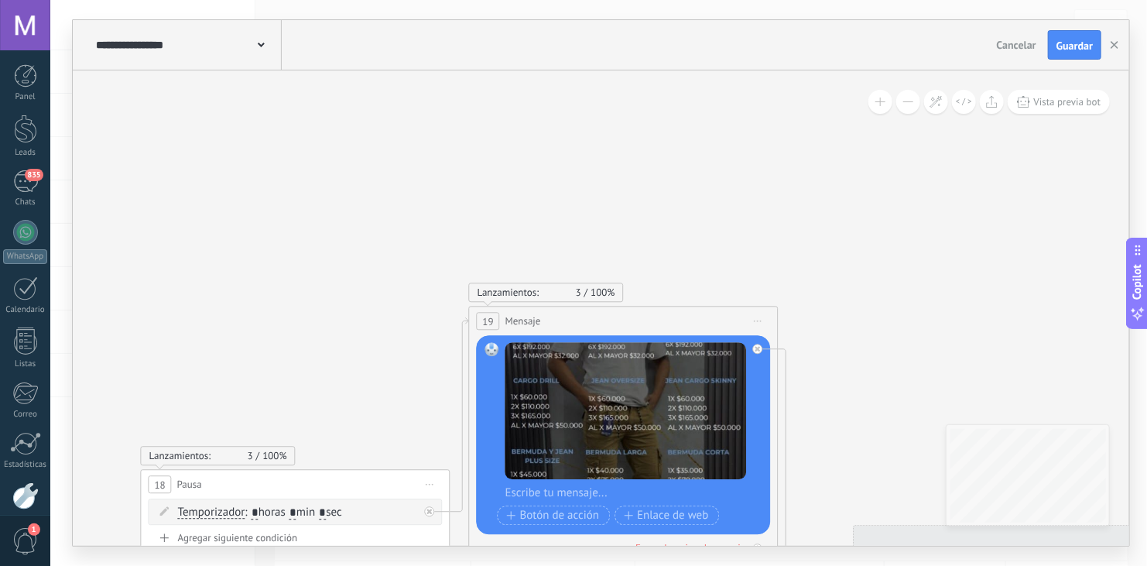
drag, startPoint x: 706, startPoint y: 303, endPoint x: 515, endPoint y: 3, distance: 355.9
click at [515, 3] on div "**********" at bounding box center [598, 283] width 1096 height 566
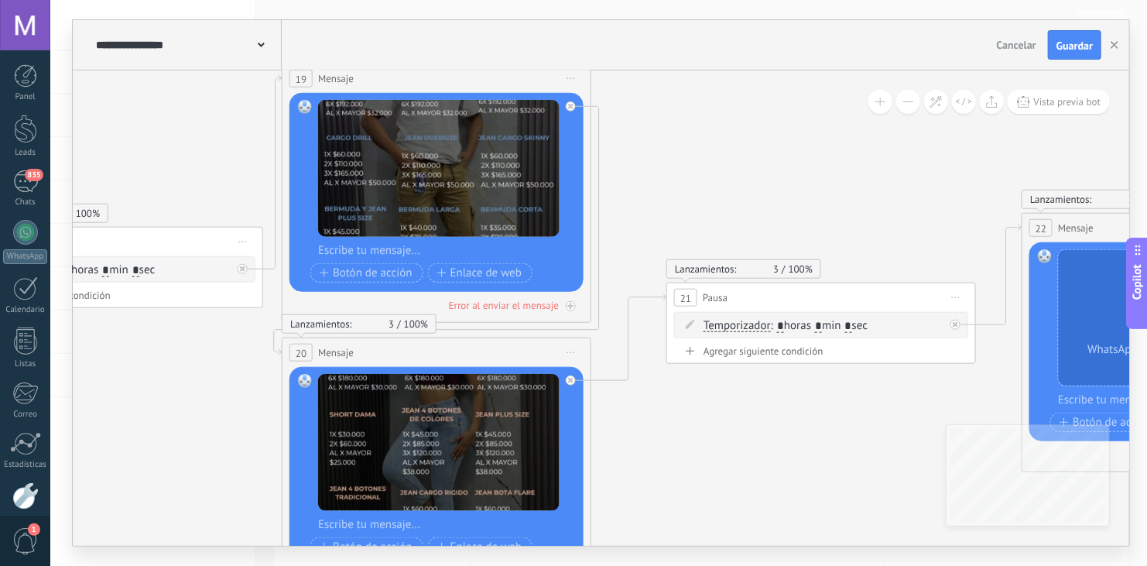
drag, startPoint x: 792, startPoint y: 227, endPoint x: 606, endPoint y: -9, distance: 300.9
click at [606, 0] on html ".abecls-1,.abecls-2{fill-rule:evenodd}.abecls-2{fill:#fff} .abhcls-1{fill:none}…" at bounding box center [573, 283] width 1147 height 566
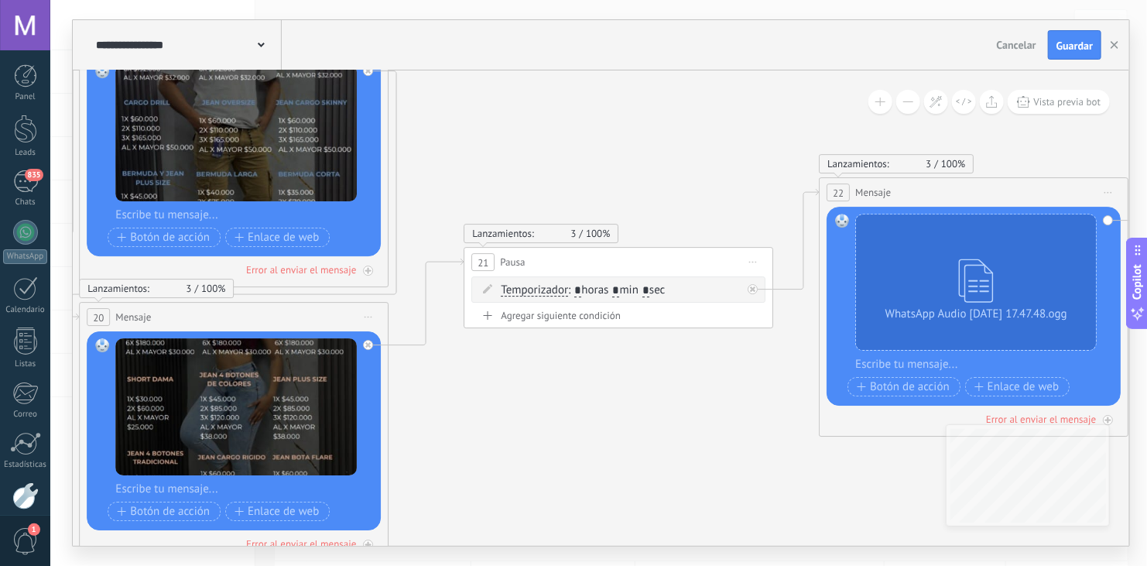
drag, startPoint x: 829, startPoint y: 409, endPoint x: 405, endPoint y: 345, distance: 428.1
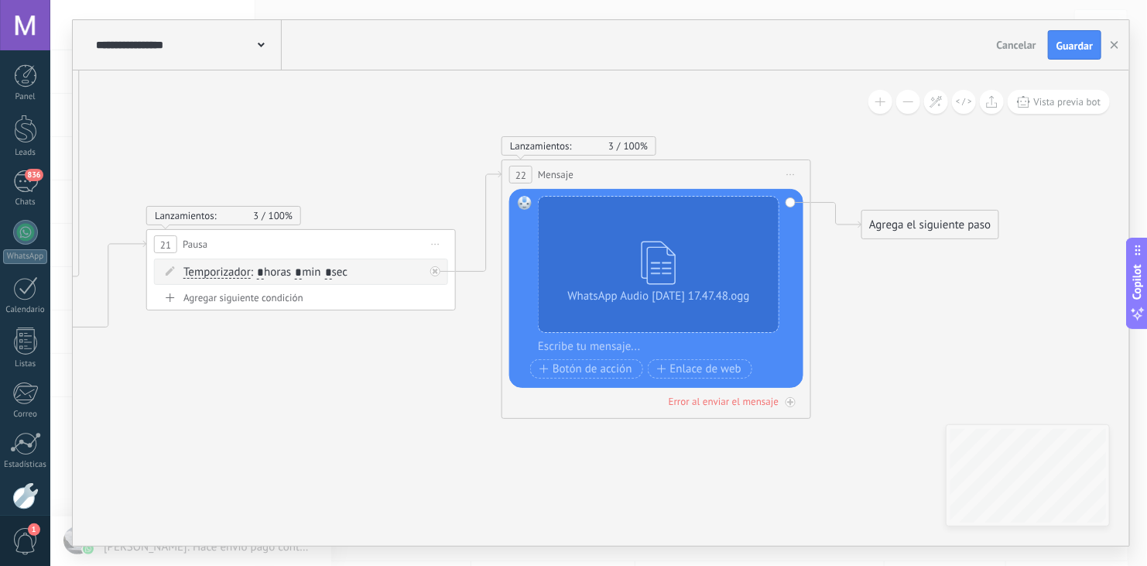
drag, startPoint x: 655, startPoint y: 433, endPoint x: 559, endPoint y: 444, distance: 96.6
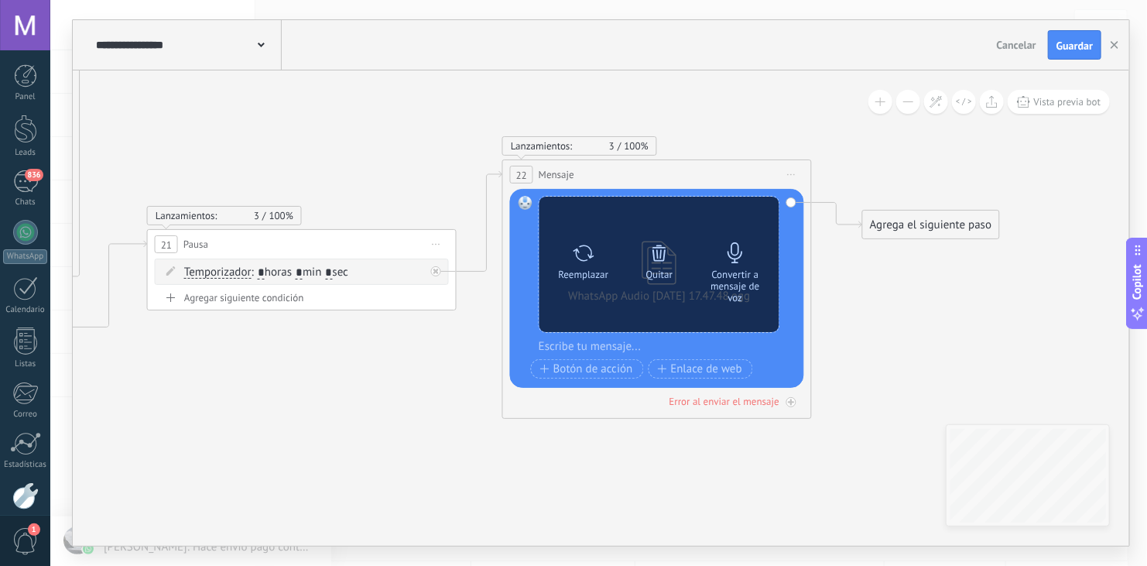
click at [735, 252] on icon at bounding box center [735, 253] width 22 height 22
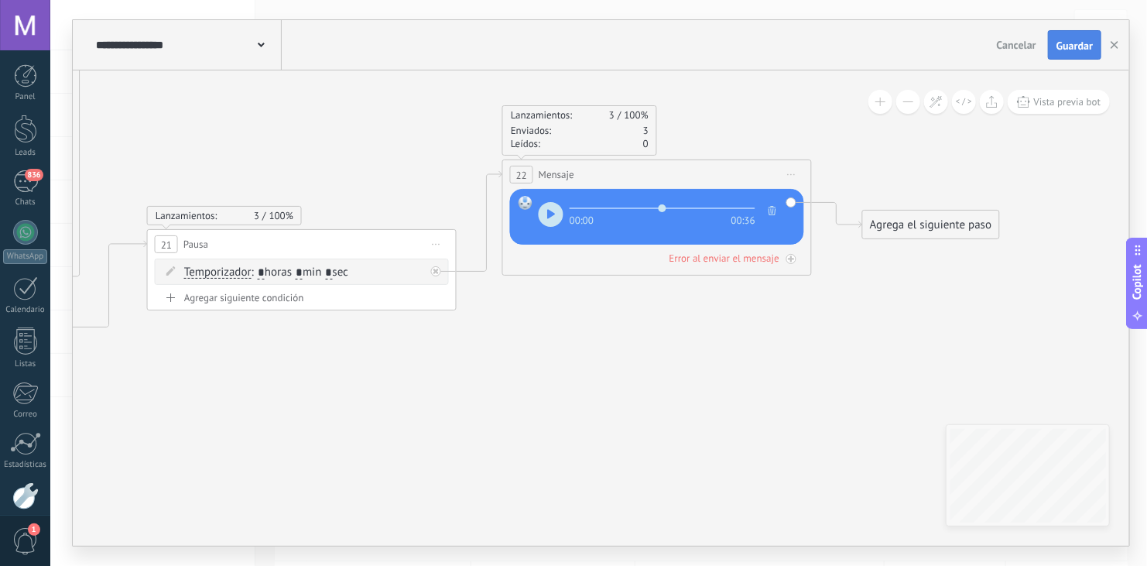
click at [1086, 40] on span "Guardar" at bounding box center [1074, 45] width 36 height 11
click at [1113, 44] on use "button" at bounding box center [1114, 45] width 8 height 8
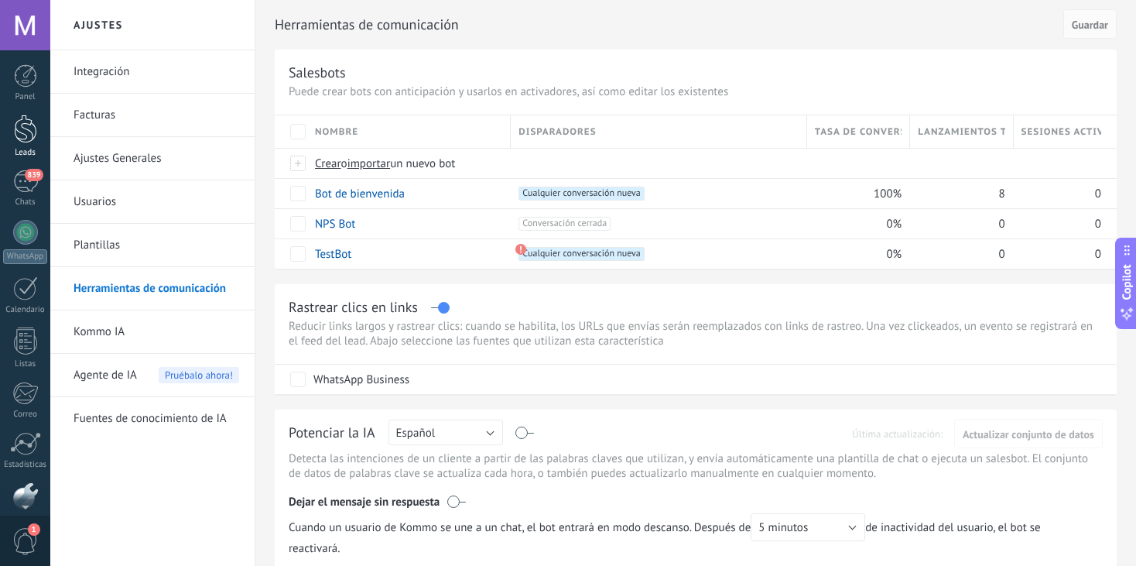
scroll to position [77, 0]
click at [27, 145] on div at bounding box center [25, 154] width 25 height 25
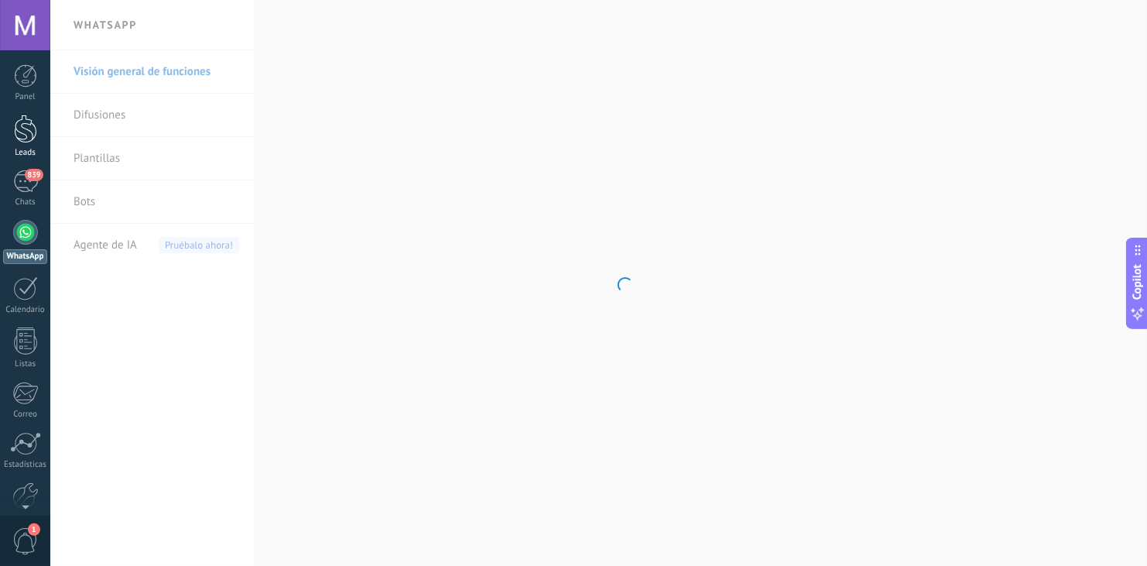
click at [18, 138] on div at bounding box center [25, 129] width 23 height 29
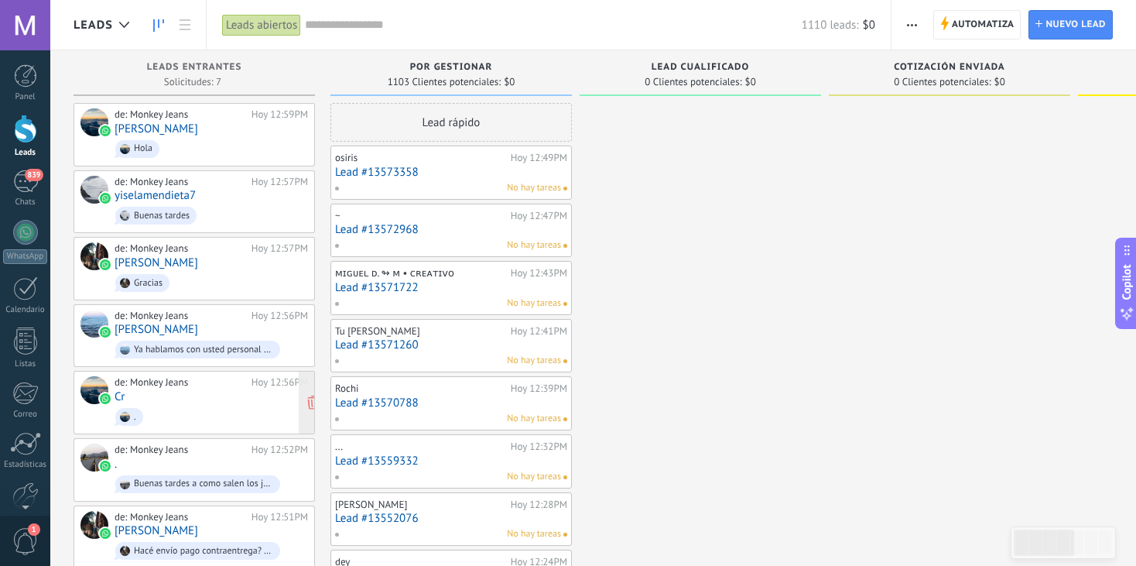
click at [166, 397] on div "de: Monkey Jeans Hoy 12:56PM Cr ." at bounding box center [211, 402] width 193 height 53
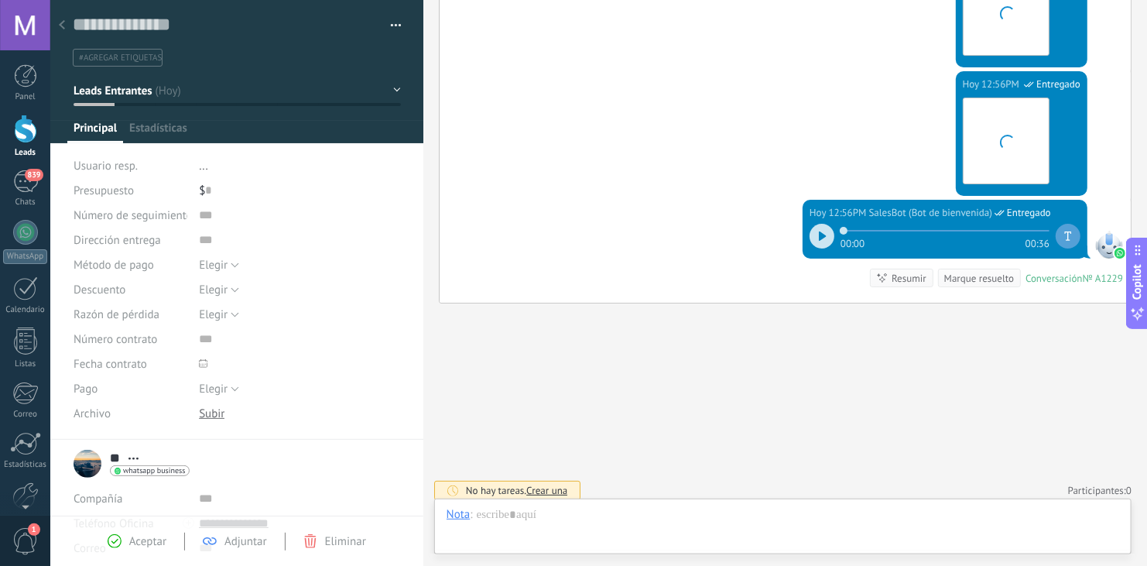
scroll to position [22, 0]
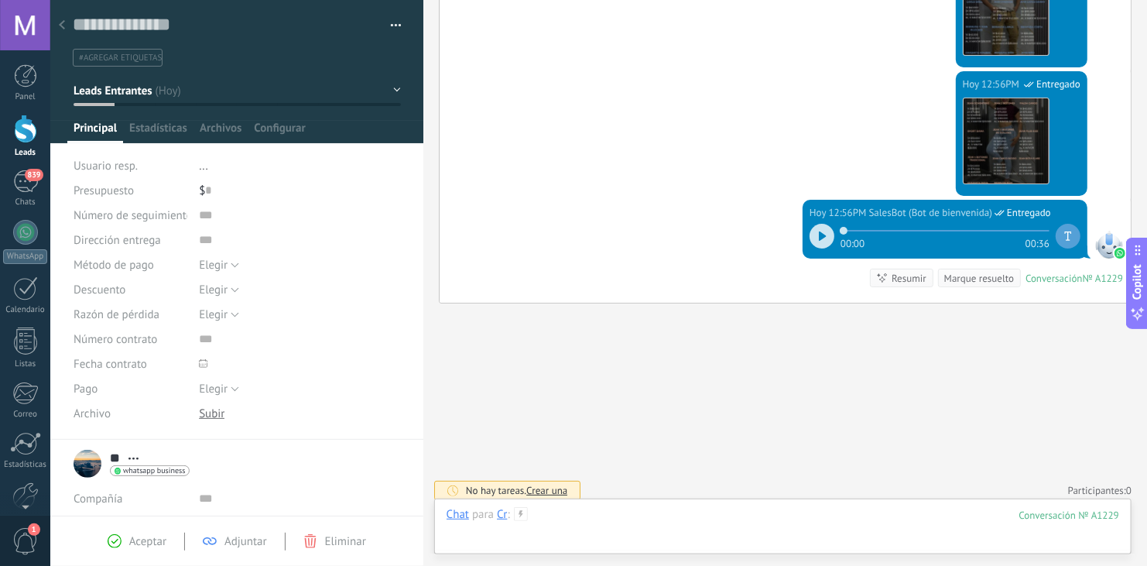
click at [641, 520] on div at bounding box center [782, 530] width 672 height 46
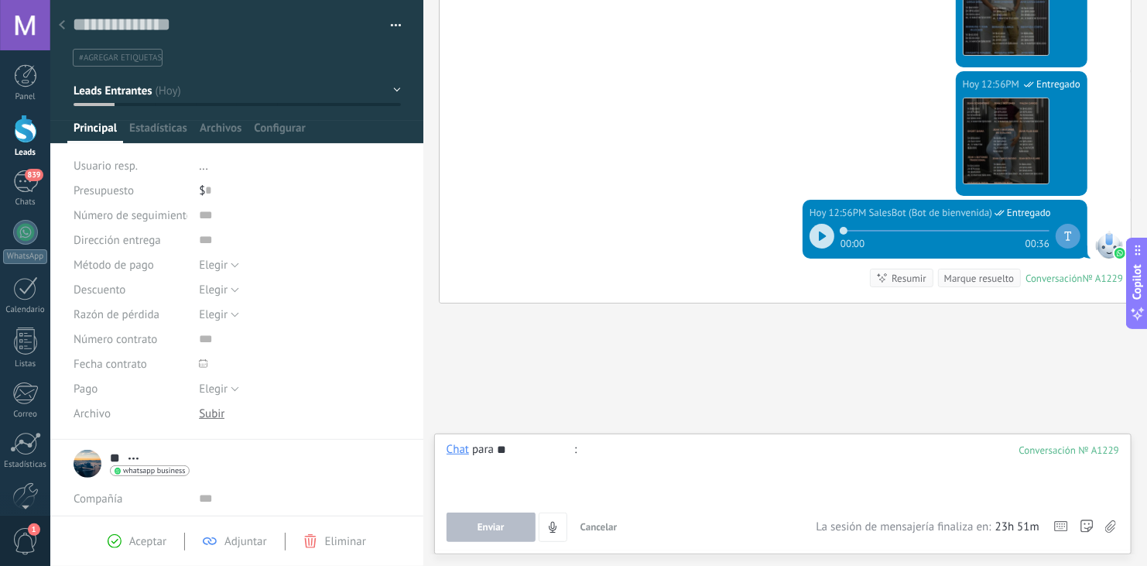
type input "*"
type input "****"
click at [510, 530] on button "Enviar" at bounding box center [490, 526] width 89 height 29
click at [482, 527] on span "Enviar" at bounding box center [490, 527] width 27 height 11
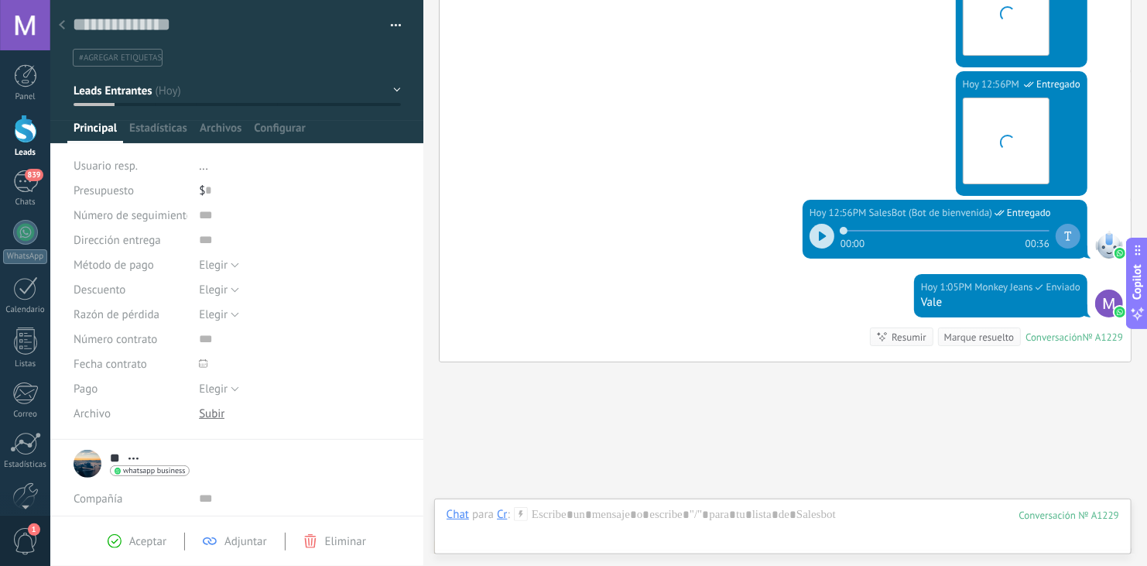
scroll to position [2823, 0]
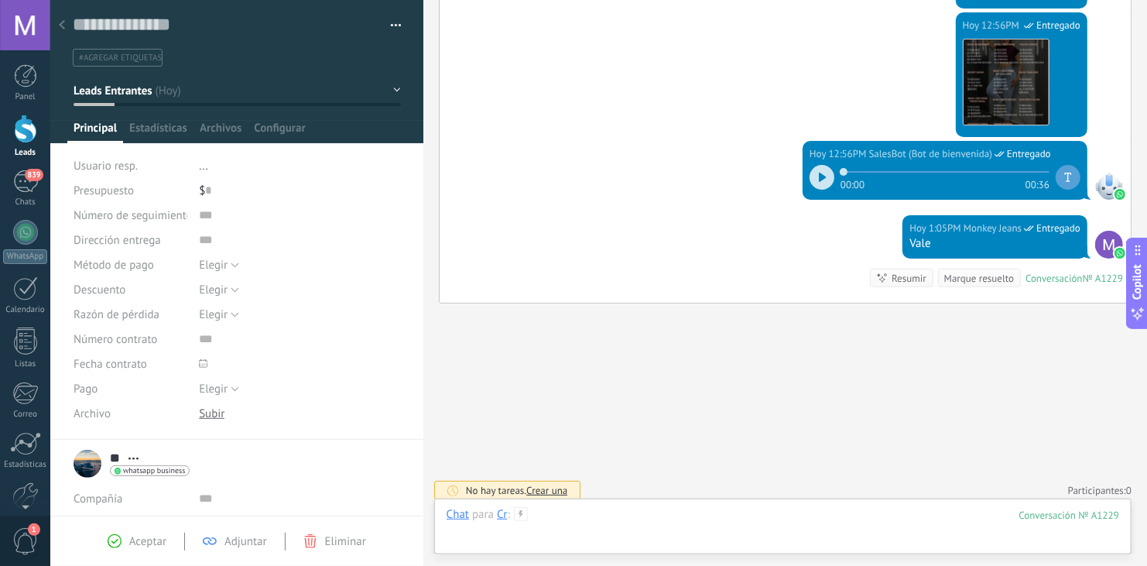
click at [640, 513] on div at bounding box center [782, 530] width 672 height 46
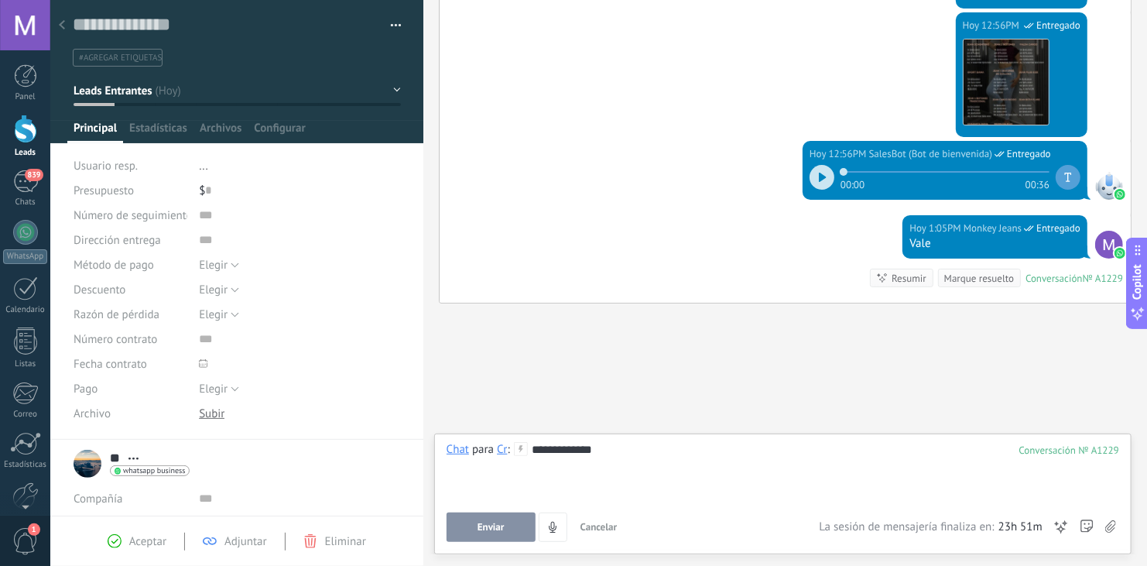
click at [482, 525] on span "Enviar" at bounding box center [490, 527] width 27 height 11
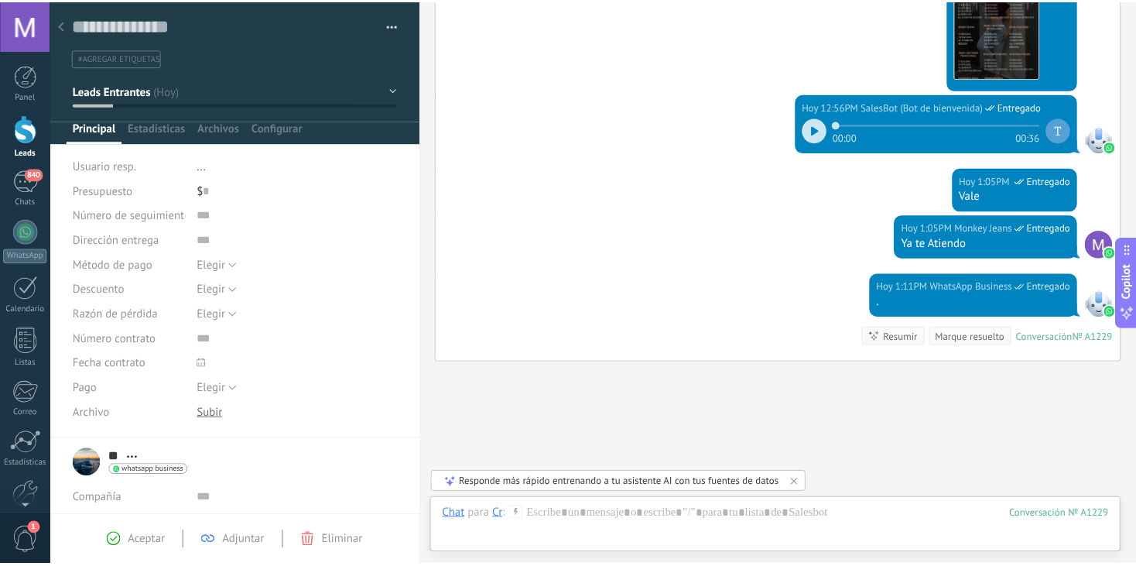
scroll to position [2929, 0]
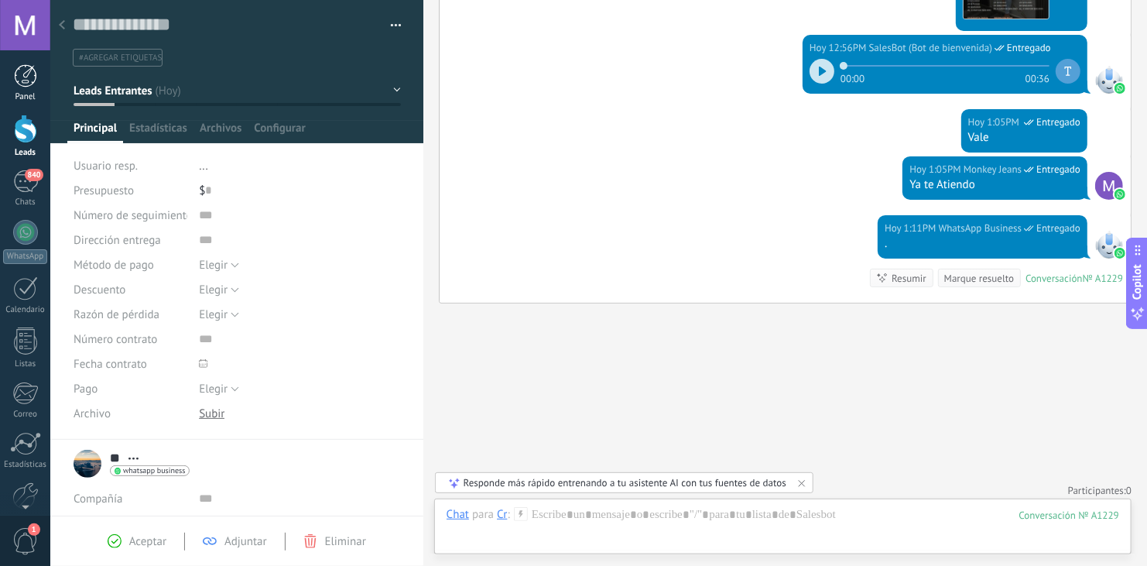
click at [30, 87] on link "Panel" at bounding box center [25, 83] width 50 height 38
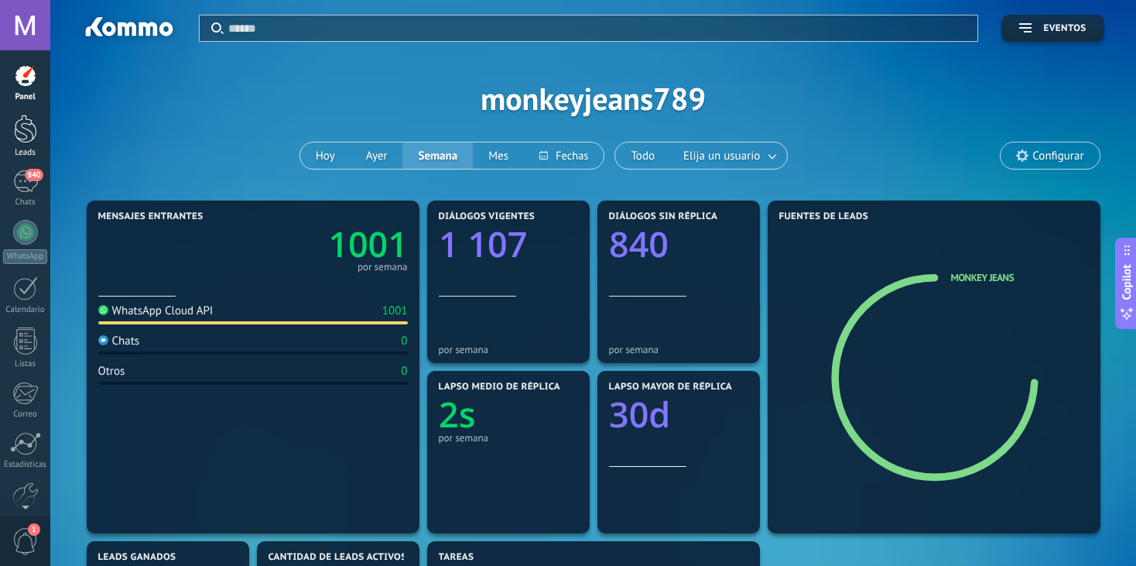
click at [24, 115] on div at bounding box center [25, 129] width 23 height 29
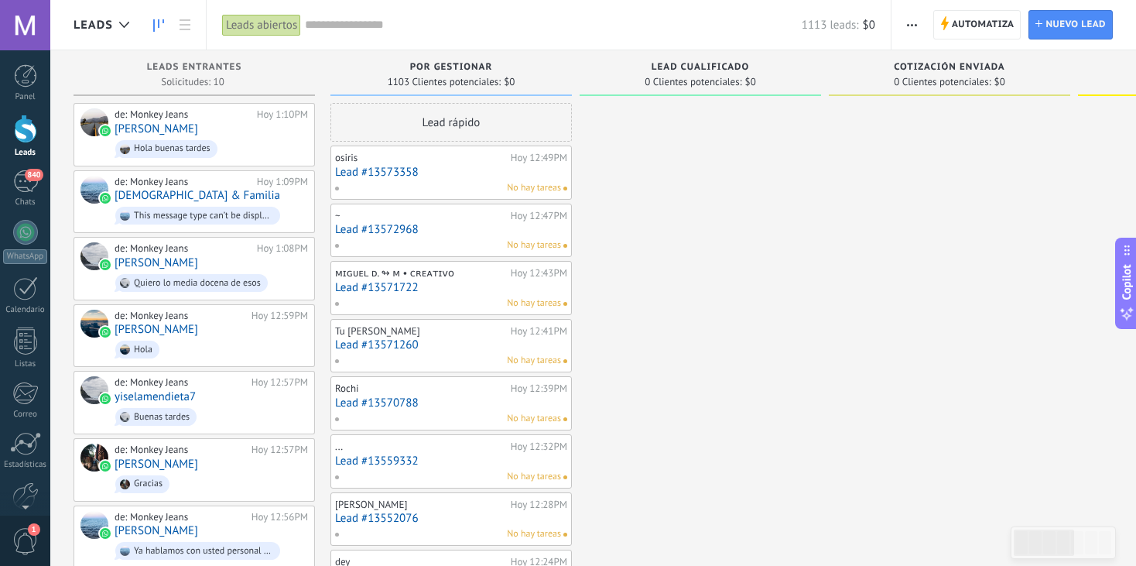
click at [912, 24] on icon "button" at bounding box center [912, 25] width 10 height 2
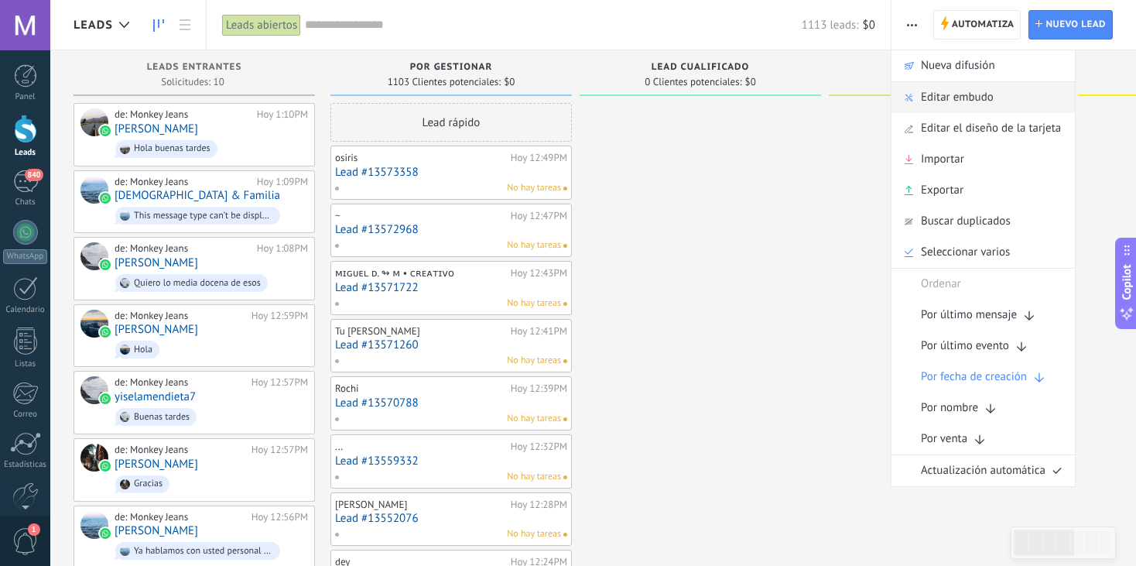
click at [985, 102] on span "Editar embudo" at bounding box center [957, 97] width 73 height 31
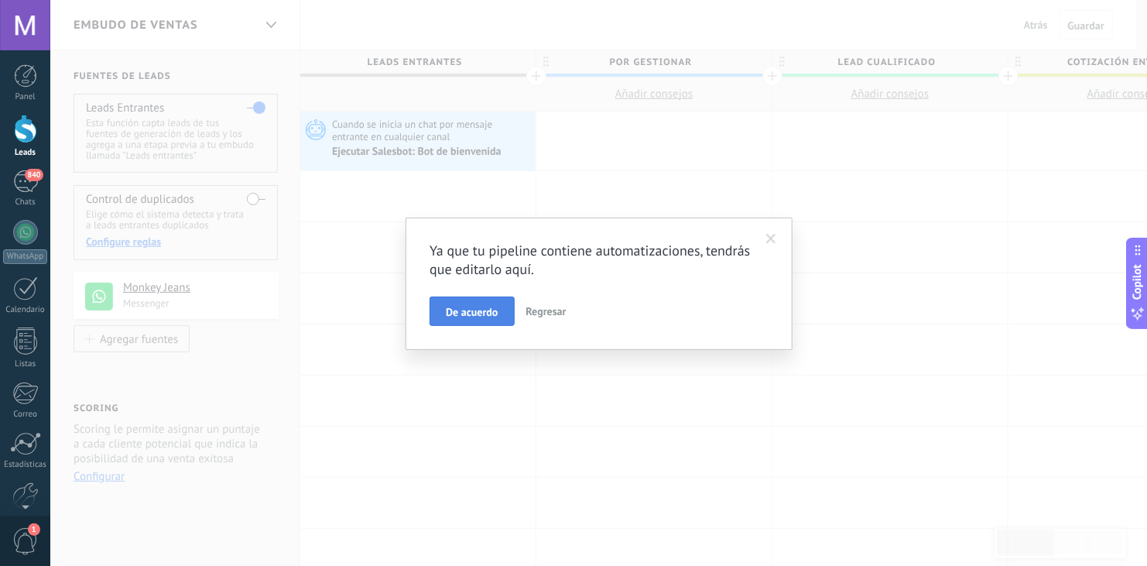
click at [487, 301] on button "De acuerdo" at bounding box center [471, 310] width 84 height 29
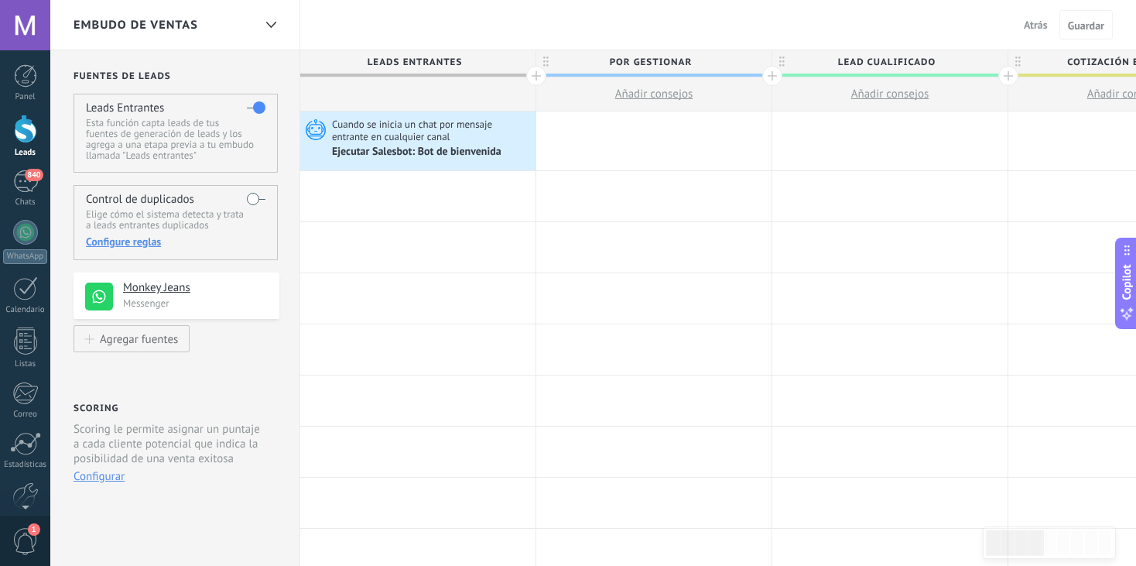
click at [531, 69] on div at bounding box center [536, 76] width 20 height 20
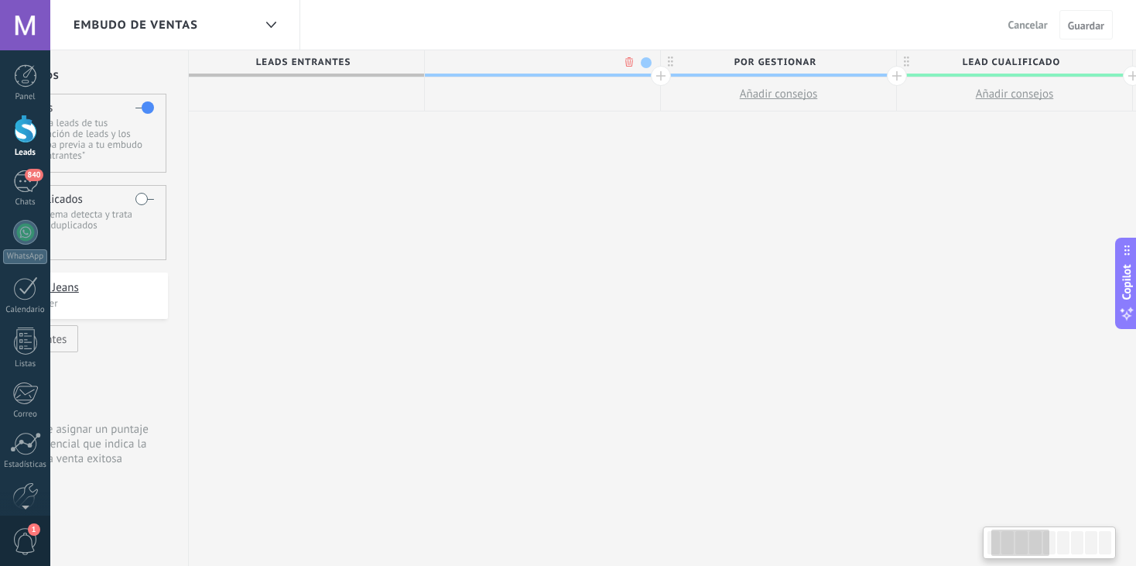
scroll to position [0, 115]
type input "**********"
click at [1090, 16] on button "Guardar" at bounding box center [1085, 24] width 53 height 29
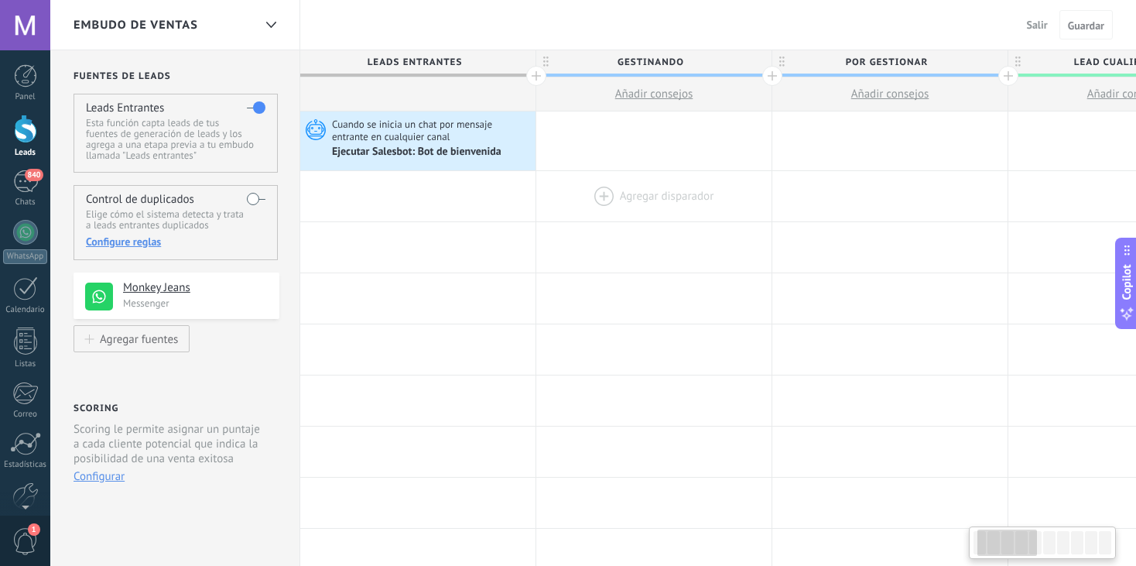
scroll to position [0, 115]
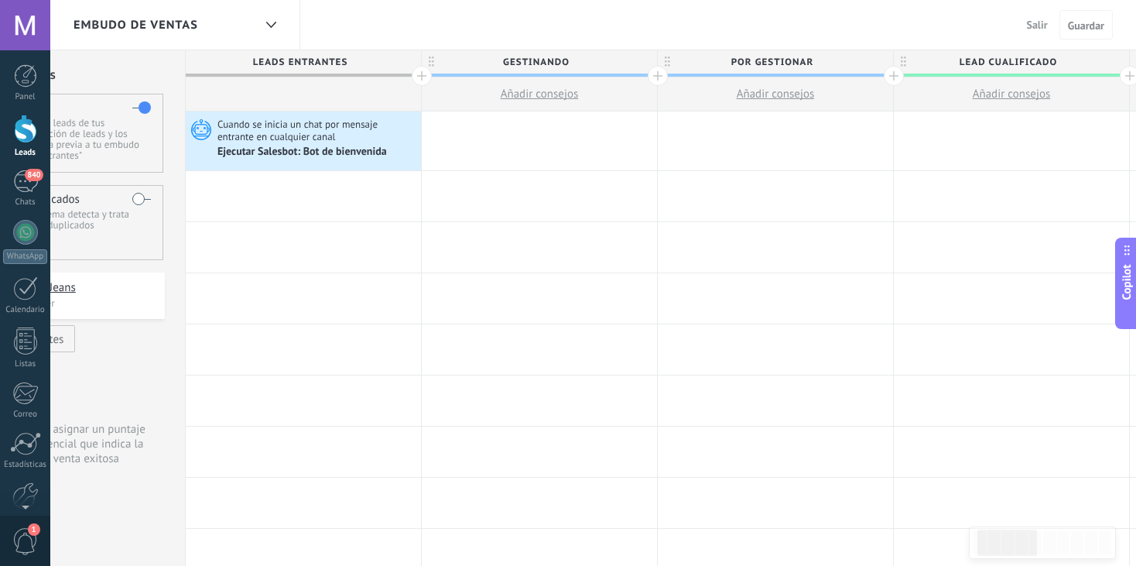
click at [21, 135] on div at bounding box center [25, 129] width 23 height 29
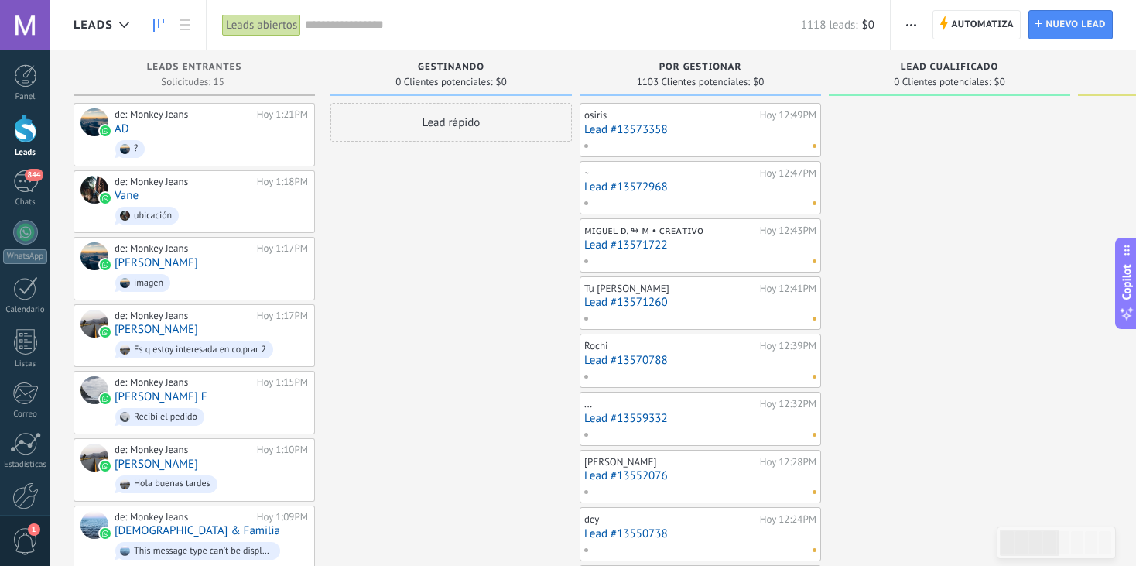
click at [909, 28] on span "button" at bounding box center [911, 24] width 10 height 29
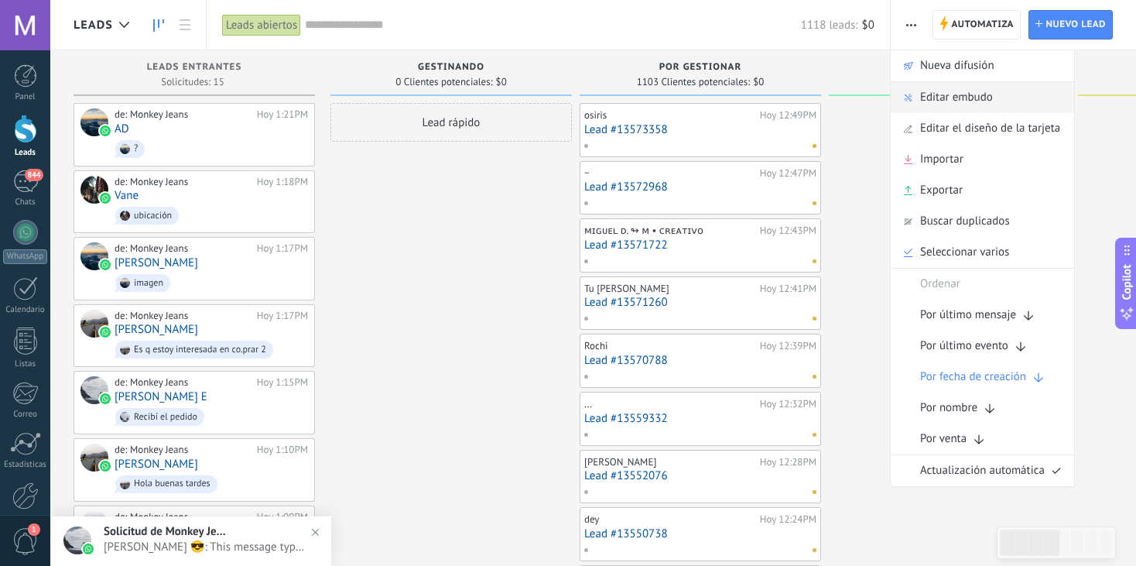
click at [977, 95] on span "Editar embudo" at bounding box center [956, 97] width 73 height 31
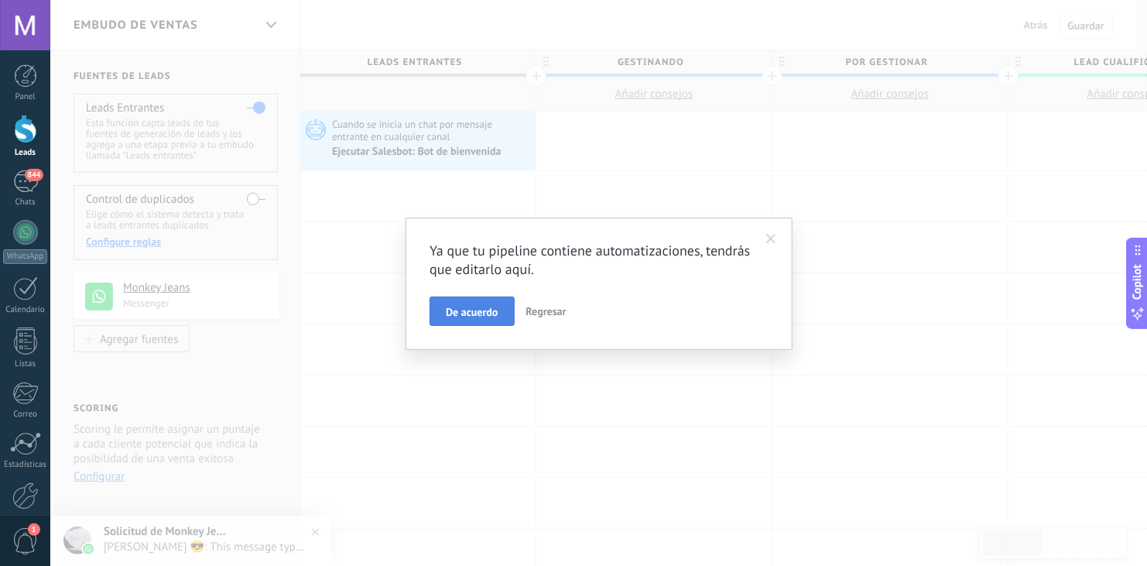
click at [487, 306] on span "De acuerdo" at bounding box center [472, 311] width 52 height 11
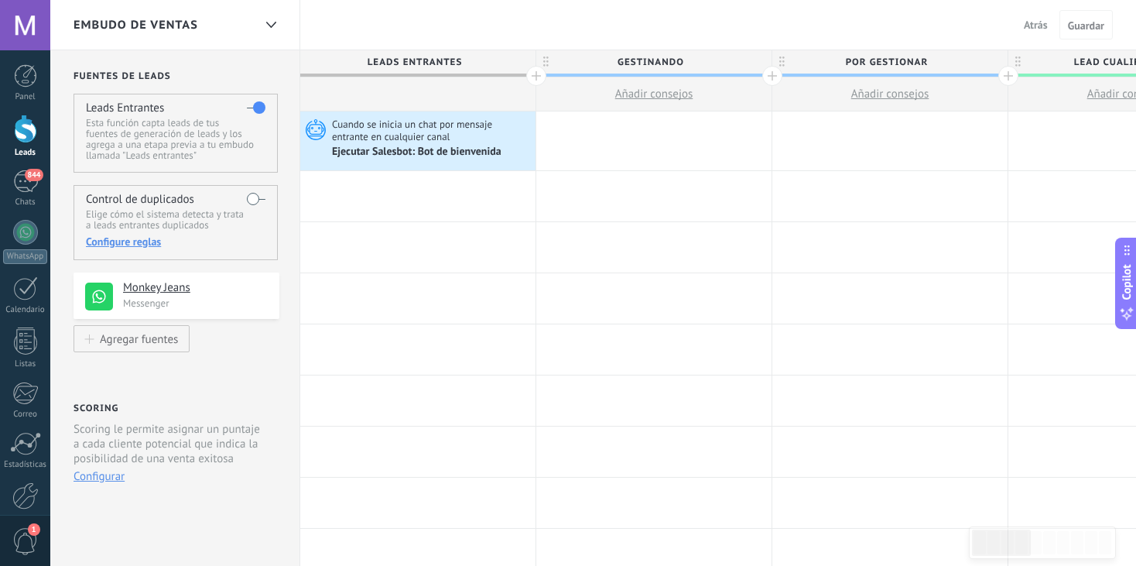
click at [1006, 75] on div at bounding box center [1008, 76] width 20 height 20
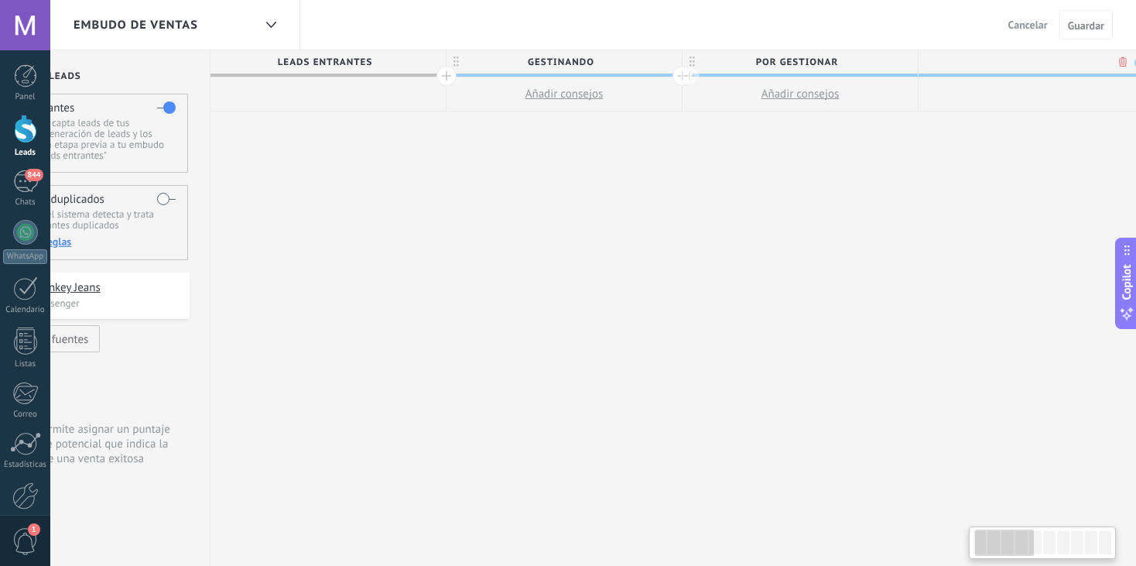
scroll to position [0, 115]
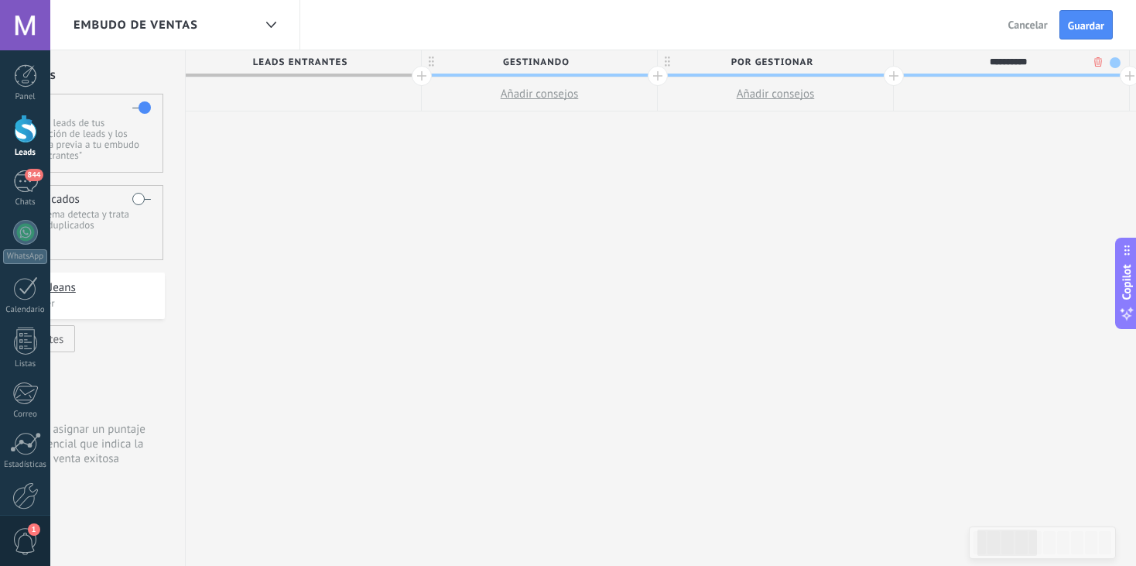
type input "**********"
click at [1112, 63] on span at bounding box center [1115, 62] width 11 height 11
click at [1128, 108] on span at bounding box center [1128, 108] width 14 height 15
click at [1089, 26] on span "Guardar" at bounding box center [1086, 25] width 36 height 11
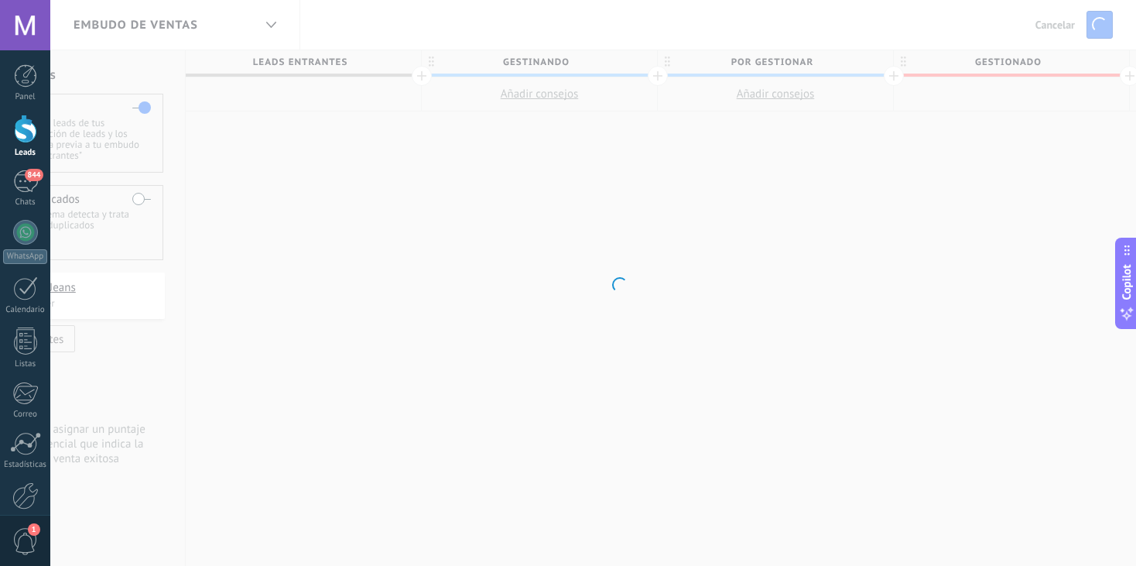
click at [946, 279] on body ".abecls-1,.abecls-2{fill-rule:evenodd}.abecls-2{fill:#fff} .abhcls-1{fill:none}…" at bounding box center [568, 283] width 1136 height 566
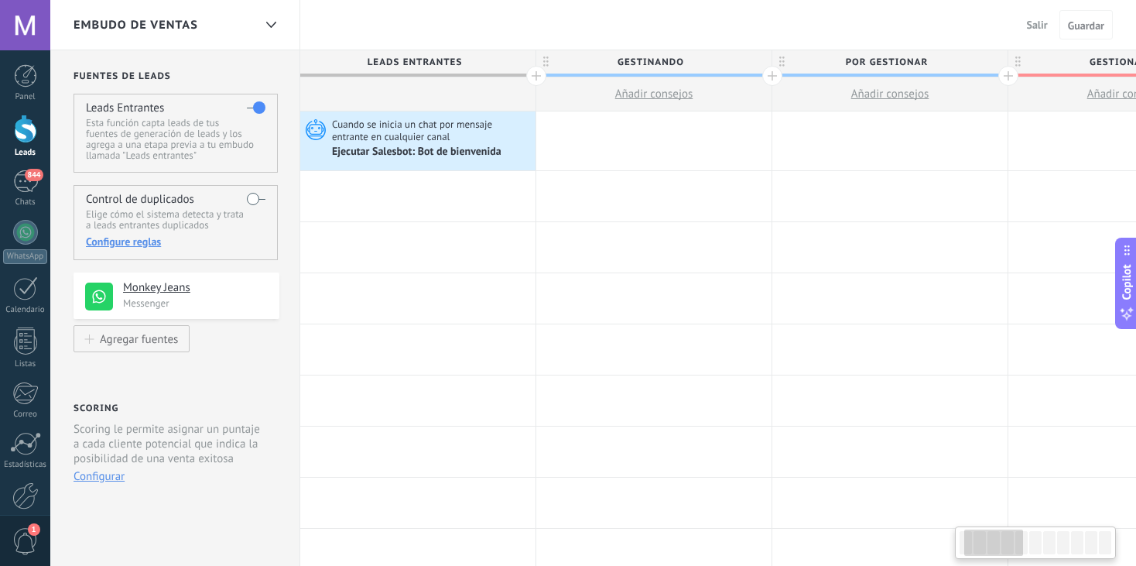
scroll to position [0, 115]
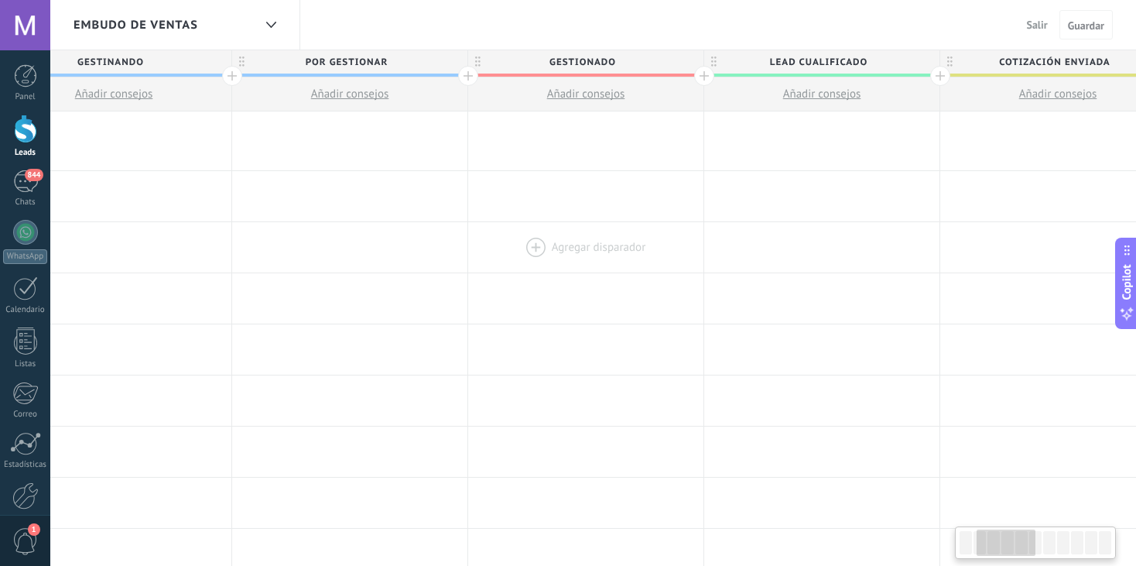
drag, startPoint x: 973, startPoint y: 232, endPoint x: 549, endPoint y: 257, distance: 424.8
click at [549, 257] on div at bounding box center [585, 247] width 235 height 50
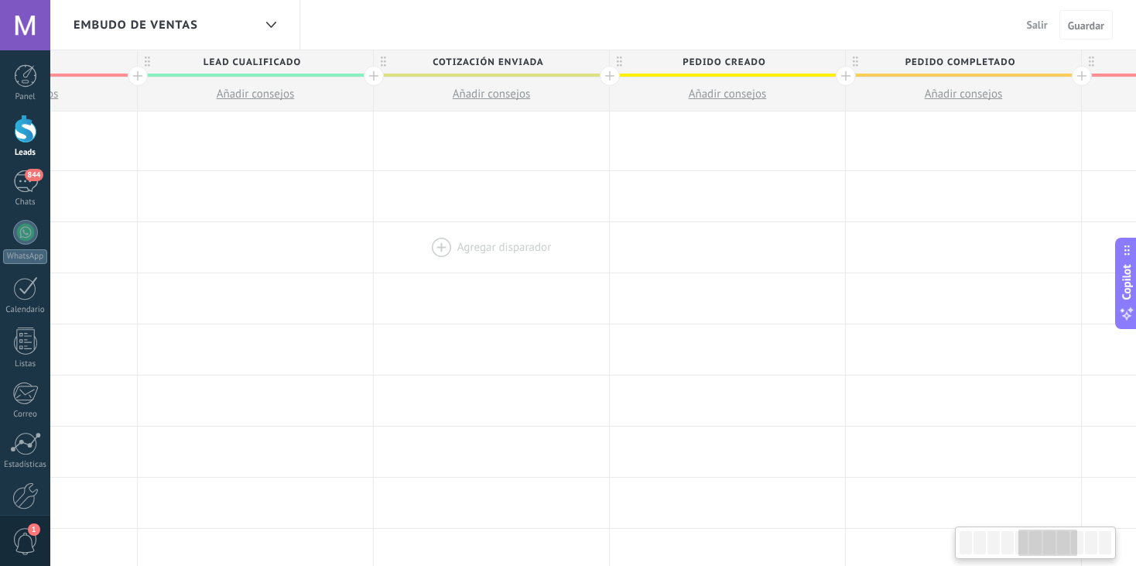
drag, startPoint x: 970, startPoint y: 202, endPoint x: 405, endPoint y: 240, distance: 566.1
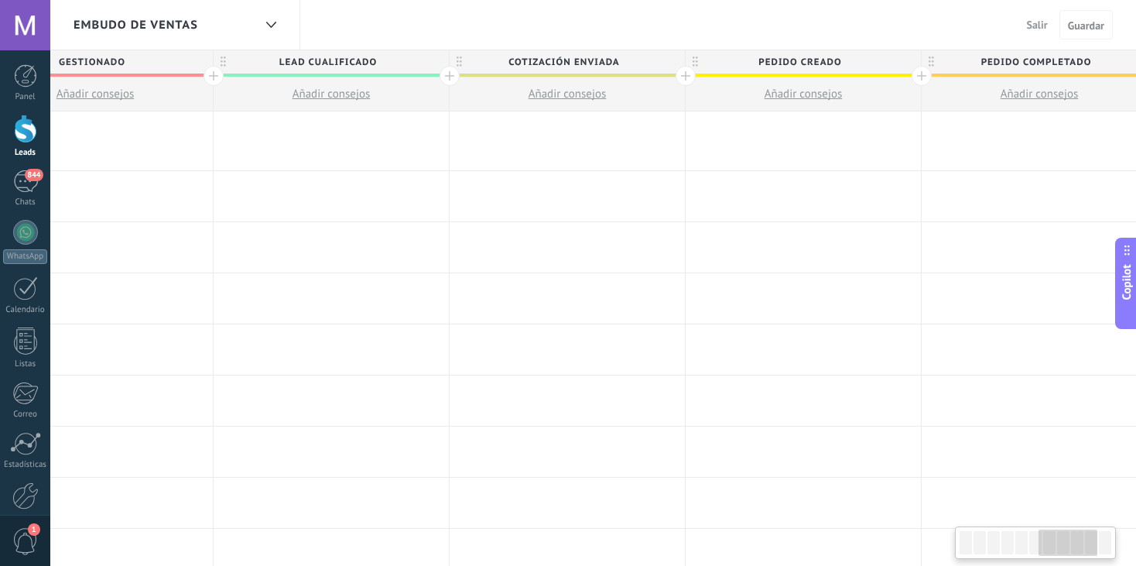
drag, startPoint x: 792, startPoint y: 202, endPoint x: 1146, endPoint y: 169, distance: 355.2
click at [1135, 169] on html ".abecls-1,.abecls-2{fill-rule:evenodd}.abecls-2{fill:#fff} .abhcls-1{fill:none}…" at bounding box center [568, 283] width 1136 height 566
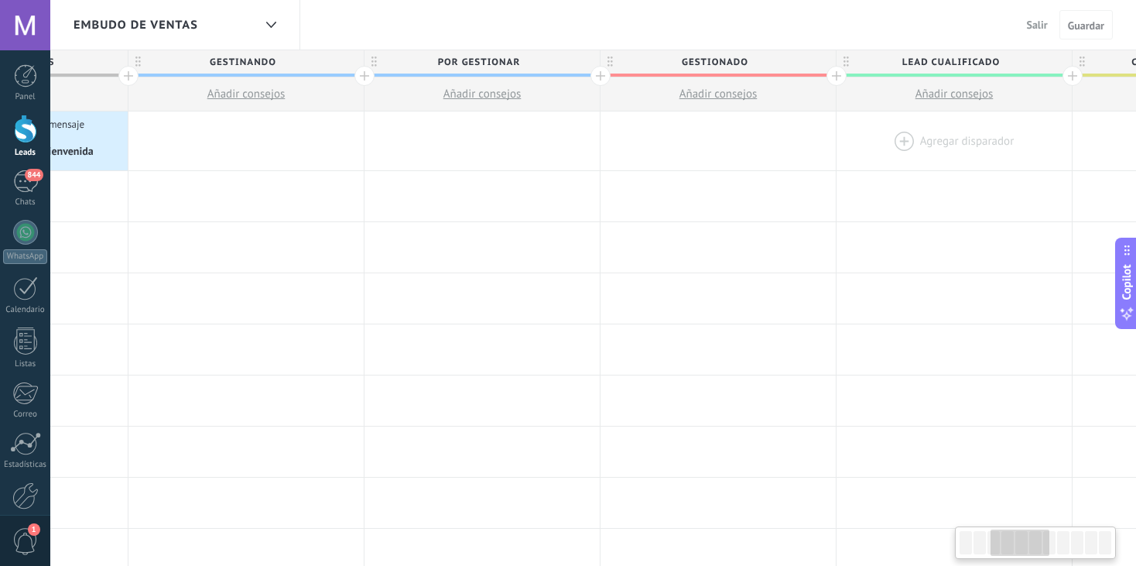
drag, startPoint x: 628, startPoint y: 183, endPoint x: 1006, endPoint y: 141, distance: 379.9
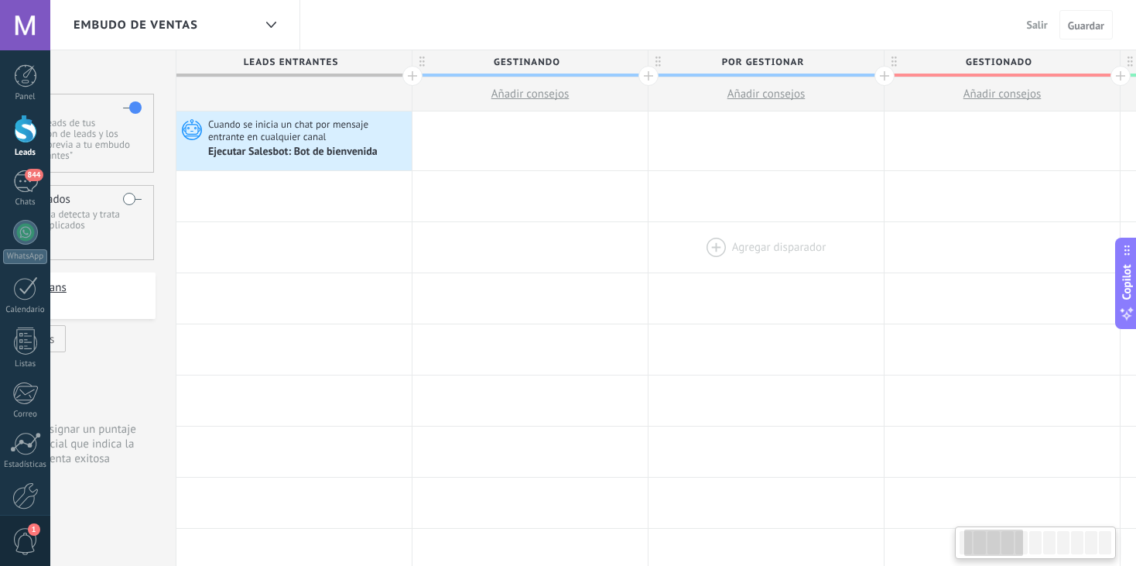
scroll to position [0, 125]
drag, startPoint x: 392, startPoint y: 201, endPoint x: 697, endPoint y: 228, distance: 306.1
click at [1038, 20] on span "Salir" at bounding box center [1037, 25] width 21 height 14
